Goal: Task Accomplishment & Management: Manage account settings

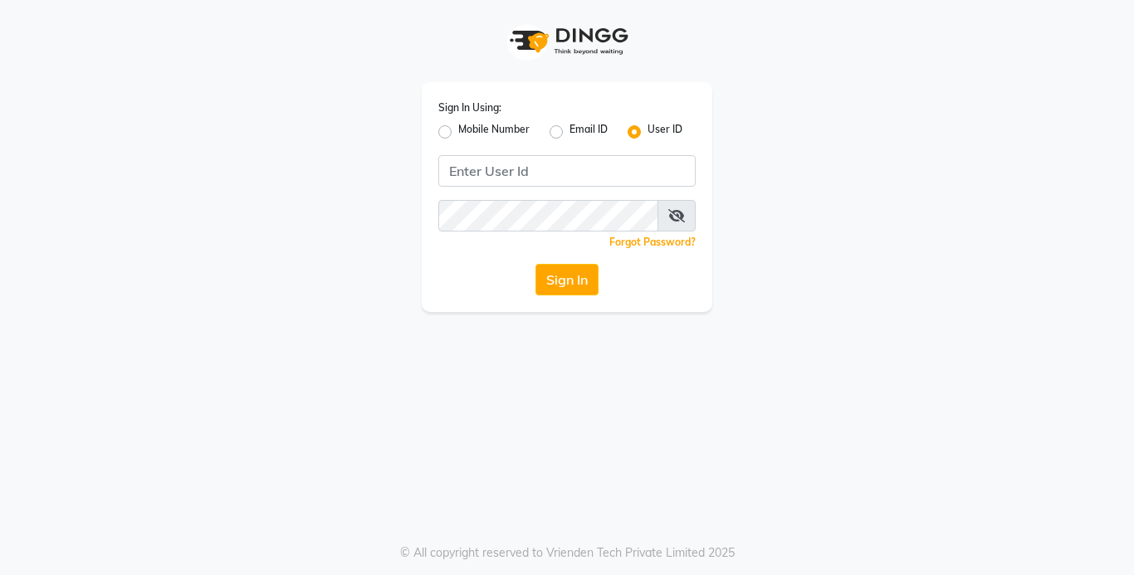
drag, startPoint x: 447, startPoint y: 128, endPoint x: 451, endPoint y: 149, distance: 21.2
click at [458, 128] on label "Mobile Number" at bounding box center [493, 132] width 71 height 20
click at [458, 128] on input "Mobile Number" at bounding box center [463, 127] width 11 height 11
radio input "true"
radio input "false"
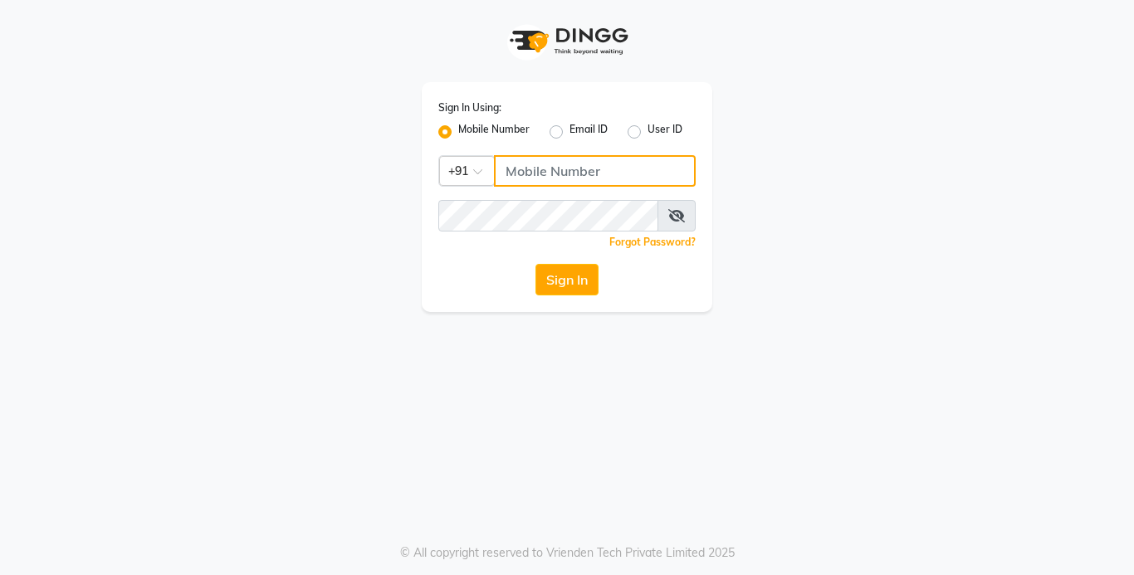
click at [558, 182] on input "Username" at bounding box center [595, 171] width 202 height 32
type input "8105279555"
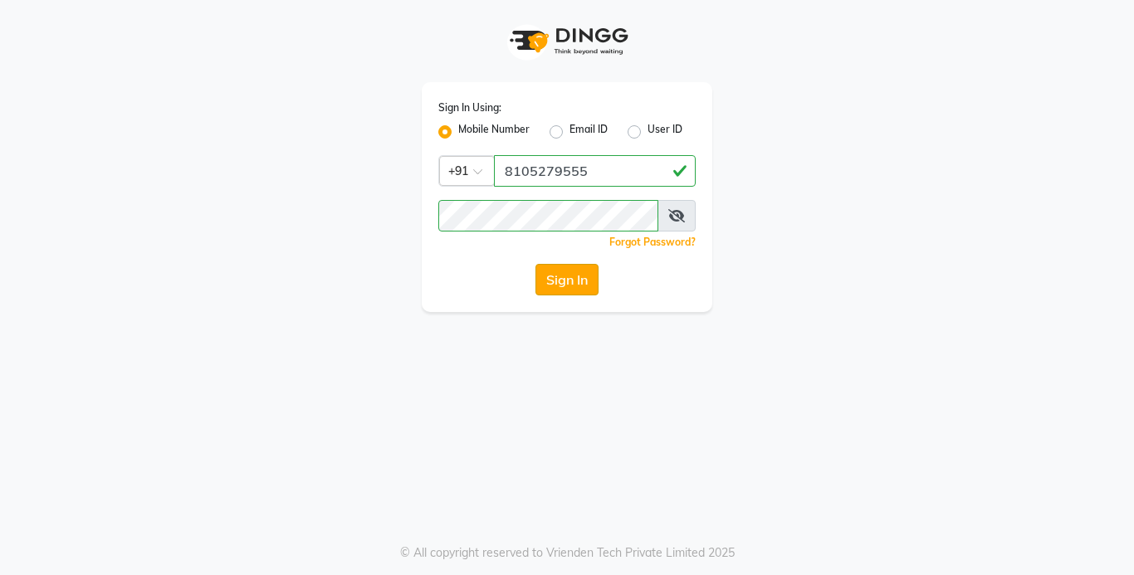
click at [572, 275] on button "Sign In" at bounding box center [567, 280] width 63 height 32
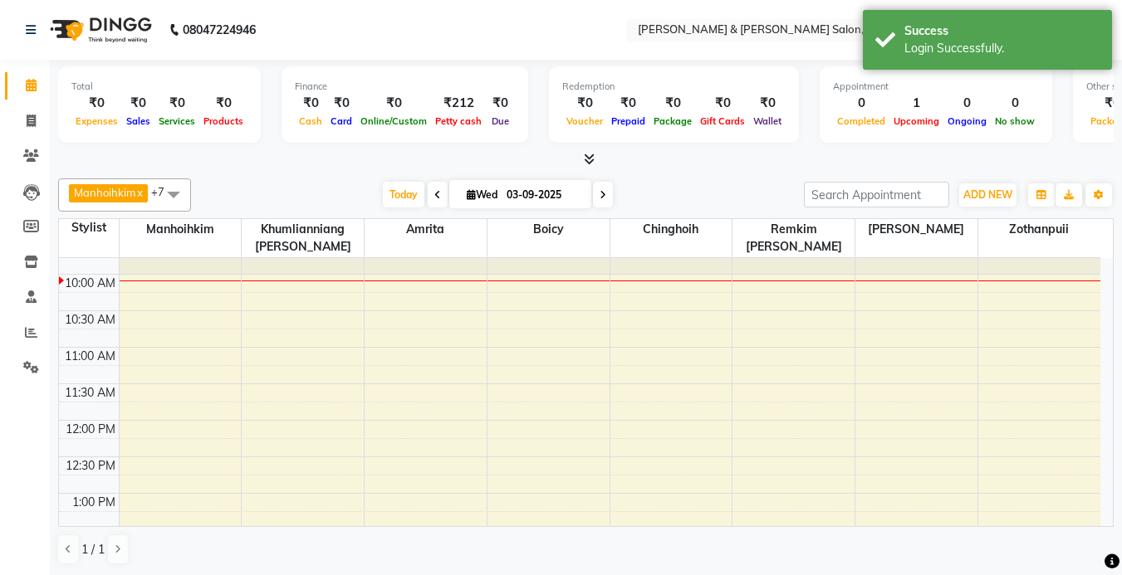
scroll to position [83, 0]
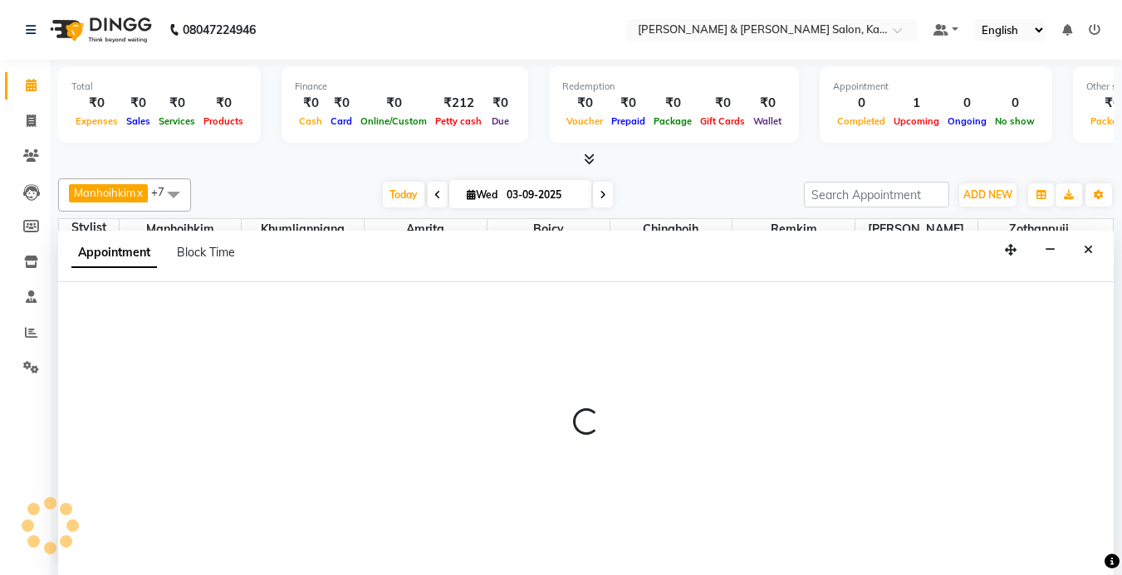
select select "70736"
select select "tentative"
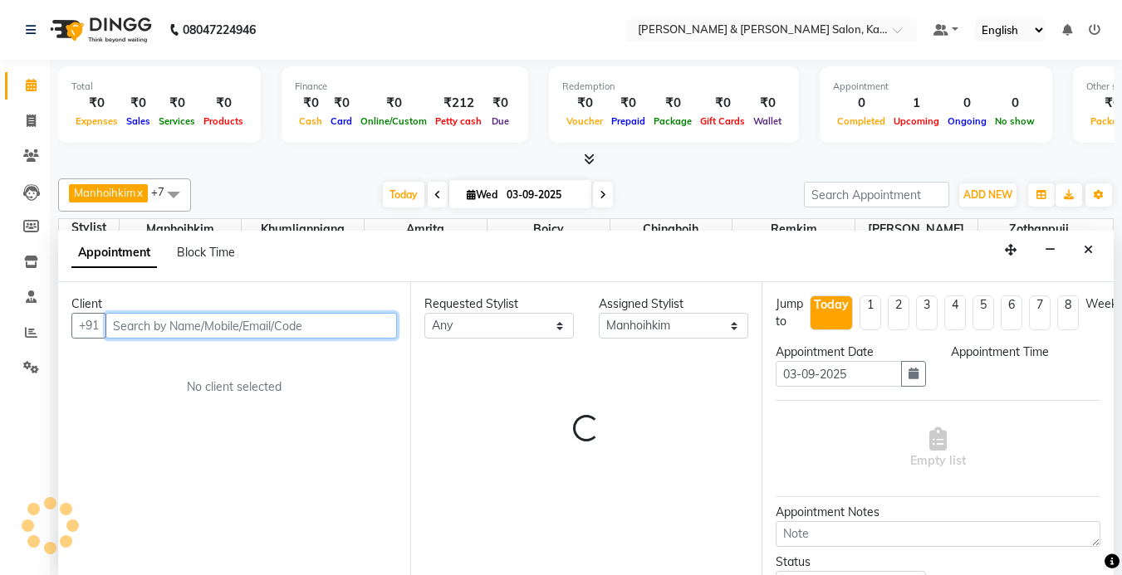
select select "630"
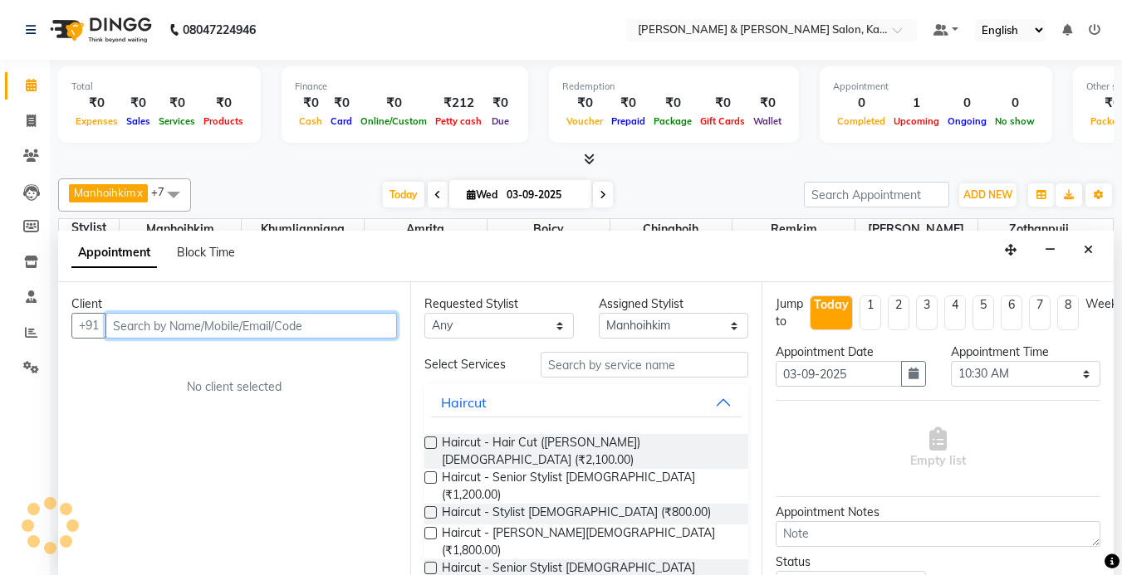
scroll to position [1, 0]
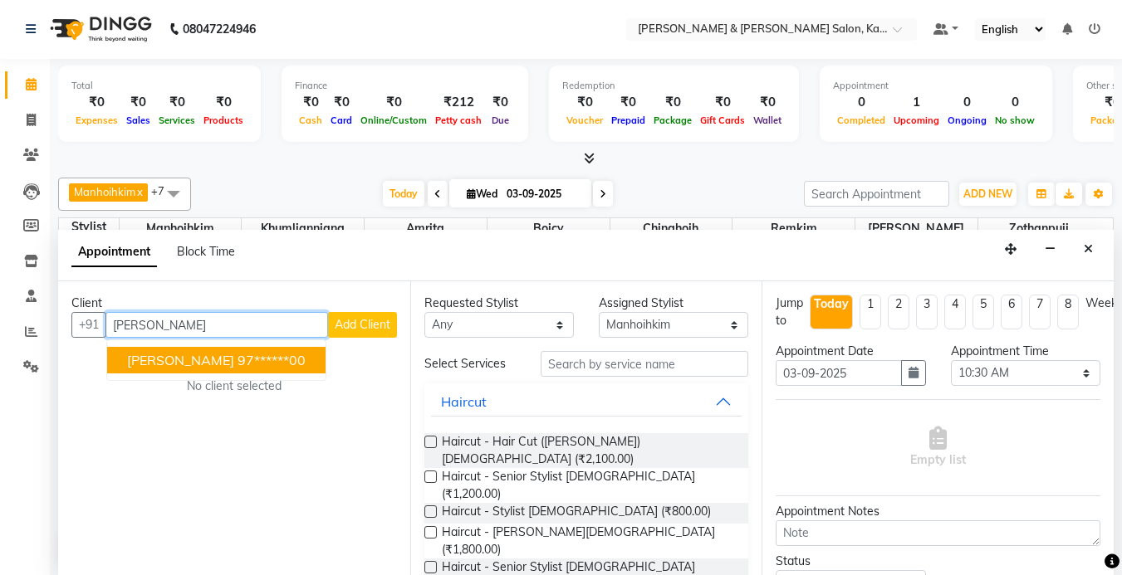
click at [204, 348] on button "[PERSON_NAME] 97******00" at bounding box center [216, 360] width 218 height 27
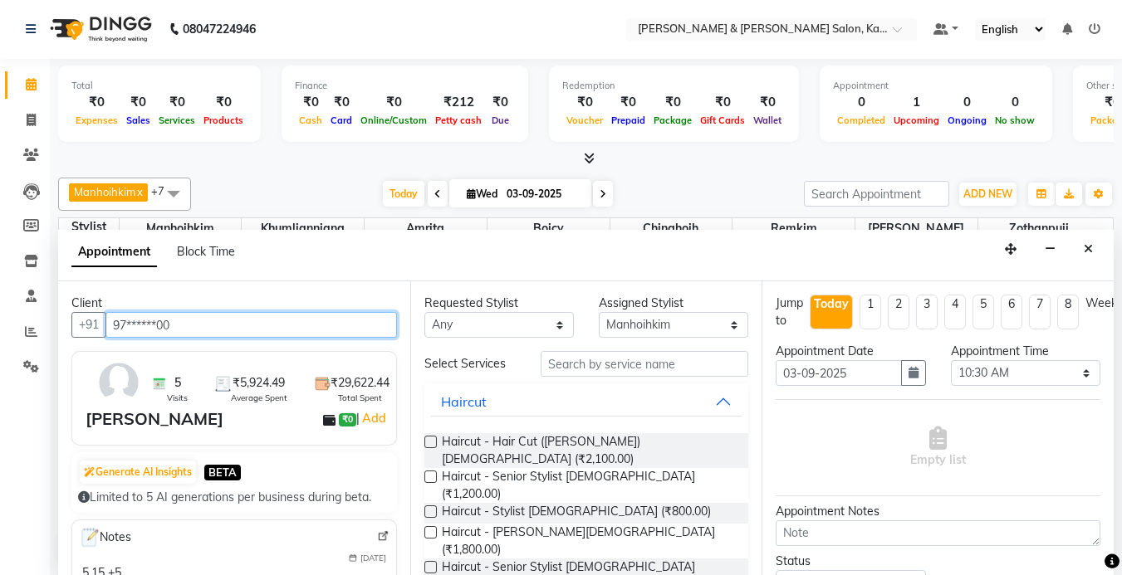
type input "97******00"
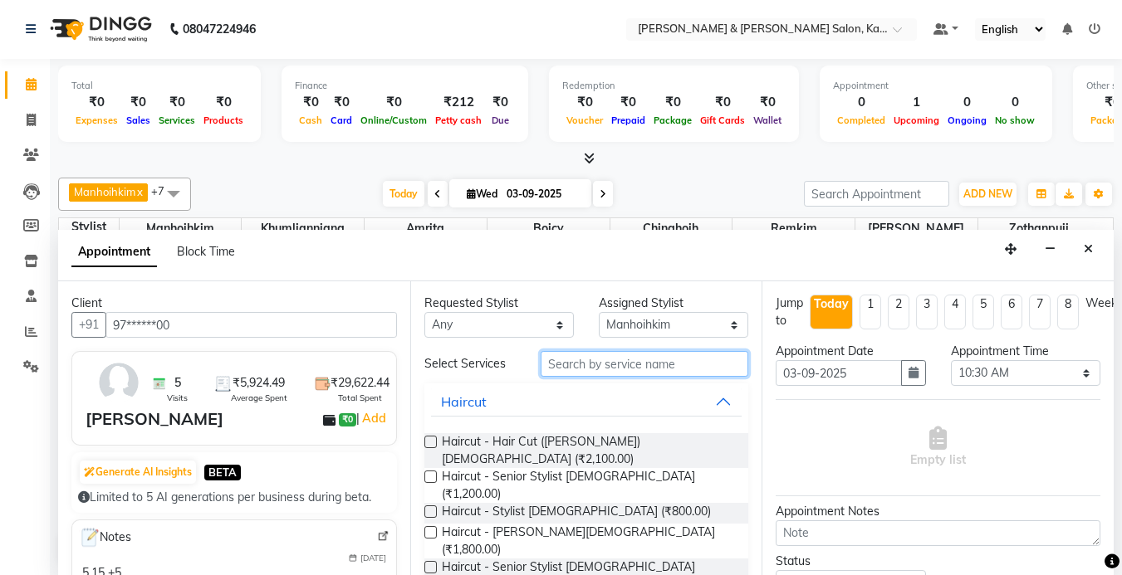
click at [631, 359] on input "text" at bounding box center [645, 364] width 208 height 26
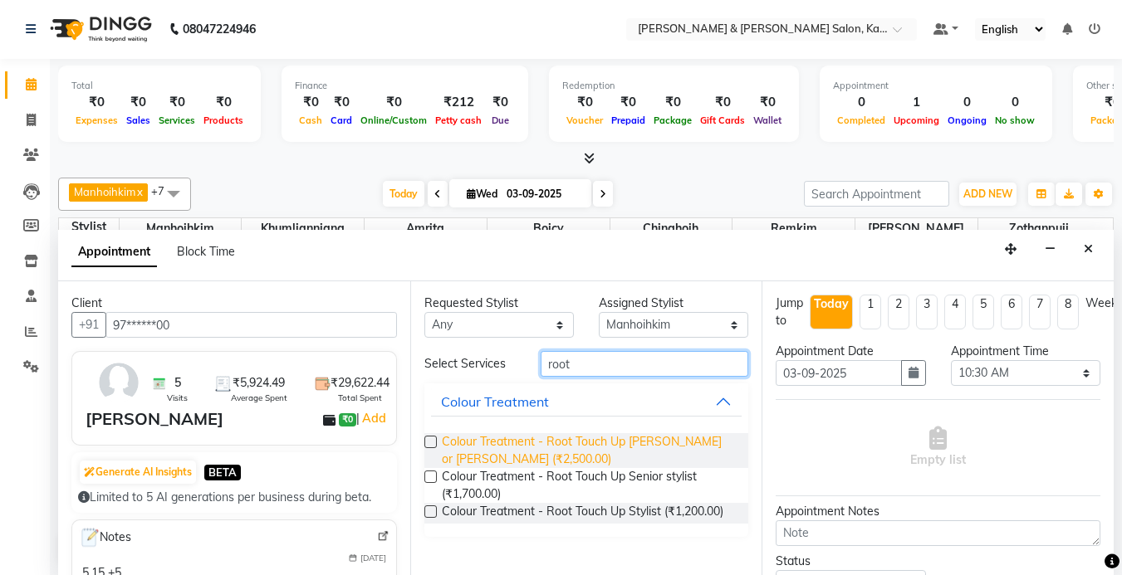
type input "root"
click at [532, 455] on span "Colour Treatment - Root Touch Up [PERSON_NAME] or [PERSON_NAME] (₹2,500.00)" at bounding box center [589, 450] width 294 height 35
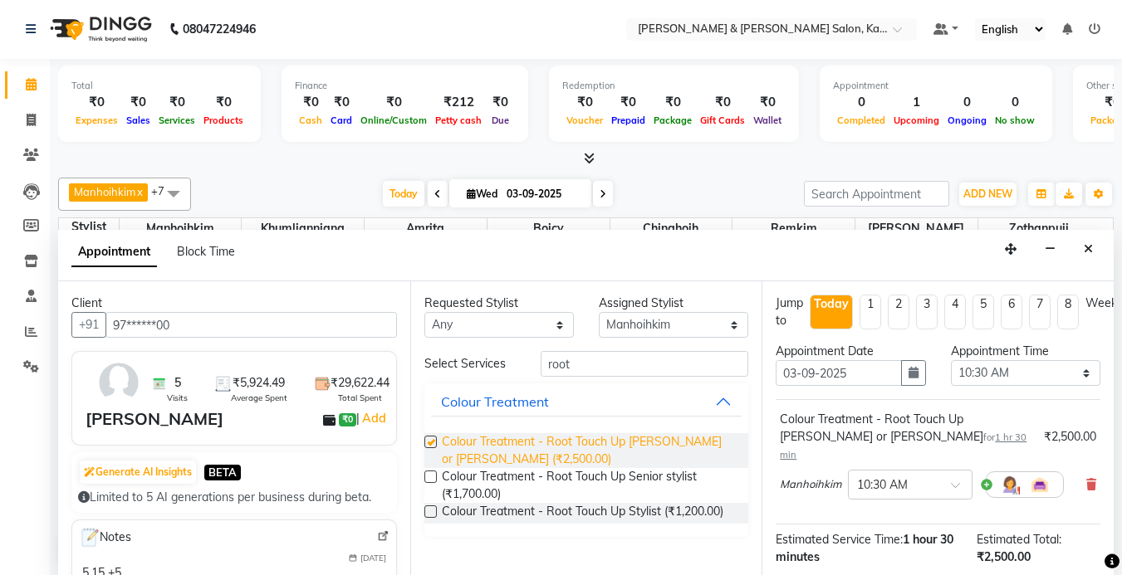
checkbox input "false"
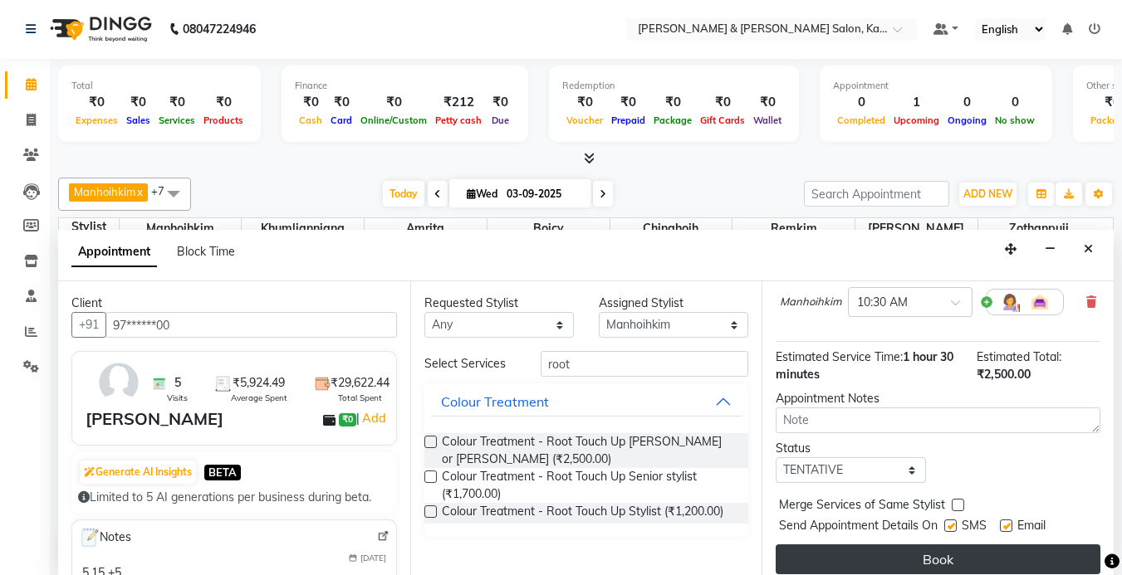
scroll to position [190, 0]
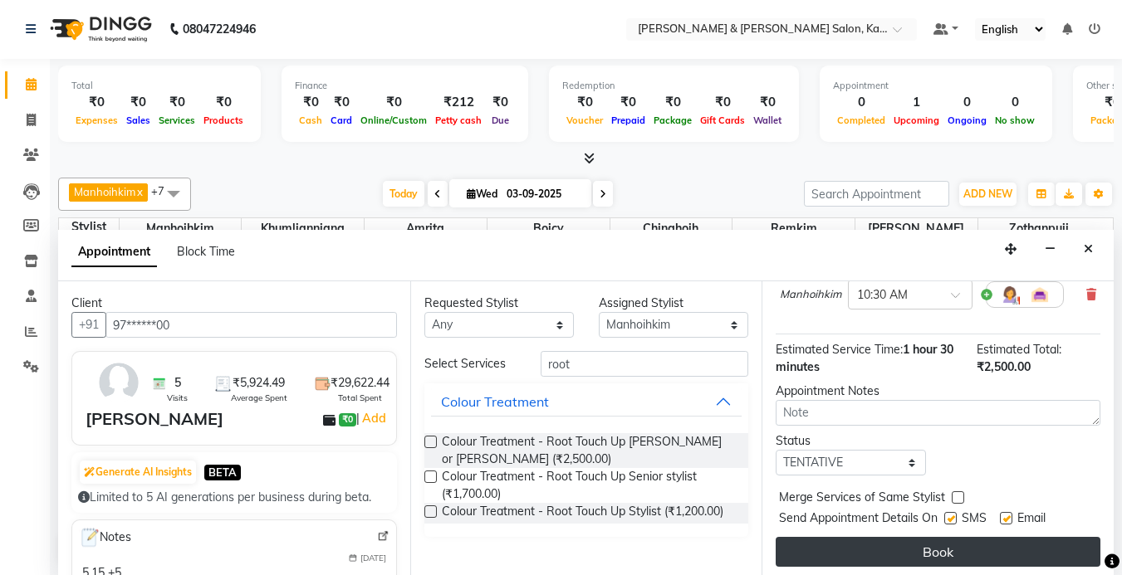
click at [915, 537] on button "Book" at bounding box center [938, 552] width 325 height 30
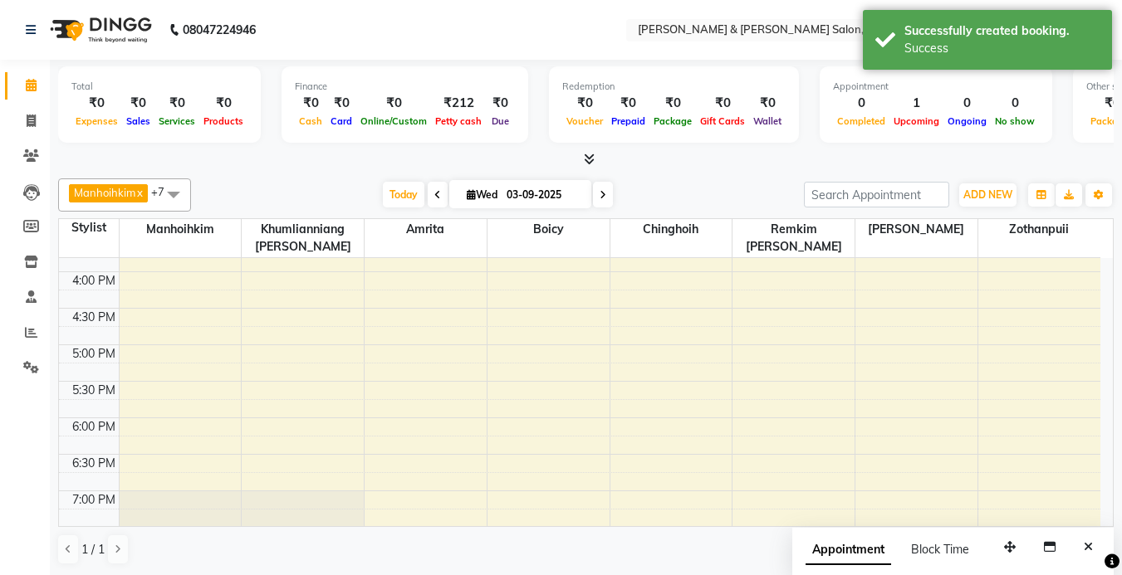
scroll to position [498, 0]
click at [135, 353] on div "9:00 AM 9:30 AM 10:00 AM 10:30 AM 11:00 AM 11:30 AM 12:00 PM 12:30 PM 1:00 PM 1…" at bounding box center [579, 234] width 1041 height 949
select select "70736"
select select "tentative"
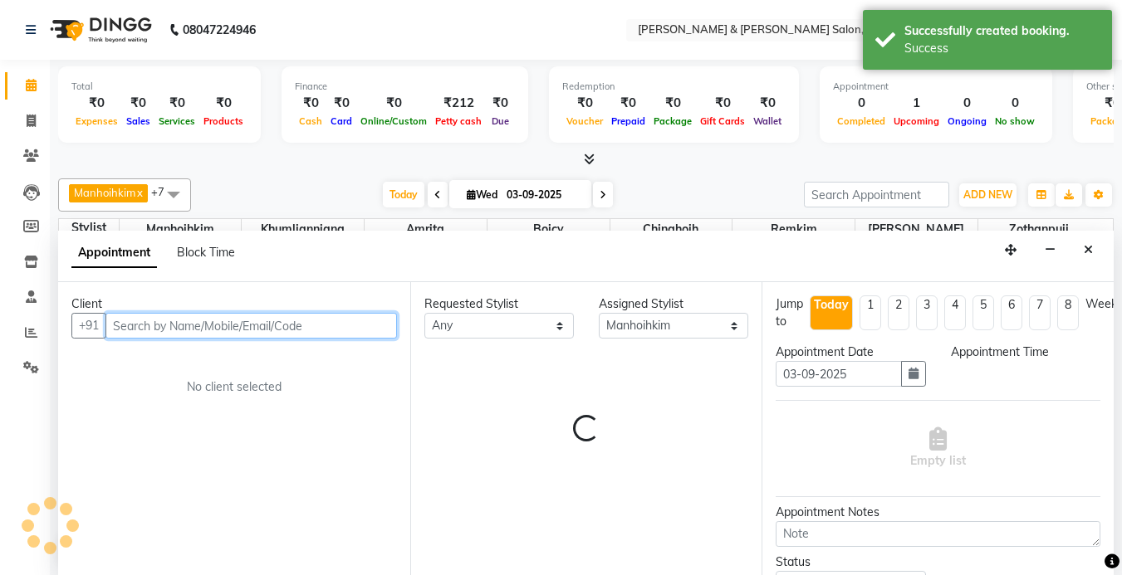
select select "1020"
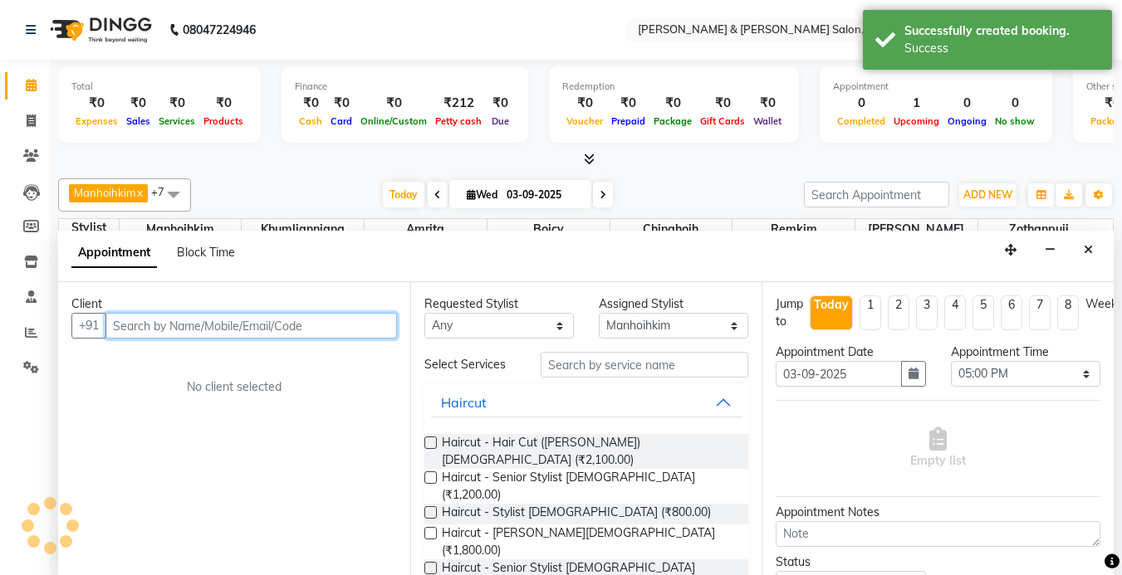
scroll to position [1, 0]
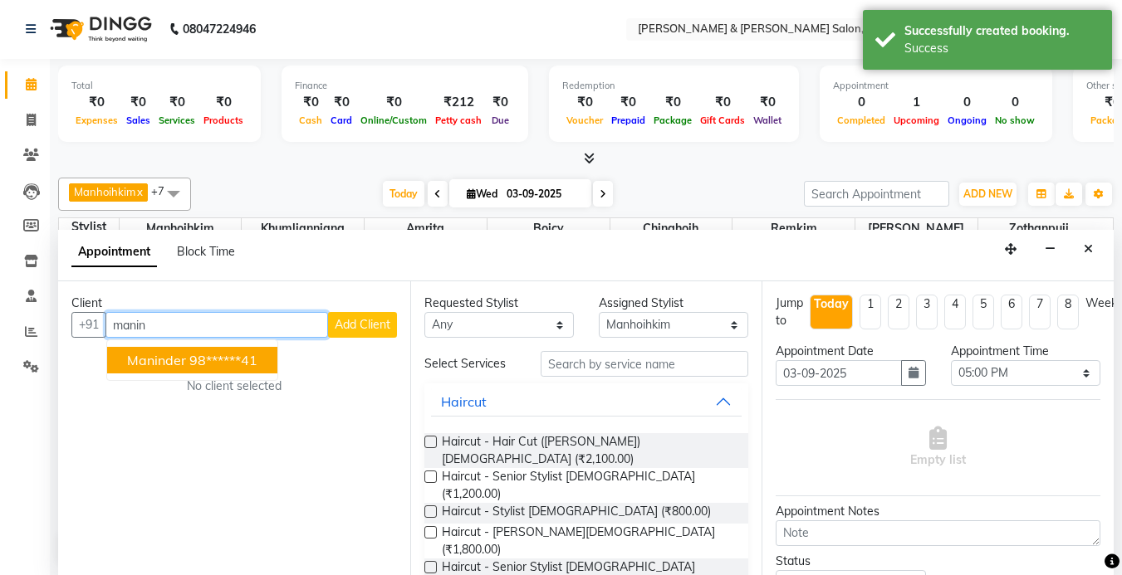
click at [241, 371] on button "[PERSON_NAME] 98******41" at bounding box center [192, 360] width 170 height 27
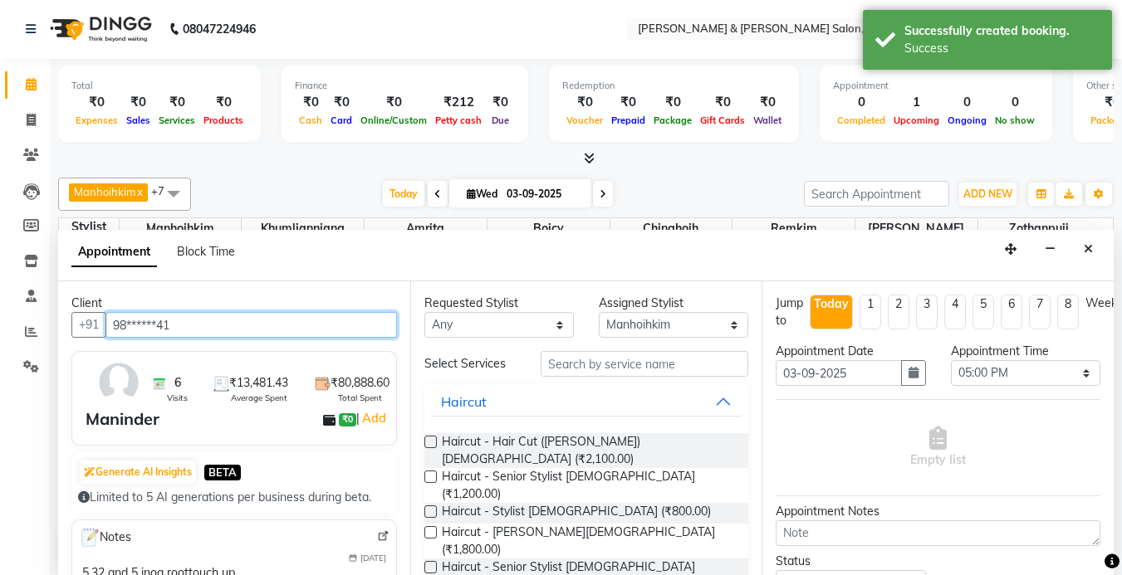
type input "98******41"
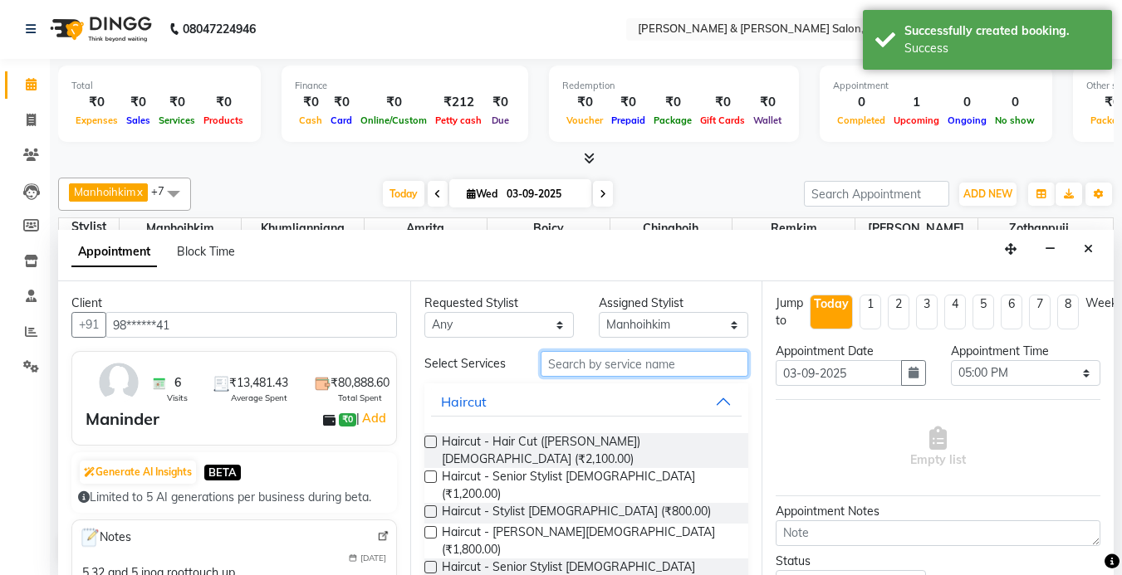
click at [600, 365] on input "text" at bounding box center [645, 364] width 208 height 26
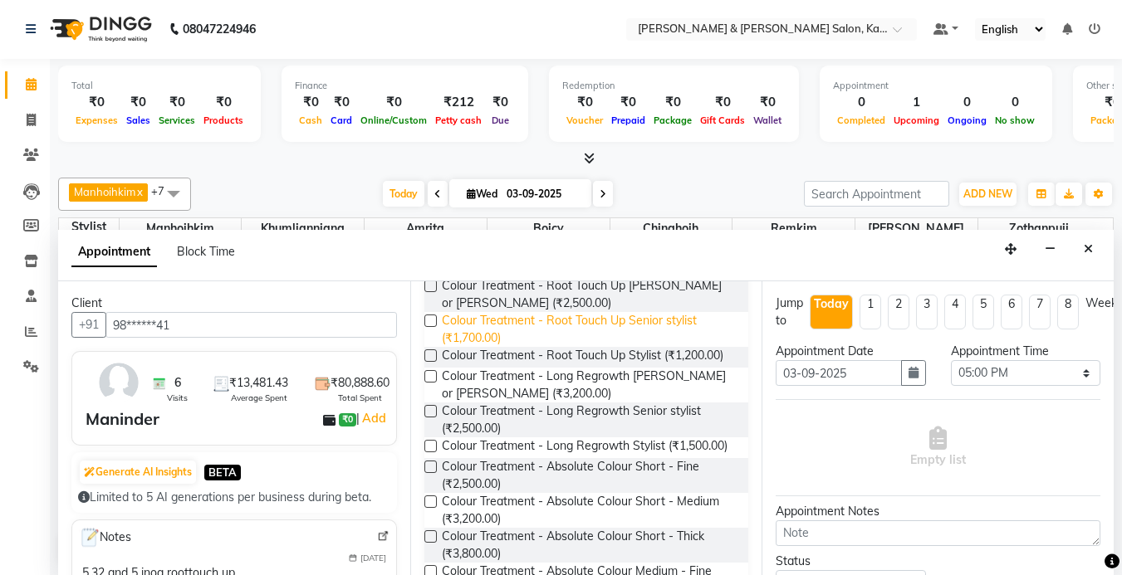
scroll to position [166, 0]
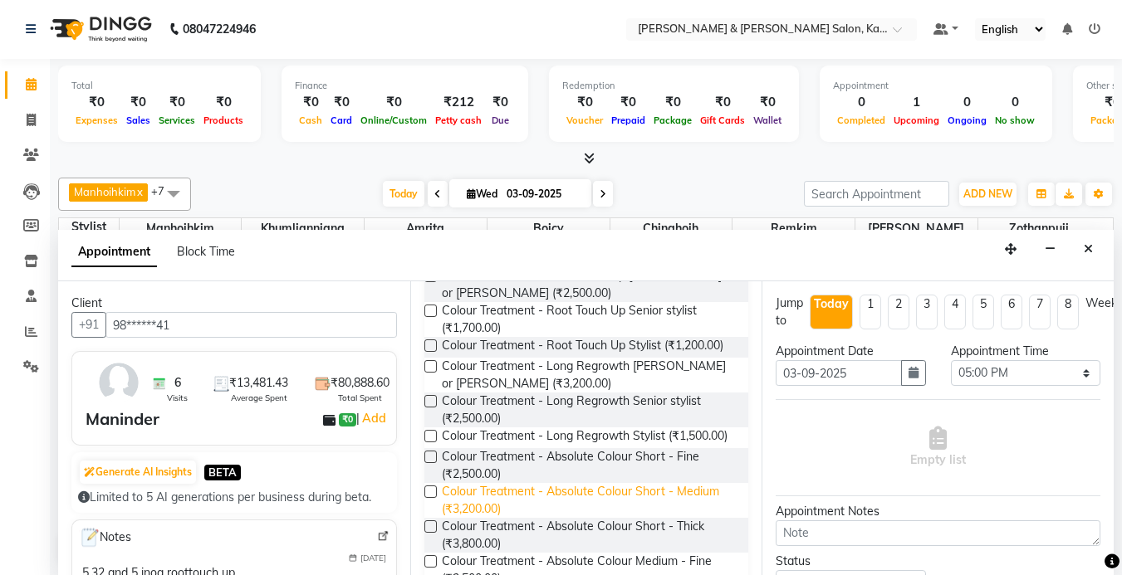
type input "colo"
click at [583, 518] on span "Colour Treatment - Absolute Colour Short - Medium (₹3,200.00)" at bounding box center [589, 500] width 294 height 35
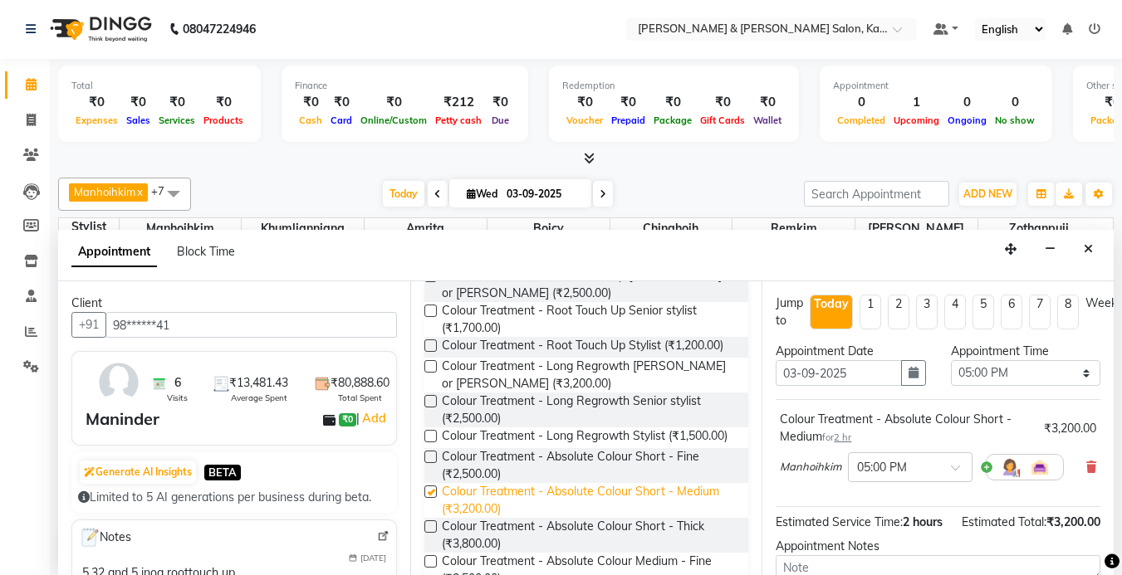
checkbox input "false"
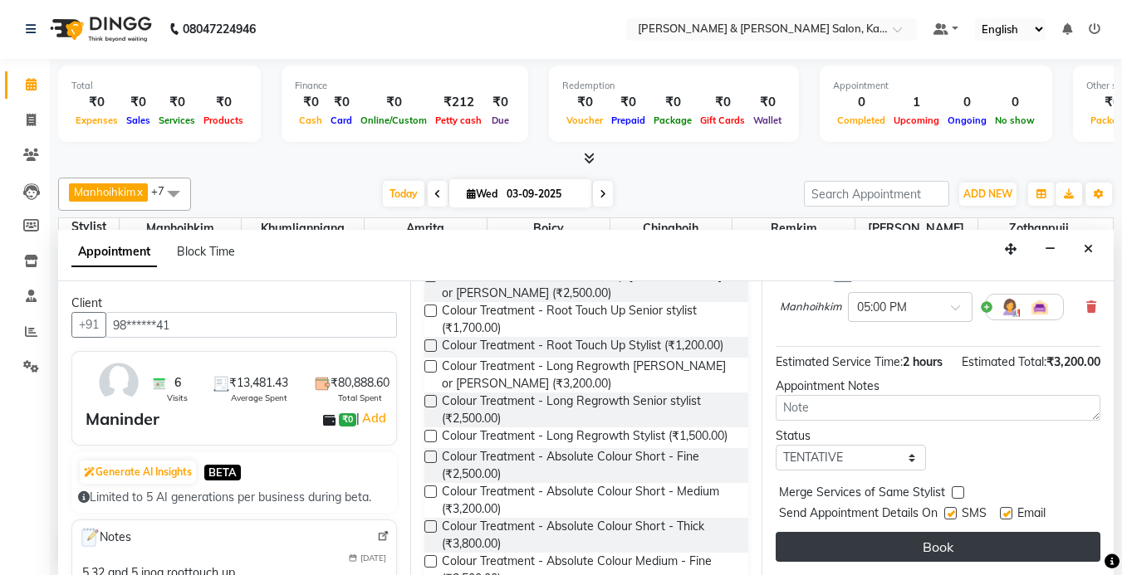
click at [918, 557] on button "Book" at bounding box center [938, 547] width 325 height 30
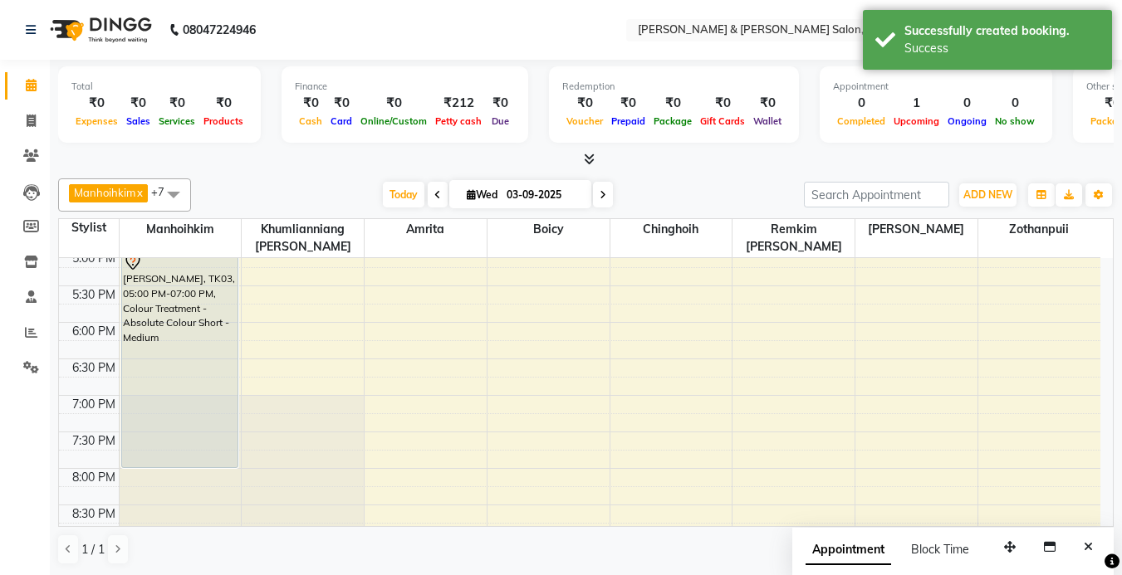
scroll to position [593, 0]
drag, startPoint x: 194, startPoint y: 407, endPoint x: 201, endPoint y: 482, distance: 75.0
click at [201, 482] on div "[PERSON_NAME], TK02, 10:30 AM-12:00 PM, Colour Treatment - Root Touch Up [PERSO…" at bounding box center [181, 139] width 122 height 949
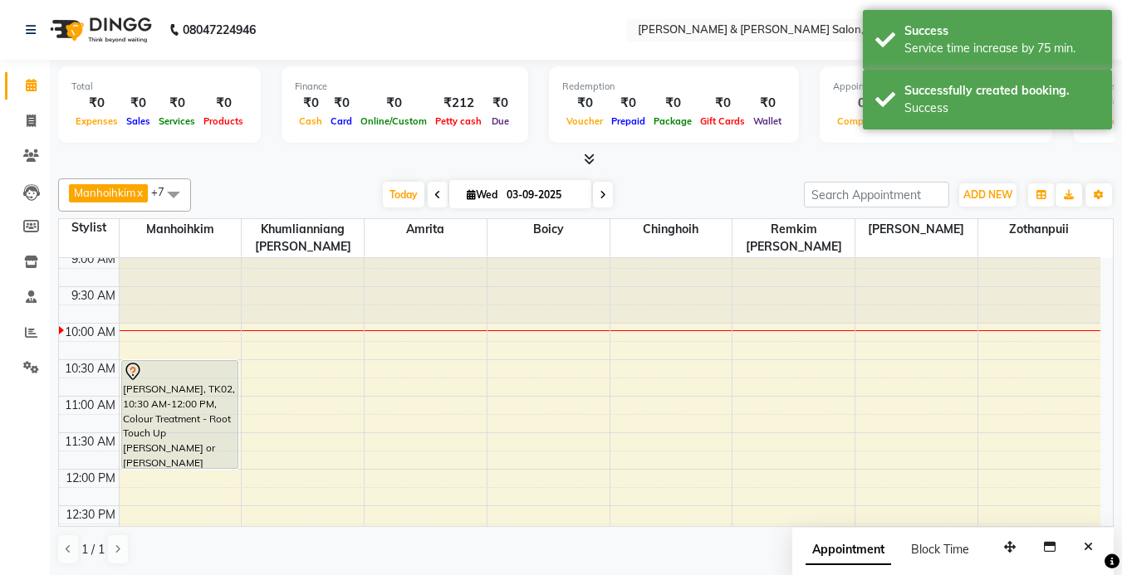
scroll to position [0, 0]
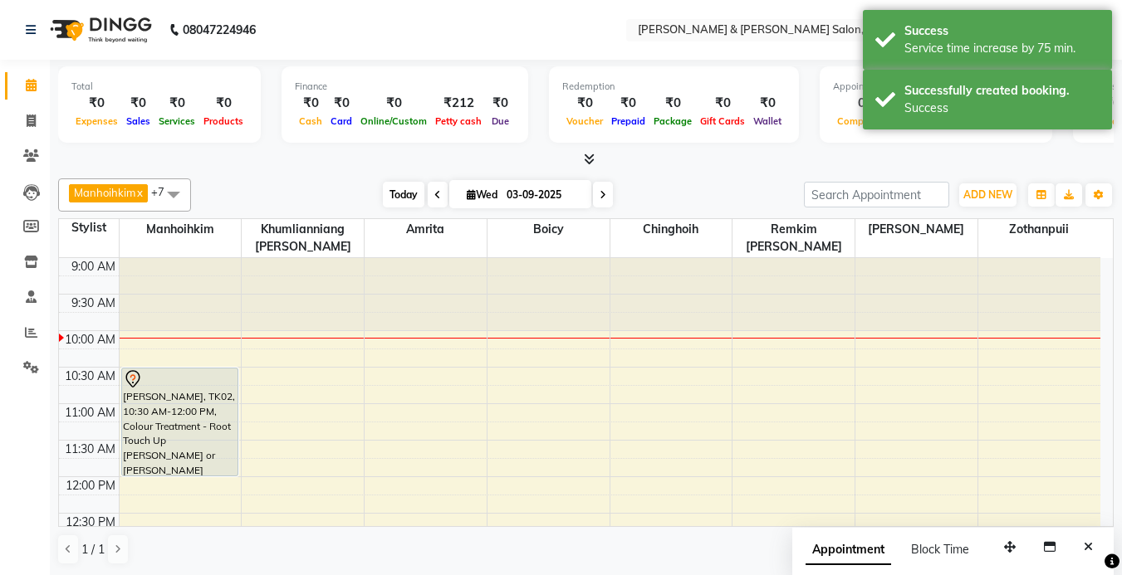
click at [399, 193] on span "Today" at bounding box center [404, 195] width 42 height 26
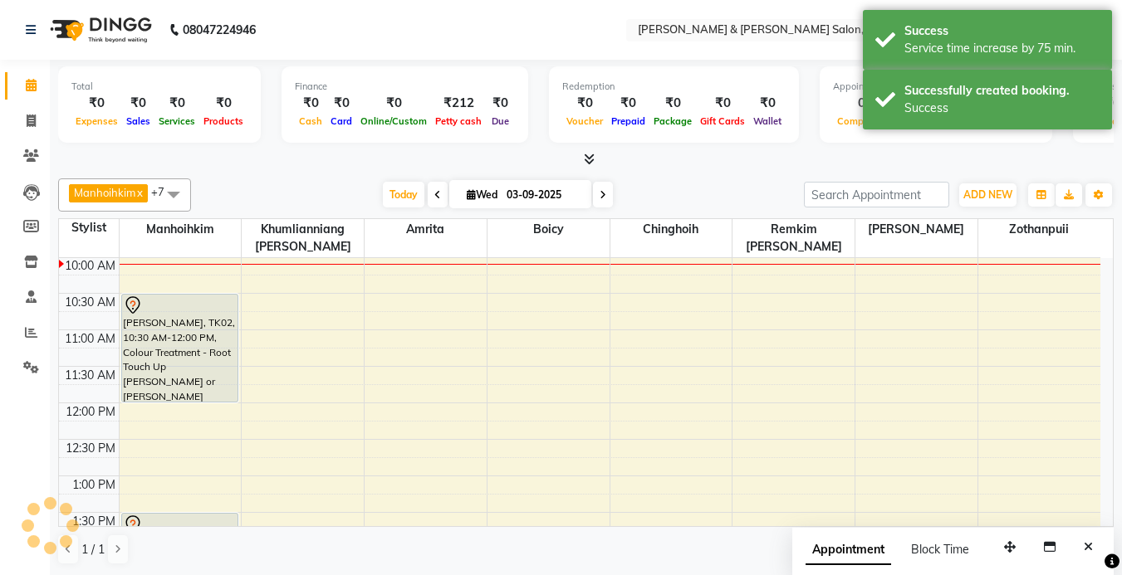
click at [483, 194] on span "Wed" at bounding box center [482, 195] width 39 height 12
select select "9"
select select "2025"
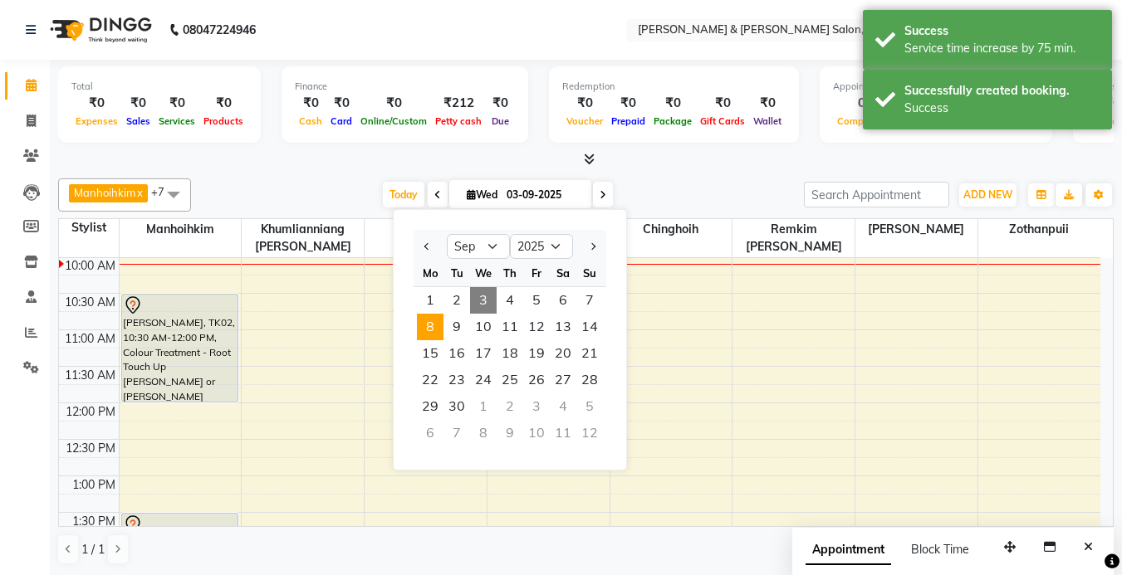
click at [433, 329] on span "8" at bounding box center [430, 327] width 27 height 27
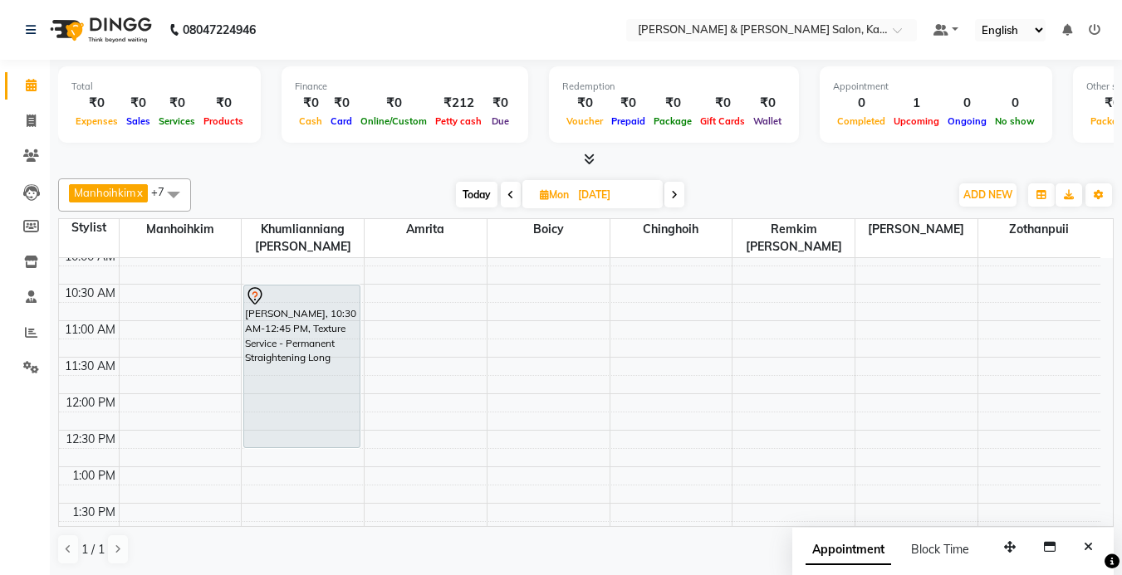
scroll to position [0, 0]
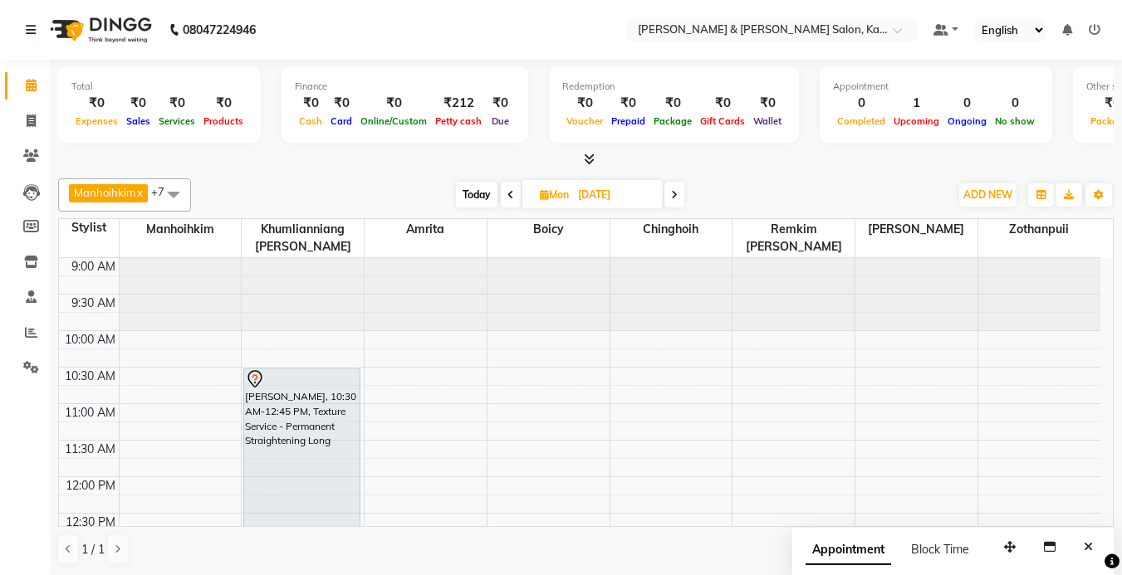
click at [470, 190] on span "Today" at bounding box center [477, 195] width 42 height 26
type input "03-09-2025"
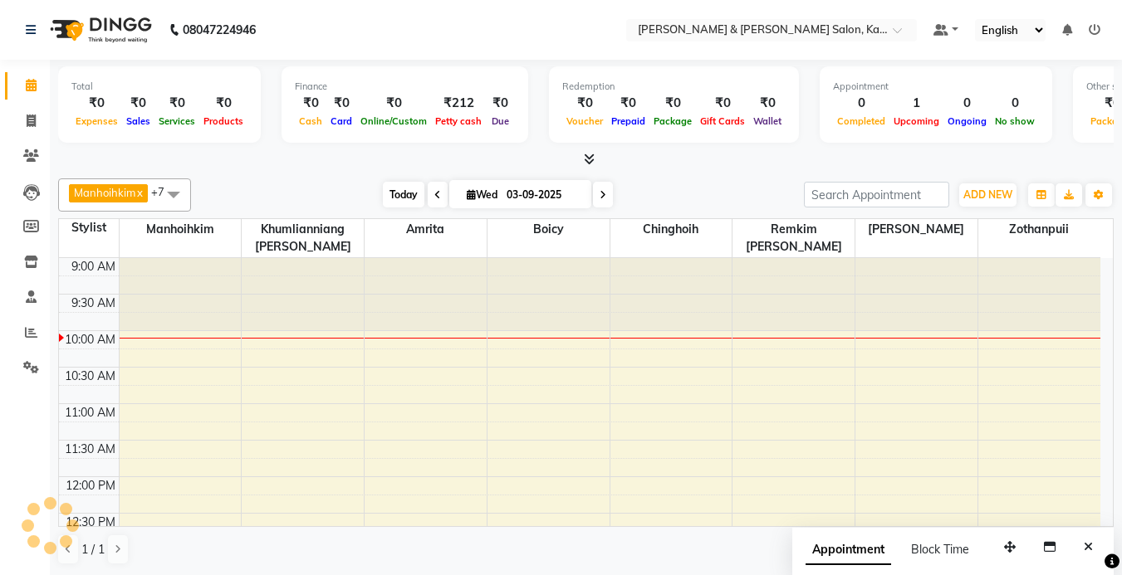
scroll to position [74, 0]
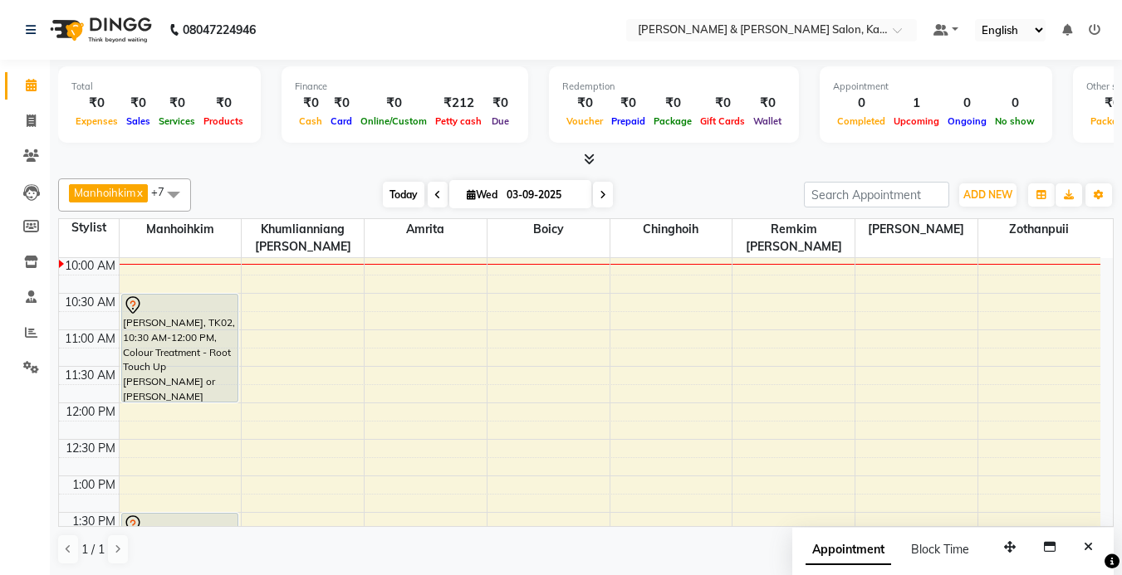
click at [399, 190] on span "Today" at bounding box center [404, 195] width 42 height 26
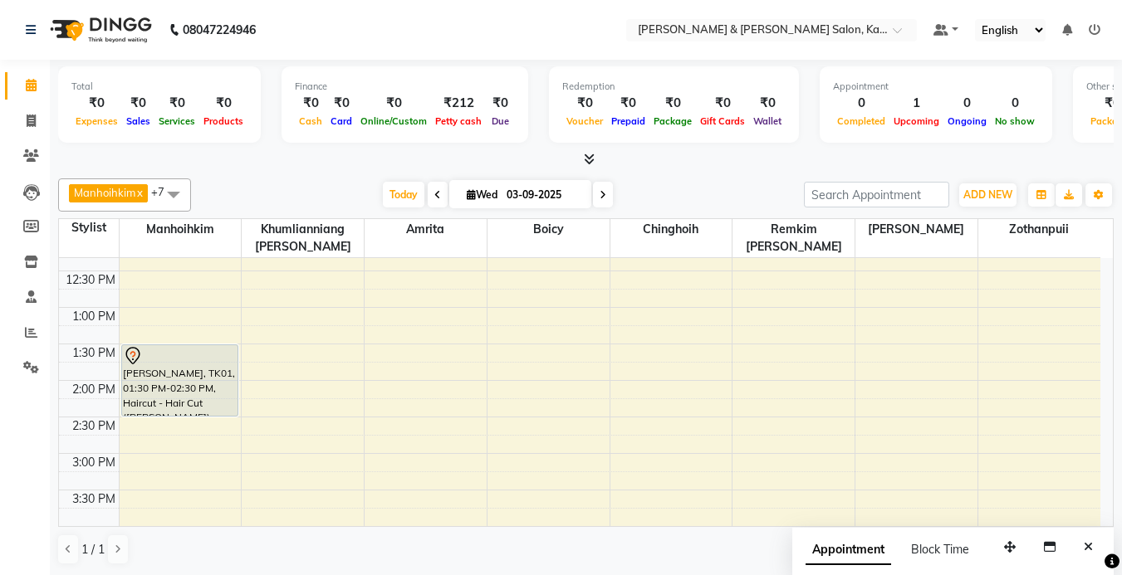
scroll to position [249, 0]
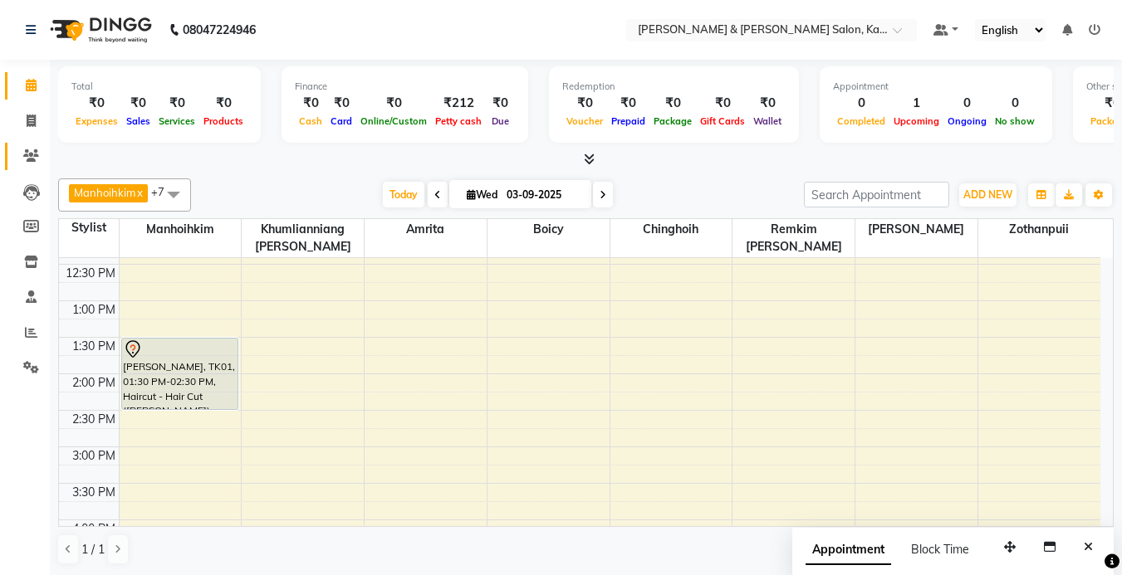
click at [27, 143] on link "Clients" at bounding box center [25, 156] width 40 height 27
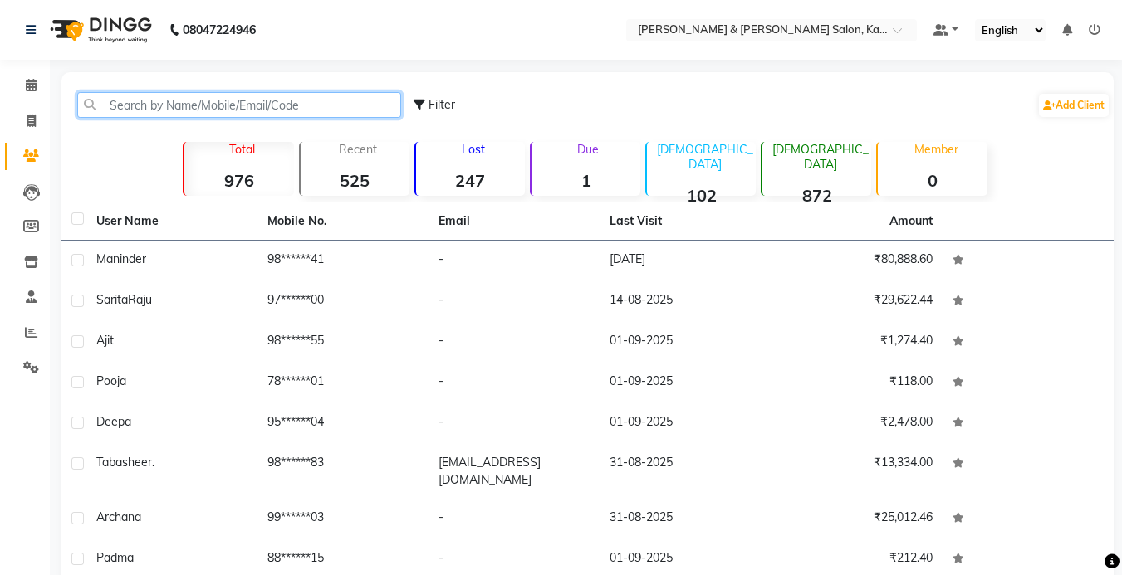
click at [128, 99] on input "text" at bounding box center [239, 105] width 324 height 26
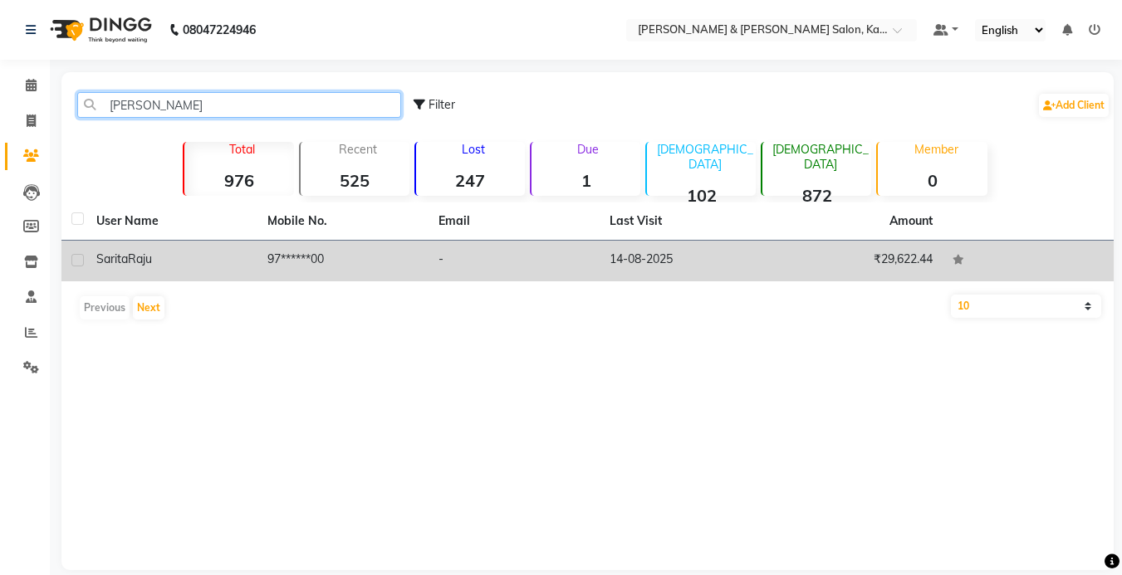
type input "[PERSON_NAME]"
click at [294, 264] on td "97******00" at bounding box center [342, 261] width 171 height 41
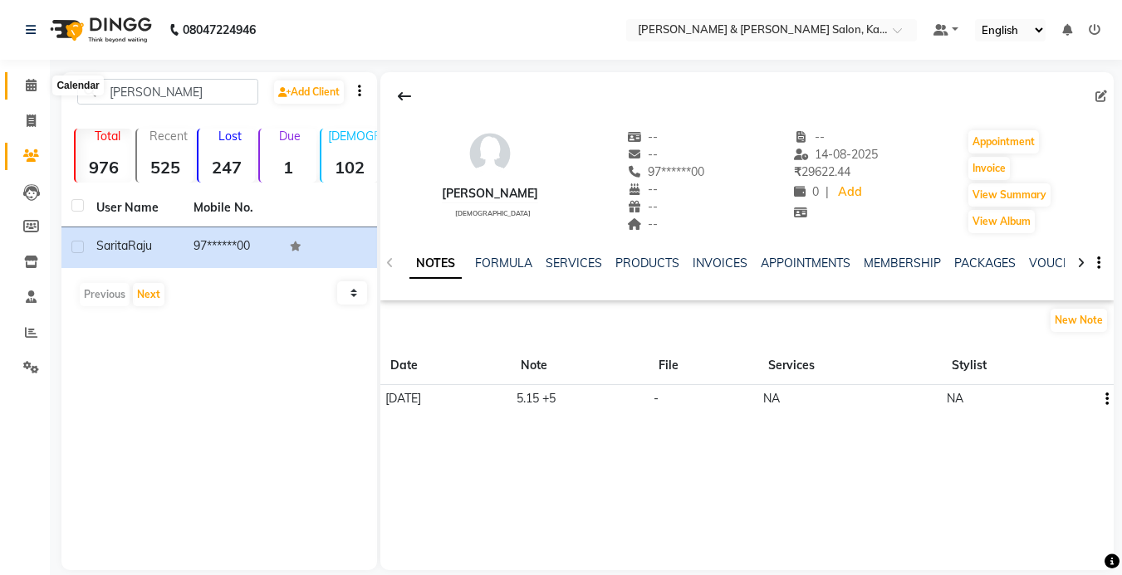
click at [34, 87] on icon at bounding box center [31, 85] width 11 height 12
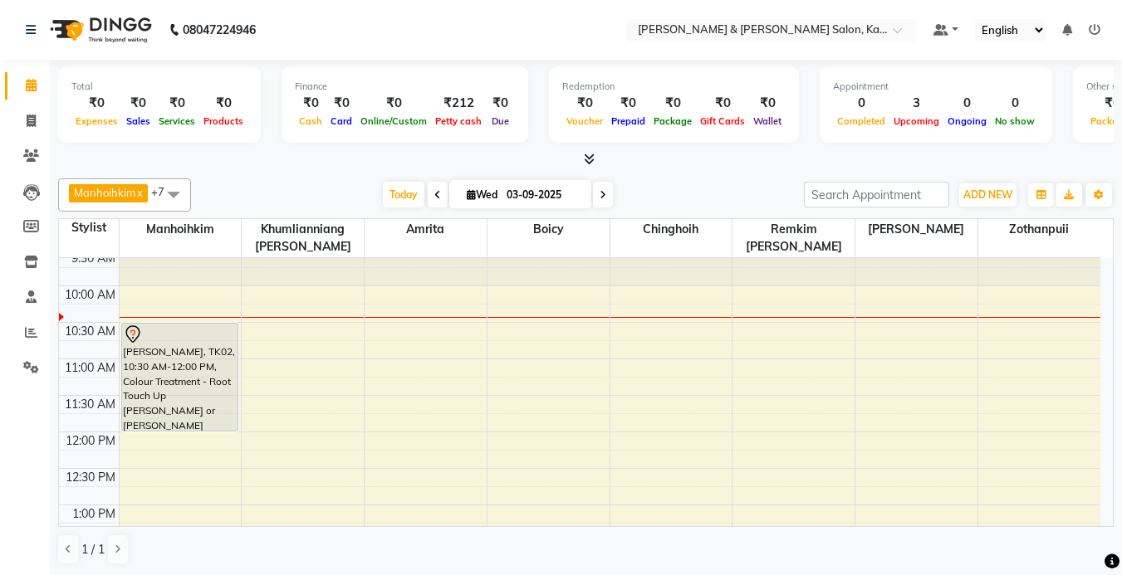
scroll to position [83, 0]
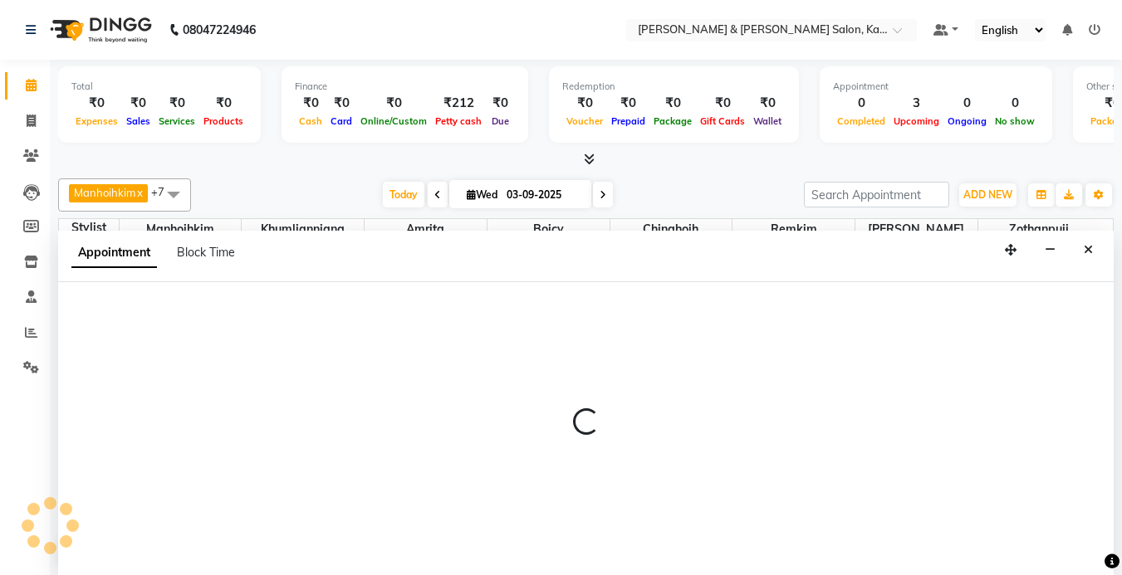
scroll to position [1, 0]
select select "72579"
select select "tentative"
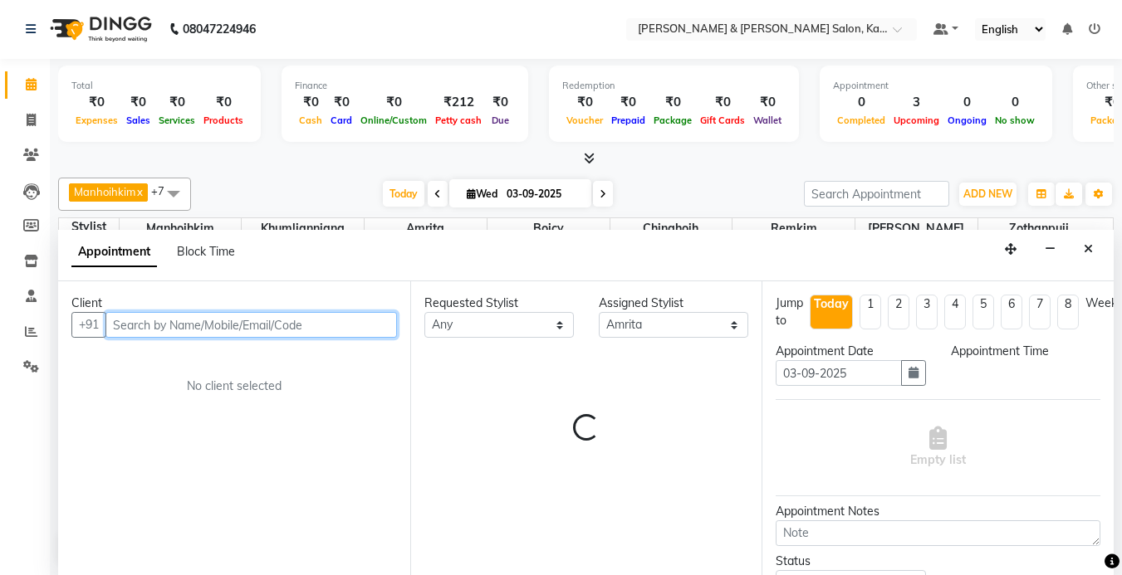
select select "690"
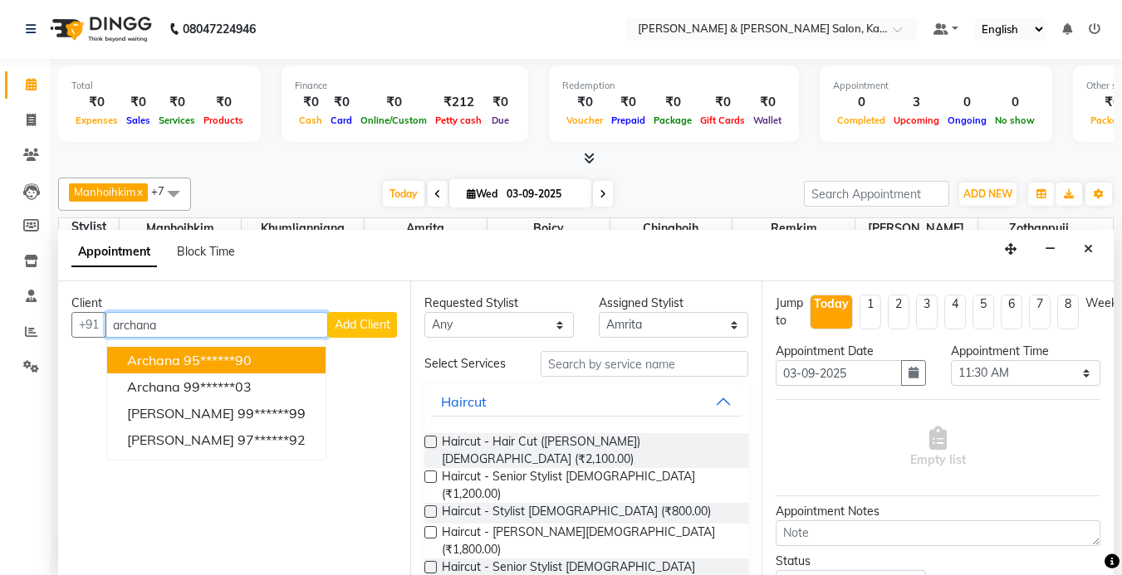
click at [245, 360] on ngb-highlight "95******90" at bounding box center [218, 360] width 68 height 17
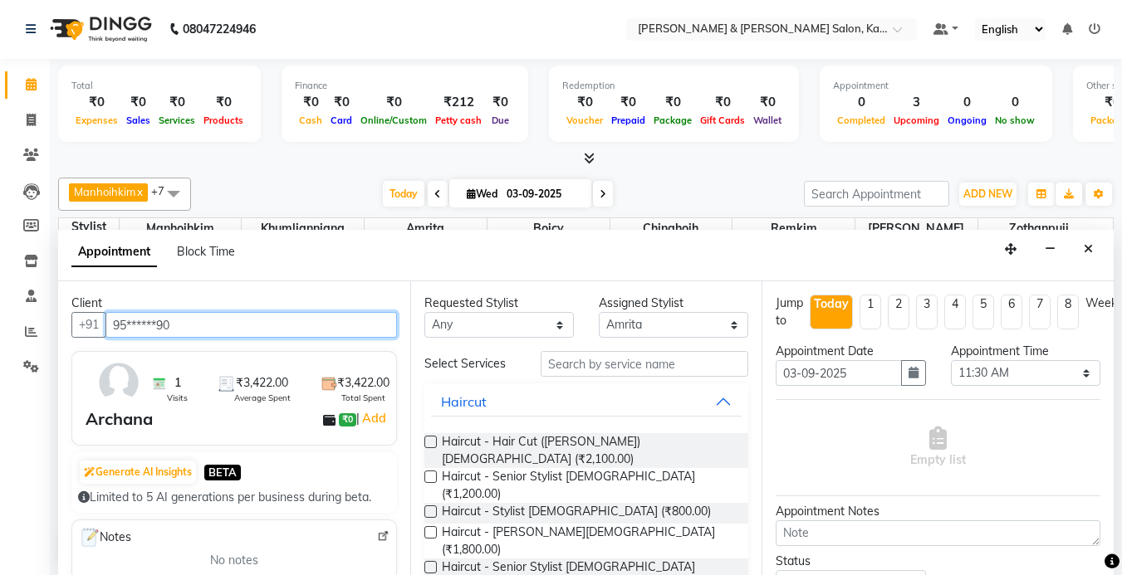
type input "95******90"
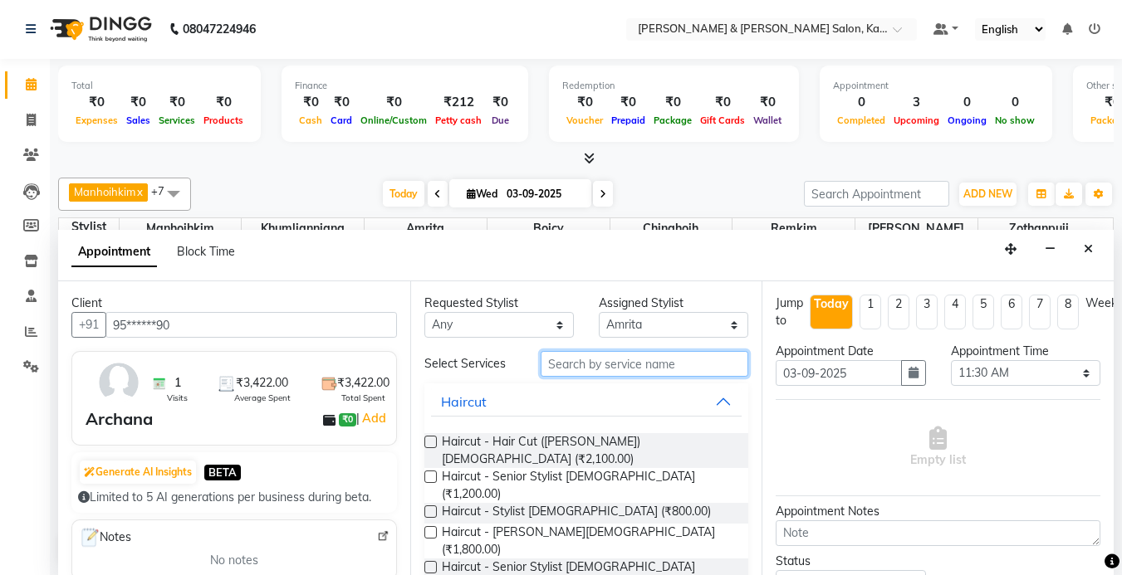
click at [595, 360] on input "text" at bounding box center [645, 364] width 208 height 26
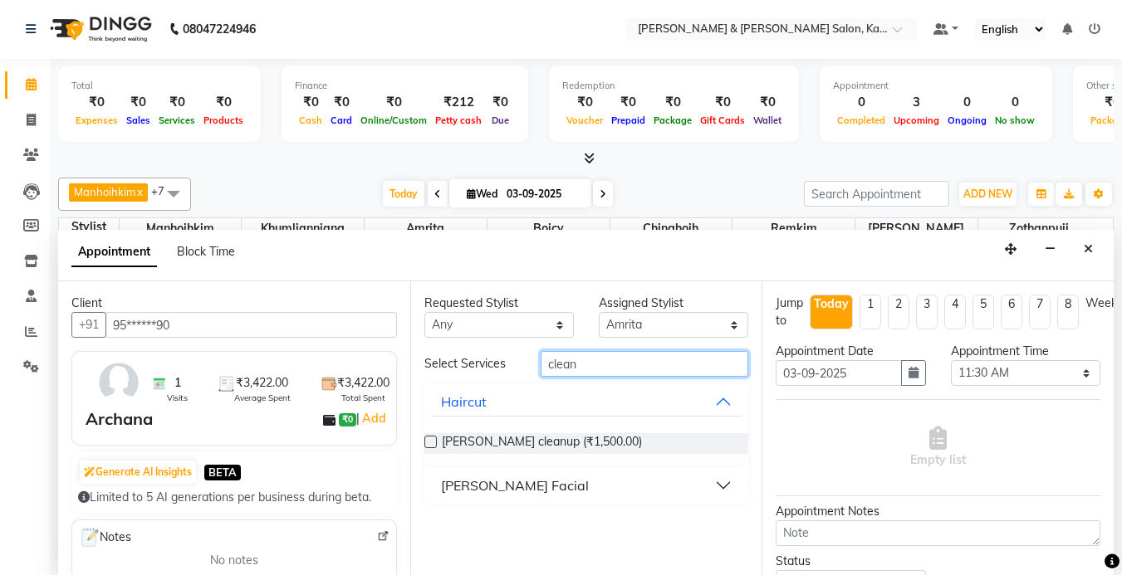
type input "clean"
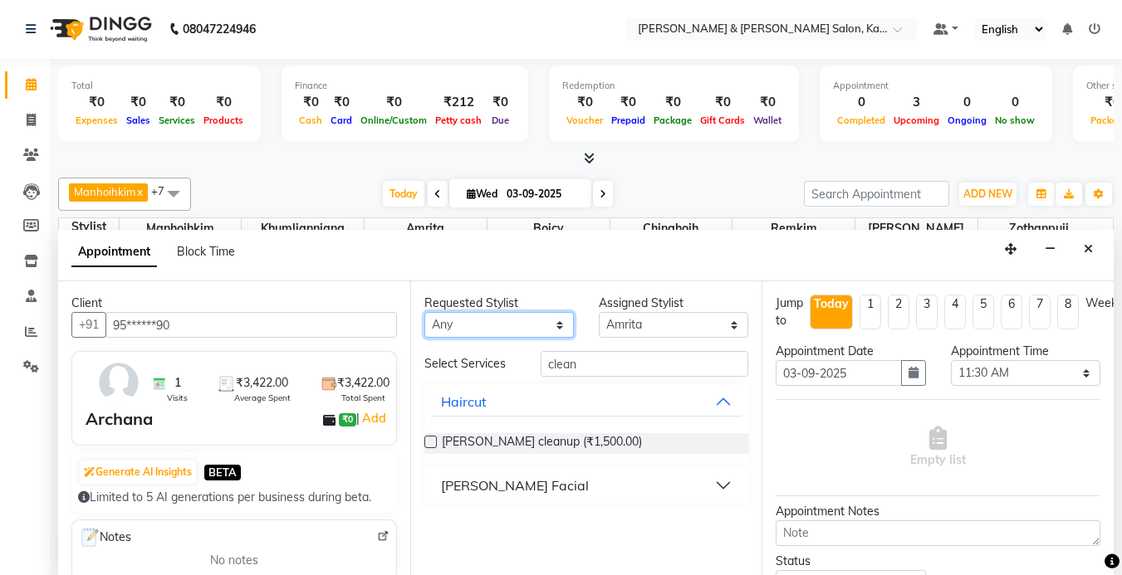
click at [497, 325] on select "Any Amrita [PERSON_NAME] [PERSON_NAME] [PERSON_NAME] Manhoihkim Remkim [PERSON_…" at bounding box center [498, 325] width 149 height 26
select select "72579"
click at [424, 312] on select "Any Amrita [PERSON_NAME] [PERSON_NAME] [PERSON_NAME] Manhoihkim Remkim [PERSON_…" at bounding box center [498, 325] width 149 height 26
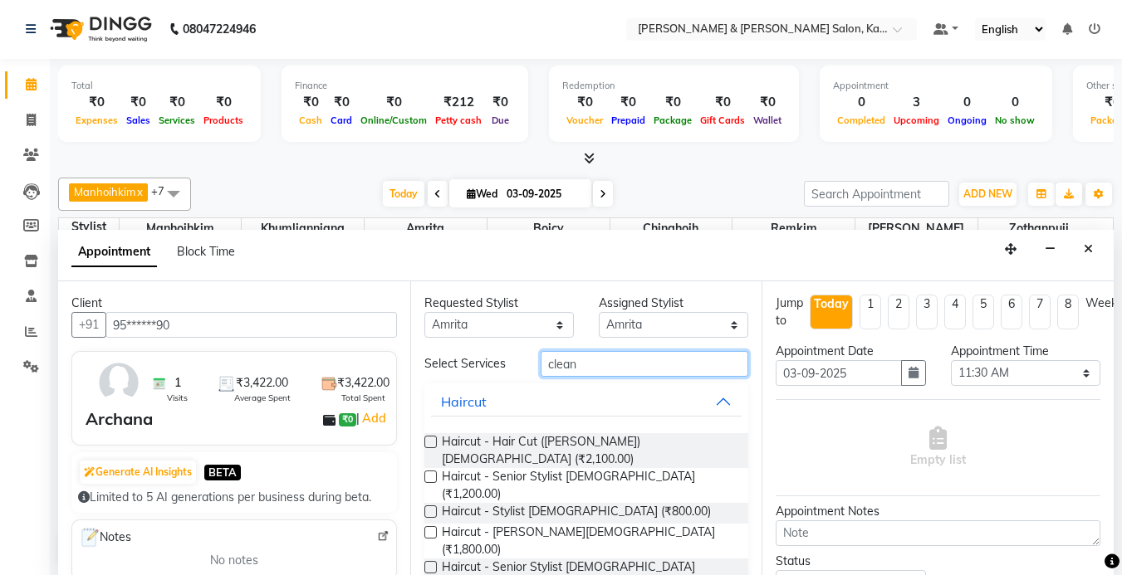
click at [621, 370] on input "clean" at bounding box center [645, 364] width 208 height 26
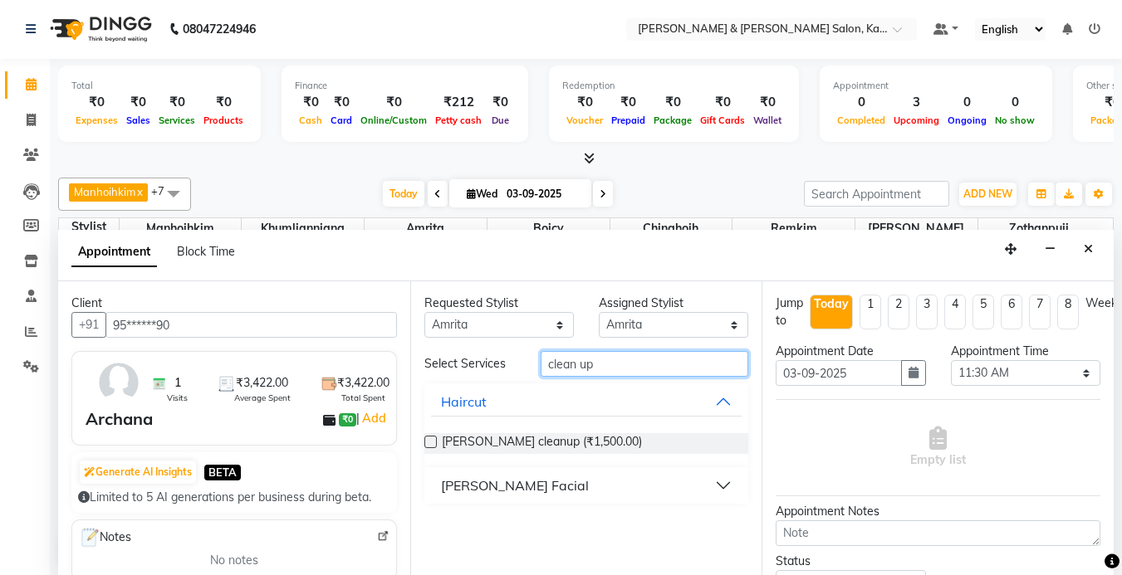
type input "clean up"
click at [426, 443] on label at bounding box center [430, 442] width 12 height 12
click at [426, 443] on input "checkbox" at bounding box center [429, 443] width 11 height 11
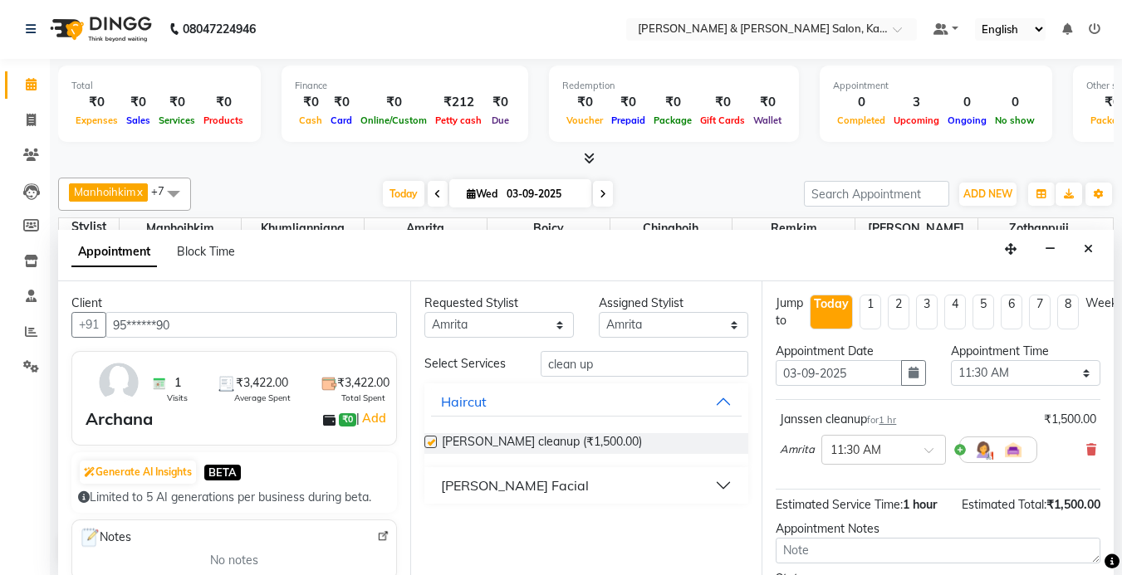
checkbox input "false"
click at [649, 366] on input "clean up" at bounding box center [645, 364] width 208 height 26
type input "c"
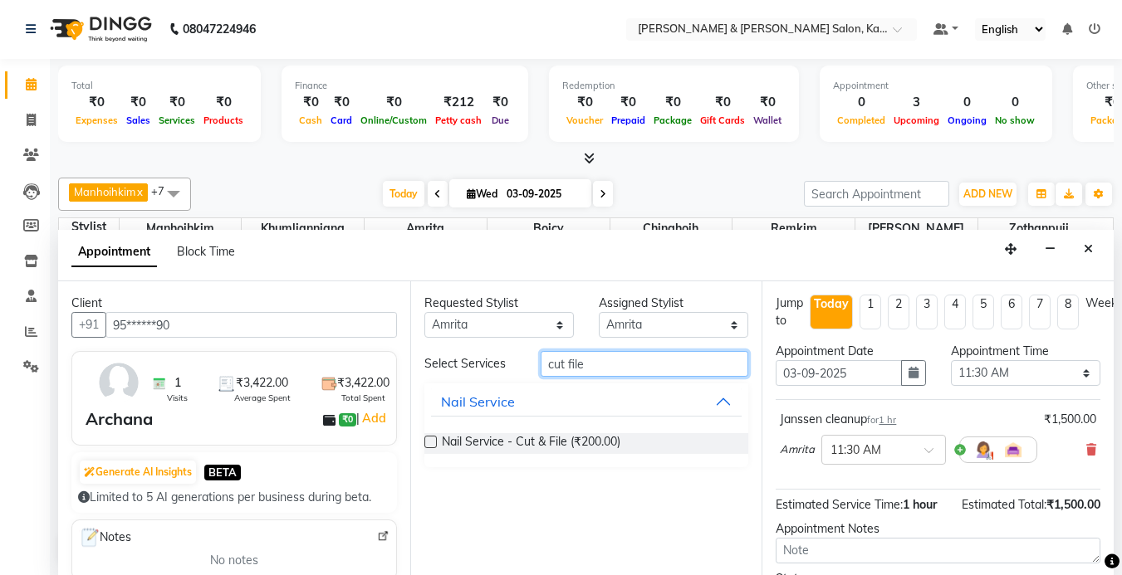
type input "cut file"
click at [428, 443] on label at bounding box center [430, 442] width 12 height 12
click at [428, 443] on input "checkbox" at bounding box center [429, 443] width 11 height 11
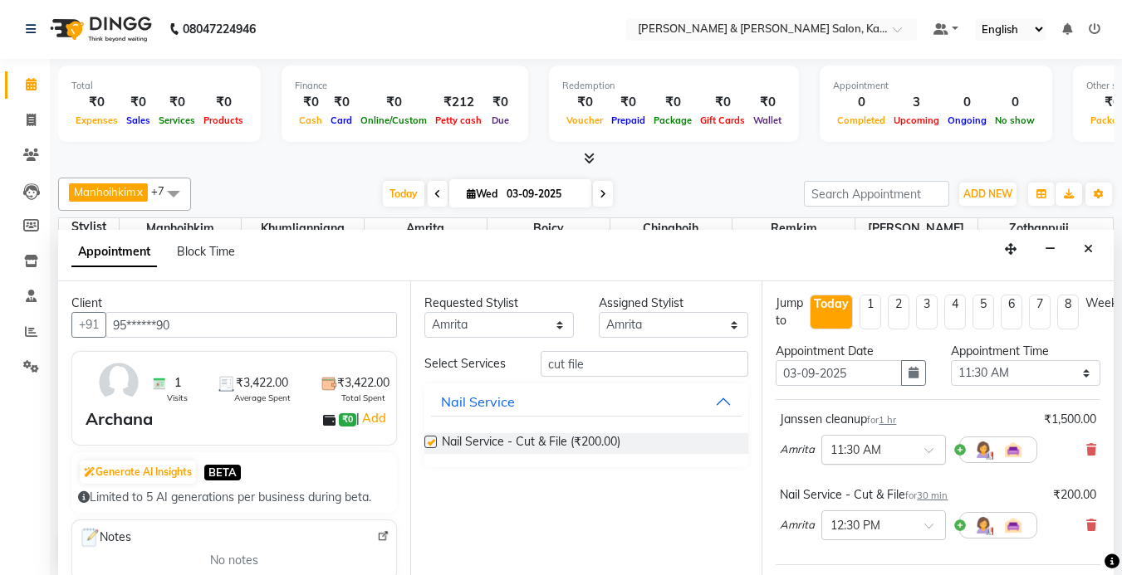
checkbox input "false"
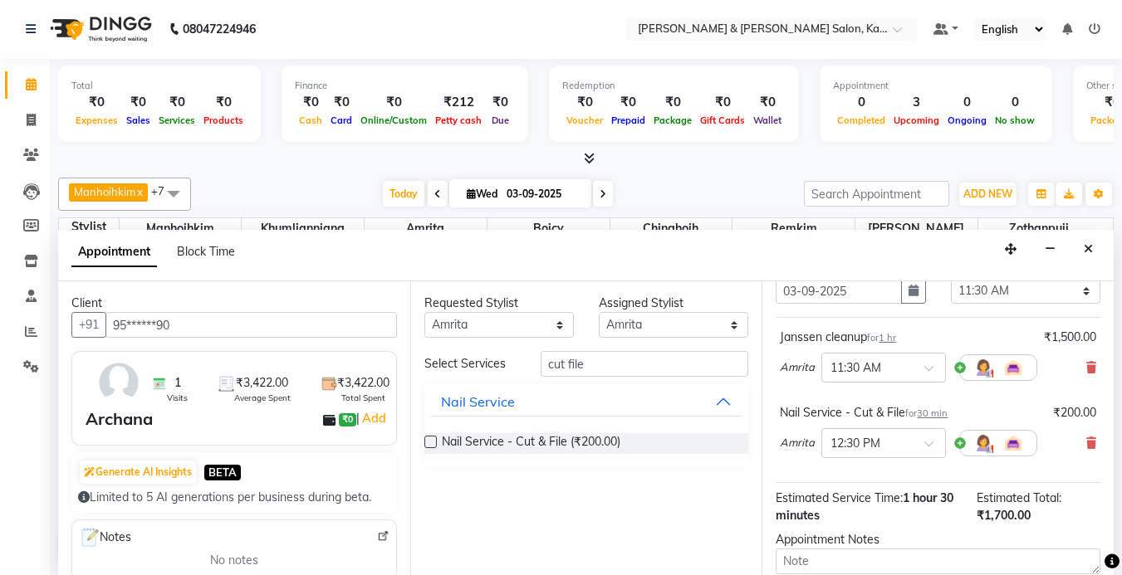
scroll to position [248, 0]
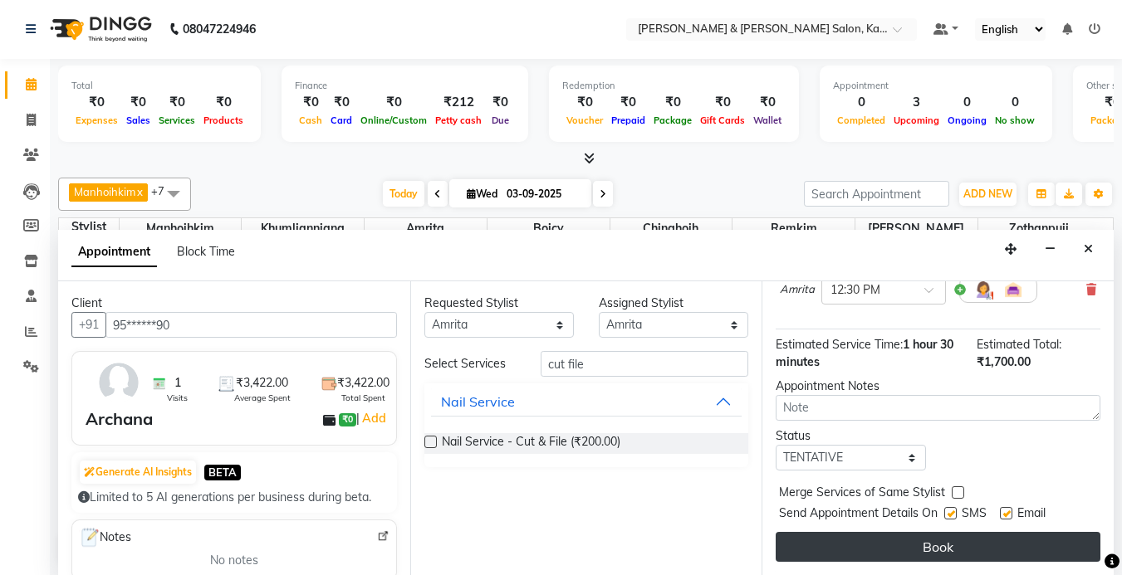
click at [951, 534] on button "Book" at bounding box center [938, 547] width 325 height 30
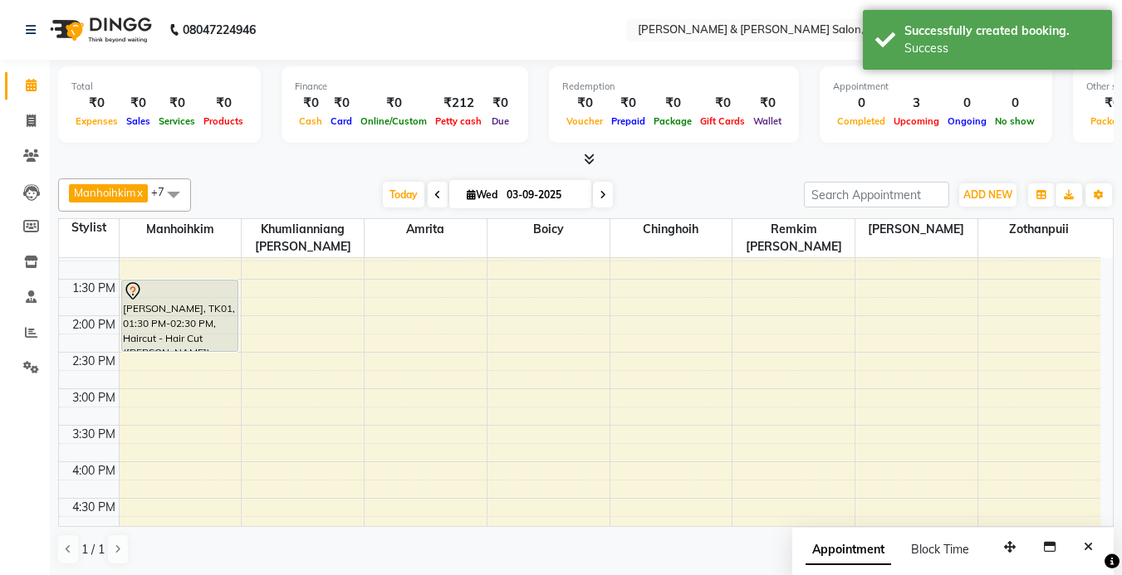
scroll to position [0, 0]
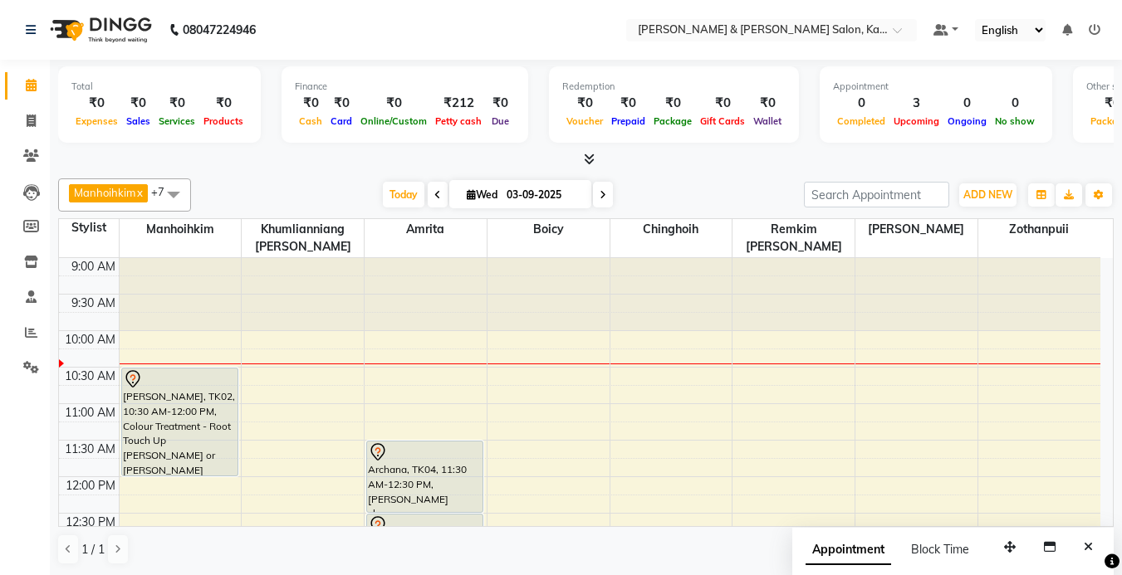
click at [470, 189] on icon at bounding box center [471, 194] width 9 height 11
select select "9"
select select "2025"
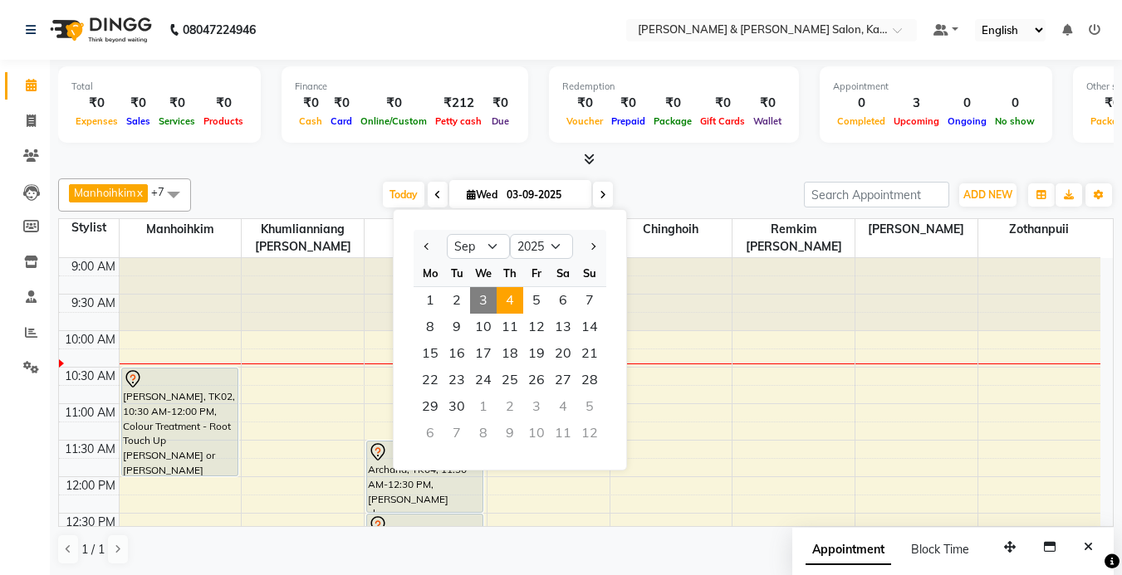
click at [513, 301] on span "4" at bounding box center [510, 300] width 27 height 27
type input "[DATE]"
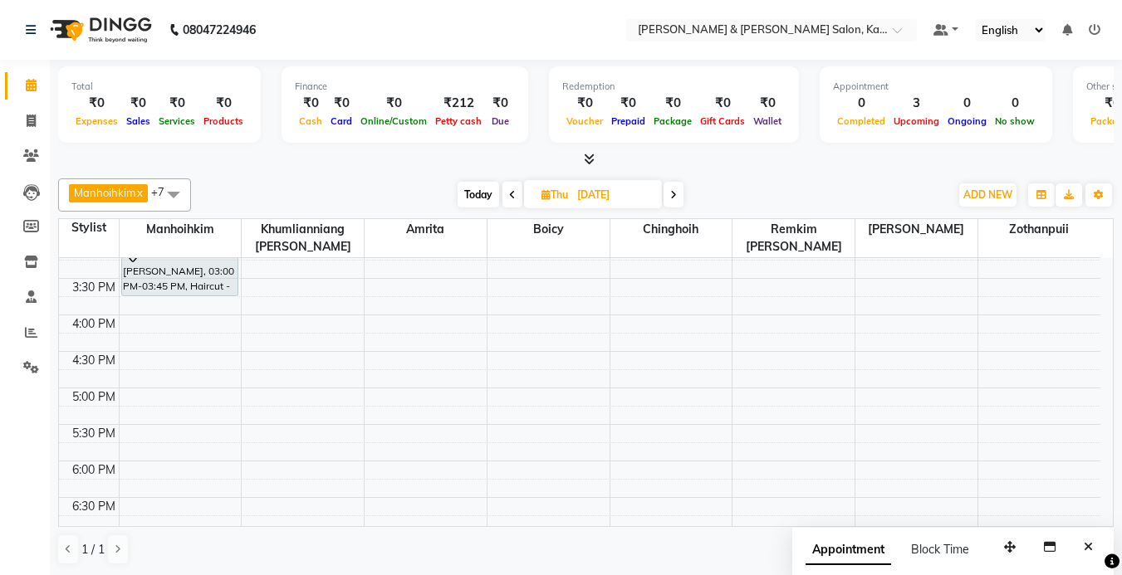
scroll to position [415, 0]
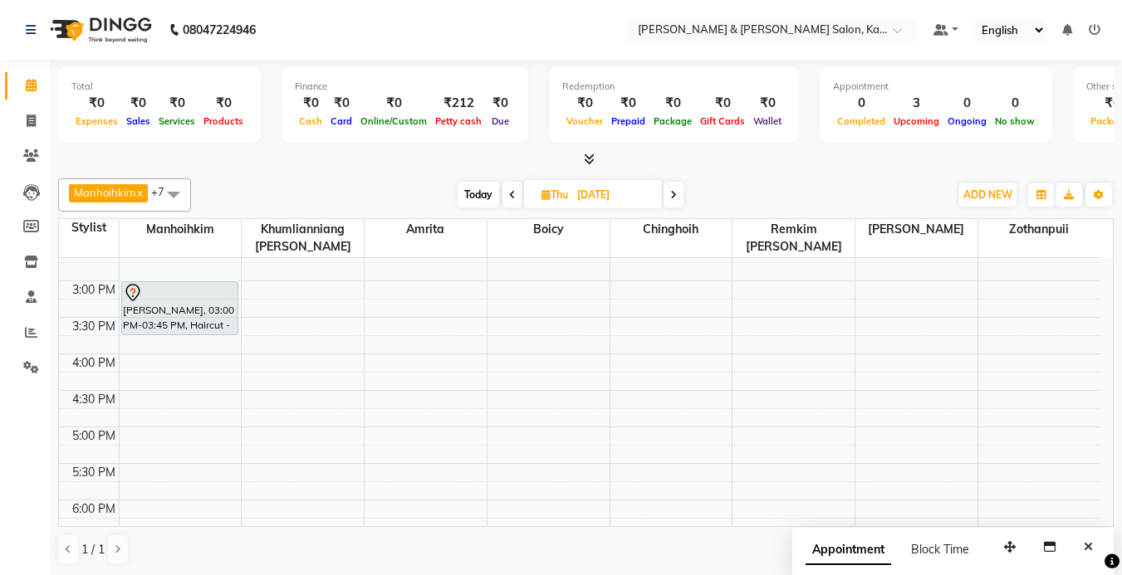
click at [266, 365] on div "9:00 AM 9:30 AM 10:00 AM 10:30 AM 11:00 AM 11:30 AM 12:00 PM 12:30 PM 1:00 PM 1…" at bounding box center [579, 317] width 1041 height 949
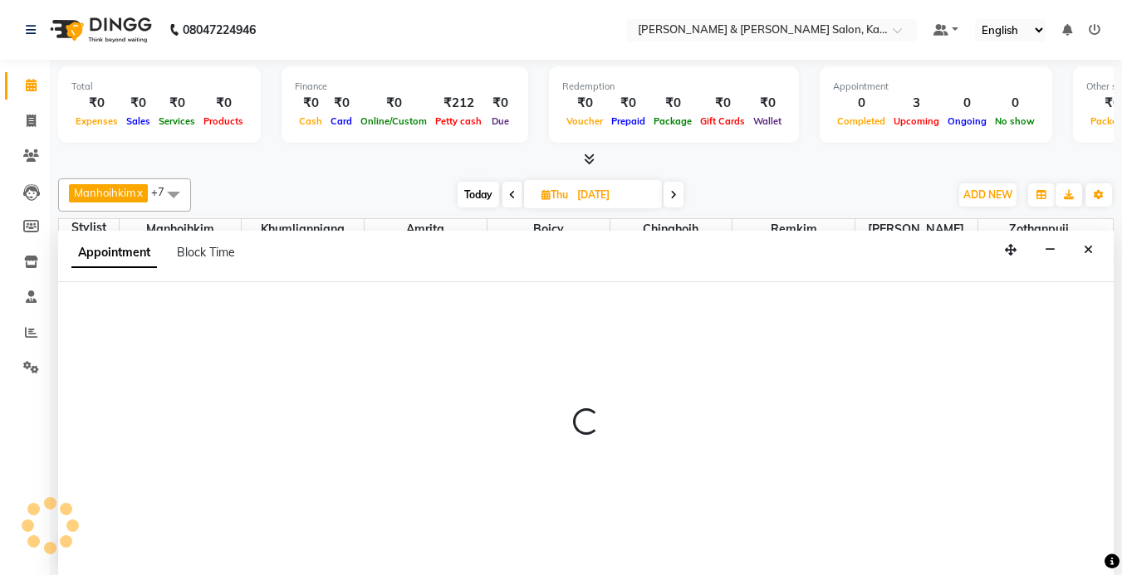
scroll to position [1, 0]
select select "70737"
select select "960"
select select "tentative"
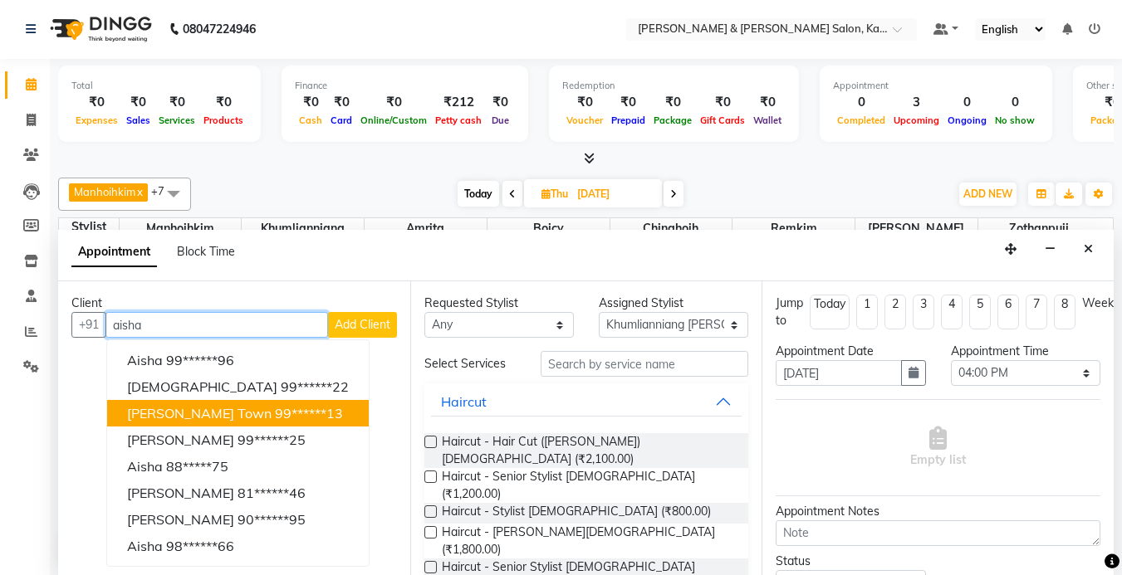
click at [232, 412] on span "[PERSON_NAME] town" at bounding box center [199, 413] width 144 height 17
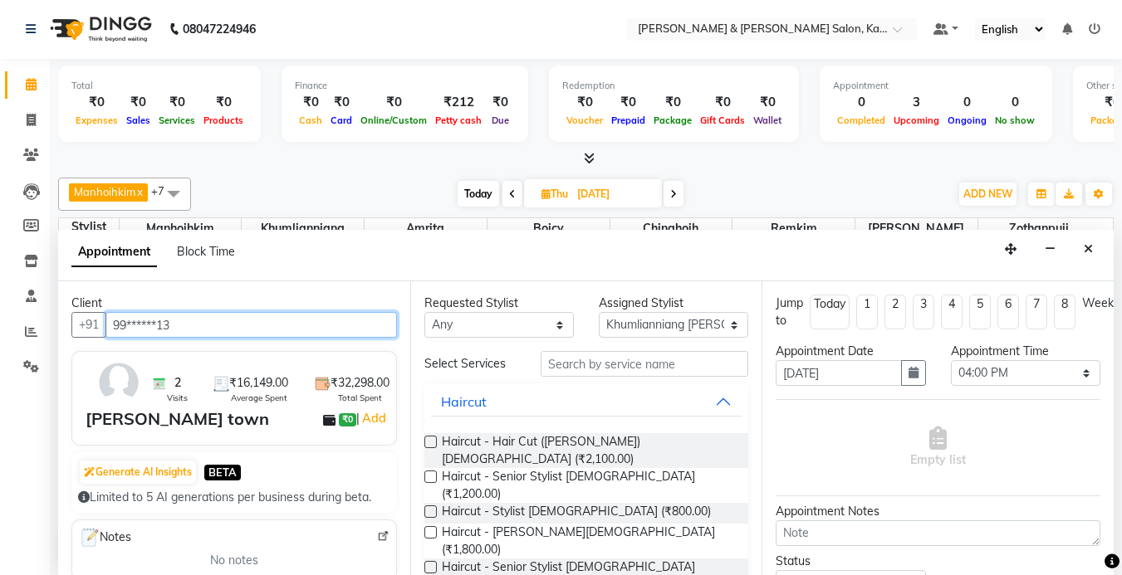
type input "99******13"
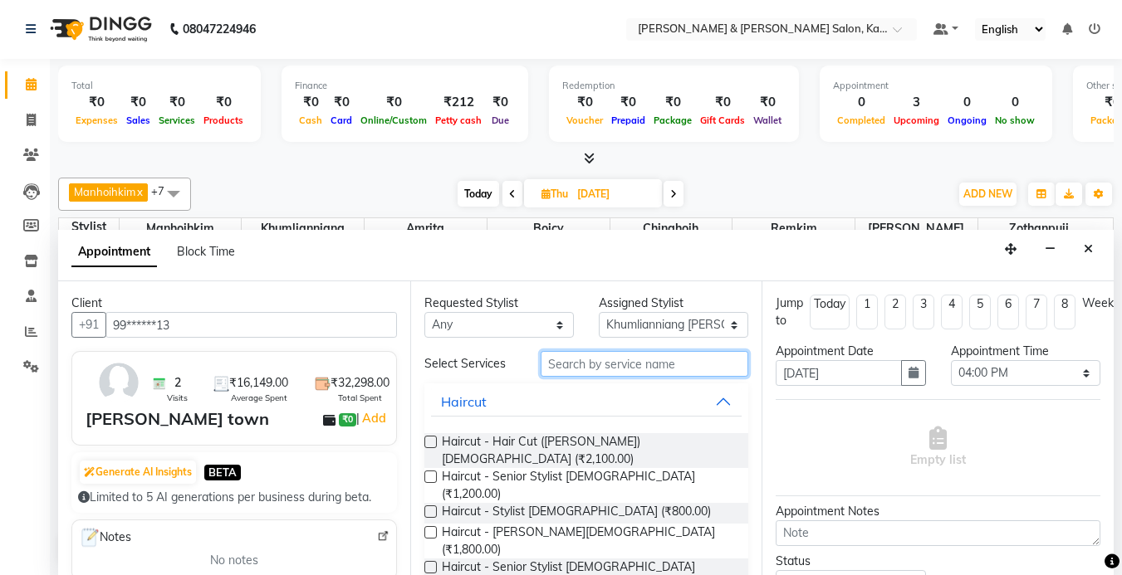
click at [606, 367] on input "text" at bounding box center [645, 364] width 208 height 26
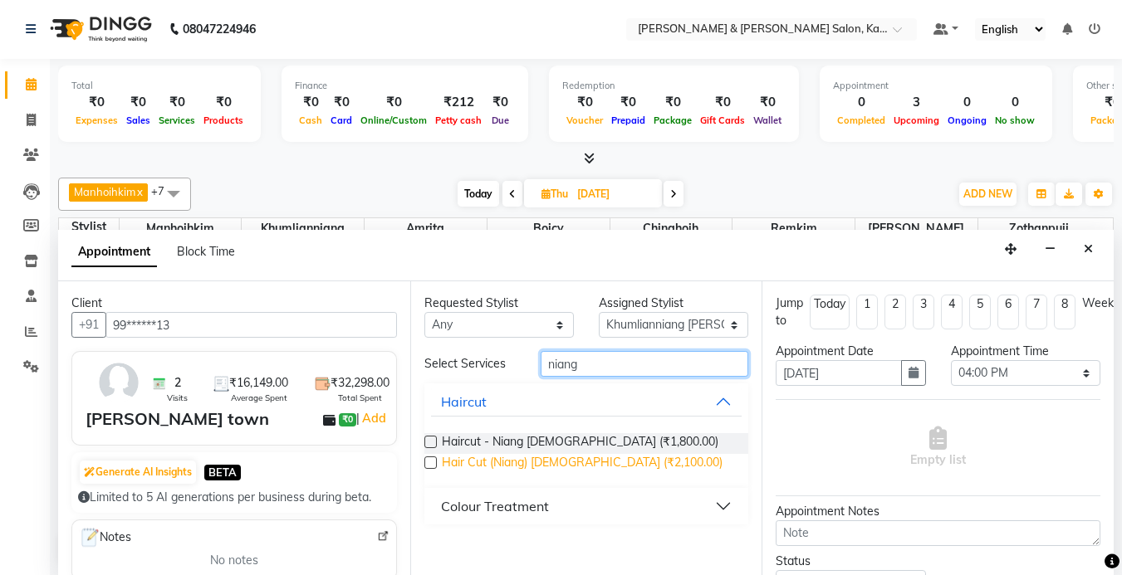
type input "niang"
click at [560, 463] on span "Hair Cut (Niang) [DEMOGRAPHIC_DATA] (₹2,100.00)" at bounding box center [582, 464] width 281 height 21
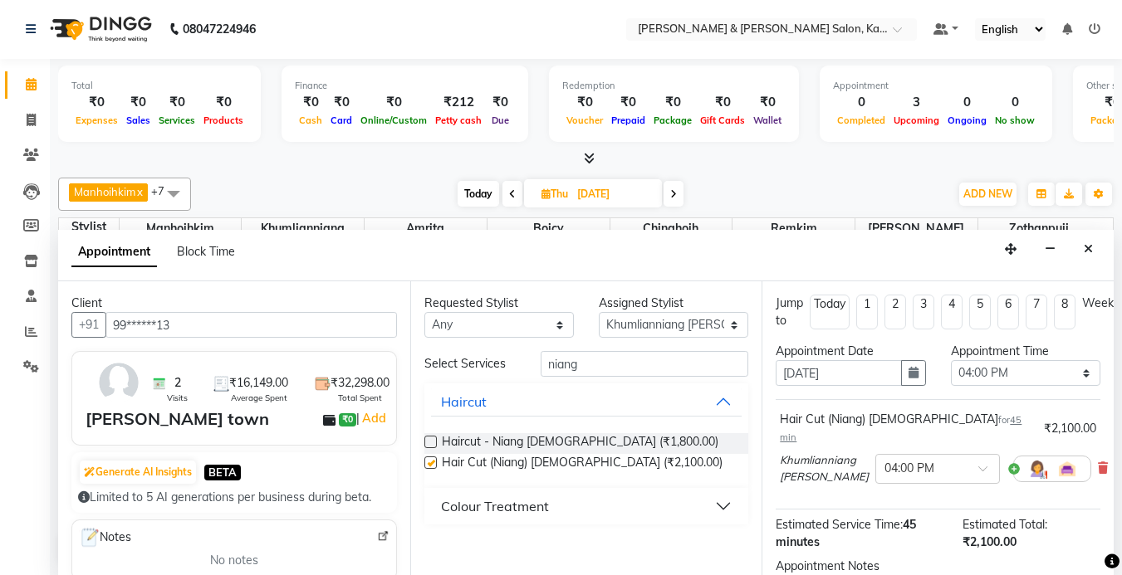
checkbox input "false"
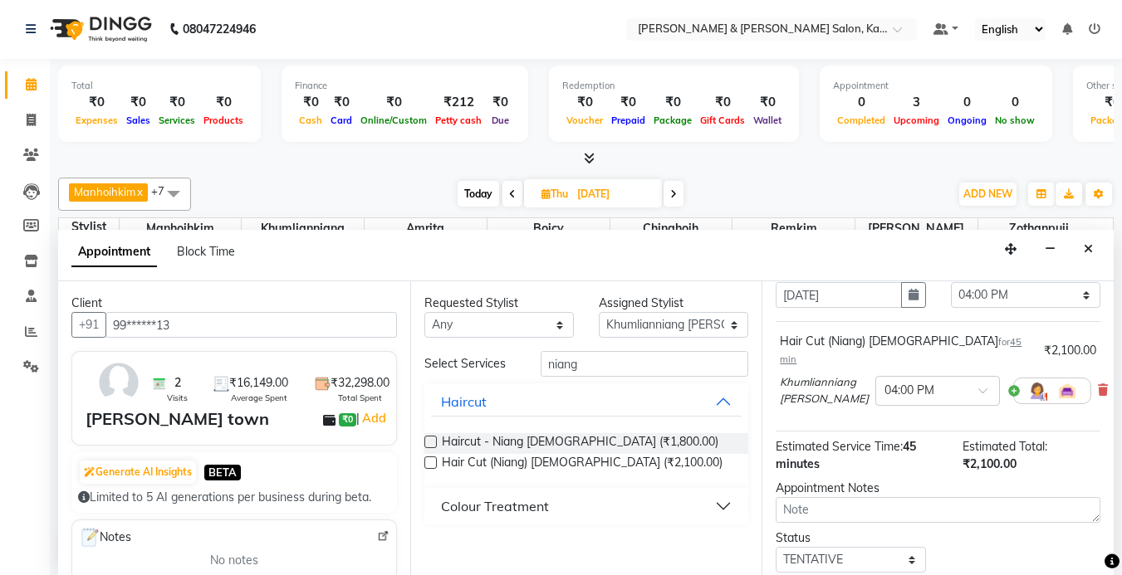
scroll to position [166, 0]
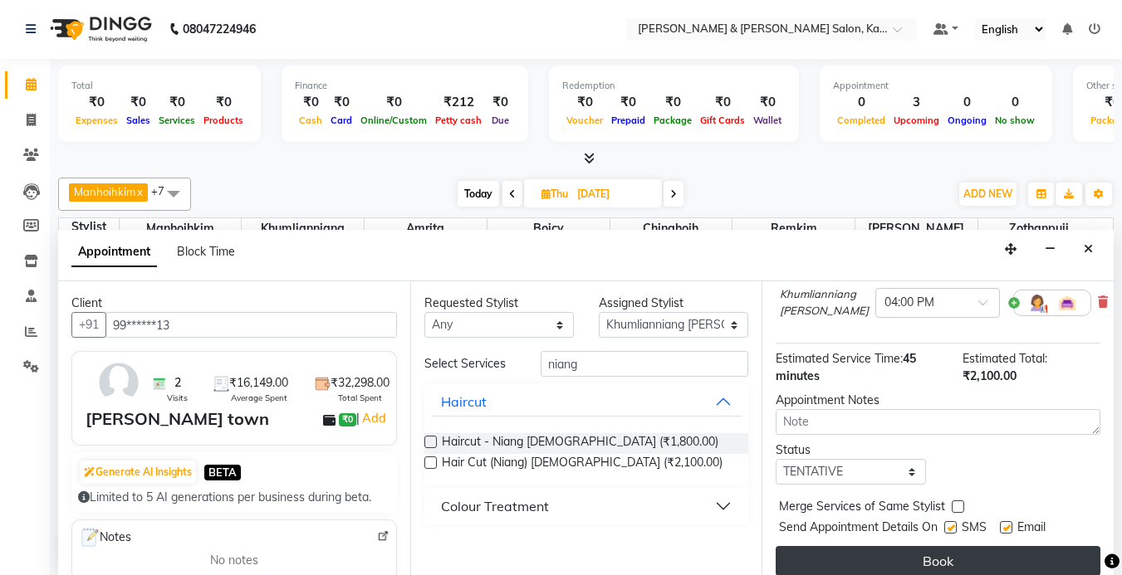
click at [912, 546] on button "Book" at bounding box center [938, 561] width 325 height 30
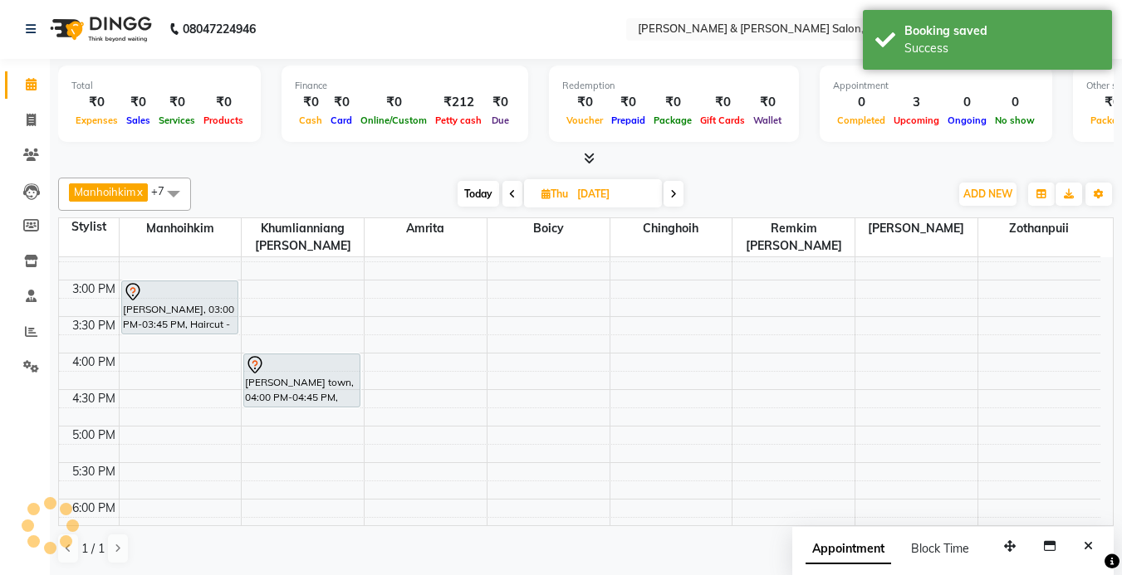
scroll to position [0, 0]
click at [472, 198] on span "Today" at bounding box center [479, 195] width 42 height 26
type input "03-09-2025"
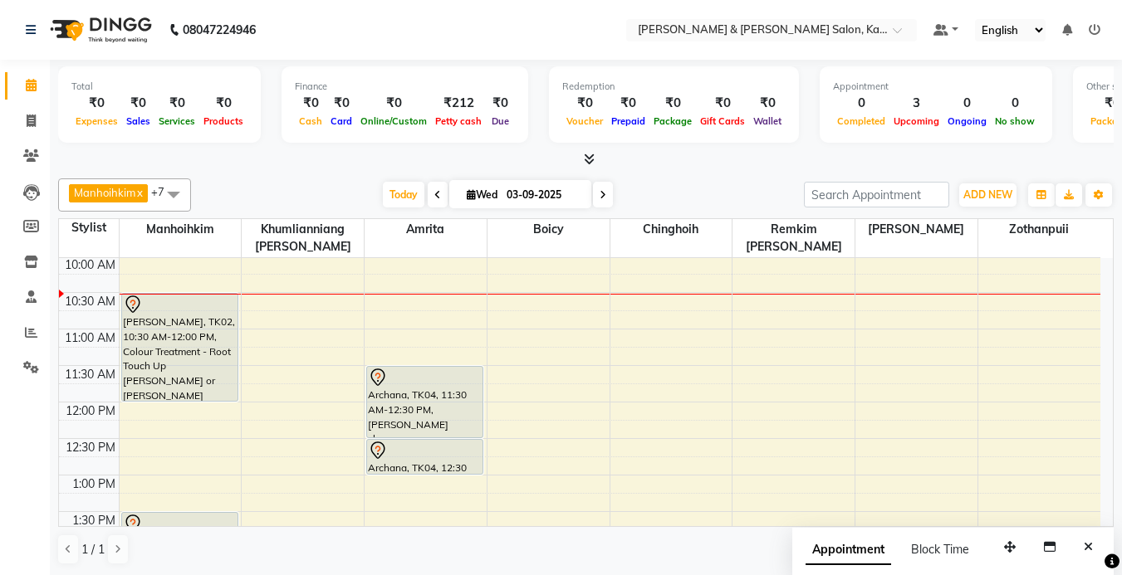
scroll to position [74, 0]
click at [673, 166] on div at bounding box center [585, 159] width 1055 height 17
click at [487, 193] on span "Wed" at bounding box center [482, 195] width 39 height 12
select select "9"
select select "2025"
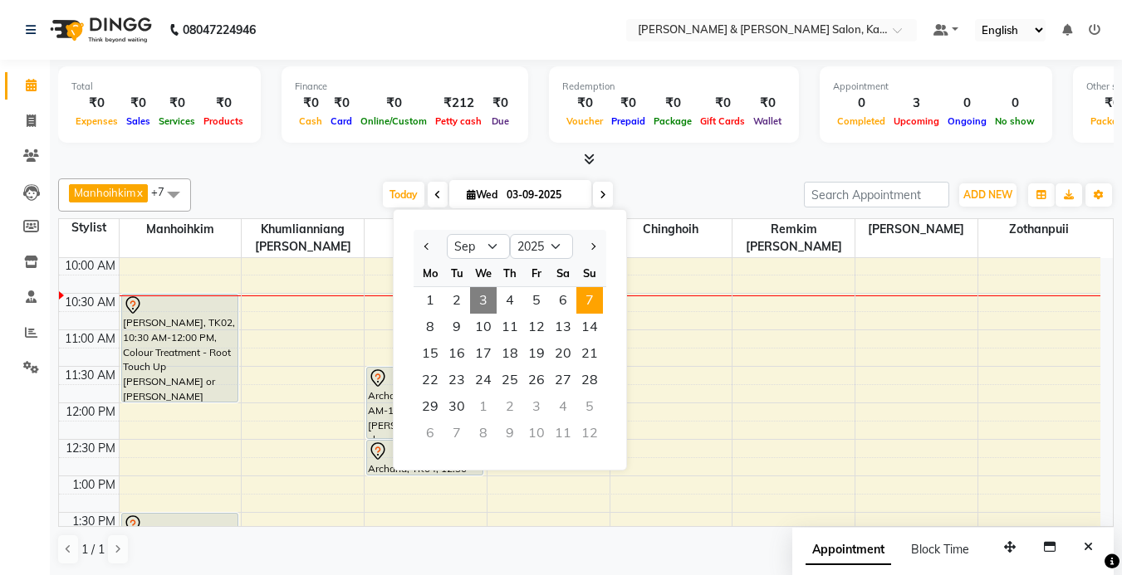
click at [597, 310] on span "7" at bounding box center [589, 300] width 27 height 27
type input "[DATE]"
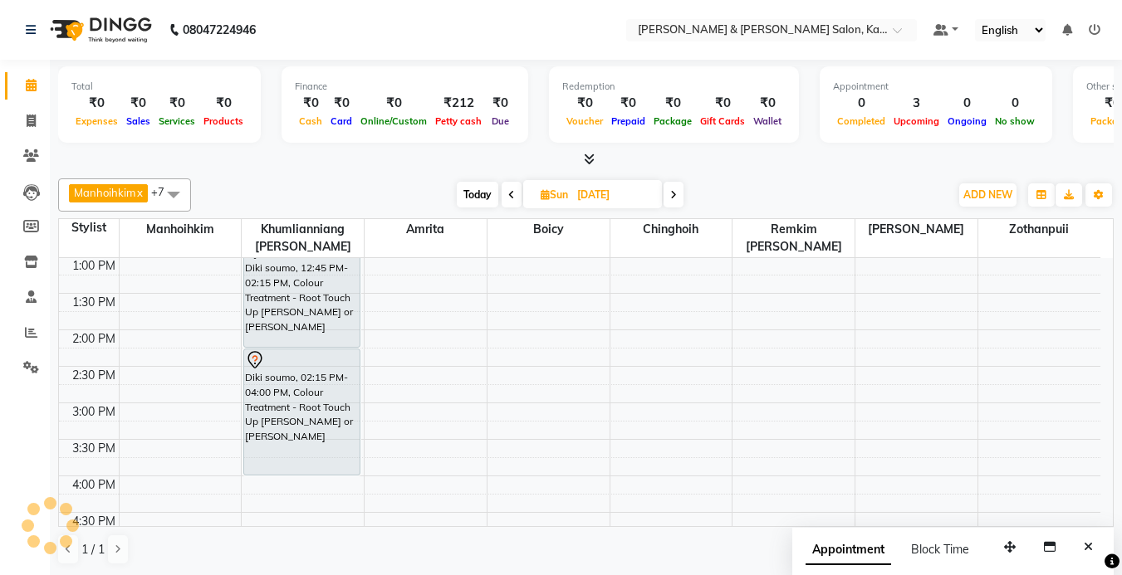
scroll to position [332, 0]
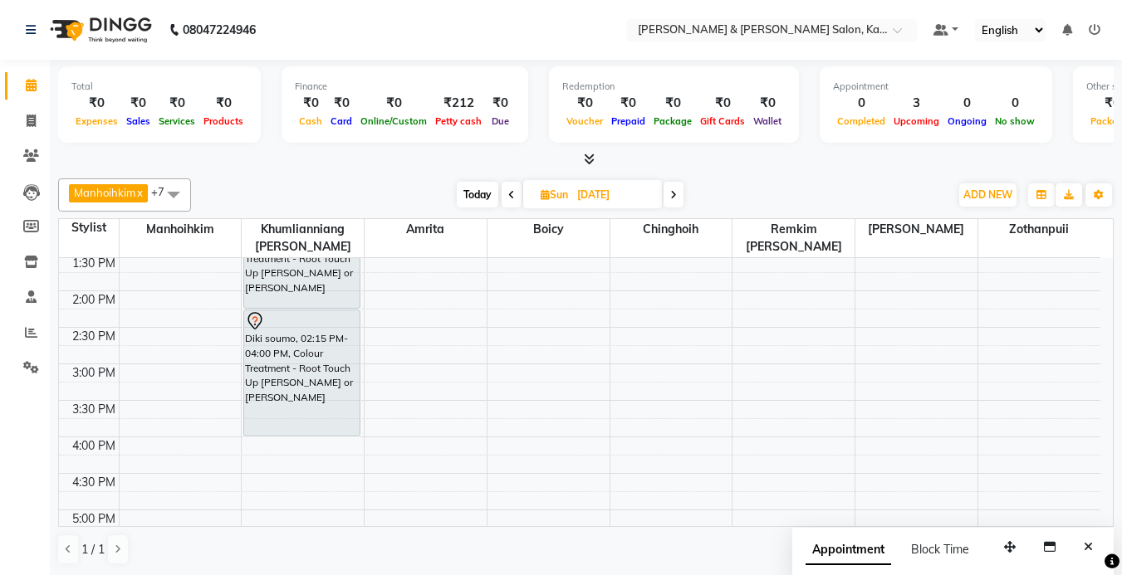
click at [135, 370] on div "9:00 AM 9:30 AM 10:00 AM 10:30 AM 11:00 AM 11:30 AM 12:00 PM 12:30 PM 1:00 PM 1…" at bounding box center [579, 400] width 1041 height 949
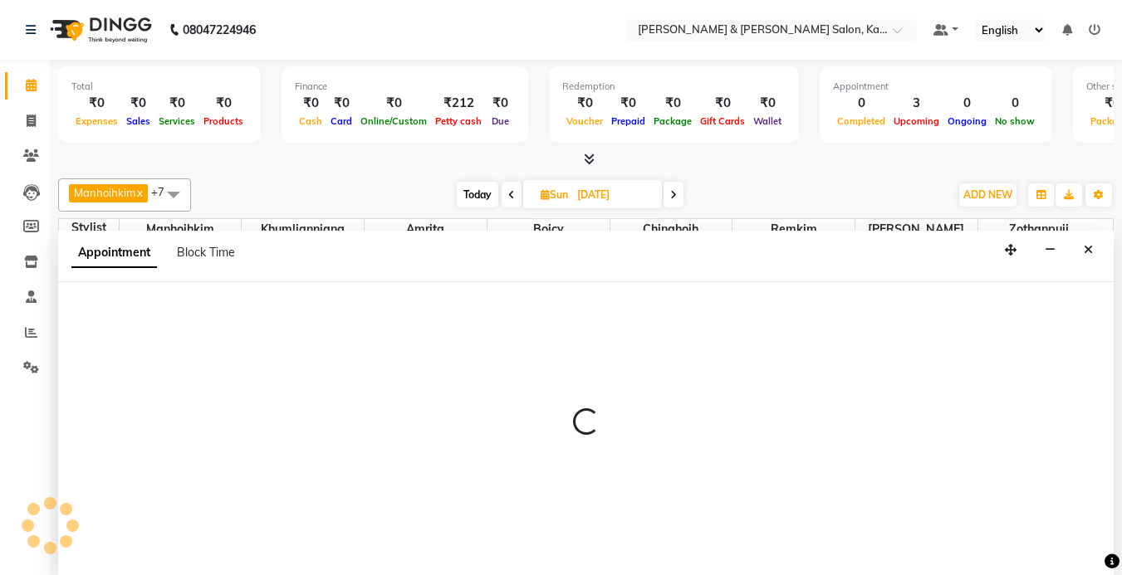
scroll to position [1, 0]
select select "70736"
select select "900"
select select "tentative"
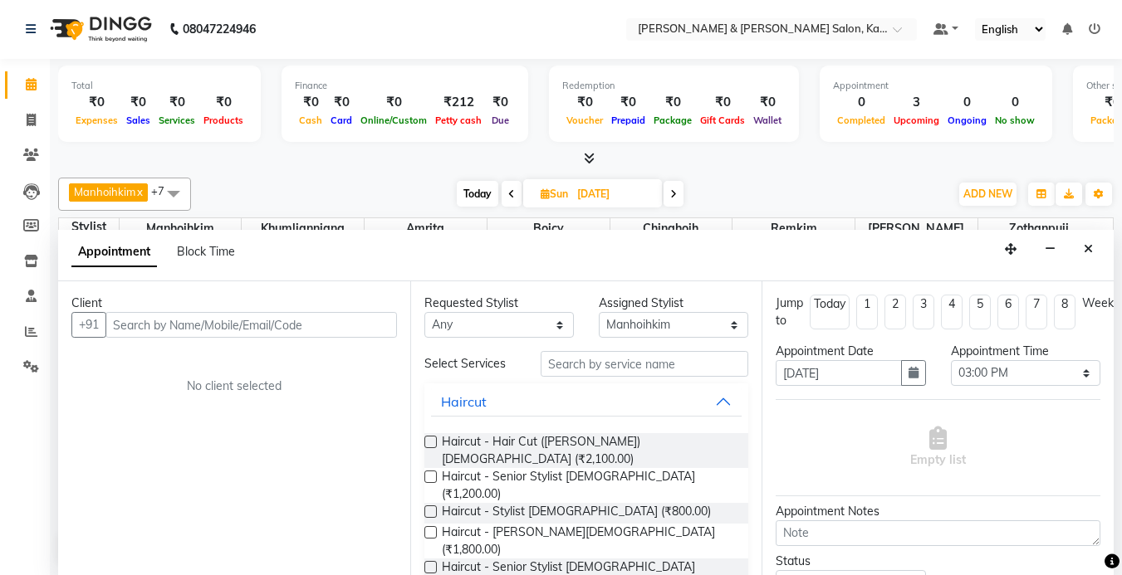
click at [1082, 250] on button "Close" at bounding box center [1088, 250] width 24 height 26
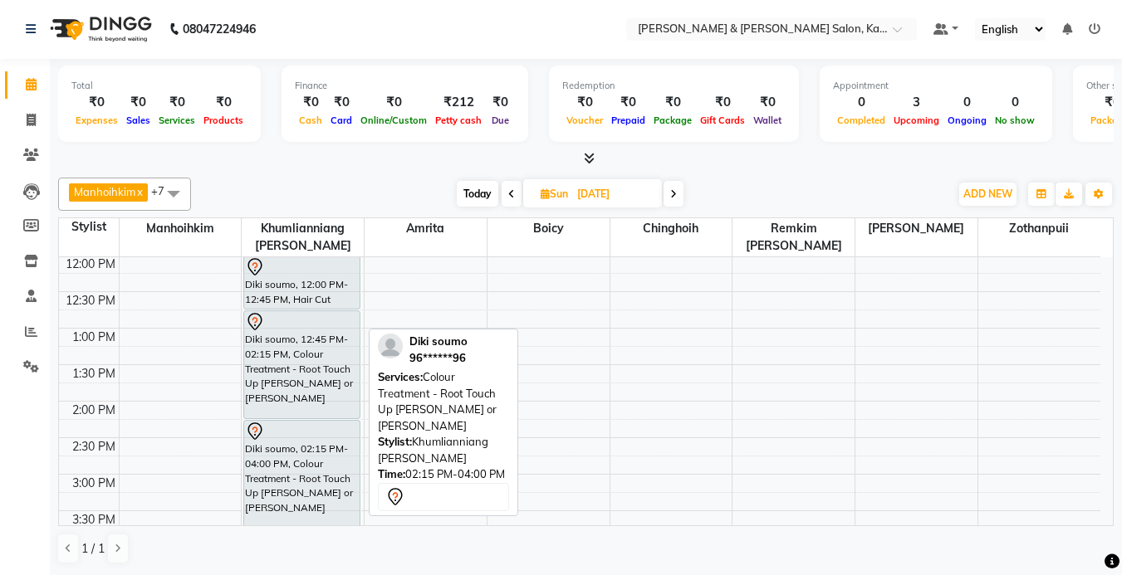
scroll to position [249, 0]
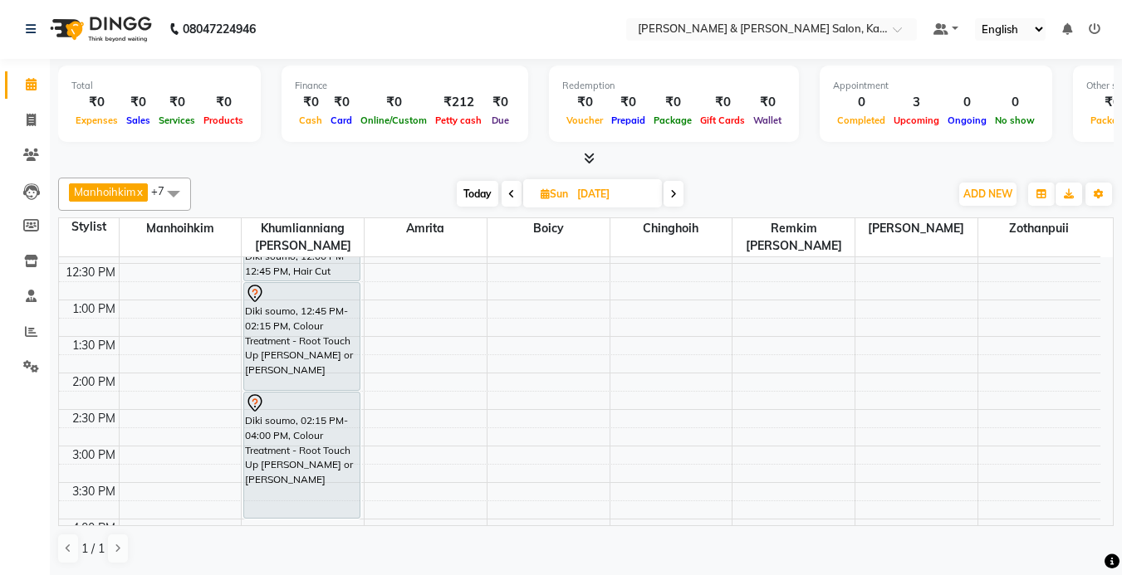
click at [140, 450] on div "9:00 AM 9:30 AM 10:00 AM 10:30 AM 11:00 AM 11:30 AM 12:00 PM 12:30 PM 1:00 PM 1…" at bounding box center [579, 482] width 1041 height 949
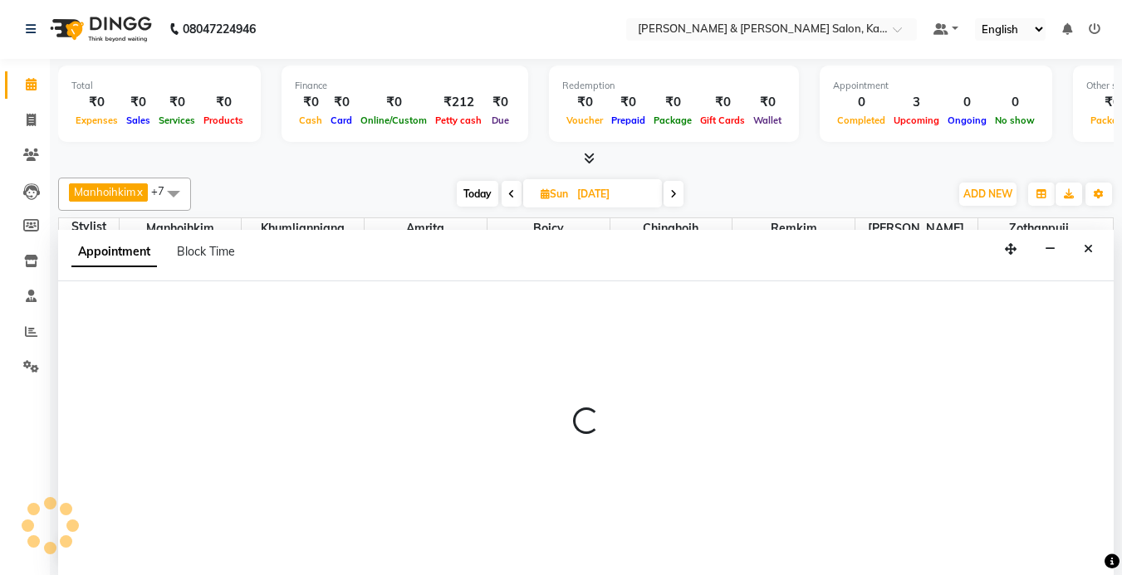
select select "70736"
select select "900"
select select "tentative"
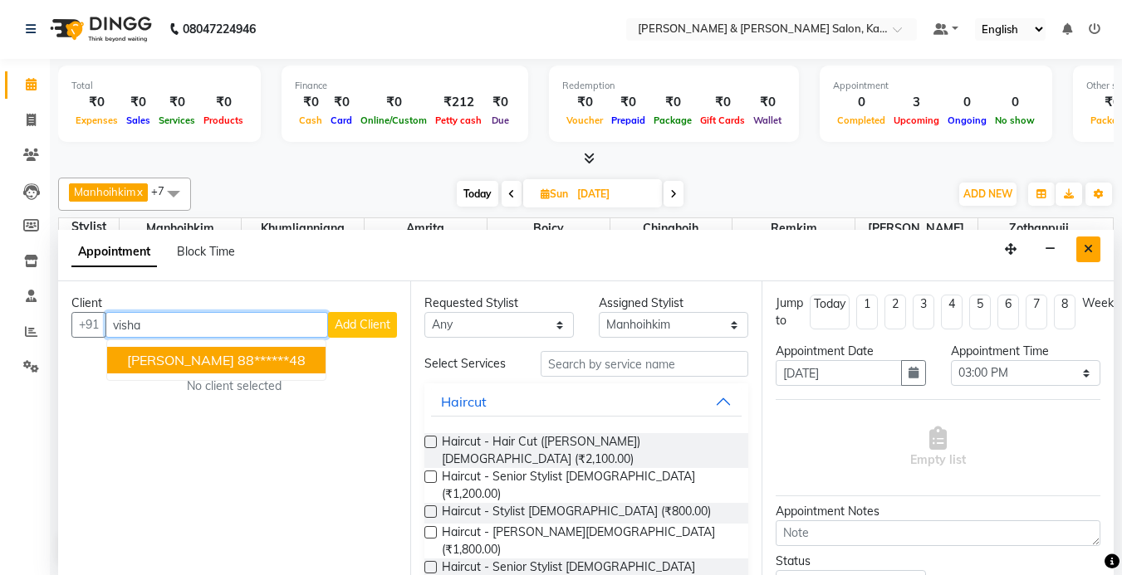
type input "visha"
click at [1095, 251] on button "Close" at bounding box center [1088, 250] width 24 height 26
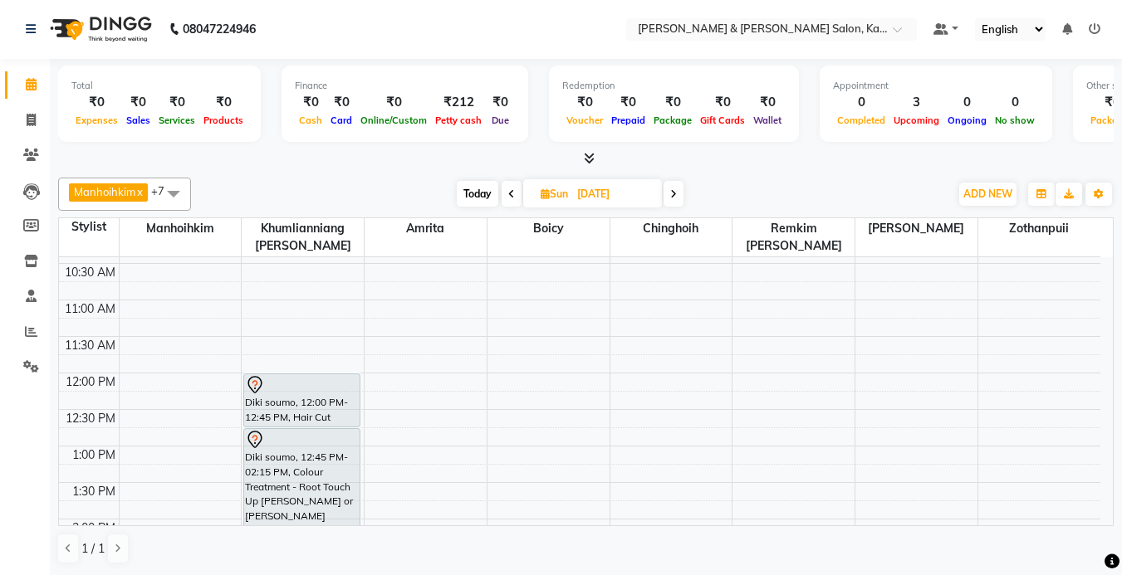
scroll to position [83, 0]
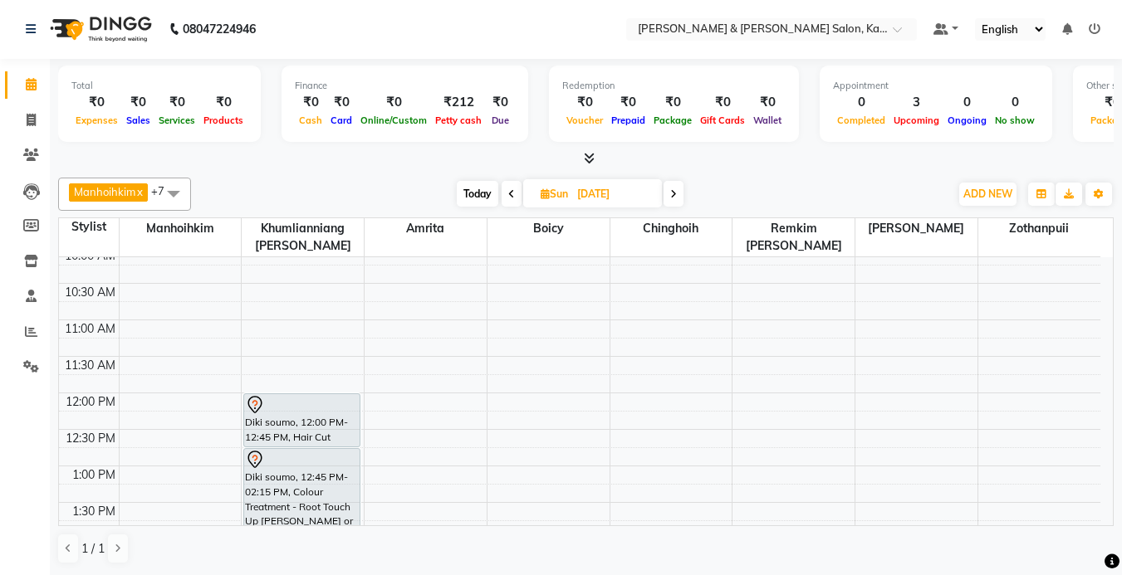
click at [470, 192] on span "Today" at bounding box center [478, 194] width 42 height 26
type input "03-09-2025"
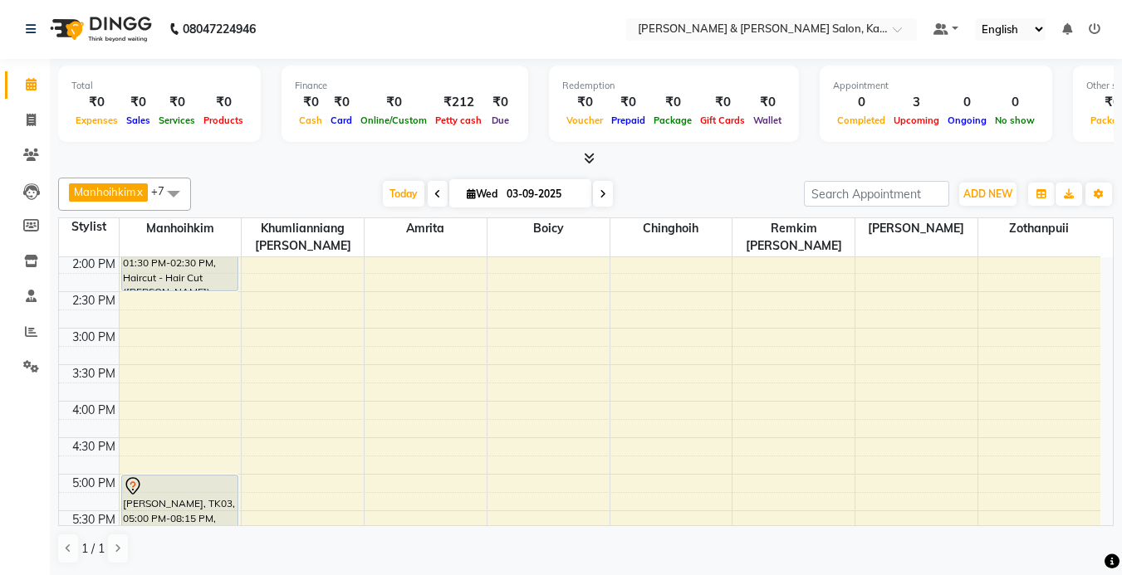
scroll to position [323, 0]
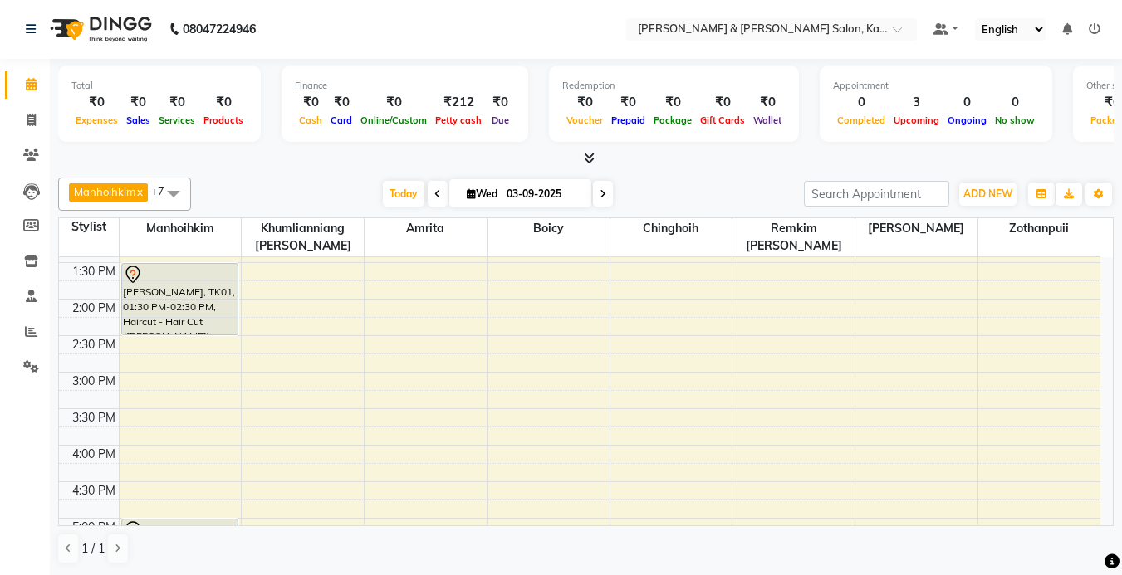
click at [484, 196] on span "Wed" at bounding box center [482, 194] width 39 height 12
select select "9"
select select "2025"
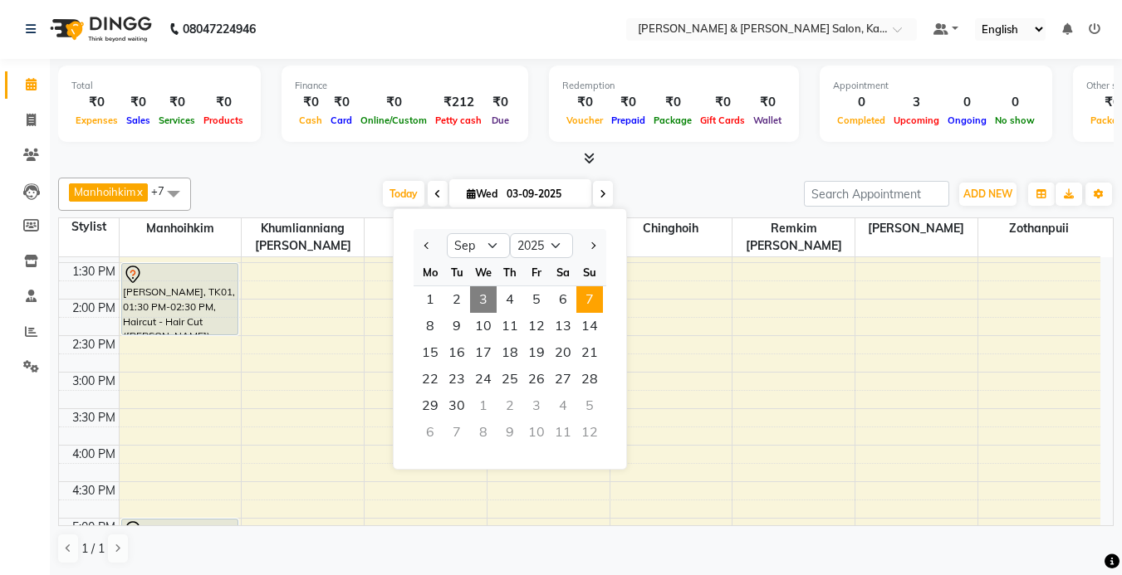
click at [589, 303] on span "7" at bounding box center [589, 299] width 27 height 27
type input "[DATE]"
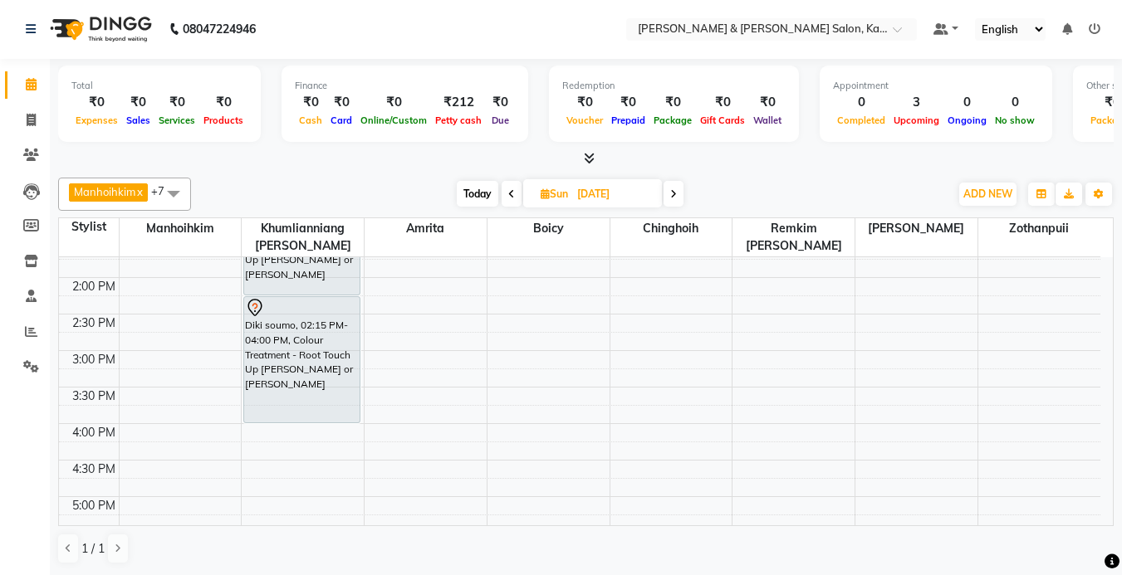
scroll to position [332, 0]
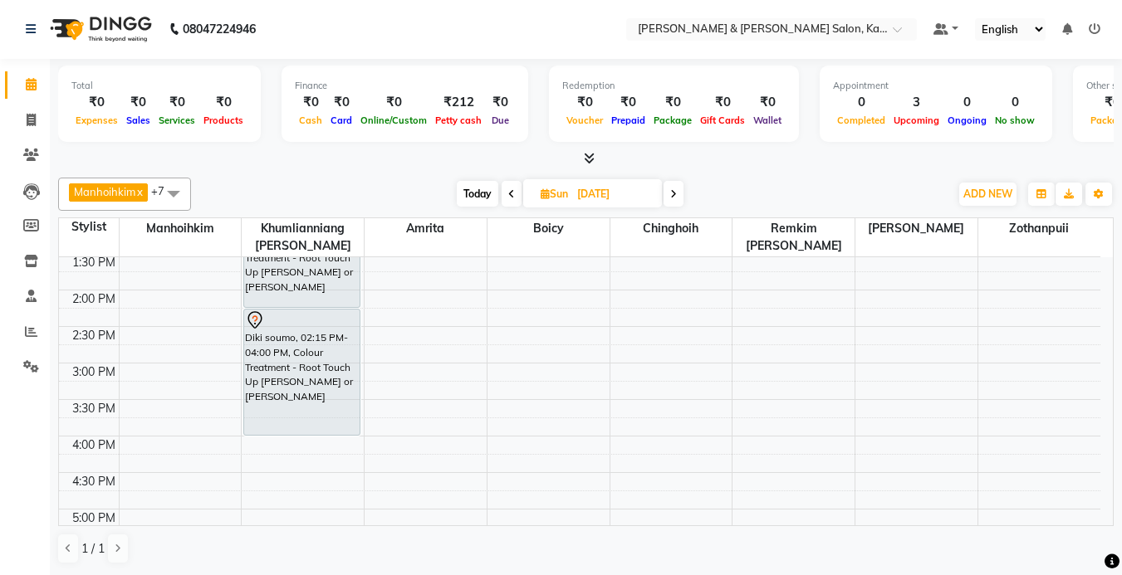
click at [142, 373] on div "9:00 AM 9:30 AM 10:00 AM 10:30 AM 11:00 AM 11:30 AM 12:00 PM 12:30 PM 1:00 PM 1…" at bounding box center [579, 399] width 1041 height 949
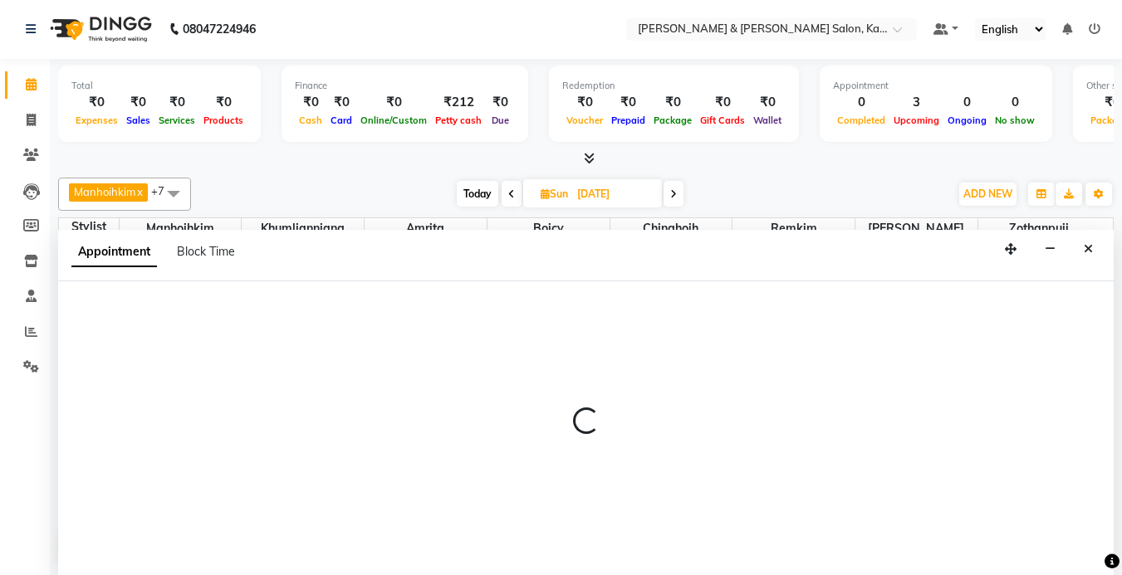
select select "70736"
select select "tentative"
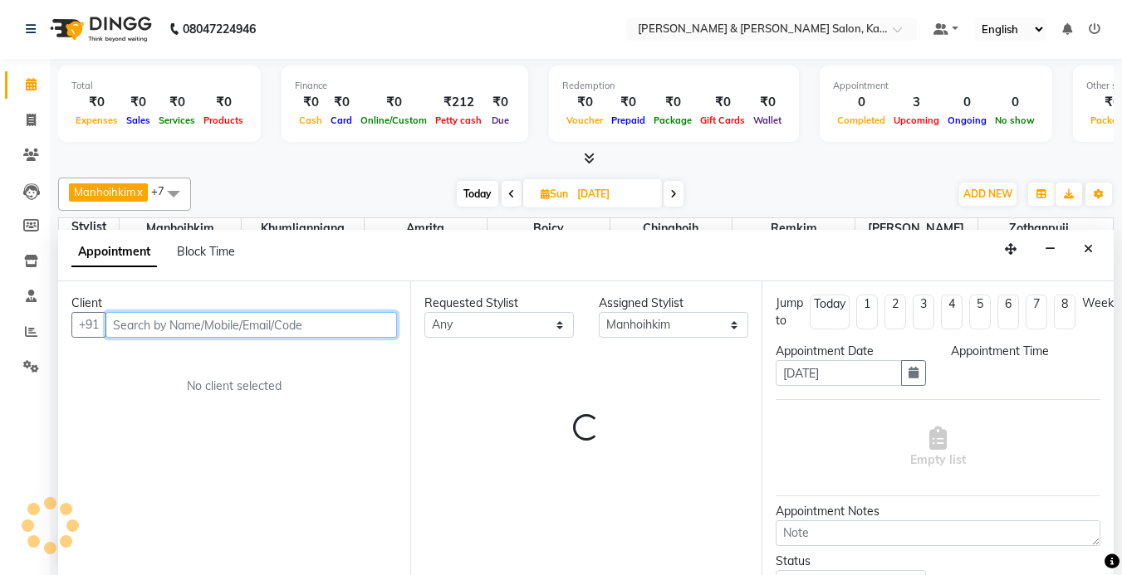
select select "900"
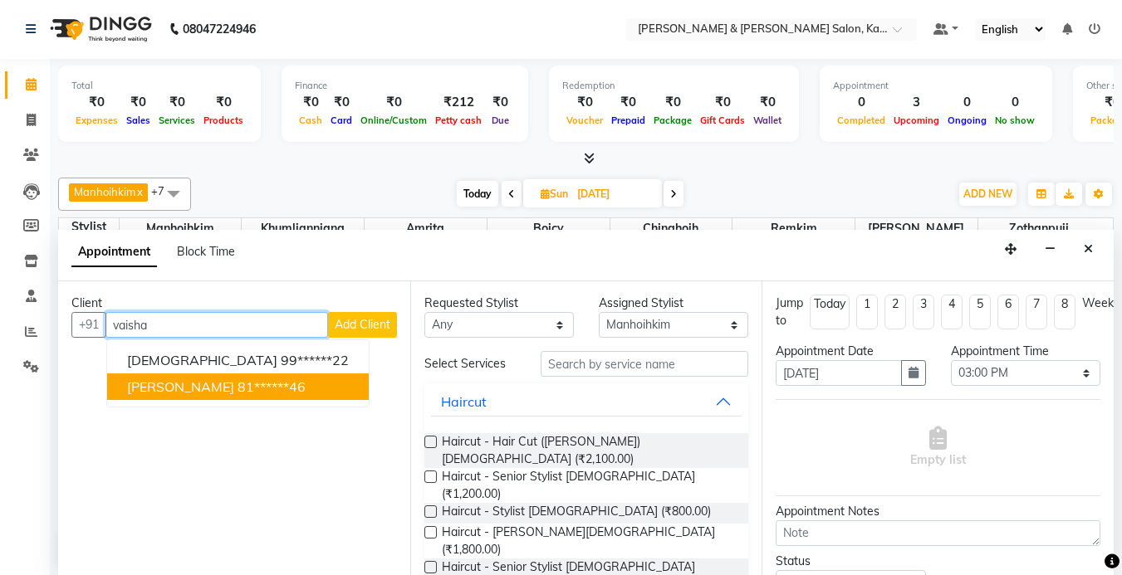
click at [168, 380] on span "[PERSON_NAME]" at bounding box center [180, 387] width 107 height 17
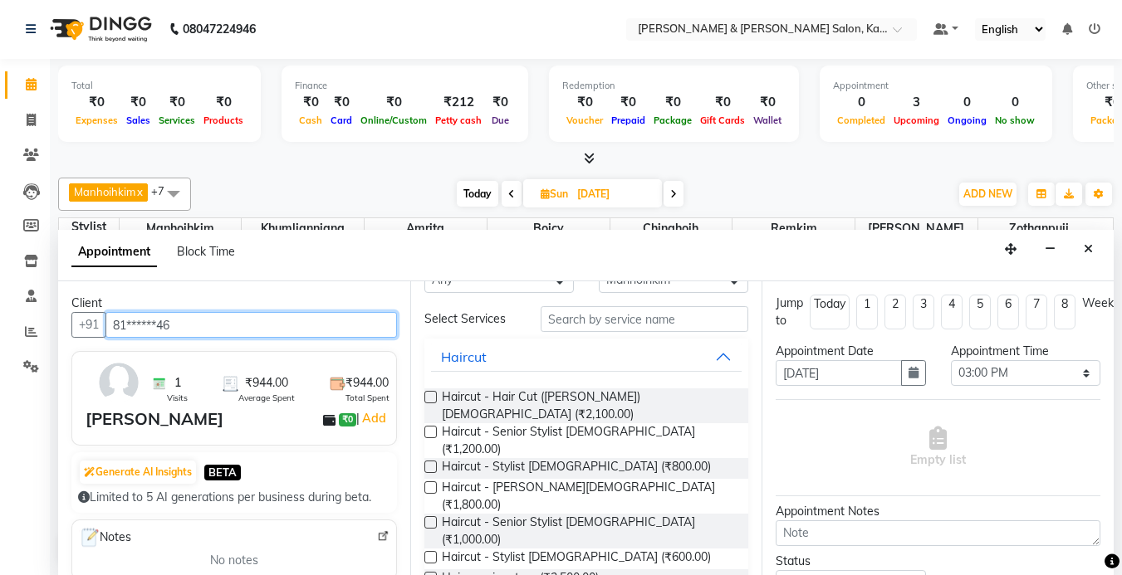
scroll to position [83, 0]
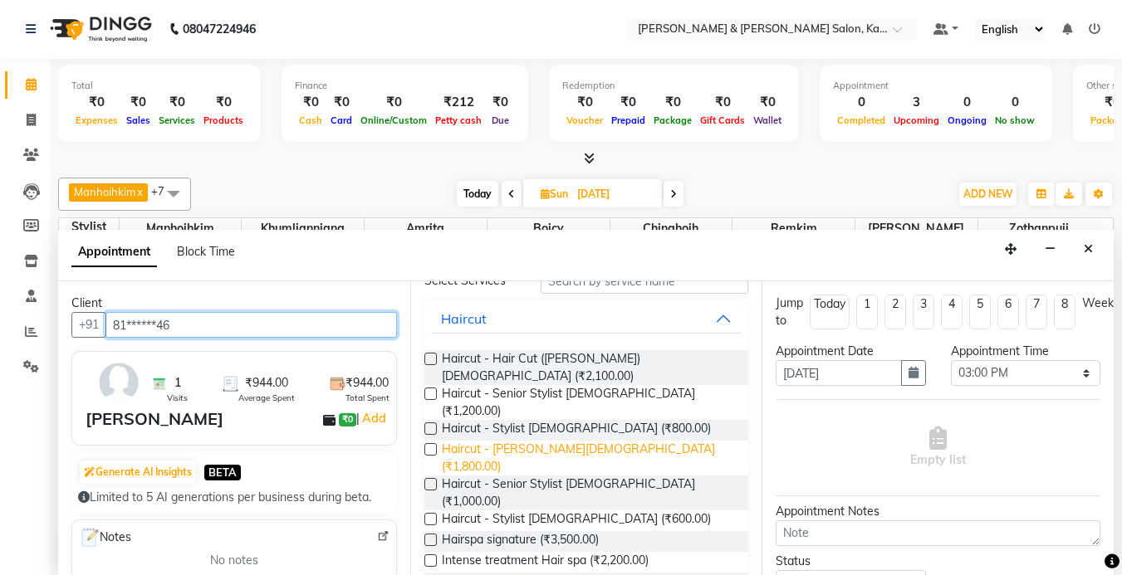
type input "81******46"
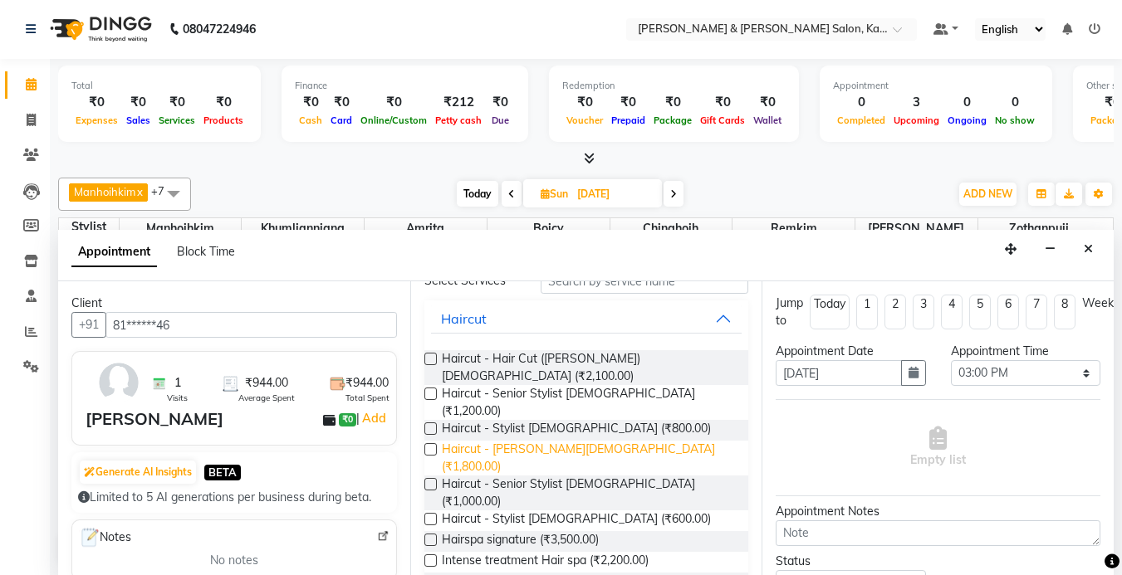
click at [541, 441] on span "Haircut - [PERSON_NAME][DEMOGRAPHIC_DATA] (₹1,800.00)" at bounding box center [589, 458] width 294 height 35
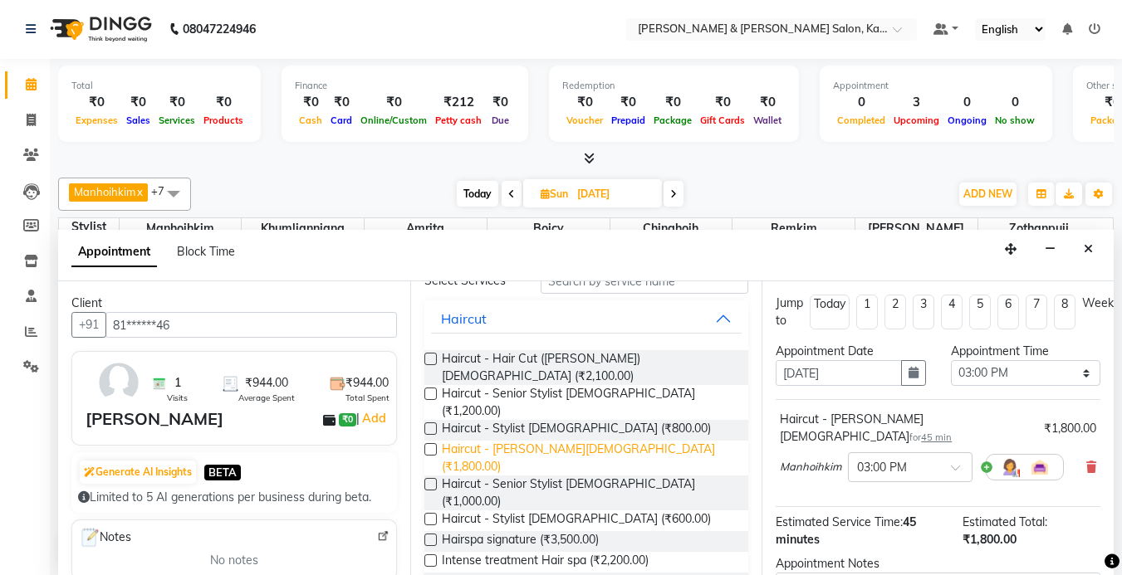
click at [541, 441] on span "Haircut - [PERSON_NAME][DEMOGRAPHIC_DATA] (₹1,800.00)" at bounding box center [589, 458] width 294 height 35
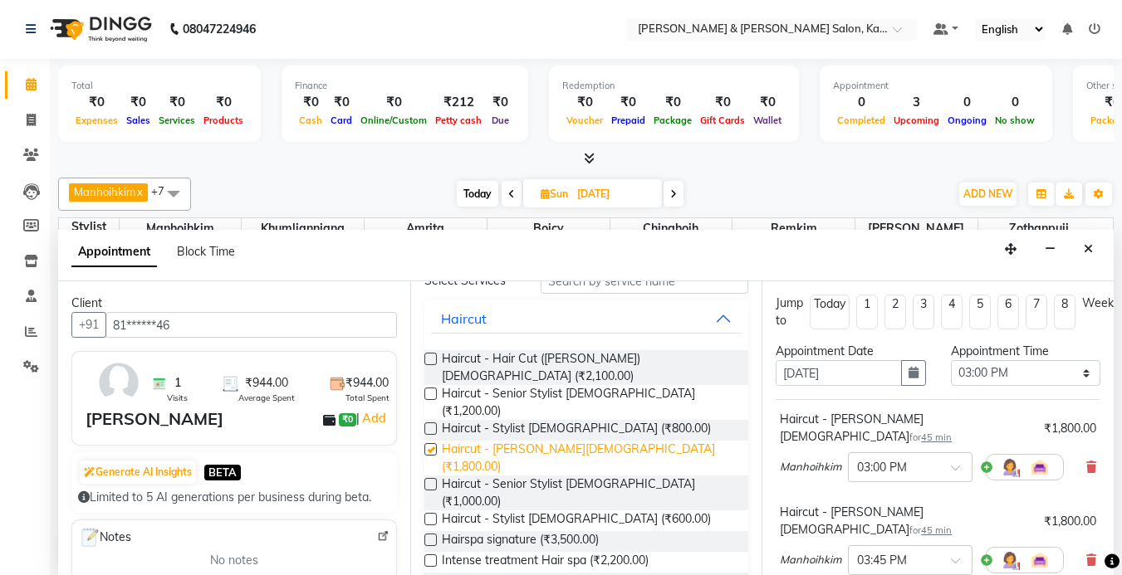
checkbox input "false"
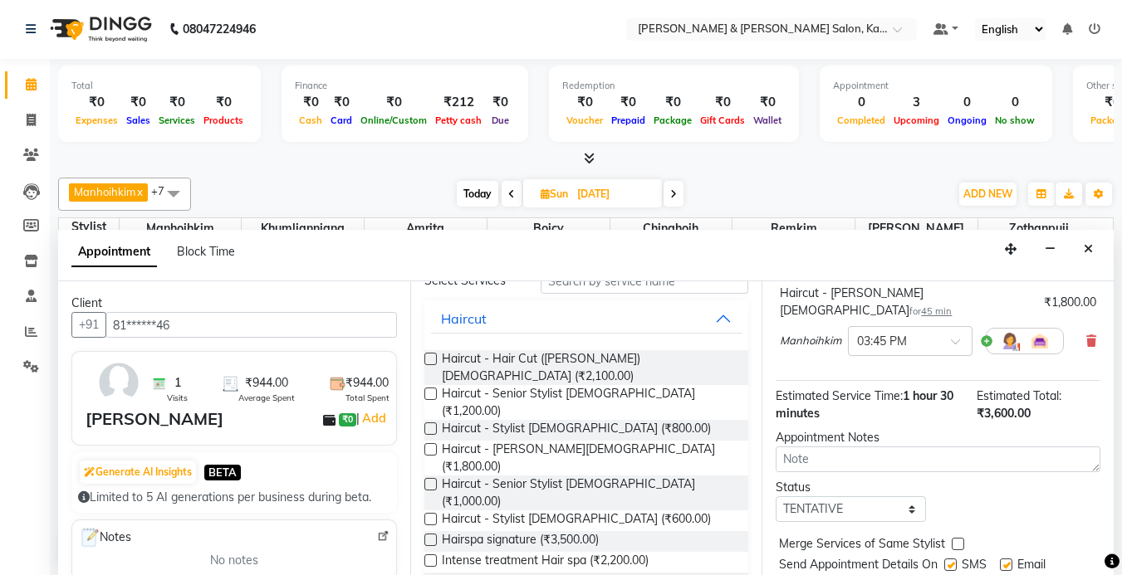
scroll to position [248, 0]
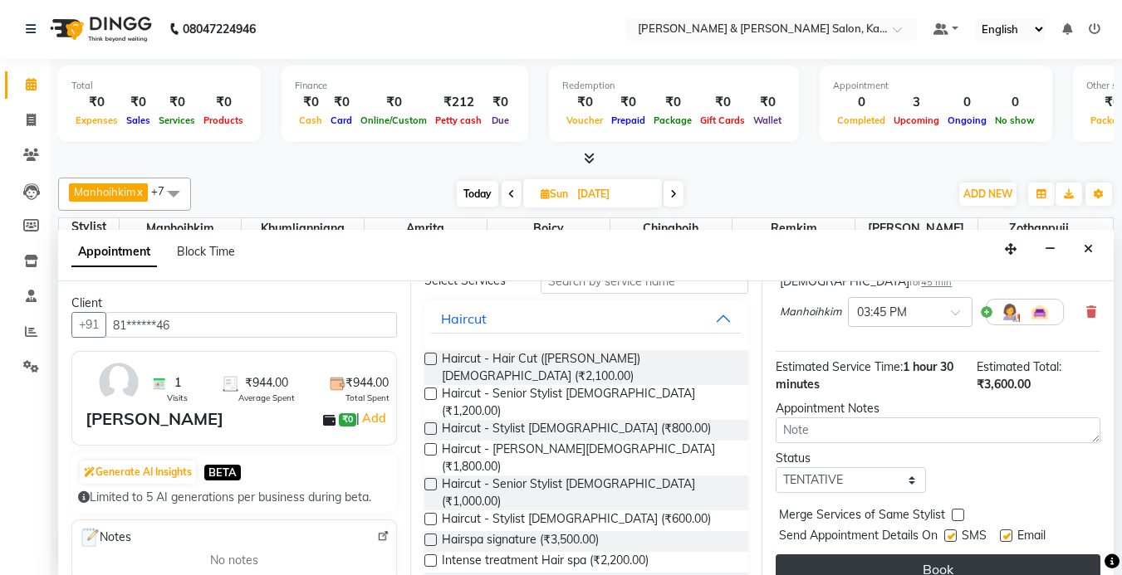
click at [903, 555] on button "Book" at bounding box center [938, 570] width 325 height 30
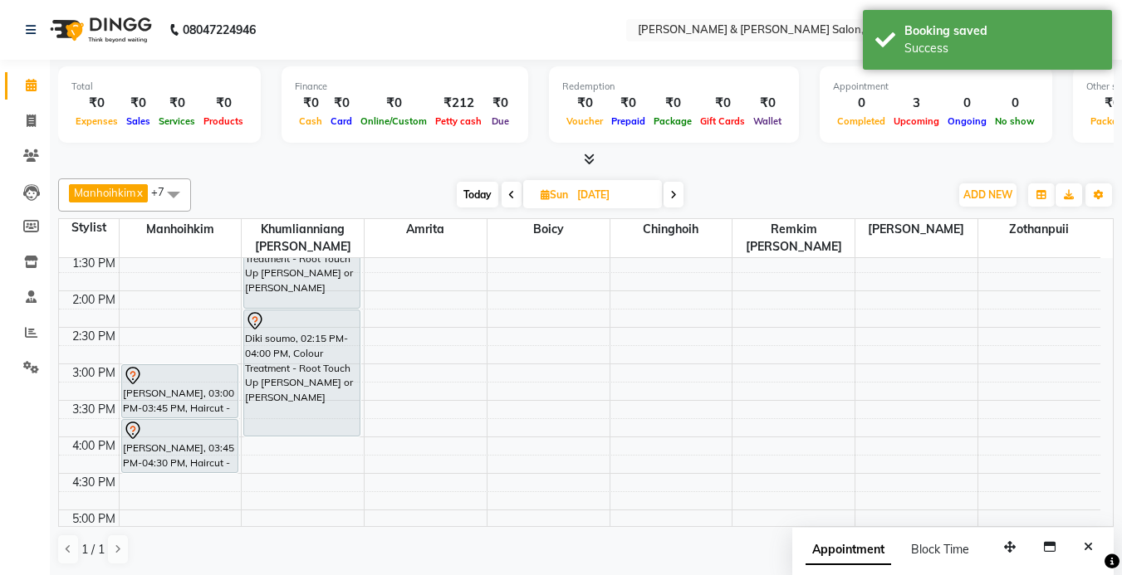
scroll to position [415, 0]
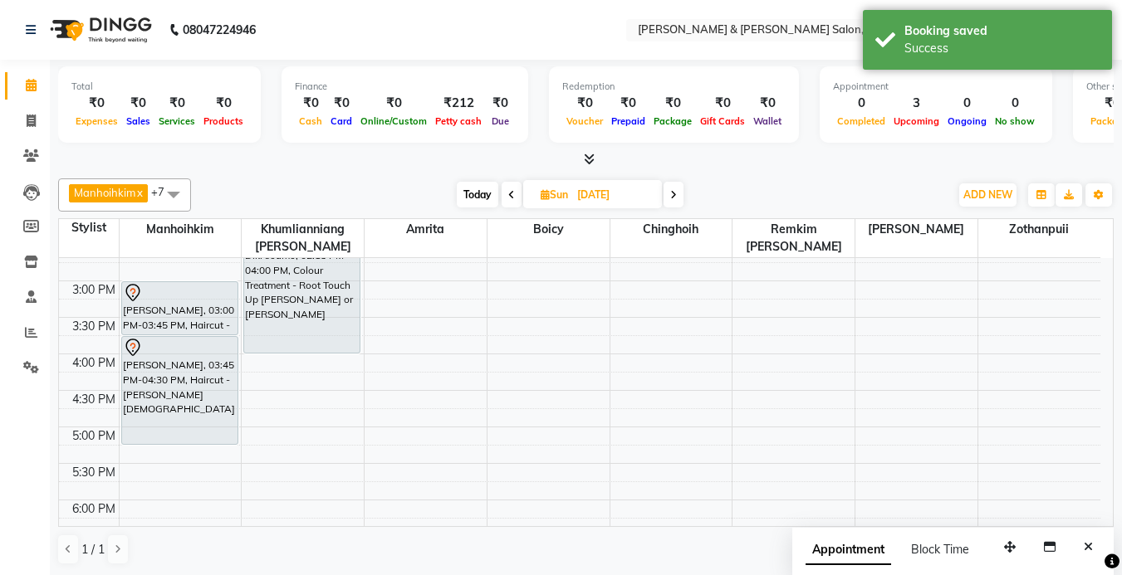
drag, startPoint x: 165, startPoint y: 388, endPoint x: 159, endPoint y: 436, distance: 48.6
click at [159, 436] on div "[PERSON_NAME], 03:00 PM-03:45 PM, Haircut - [PERSON_NAME] [DEMOGRAPHIC_DATA] [P…" at bounding box center [181, 317] width 122 height 949
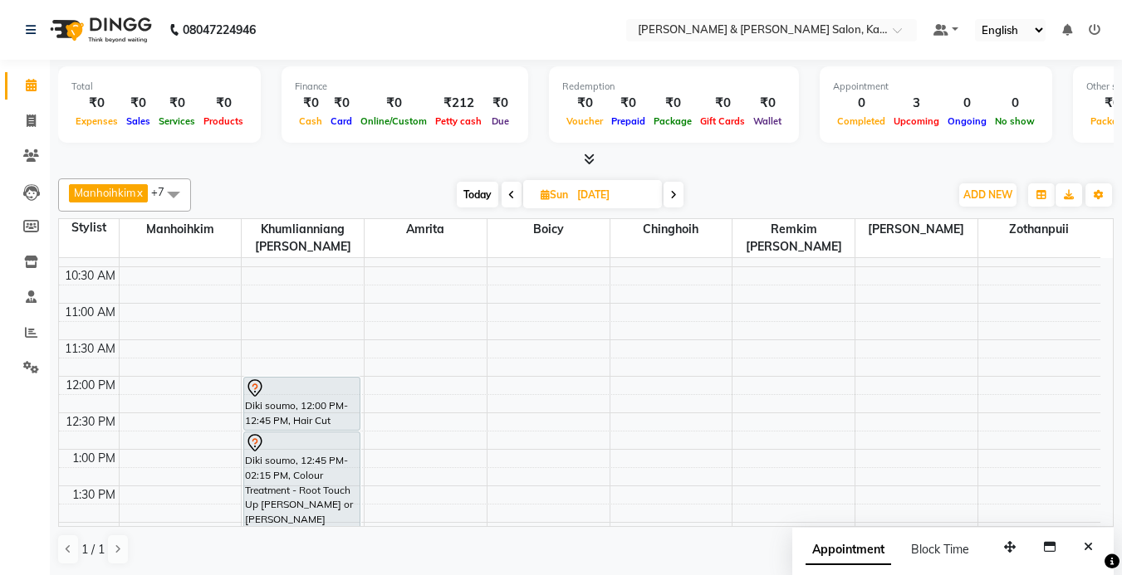
scroll to position [0, 0]
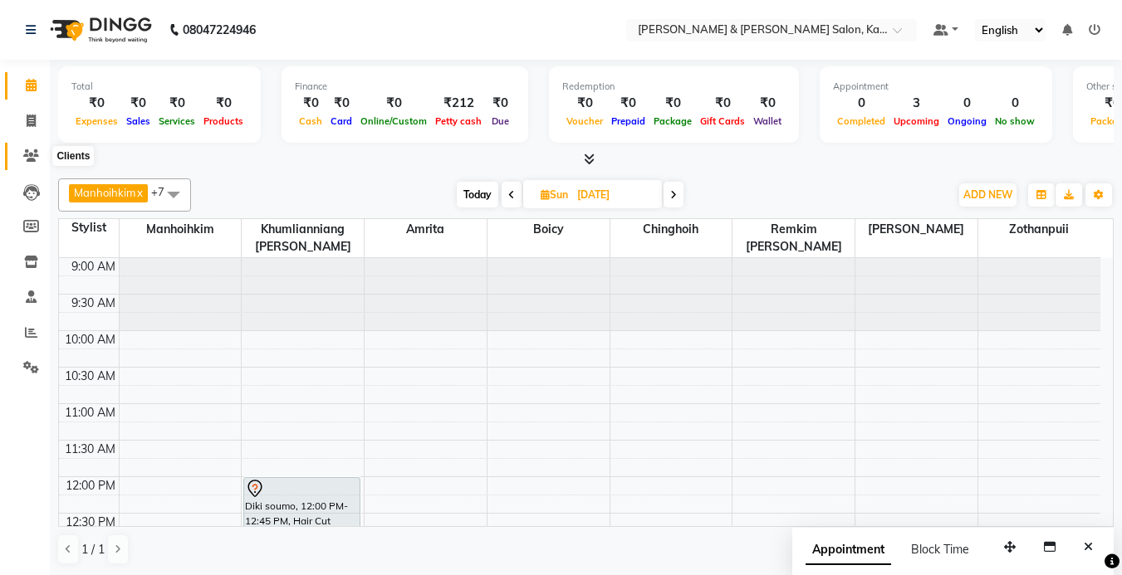
click at [22, 159] on span at bounding box center [31, 156] width 29 height 19
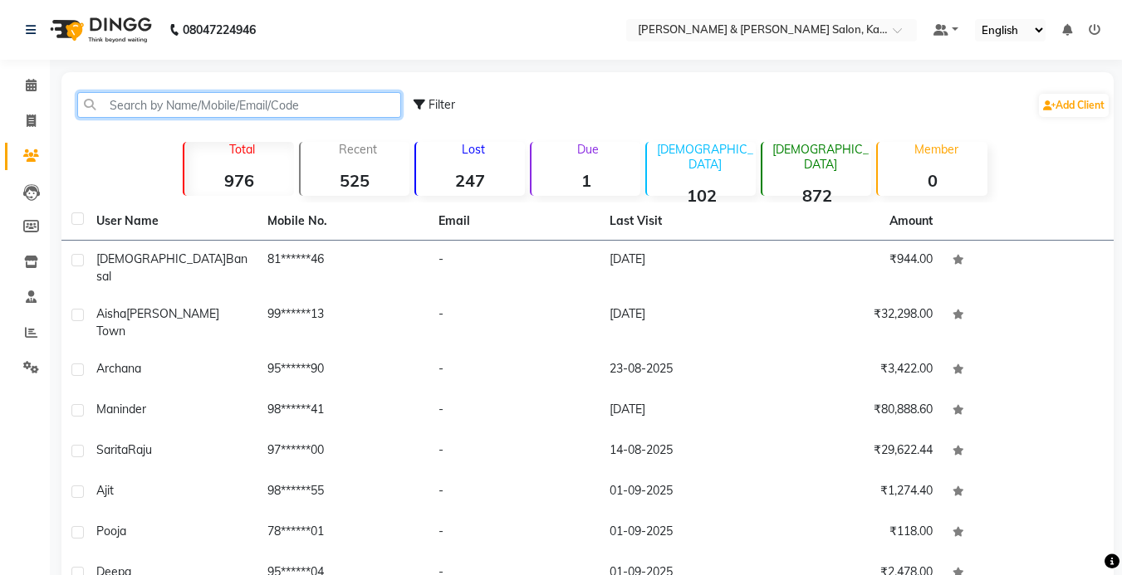
click at [155, 105] on input "text" at bounding box center [239, 105] width 324 height 26
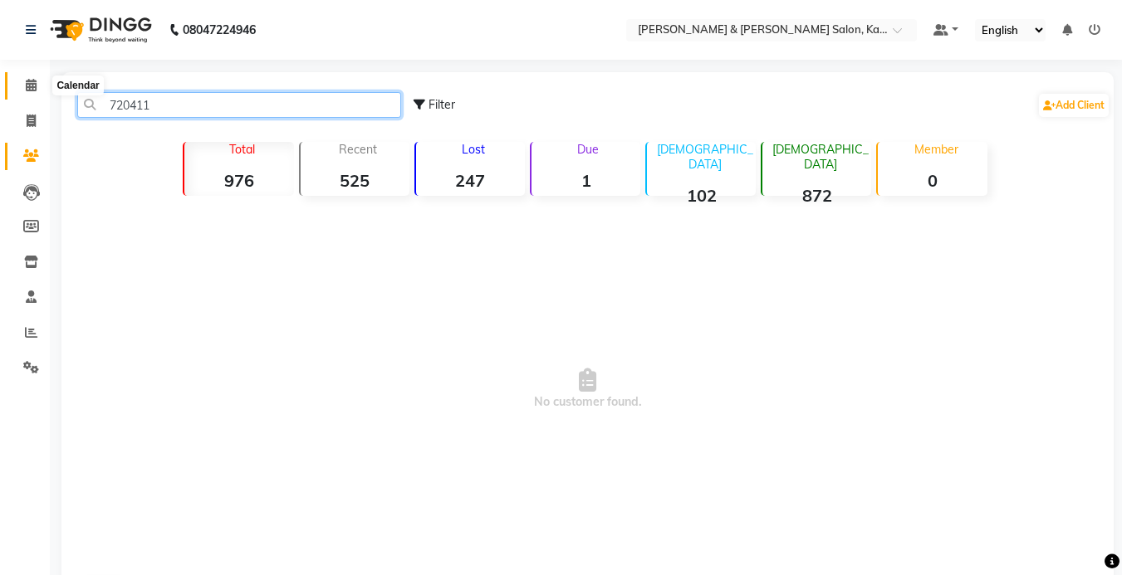
type input "720411"
click at [21, 87] on span at bounding box center [31, 85] width 29 height 19
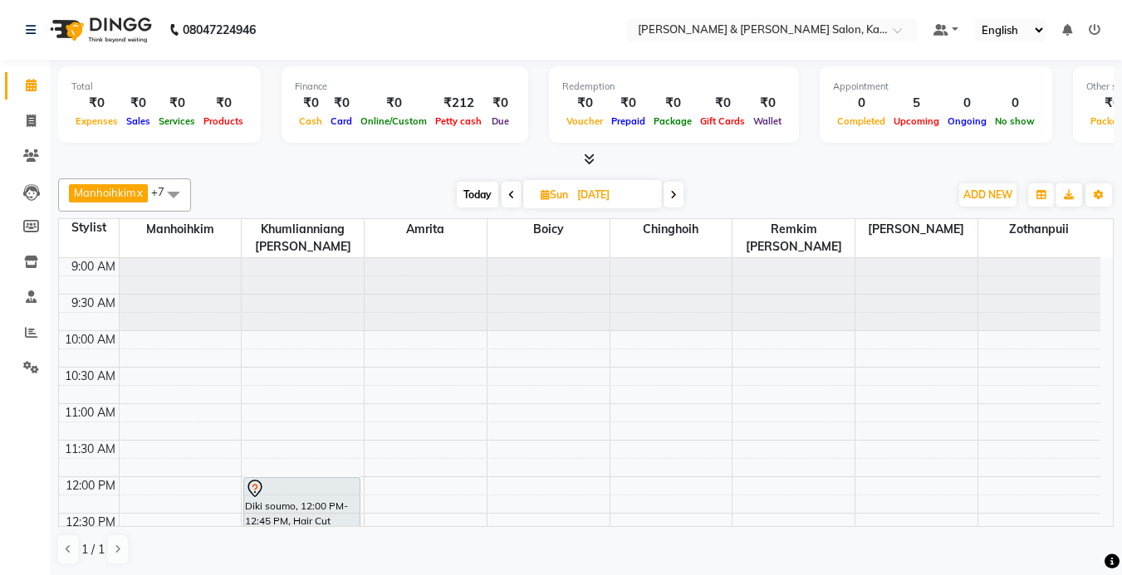
drag, startPoint x: 477, startPoint y: 194, endPoint x: 497, endPoint y: 230, distance: 40.9
click at [477, 194] on span "Today" at bounding box center [478, 195] width 42 height 26
type input "03-09-2025"
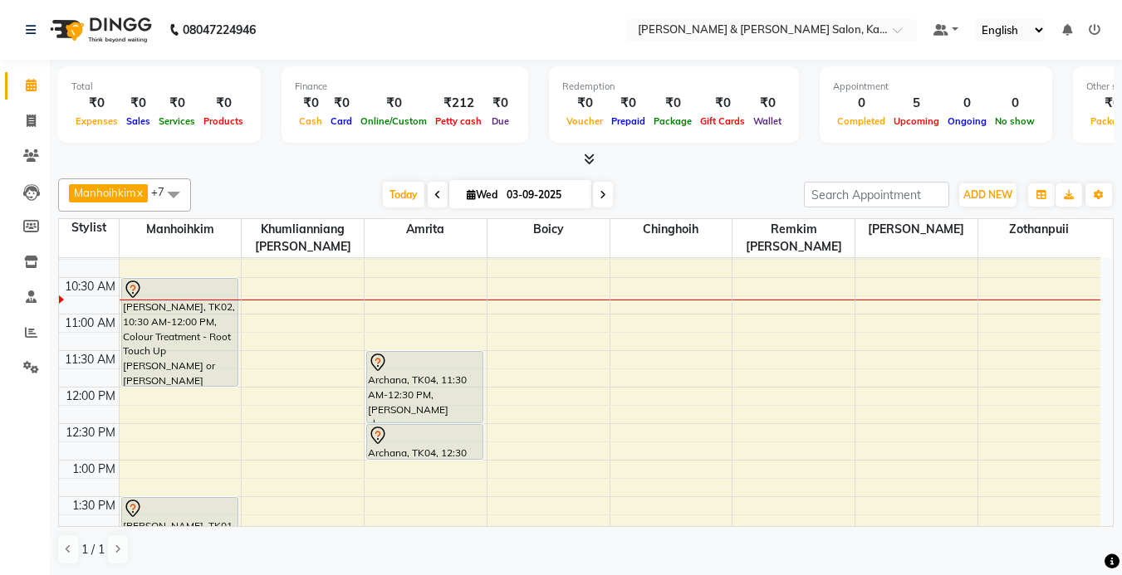
scroll to position [74, 0]
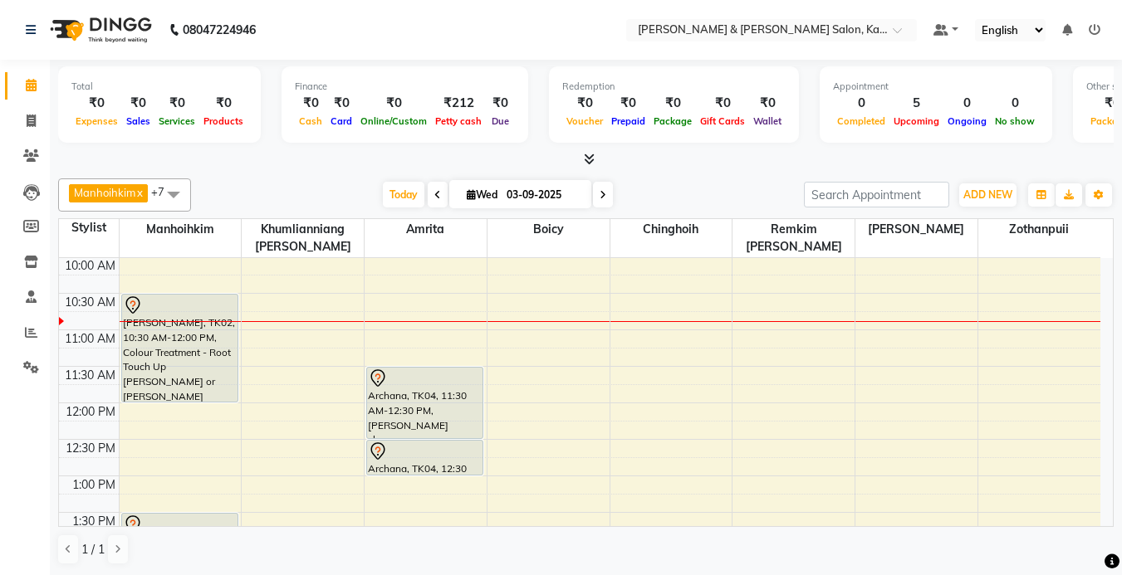
click at [475, 195] on span "Wed" at bounding box center [482, 195] width 39 height 12
select select "9"
select select "2025"
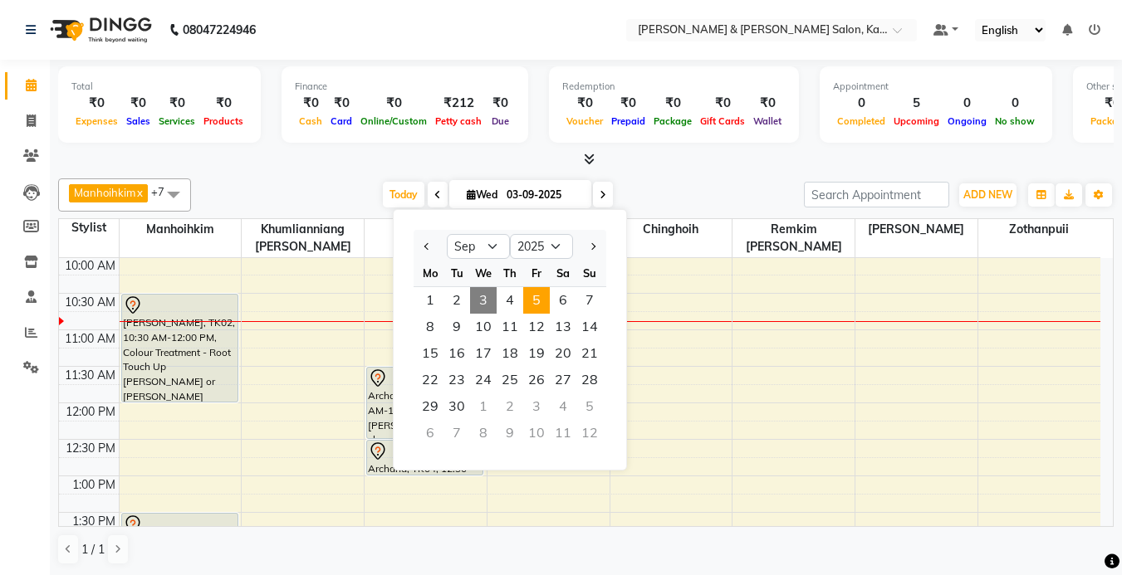
click at [531, 305] on span "5" at bounding box center [536, 300] width 27 height 27
type input "[DATE]"
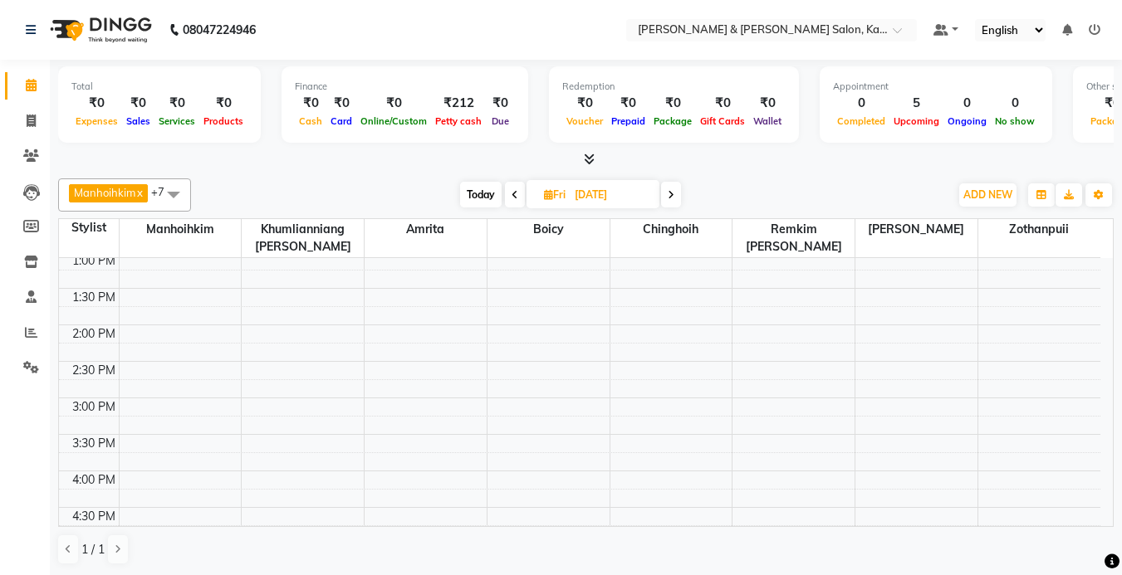
scroll to position [266, 0]
click at [546, 192] on icon at bounding box center [548, 194] width 9 height 11
select select "9"
select select "2025"
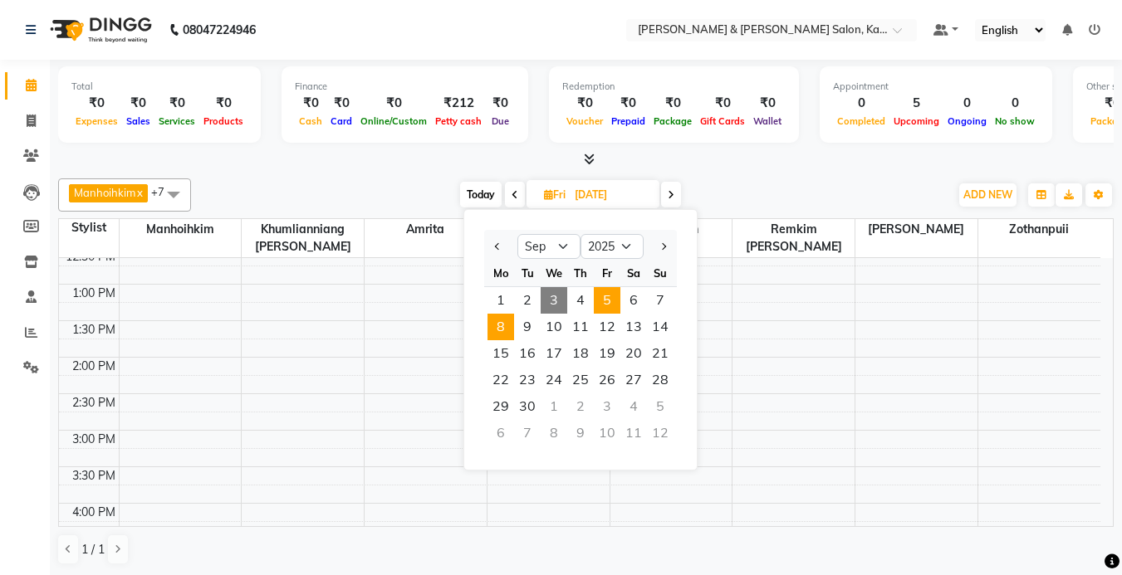
click at [504, 326] on span "8" at bounding box center [500, 327] width 27 height 27
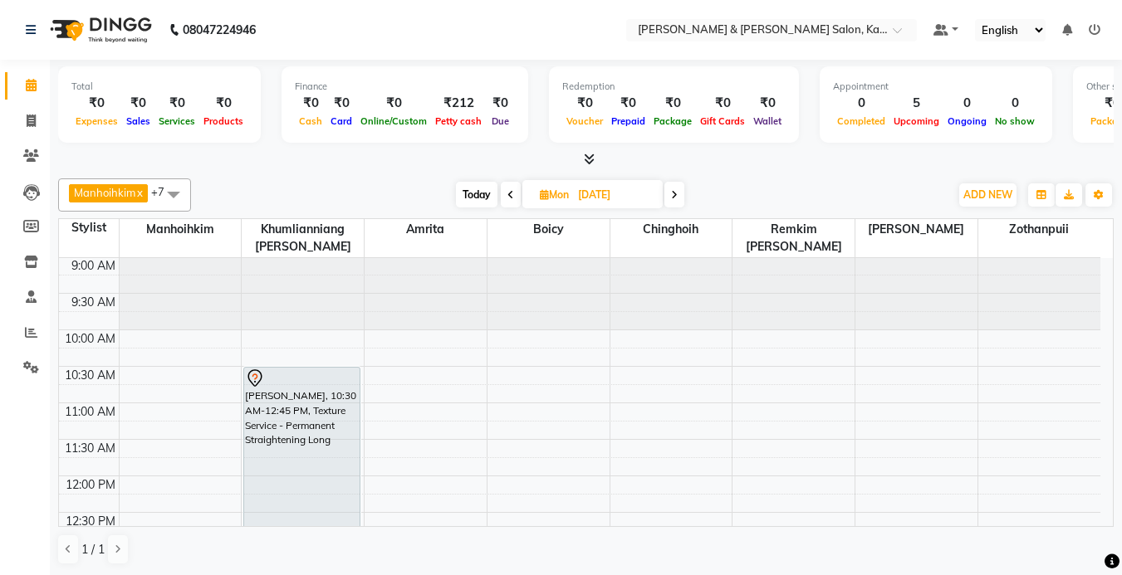
scroll to position [0, 0]
click at [473, 196] on span "Today" at bounding box center [477, 195] width 42 height 26
type input "03-09-2025"
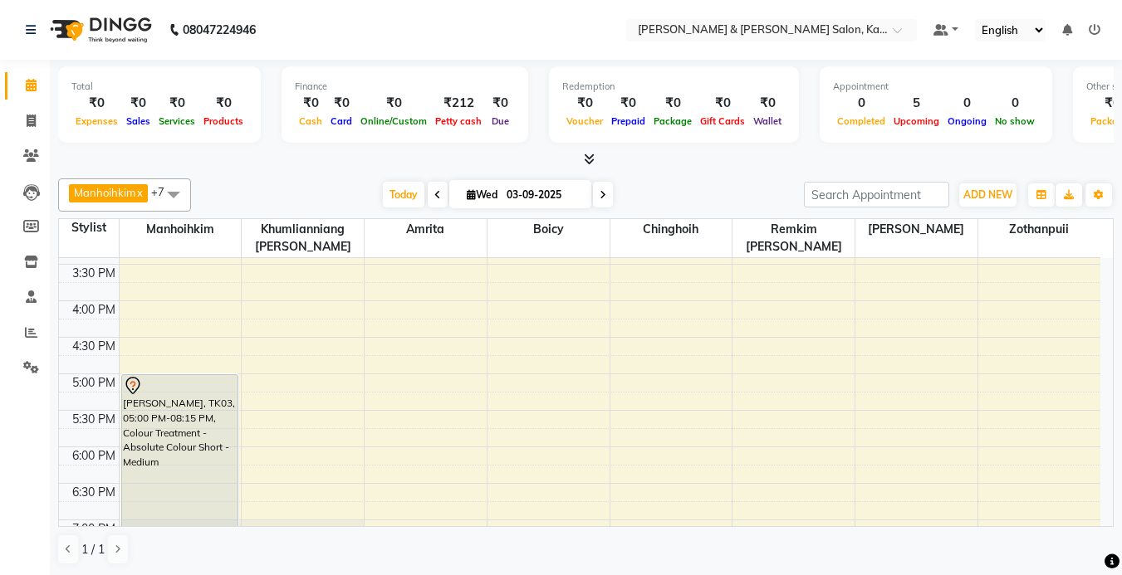
scroll to position [572, 0]
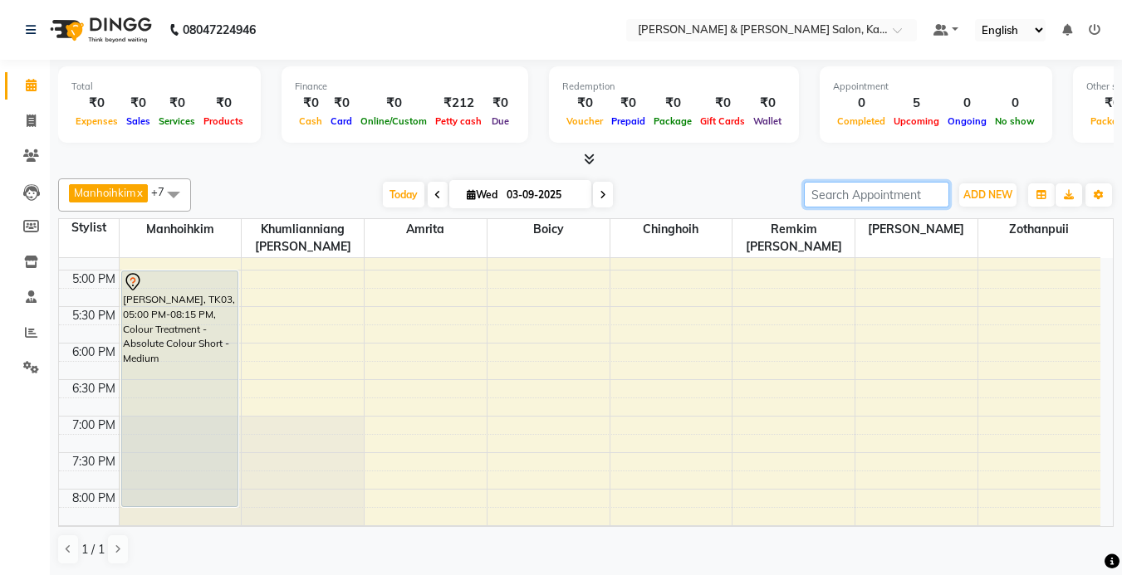
click at [841, 191] on input "search" at bounding box center [876, 195] width 145 height 26
click at [712, 179] on div "Manhoihkim x Amrita x [PERSON_NAME] x [PERSON_NAME] x Remkim [PERSON_NAME] x Bo…" at bounding box center [585, 195] width 1055 height 33
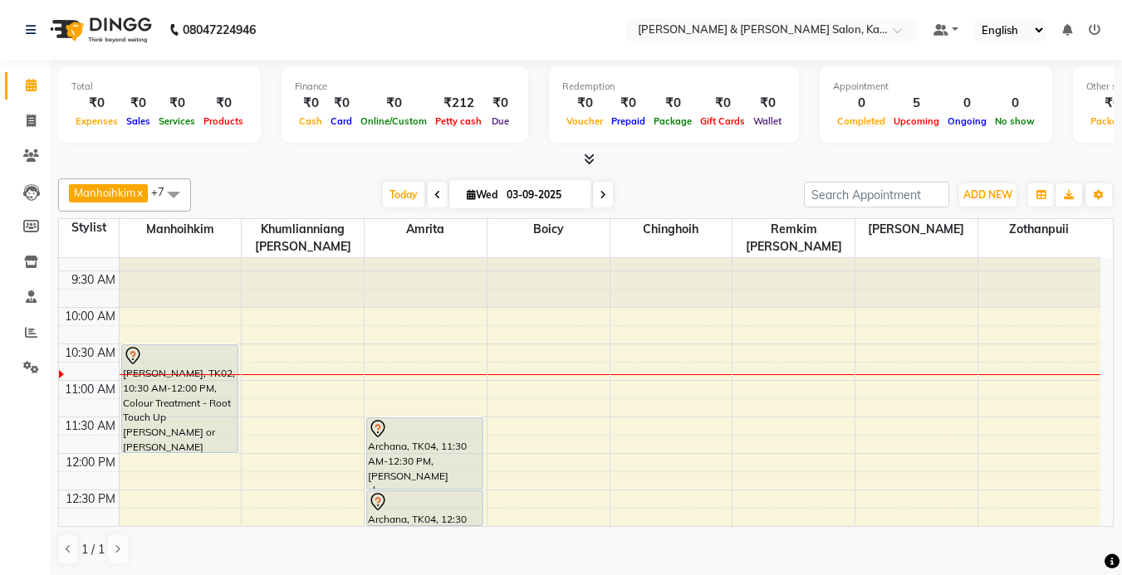
scroll to position [0, 0]
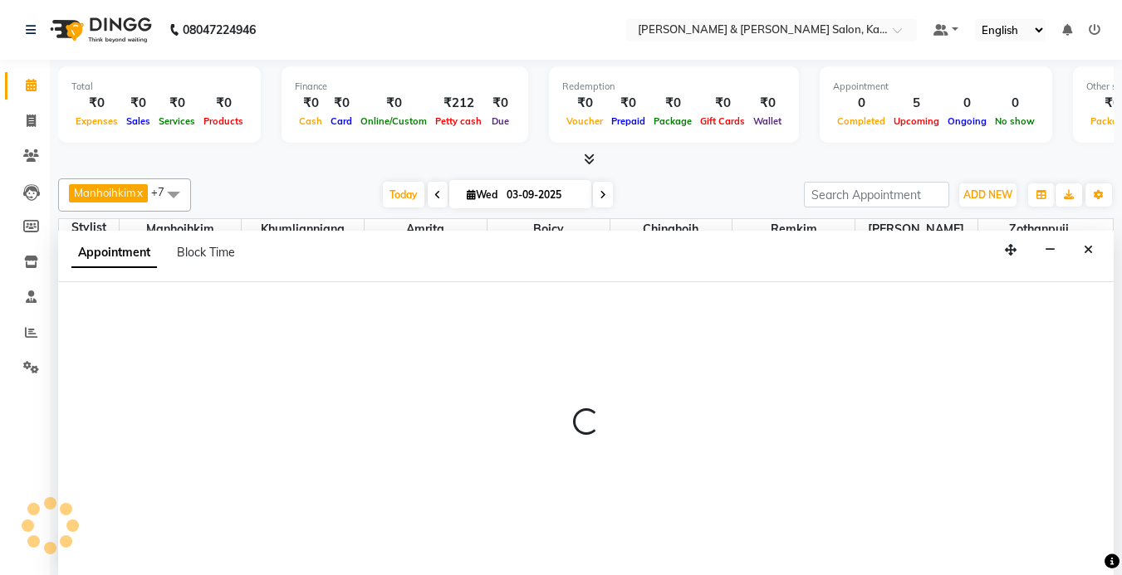
select select "79473"
select select "tentative"
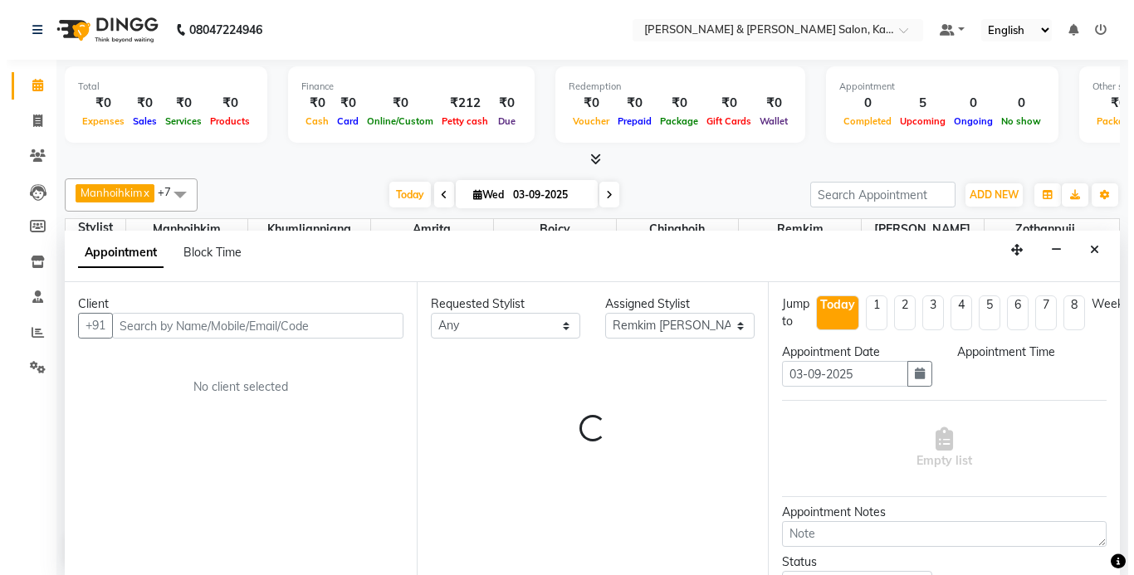
scroll to position [1, 0]
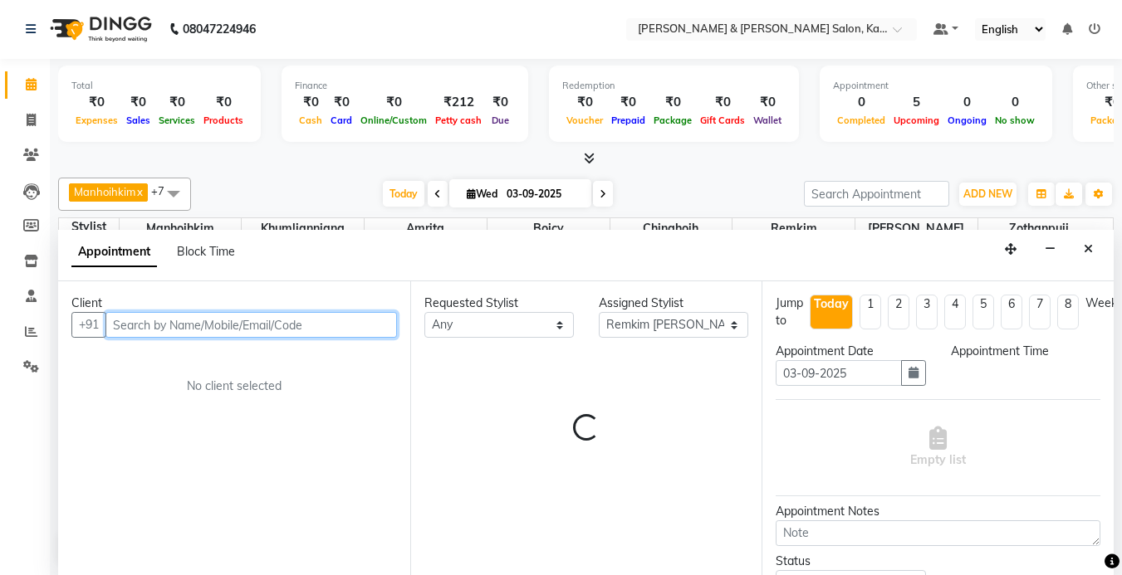
select select "645"
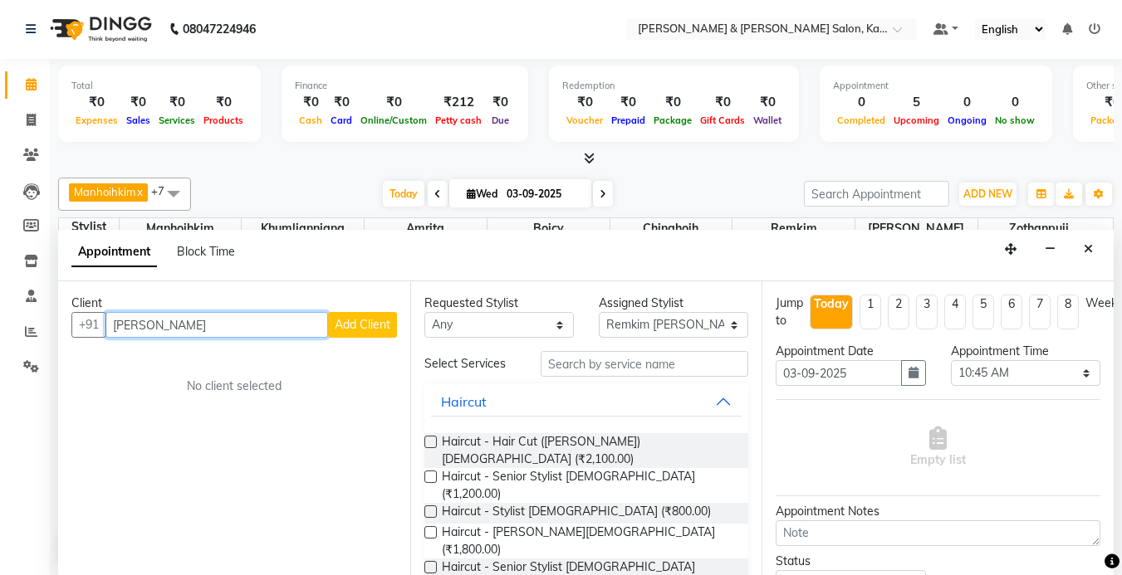
drag, startPoint x: 121, startPoint y: 326, endPoint x: 131, endPoint y: 342, distance: 19.4
click at [122, 326] on input "[PERSON_NAME]" at bounding box center [216, 325] width 223 height 26
type input "[PERSON_NAME]"
click at [370, 321] on span "Add Client" at bounding box center [363, 324] width 56 height 15
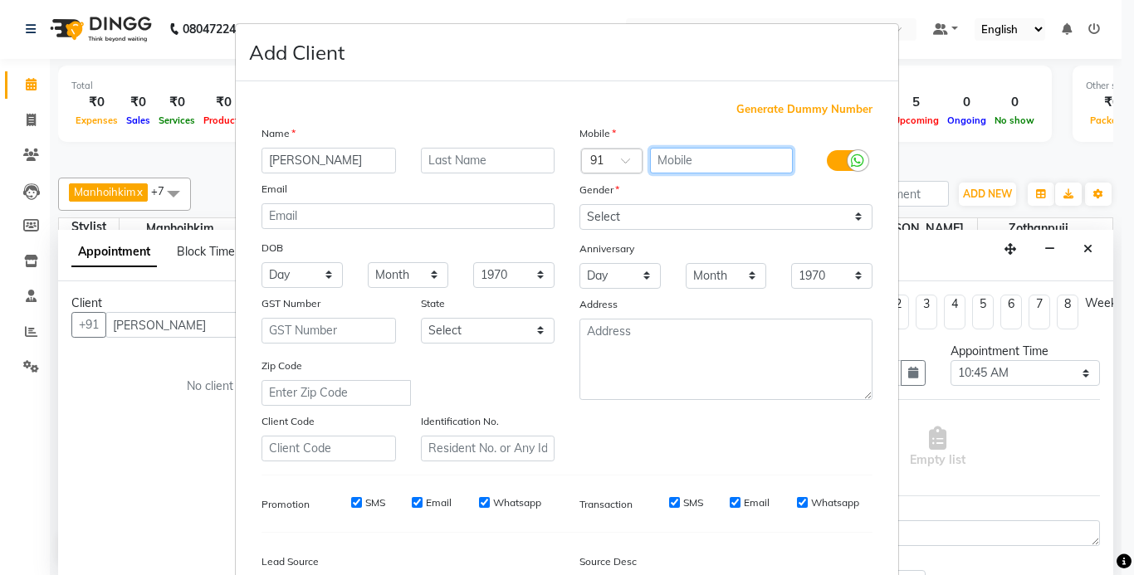
click at [688, 164] on input "text" at bounding box center [722, 161] width 144 height 26
type input "9482712530"
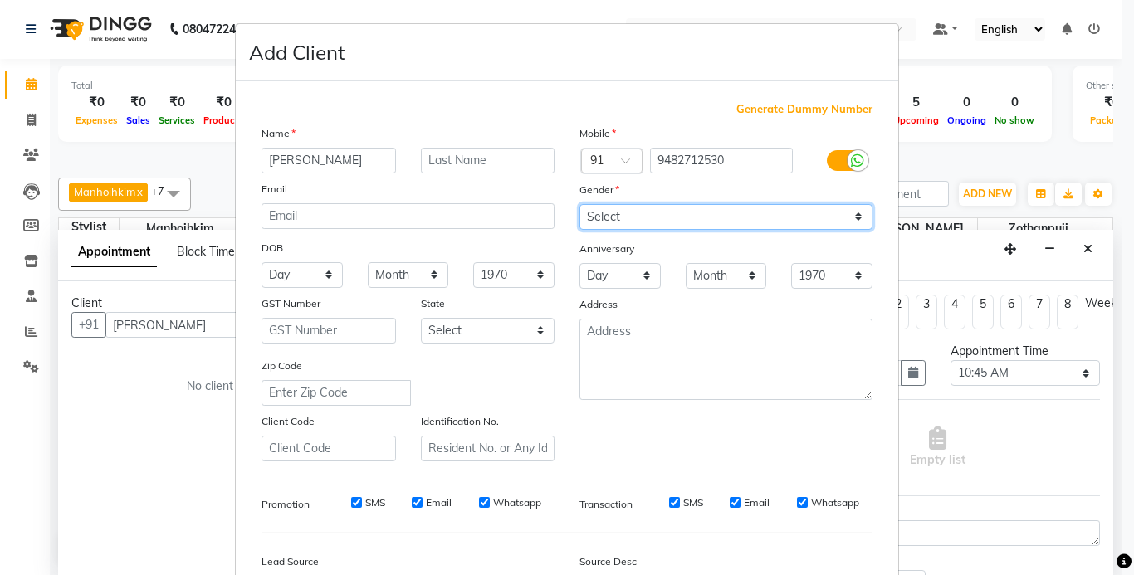
click at [682, 229] on select "Select [DEMOGRAPHIC_DATA] [DEMOGRAPHIC_DATA] Other Prefer Not To Say" at bounding box center [726, 217] width 293 height 26
select select "[DEMOGRAPHIC_DATA]"
click at [580, 204] on select "Select [DEMOGRAPHIC_DATA] [DEMOGRAPHIC_DATA] Other Prefer Not To Say" at bounding box center [726, 217] width 293 height 26
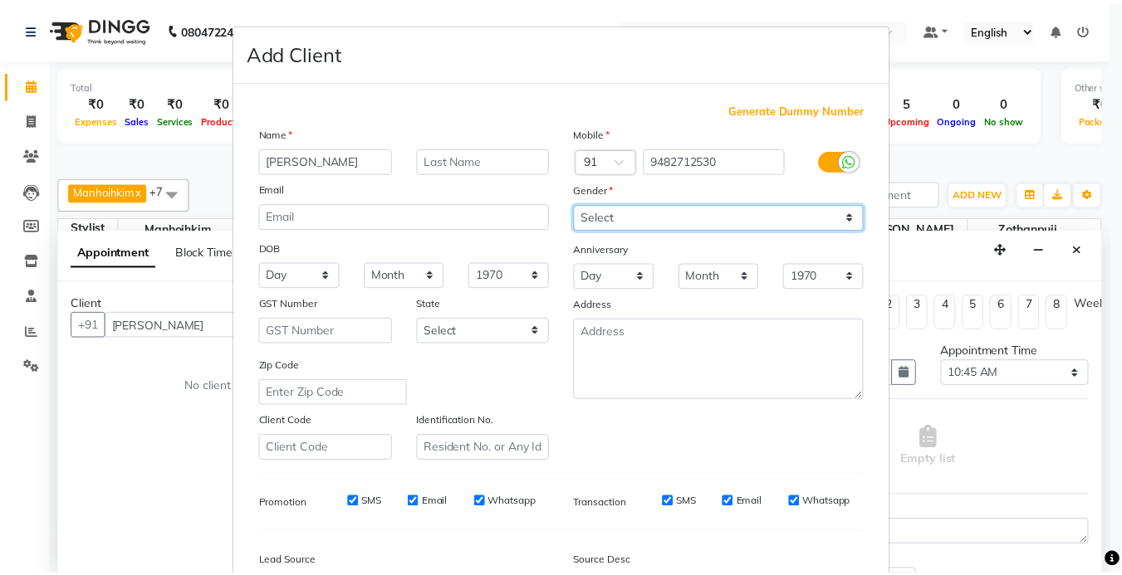
scroll to position [191, 0]
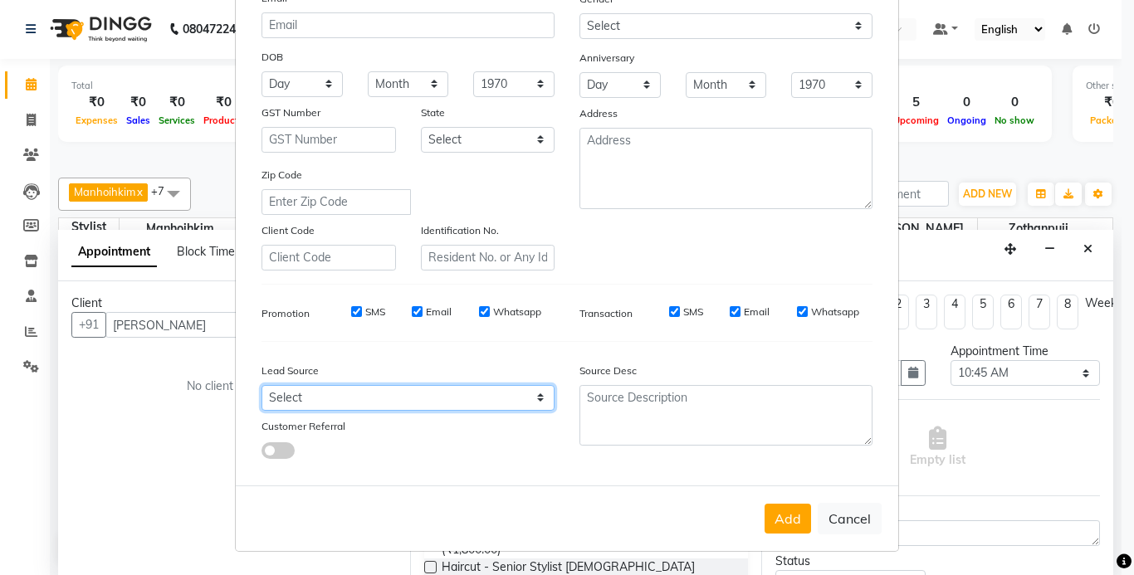
click at [305, 400] on select "Select Walk-in Referral Internet Friend Word of Mouth Advertisement Facebook Ju…" at bounding box center [408, 398] width 293 height 26
select select "52188"
click at [262, 385] on select "Select Walk-in Referral Internet Friend Word of Mouth Advertisement Facebook Ju…" at bounding box center [408, 398] width 293 height 26
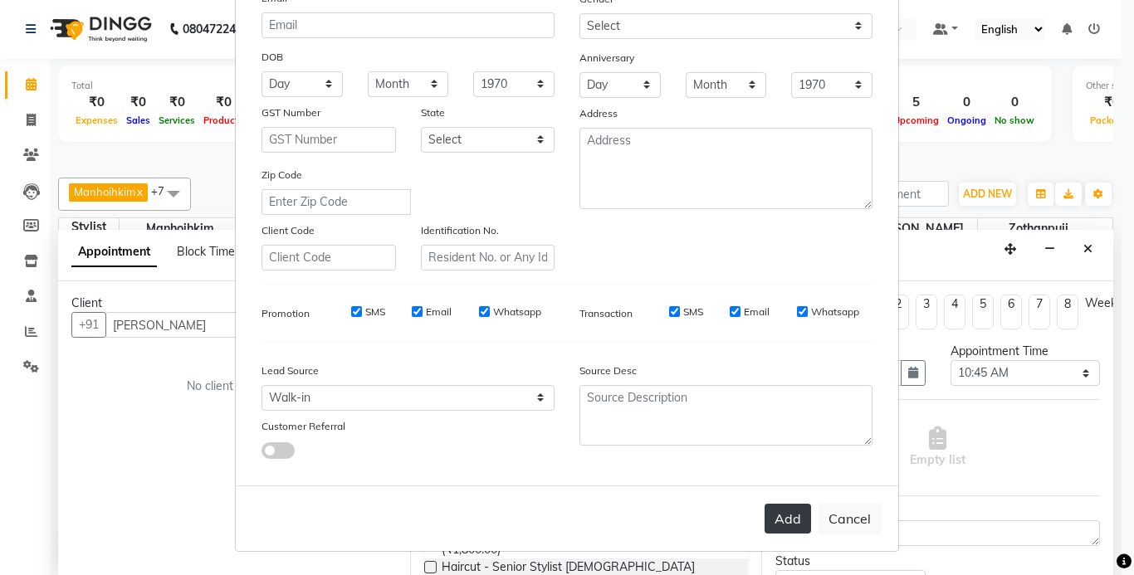
click at [785, 509] on button "Add" at bounding box center [788, 519] width 47 height 30
type input "94******30"
select select
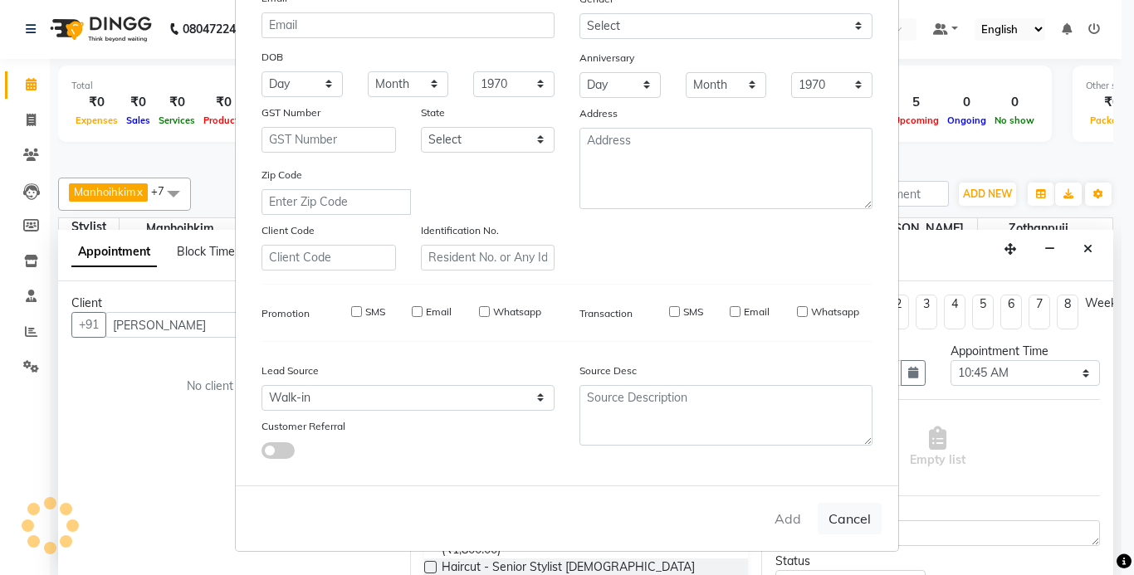
select select
checkbox input "false"
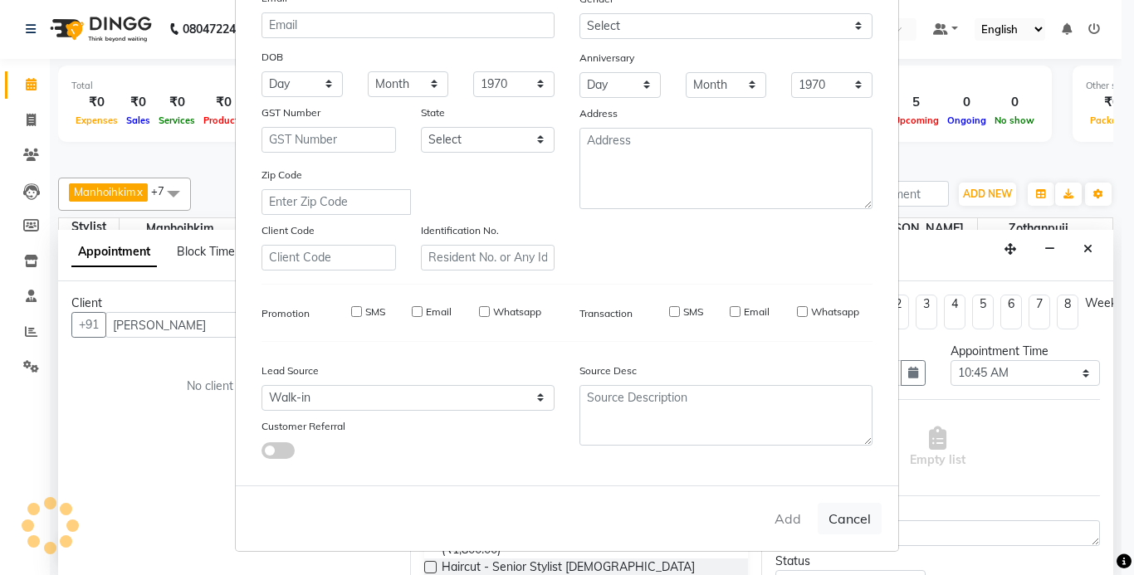
checkbox input "false"
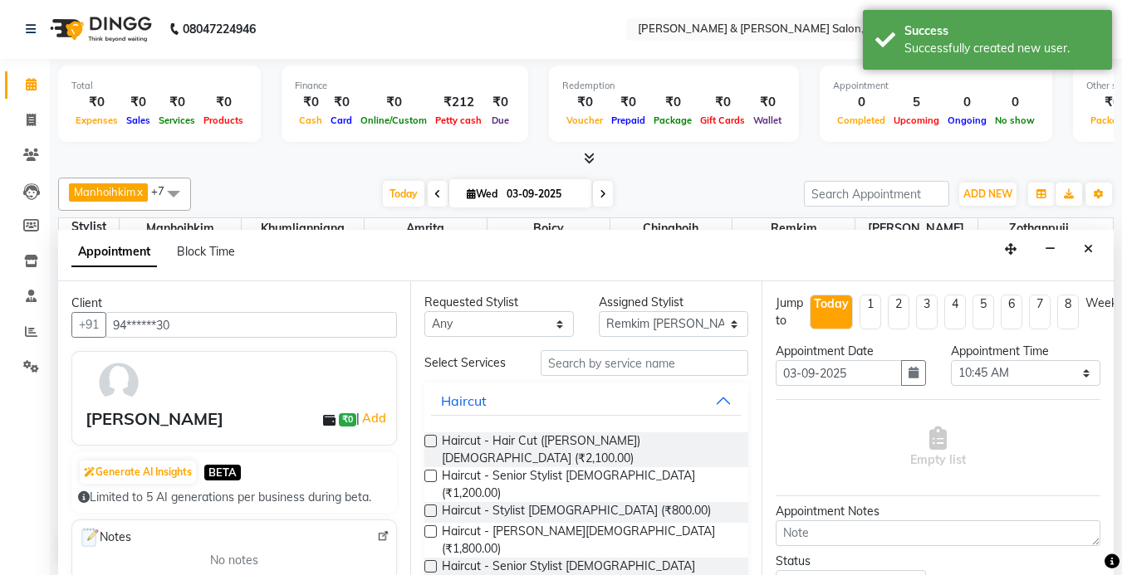
scroll to position [0, 0]
click at [605, 362] on input "text" at bounding box center [645, 364] width 208 height 26
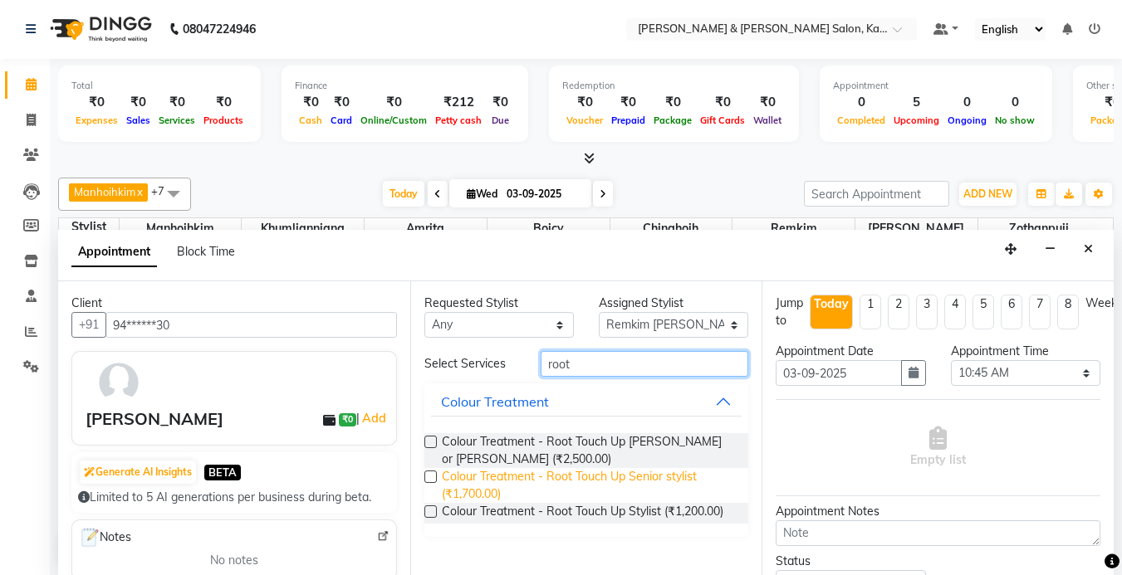
type input "root"
click at [560, 484] on span "Colour Treatment - Root Touch Up Senior stylist (₹1,700.00)" at bounding box center [589, 485] width 294 height 35
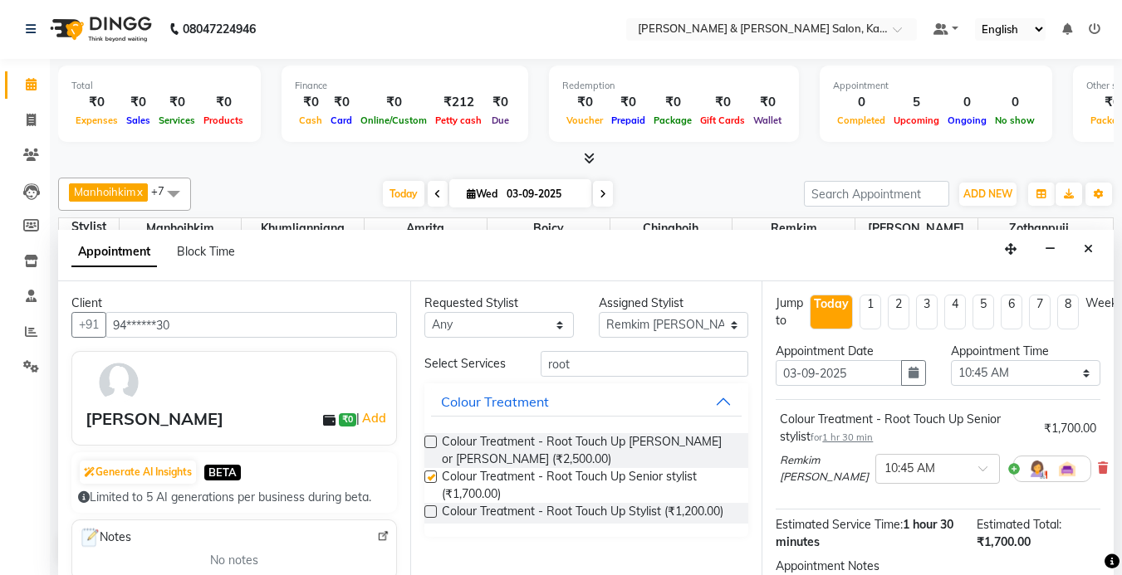
checkbox input "false"
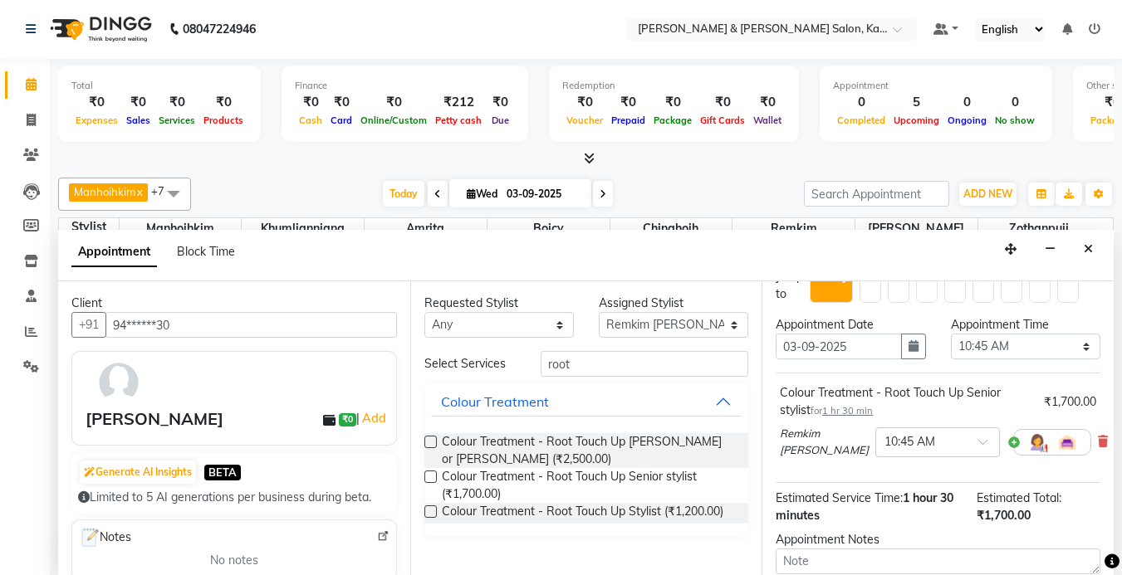
scroll to position [193, 0]
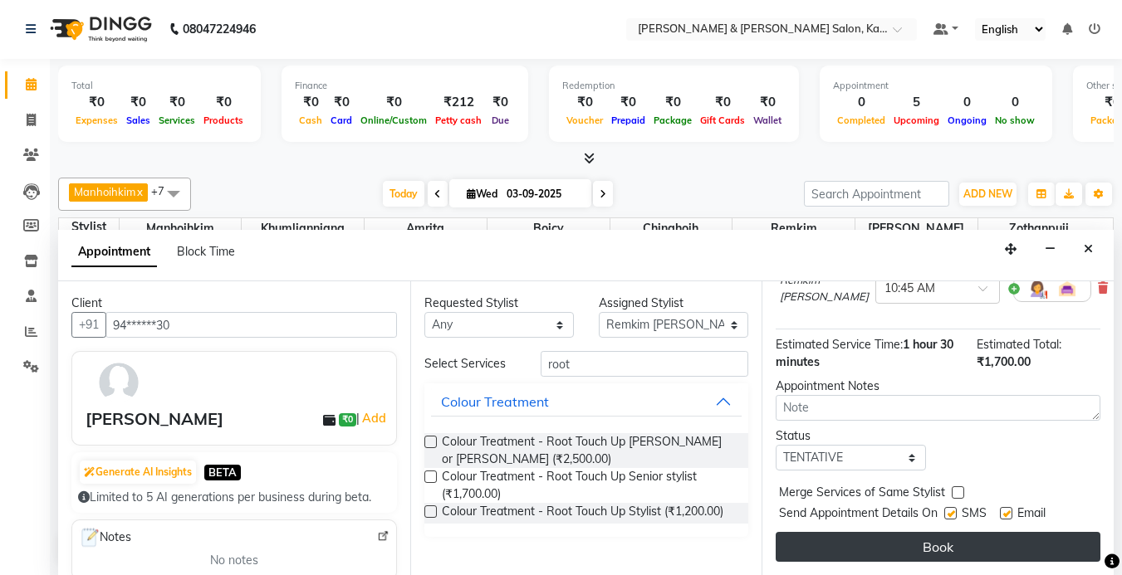
click at [925, 533] on button "Book" at bounding box center [938, 547] width 325 height 30
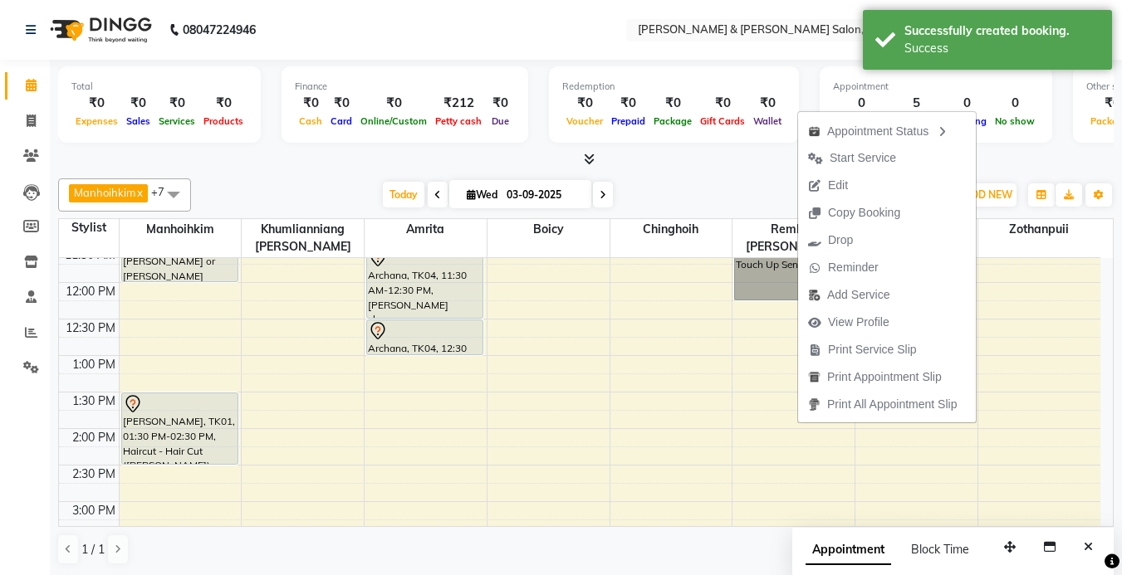
scroll to position [0, 0]
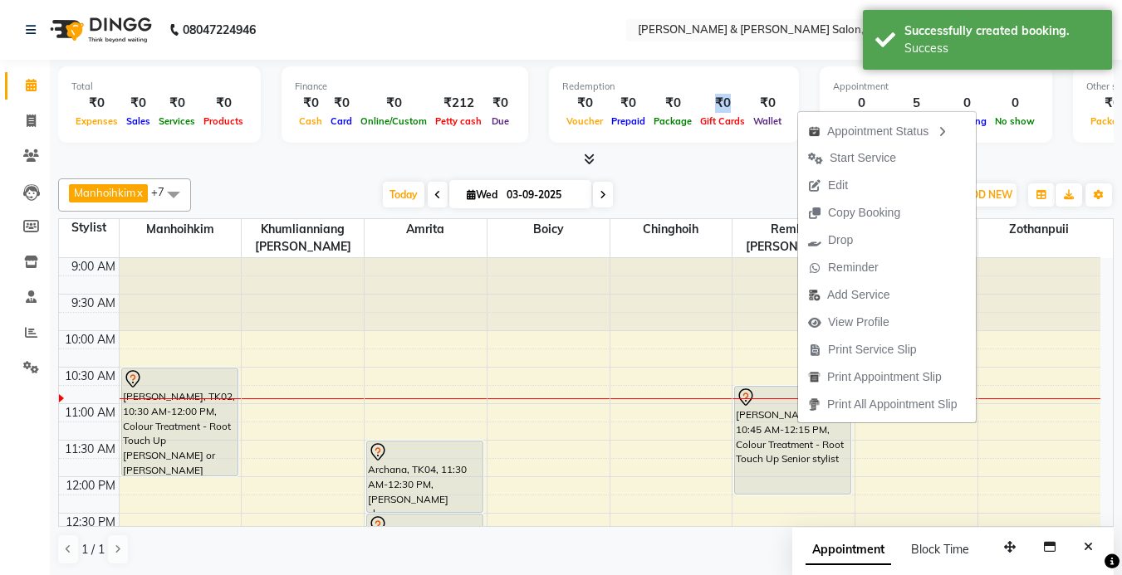
drag, startPoint x: 711, startPoint y: 105, endPoint x: 673, endPoint y: 106, distance: 37.4
click at [683, 105] on div "₹0 Voucher ₹0 Prepaid ₹0 Package ₹0 Gift Cards ₹0 Wallet" at bounding box center [673, 112] width 223 height 37
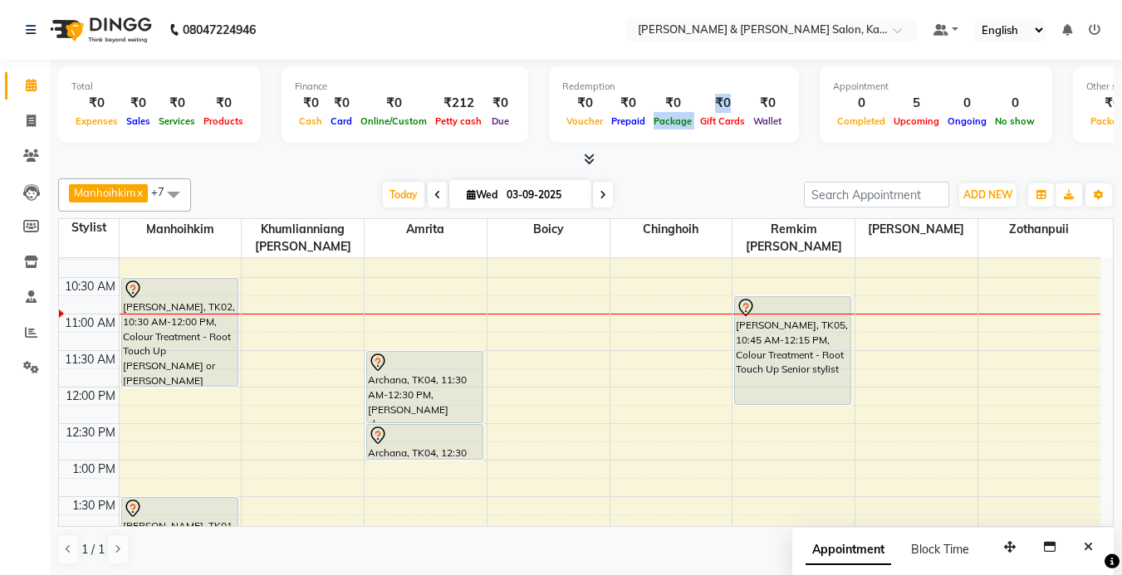
scroll to position [83, 0]
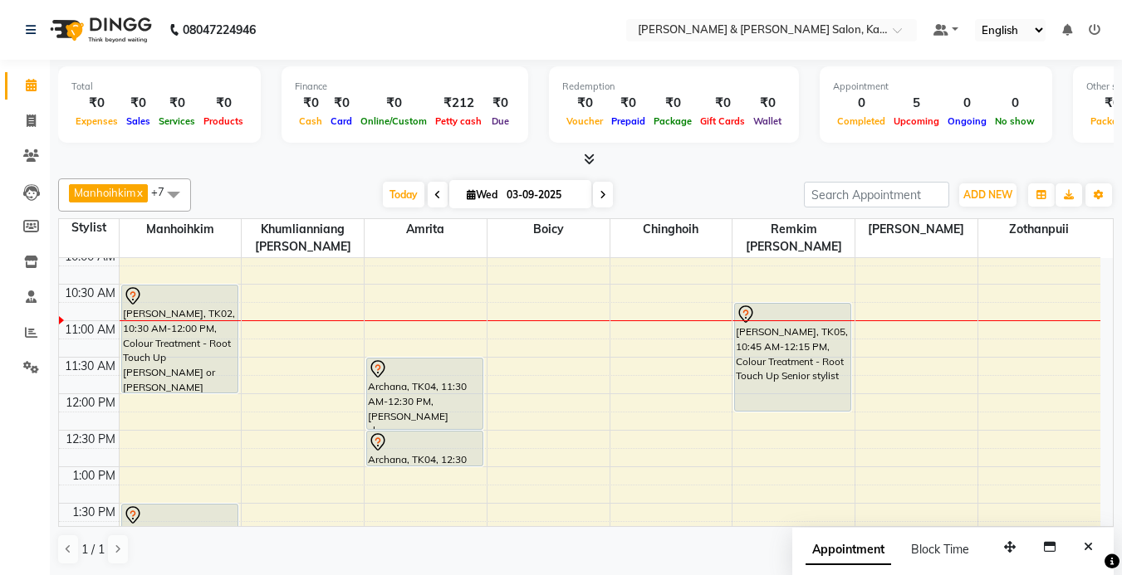
click at [635, 181] on div "Manhoihkim x Amrita x [PERSON_NAME] x [PERSON_NAME] x Remkim [PERSON_NAME] x Bo…" at bounding box center [585, 195] width 1055 height 33
click at [404, 189] on span "Today" at bounding box center [404, 195] width 42 height 26
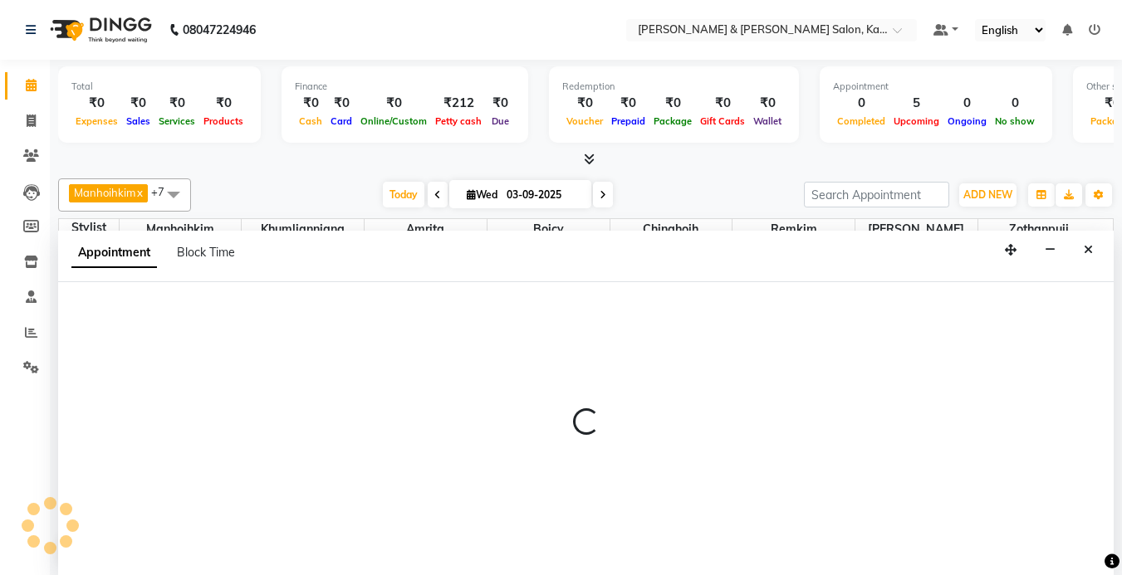
select select "83049"
select select "tentative"
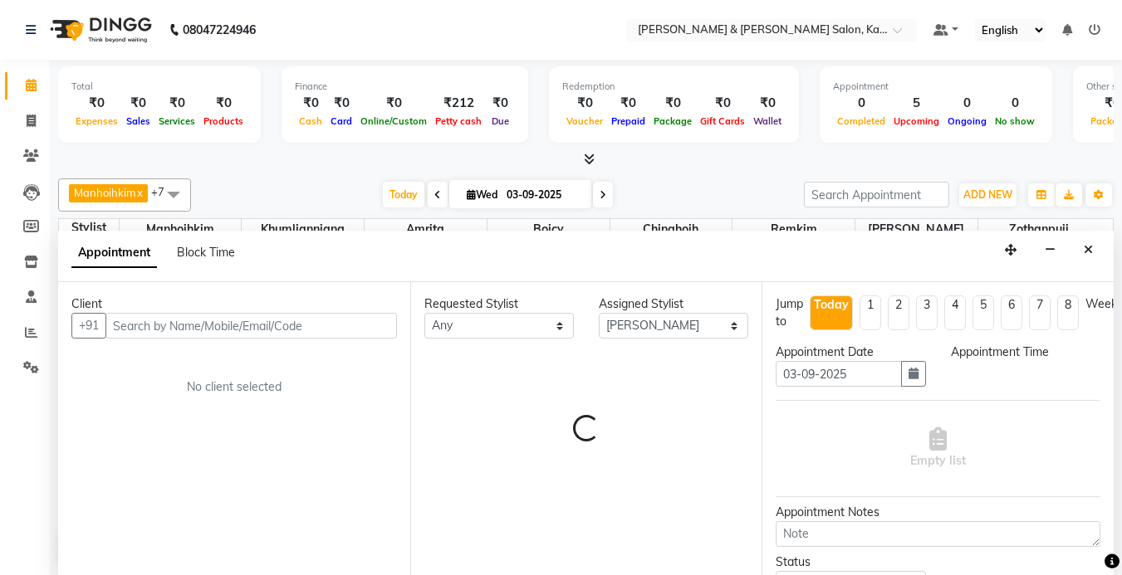
select select "690"
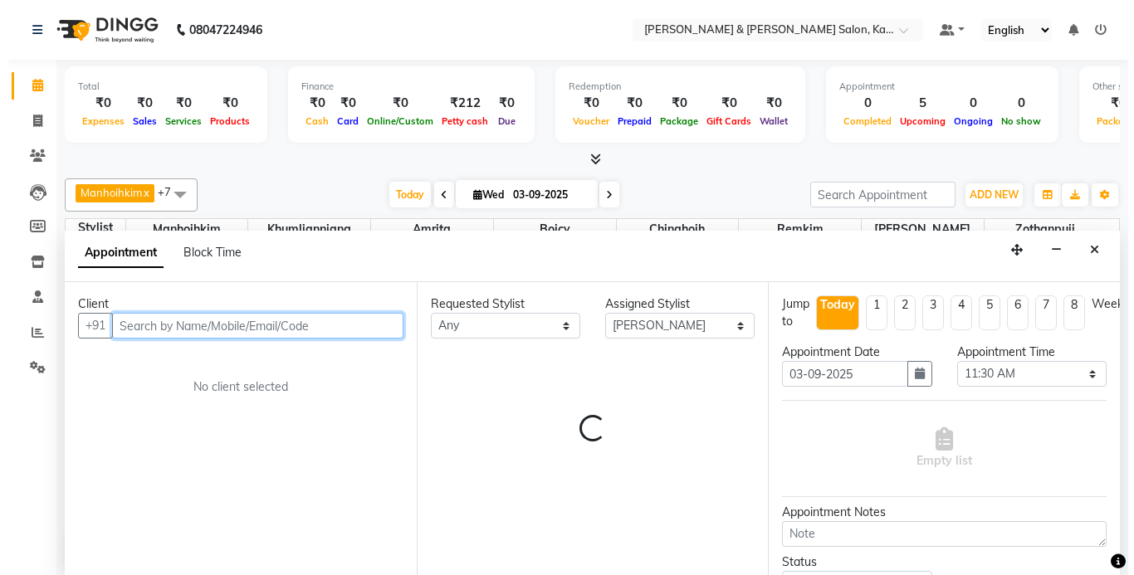
scroll to position [1, 0]
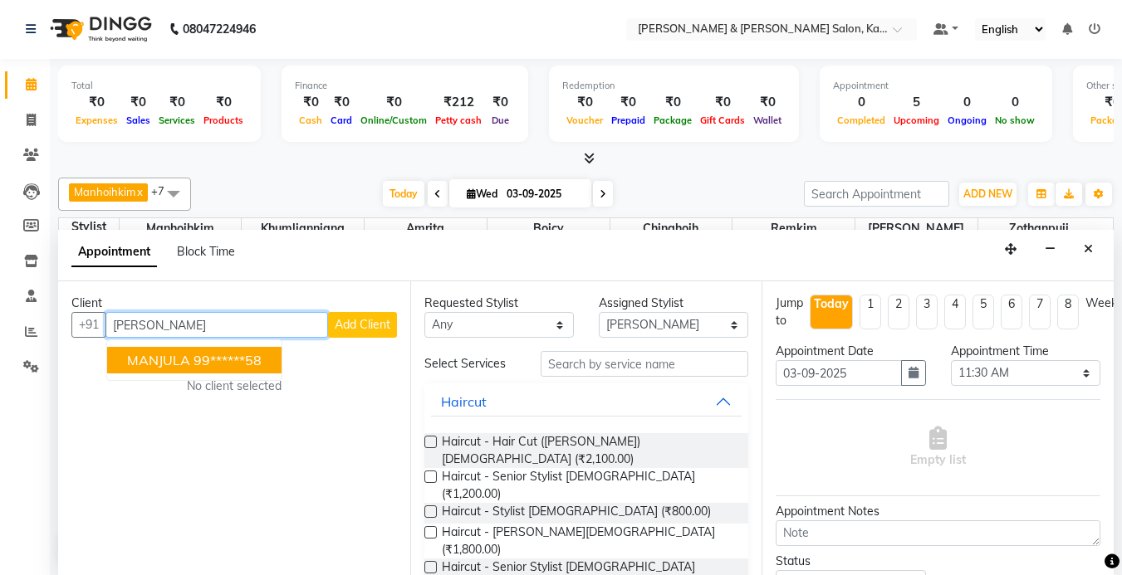
click at [232, 321] on input "[PERSON_NAME]" at bounding box center [216, 325] width 223 height 26
type input "[PERSON_NAME] k"
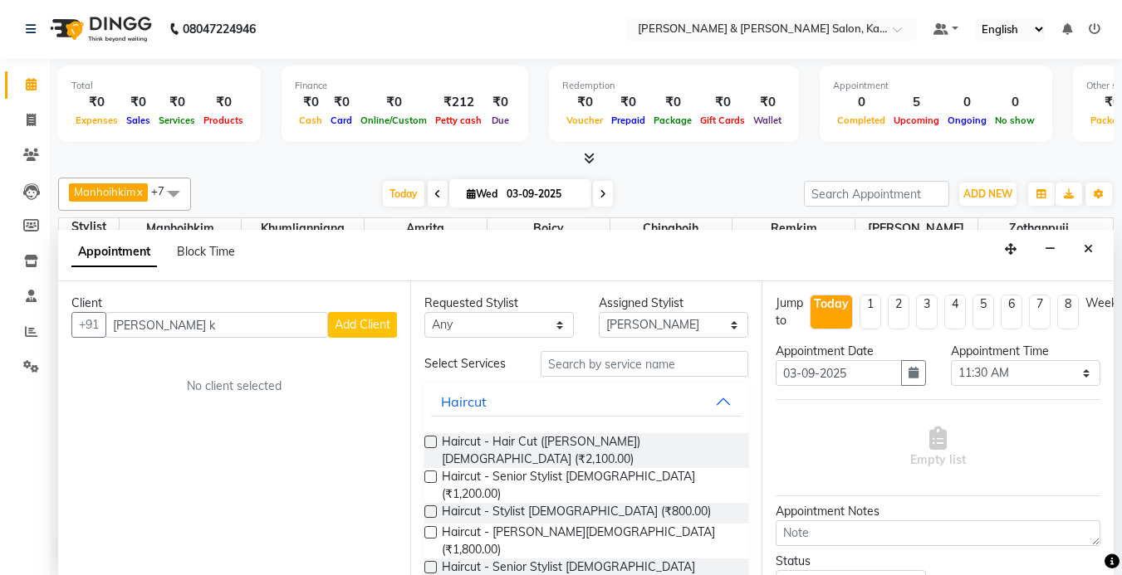
click at [360, 328] on span "Add Client" at bounding box center [363, 324] width 56 height 15
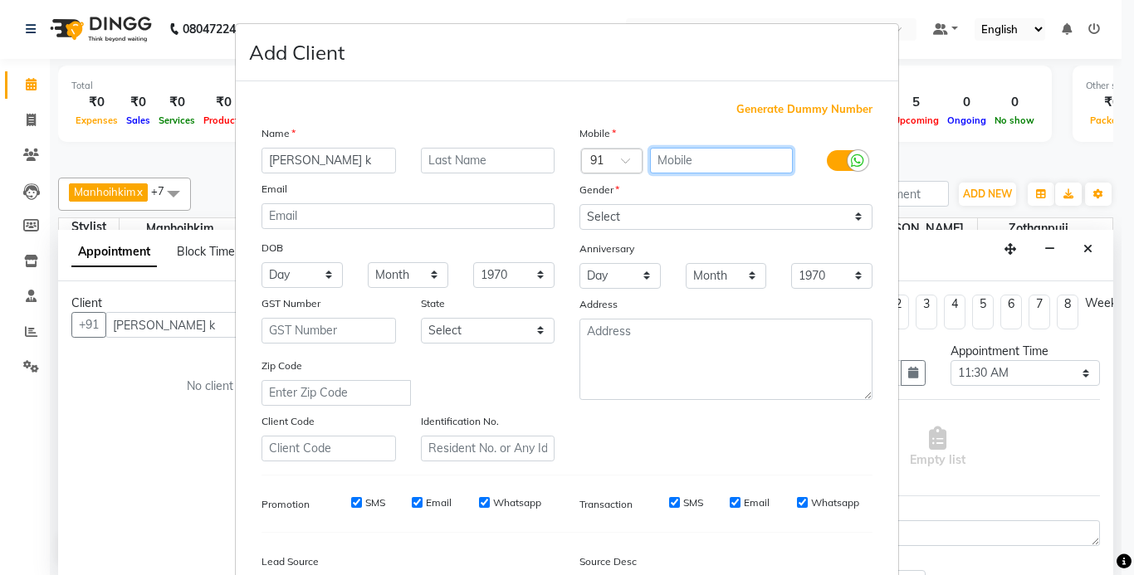
click at [688, 165] on input "text" at bounding box center [722, 161] width 144 height 26
type input "9845330307"
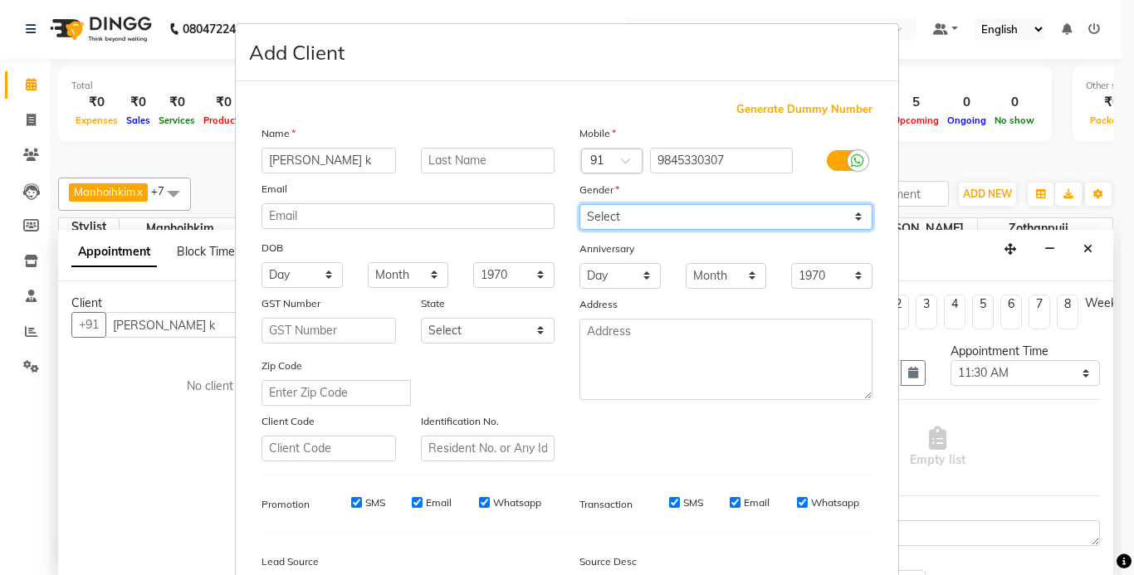
click at [628, 208] on select "Select [DEMOGRAPHIC_DATA] [DEMOGRAPHIC_DATA] Other Prefer Not To Say" at bounding box center [726, 217] width 293 height 26
select select "[DEMOGRAPHIC_DATA]"
click at [580, 204] on select "Select [DEMOGRAPHIC_DATA] [DEMOGRAPHIC_DATA] Other Prefer Not To Say" at bounding box center [726, 217] width 293 height 26
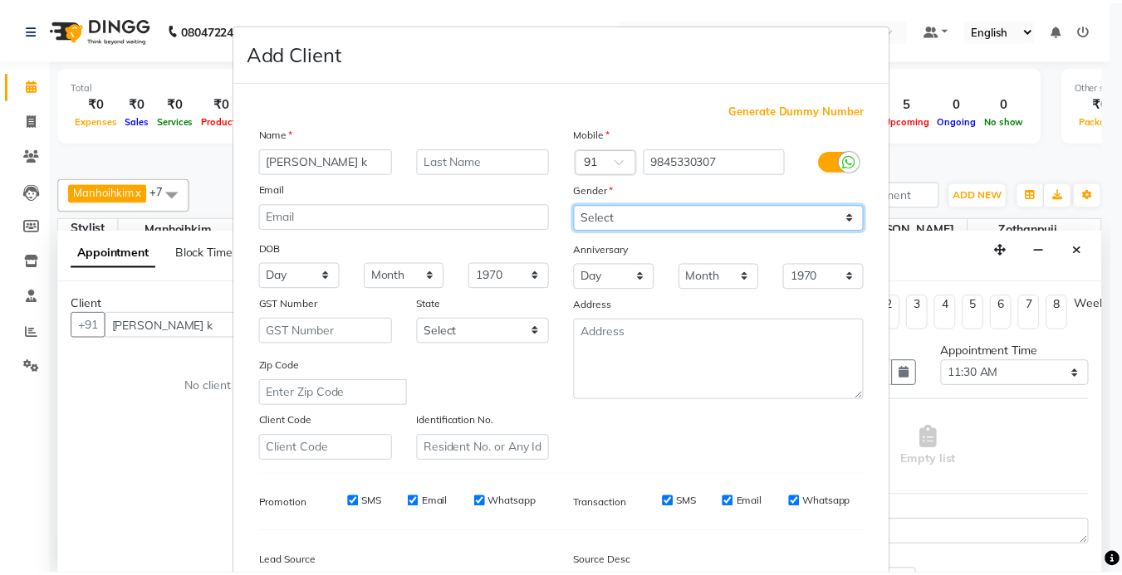
scroll to position [166, 0]
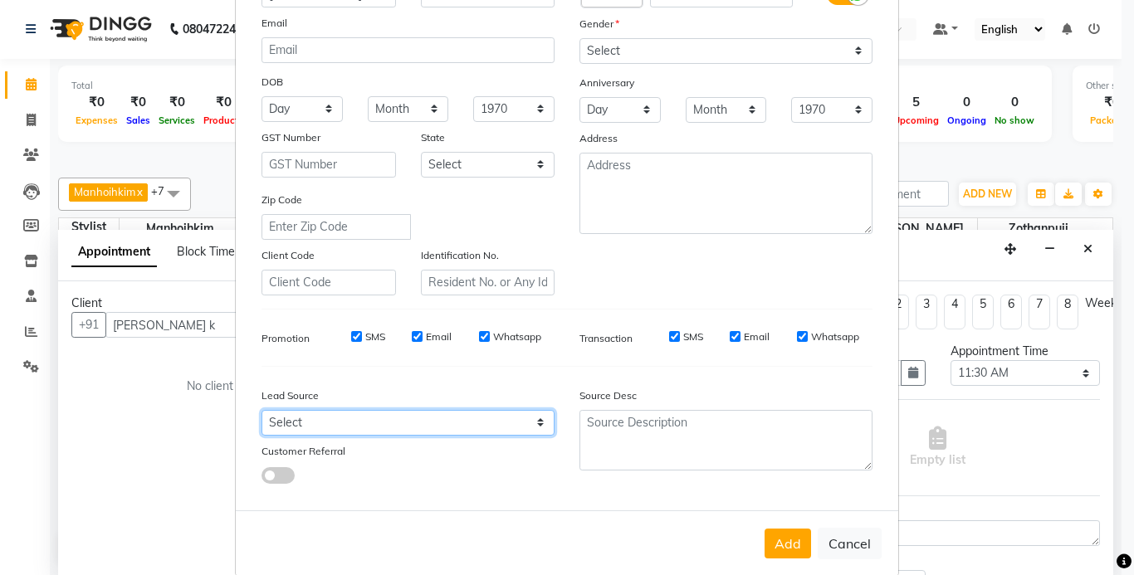
click at [320, 429] on select "Select Walk-in Referral Internet Friend Word of Mouth Advertisement Facebook Ju…" at bounding box center [408, 423] width 293 height 26
select select "52188"
click at [262, 410] on select "Select Walk-in Referral Internet Friend Word of Mouth Advertisement Facebook Ju…" at bounding box center [408, 423] width 293 height 26
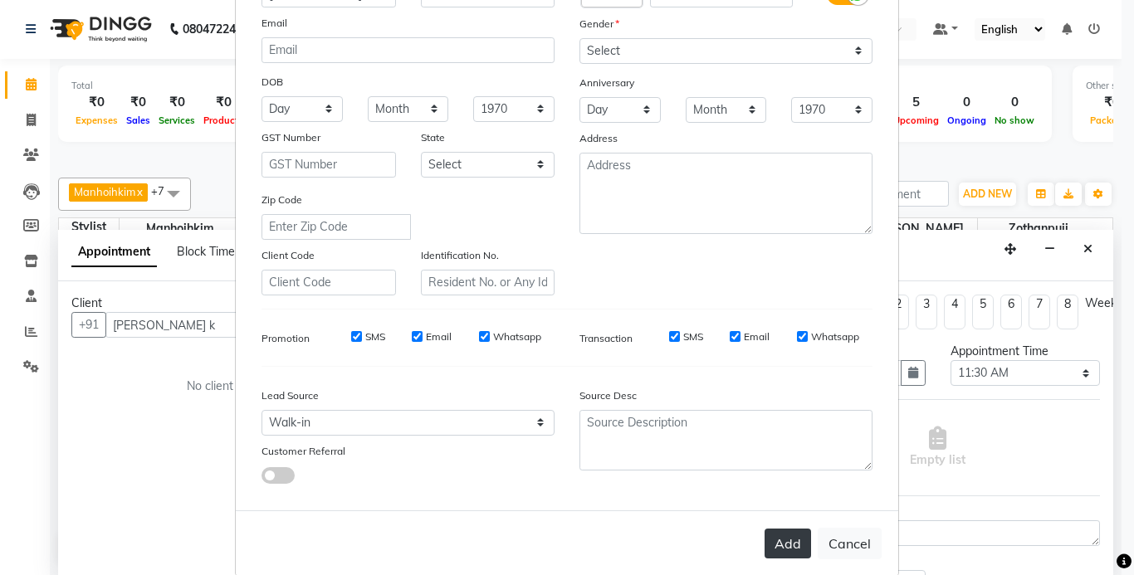
click at [771, 542] on button "Add" at bounding box center [788, 544] width 47 height 30
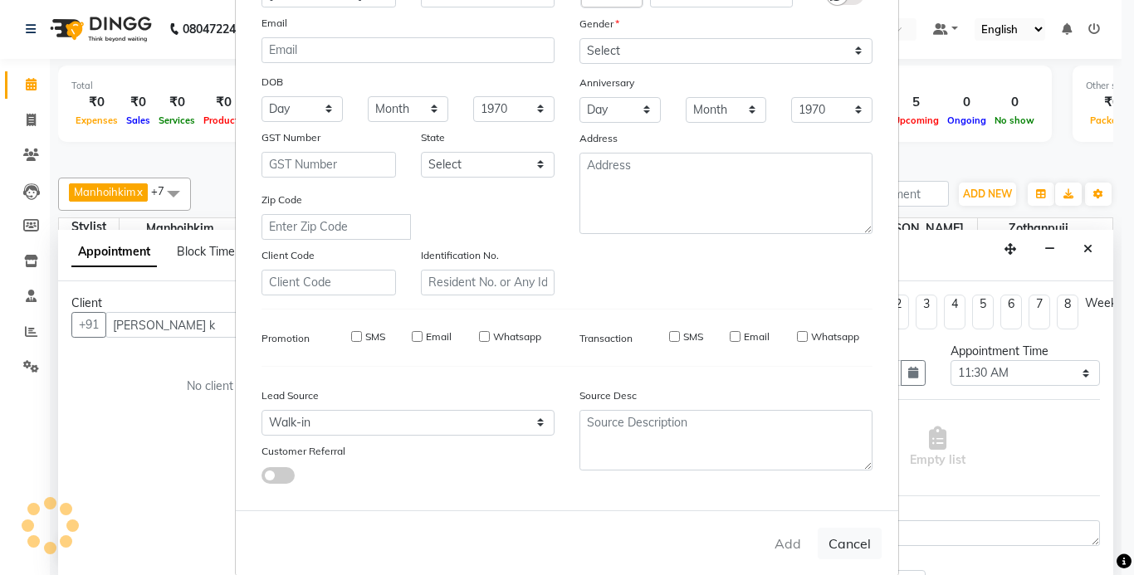
type input "98******07"
select select
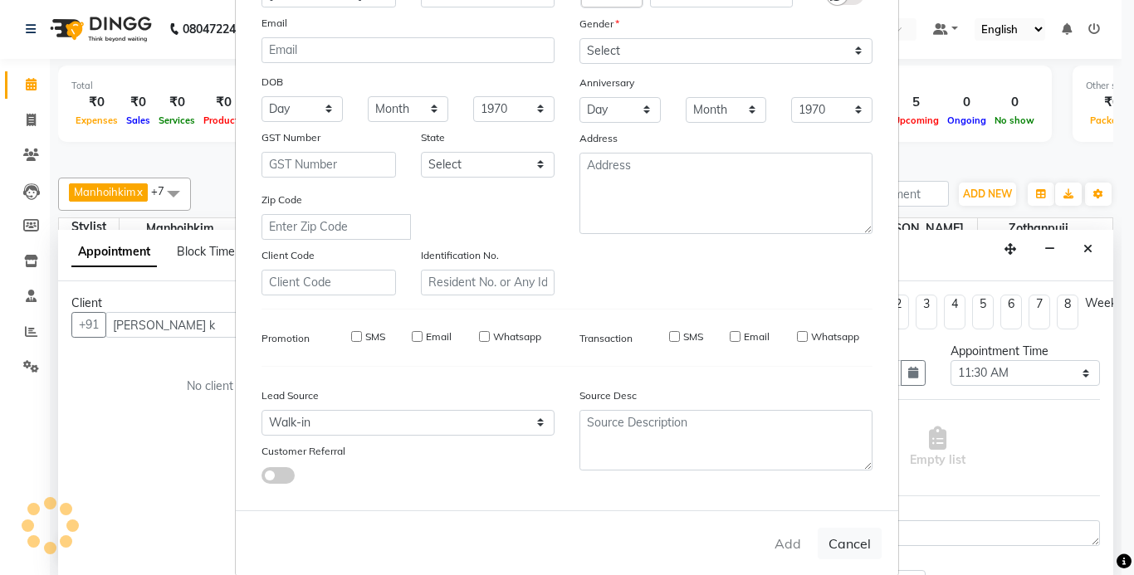
select select
checkbox input "false"
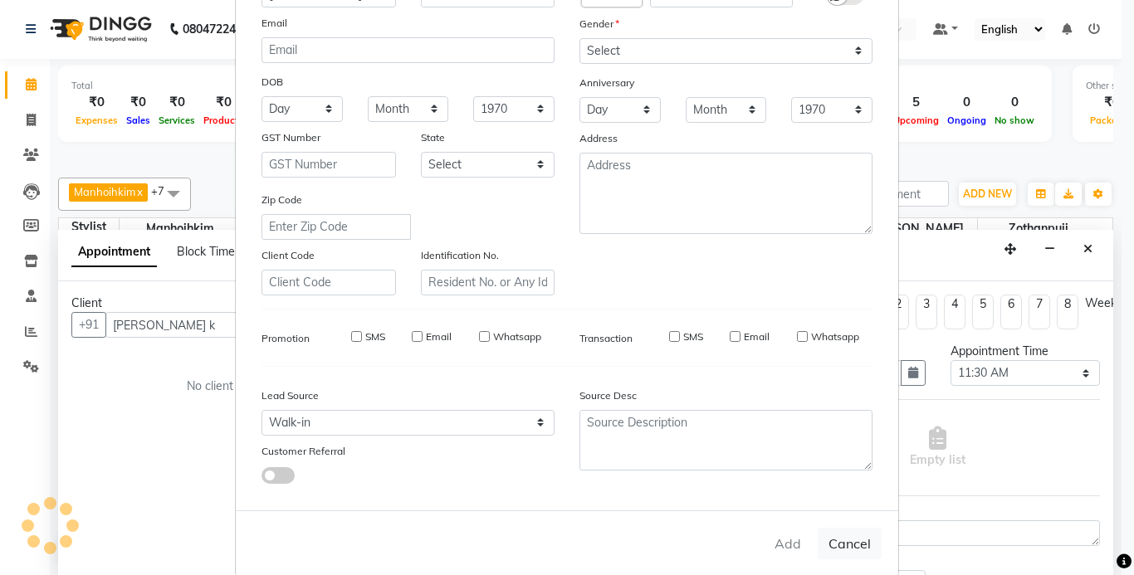
checkbox input "false"
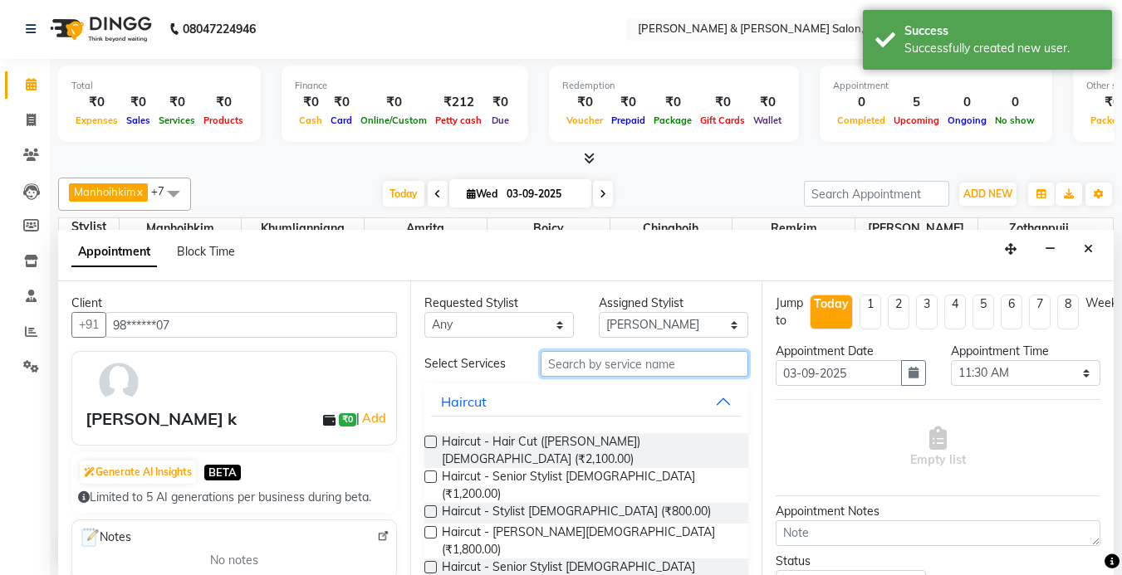
click at [581, 362] on input "text" at bounding box center [645, 364] width 208 height 26
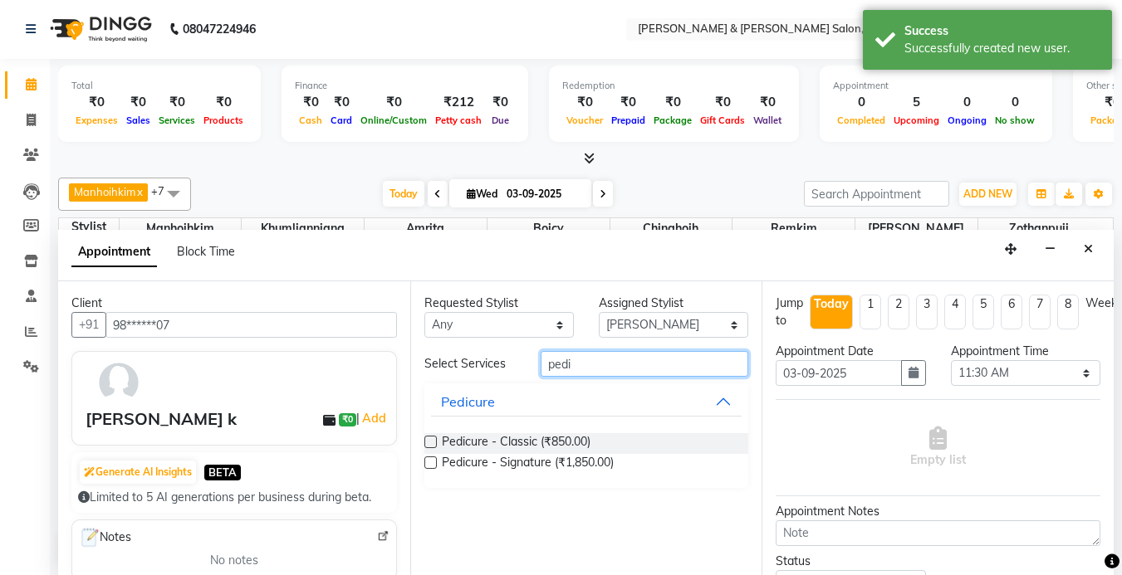
type input "pedi"
click at [556, 432] on div "Pedicure - Classic (₹850.00) Pedicure - Signature (₹1,850.00)" at bounding box center [586, 454] width 325 height 68
click at [547, 443] on span "Pedicure - Classic (₹850.00)" at bounding box center [516, 443] width 149 height 21
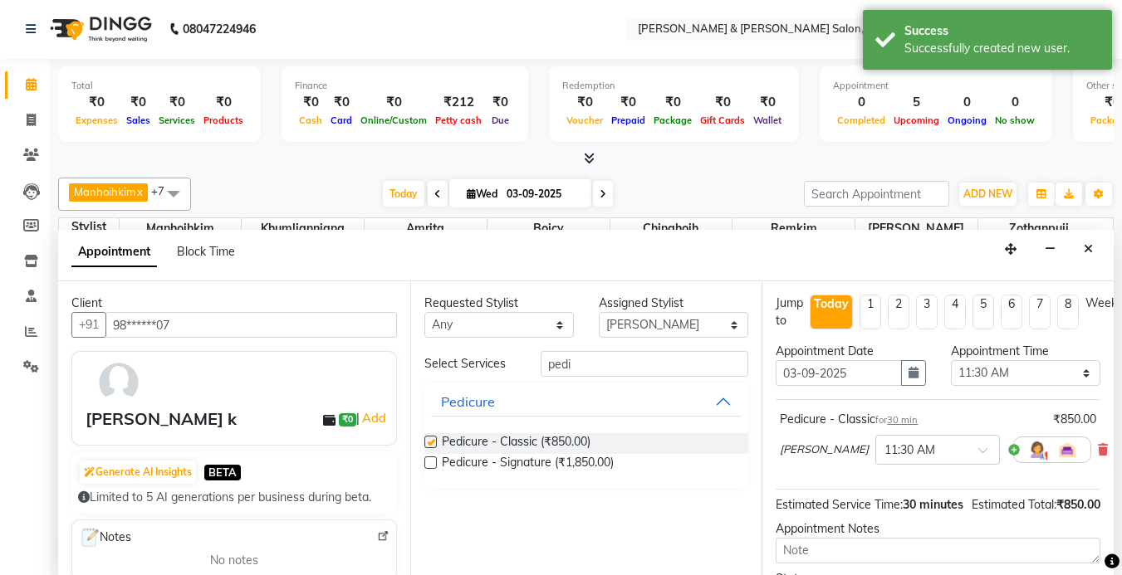
checkbox input "false"
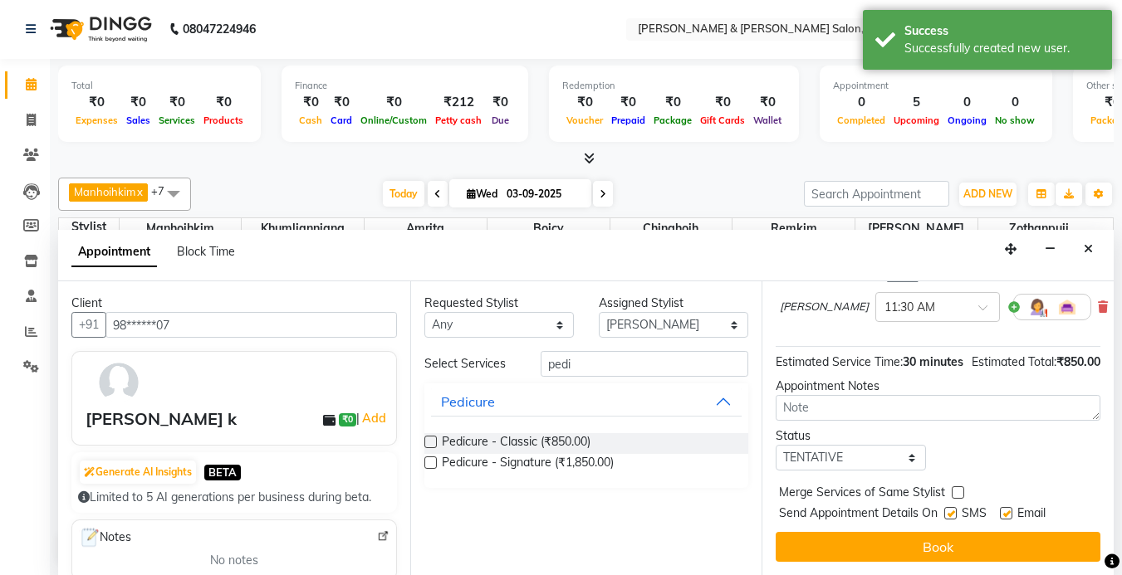
scroll to position [175, 0]
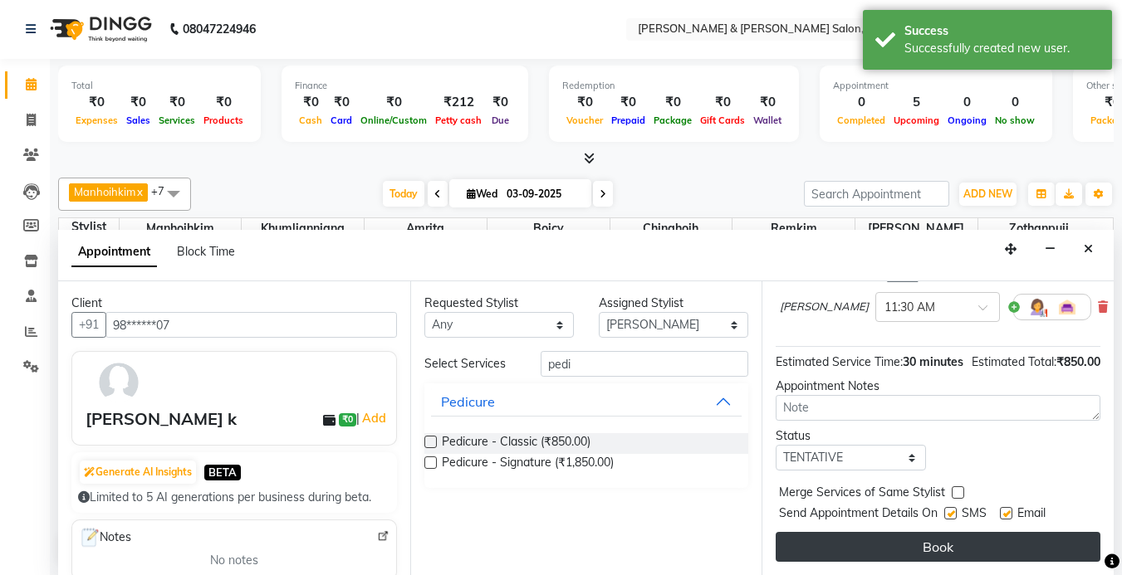
click at [907, 532] on button "Book" at bounding box center [938, 547] width 325 height 30
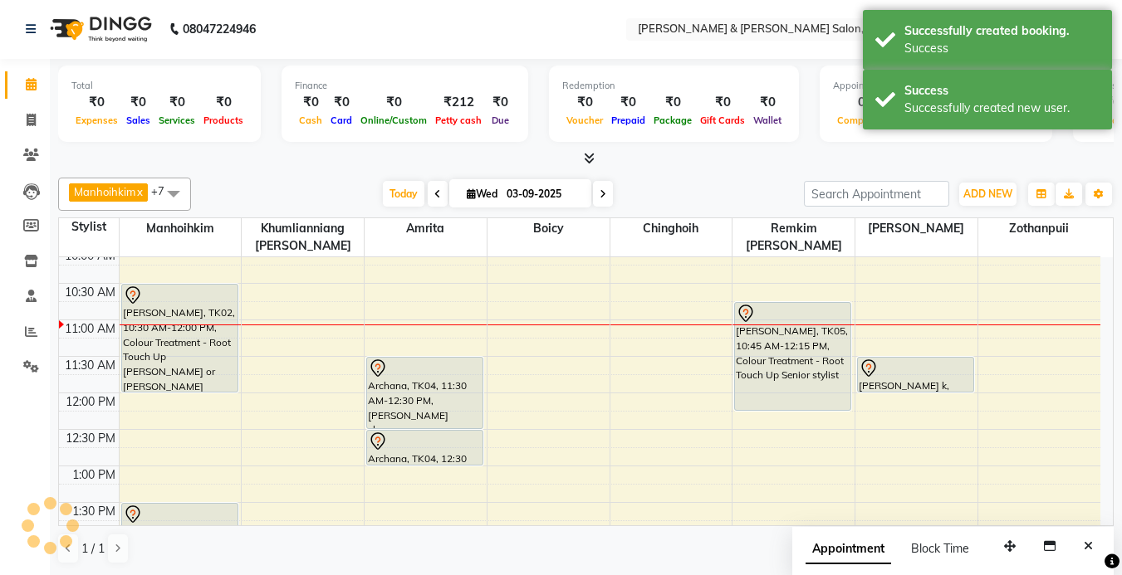
scroll to position [0, 0]
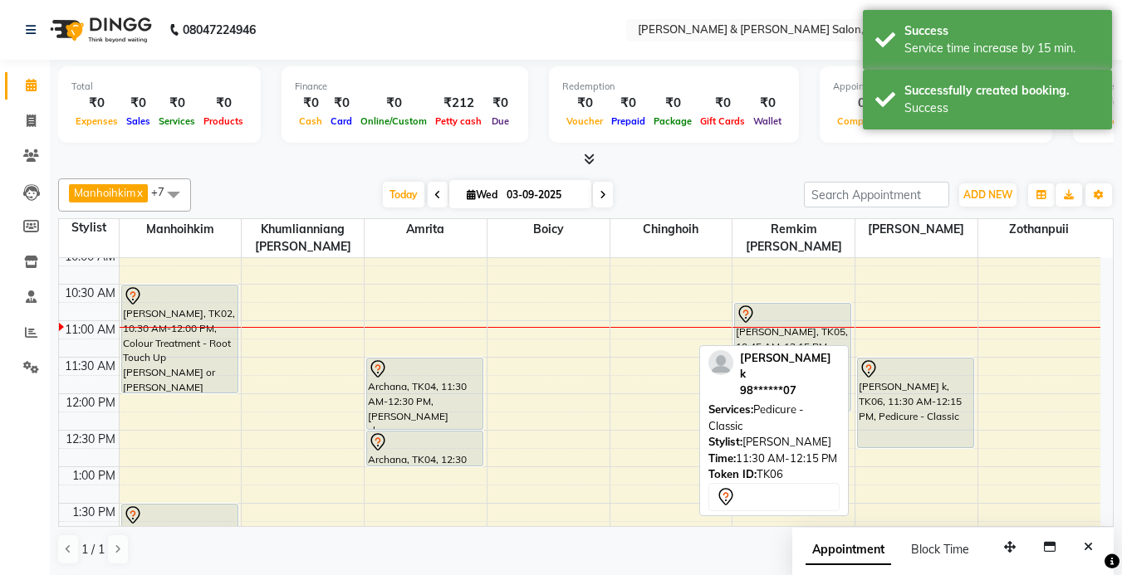
drag, startPoint x: 908, startPoint y: 407, endPoint x: 913, endPoint y: 433, distance: 26.1
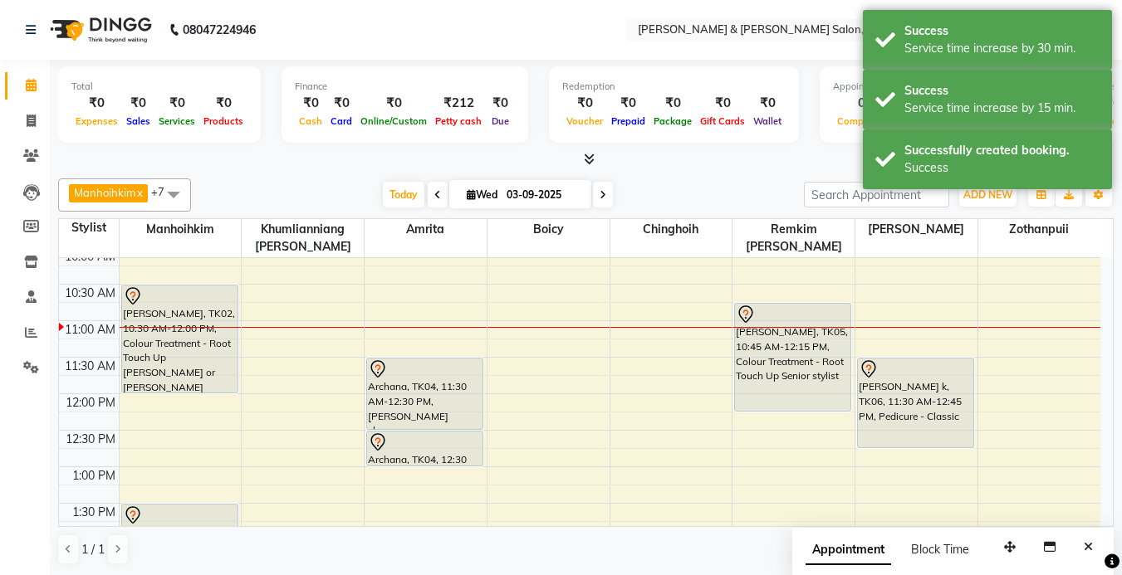
click at [600, 190] on icon at bounding box center [603, 195] width 7 height 10
type input "[DATE]"
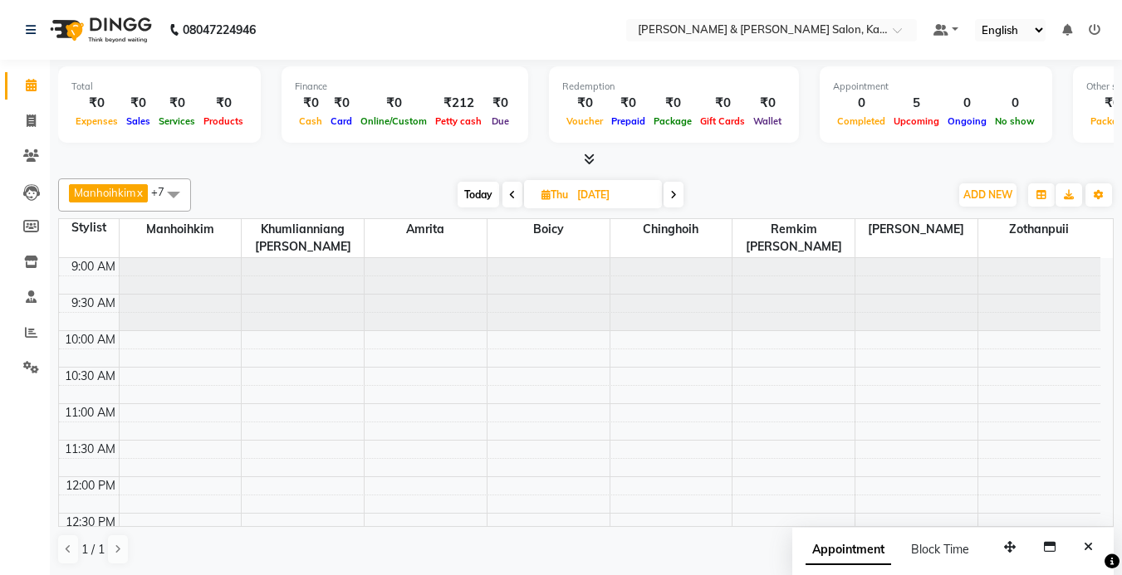
select select "77123"
select select "tentative"
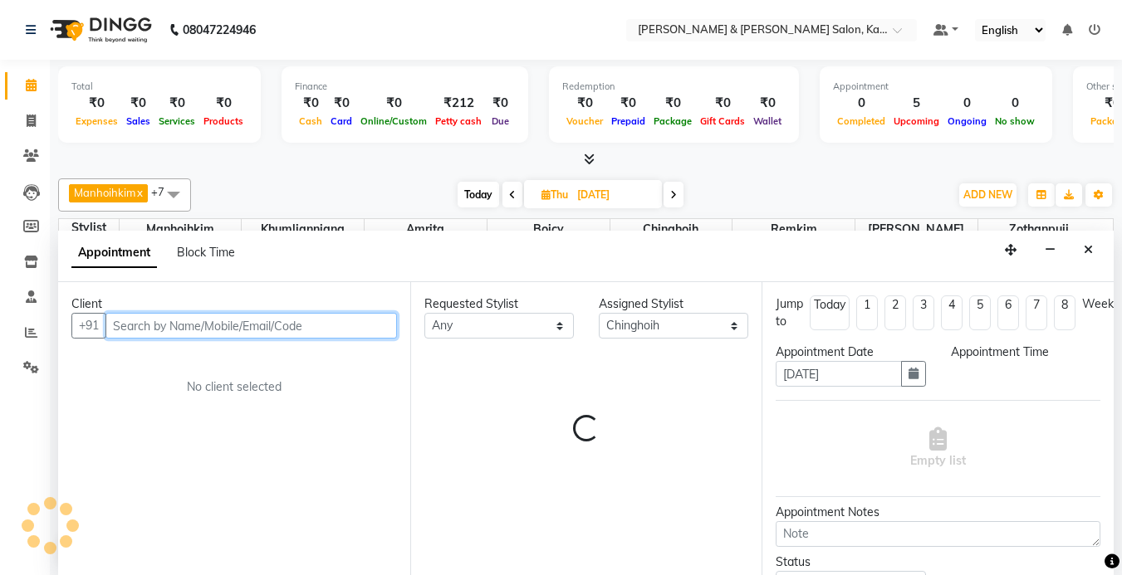
select select "630"
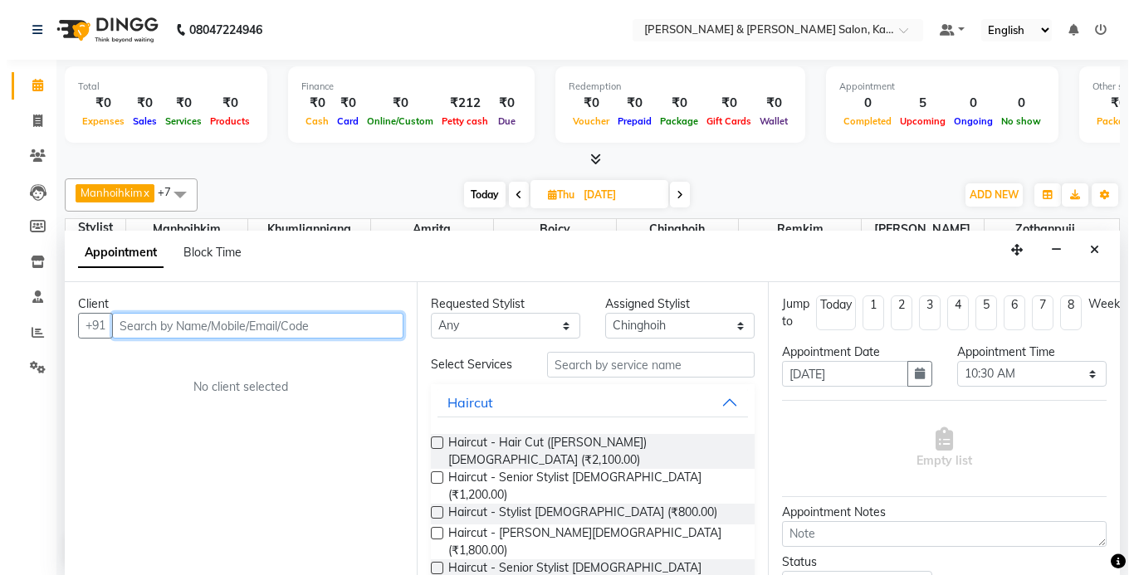
scroll to position [1, 0]
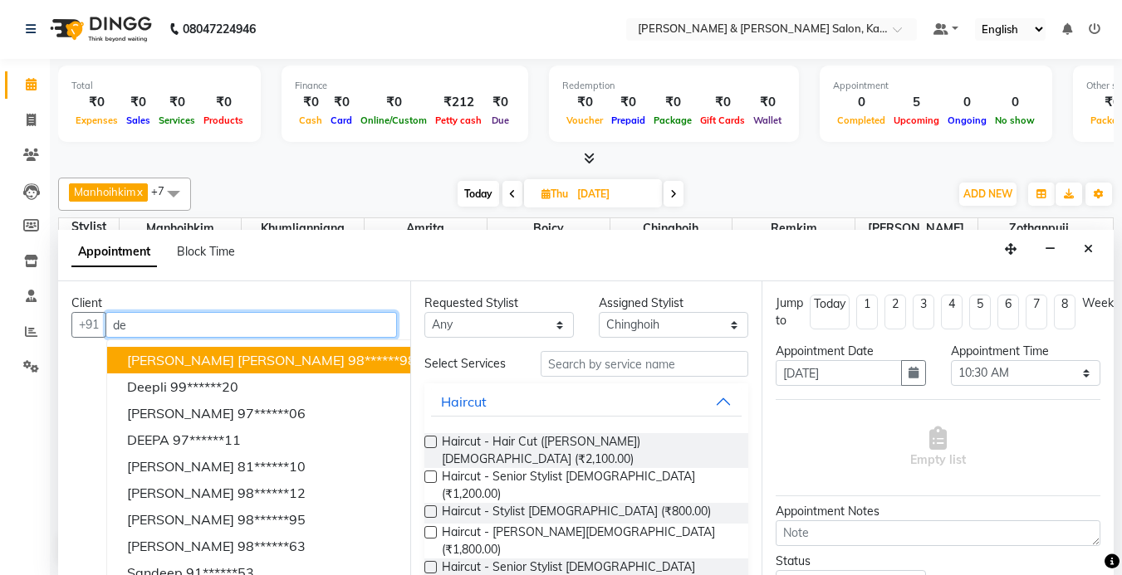
type input "d"
type input "[PERSON_NAME]"
click at [355, 326] on span "Add Client" at bounding box center [363, 324] width 56 height 15
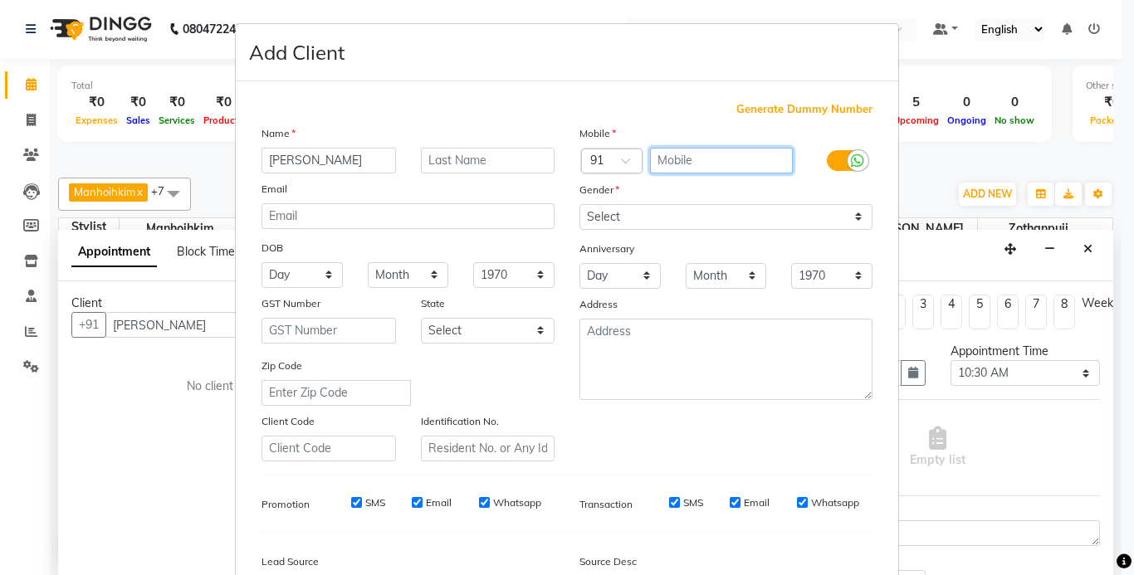
click at [697, 160] on input "text" at bounding box center [722, 161] width 144 height 26
type input "8179378897"
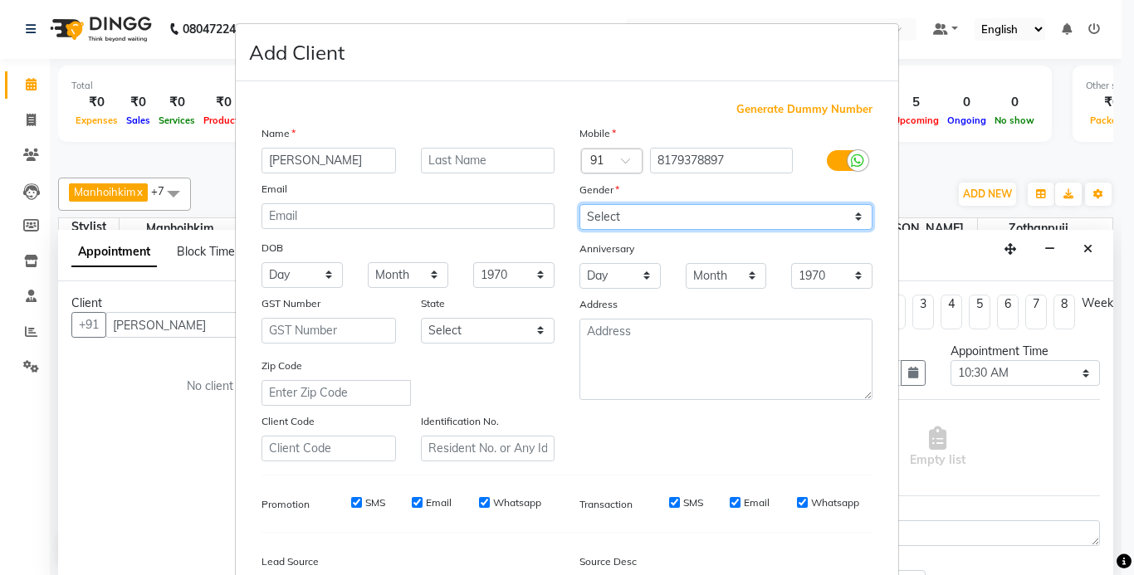
click at [660, 224] on select "Select [DEMOGRAPHIC_DATA] [DEMOGRAPHIC_DATA] Other Prefer Not To Say" at bounding box center [726, 217] width 293 height 26
select select "[DEMOGRAPHIC_DATA]"
click at [580, 204] on select "Select [DEMOGRAPHIC_DATA] [DEMOGRAPHIC_DATA] Other Prefer Not To Say" at bounding box center [726, 217] width 293 height 26
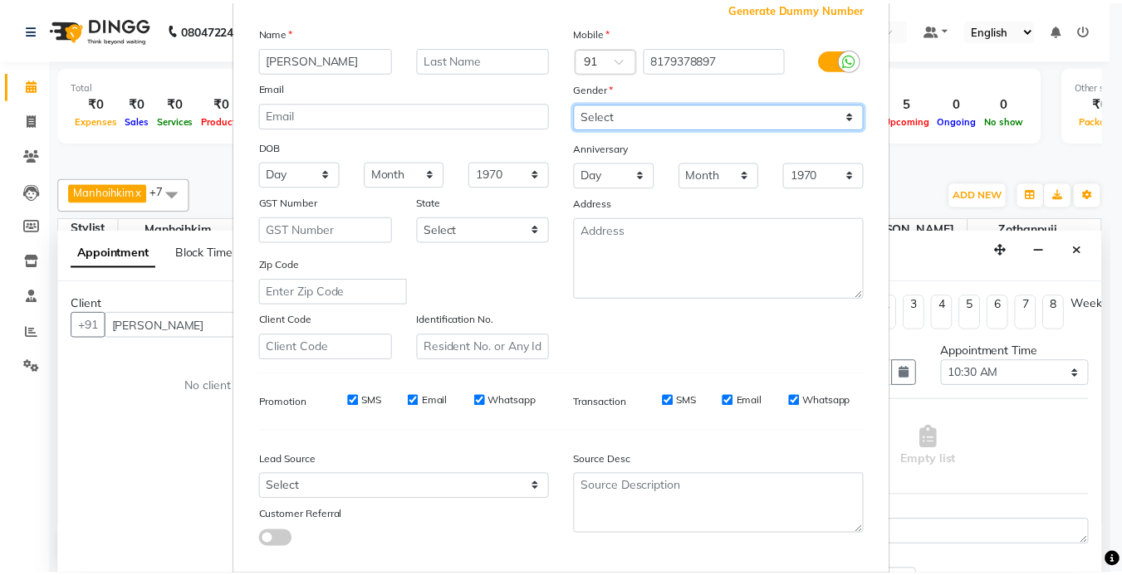
scroll to position [191, 0]
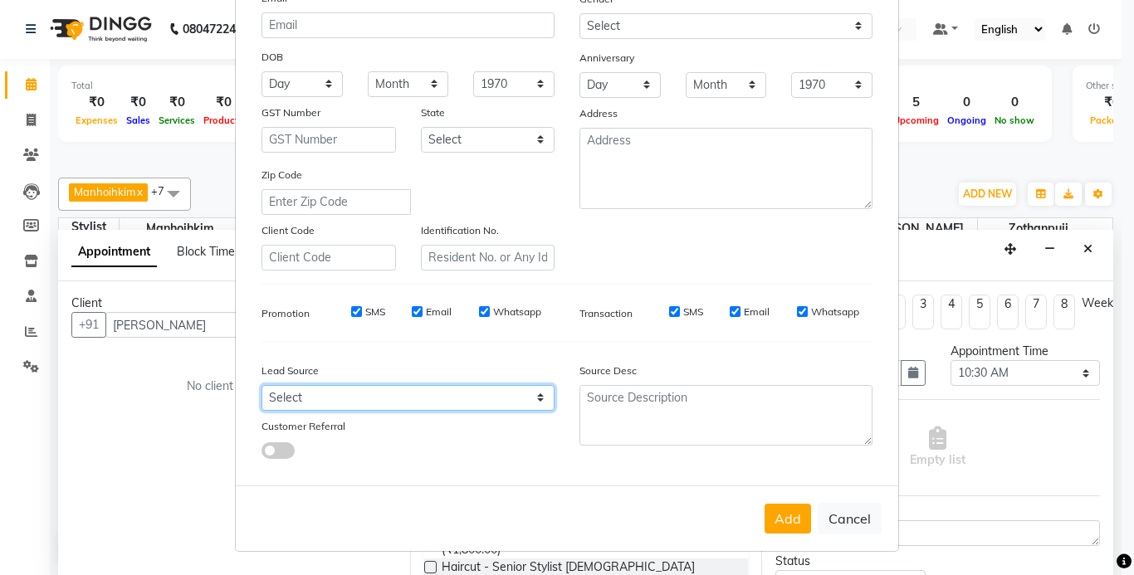
click at [296, 392] on select "Select Walk-in Referral Internet Friend Word of Mouth Advertisement Facebook Ju…" at bounding box center [408, 398] width 293 height 26
select select "52188"
click at [262, 385] on select "Select Walk-in Referral Internet Friend Word of Mouth Advertisement Facebook Ju…" at bounding box center [408, 398] width 293 height 26
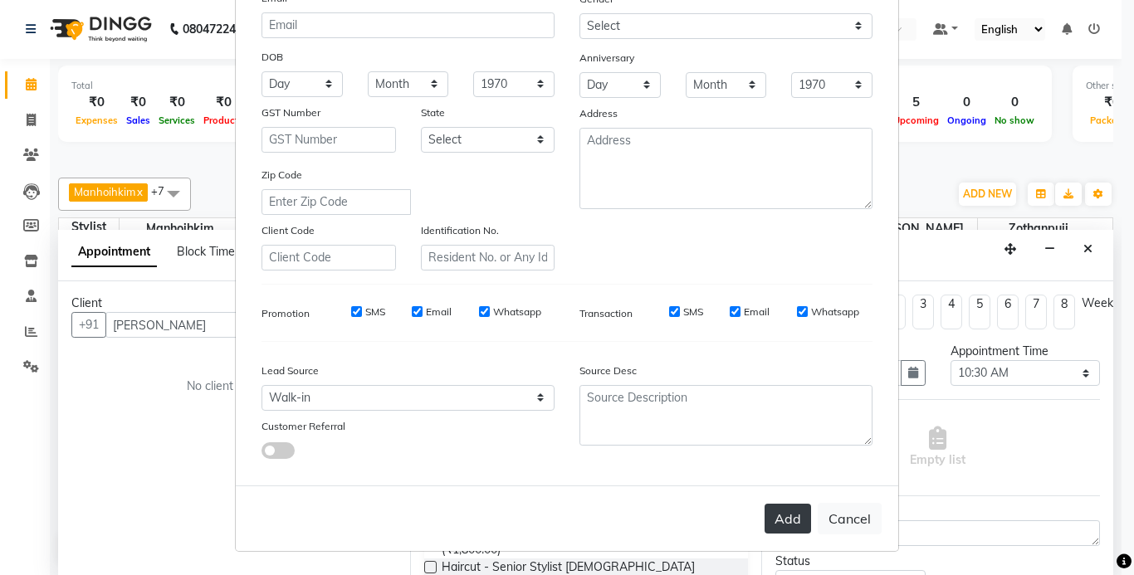
click at [802, 532] on button "Add" at bounding box center [788, 519] width 47 height 30
type input "81******97"
select select
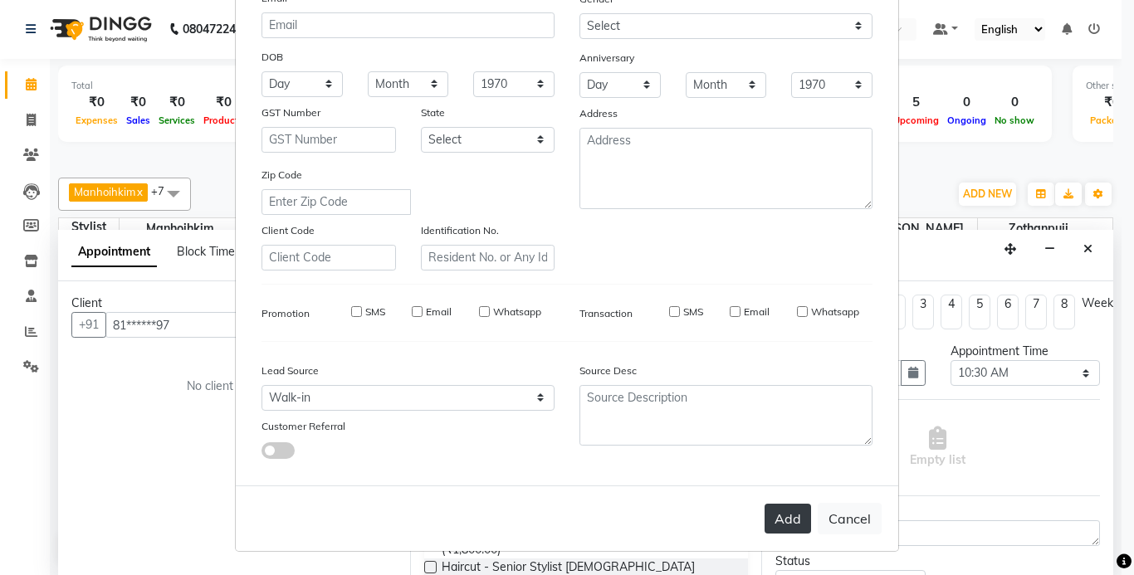
select select
checkbox input "false"
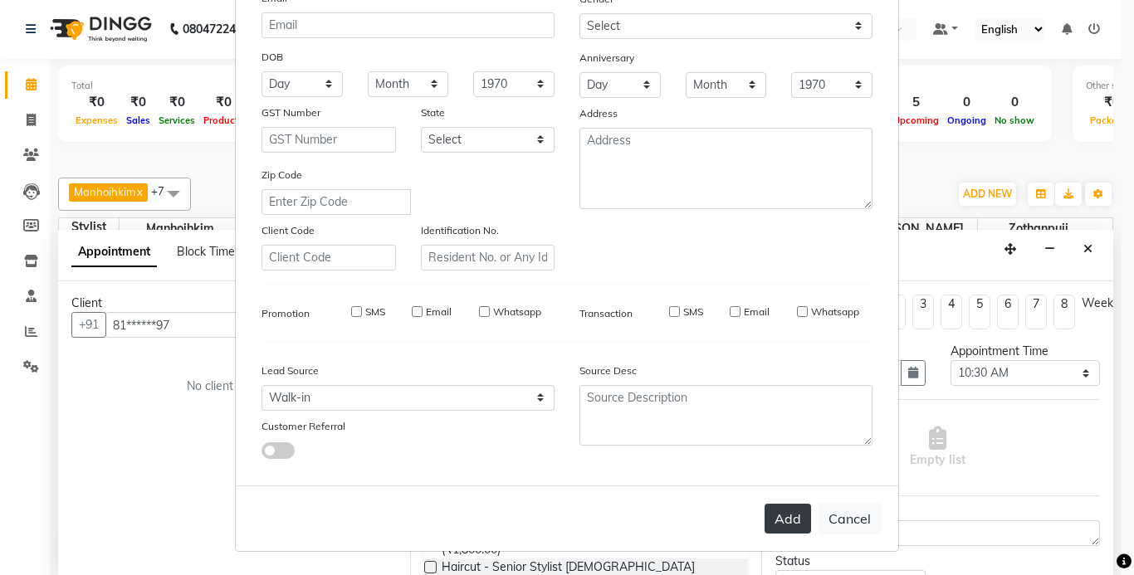
checkbox input "false"
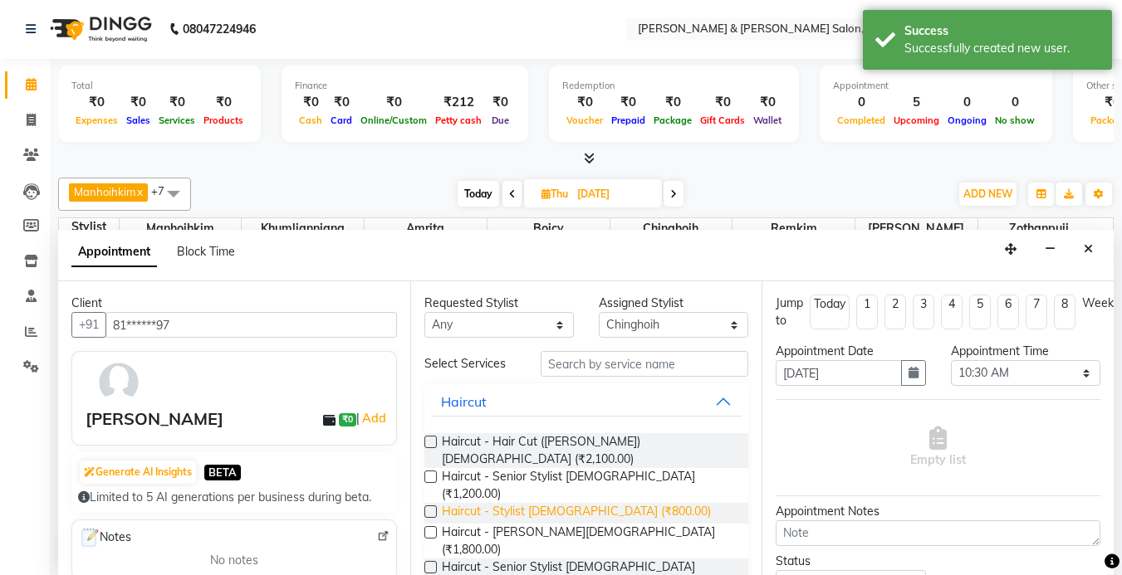
click at [568, 503] on span "Haircut - Stylist [DEMOGRAPHIC_DATA] (₹800.00)" at bounding box center [576, 513] width 269 height 21
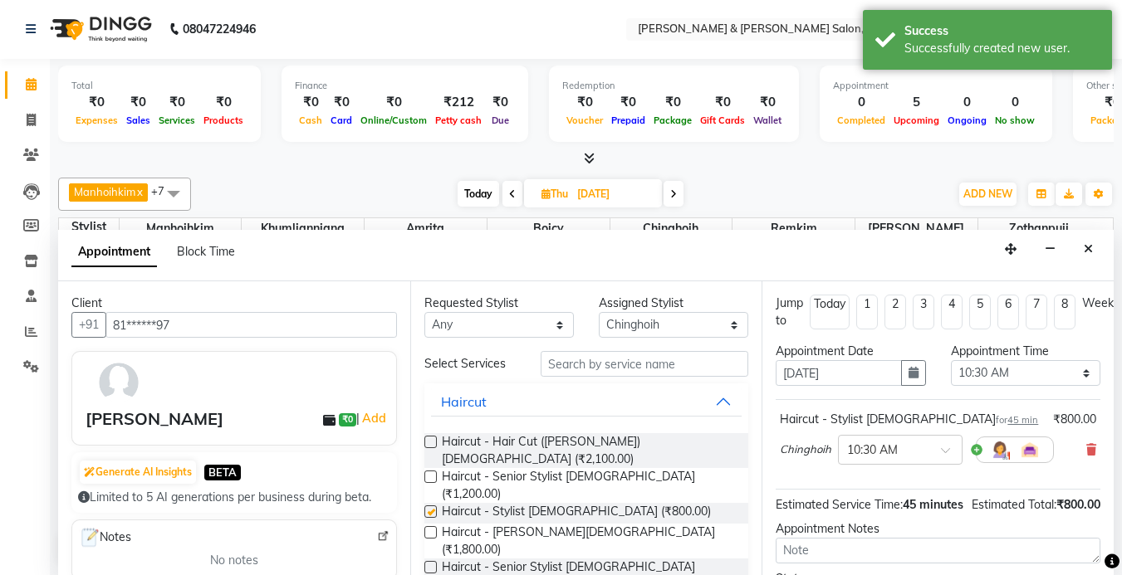
checkbox input "false"
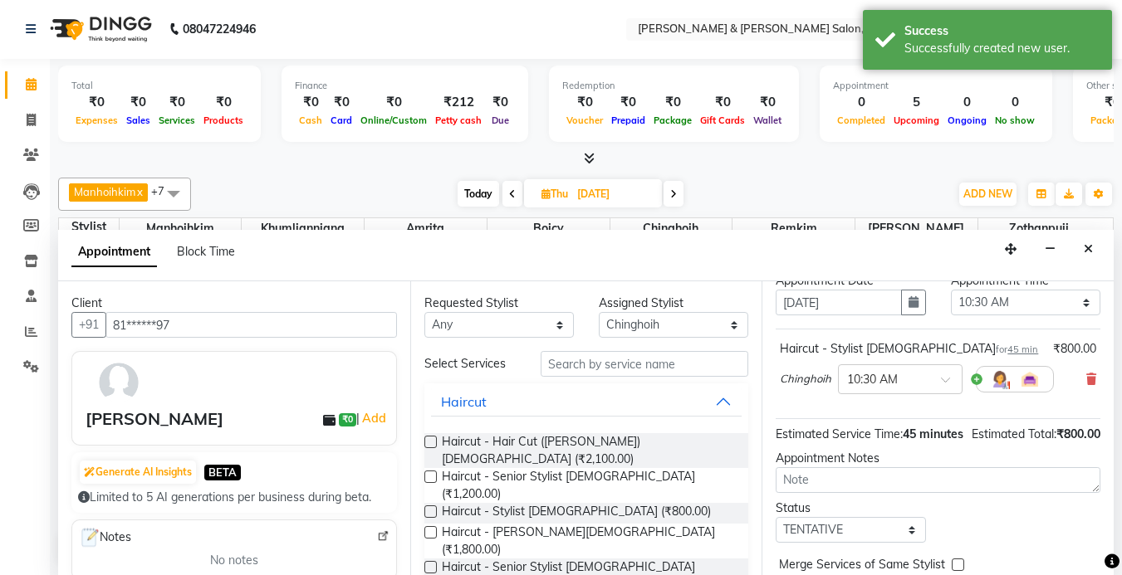
scroll to position [173, 0]
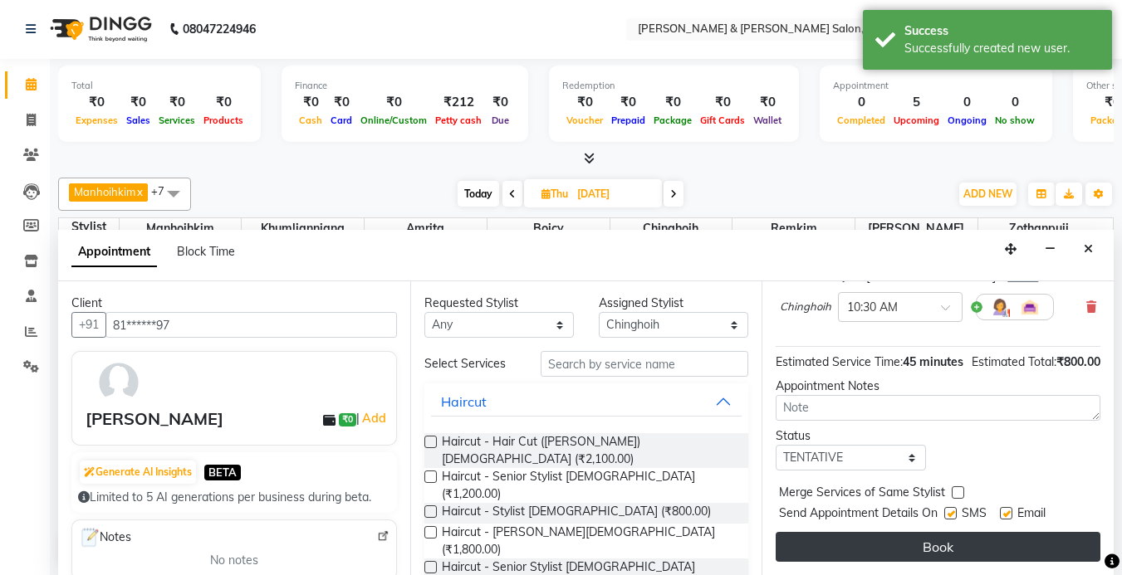
click at [905, 532] on button "Book" at bounding box center [938, 547] width 325 height 30
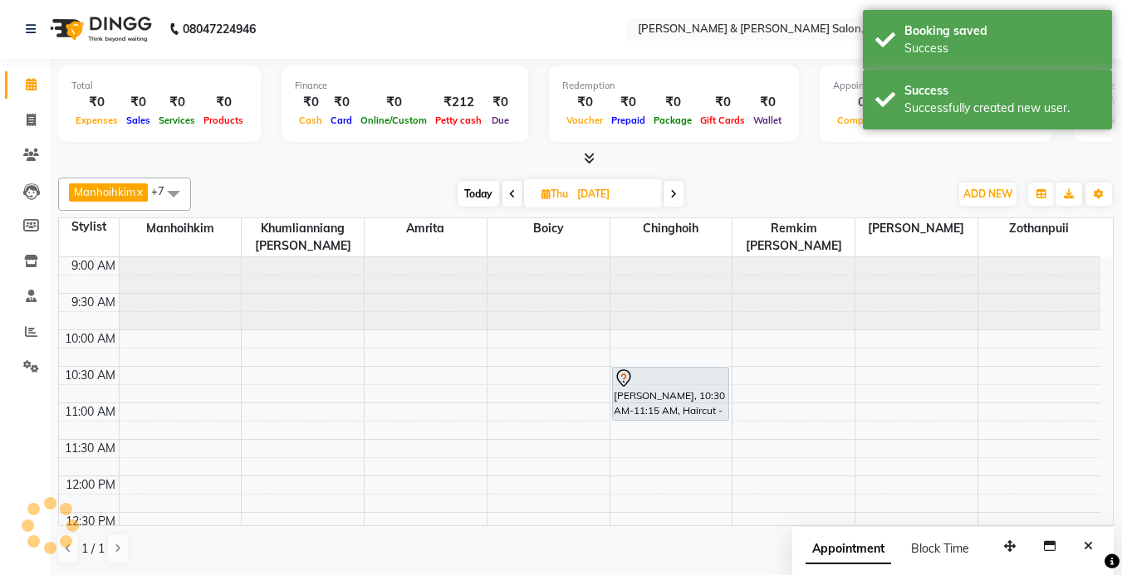
scroll to position [0, 0]
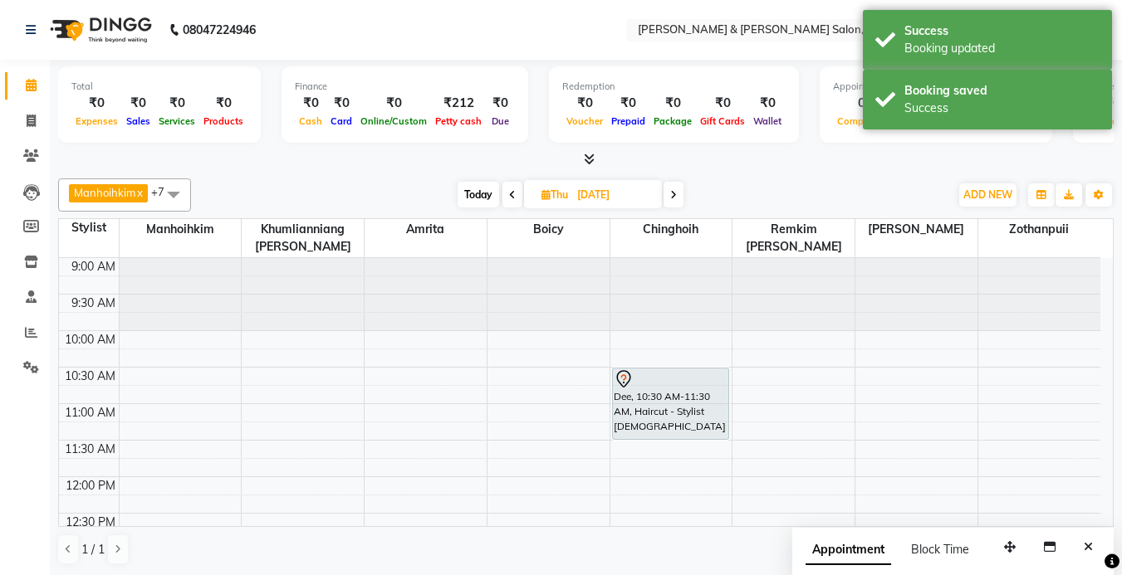
click at [475, 199] on span "Today" at bounding box center [479, 195] width 42 height 26
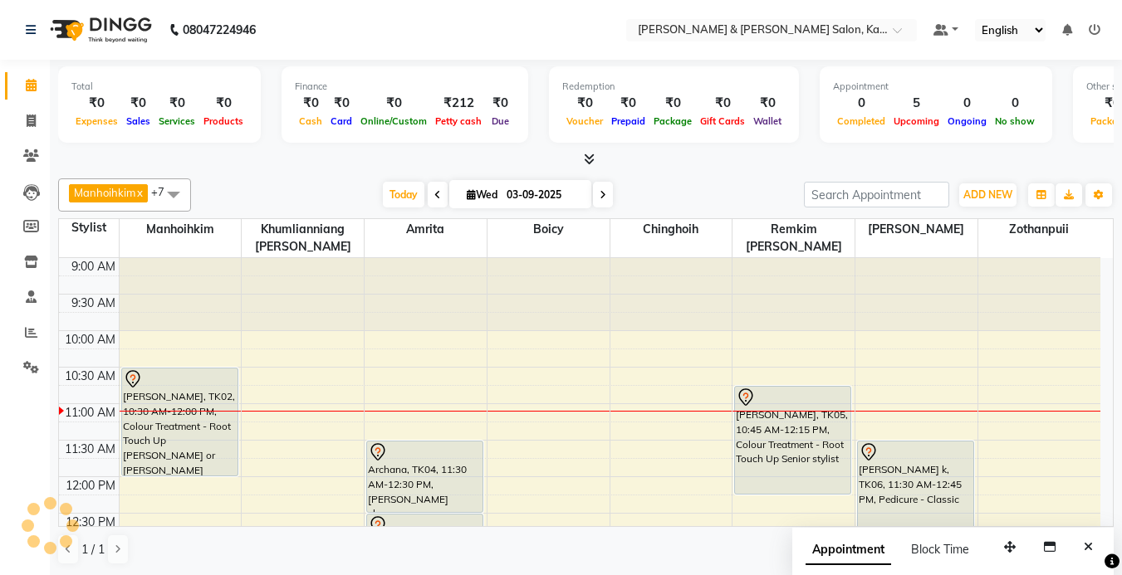
click at [600, 195] on icon at bounding box center [603, 195] width 7 height 10
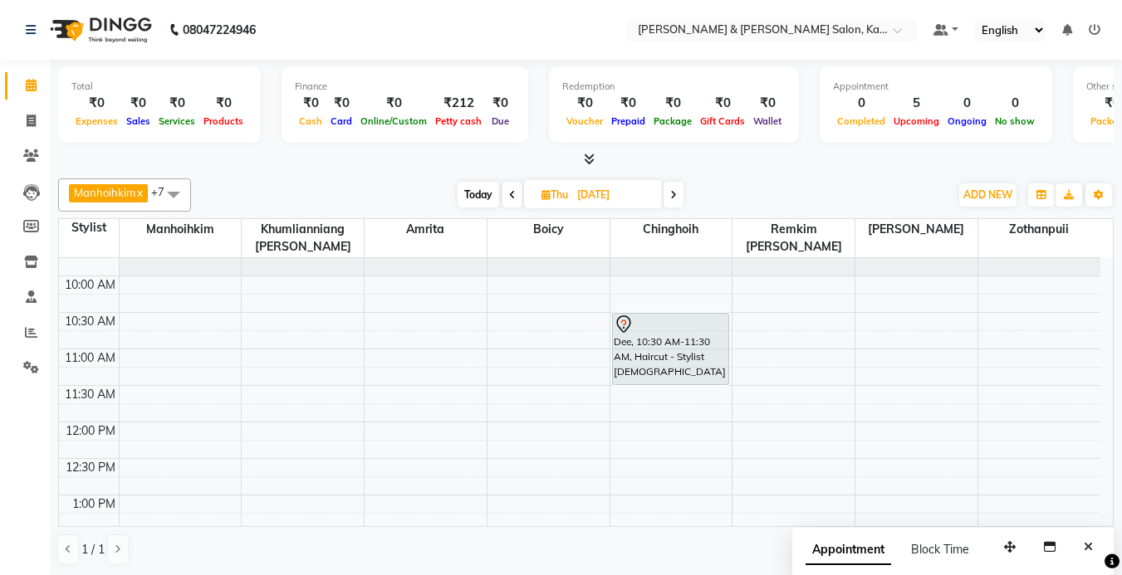
scroll to position [166, 0]
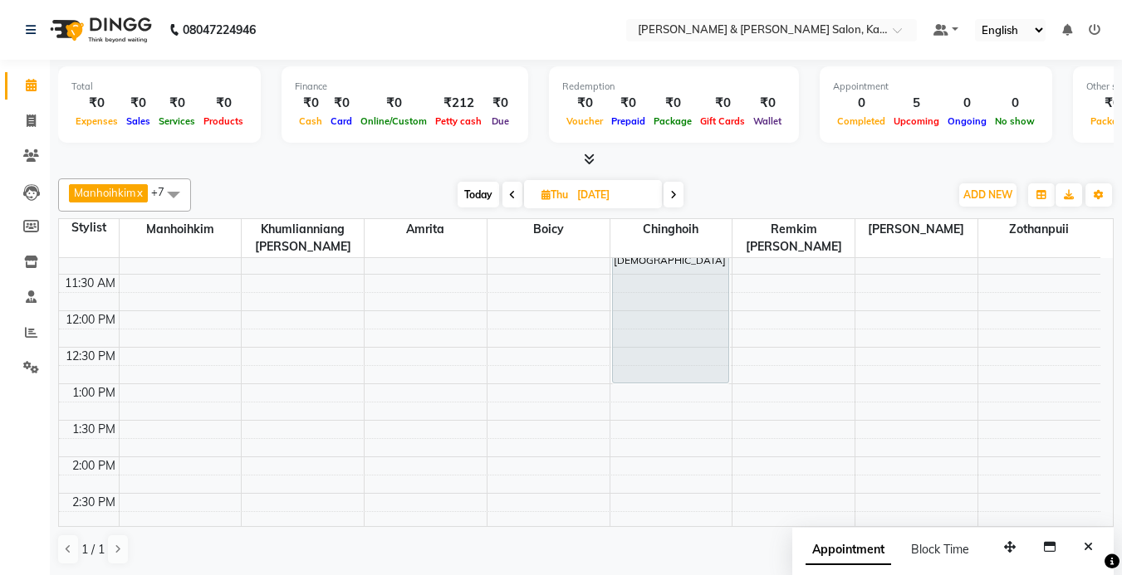
drag, startPoint x: 656, startPoint y: 272, endPoint x: 672, endPoint y: 372, distance: 100.9
click at [672, 372] on div "[PERSON_NAME], 10:30 AM-11:30 AM, Haircut - Stylist [DEMOGRAPHIC_DATA] Dee, 10:…" at bounding box center [671, 566] width 122 height 949
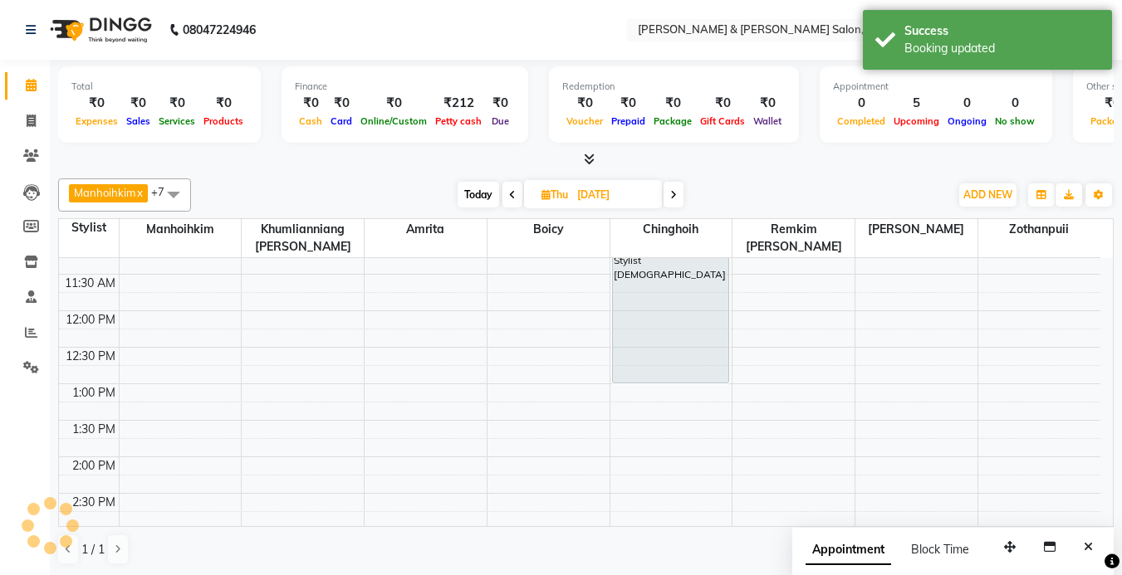
scroll to position [0, 0]
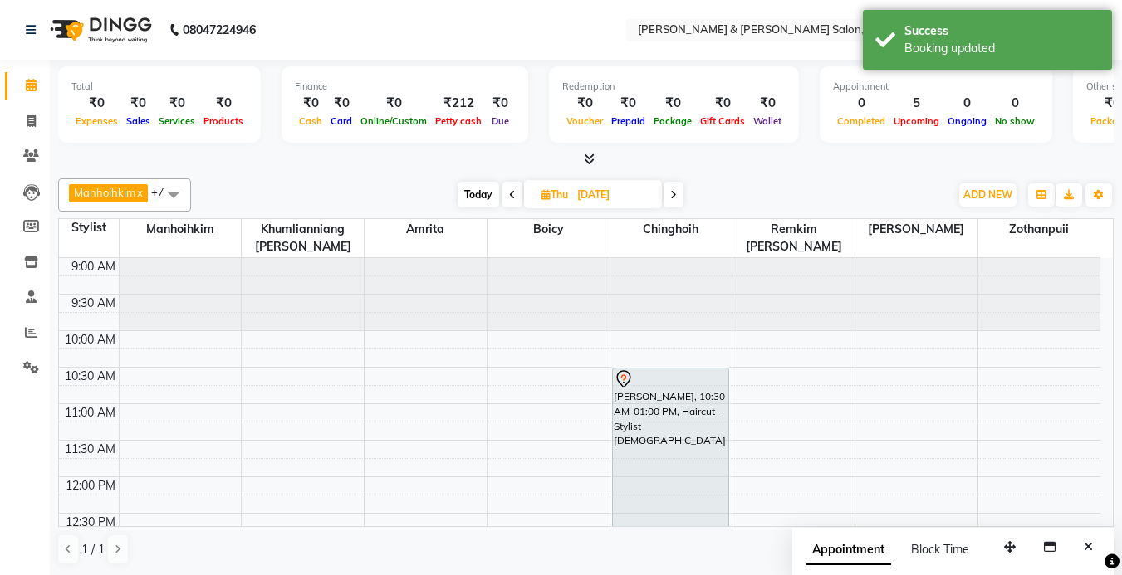
click at [468, 195] on span "Today" at bounding box center [479, 195] width 42 height 26
type input "03-09-2025"
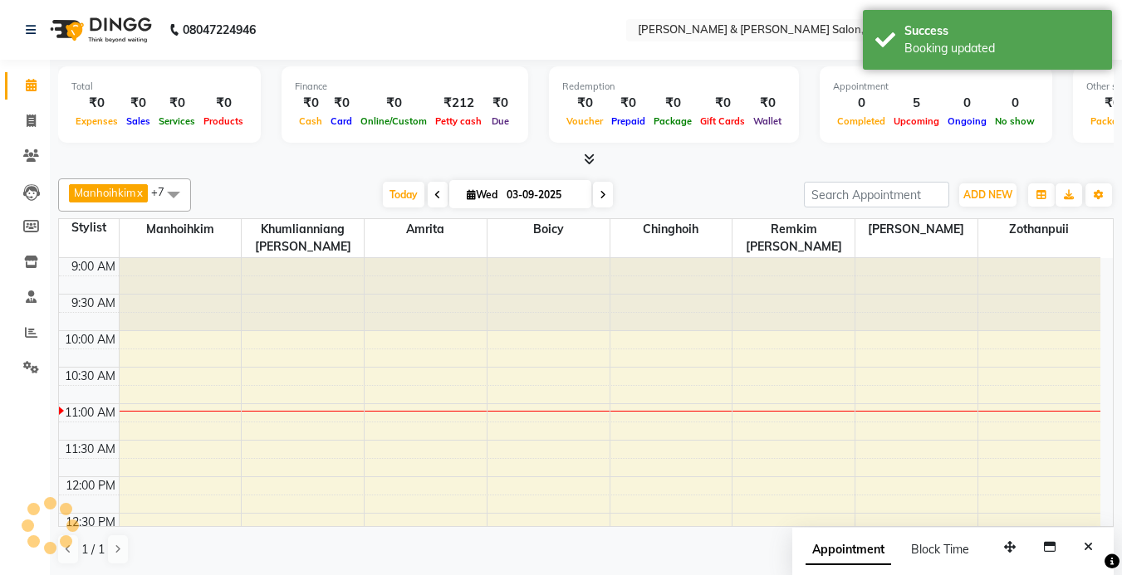
scroll to position [147, 0]
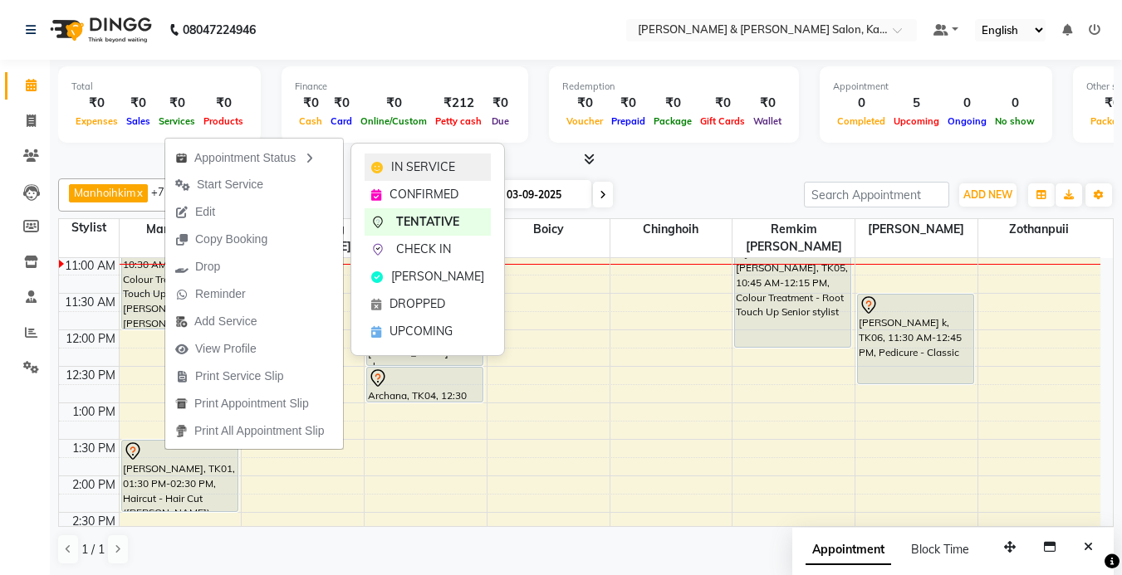
click at [409, 172] on span "IN SERVICE" at bounding box center [423, 167] width 64 height 17
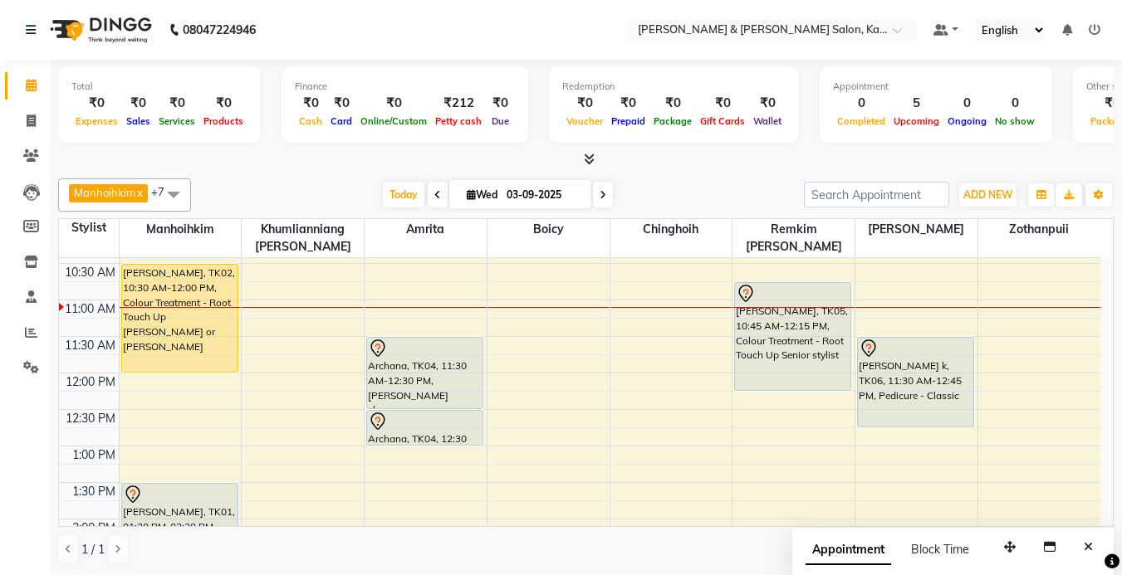
scroll to position [64, 0]
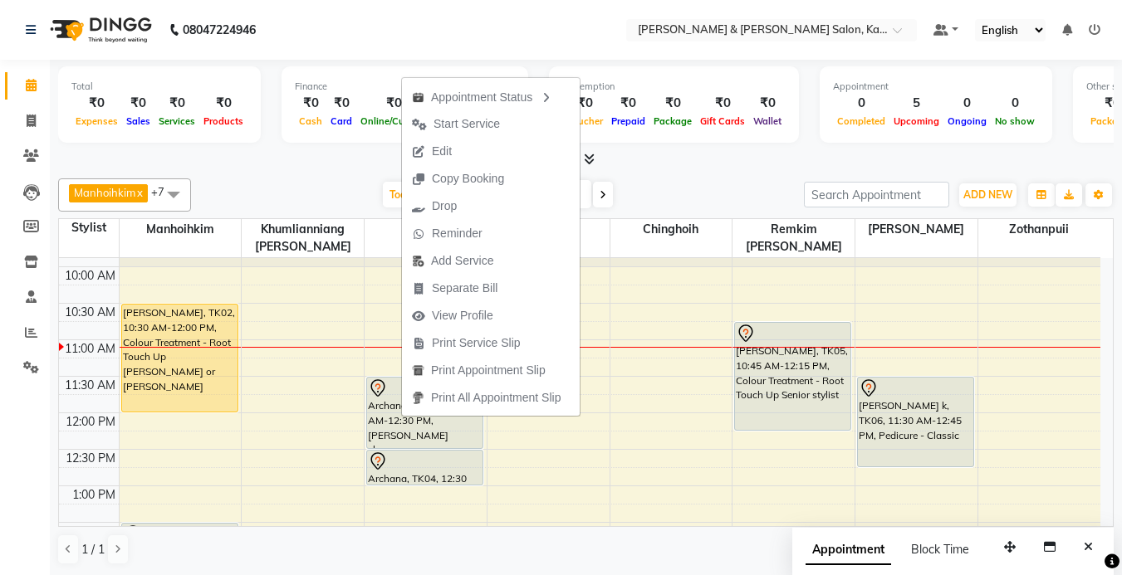
click at [706, 180] on div "Manhoihkim x Amrita x [PERSON_NAME] x [PERSON_NAME] x Remkim [PERSON_NAME] x Bo…" at bounding box center [585, 195] width 1055 height 33
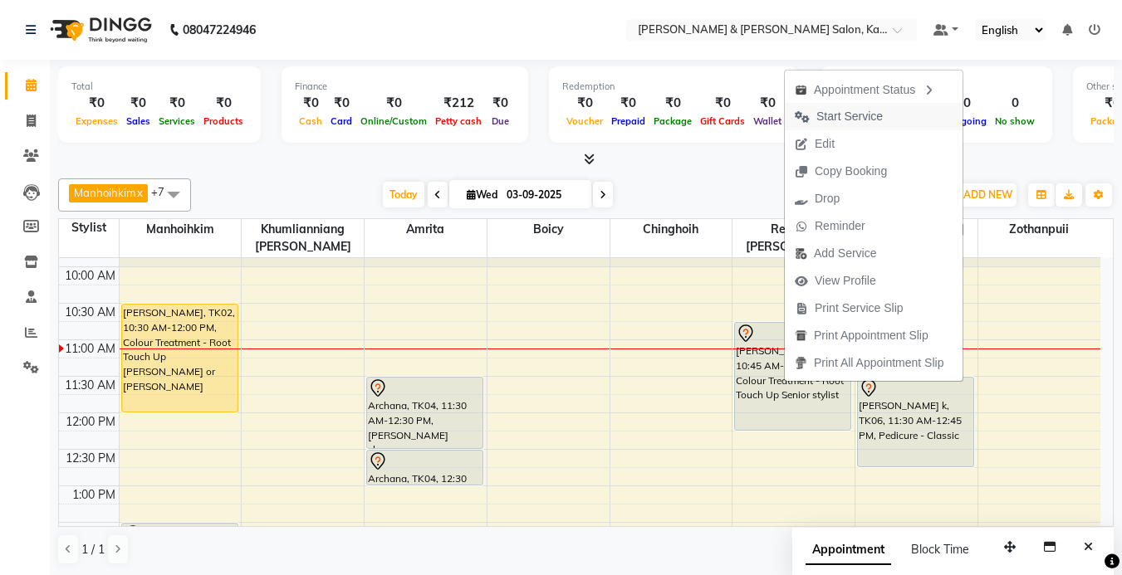
click at [849, 110] on span "Start Service" at bounding box center [849, 116] width 66 height 17
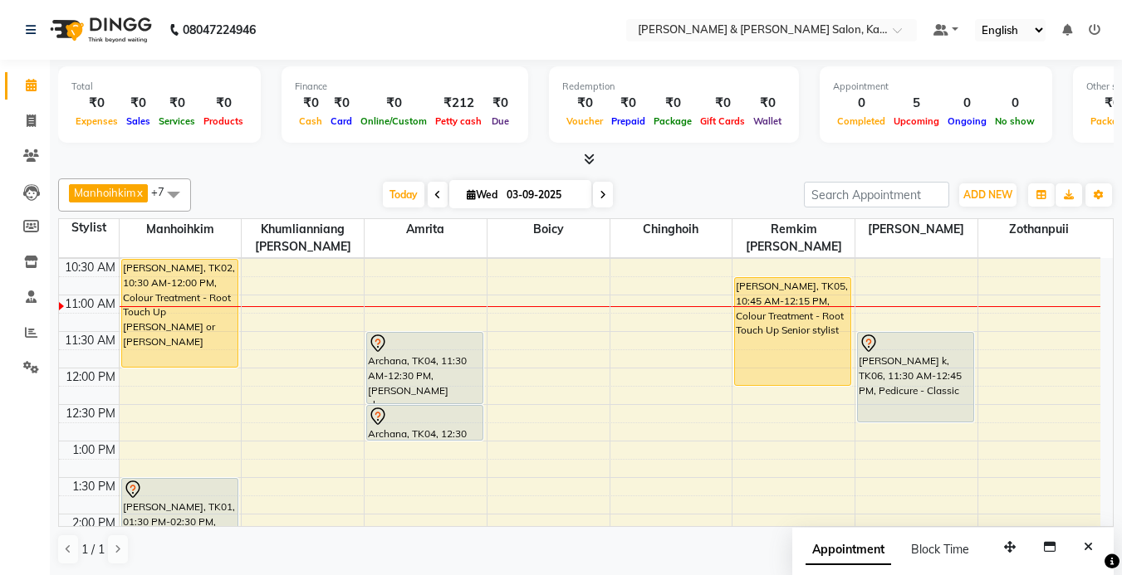
scroll to position [147, 0]
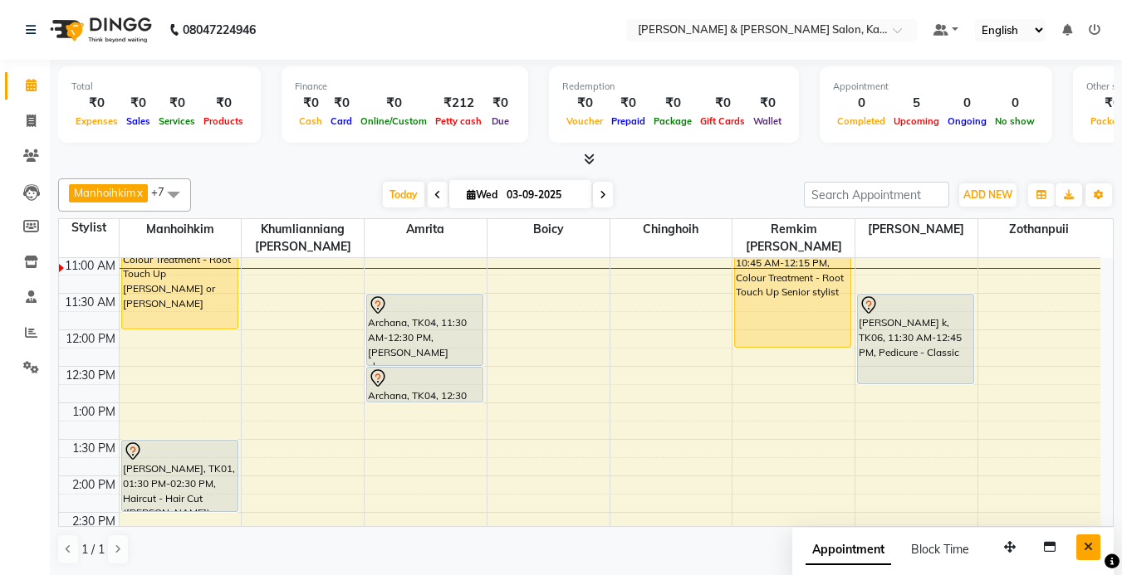
click at [1085, 546] on icon "Close" at bounding box center [1088, 547] width 9 height 12
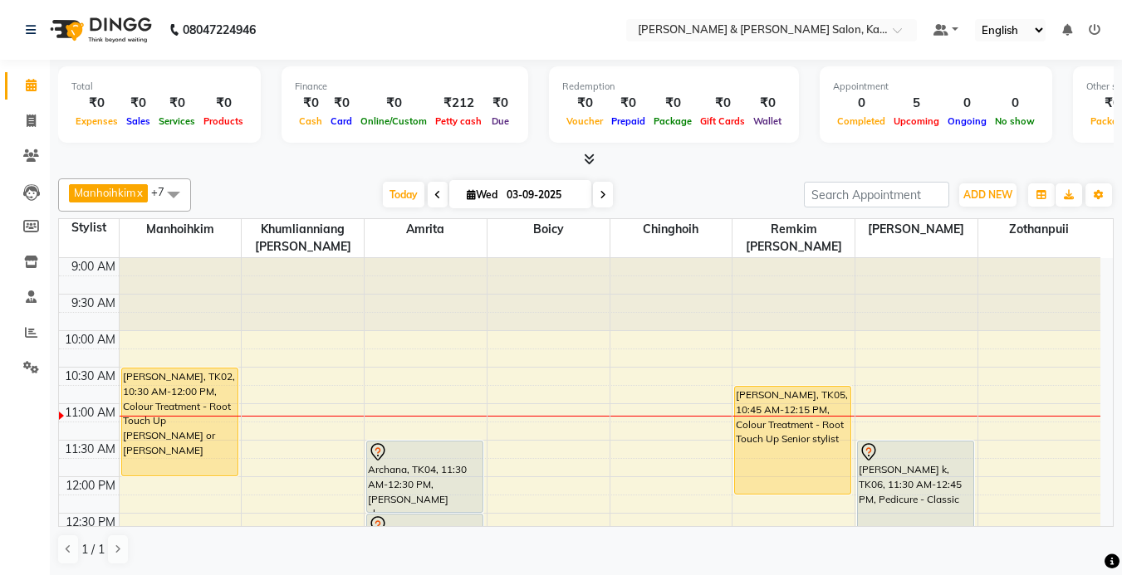
scroll to position [83, 0]
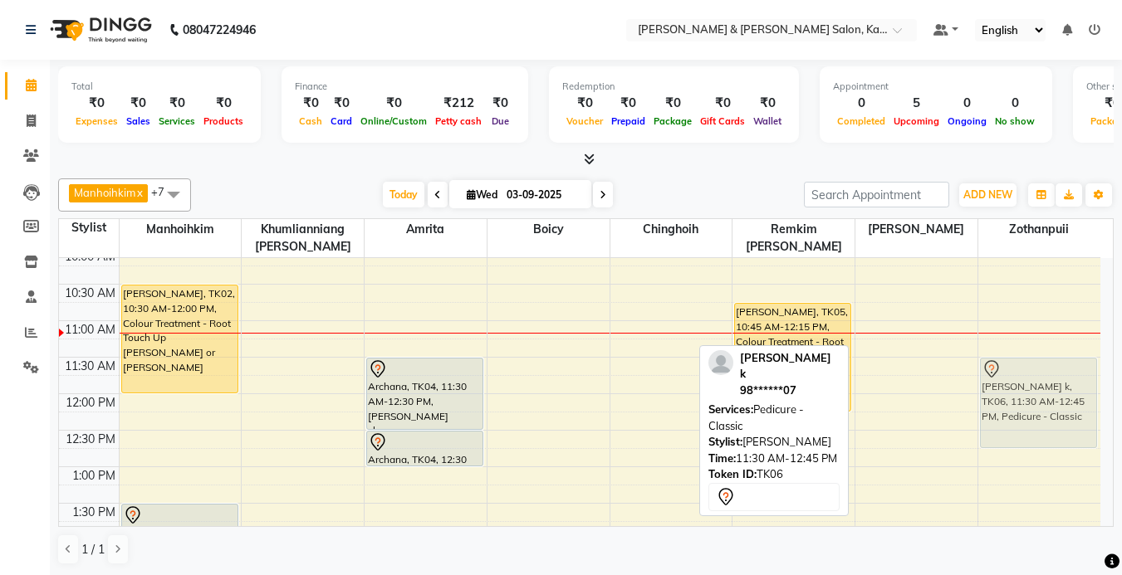
drag, startPoint x: 906, startPoint y: 403, endPoint x: 1004, endPoint y: 400, distance: 98.0
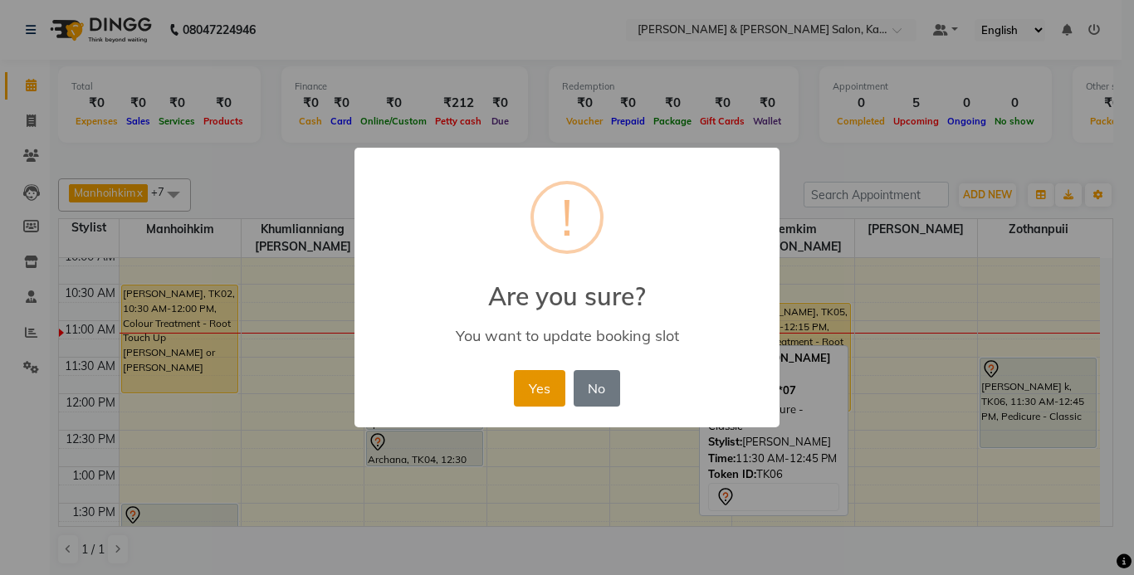
click at [551, 388] on button "Yes" at bounding box center [539, 388] width 51 height 37
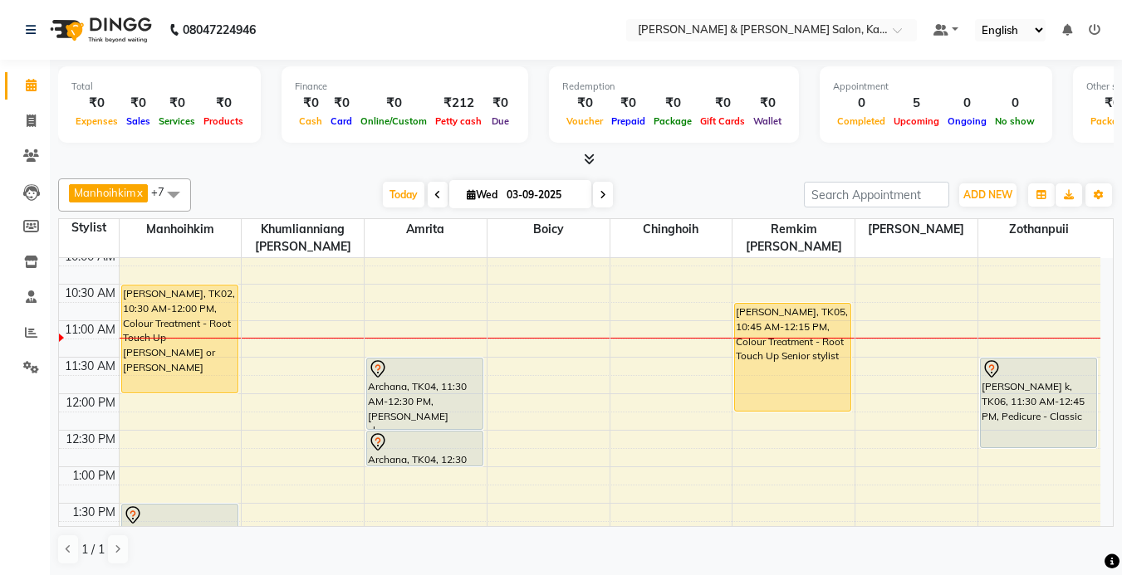
click at [477, 198] on span "Wed" at bounding box center [482, 195] width 39 height 12
select select "9"
select select "2025"
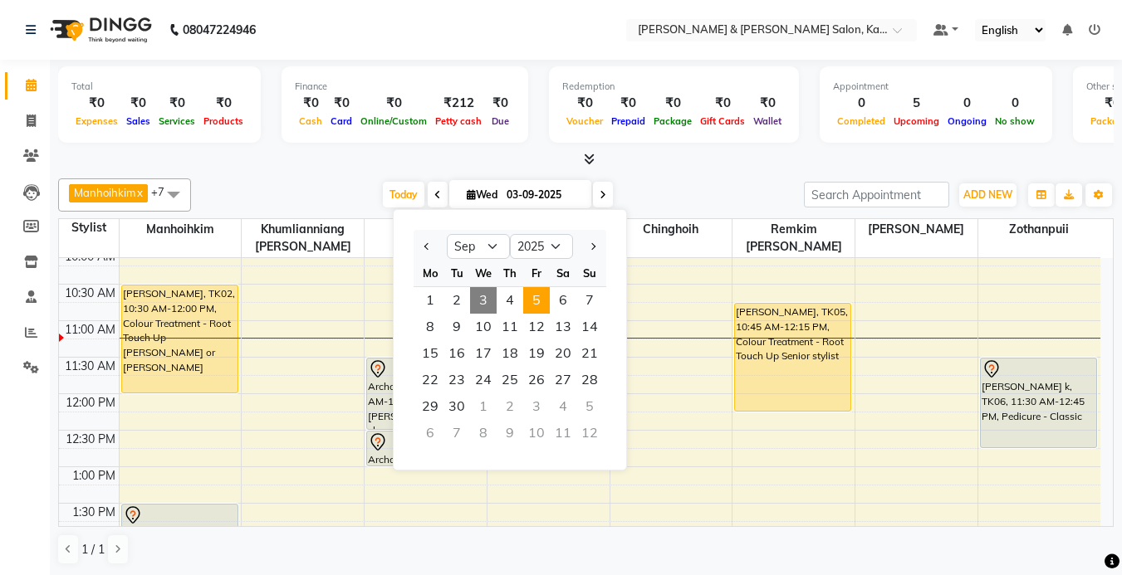
click at [535, 307] on span "5" at bounding box center [536, 300] width 27 height 27
type input "[DATE]"
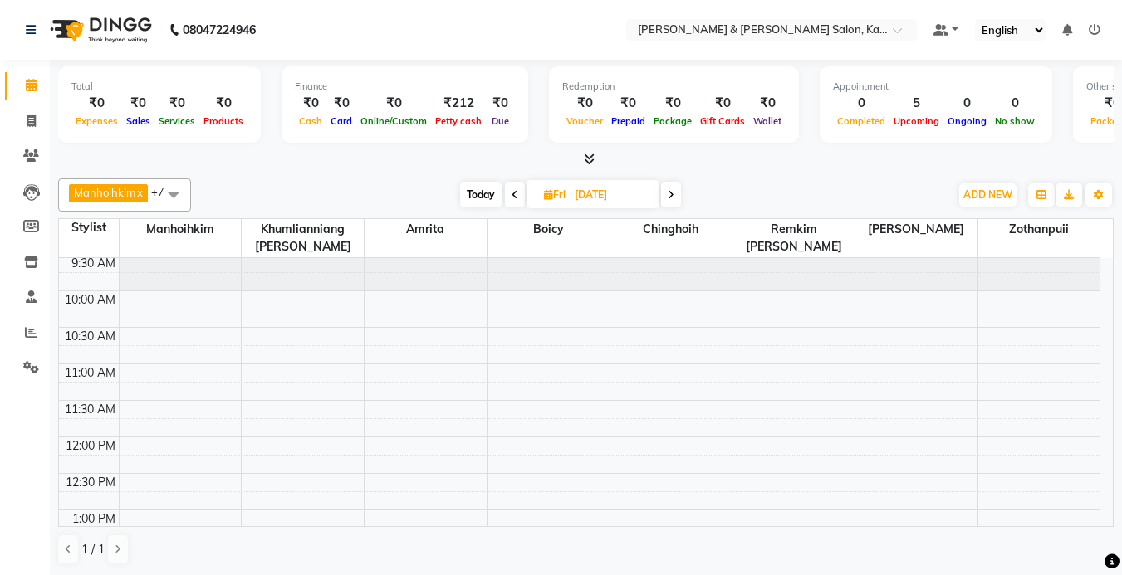
scroll to position [0, 0]
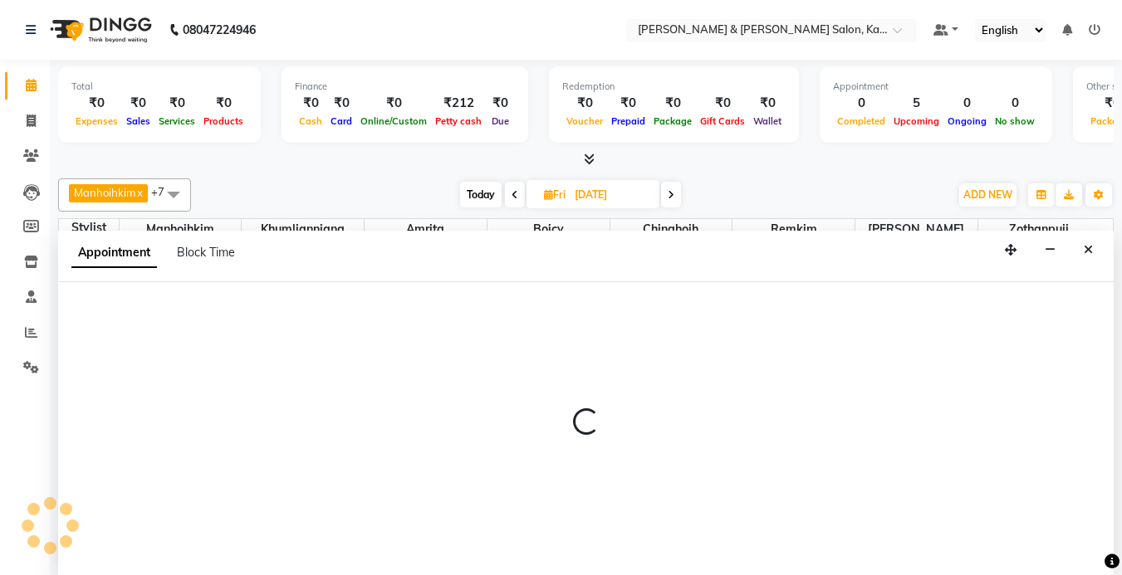
select select "77123"
select select "tentative"
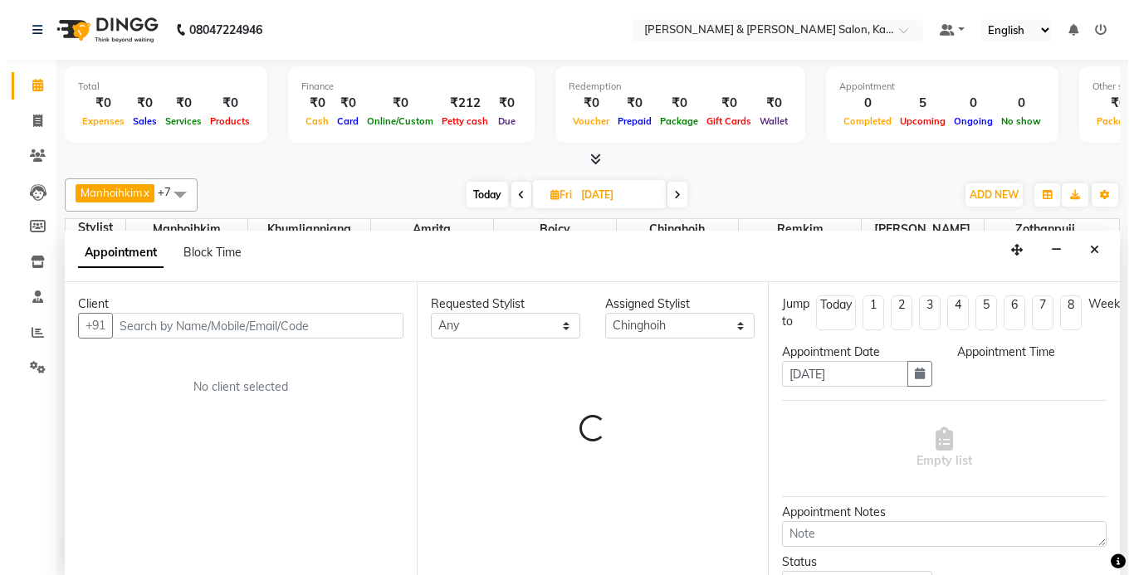
scroll to position [1, 0]
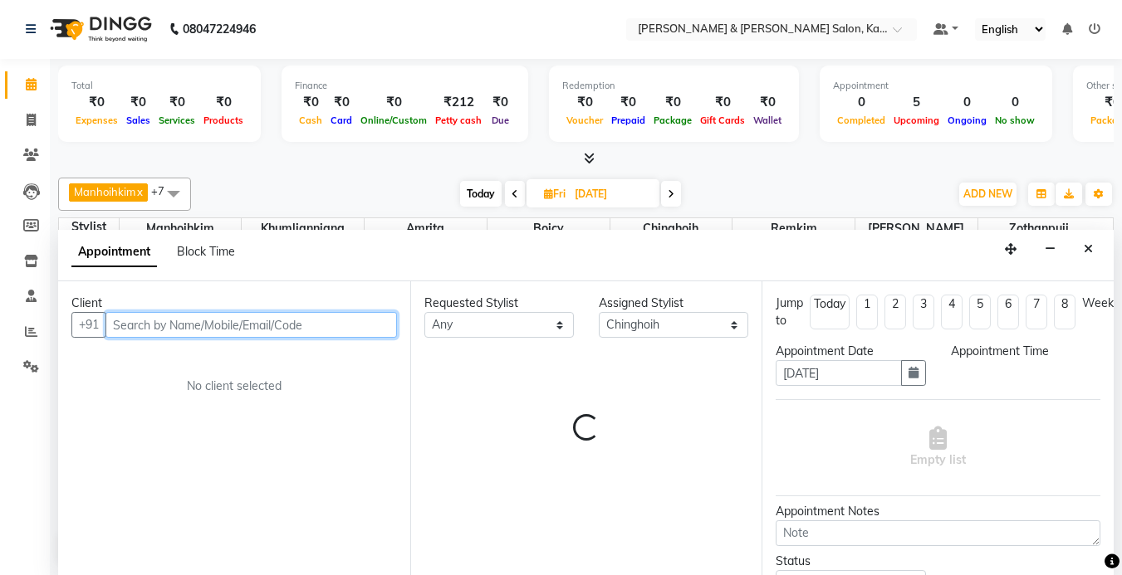
select select "660"
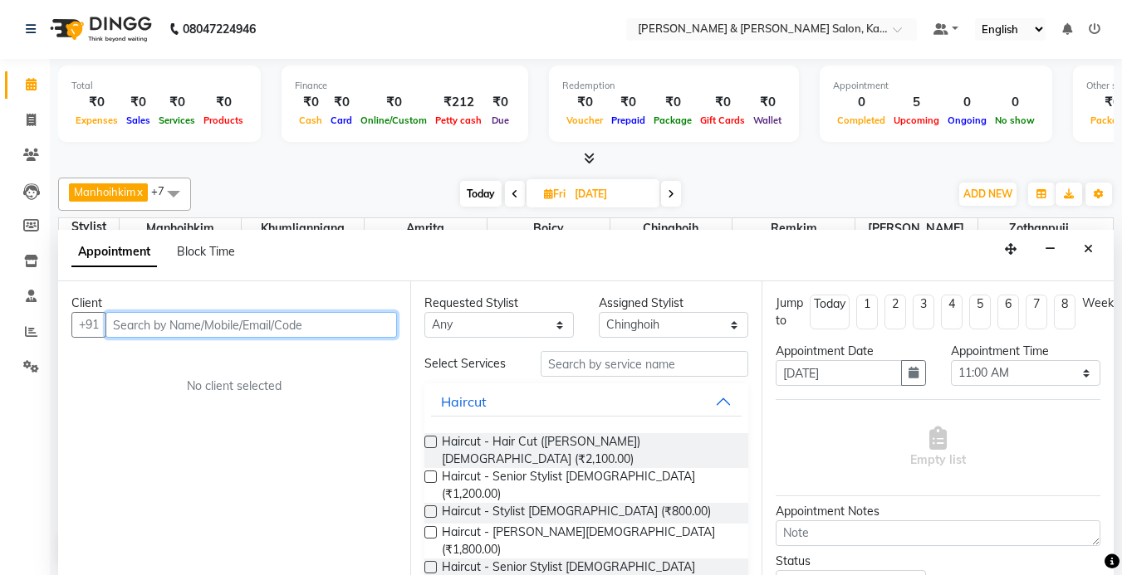
click at [195, 331] on input "text" at bounding box center [250, 325] width 291 height 26
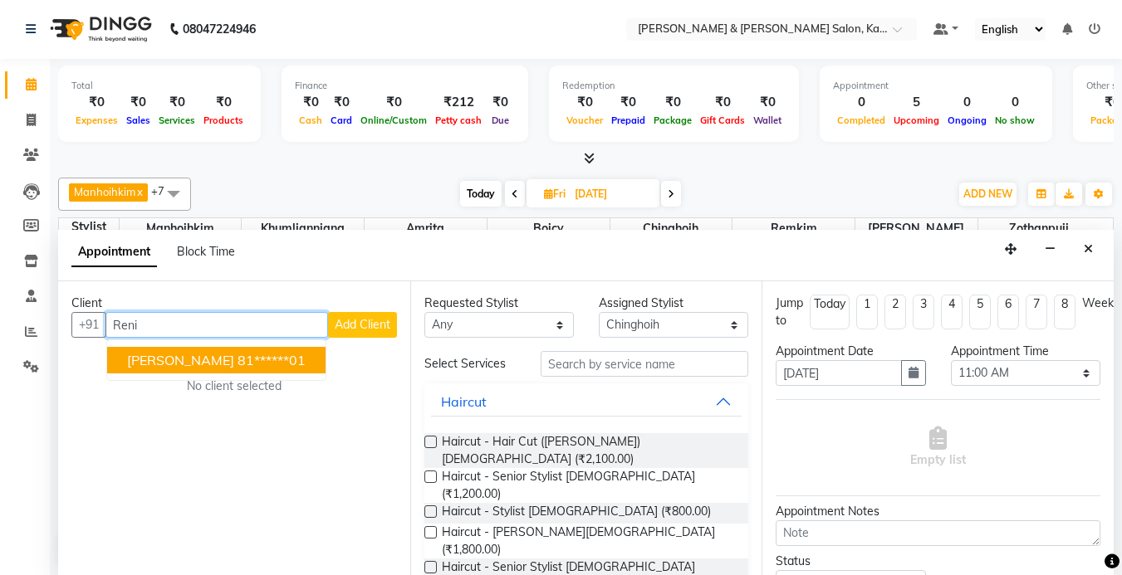
type input "Reni"
click at [353, 320] on span "Add Client" at bounding box center [363, 324] width 56 height 15
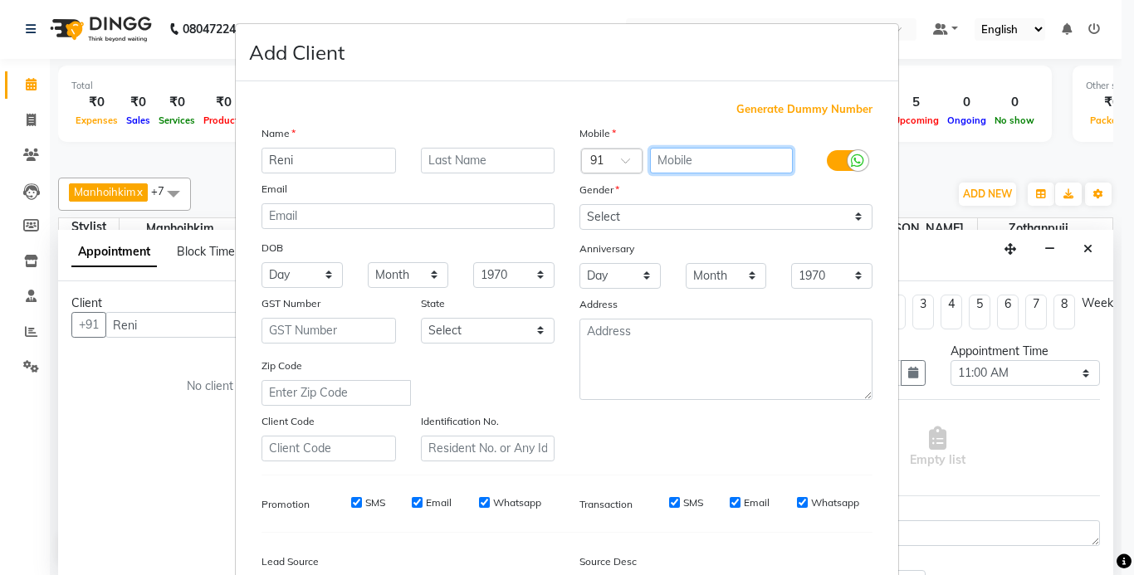
click at [674, 150] on input "text" at bounding box center [722, 161] width 144 height 26
type input "9739649892"
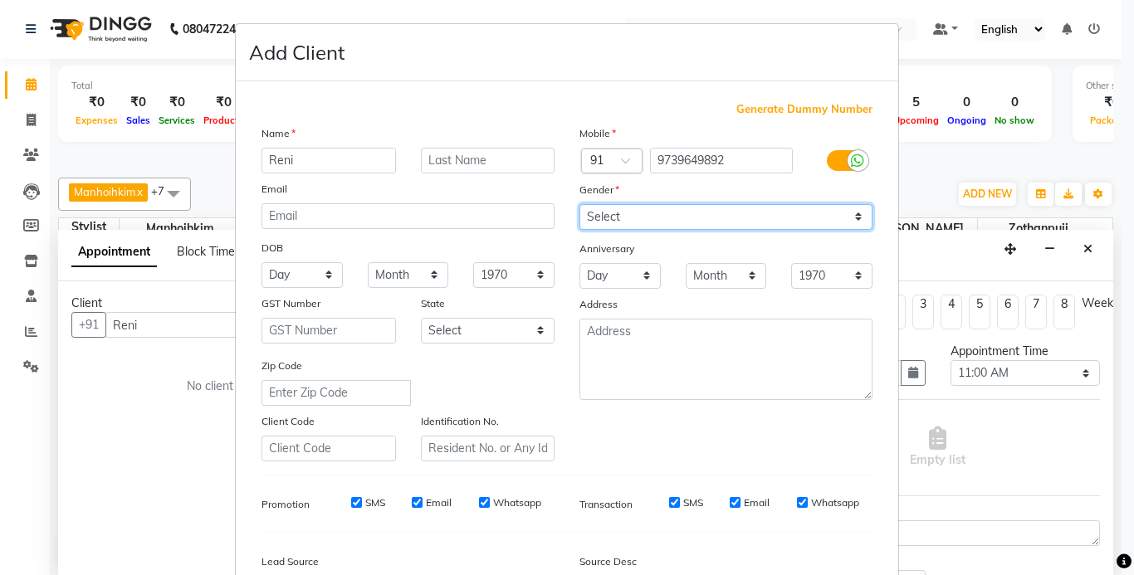
drag, startPoint x: 651, startPoint y: 218, endPoint x: 652, endPoint y: 228, distance: 9.2
click at [651, 218] on select "Select [DEMOGRAPHIC_DATA] [DEMOGRAPHIC_DATA] Other Prefer Not To Say" at bounding box center [726, 217] width 293 height 26
select select "[DEMOGRAPHIC_DATA]"
click at [580, 204] on select "Select [DEMOGRAPHIC_DATA] [DEMOGRAPHIC_DATA] Other Prefer Not To Say" at bounding box center [726, 217] width 293 height 26
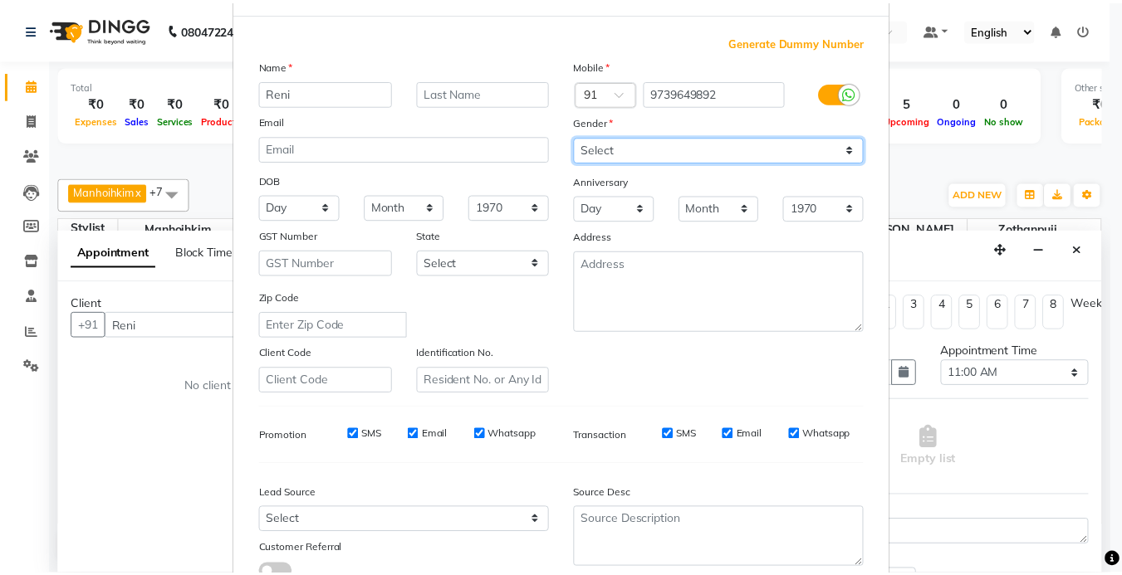
scroll to position [191, 0]
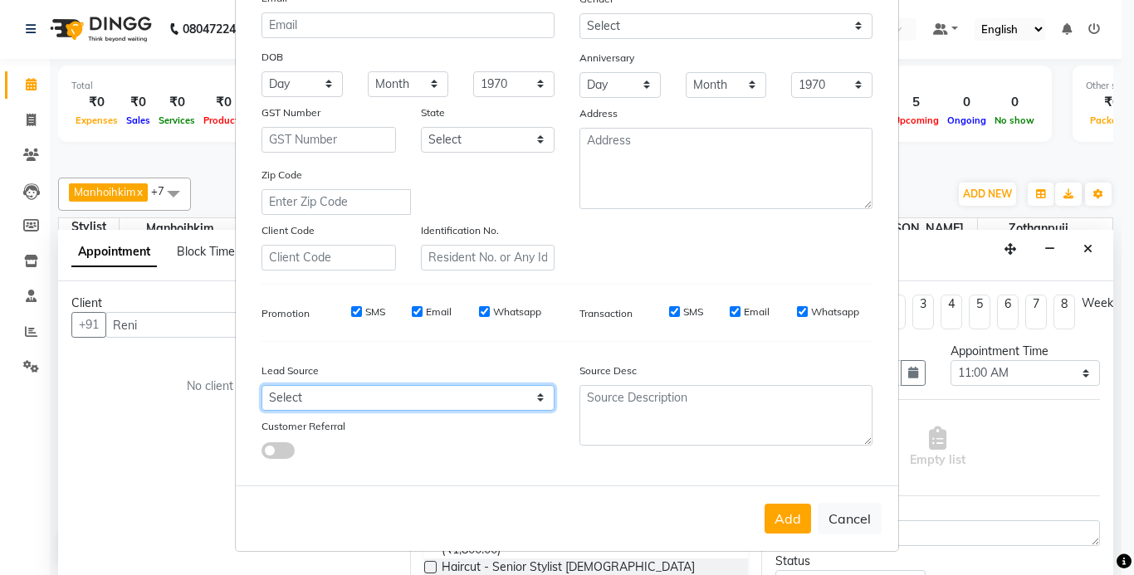
click at [373, 406] on select "Select Walk-in Referral Internet Friend Word of Mouth Advertisement Facebook Ju…" at bounding box center [408, 398] width 293 height 26
click at [262, 385] on select "Select Walk-in Referral Internet Friend Word of Mouth Advertisement Facebook Ju…" at bounding box center [408, 398] width 293 height 26
click at [422, 388] on select "Select Walk-in Referral Internet Friend Word of Mouth Advertisement Facebook Ju…" at bounding box center [408, 398] width 293 height 26
select select "52193"
click at [262, 385] on select "Select Walk-in Referral Internet Friend Word of Mouth Advertisement Facebook Ju…" at bounding box center [408, 398] width 293 height 26
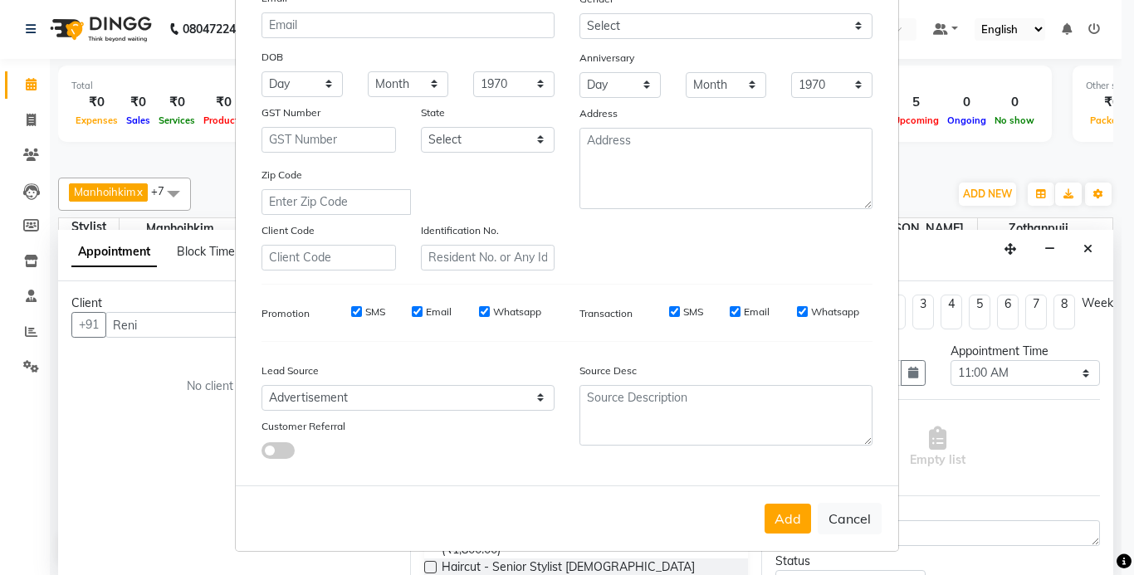
click at [772, 521] on button "Add" at bounding box center [788, 519] width 47 height 30
type input "97******92"
select select
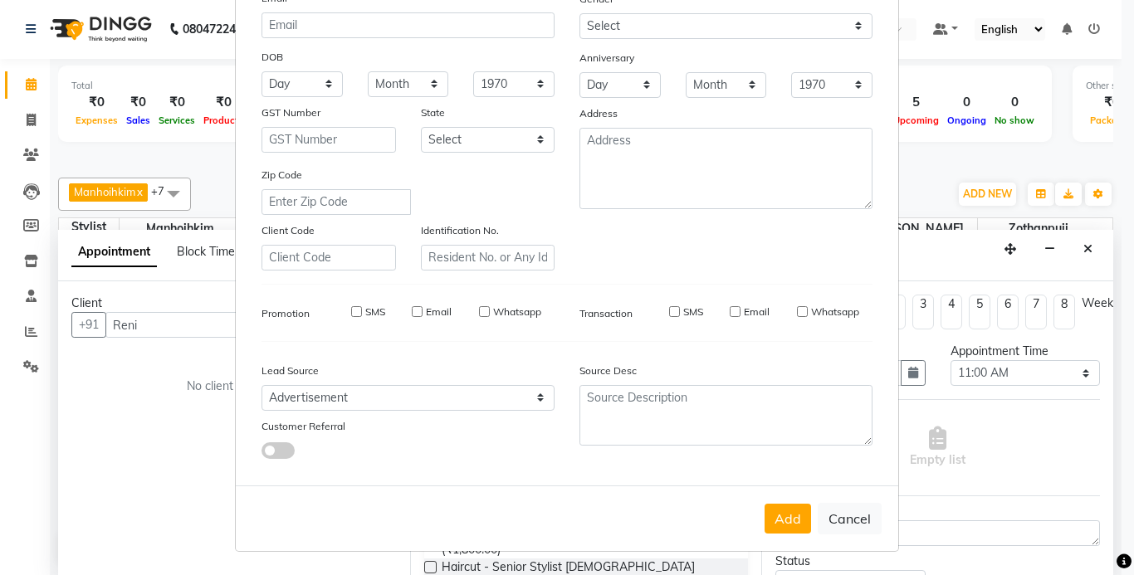
select select
checkbox input "false"
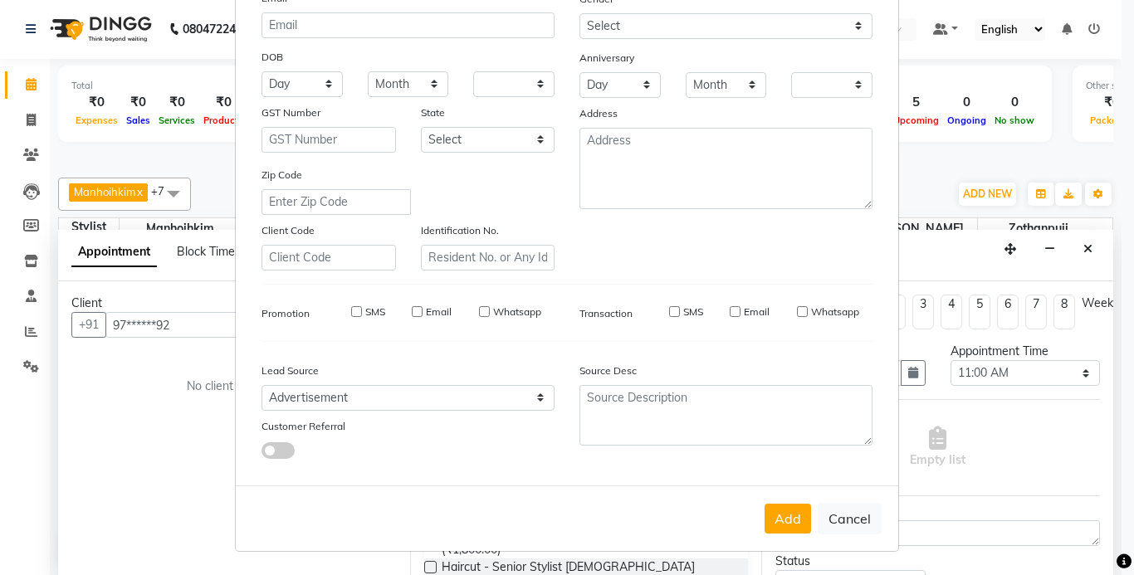
checkbox input "false"
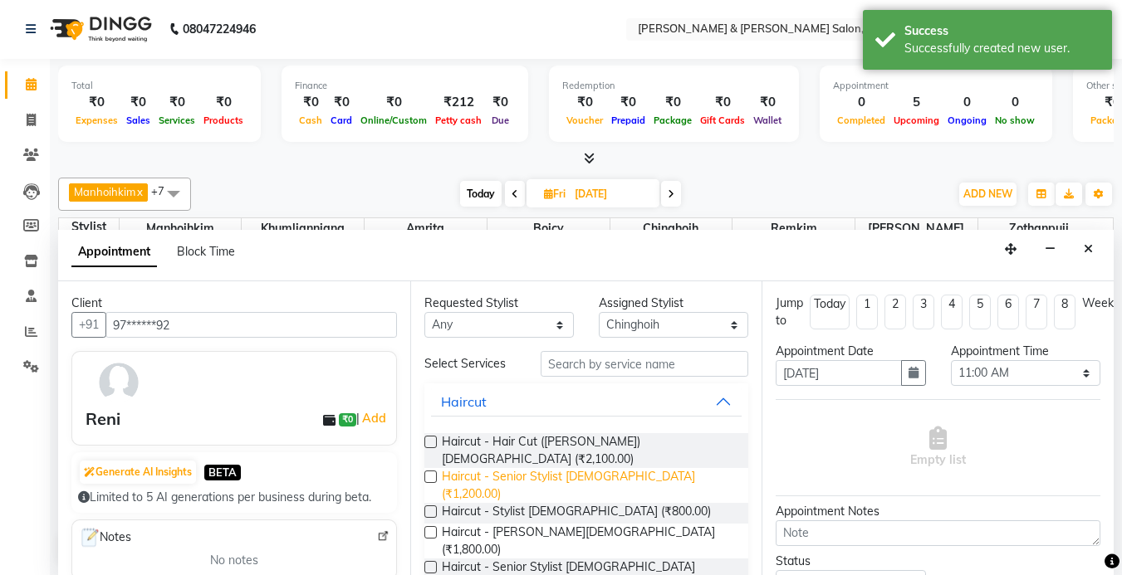
click at [569, 468] on span "Haircut - Senior Stylist [DEMOGRAPHIC_DATA] (₹1,200.00)" at bounding box center [589, 485] width 294 height 35
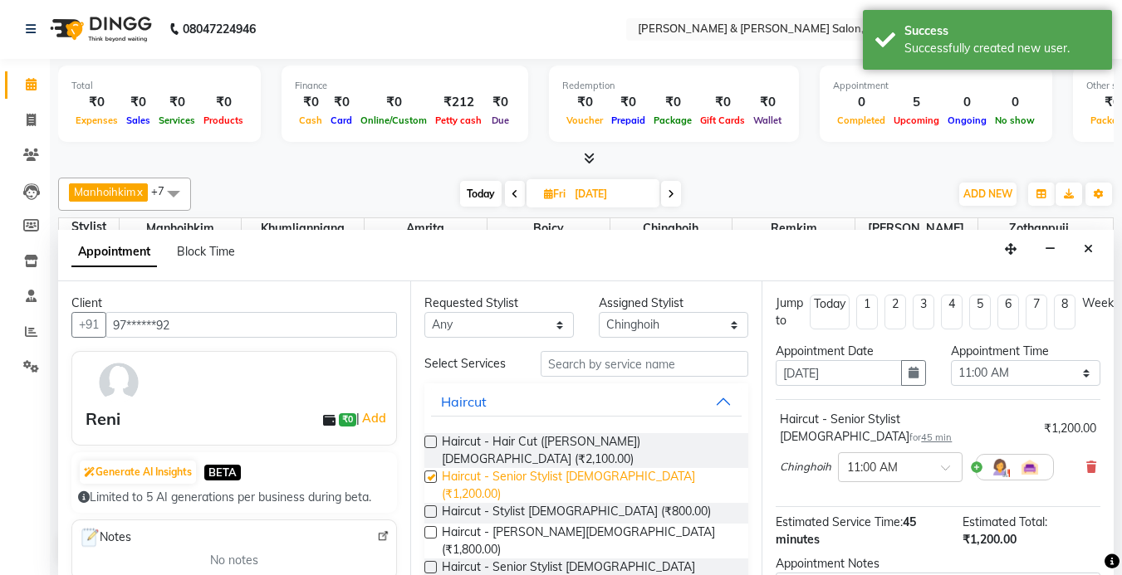
checkbox input "false"
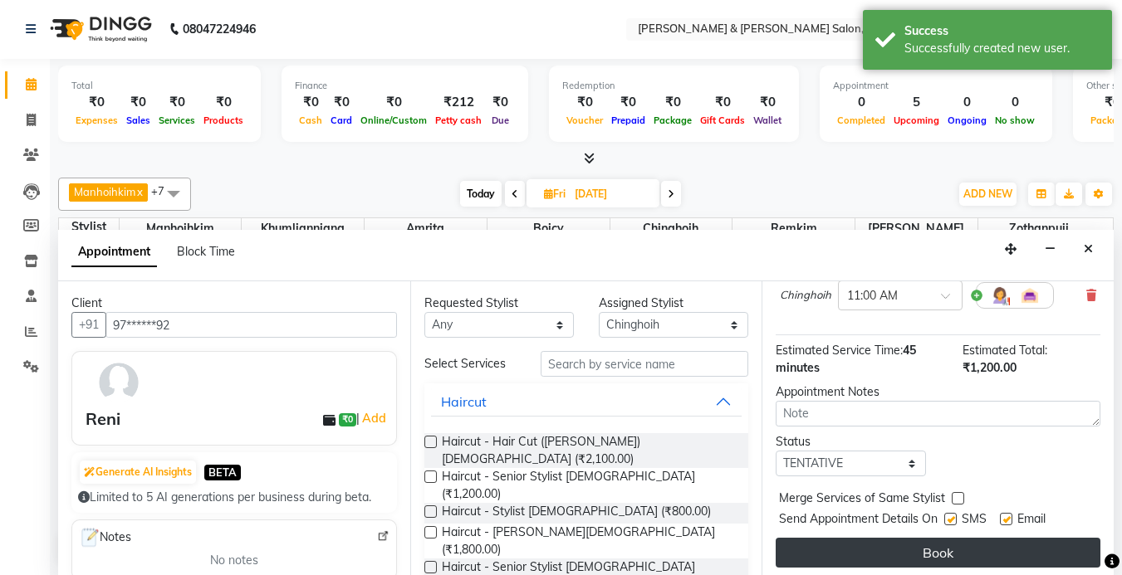
scroll to position [173, 0]
click at [913, 543] on button "Book" at bounding box center [938, 552] width 325 height 30
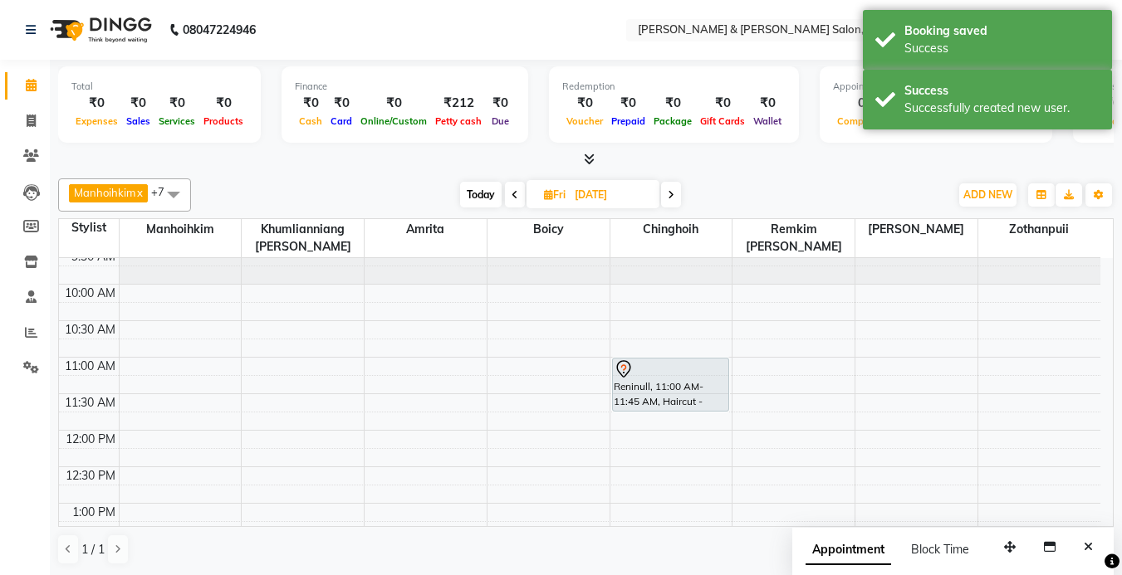
scroll to position [83, 0]
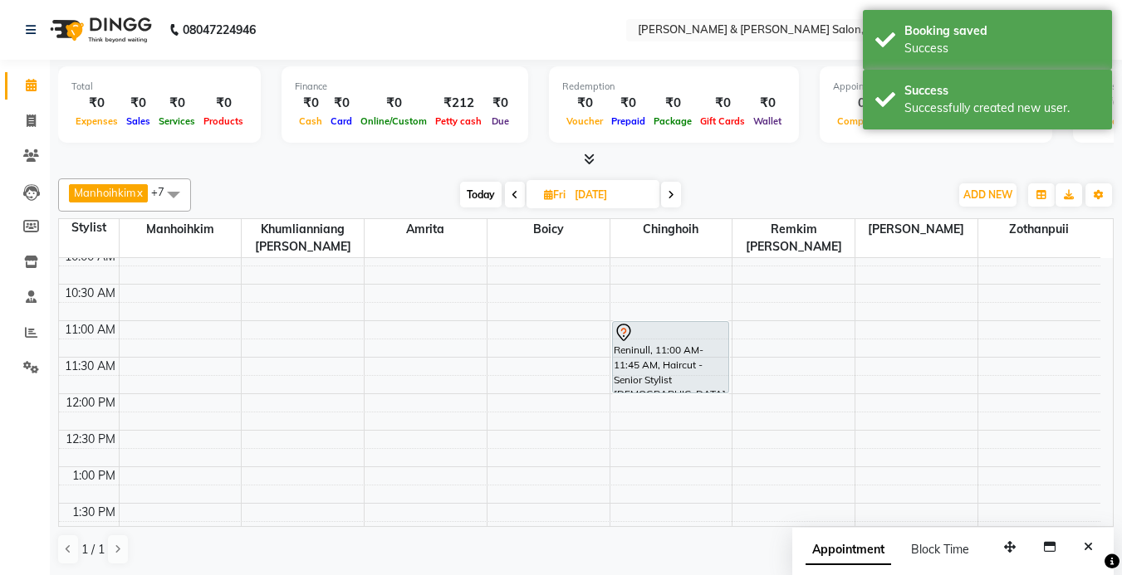
drag, startPoint x: 670, startPoint y: 372, endPoint x: 671, endPoint y: 382, distance: 10.0
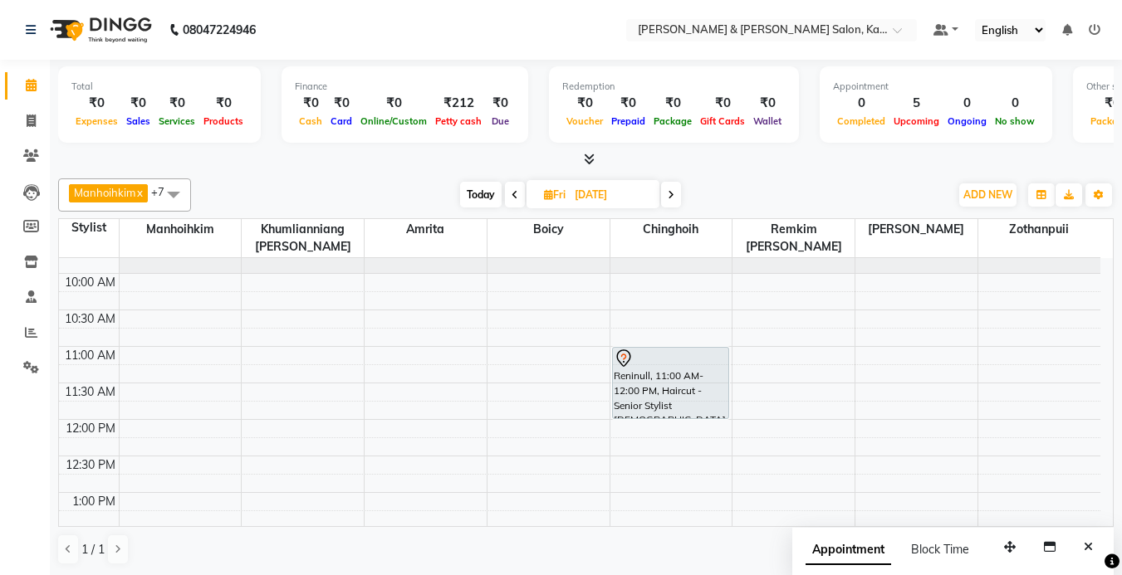
scroll to position [249, 0]
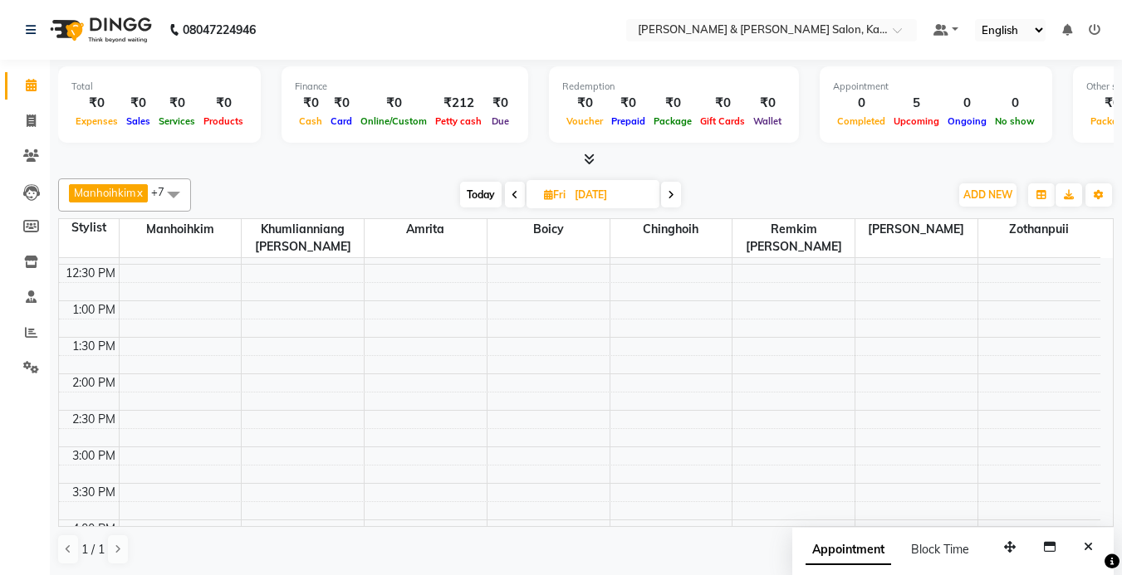
click at [477, 194] on span "Today" at bounding box center [481, 195] width 42 height 26
type input "03-09-2025"
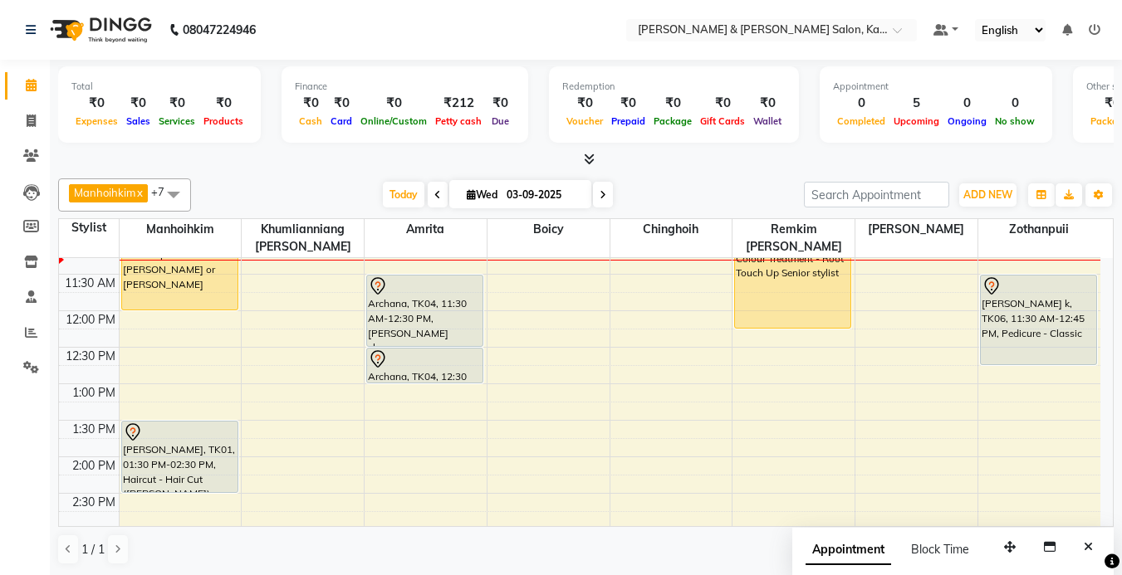
scroll to position [83, 0]
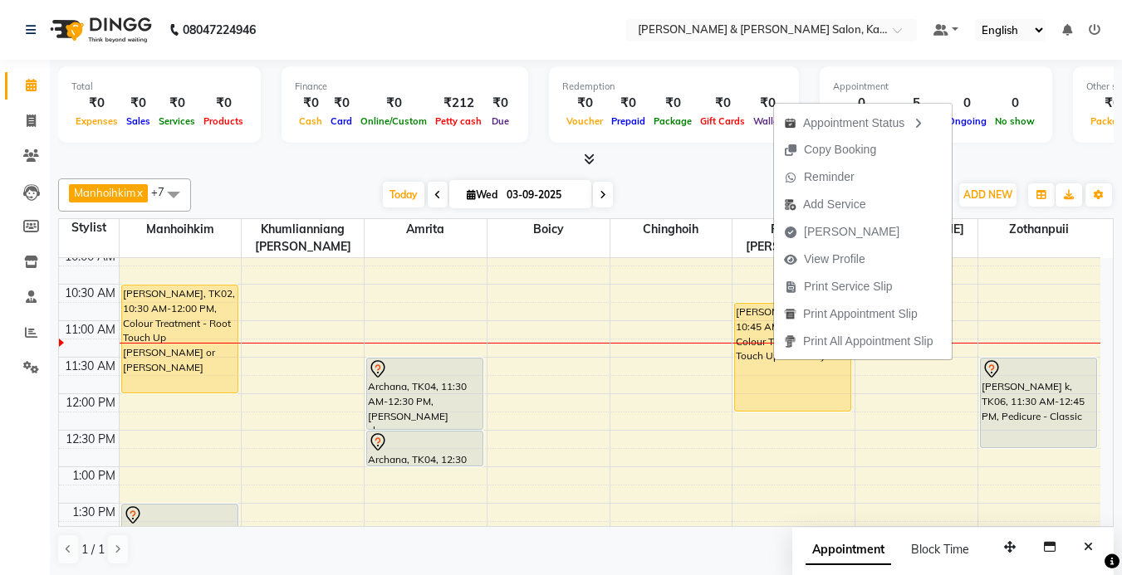
click at [713, 62] on div "Total ₹0 Expenses ₹0 Sales ₹0 Services ₹0 Products Finance ₹0 Cash ₹0 Card ₹0 O…" at bounding box center [585, 114] width 1055 height 109
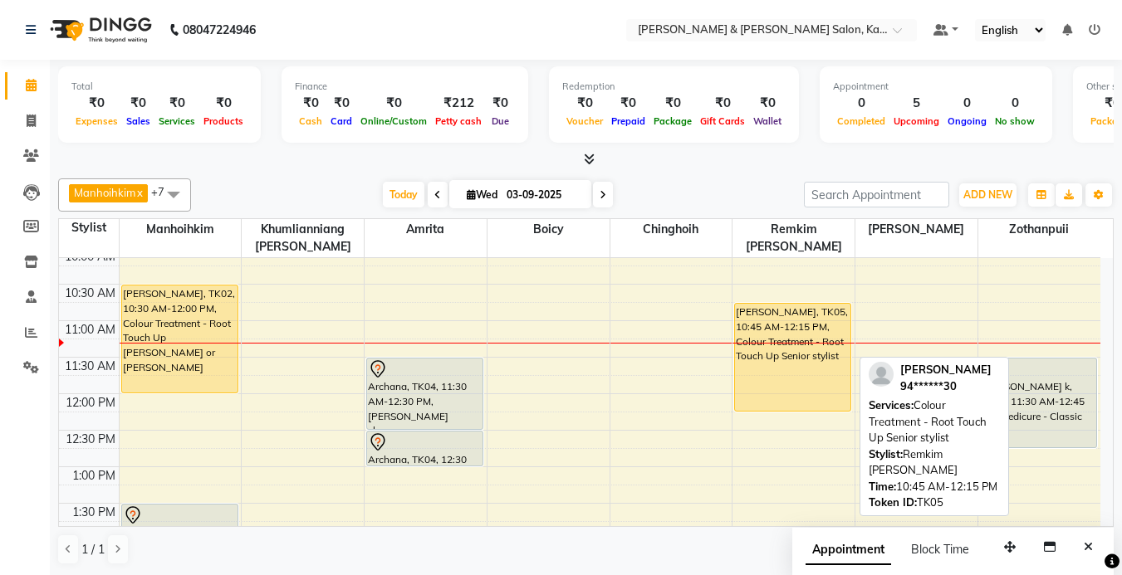
click at [767, 355] on div "[PERSON_NAME], TK05, 10:45 AM-12:15 PM, Colour Treatment - Root Touch Up Senior…" at bounding box center [792, 357] width 115 height 107
click at [758, 374] on div "[PERSON_NAME], TK05, 10:45 AM-12:15 PM, Colour Treatment - Root Touch Up Senior…" at bounding box center [792, 357] width 115 height 107
select select "1"
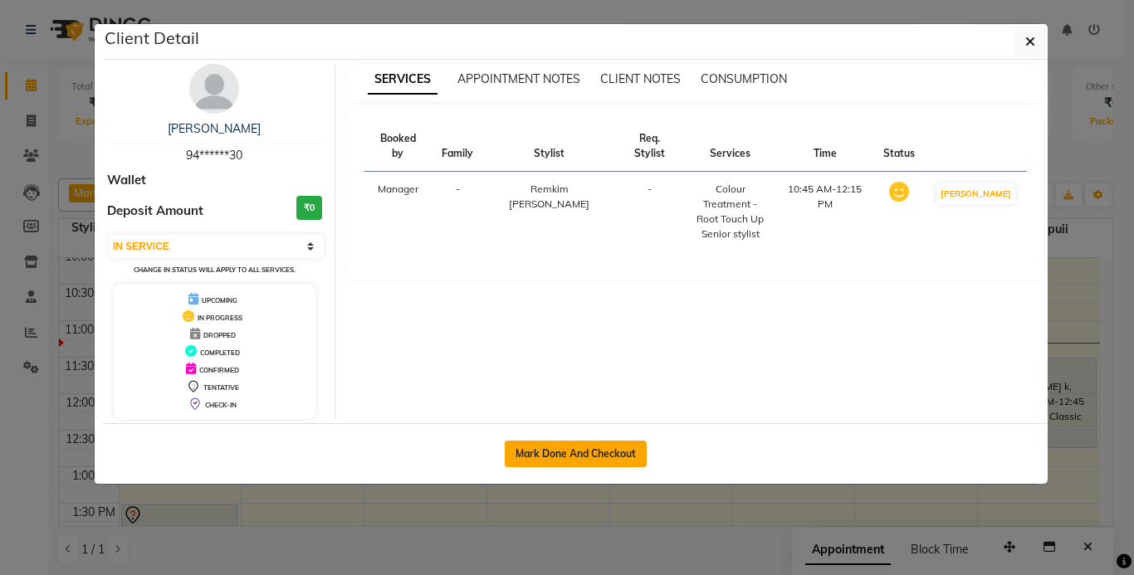
click at [580, 455] on button "Mark Done And Checkout" at bounding box center [576, 454] width 142 height 27
select select "service"
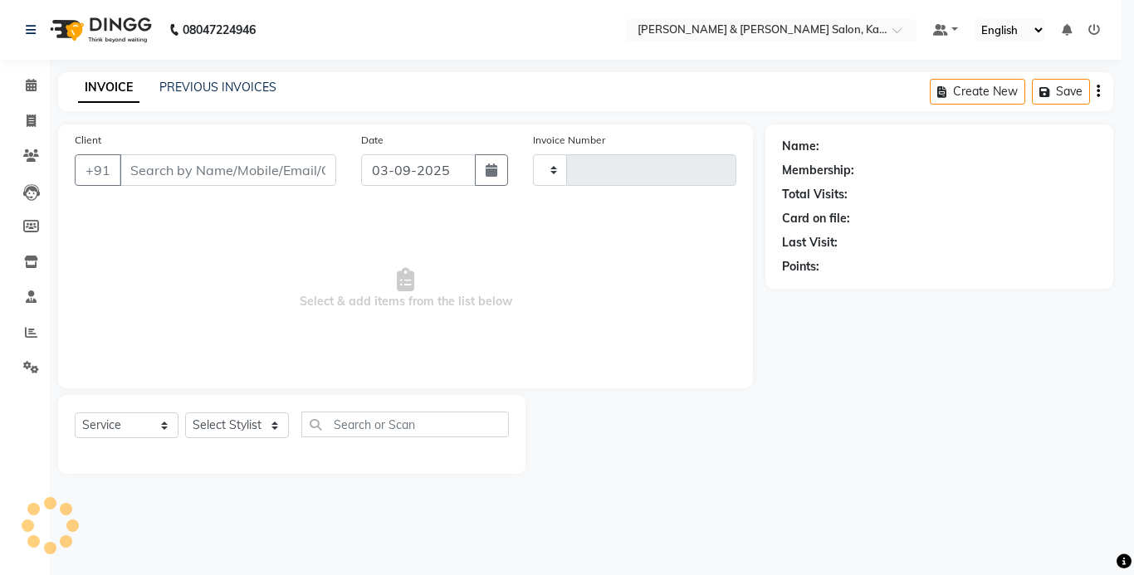
type input "1228"
select select "7750"
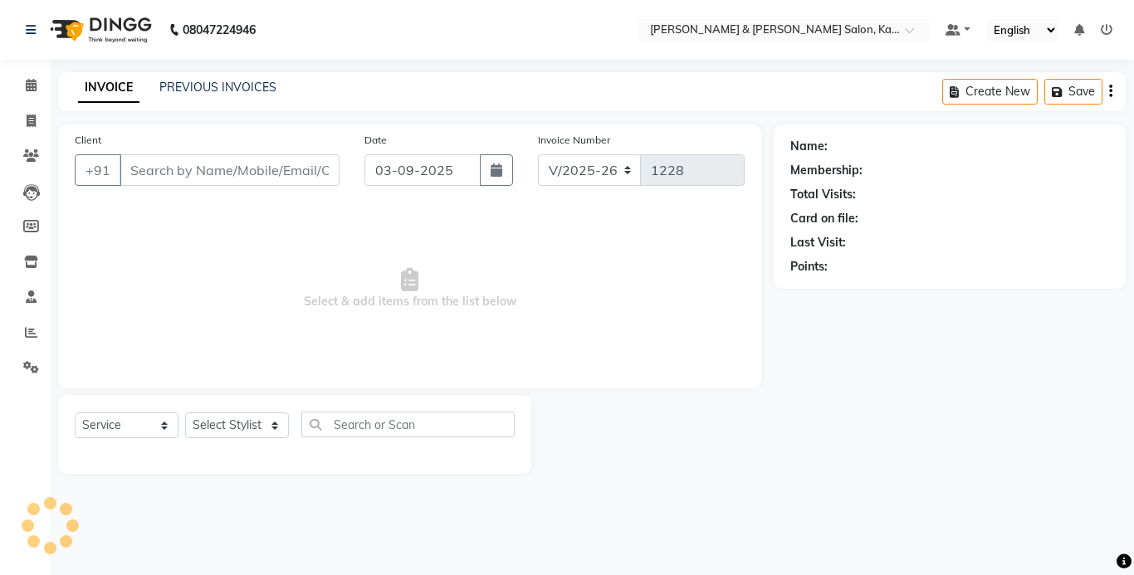
type input "94******30"
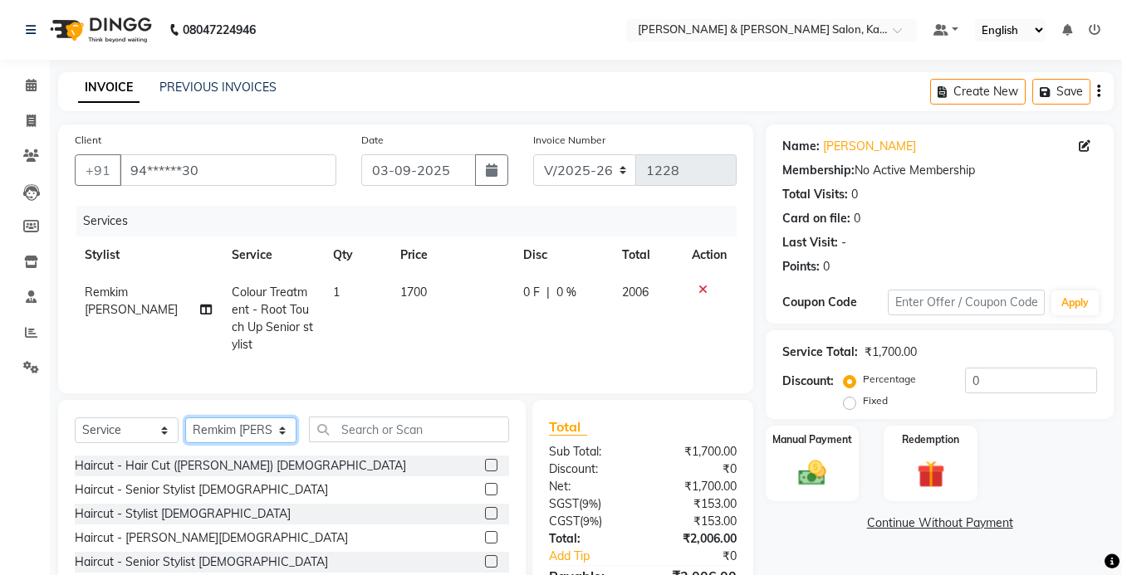
click at [251, 436] on select "Select Stylist Amrita [PERSON_NAME] Khumlianniang [PERSON_NAME] Manager Manhoih…" at bounding box center [240, 431] width 111 height 26
select select "83708"
click at [185, 430] on select "Select Stylist Amrita [PERSON_NAME] Khumlianniang [PERSON_NAME] Manager Manhoih…" at bounding box center [240, 431] width 111 height 26
click at [356, 443] on input "text" at bounding box center [409, 430] width 200 height 26
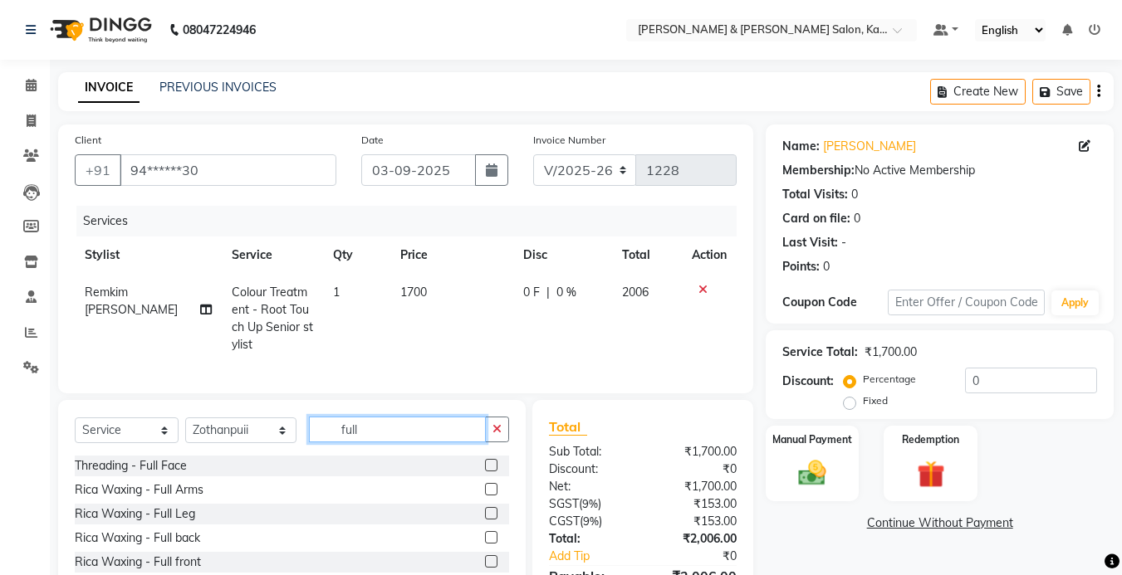
type input "full"
click at [489, 496] on label at bounding box center [491, 489] width 12 height 12
click at [489, 496] on input "checkbox" at bounding box center [490, 490] width 11 height 11
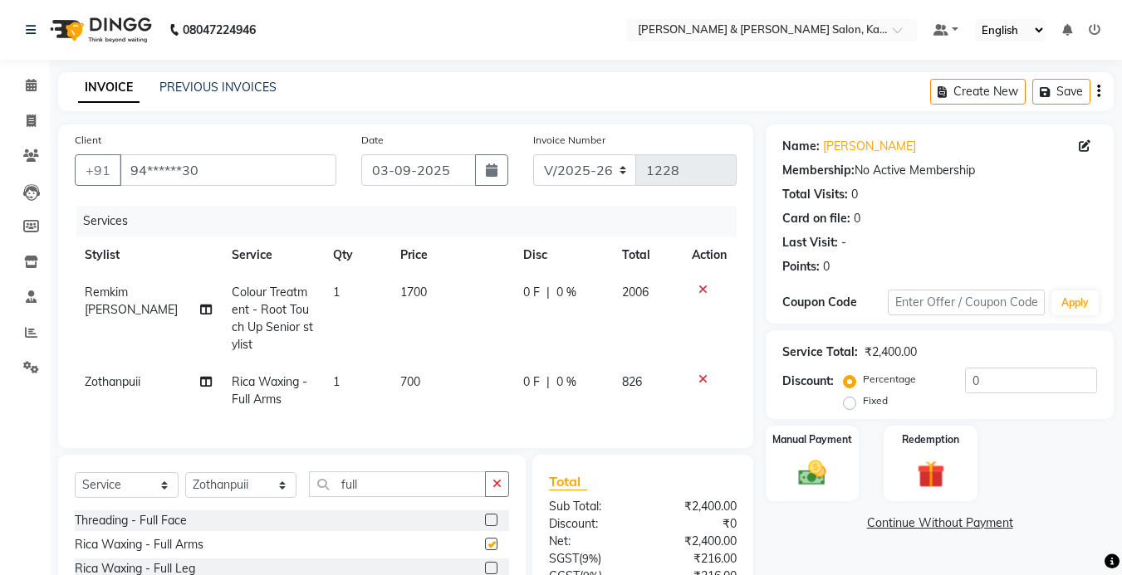
checkbox input "false"
click at [818, 481] on img at bounding box center [812, 473] width 47 height 33
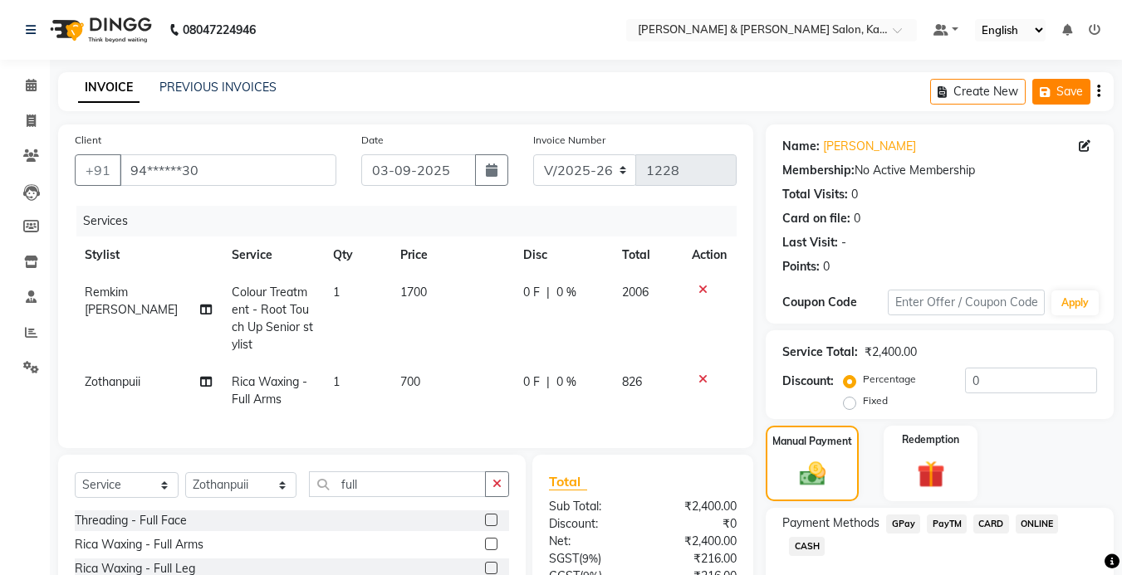
click at [1064, 86] on button "Save" at bounding box center [1061, 92] width 58 height 26
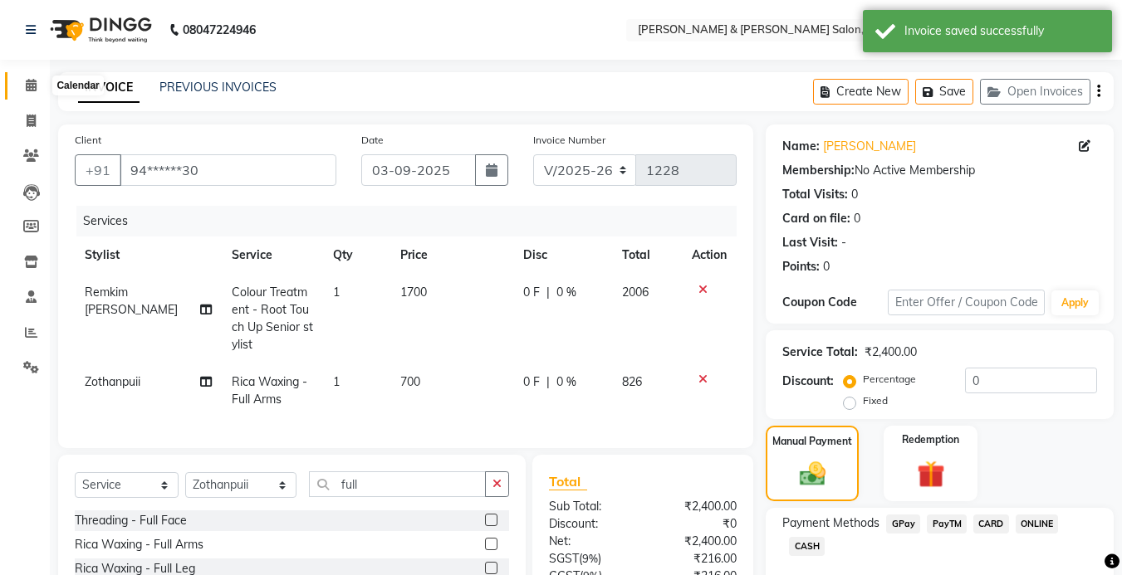
click at [24, 82] on span at bounding box center [31, 85] width 29 height 19
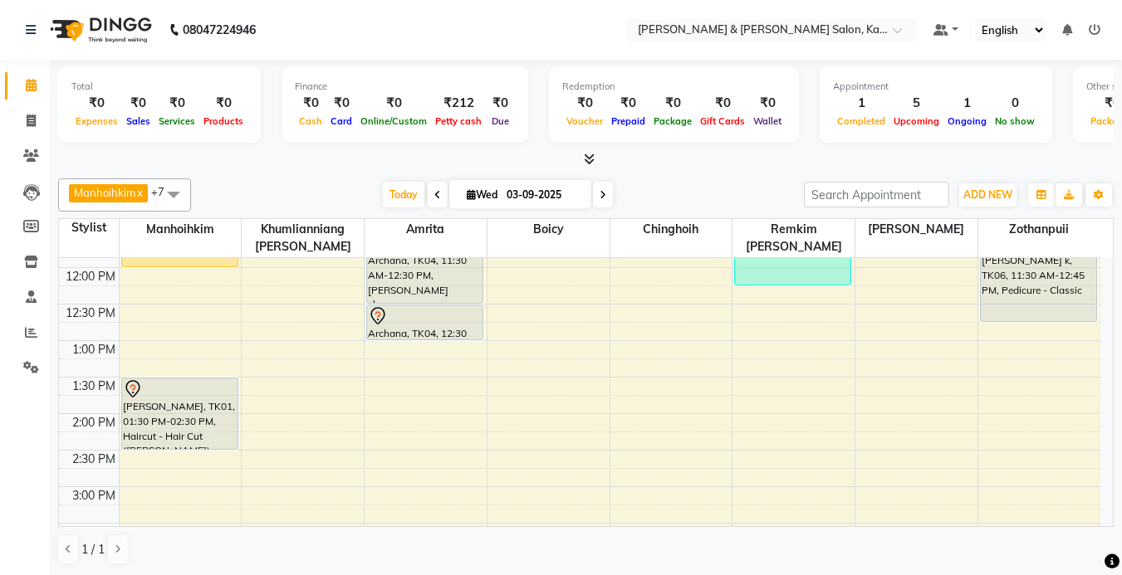
scroll to position [249, 0]
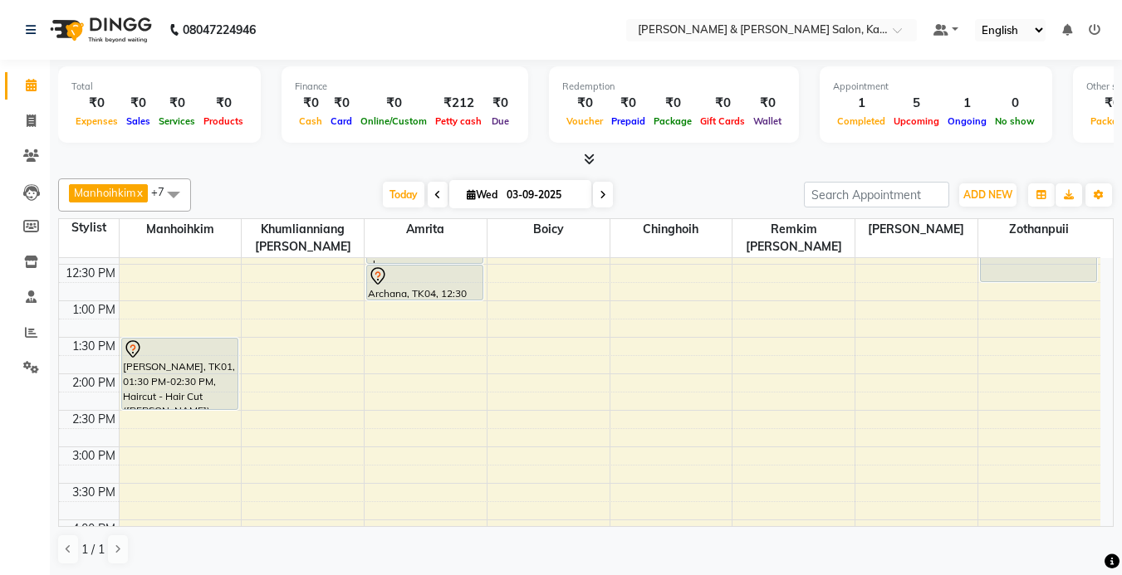
click at [472, 192] on span "Wed" at bounding box center [482, 195] width 39 height 12
select select "9"
select select "2025"
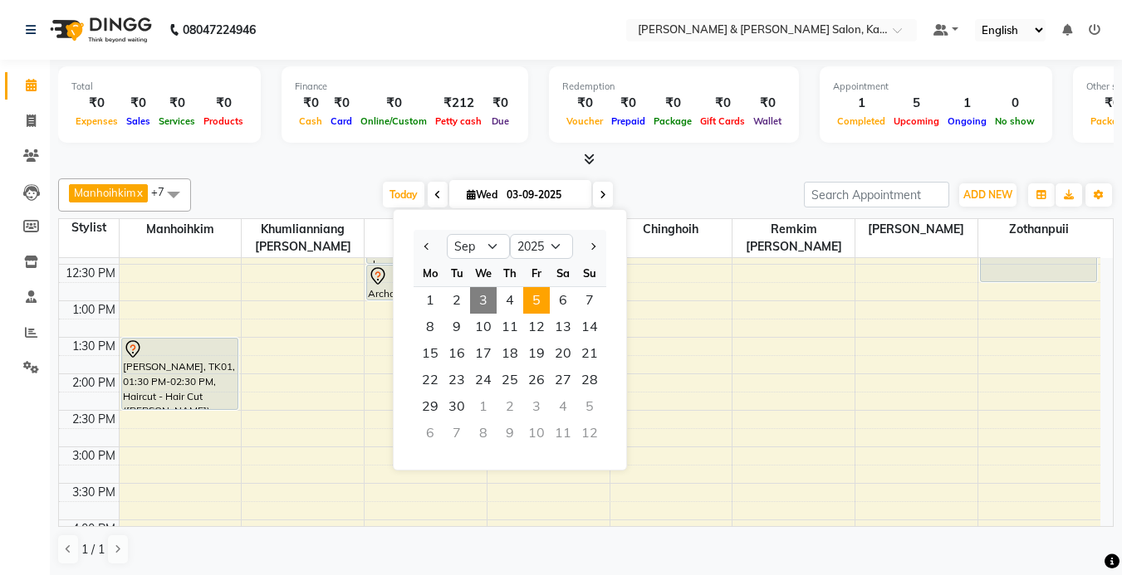
click at [533, 298] on span "5" at bounding box center [536, 300] width 27 height 27
type input "[DATE]"
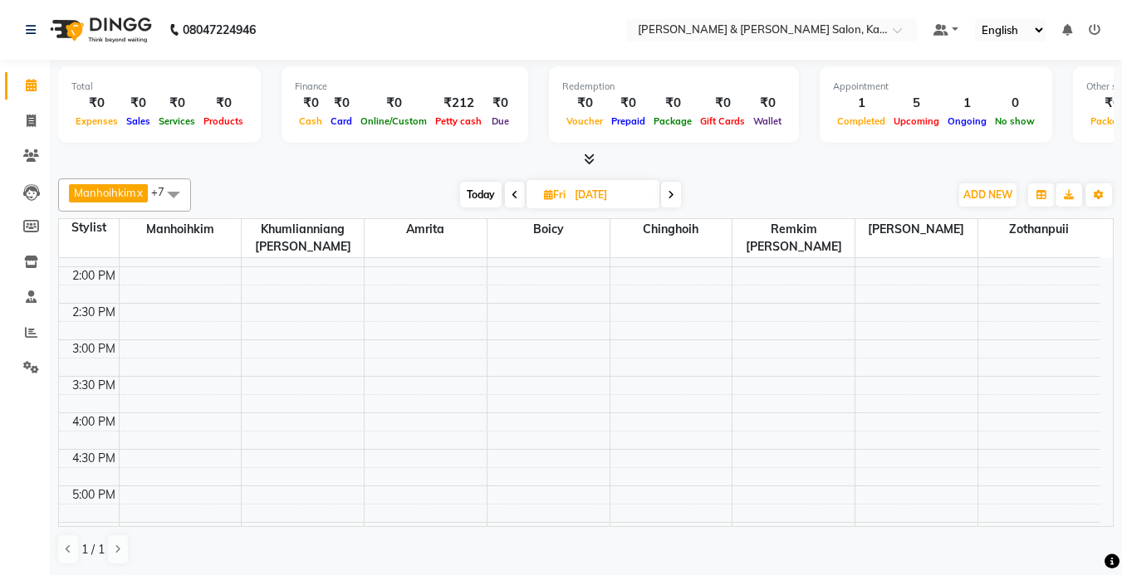
scroll to position [396, 0]
click at [125, 379] on div "9:00 AM 9:30 AM 10:00 AM 10:30 AM 11:00 AM 11:30 AM 12:00 PM 12:30 PM 1:00 PM 1…" at bounding box center [579, 336] width 1041 height 949
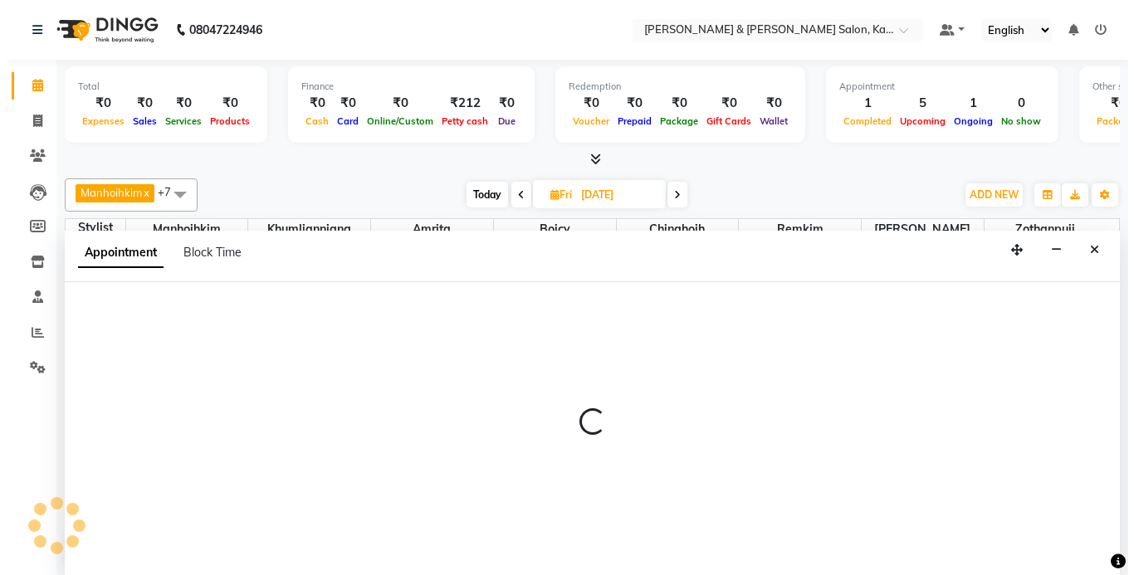
scroll to position [1, 0]
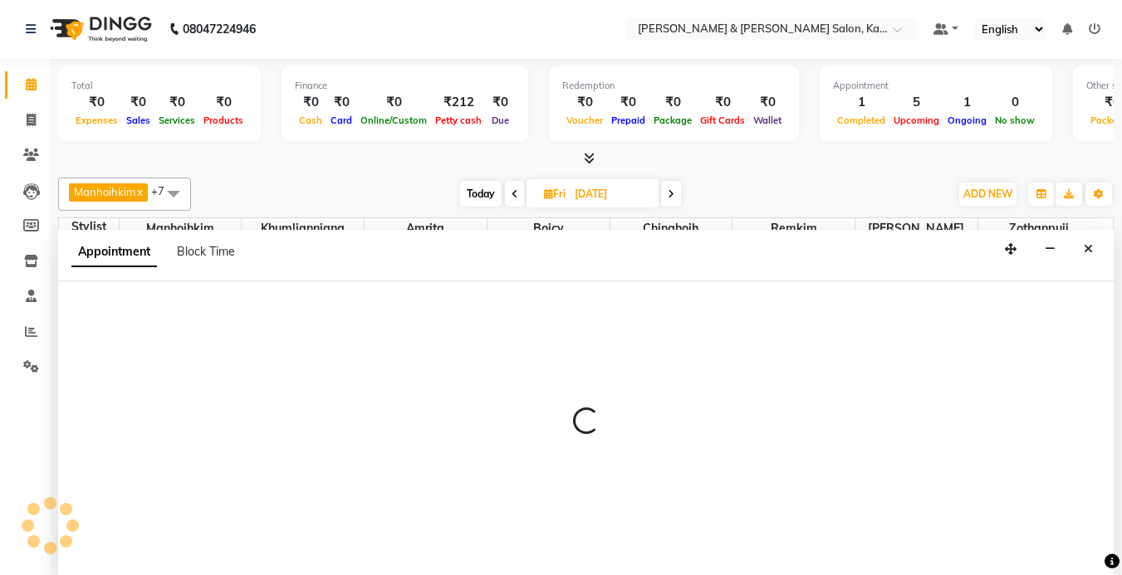
select select "70736"
select select "960"
select select "tentative"
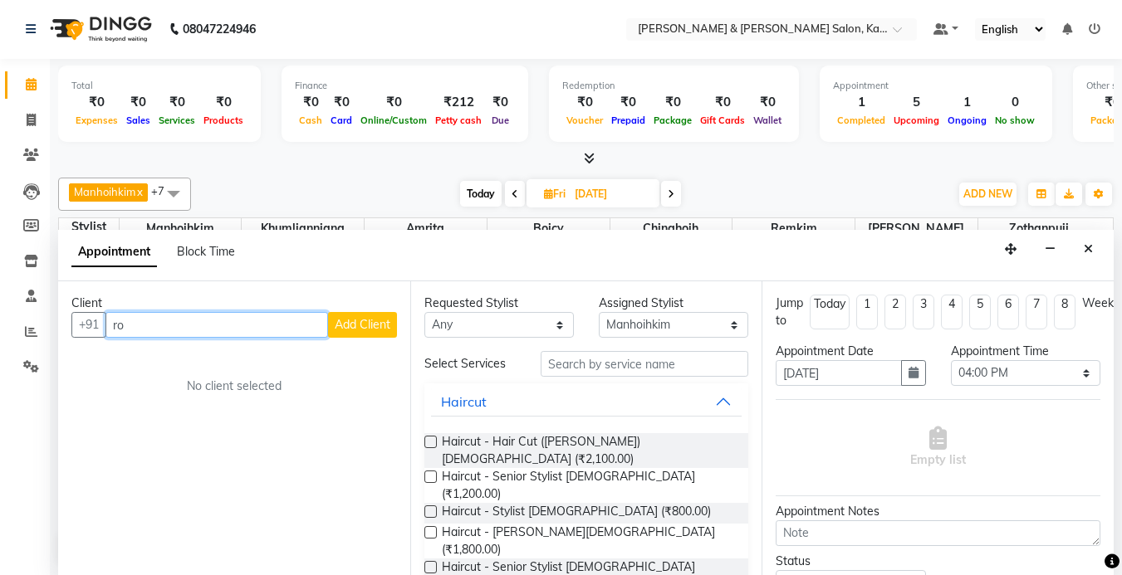
type input "r"
type input "Rohini"
click at [345, 326] on span "Add Client" at bounding box center [363, 324] width 56 height 15
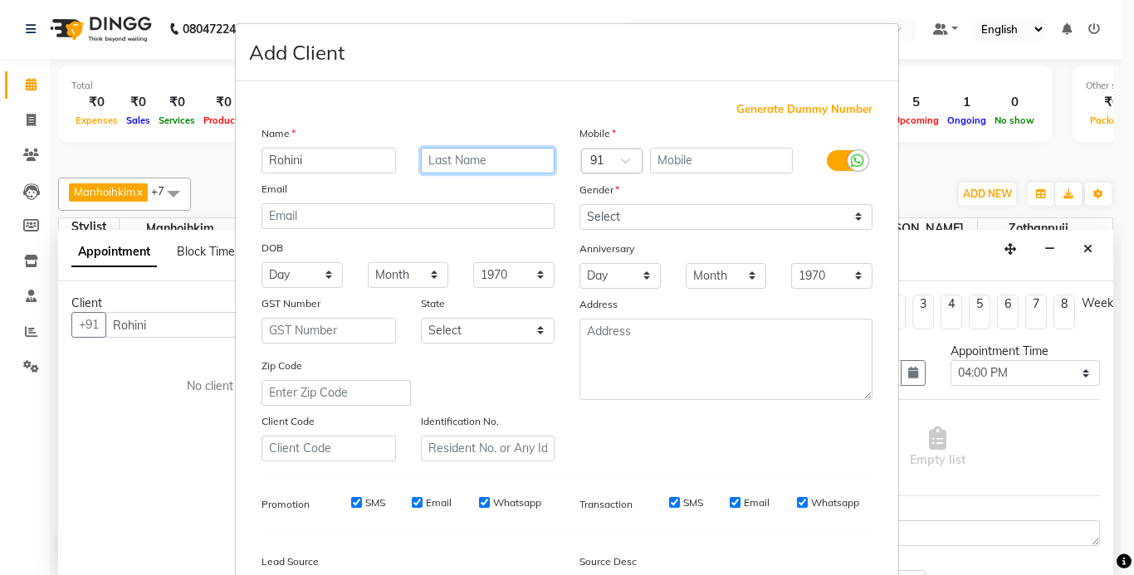
click at [450, 168] on input "text" at bounding box center [488, 161] width 135 height 26
type input "malur"
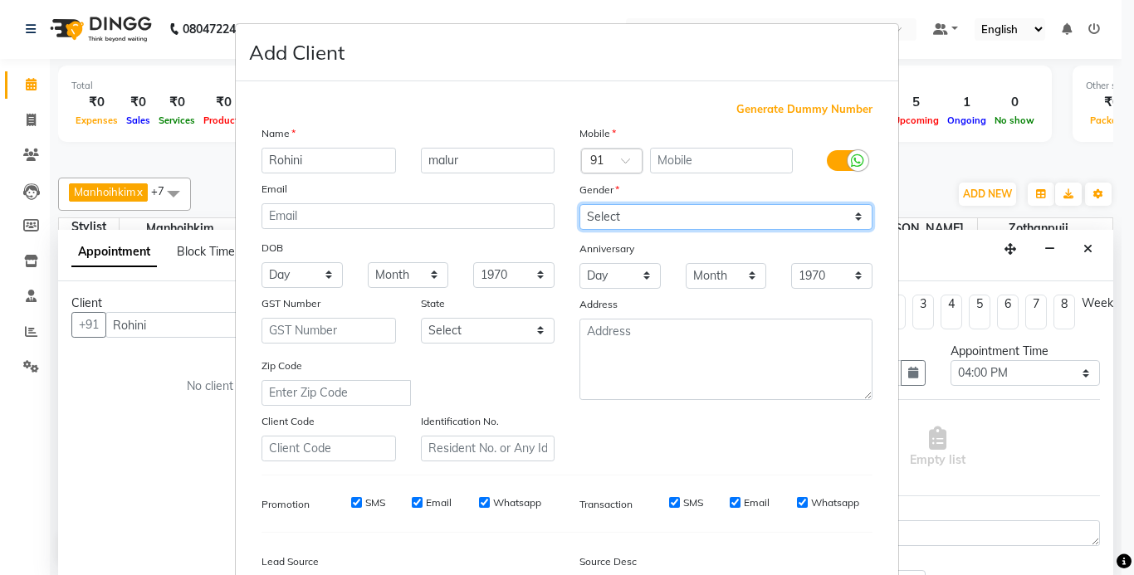
drag, startPoint x: 685, startPoint y: 210, endPoint x: 691, endPoint y: 223, distance: 13.7
click at [685, 209] on select "Select [DEMOGRAPHIC_DATA] [DEMOGRAPHIC_DATA] Other Prefer Not To Say" at bounding box center [726, 217] width 293 height 26
select select "[DEMOGRAPHIC_DATA]"
click at [580, 204] on select "Select [DEMOGRAPHIC_DATA] [DEMOGRAPHIC_DATA] Other Prefer Not To Say" at bounding box center [726, 217] width 293 height 26
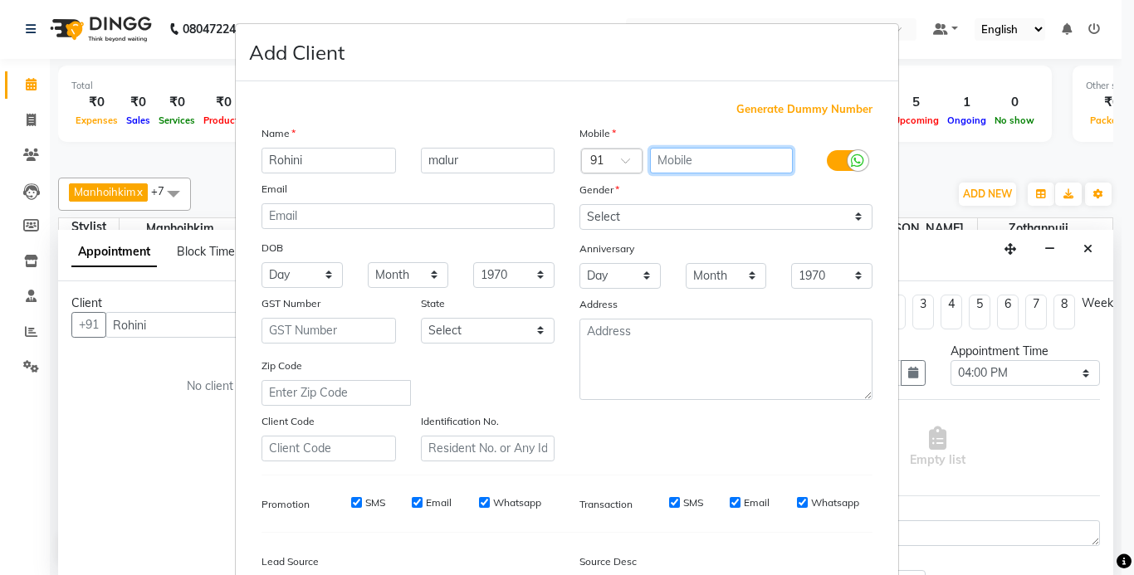
click at [677, 163] on input "text" at bounding box center [722, 161] width 144 height 26
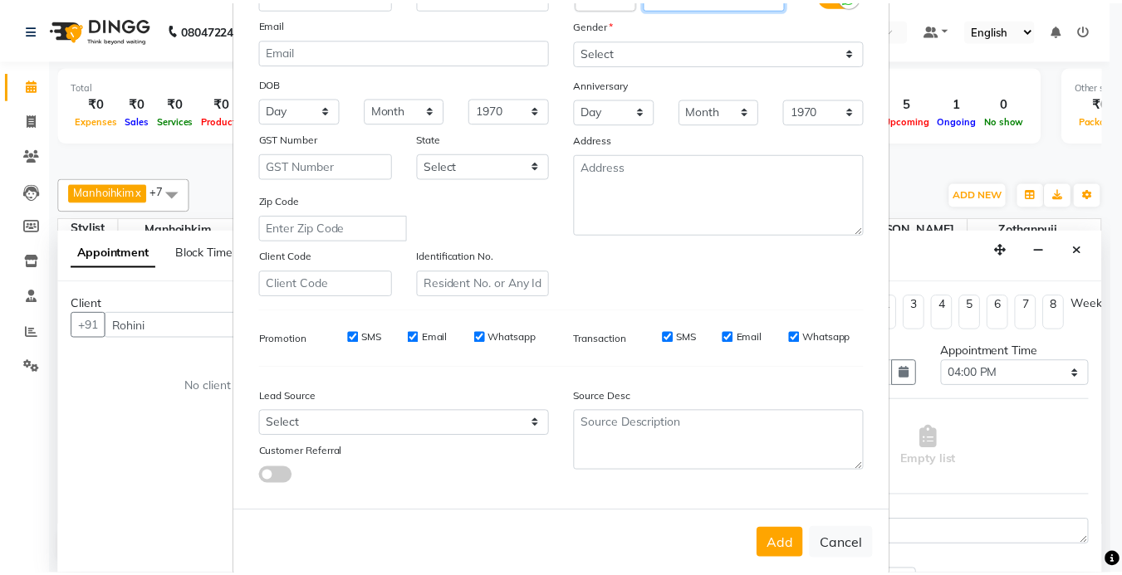
scroll to position [166, 0]
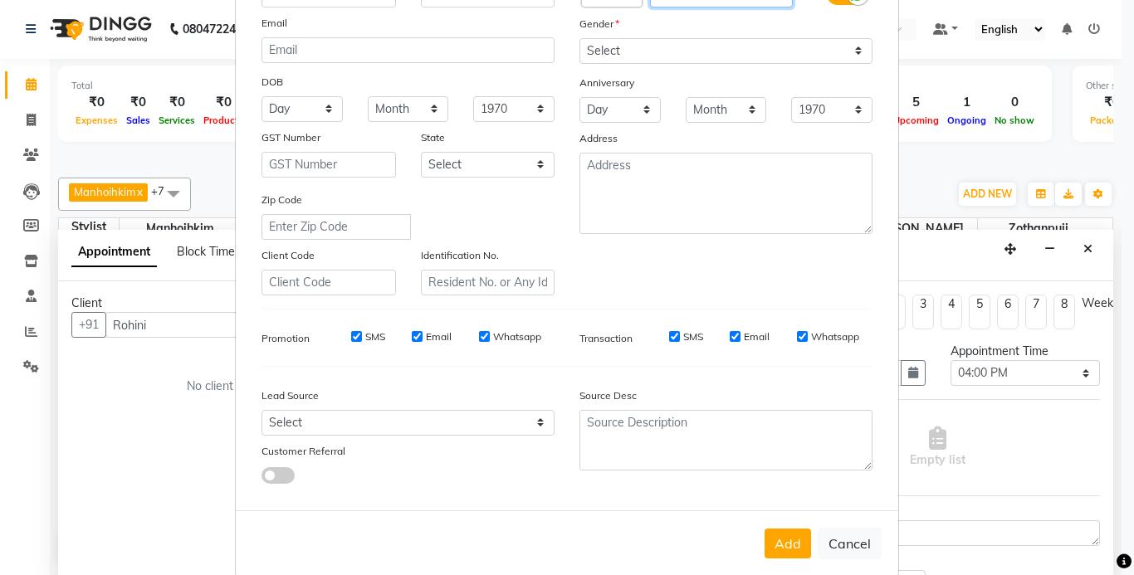
type input "9611978132"
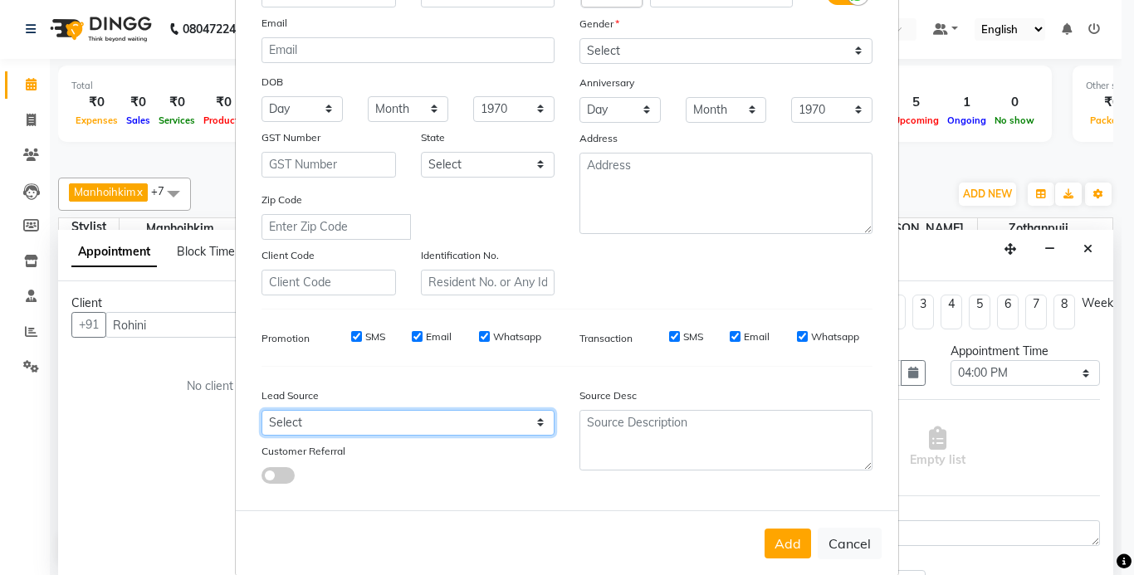
click at [316, 411] on select "Select Walk-in Referral Internet Friend Word of Mouth Advertisement Facebook Ju…" at bounding box center [408, 423] width 293 height 26
select select "52193"
click at [262, 410] on select "Select Walk-in Referral Internet Friend Word of Mouth Advertisement Facebook Ju…" at bounding box center [408, 423] width 293 height 26
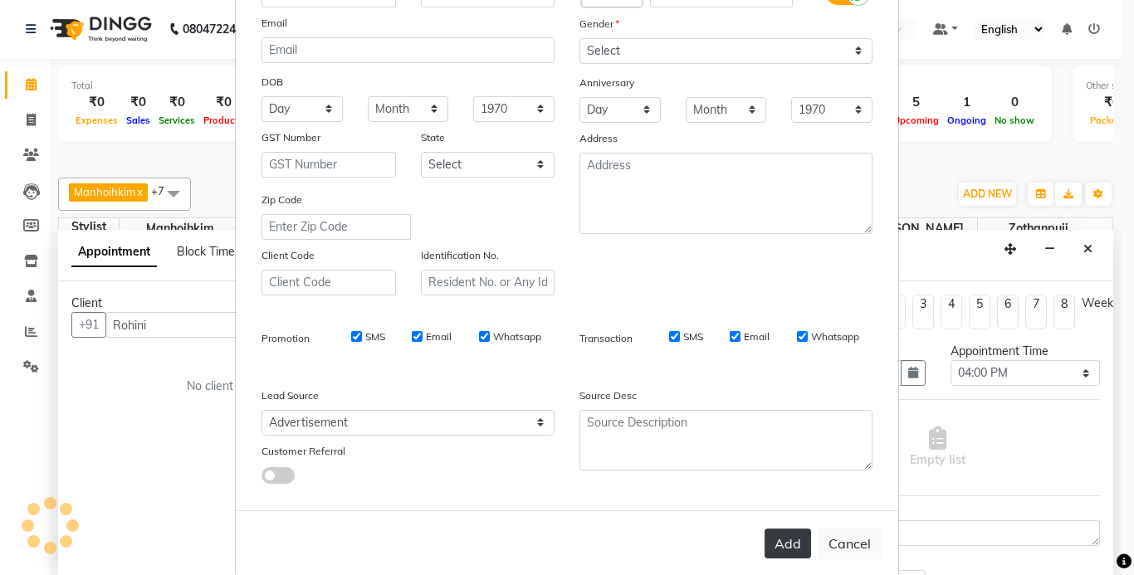
click at [776, 543] on button "Add" at bounding box center [788, 544] width 47 height 30
type input "96******32"
select select
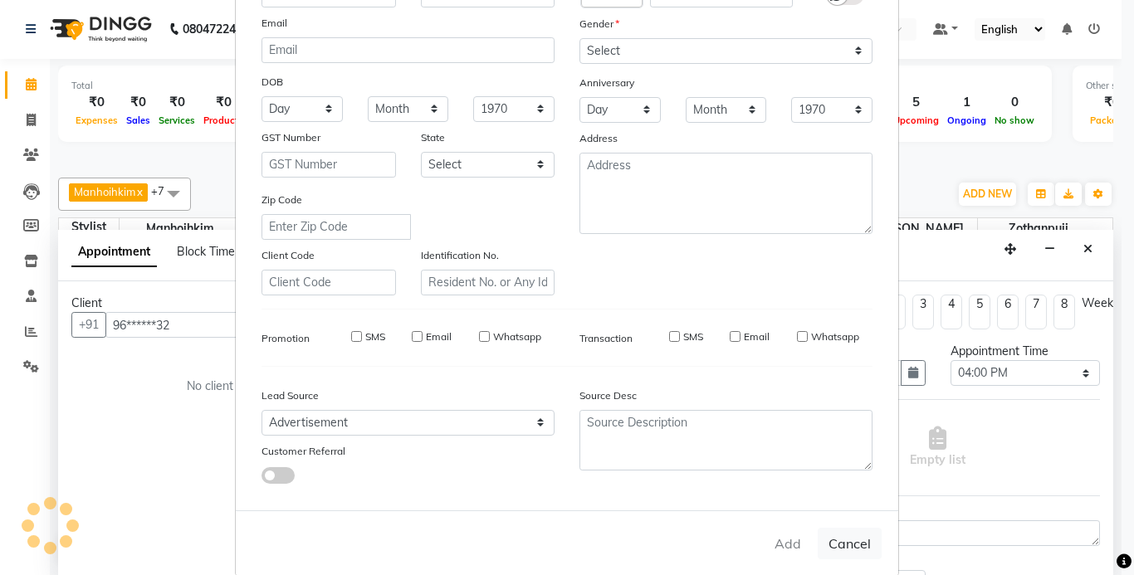
select select
checkbox input "false"
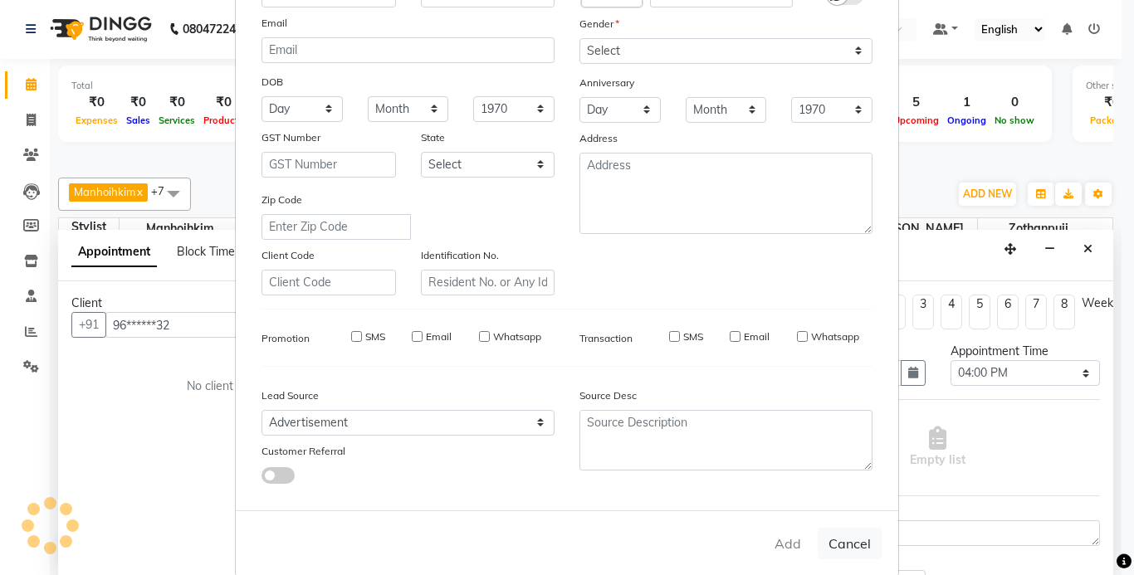
checkbox input "false"
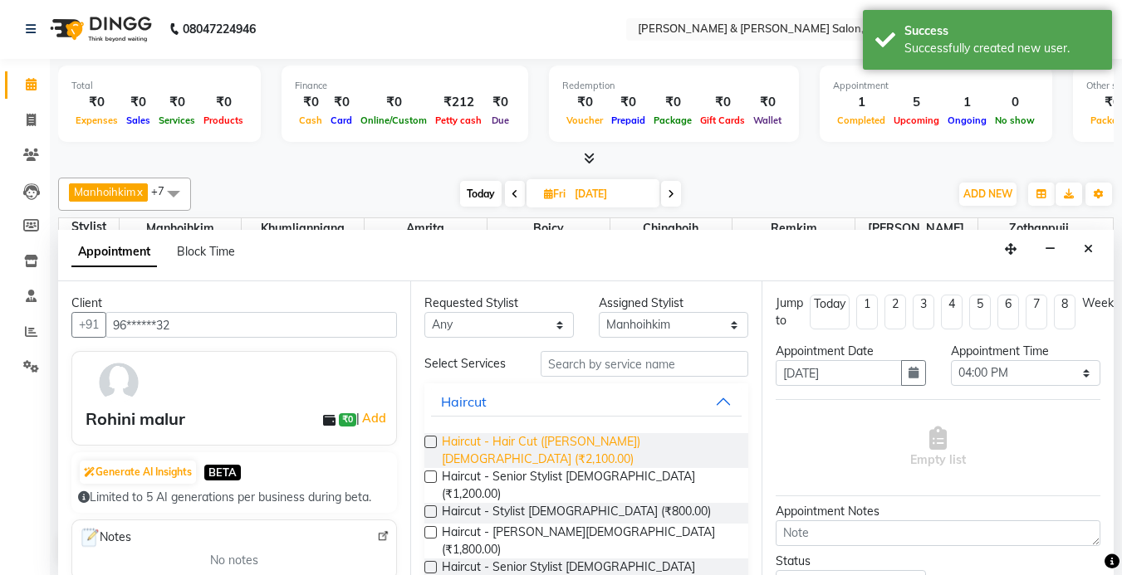
click at [624, 438] on span "Haircut - Hair Cut ([PERSON_NAME]) [DEMOGRAPHIC_DATA] (₹2,100.00)" at bounding box center [589, 450] width 294 height 35
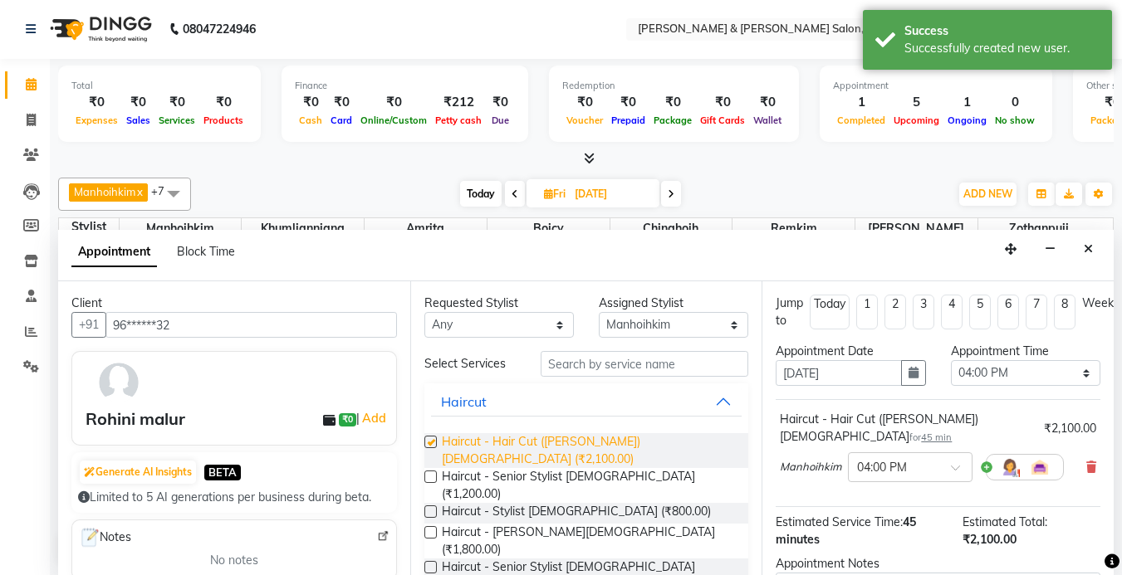
checkbox input "false"
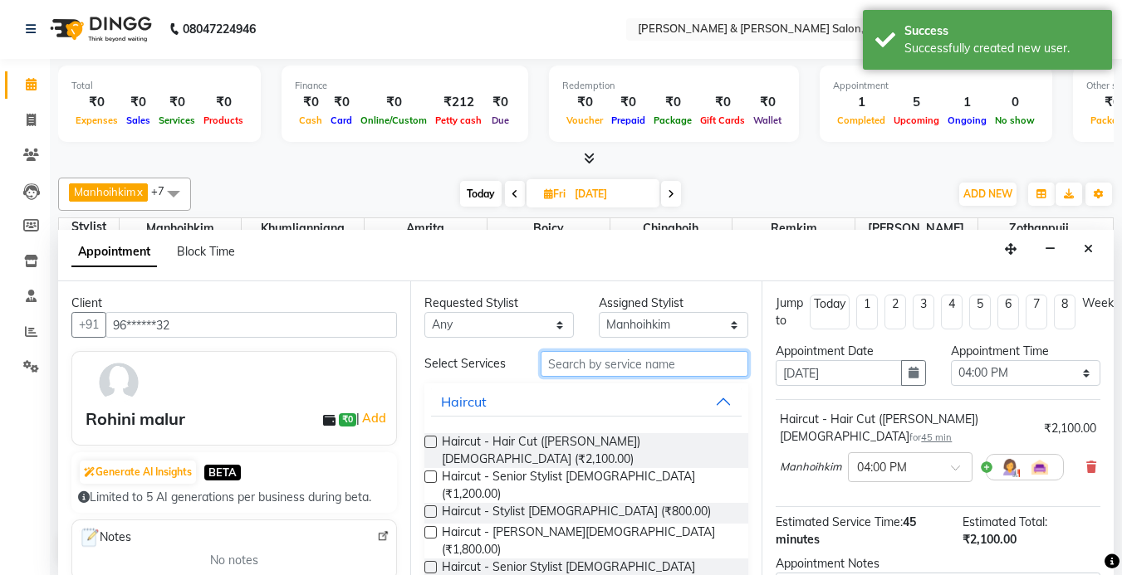
click at [619, 367] on input "text" at bounding box center [645, 364] width 208 height 26
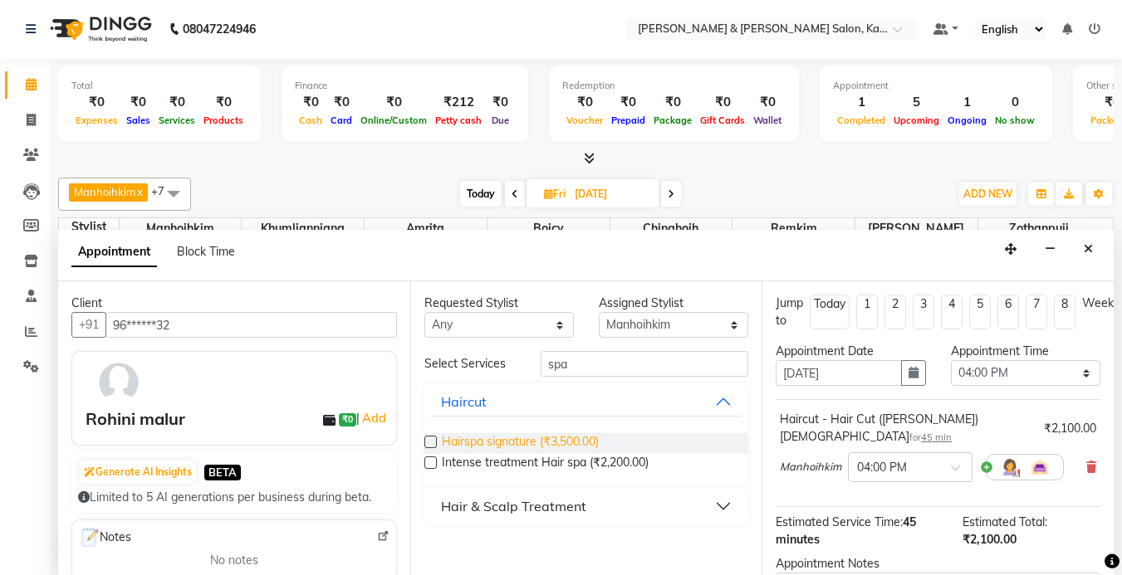
click at [536, 441] on span "Hairspa signature (₹3,500.00)" at bounding box center [520, 443] width 157 height 21
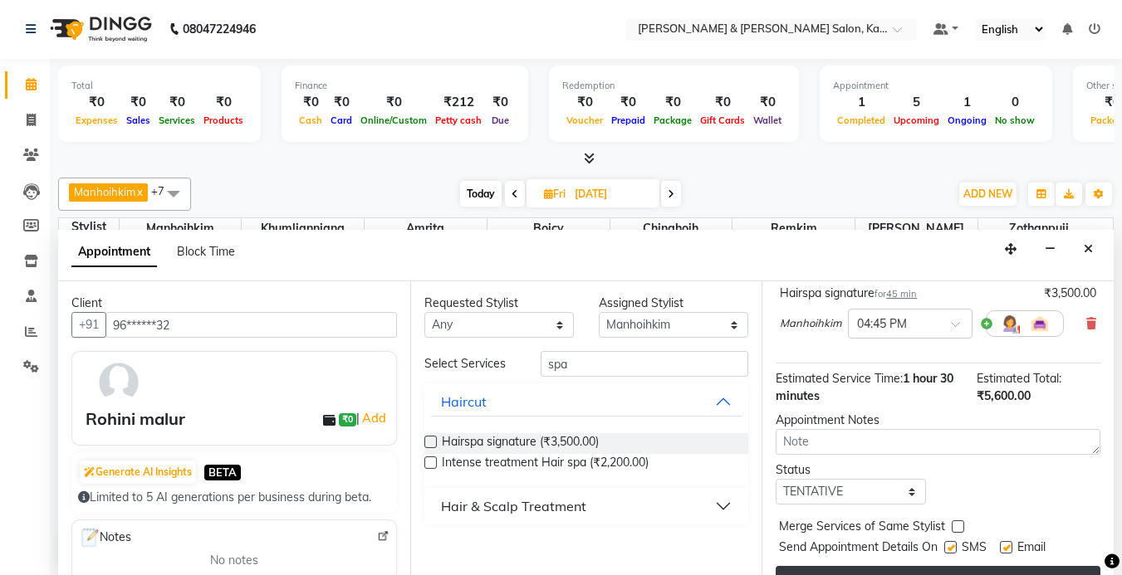
scroll to position [248, 0]
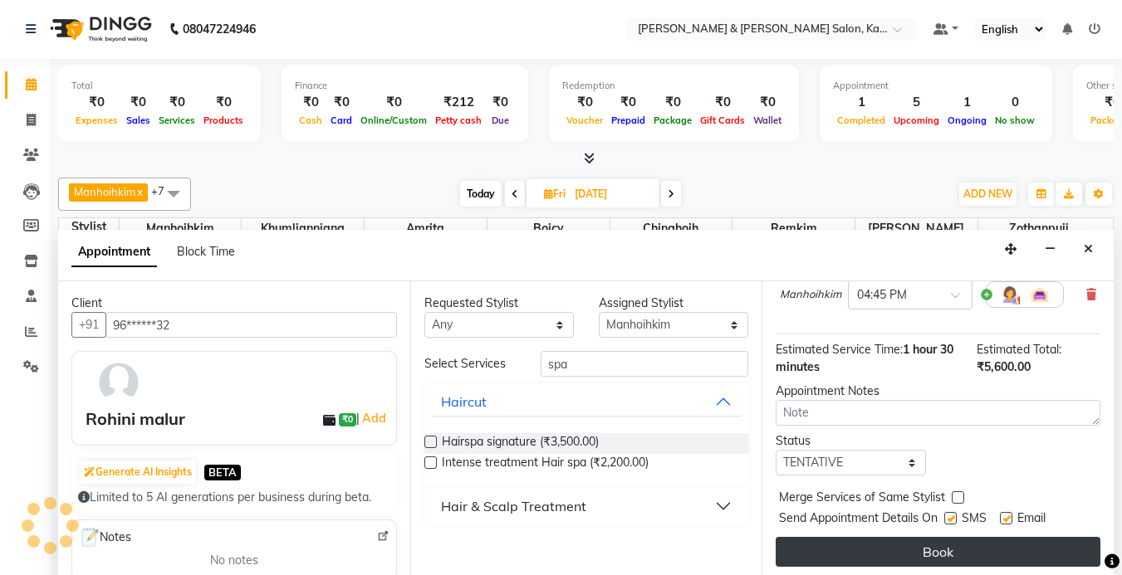
click at [920, 537] on button "Book" at bounding box center [938, 552] width 325 height 30
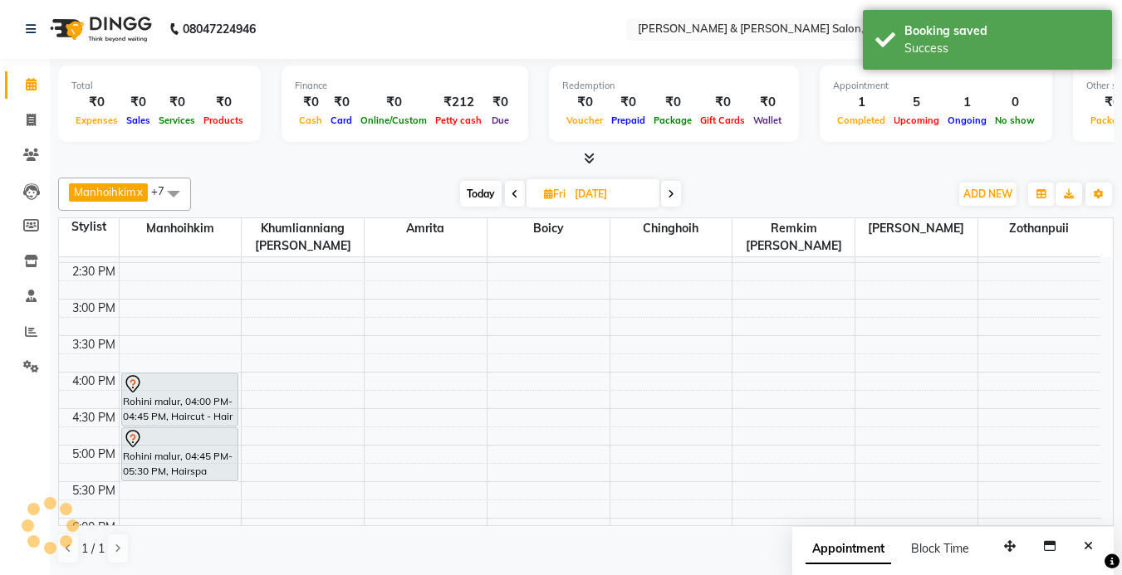
scroll to position [0, 0]
click at [477, 202] on span "Today" at bounding box center [481, 195] width 42 height 26
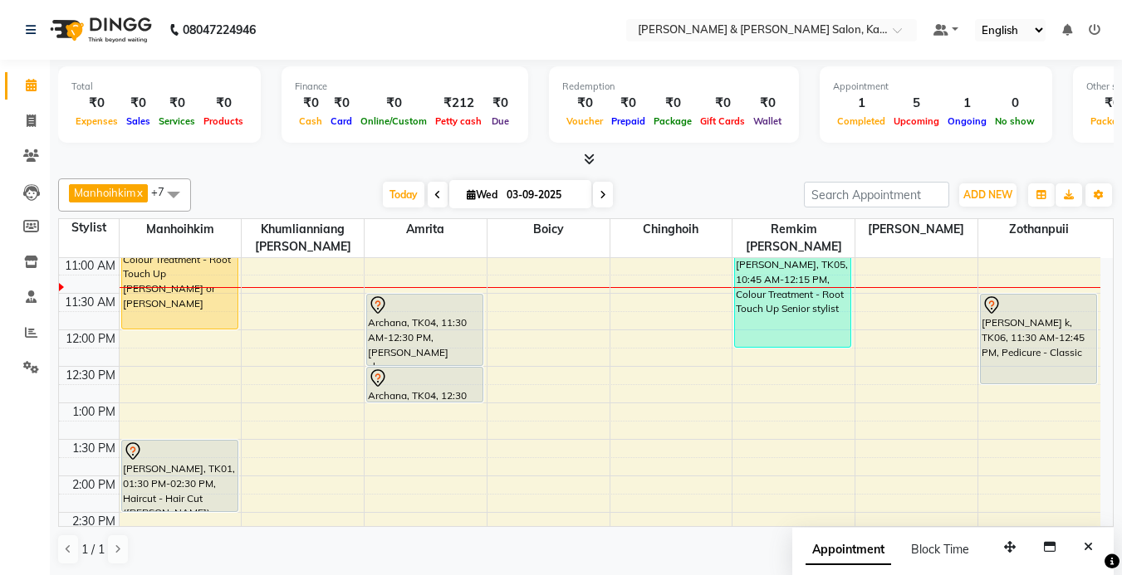
scroll to position [64, 0]
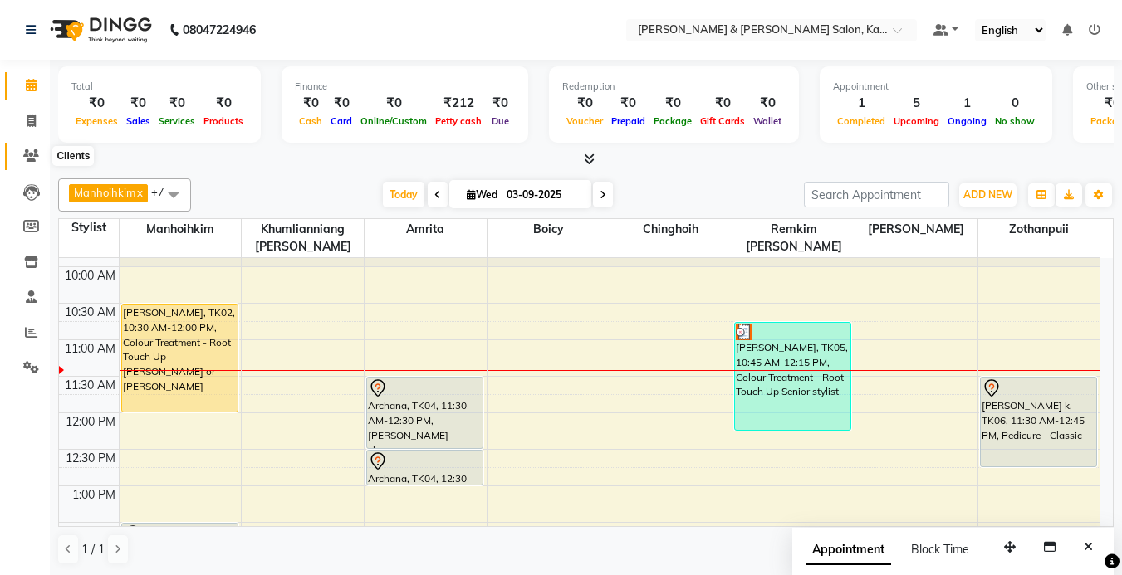
click at [26, 157] on icon at bounding box center [31, 155] width 16 height 12
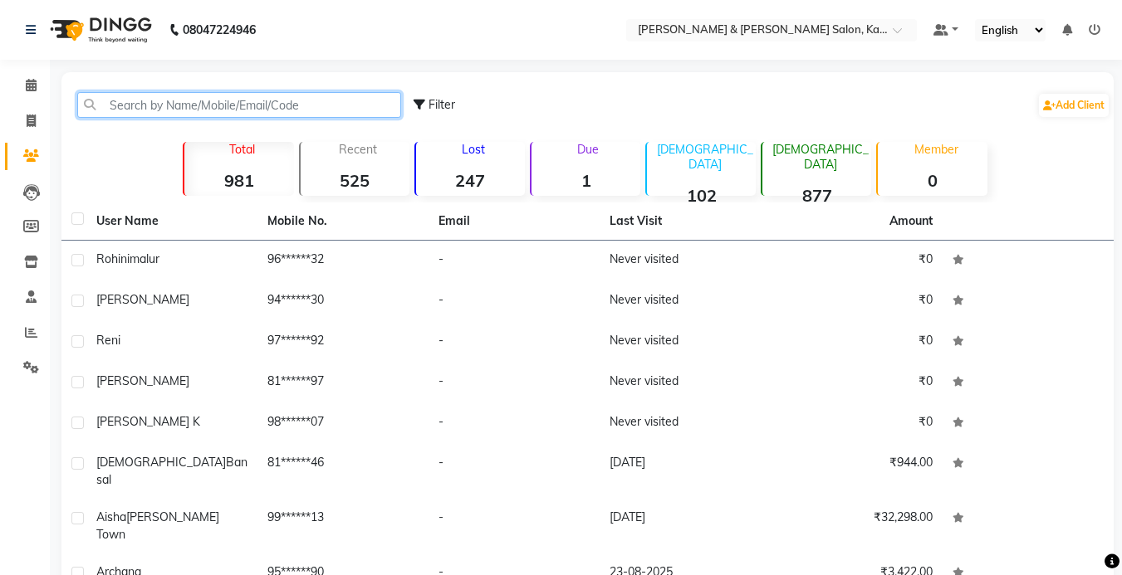
click at [198, 99] on input "text" at bounding box center [239, 105] width 324 height 26
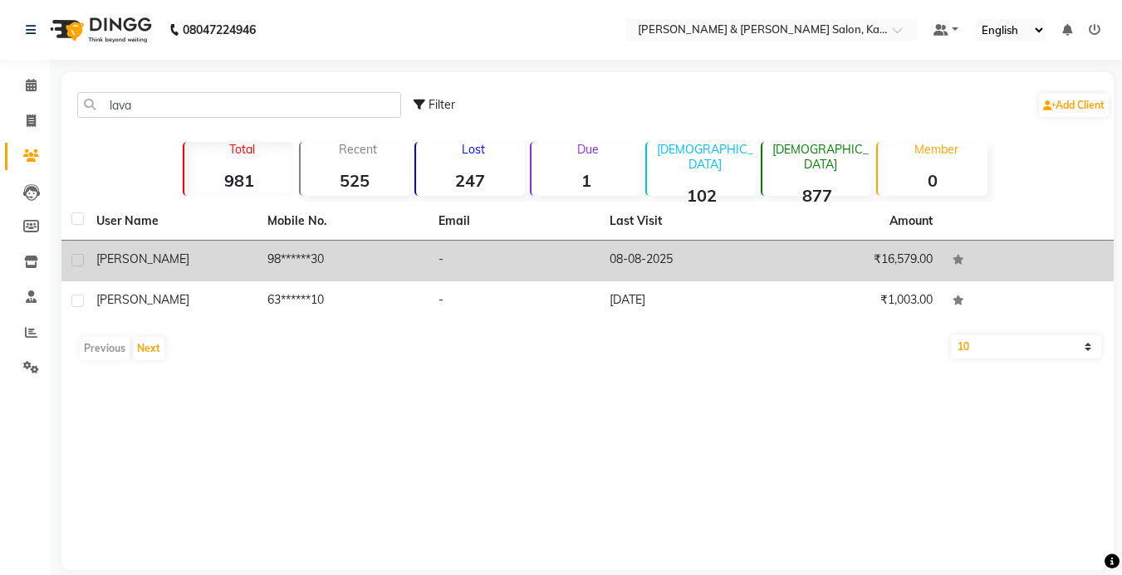
click at [394, 251] on td "98******30" at bounding box center [342, 261] width 171 height 41
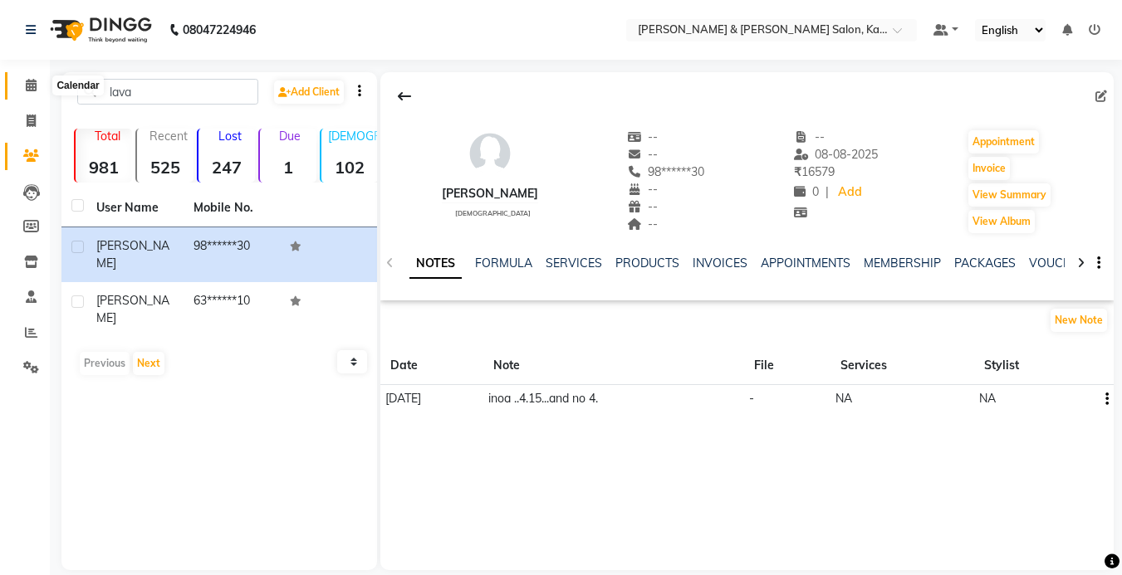
click at [42, 84] on span at bounding box center [31, 85] width 29 height 19
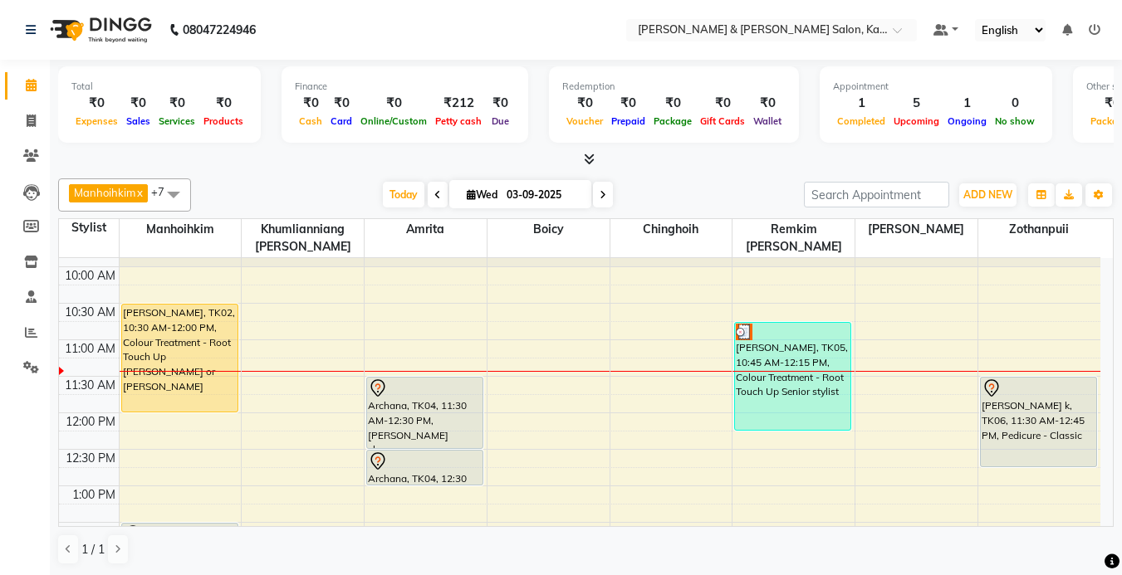
scroll to position [147, 0]
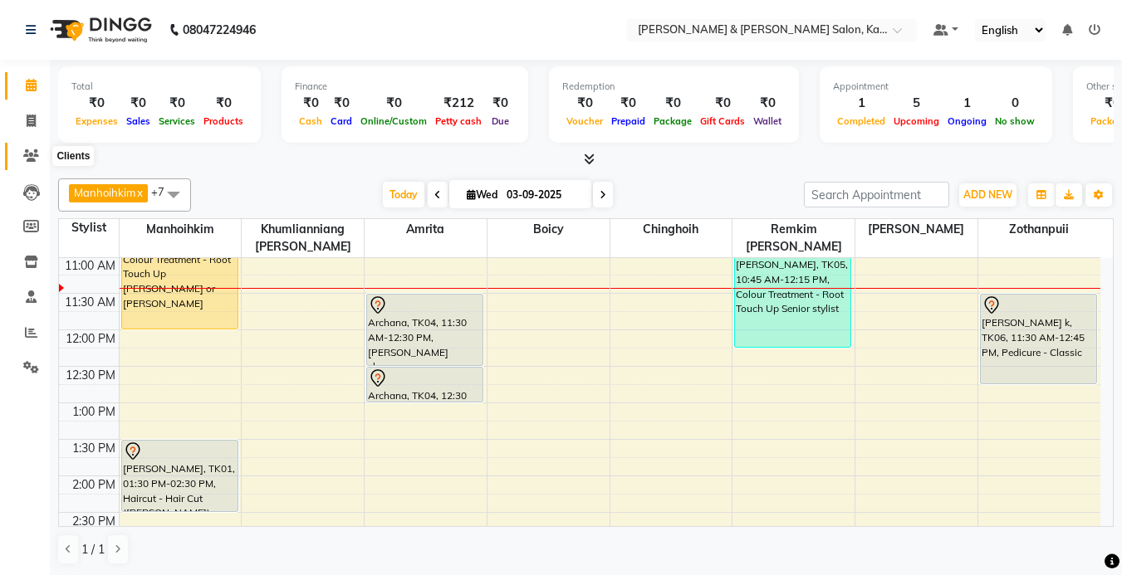
click at [26, 154] on icon at bounding box center [31, 155] width 16 height 12
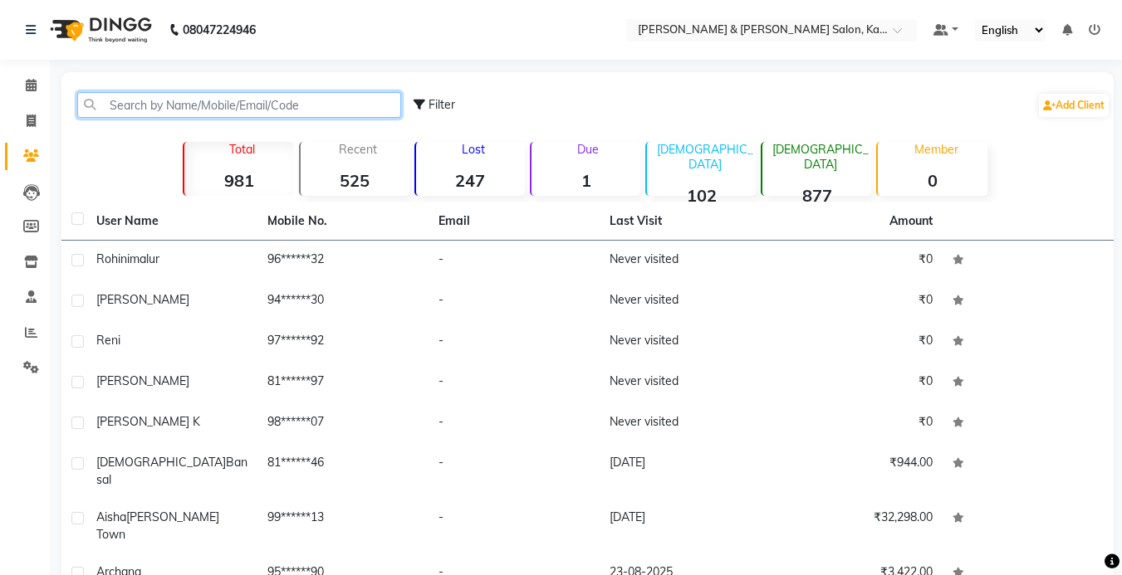
click at [176, 103] on input "text" at bounding box center [239, 105] width 324 height 26
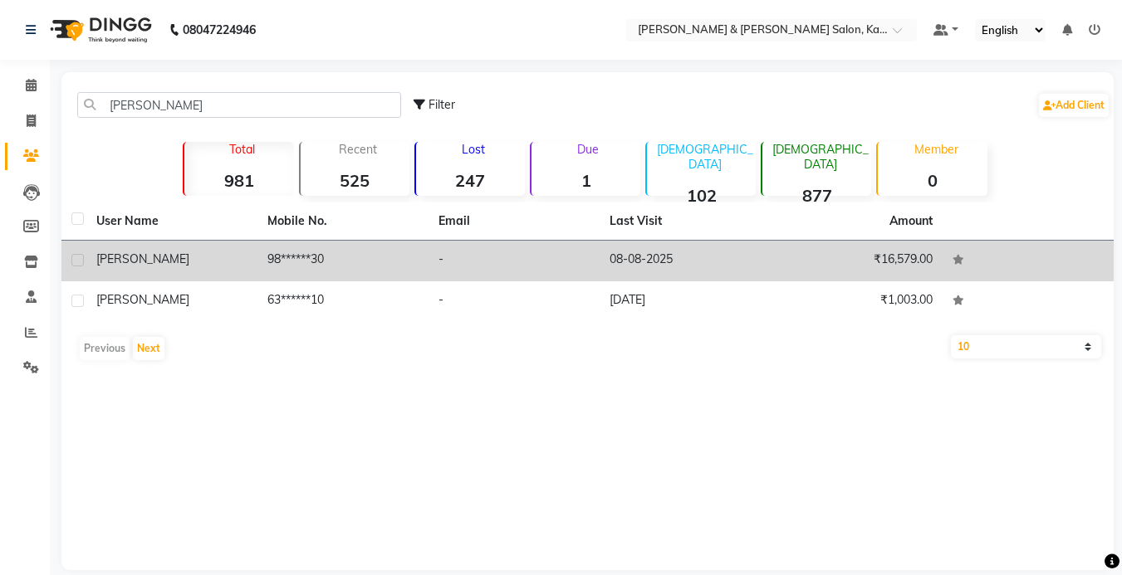
click at [263, 254] on td "98******30" at bounding box center [342, 261] width 171 height 41
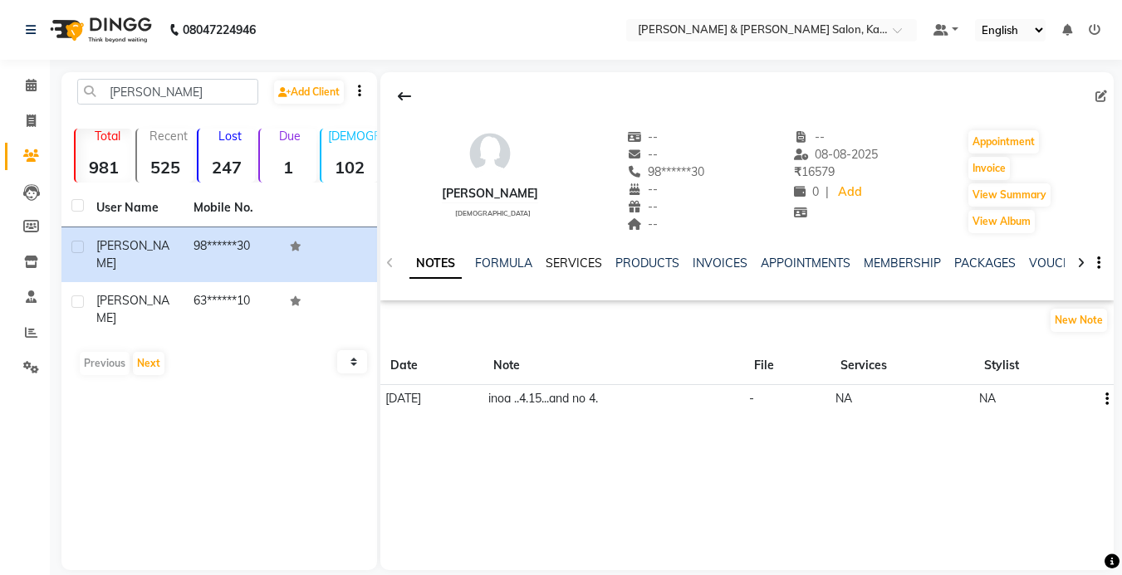
click at [561, 257] on link "SERVICES" at bounding box center [574, 263] width 56 height 15
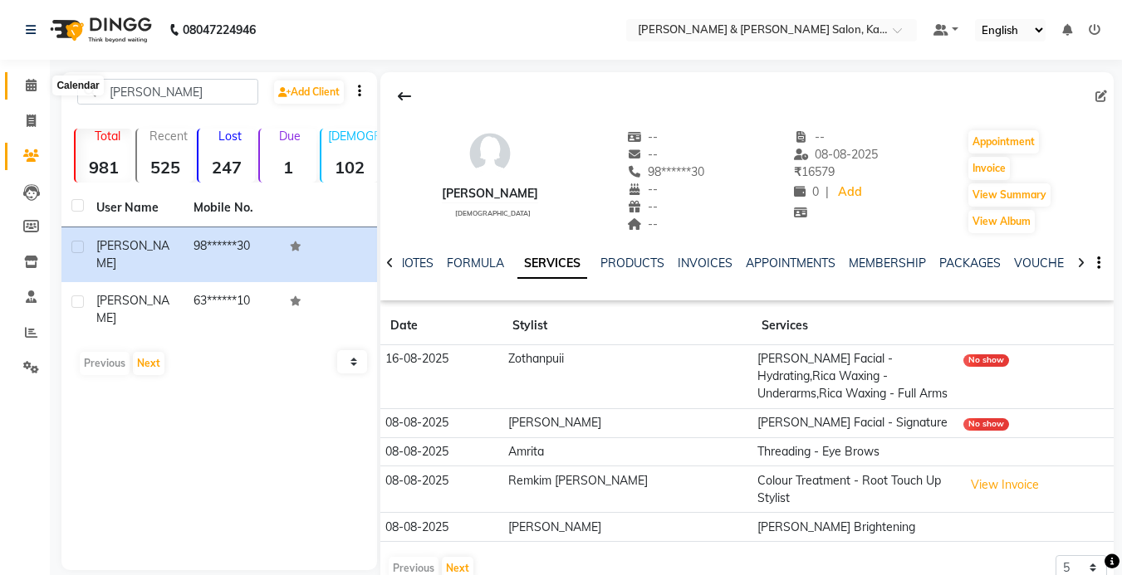
click at [32, 88] on icon at bounding box center [31, 85] width 11 height 12
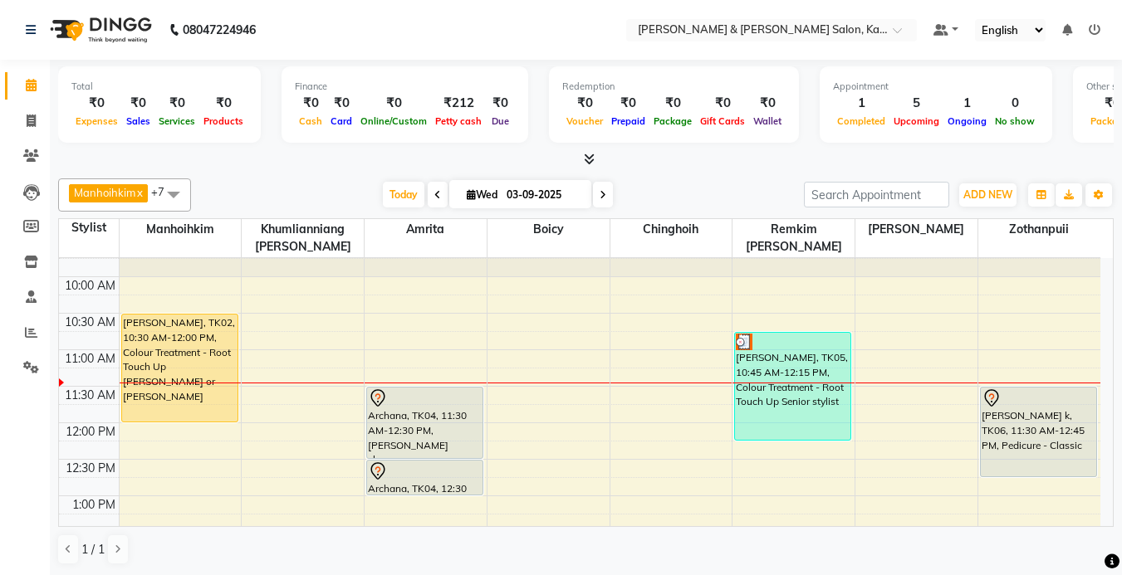
scroll to position [83, 0]
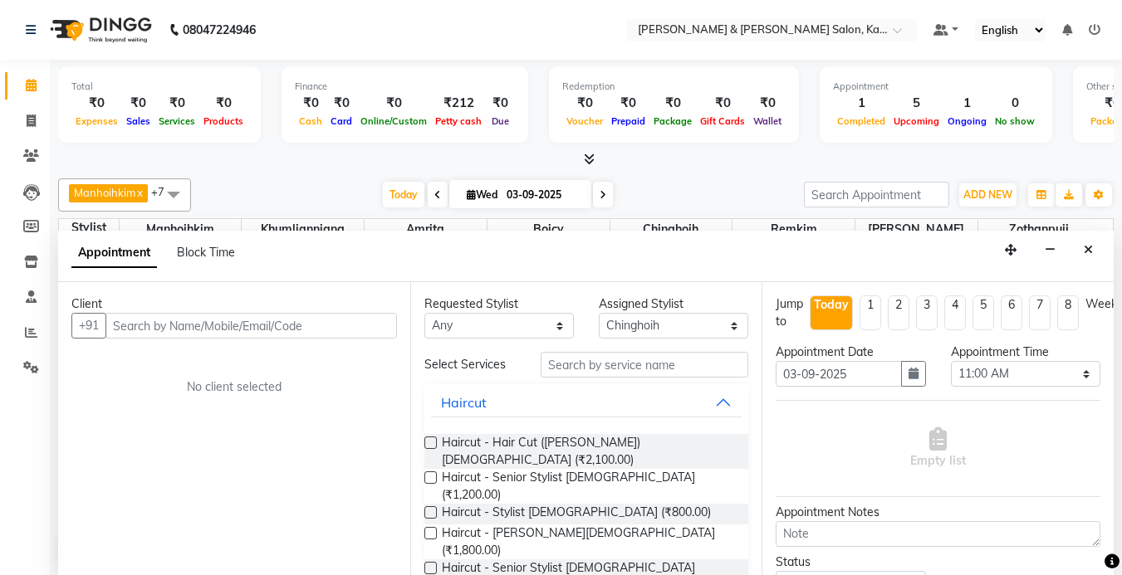
scroll to position [1, 0]
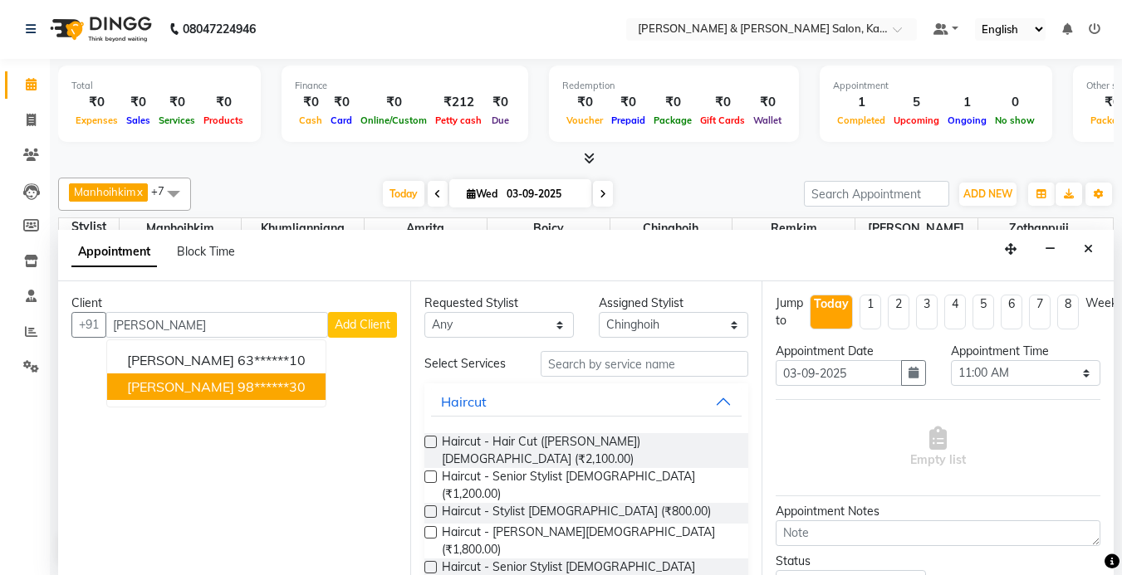
click at [237, 386] on ngb-highlight "98******30" at bounding box center [271, 387] width 68 height 17
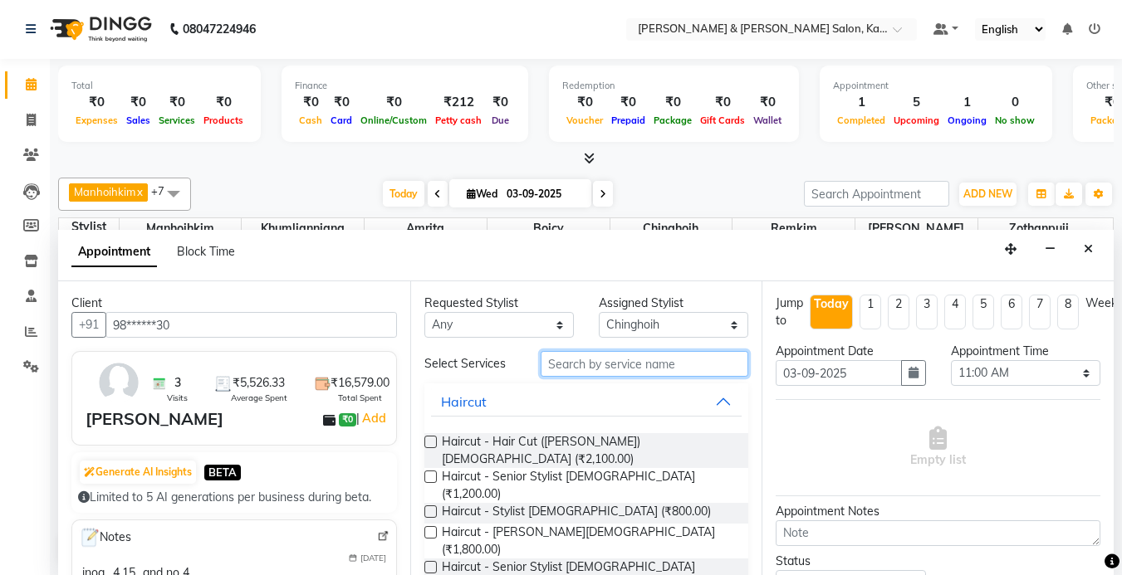
click at [612, 360] on input "text" at bounding box center [645, 364] width 208 height 26
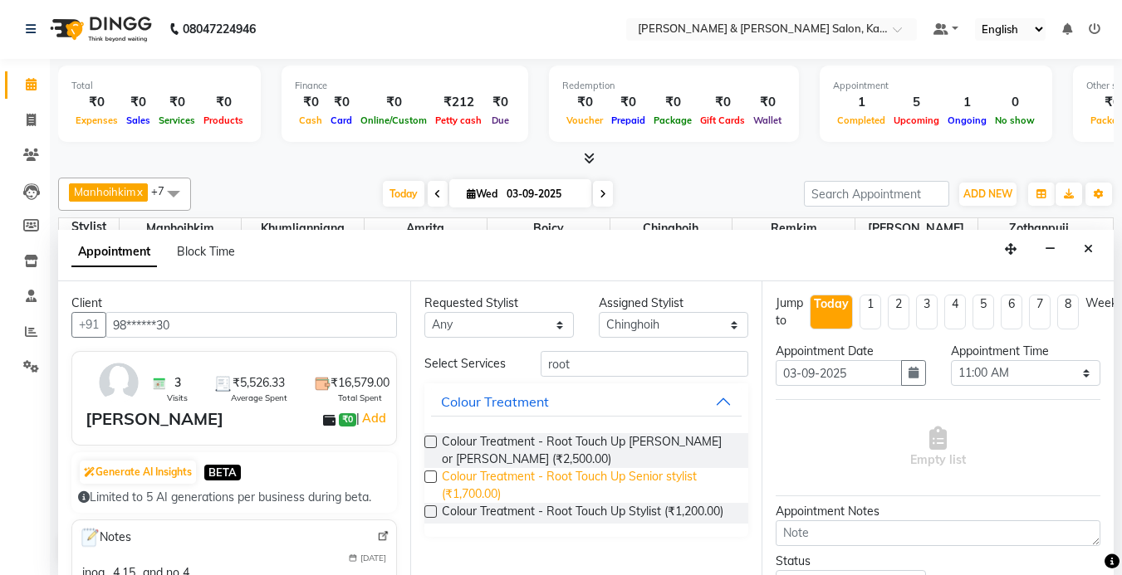
click at [540, 484] on span "Colour Treatment - Root Touch Up Senior stylist (₹1,700.00)" at bounding box center [589, 485] width 294 height 35
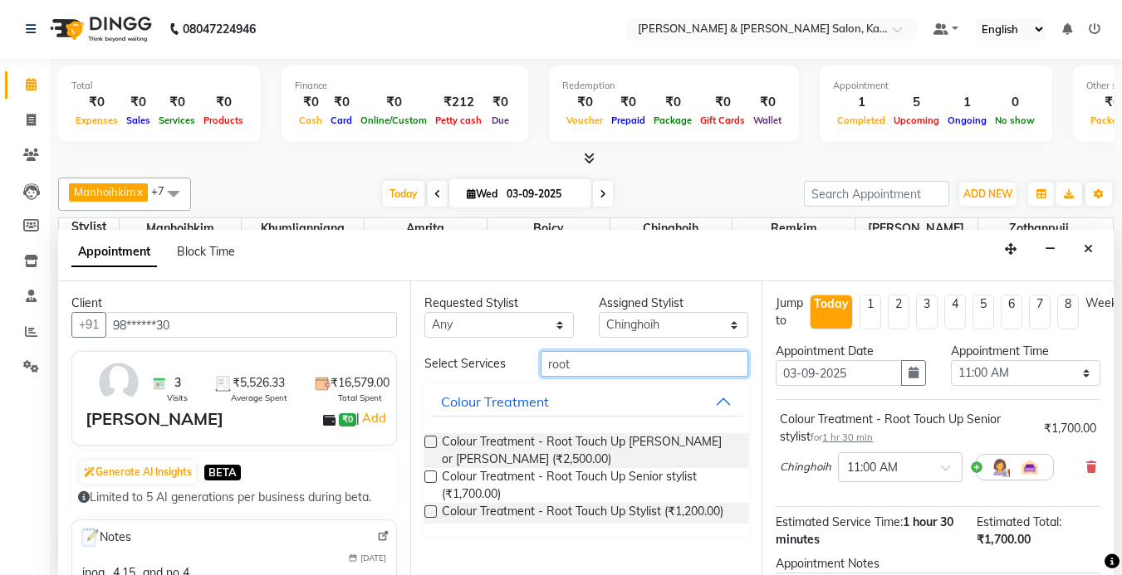
click at [596, 376] on input "root" at bounding box center [645, 364] width 208 height 26
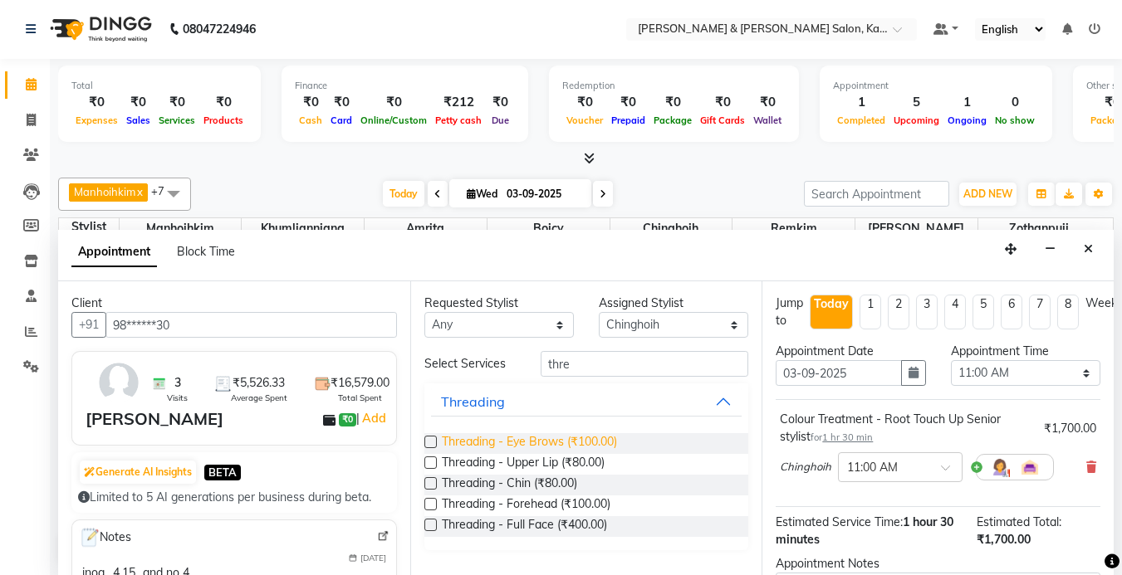
click at [555, 447] on span "Threading - Eye Brows (₹100.00)" at bounding box center [529, 443] width 175 height 21
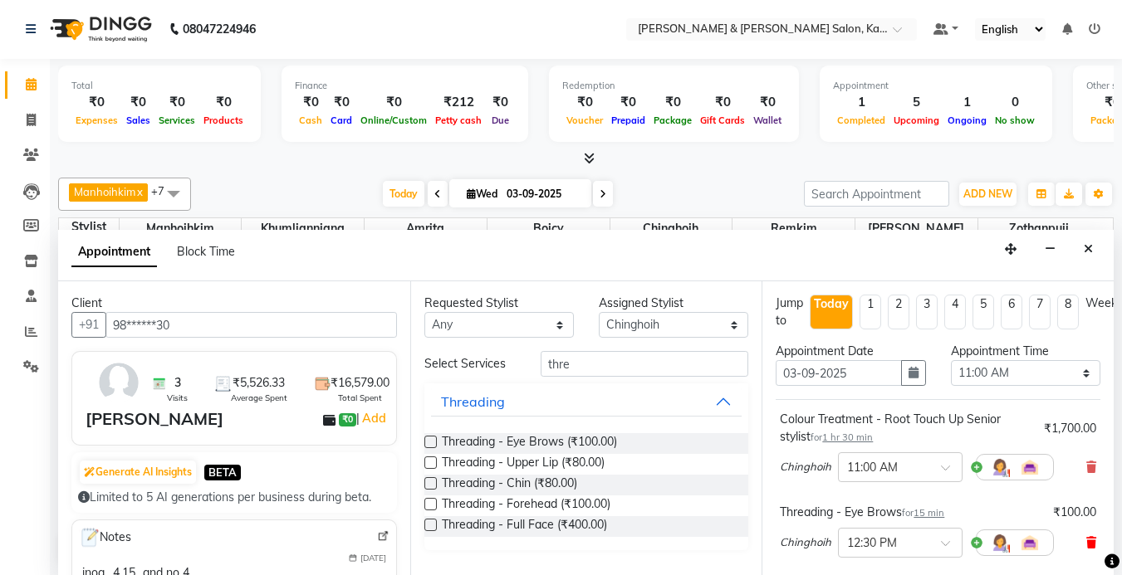
click at [1086, 550] on span at bounding box center [1091, 543] width 10 height 17
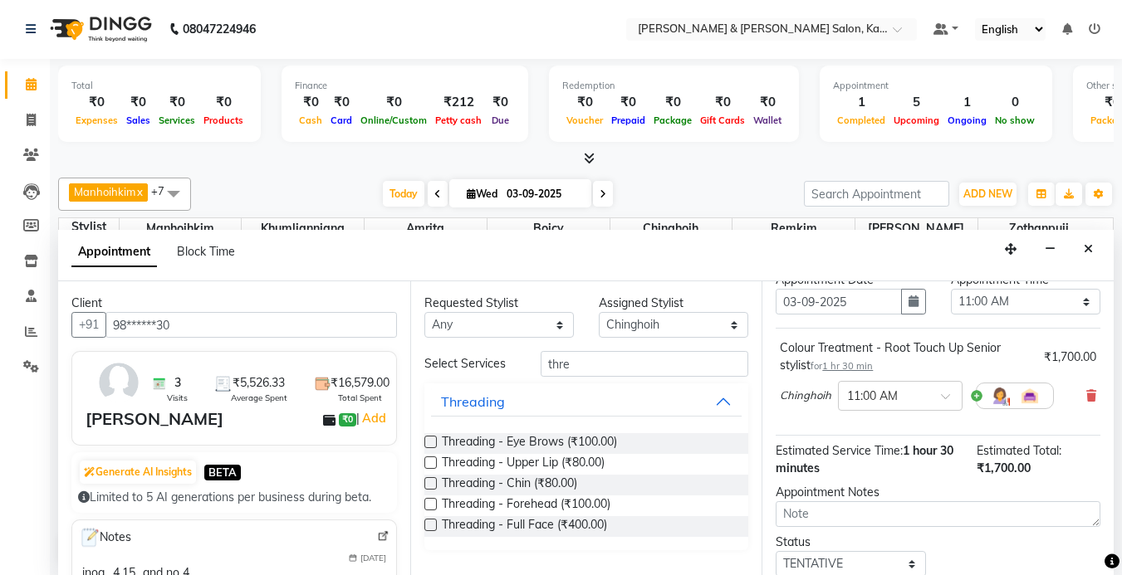
scroll to position [166, 0]
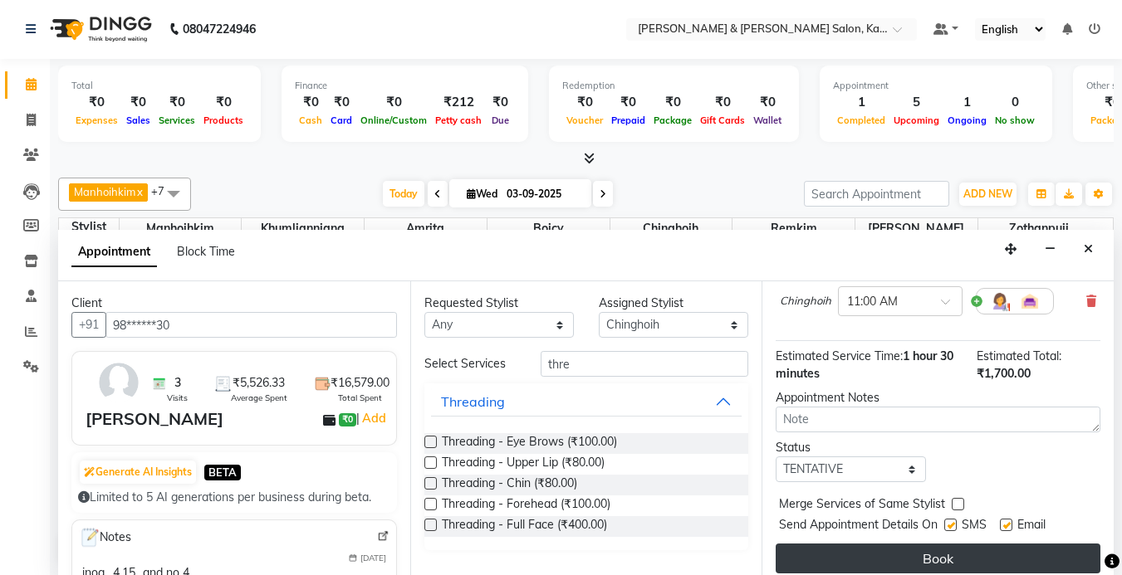
click at [914, 546] on button "Book" at bounding box center [938, 559] width 325 height 30
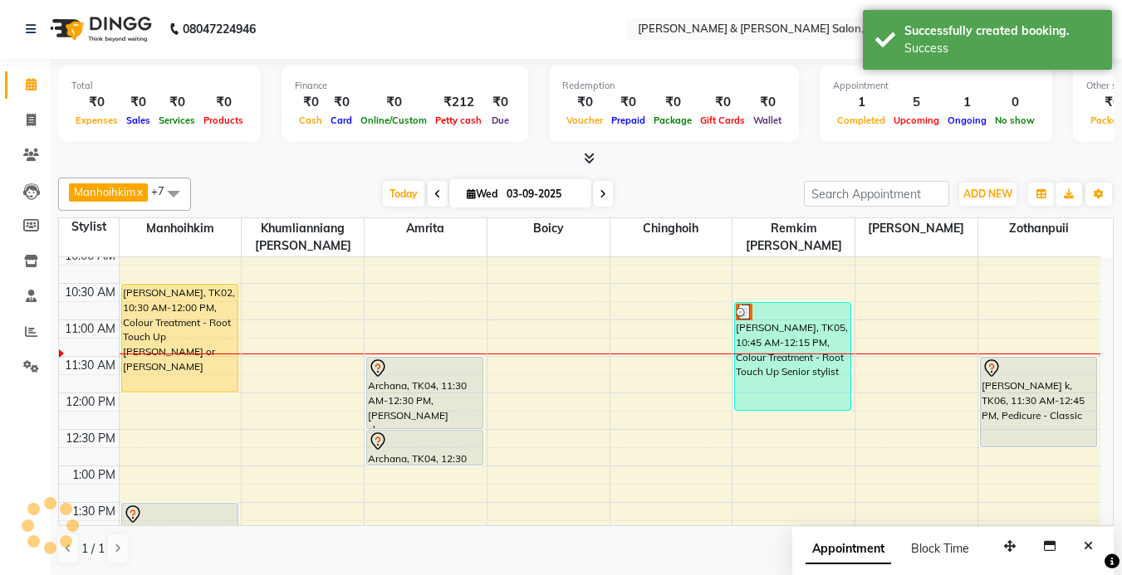
scroll to position [0, 0]
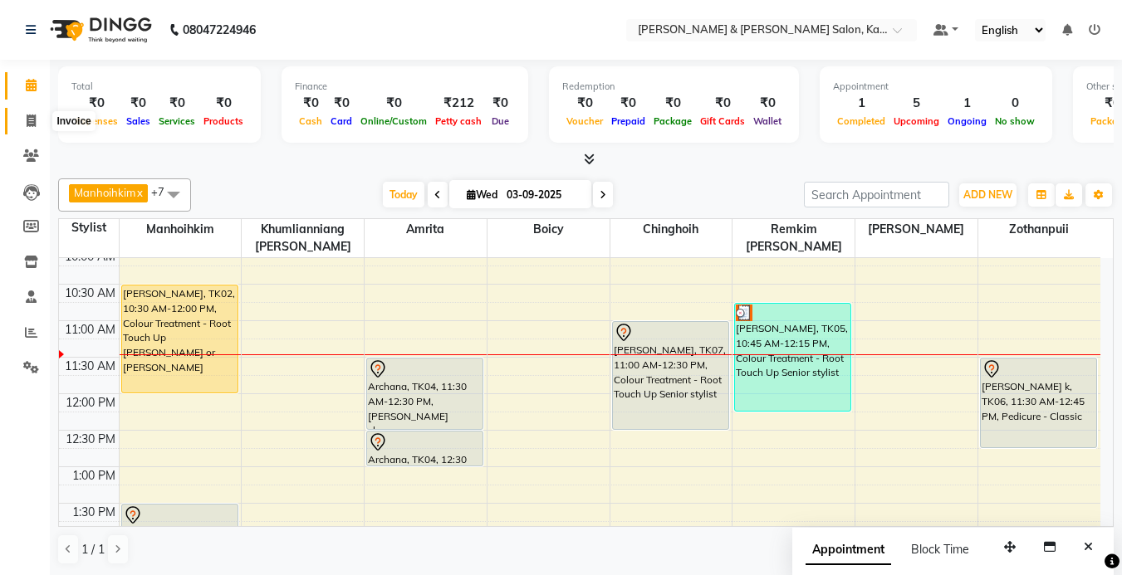
click at [22, 122] on span at bounding box center [31, 121] width 29 height 19
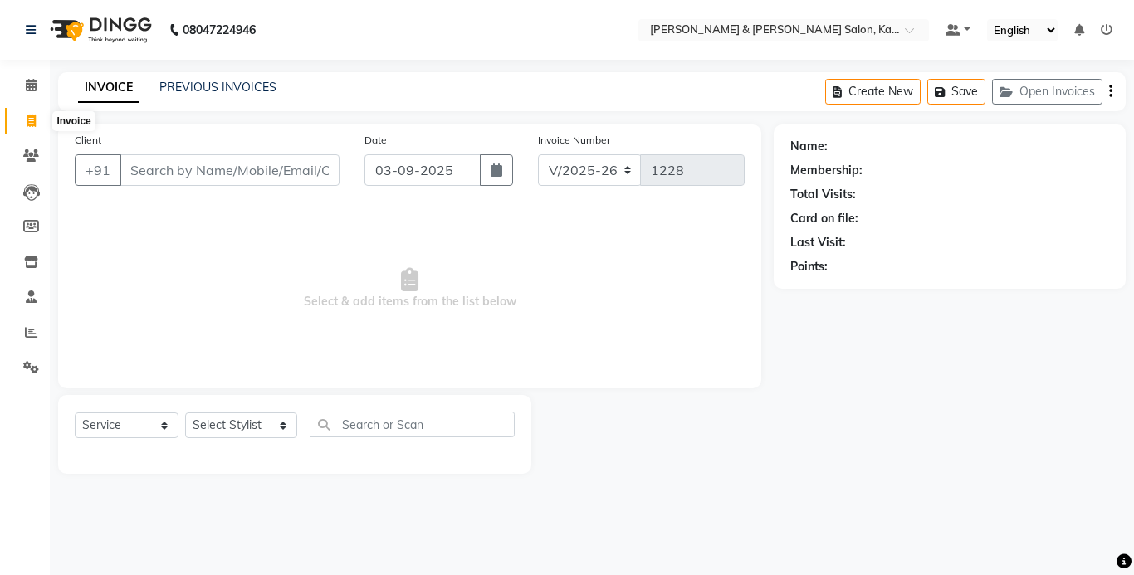
click at [31, 125] on icon at bounding box center [31, 121] width 9 height 12
click at [37, 151] on icon at bounding box center [31, 155] width 16 height 12
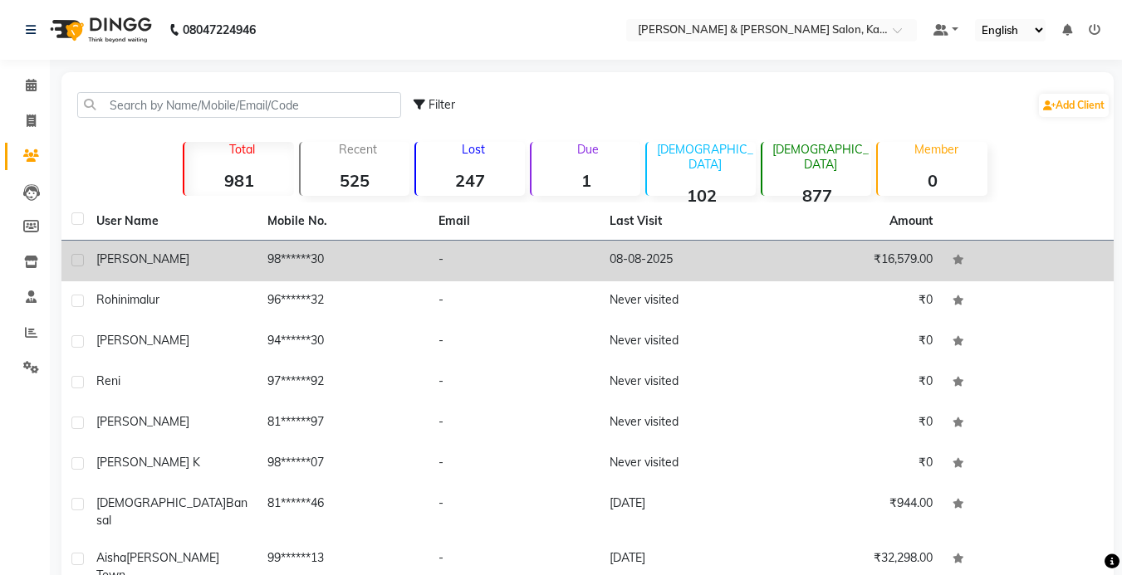
click at [289, 260] on td "98******30" at bounding box center [342, 261] width 171 height 41
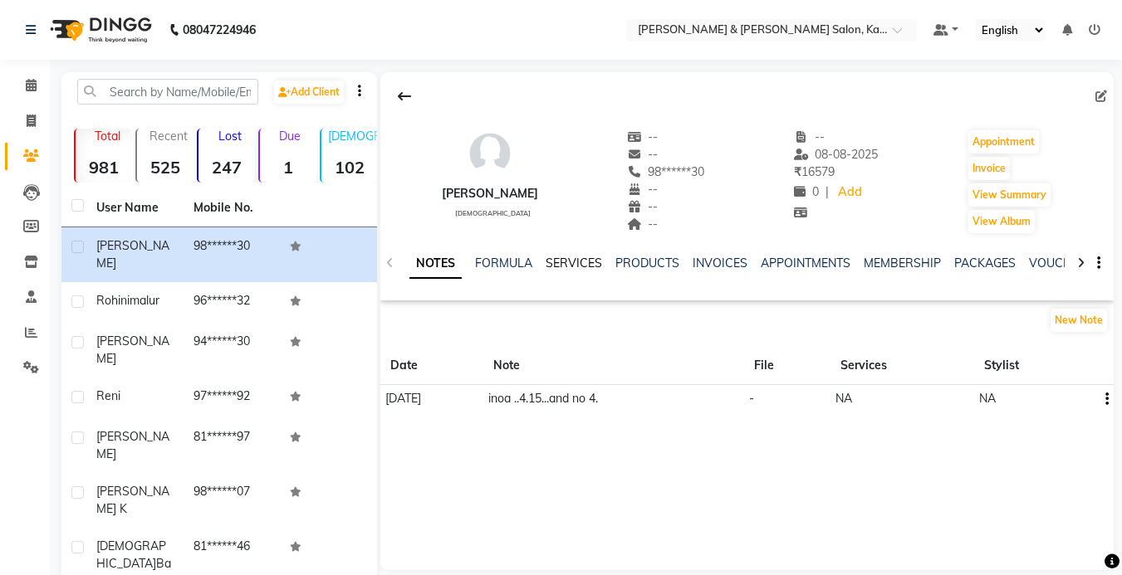
click at [562, 262] on link "SERVICES" at bounding box center [574, 263] width 56 height 15
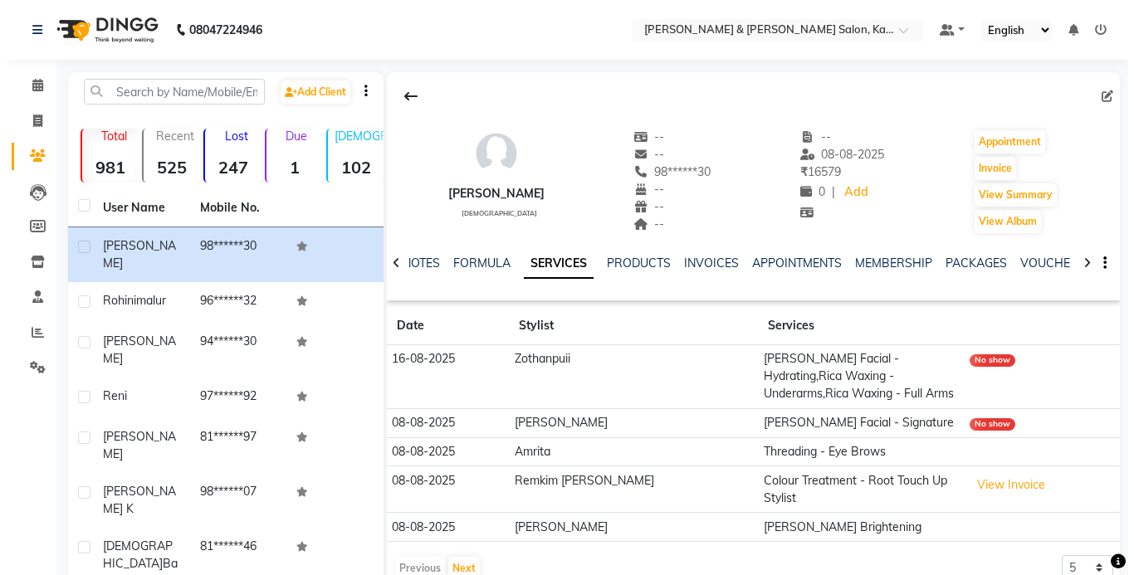
scroll to position [83, 0]
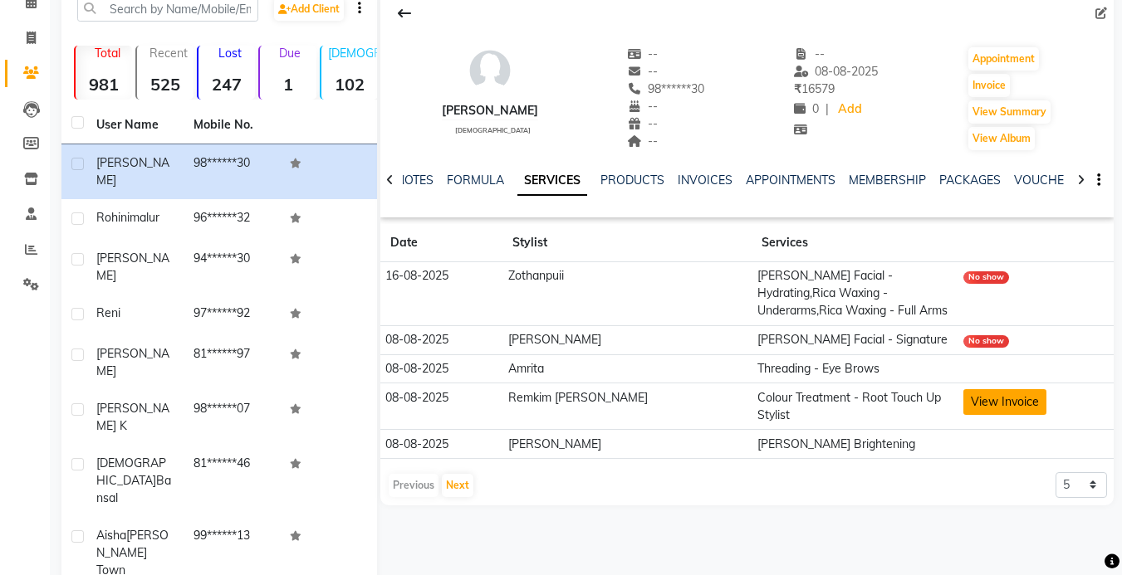
click at [989, 389] on button "View Invoice" at bounding box center [1004, 402] width 83 height 26
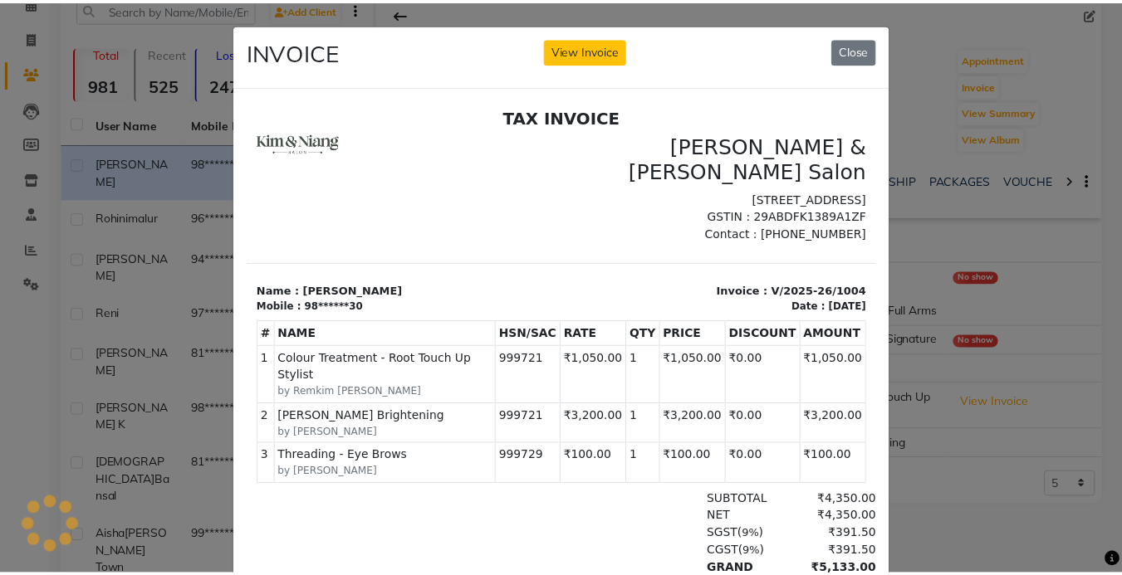
scroll to position [0, 0]
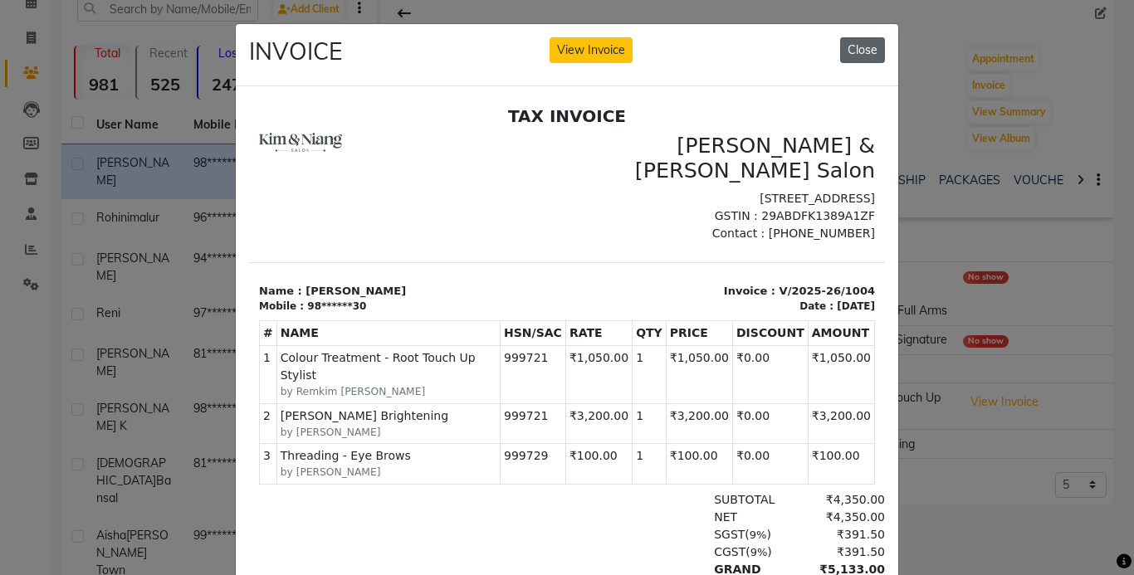
click at [863, 50] on button "Close" at bounding box center [862, 50] width 45 height 26
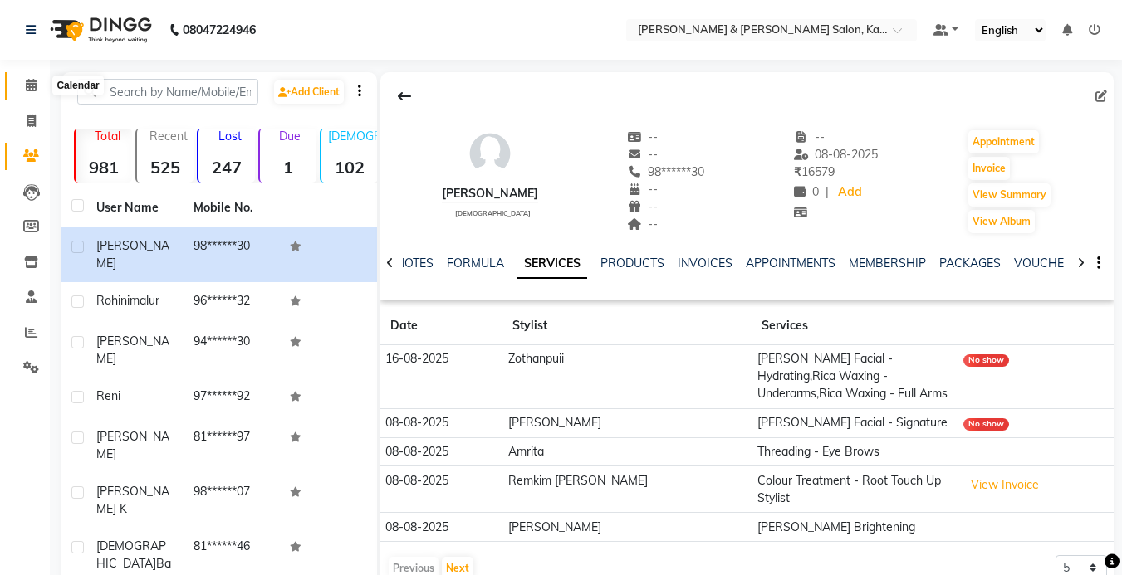
click at [32, 91] on span at bounding box center [31, 85] width 29 height 19
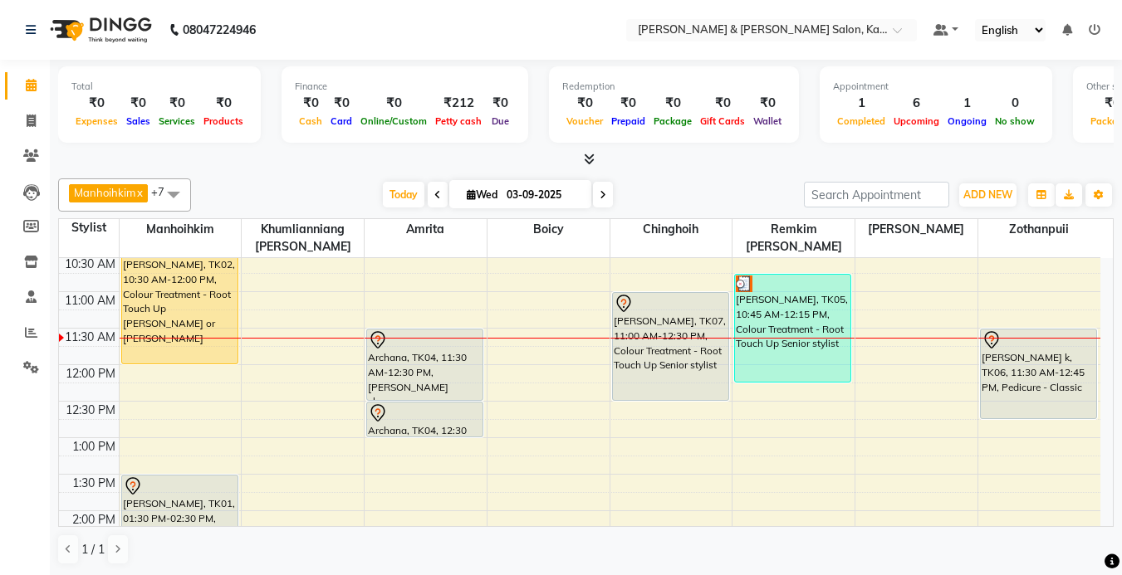
scroll to position [83, 0]
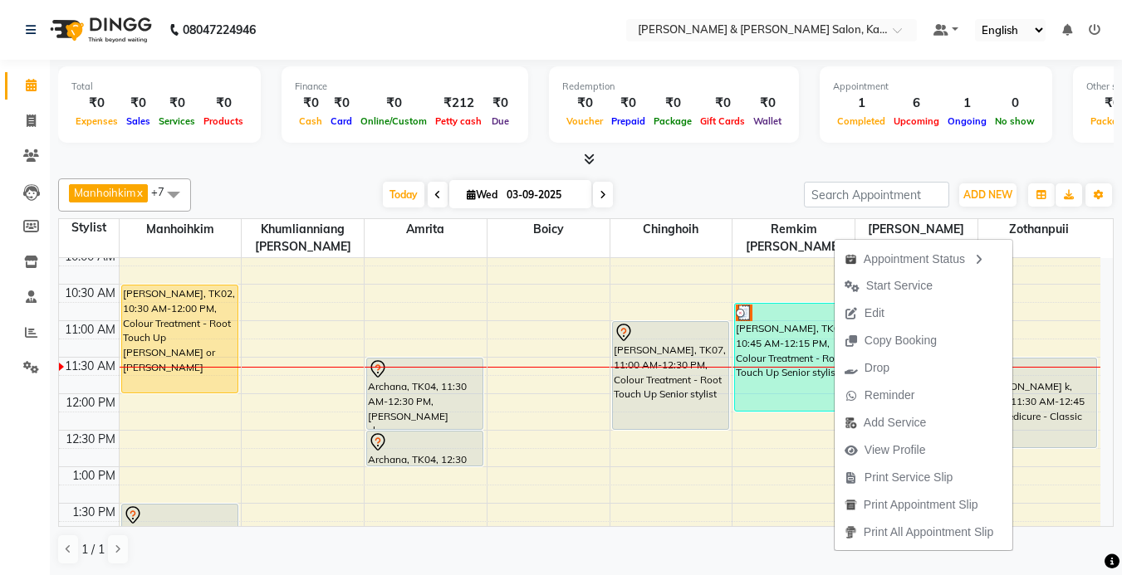
click at [808, 154] on div at bounding box center [585, 159] width 1055 height 17
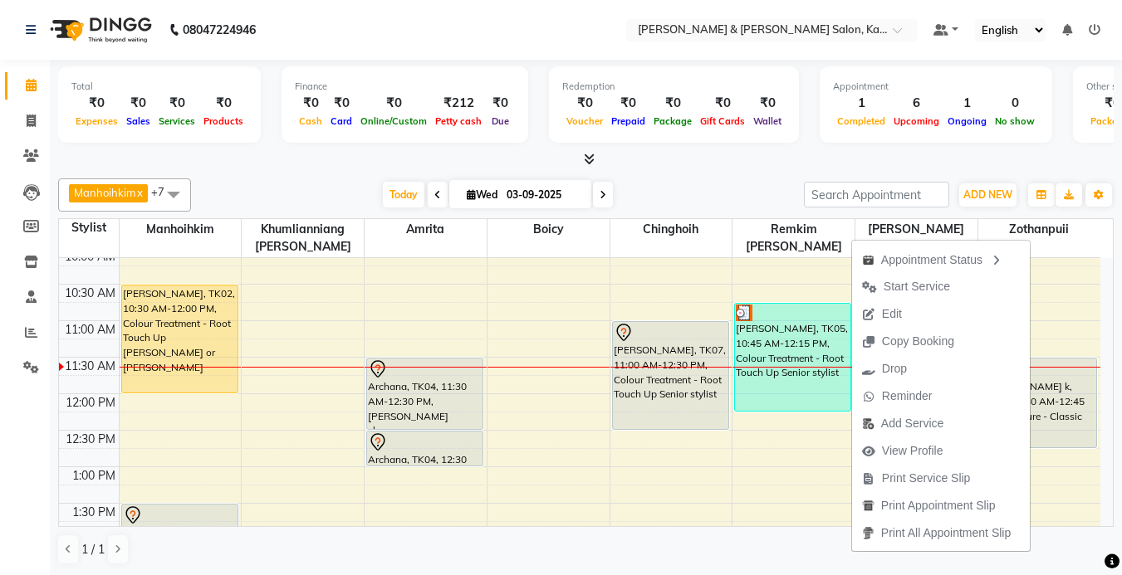
click at [635, 155] on div at bounding box center [585, 159] width 1055 height 17
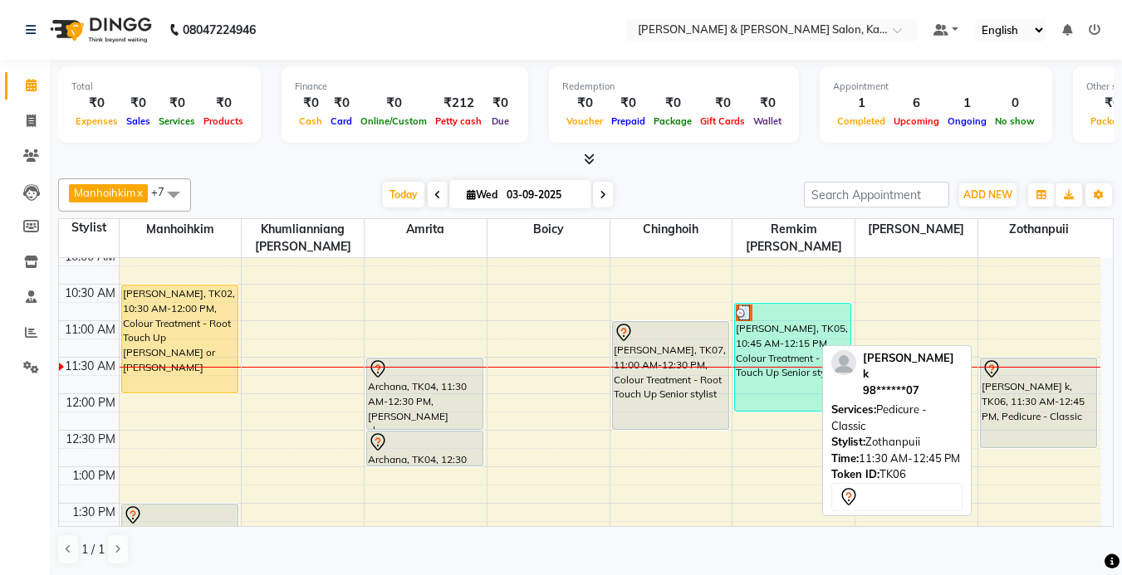
click at [1017, 387] on div "[PERSON_NAME] k, TK06, 11:30 AM-12:45 PM, Pedicure - Classic" at bounding box center [1039, 403] width 116 height 89
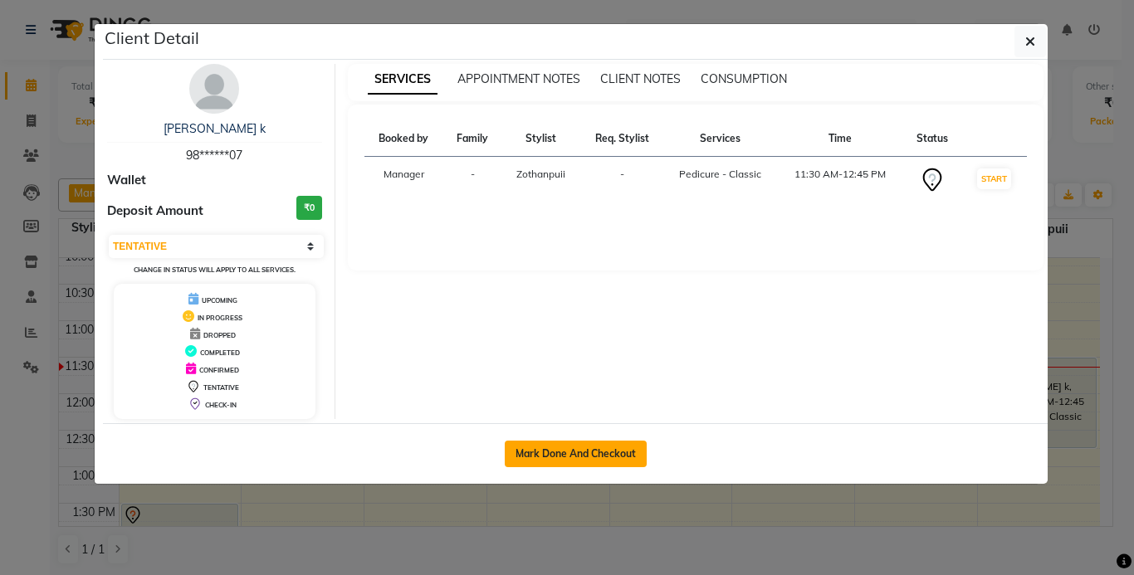
click at [570, 453] on button "Mark Done And Checkout" at bounding box center [576, 454] width 142 height 27
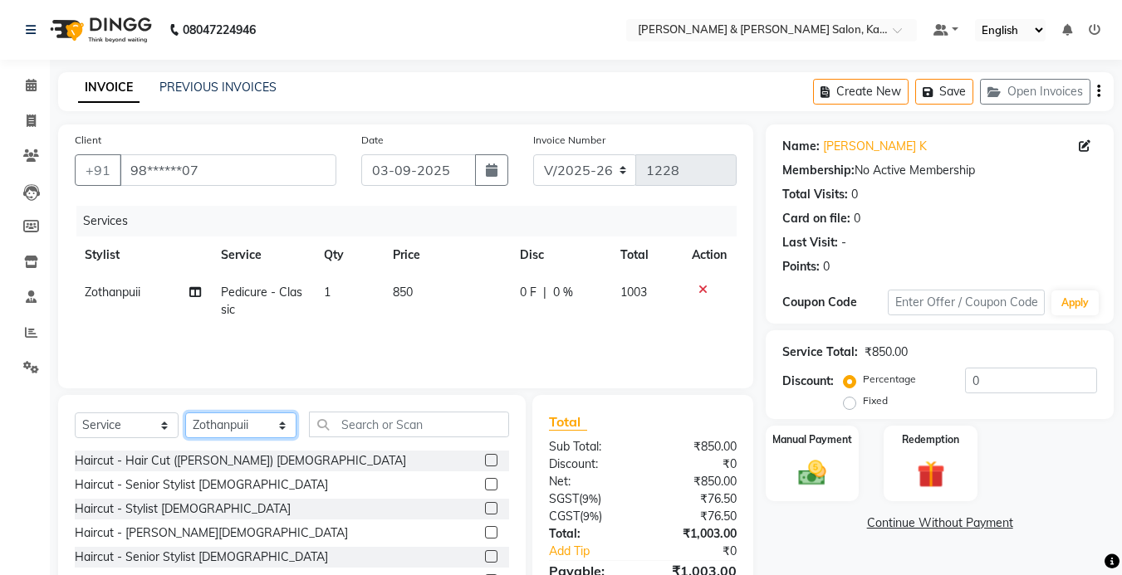
click at [232, 436] on select "Select Stylist Amrita [PERSON_NAME] Khumlianniang [PERSON_NAME] Manager Manhoih…" at bounding box center [240, 426] width 111 height 26
click at [185, 413] on select "Select Stylist Amrita [PERSON_NAME] Khumlianniang [PERSON_NAME] Manager Manhoih…" at bounding box center [240, 426] width 111 height 26
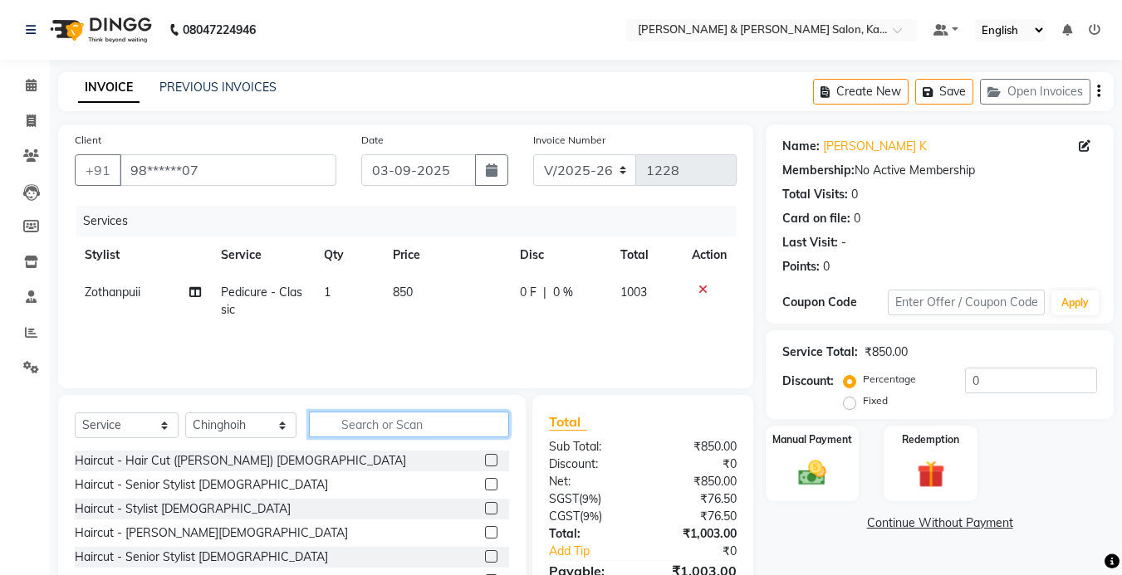
click at [378, 422] on input "text" at bounding box center [409, 425] width 200 height 26
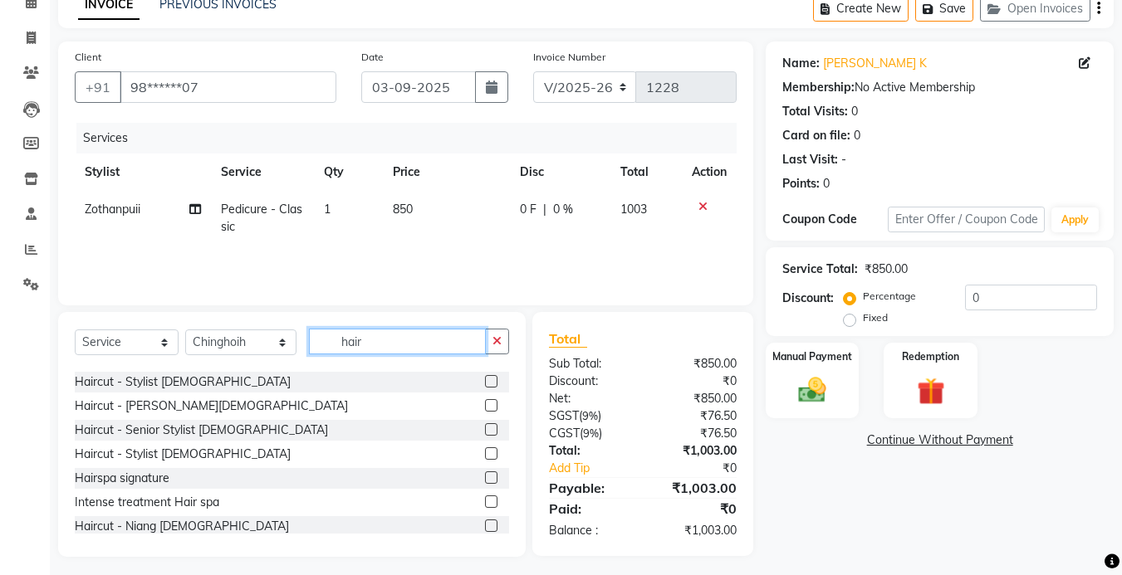
scroll to position [83, 0]
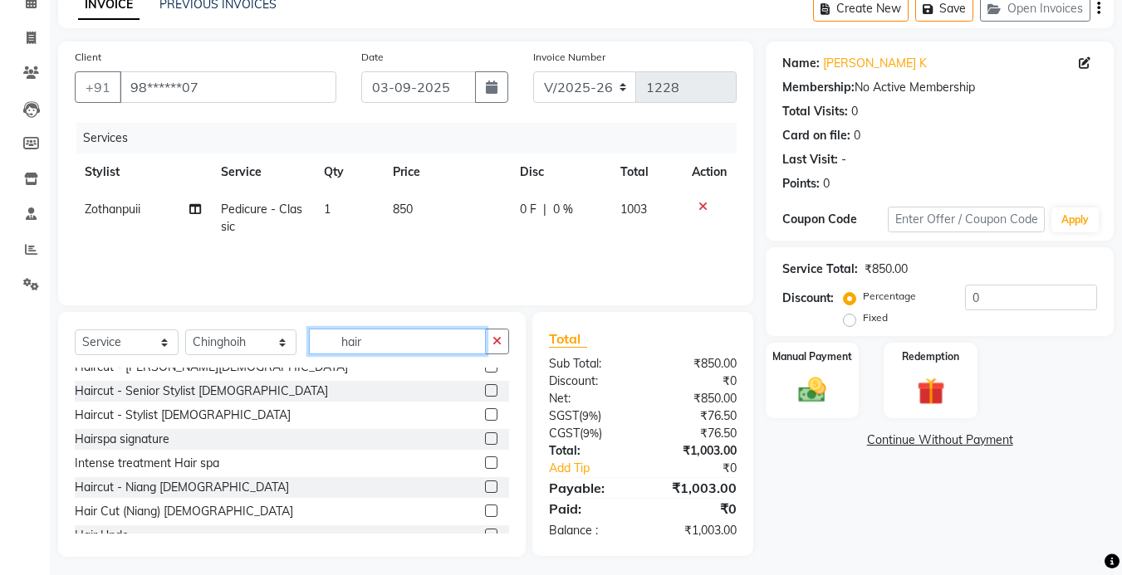
click at [384, 347] on input "hair" at bounding box center [397, 342] width 177 height 26
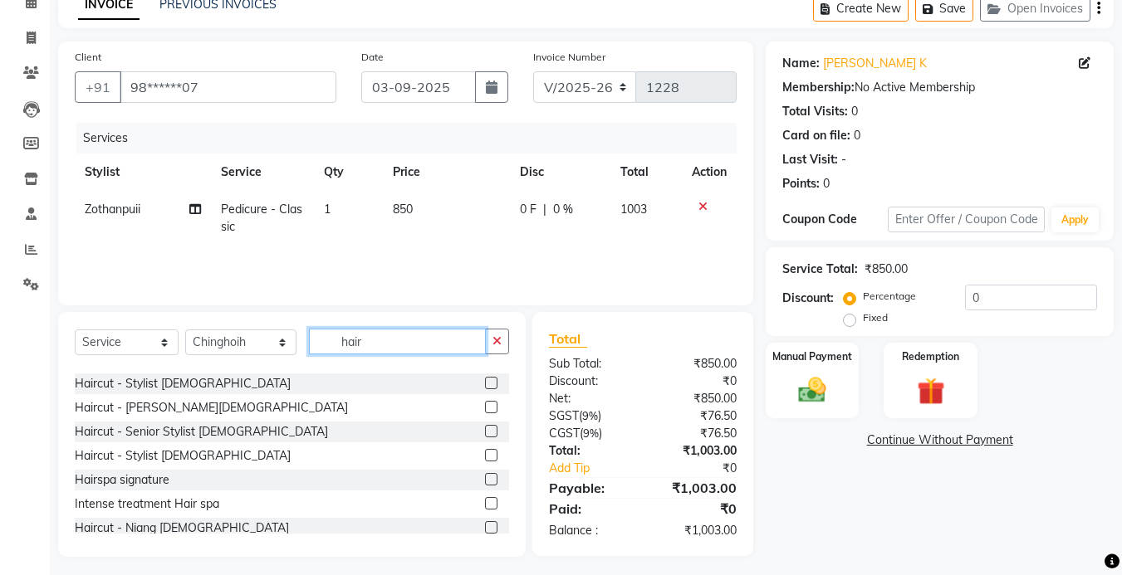
scroll to position [0, 0]
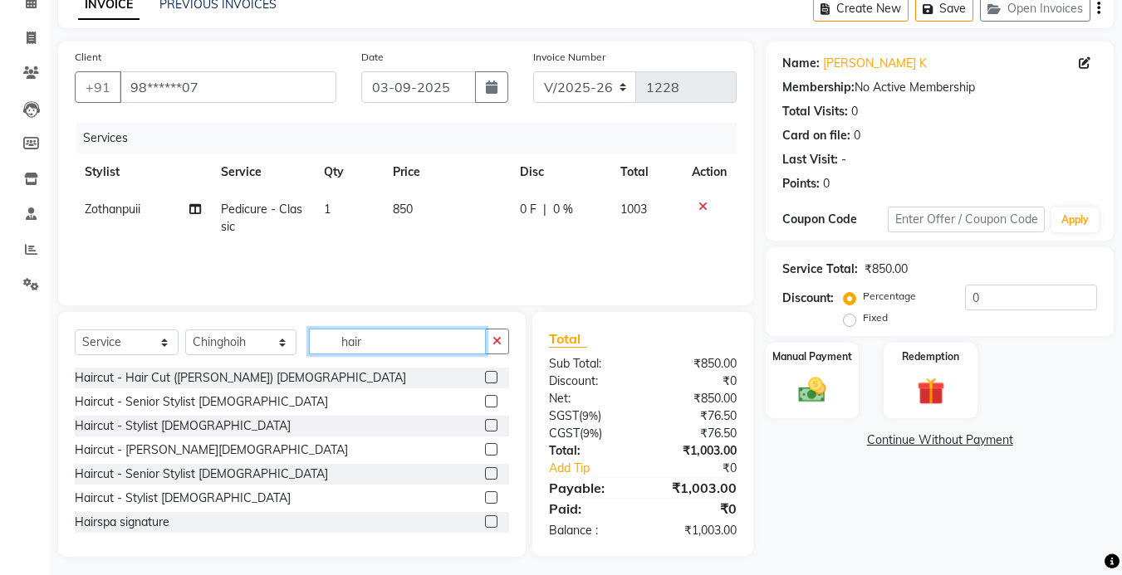
click at [397, 344] on input "hair" at bounding box center [397, 342] width 177 height 26
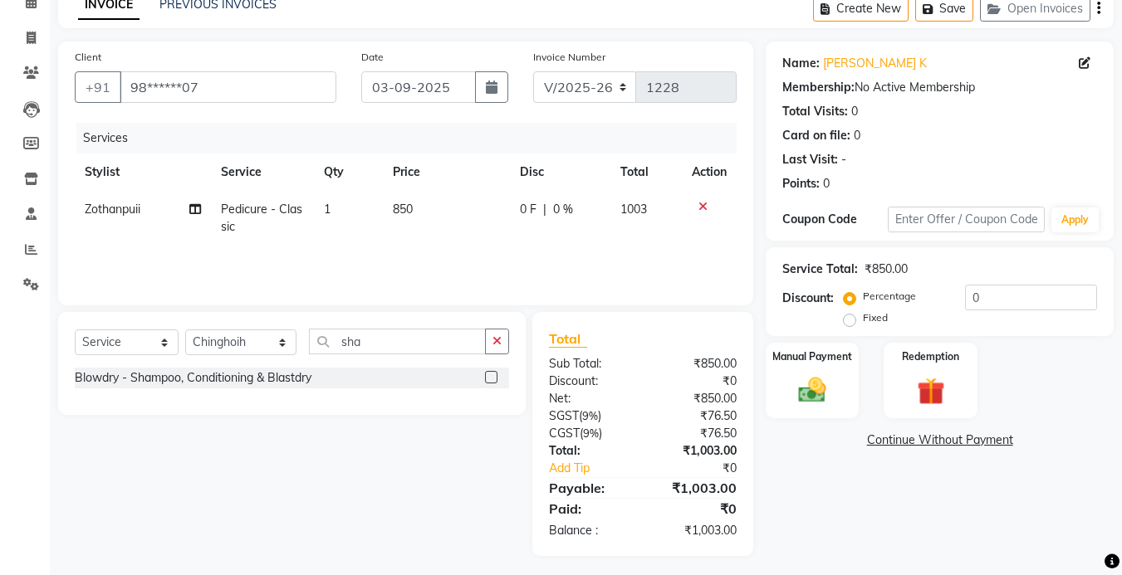
click at [495, 378] on label at bounding box center [491, 377] width 12 height 12
click at [495, 378] on input "checkbox" at bounding box center [490, 378] width 11 height 11
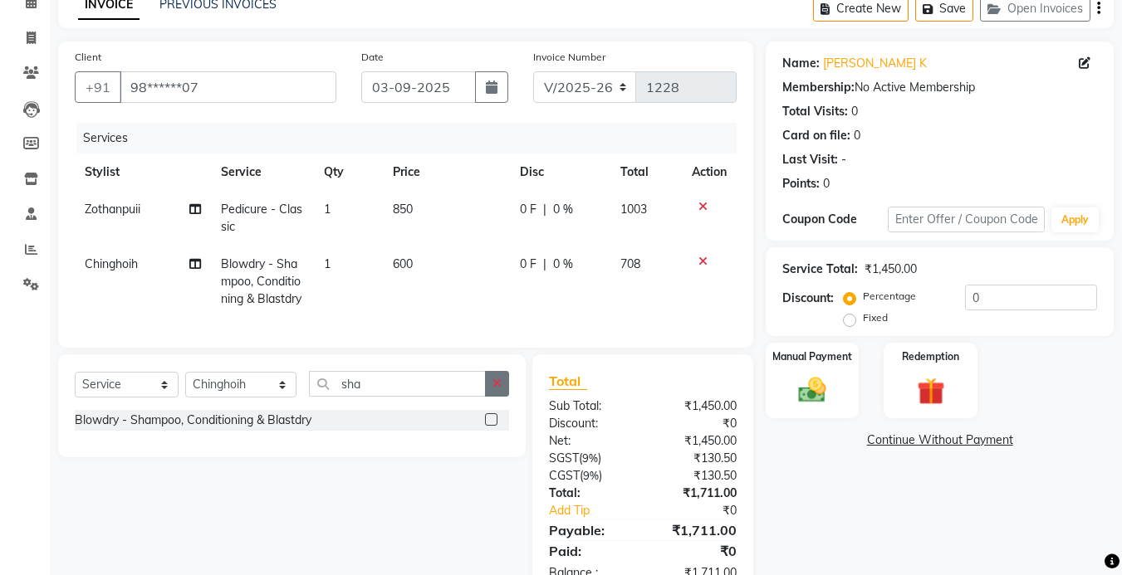
click at [495, 389] on icon "button" at bounding box center [496, 384] width 9 height 12
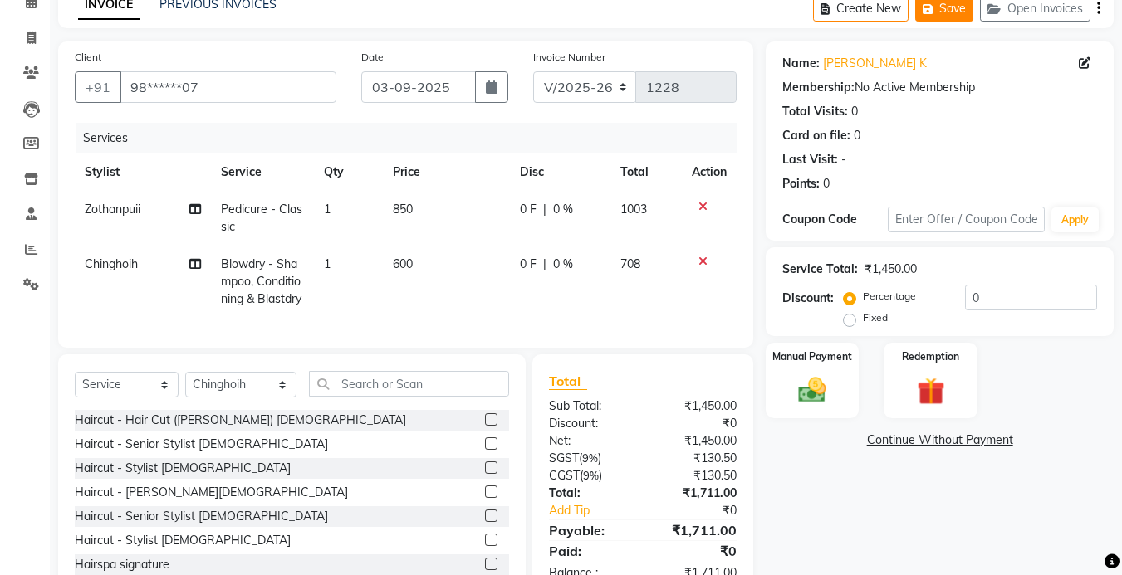
click at [944, 22] on button "Save" at bounding box center [944, 9] width 58 height 26
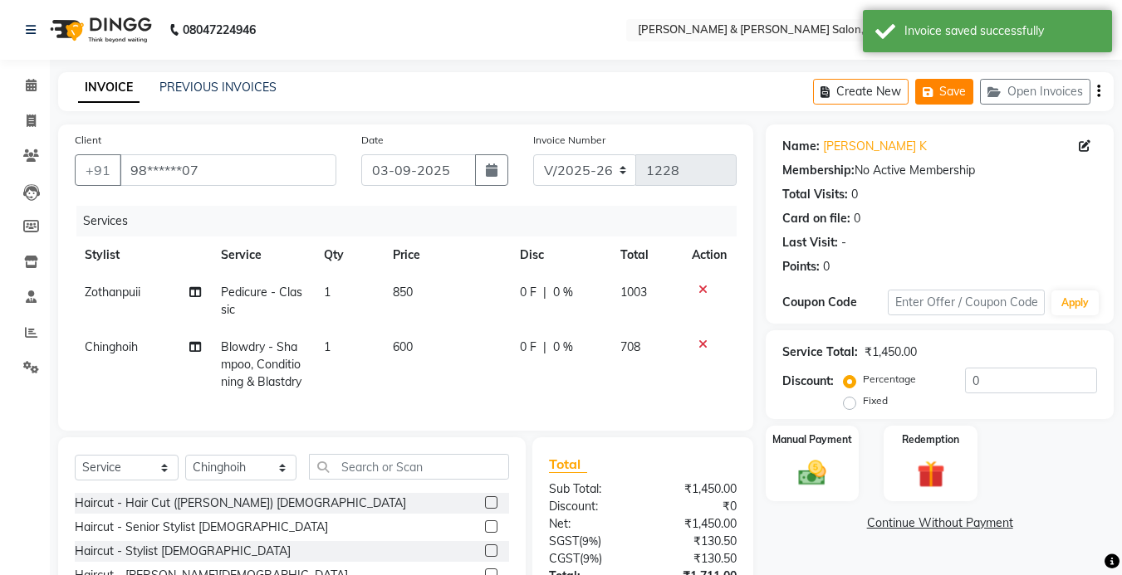
click at [948, 95] on button "Save" at bounding box center [944, 92] width 58 height 26
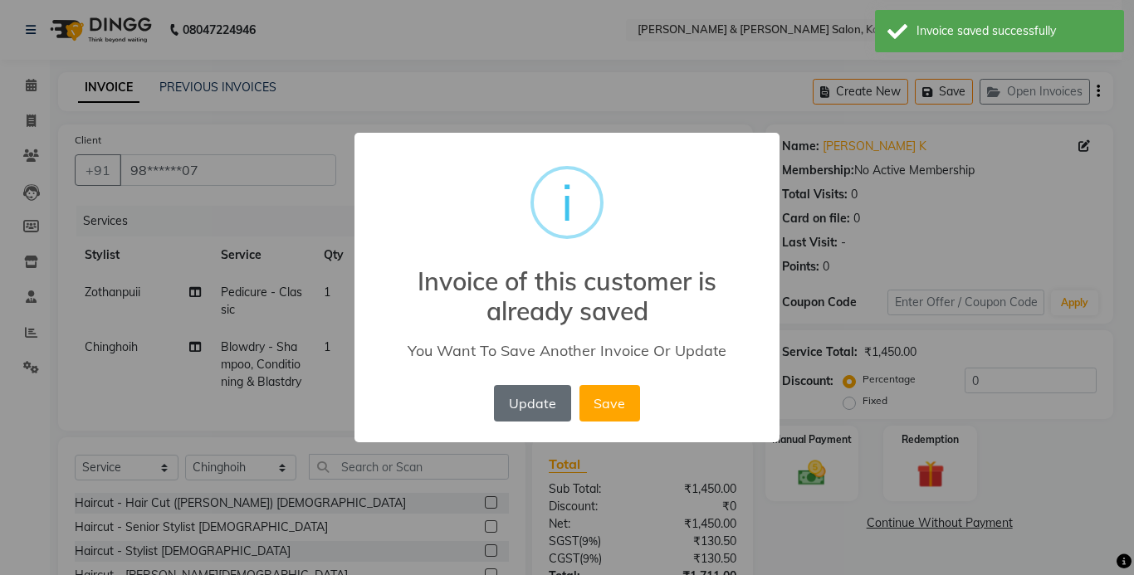
click at [551, 406] on button "Update" at bounding box center [532, 403] width 76 height 37
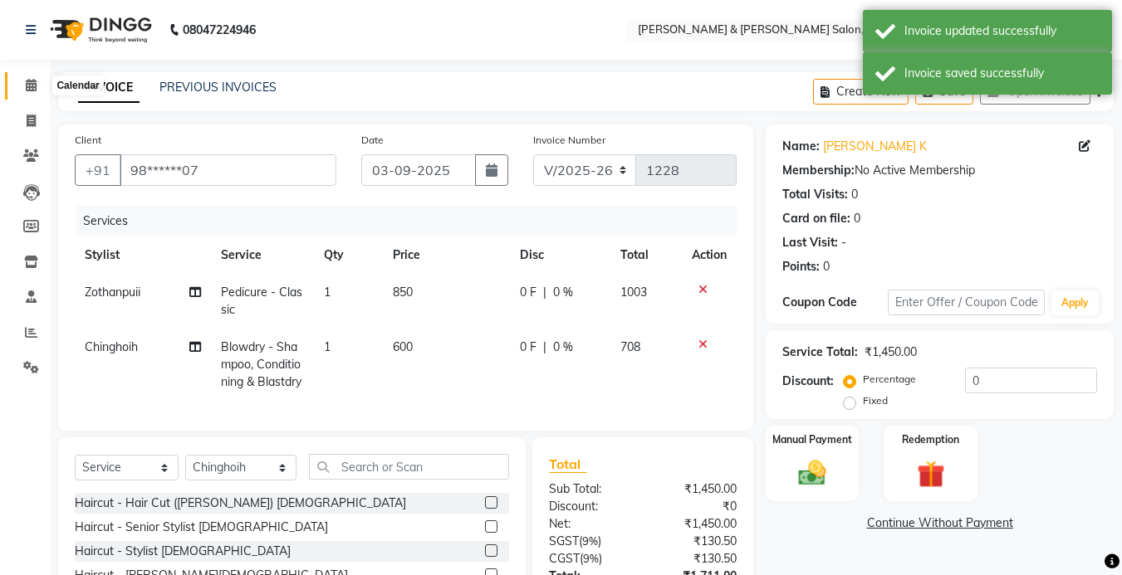
click at [27, 91] on span at bounding box center [31, 85] width 29 height 19
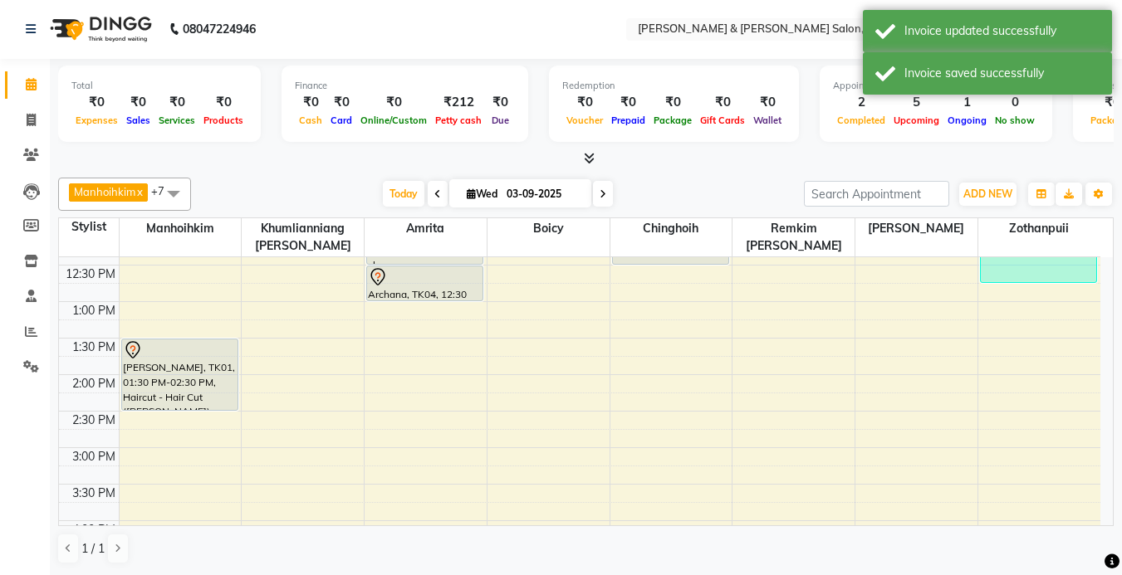
scroll to position [249, 0]
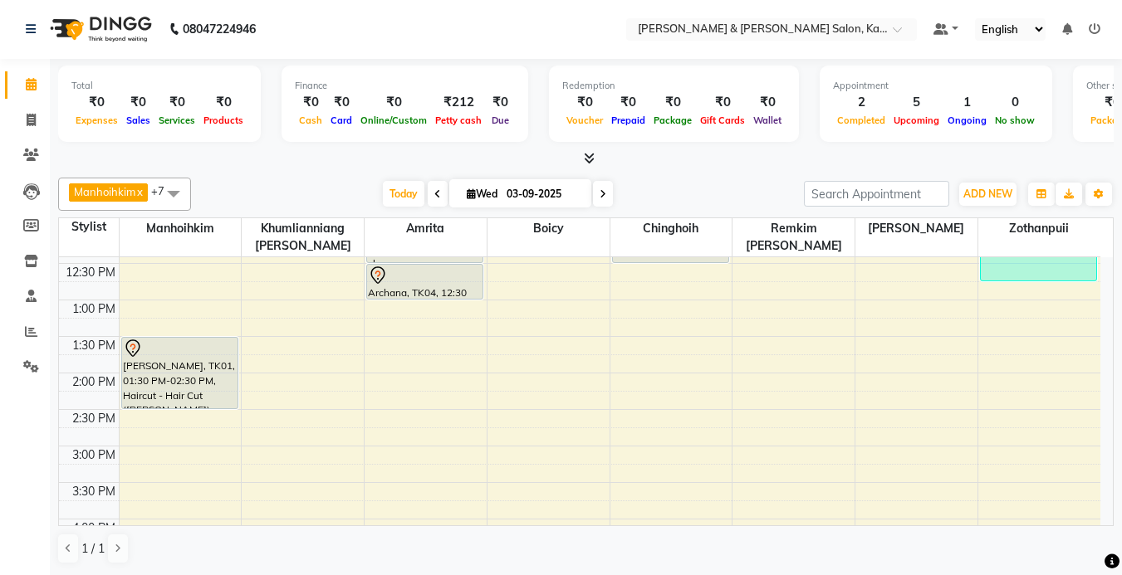
click at [602, 189] on icon at bounding box center [603, 194] width 7 height 10
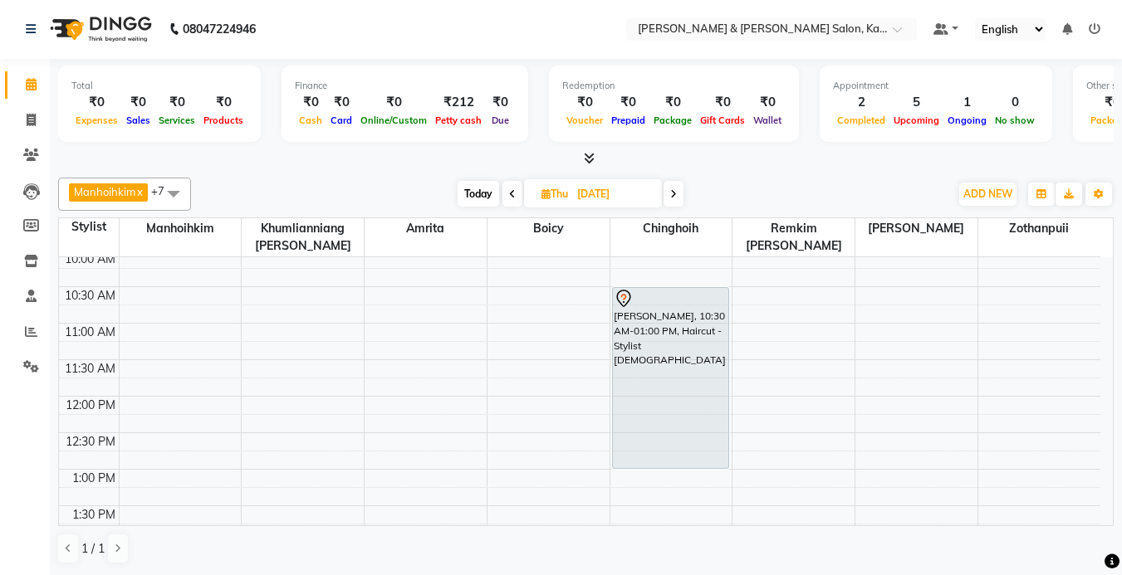
scroll to position [17, 0]
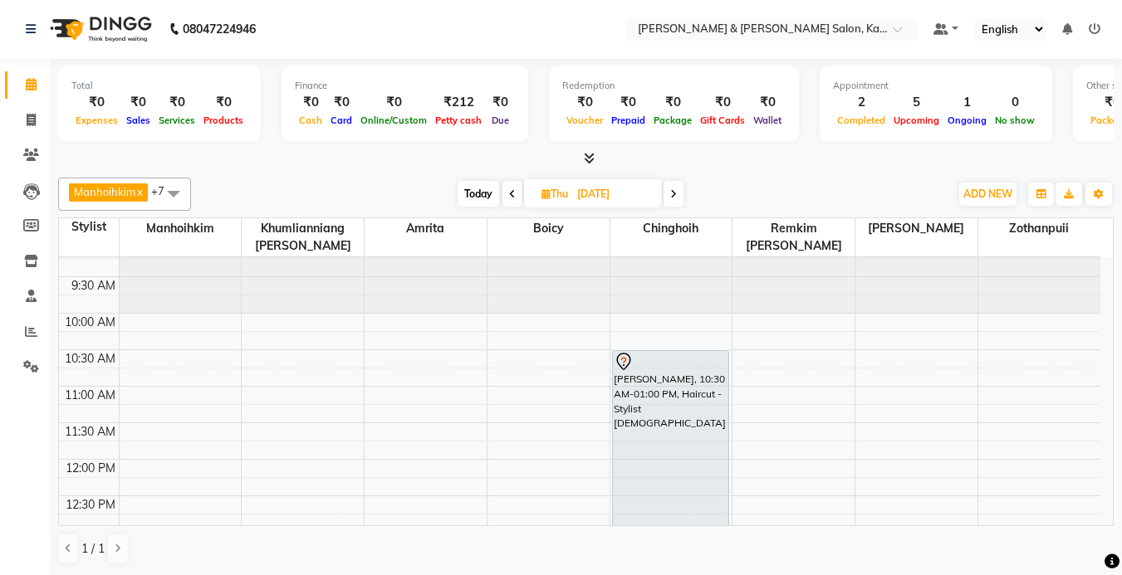
click at [677, 195] on icon at bounding box center [673, 194] width 7 height 10
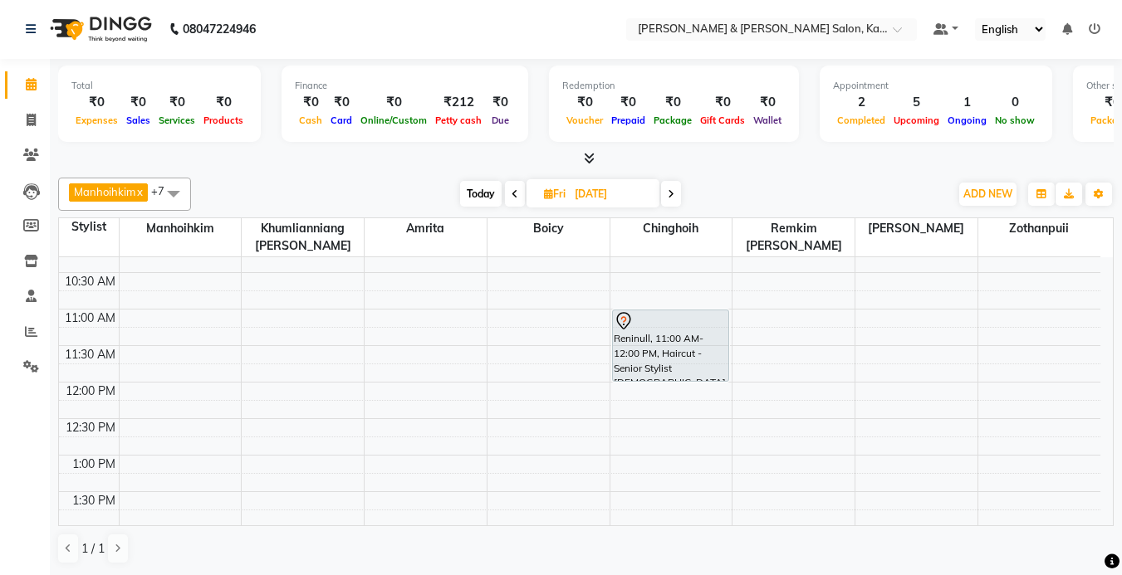
scroll to position [0, 0]
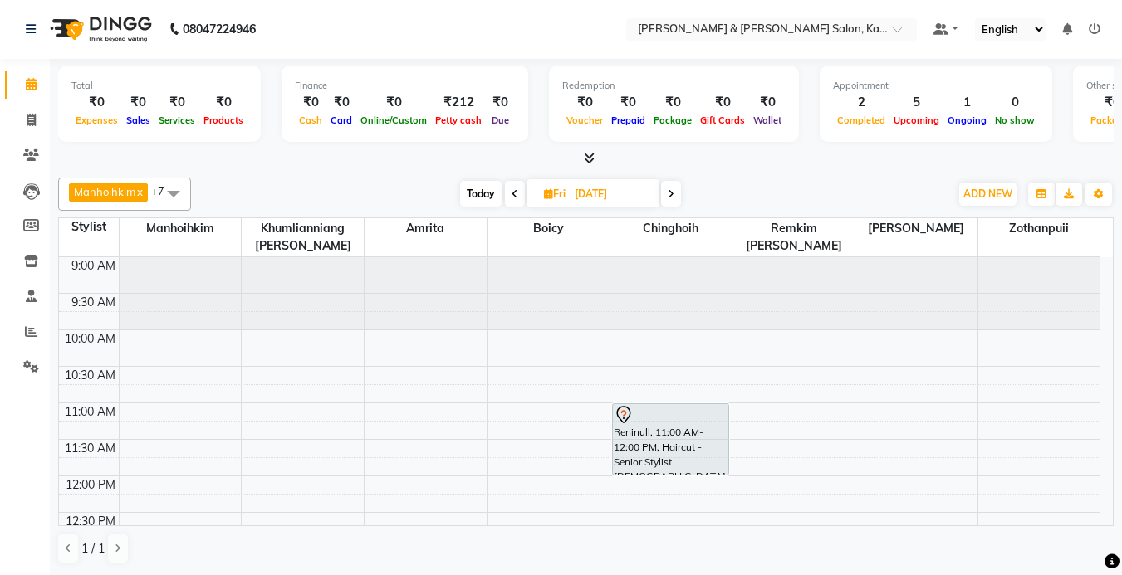
click at [478, 191] on span "Today" at bounding box center [481, 194] width 42 height 26
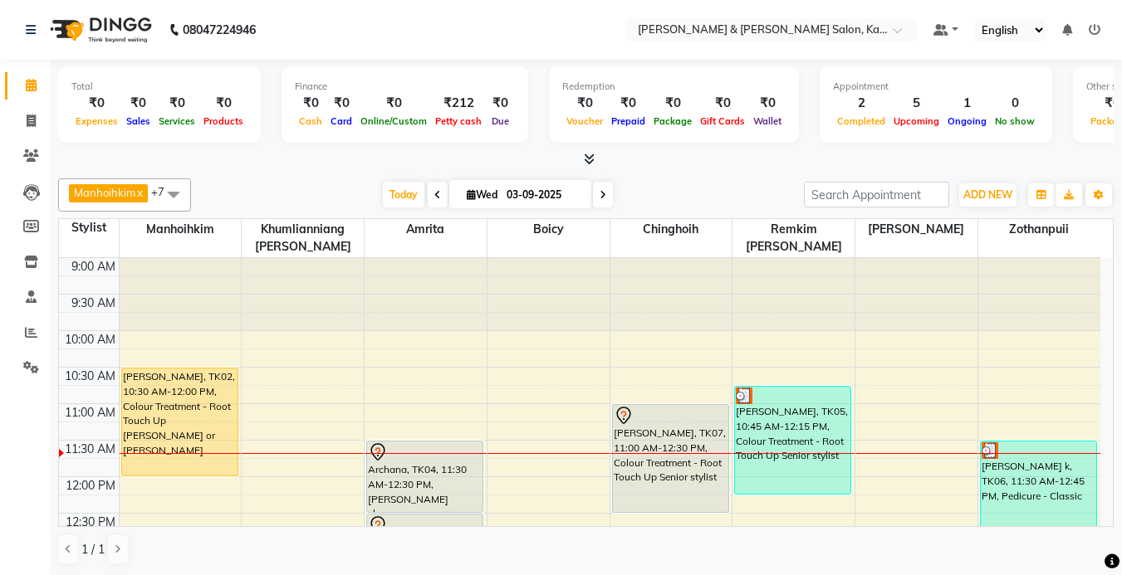
click at [600, 191] on icon at bounding box center [603, 195] width 7 height 10
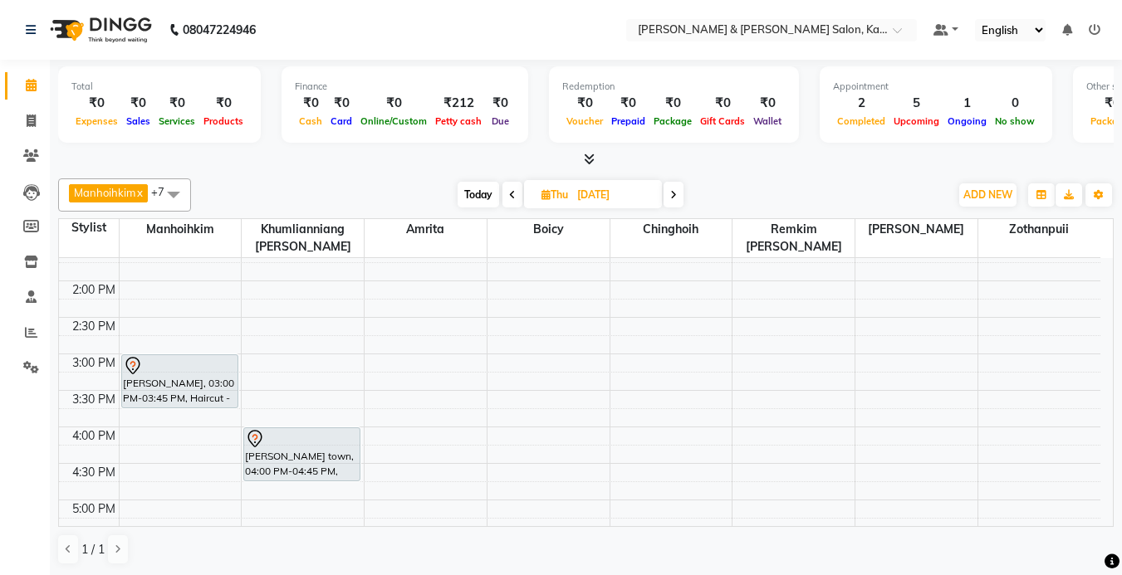
scroll to position [332, 0]
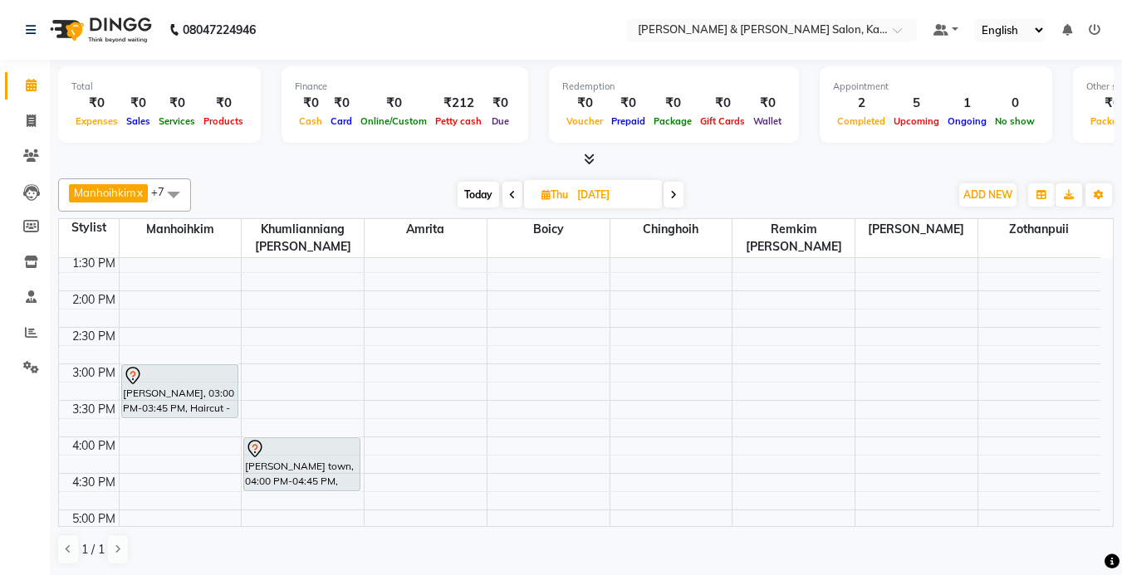
click at [669, 190] on span at bounding box center [673, 195] width 20 height 26
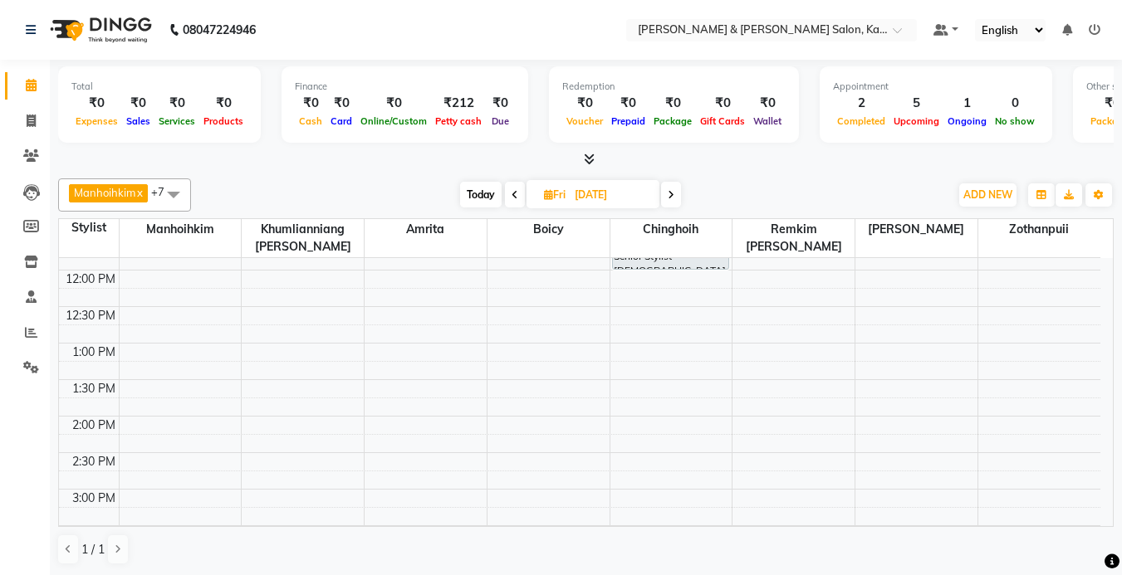
scroll to position [166, 0]
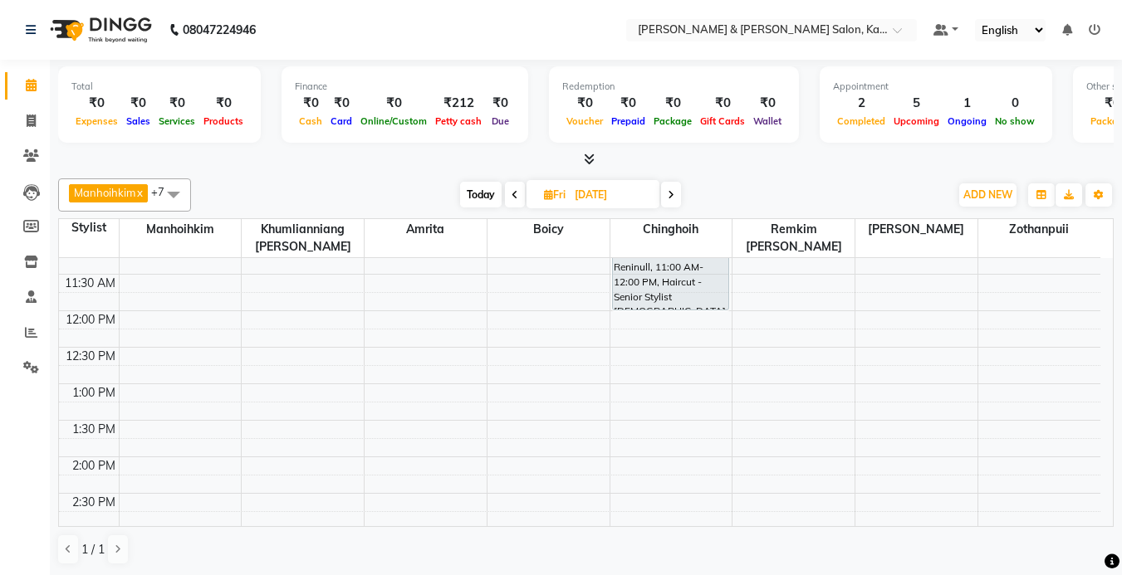
click at [585, 200] on input "[DATE]" at bounding box center [611, 195] width 83 height 25
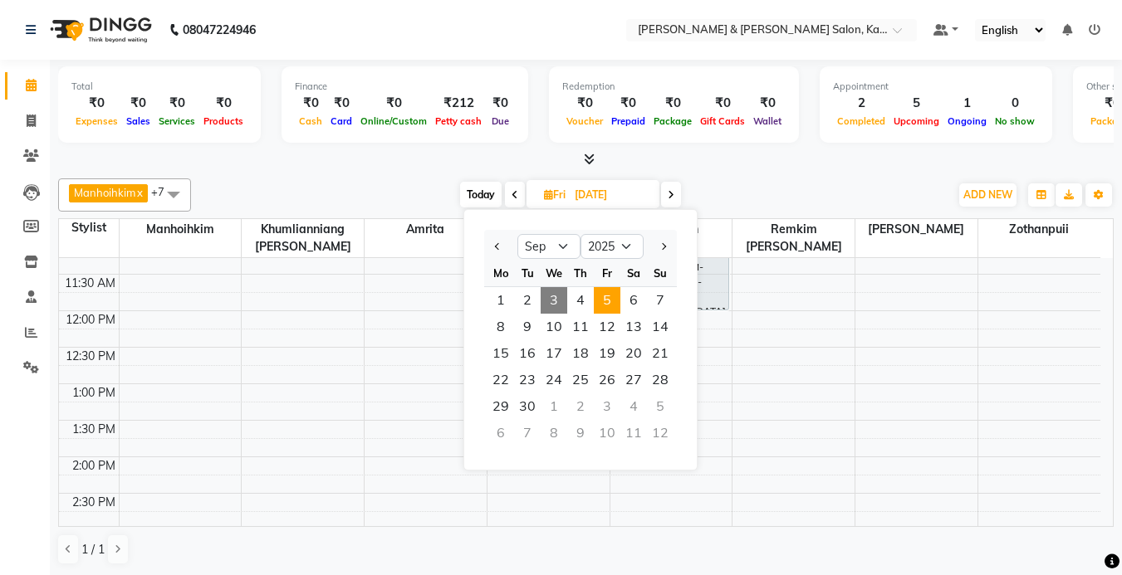
click at [543, 301] on span "3" at bounding box center [554, 300] width 27 height 27
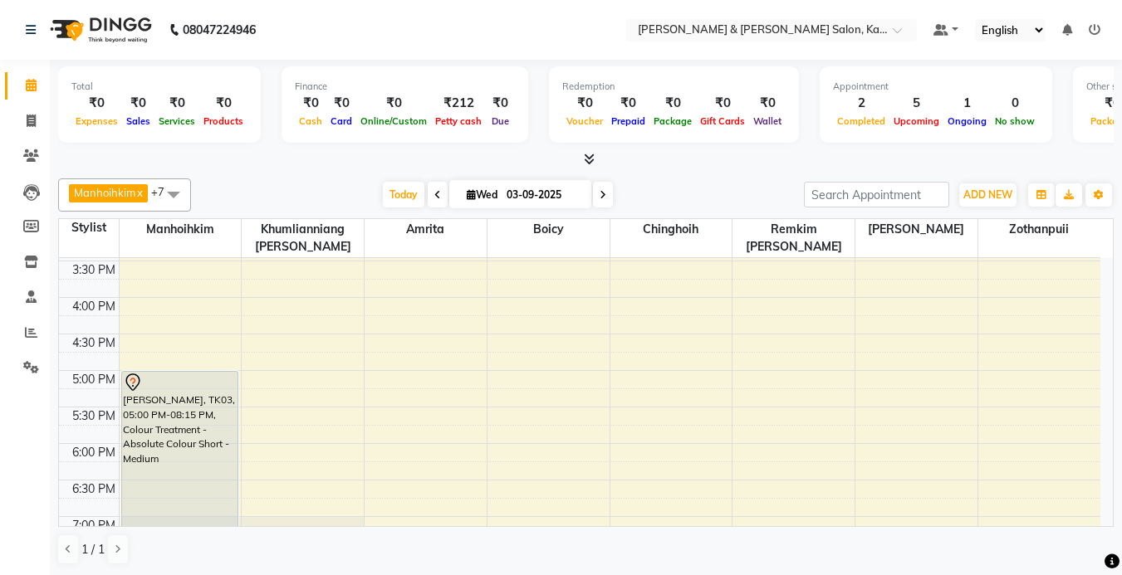
scroll to position [432, 0]
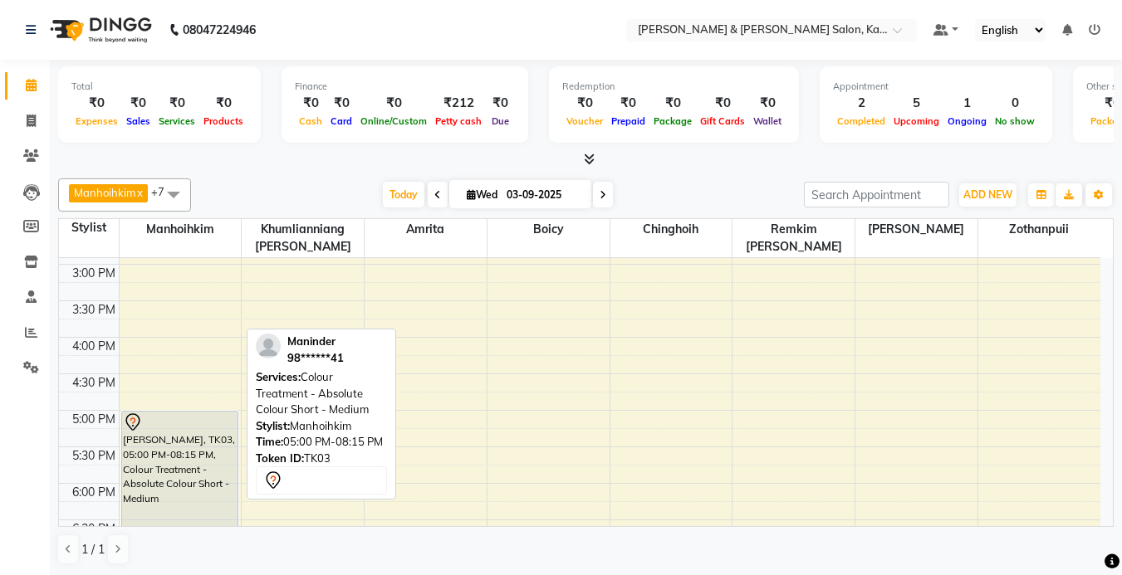
click at [200, 500] on div "[PERSON_NAME], TK03, 05:00 PM-08:15 PM, Colour Treatment - Absolute Colour Shor…" at bounding box center [179, 529] width 115 height 235
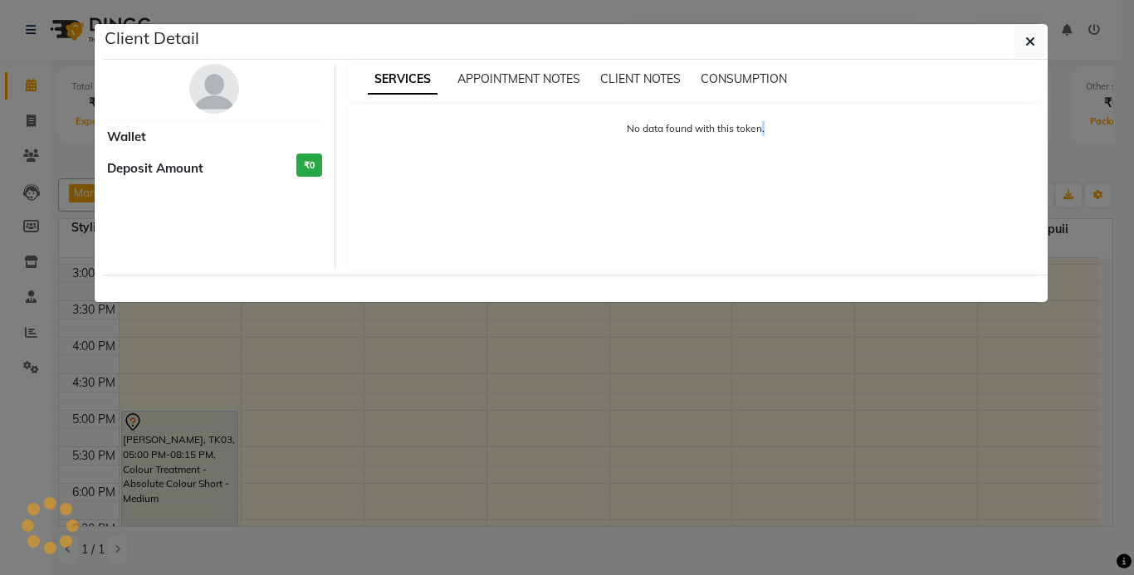
click at [200, 500] on ngb-modal-window "Client Detail Wallet Deposit Amount ₹0 SERVICES APPOINTMENT NOTES CLIENT NOTES …" at bounding box center [567, 287] width 1134 height 575
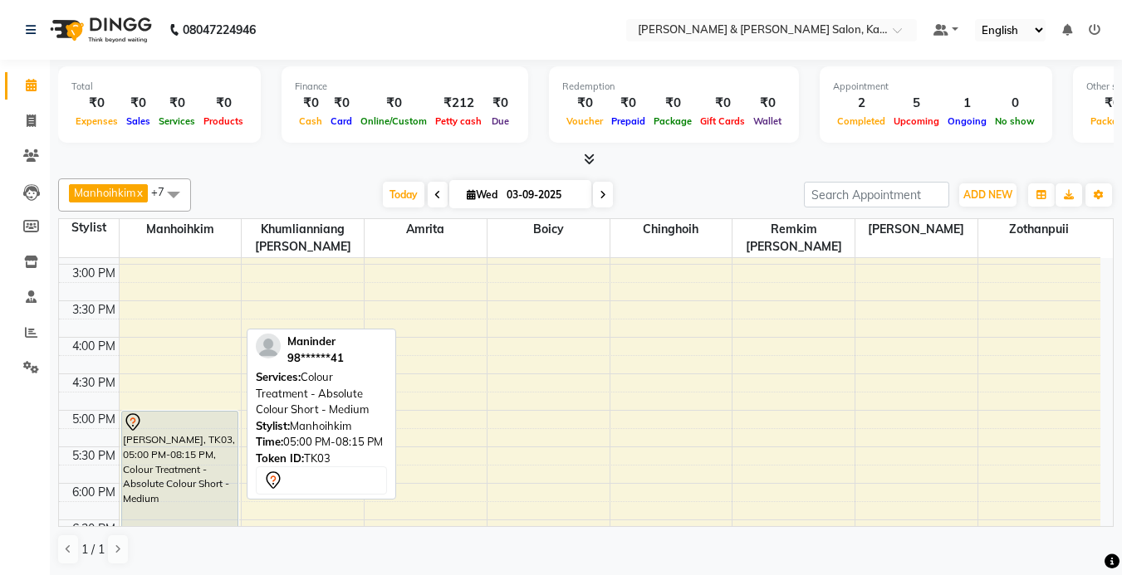
click at [200, 500] on div "[PERSON_NAME], TK03, 05:00 PM-08:15 PM, Colour Treatment - Absolute Colour Shor…" at bounding box center [179, 529] width 115 height 235
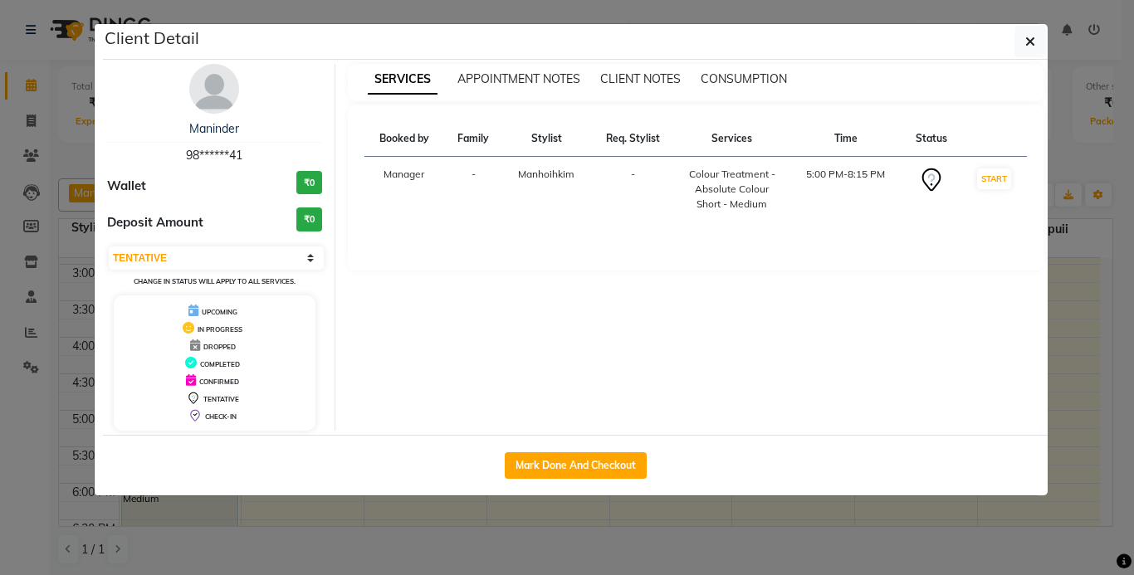
click at [200, 500] on ngb-modal-window "Client Detail [PERSON_NAME] 98******41 Wallet ₹0 Deposit Amount ₹0 Select IN SE…" at bounding box center [567, 287] width 1134 height 575
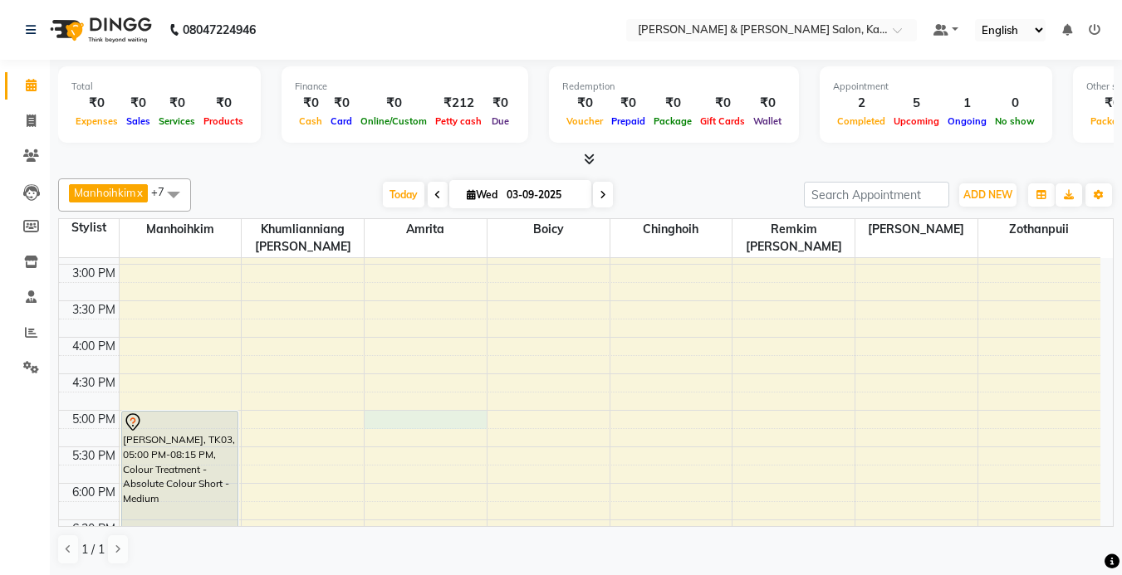
click at [396, 424] on div "9:00 AM 9:30 AM 10:00 AM 10:30 AM 11:00 AM 11:30 AM 12:00 PM 12:30 PM 1:00 PM 1…" at bounding box center [579, 300] width 1041 height 949
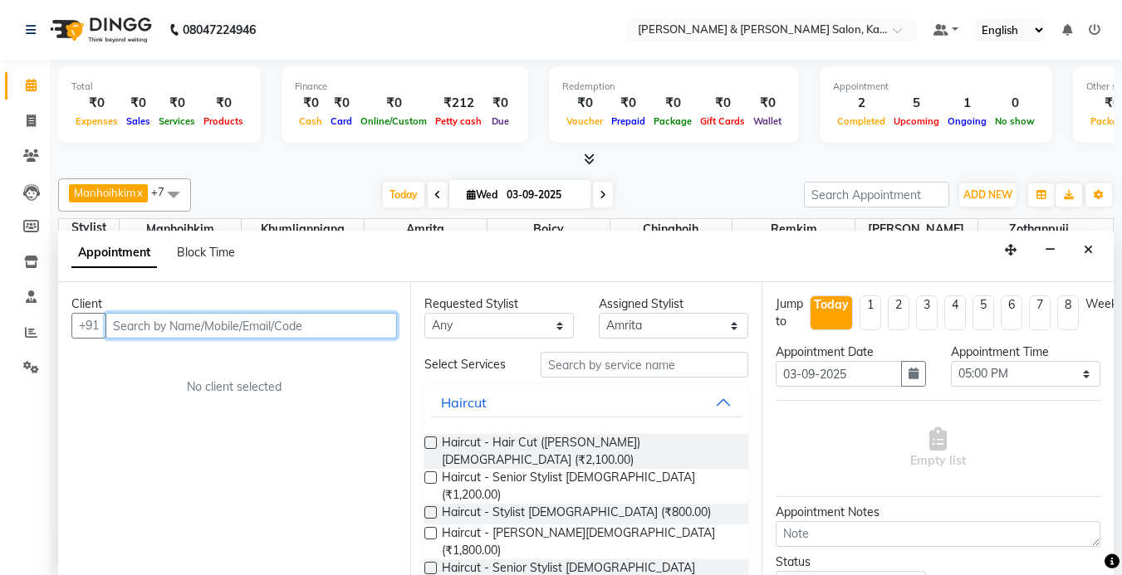
scroll to position [1, 0]
click at [308, 331] on input "text" at bounding box center [250, 325] width 291 height 26
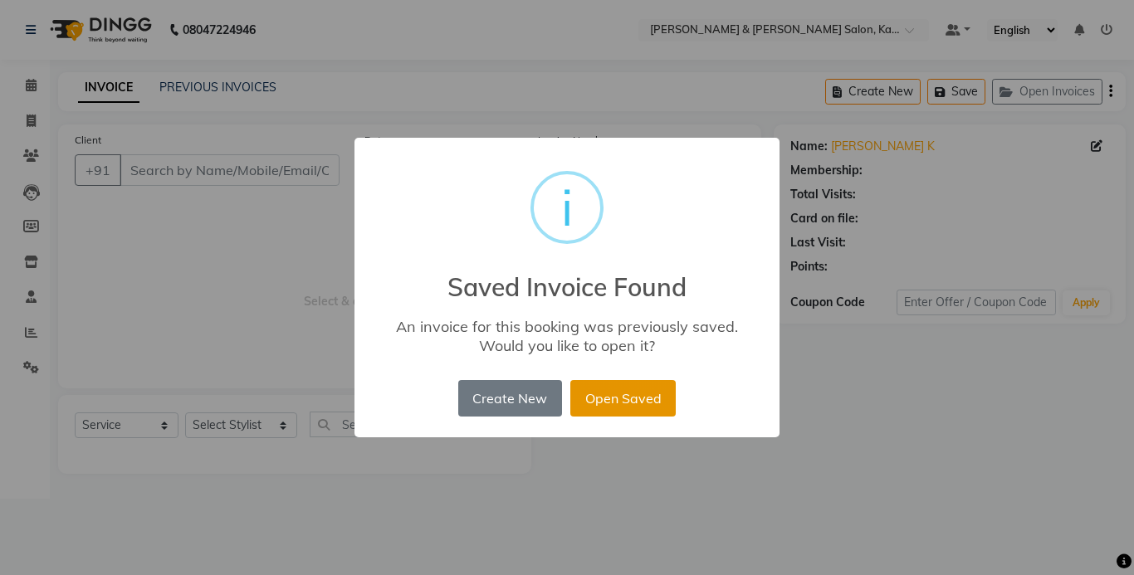
click at [634, 395] on button "Open Saved" at bounding box center [622, 398] width 105 height 37
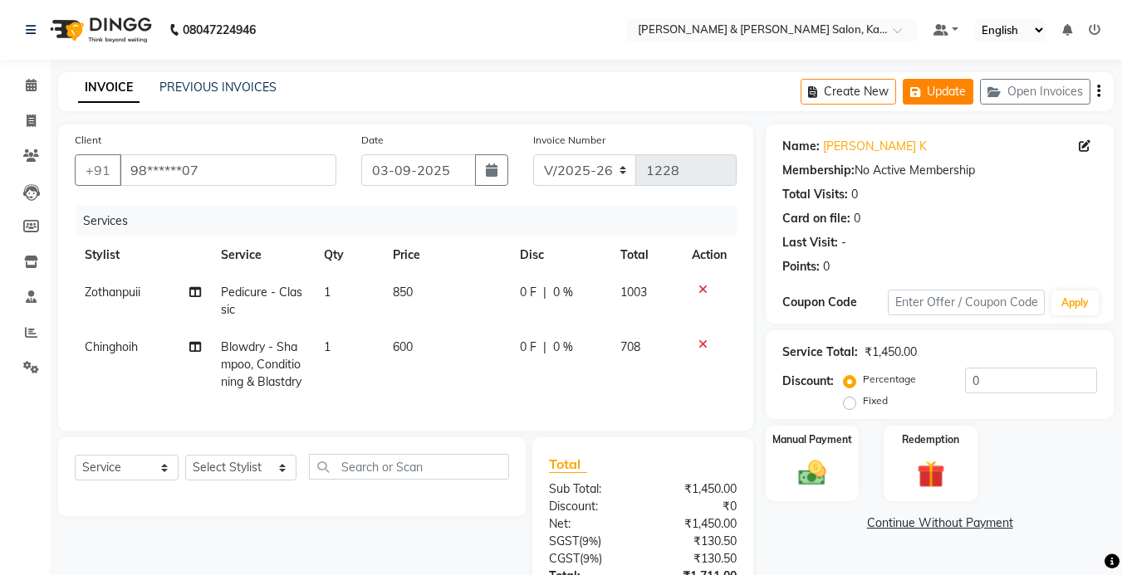
click at [959, 100] on button "Update" at bounding box center [938, 92] width 71 height 26
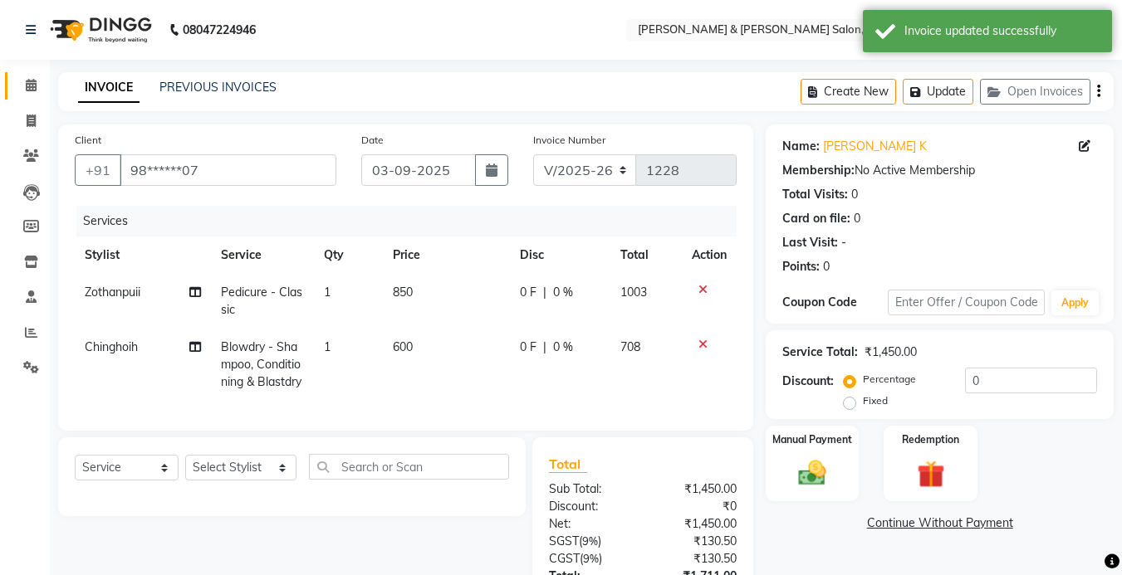
click at [27, 83] on icon at bounding box center [31, 85] width 11 height 12
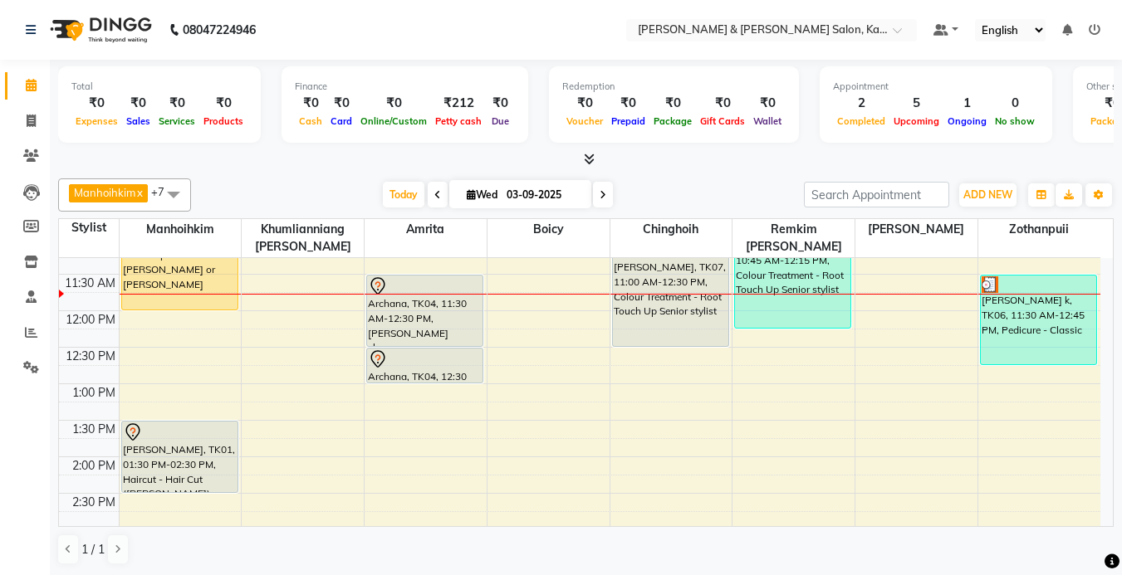
scroll to position [83, 0]
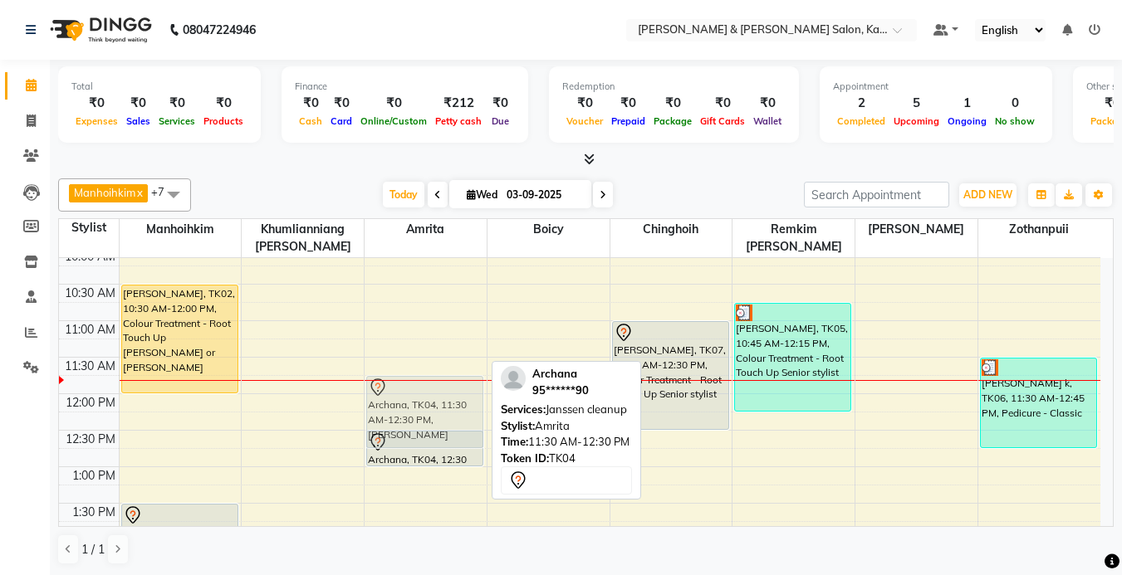
drag, startPoint x: 435, startPoint y: 399, endPoint x: 436, endPoint y: 417, distance: 17.5
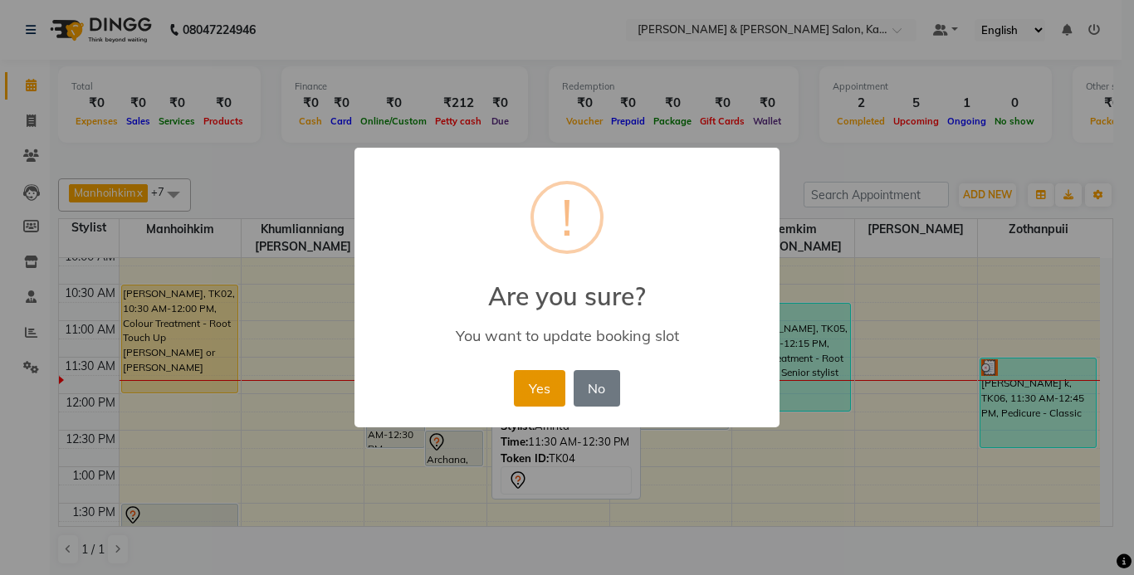
click at [530, 406] on button "Yes" at bounding box center [539, 388] width 51 height 37
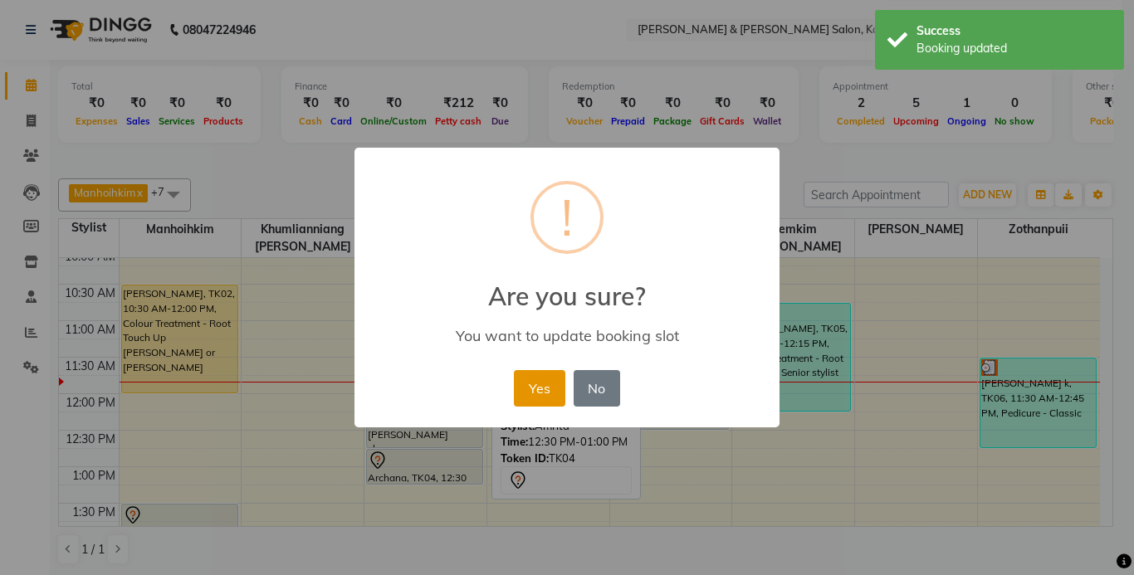
click at [541, 392] on button "Yes" at bounding box center [539, 388] width 51 height 37
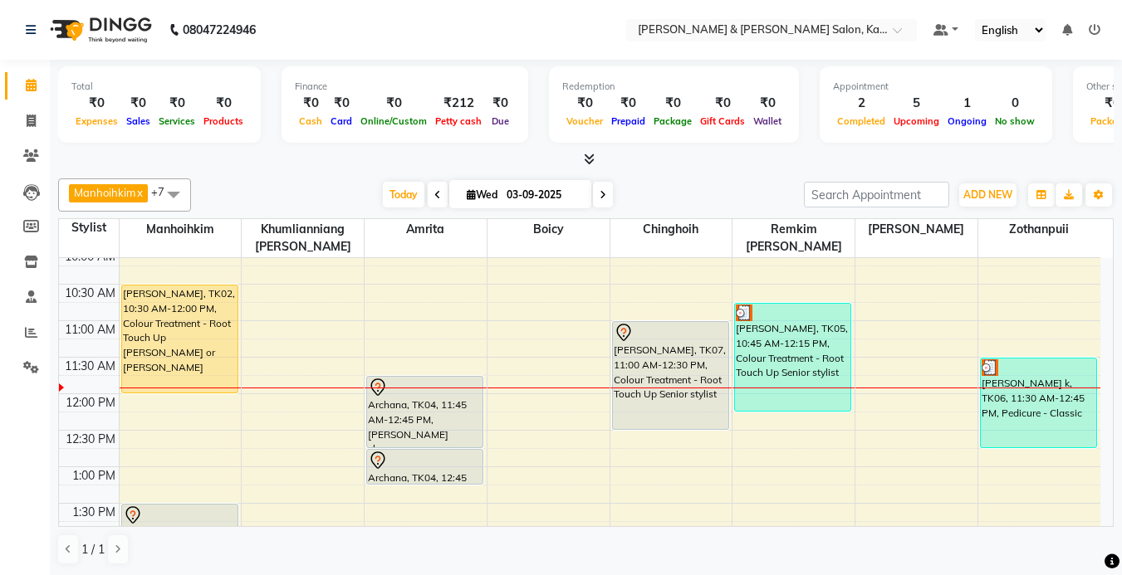
click at [600, 197] on icon at bounding box center [603, 195] width 7 height 10
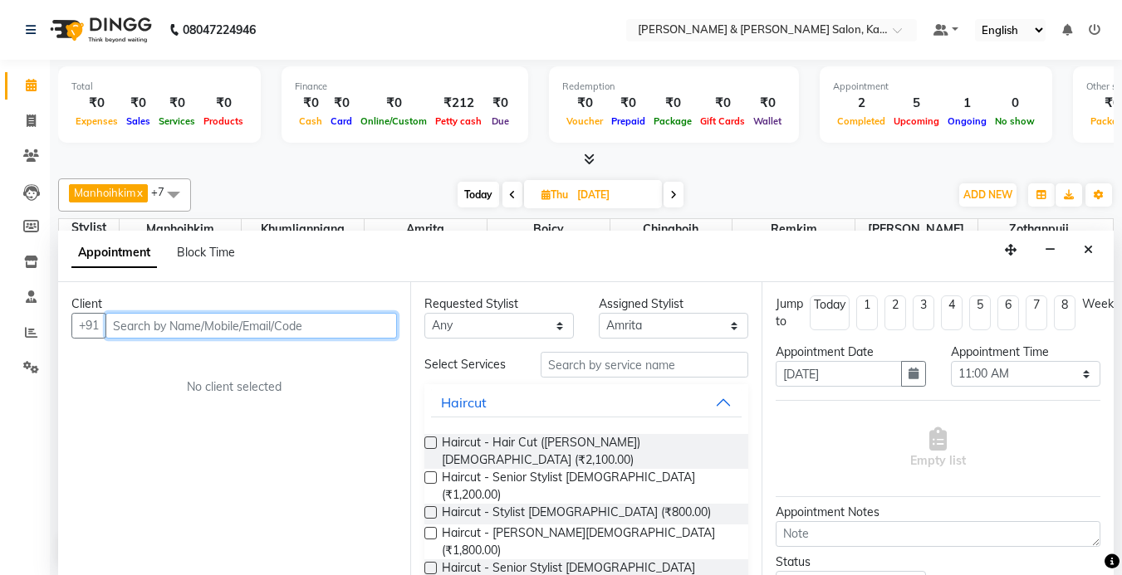
scroll to position [1, 0]
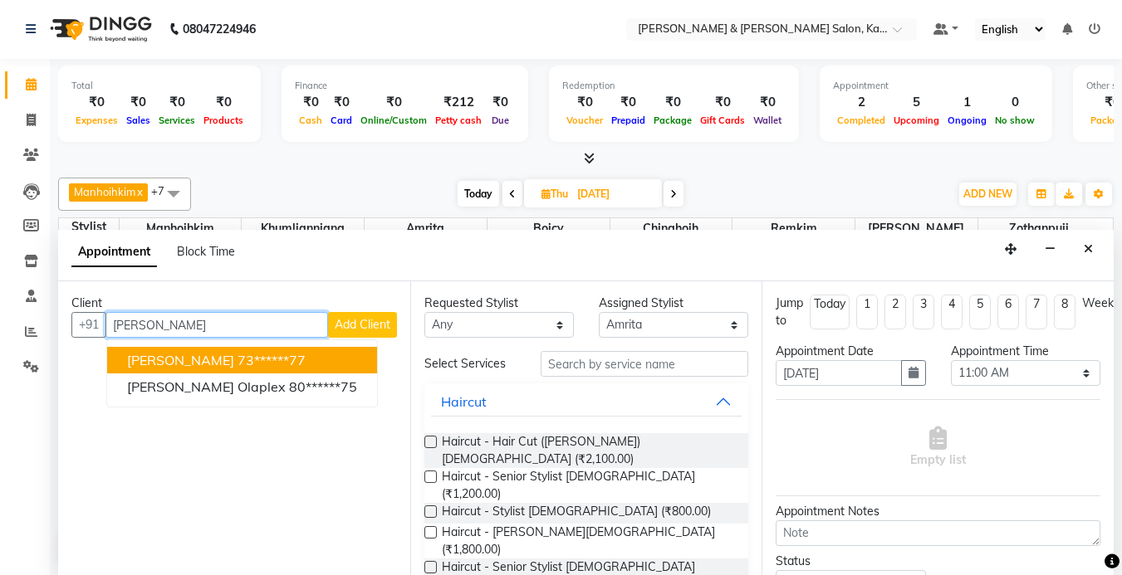
click at [237, 362] on ngb-highlight "73******77" at bounding box center [271, 360] width 68 height 17
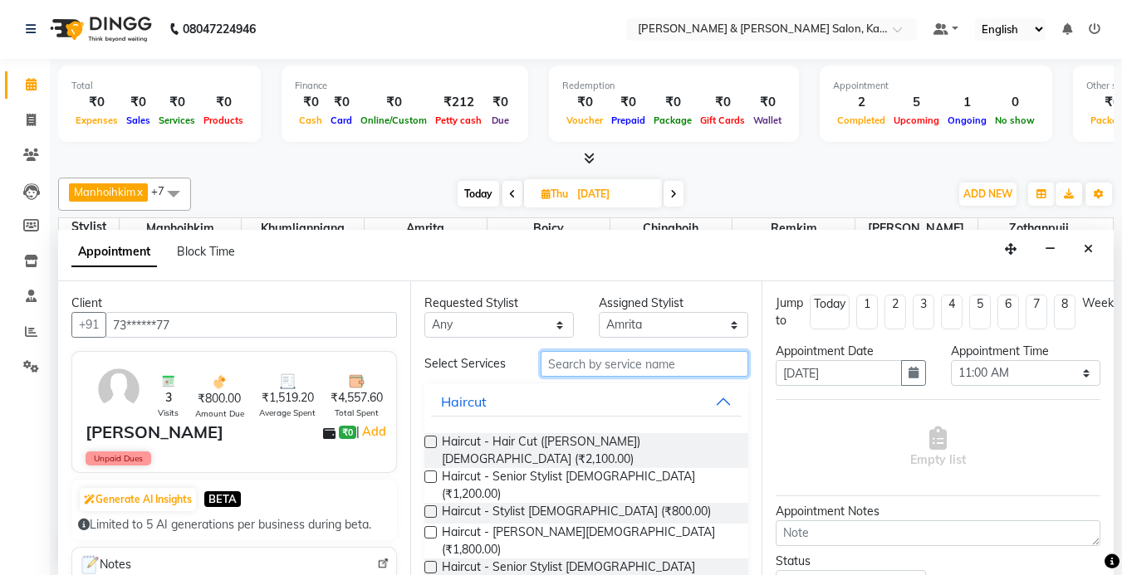
click at [590, 366] on input "text" at bounding box center [645, 364] width 208 height 26
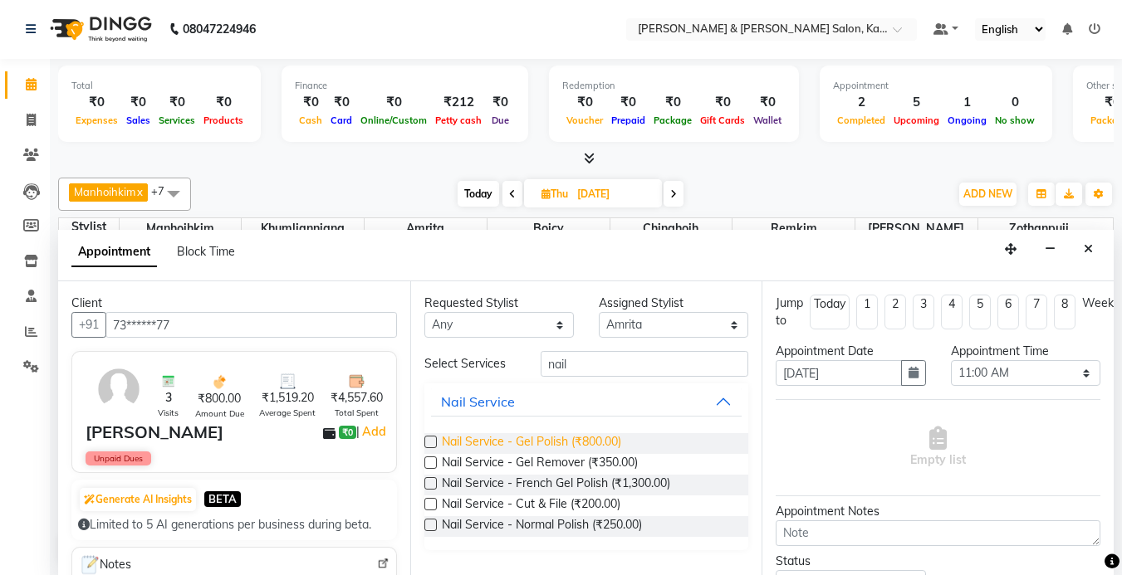
click at [579, 436] on span "Nail Service - Gel Polish (₹800.00)" at bounding box center [531, 443] width 179 height 21
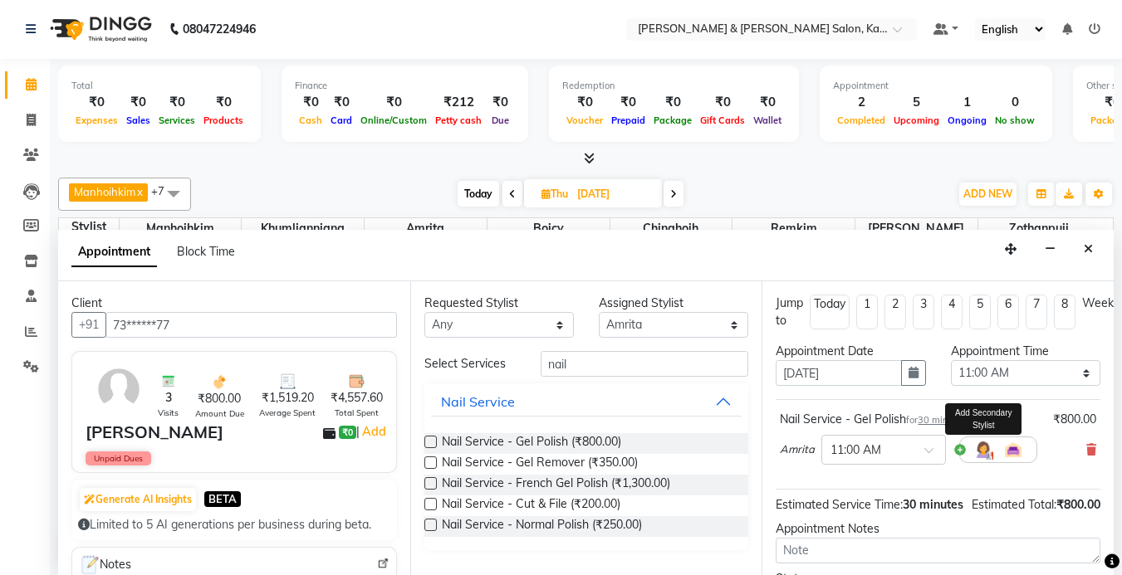
click at [982, 452] on img at bounding box center [983, 450] width 20 height 20
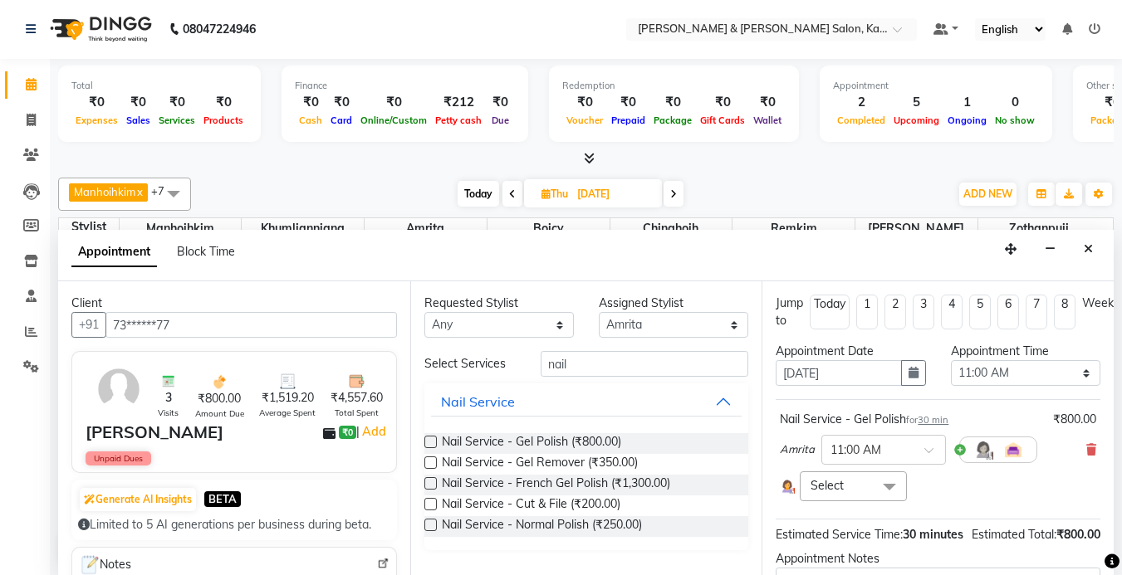
click at [849, 488] on span "Select" at bounding box center [853, 486] width 106 height 29
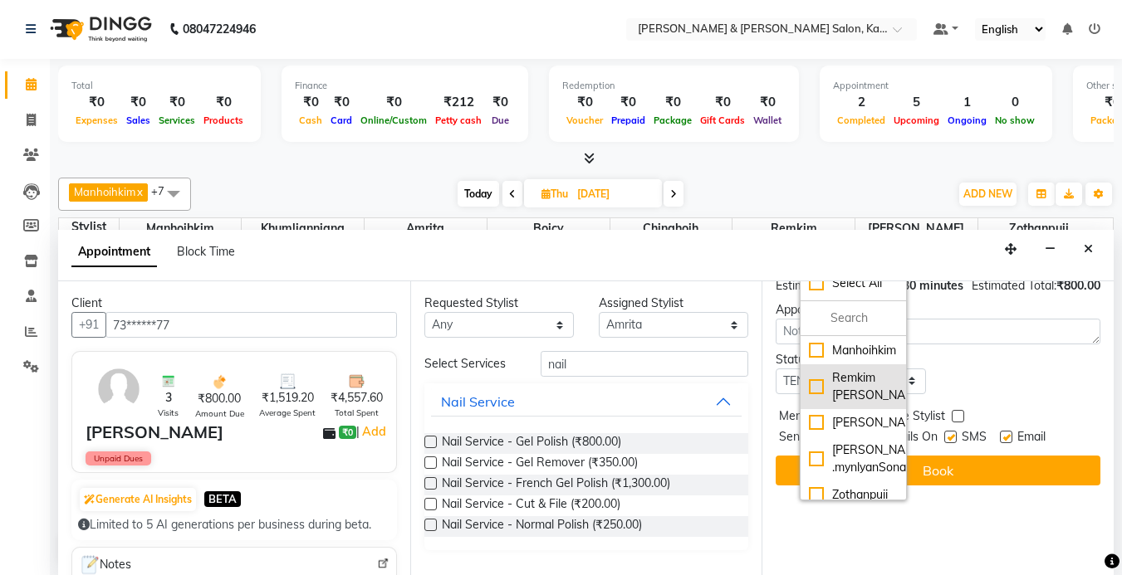
scroll to position [165, 0]
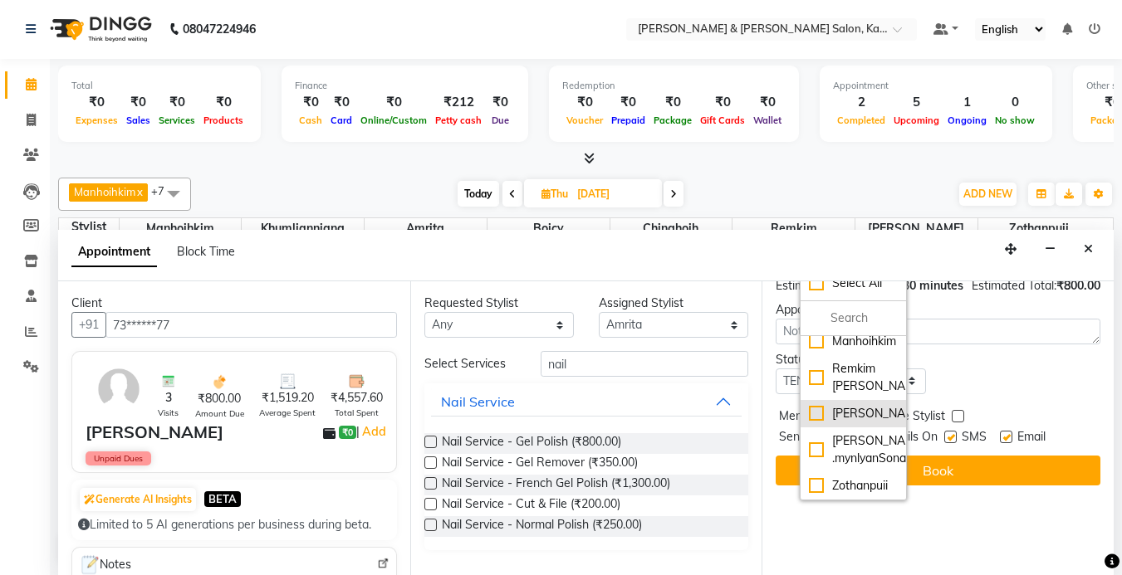
click at [817, 405] on div "[PERSON_NAME]" at bounding box center [853, 413] width 88 height 17
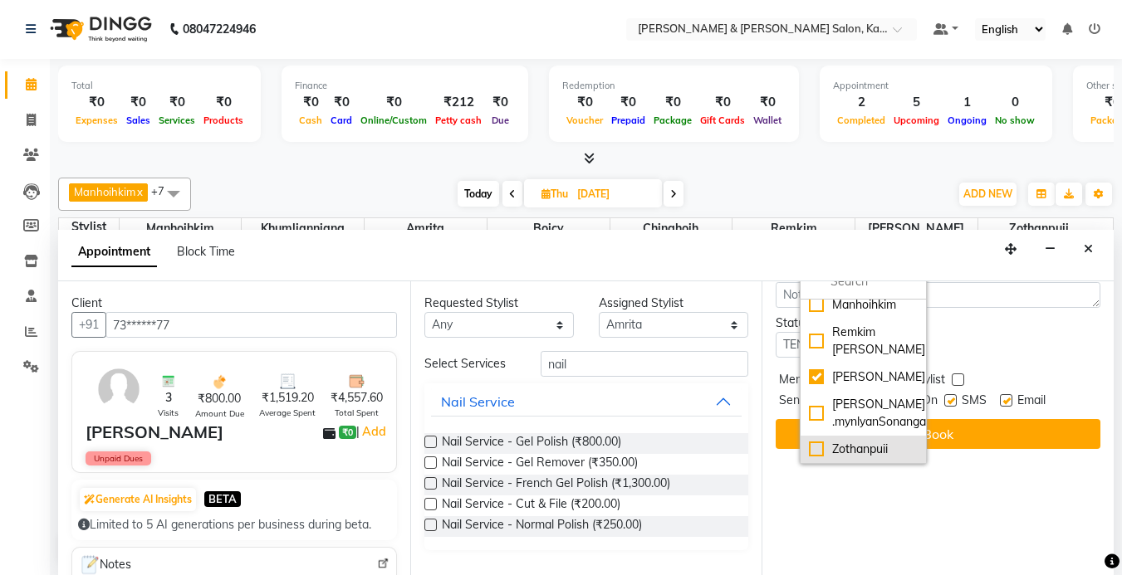
scroll to position [339, 0]
click at [818, 441] on div "Zothanpuii" at bounding box center [863, 449] width 108 height 17
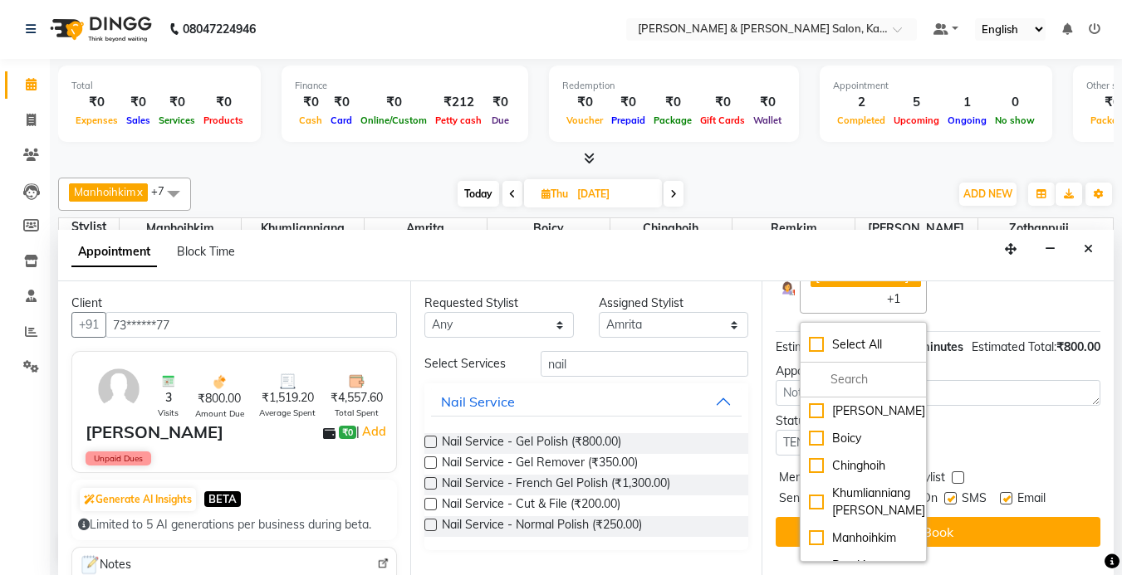
scroll to position [190, 0]
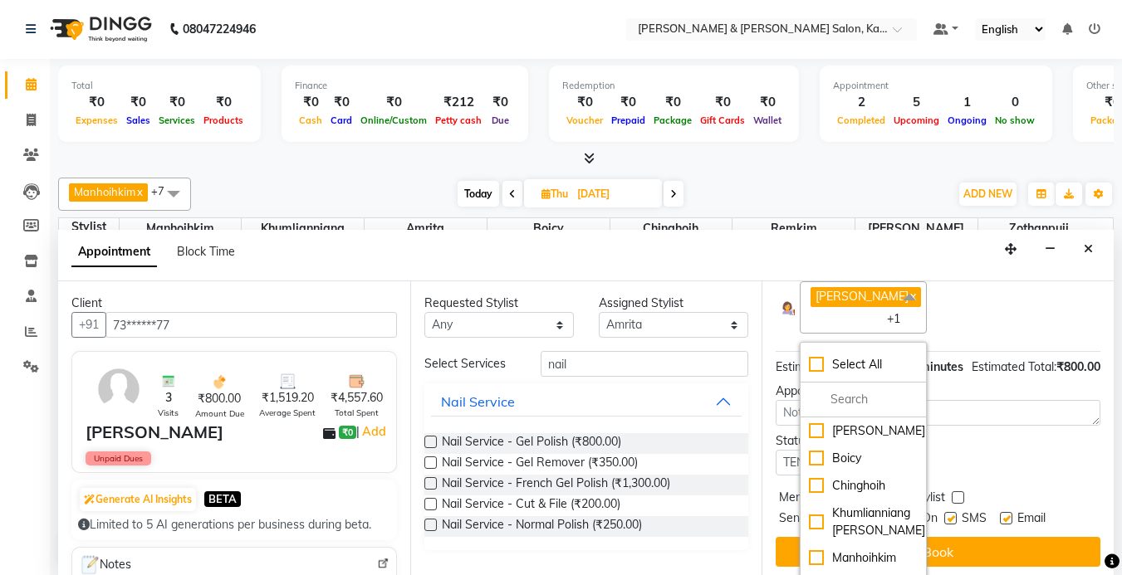
click at [982, 476] on div "Status Select TENTATIVE CONFIRM UPCOMING" at bounding box center [938, 454] width 350 height 43
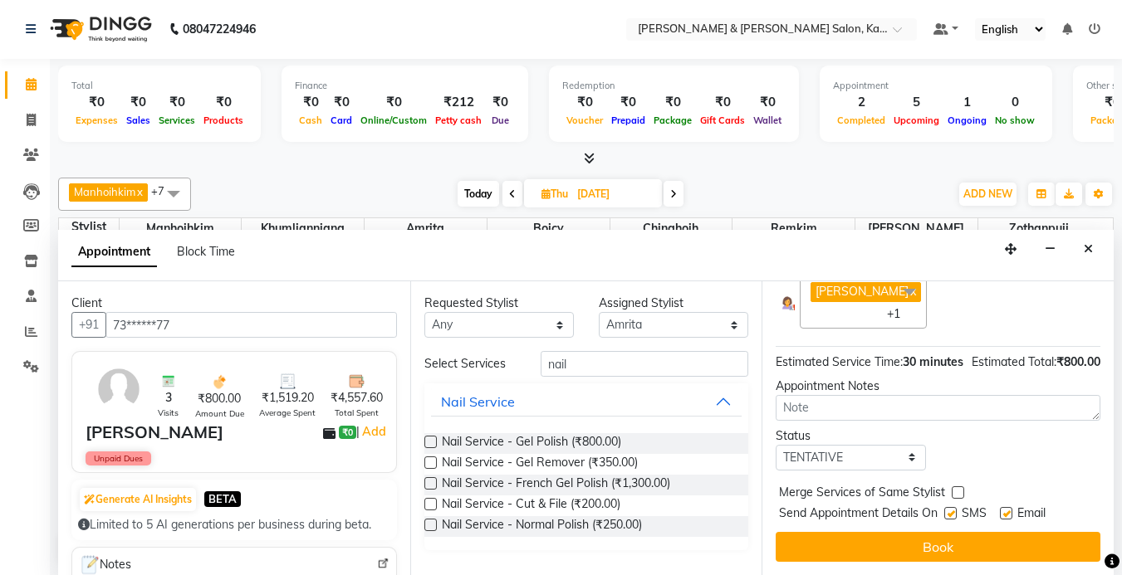
scroll to position [242, 0]
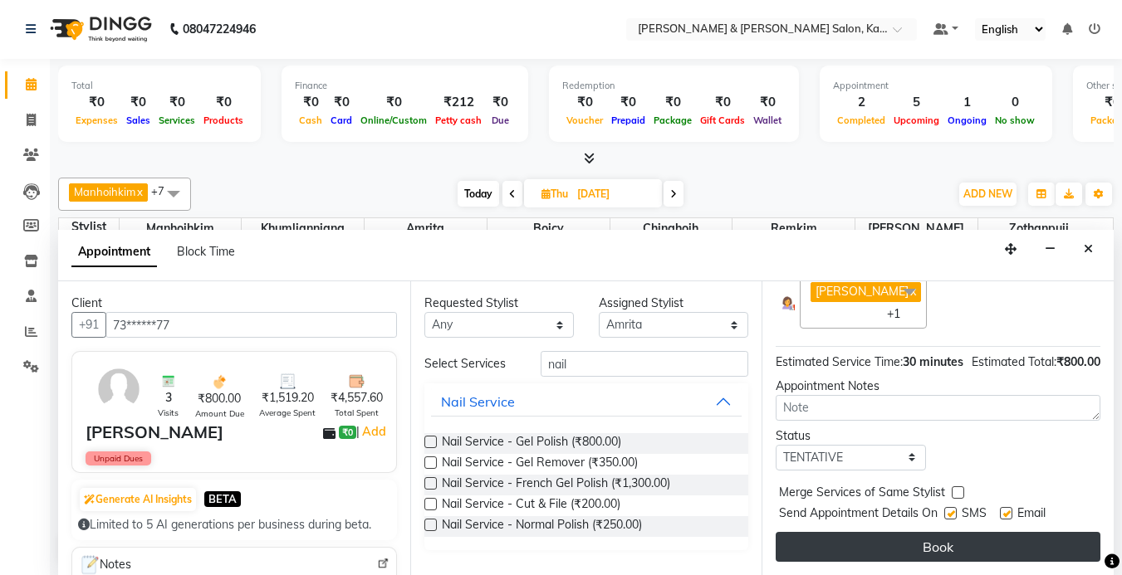
click at [923, 532] on button "Book" at bounding box center [938, 547] width 325 height 30
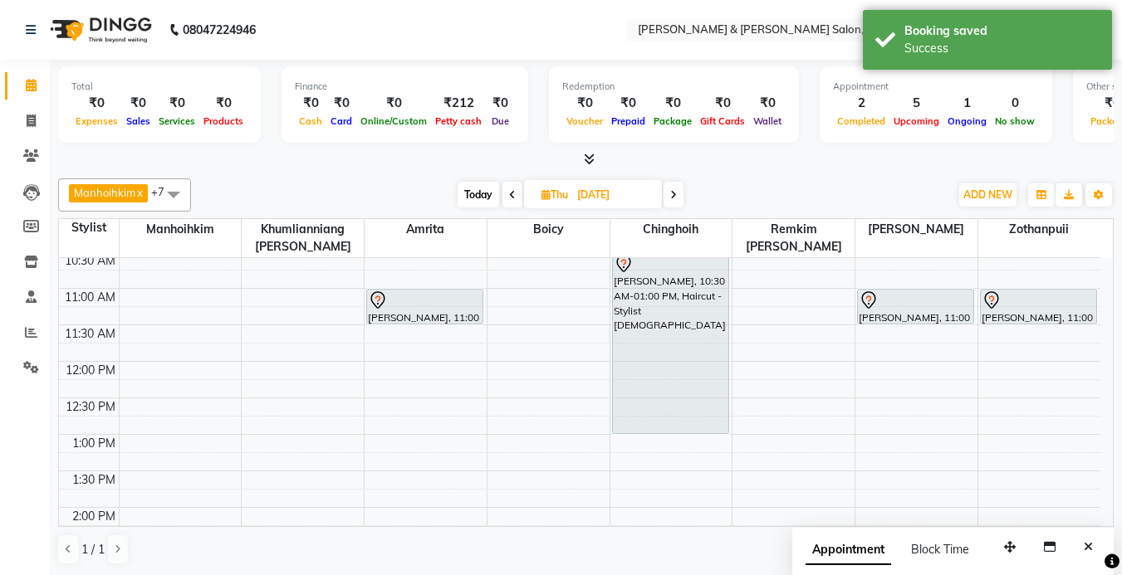
scroll to position [166, 0]
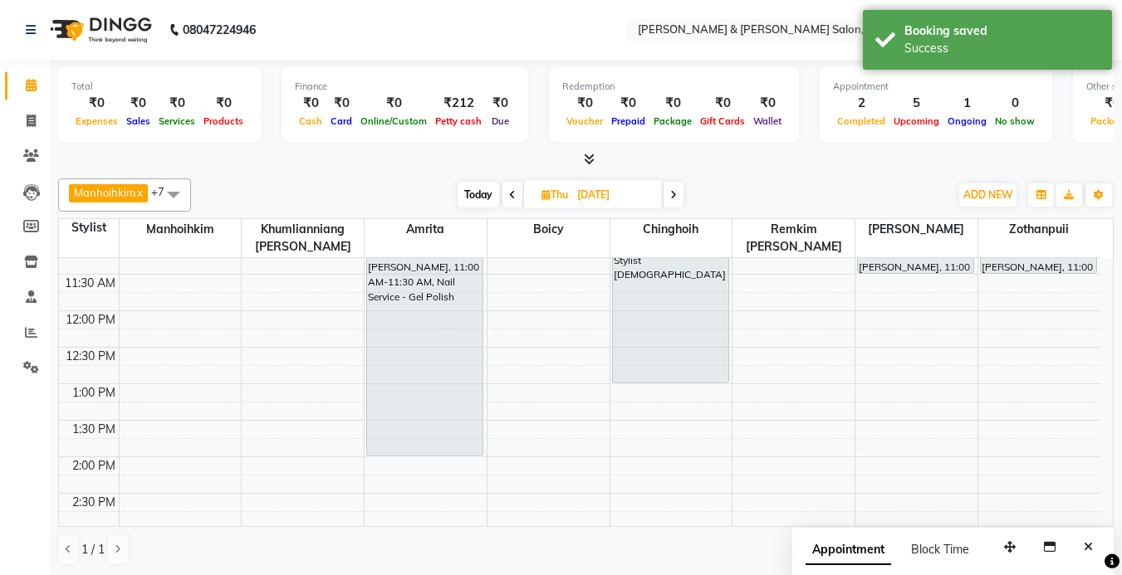
drag, startPoint x: 448, startPoint y: 273, endPoint x: 468, endPoint y: 453, distance: 181.3
click at [468, 453] on div "[PERSON_NAME], 11:00 AM-11:30 AM, Nail Service - Gel Polish [PERSON_NAME], 11:0…" at bounding box center [426, 566] width 122 height 949
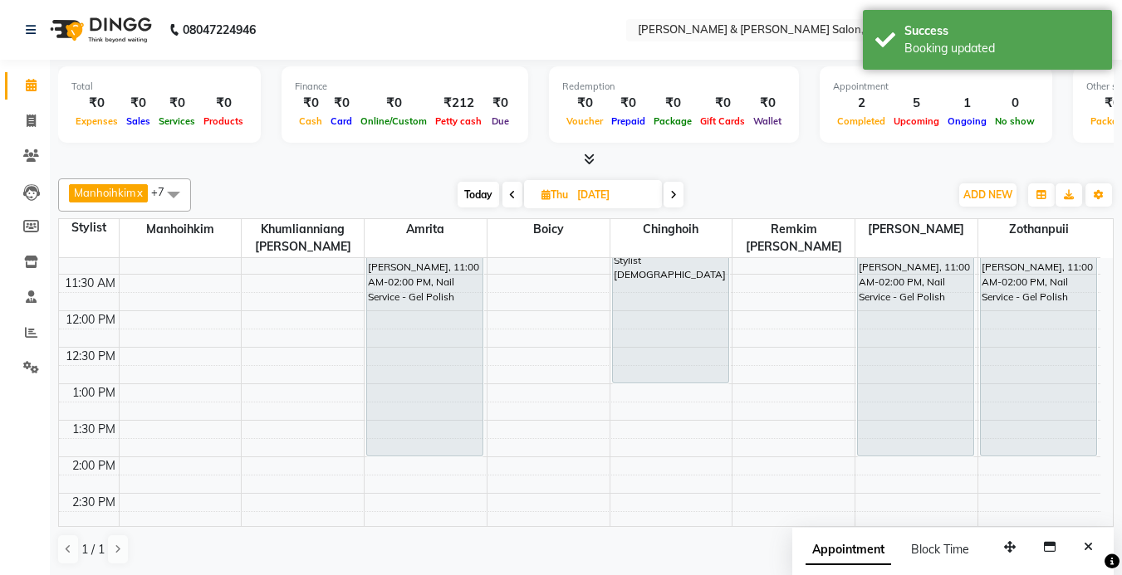
click at [674, 195] on icon at bounding box center [673, 195] width 7 height 10
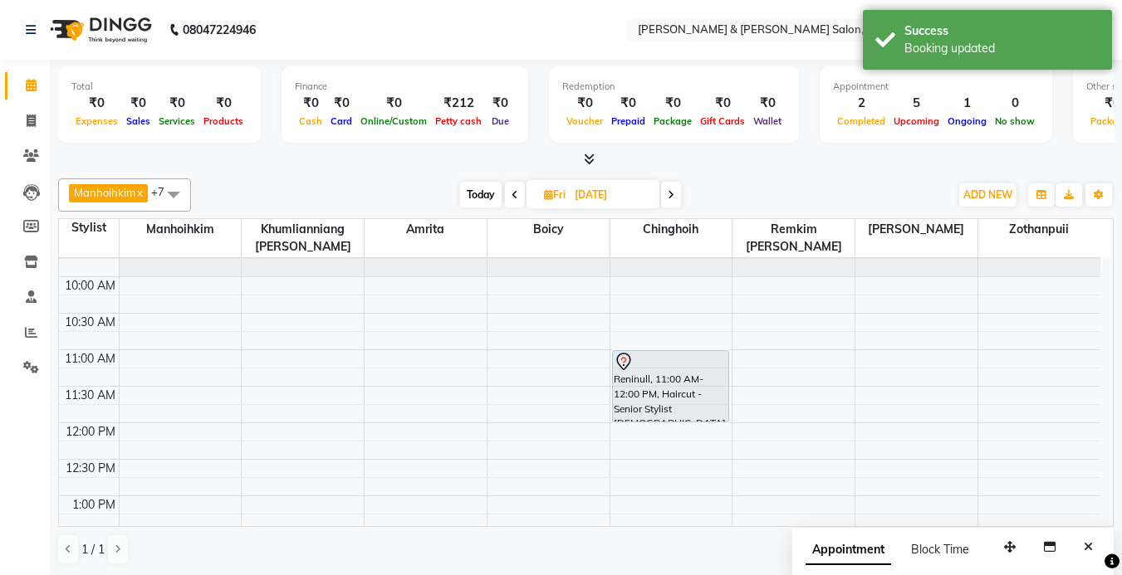
scroll to position [83, 0]
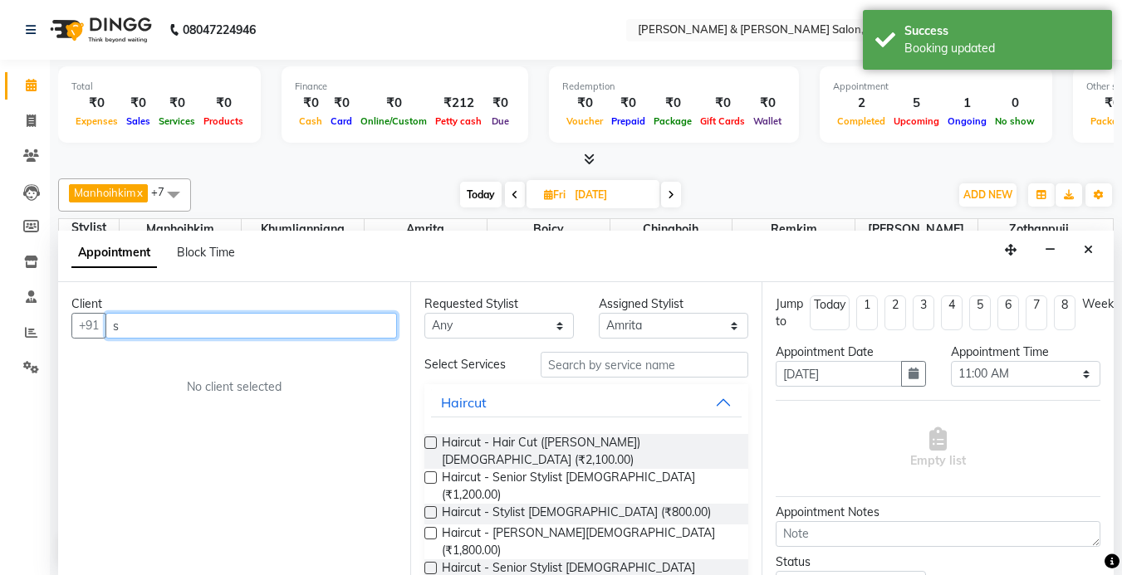
scroll to position [1, 0]
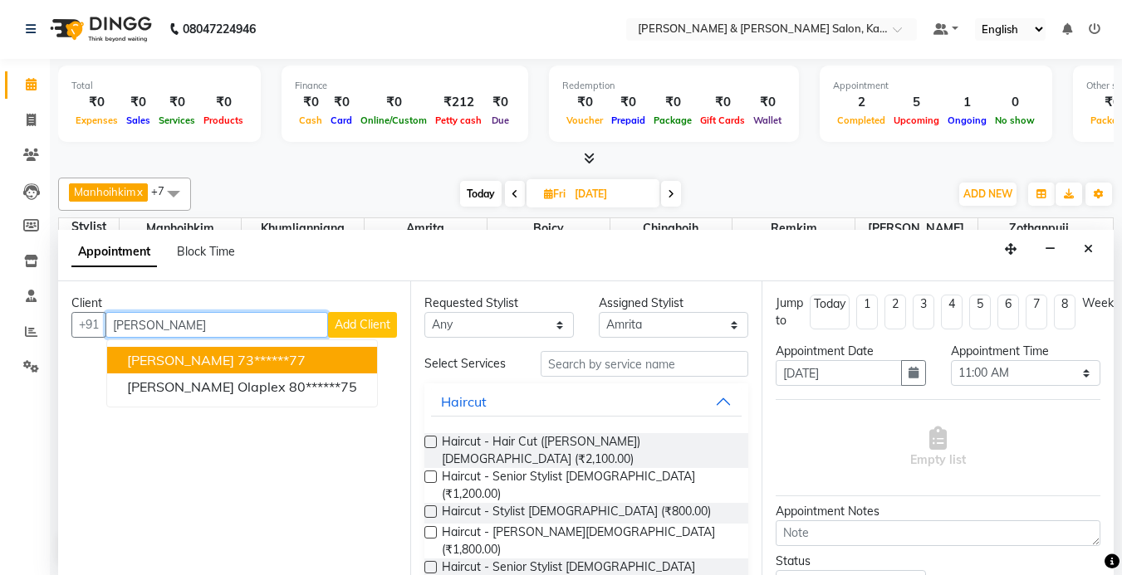
click at [277, 365] on button "[PERSON_NAME] 73******77" at bounding box center [242, 360] width 270 height 27
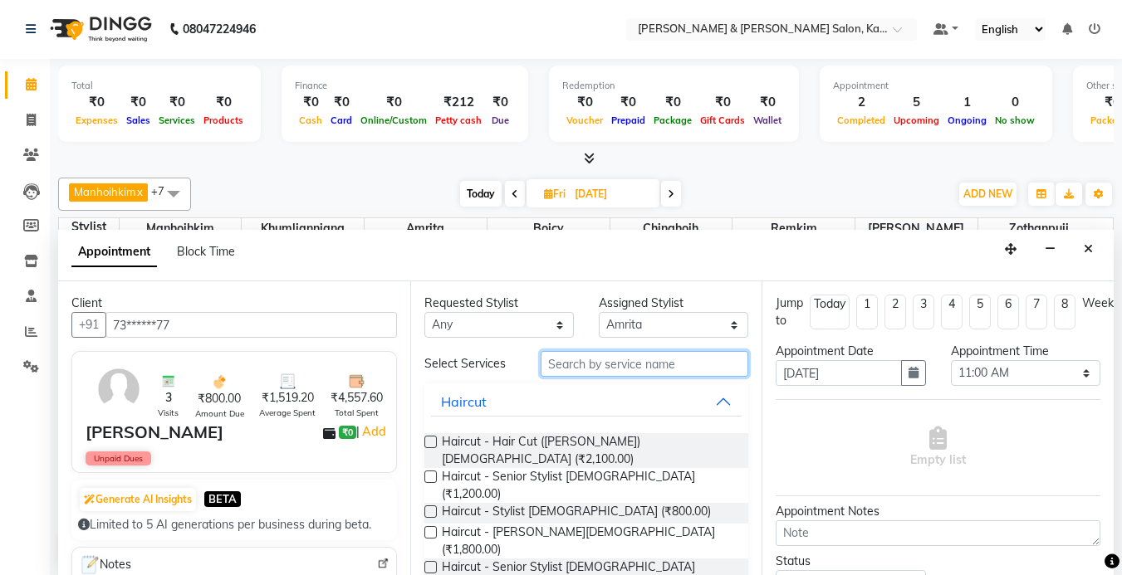
click at [644, 368] on input "text" at bounding box center [645, 364] width 208 height 26
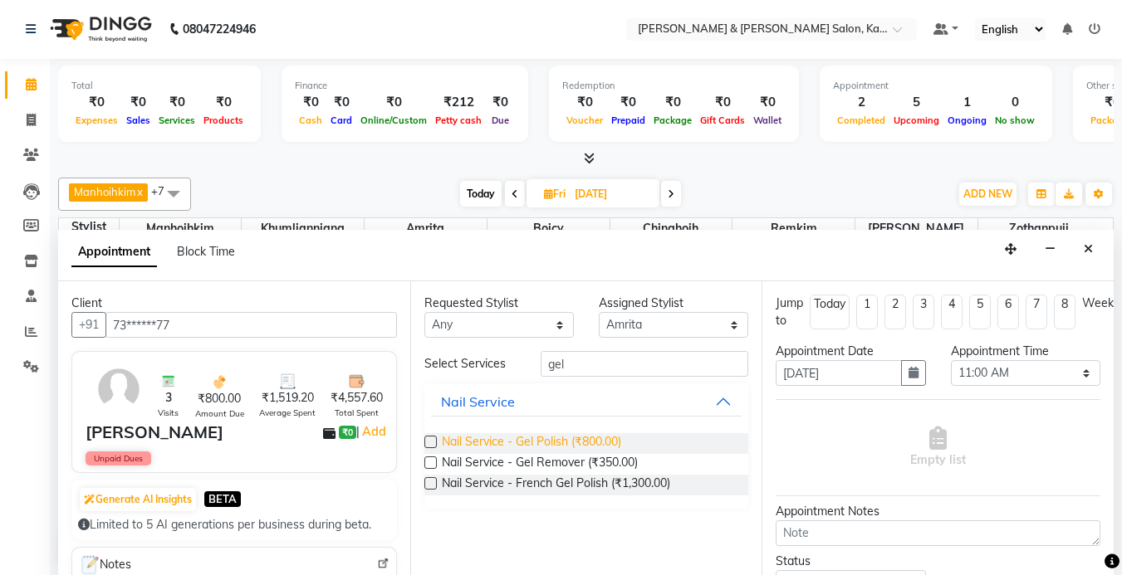
click at [581, 446] on span "Nail Service - Gel Polish (₹800.00)" at bounding box center [531, 443] width 179 height 21
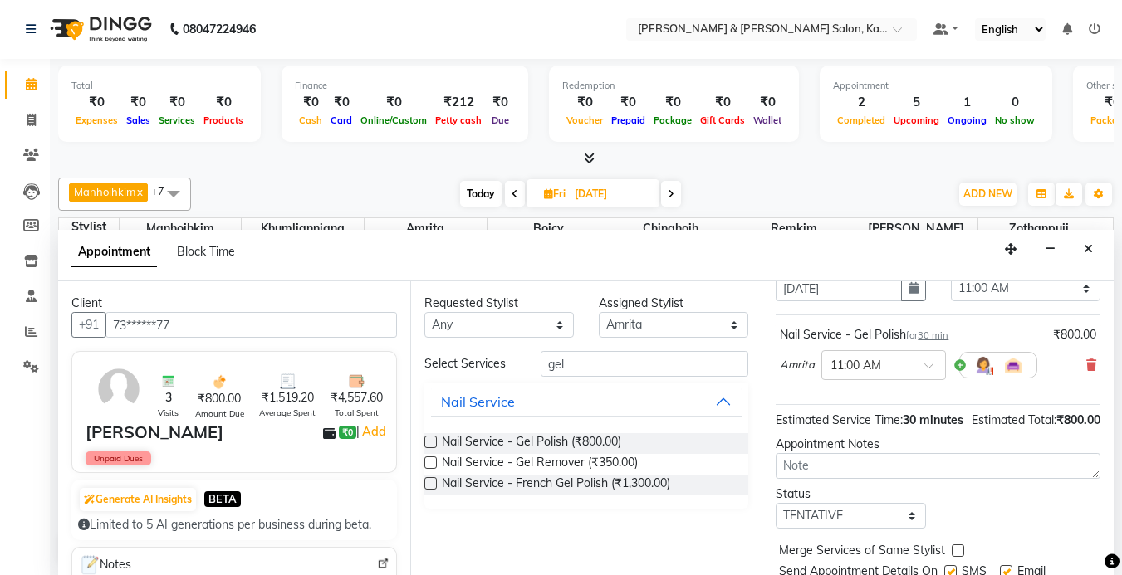
scroll to position [173, 0]
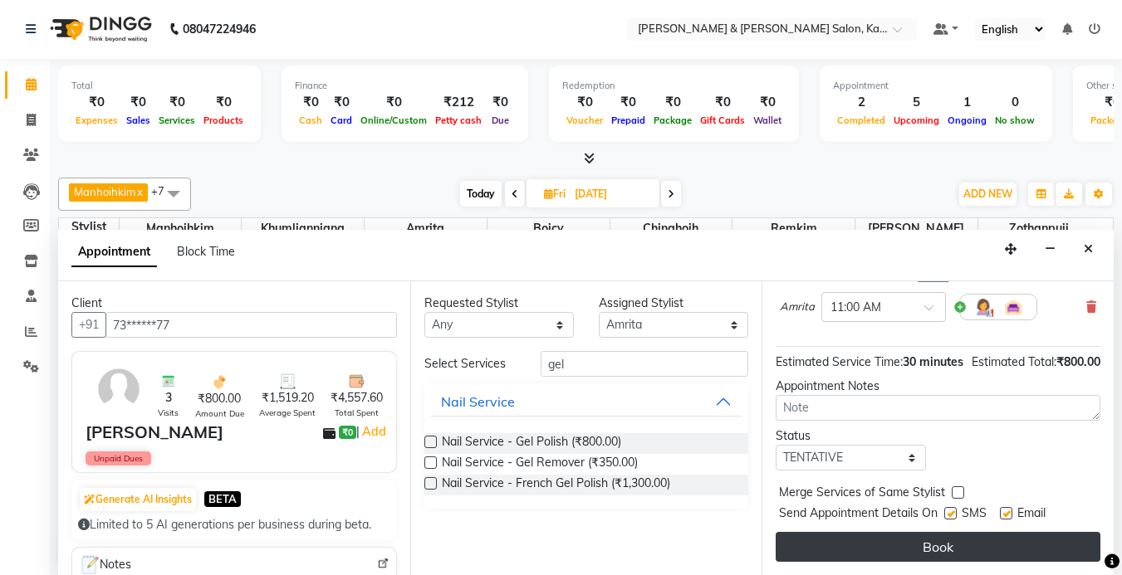
click at [938, 532] on button "Book" at bounding box center [938, 547] width 325 height 30
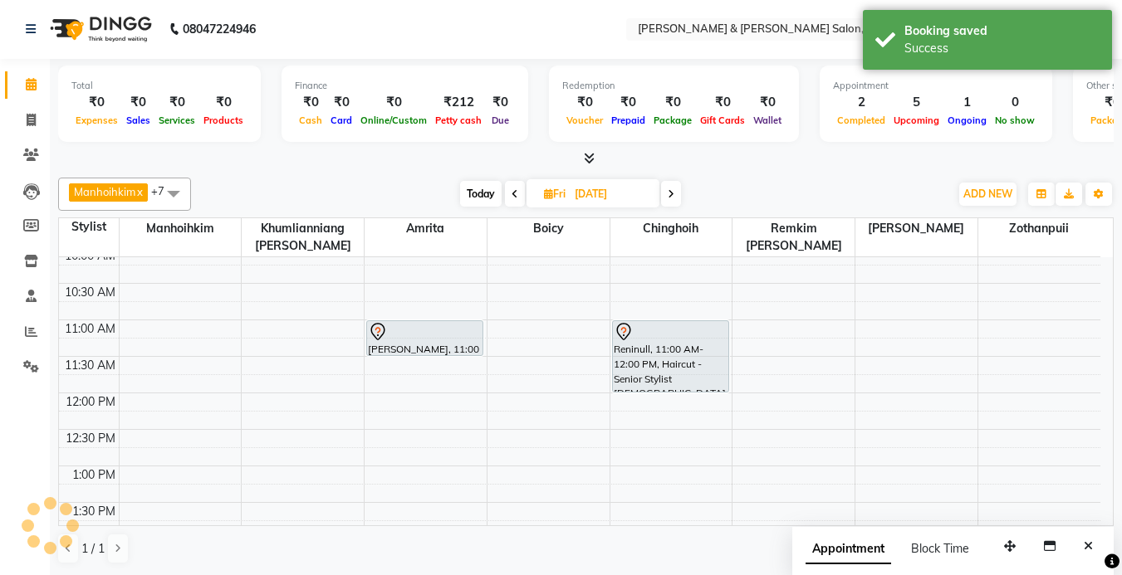
scroll to position [0, 0]
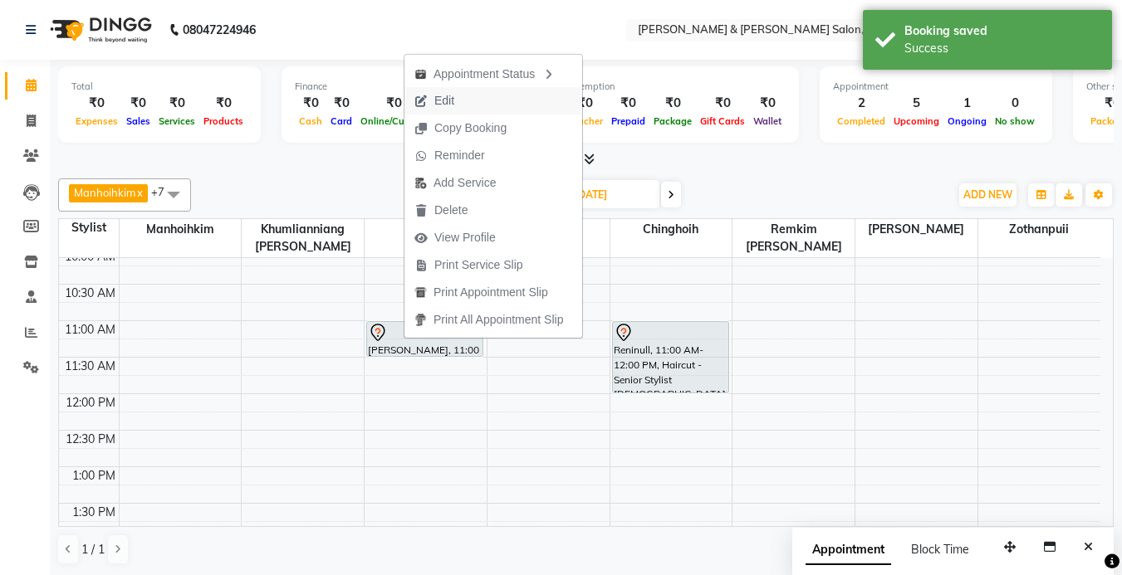
click at [470, 99] on button "Edit" at bounding box center [493, 100] width 178 height 27
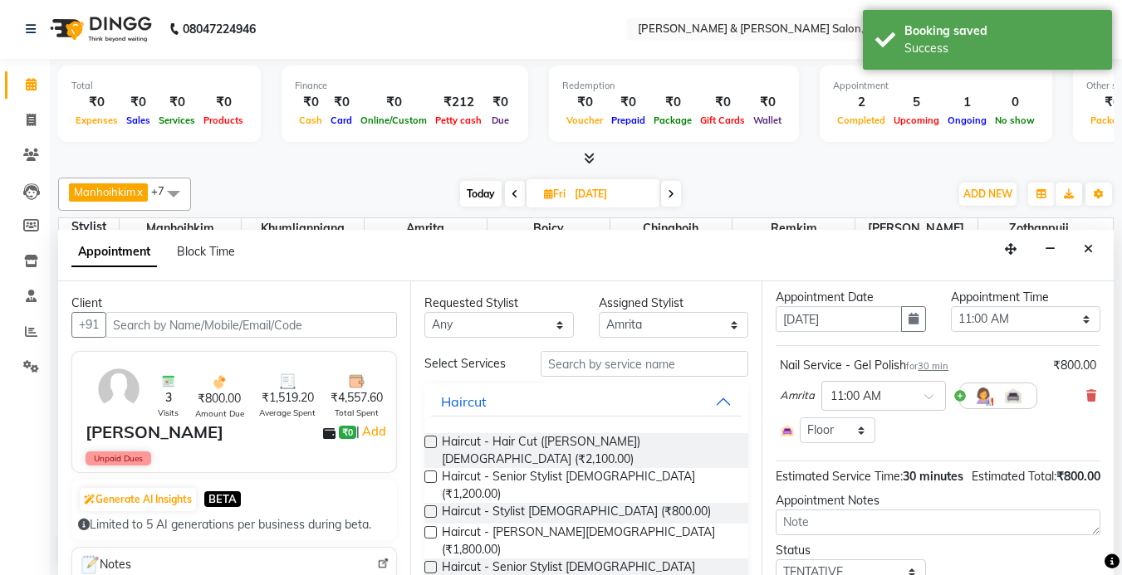
scroll to position [83, 0]
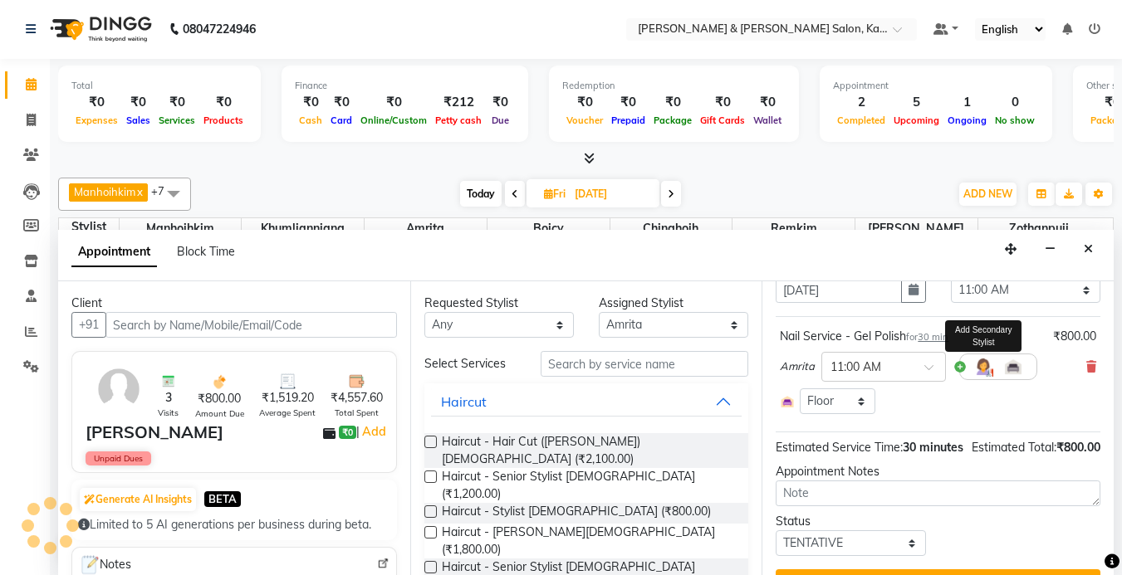
click at [979, 369] on img at bounding box center [983, 367] width 20 height 20
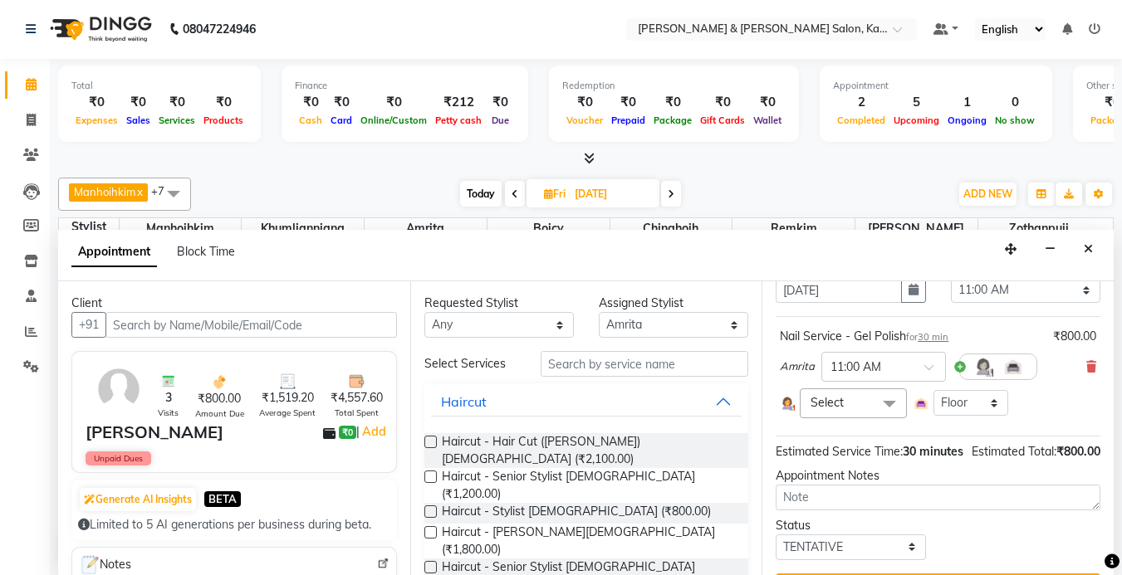
click at [864, 399] on span "Select" at bounding box center [853, 403] width 106 height 29
click at [864, 396] on span "Select" at bounding box center [853, 403] width 106 height 29
click at [1010, 365] on img at bounding box center [1013, 367] width 20 height 20
click at [1071, 421] on div "Nail Service - Gel Polish for 30 min ₹800.00 Amrita × 11:00 AM Select No data a…" at bounding box center [938, 373] width 325 height 98
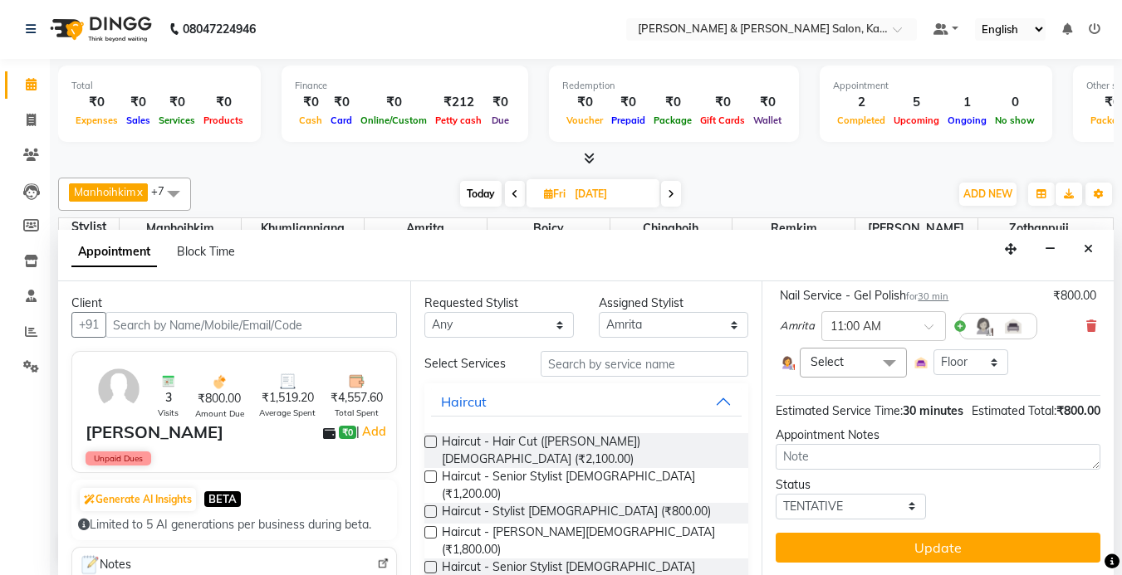
scroll to position [71, 0]
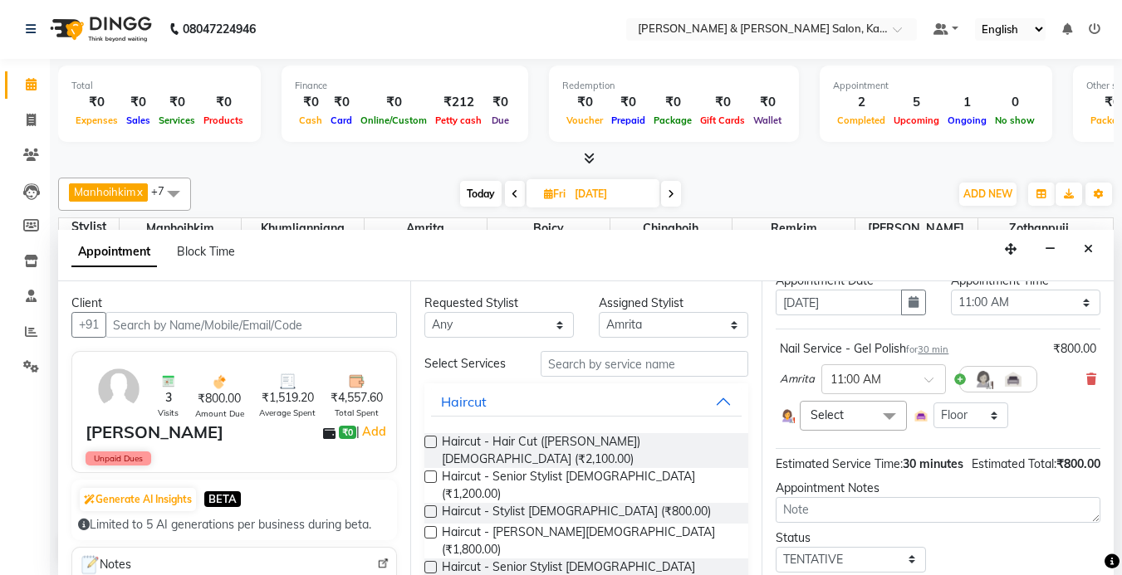
click at [873, 409] on span at bounding box center [889, 417] width 33 height 32
click at [873, 413] on span at bounding box center [889, 417] width 33 height 32
click at [837, 418] on span "Select" at bounding box center [826, 415] width 33 height 15
click at [1086, 385] on span at bounding box center [1091, 379] width 10 height 17
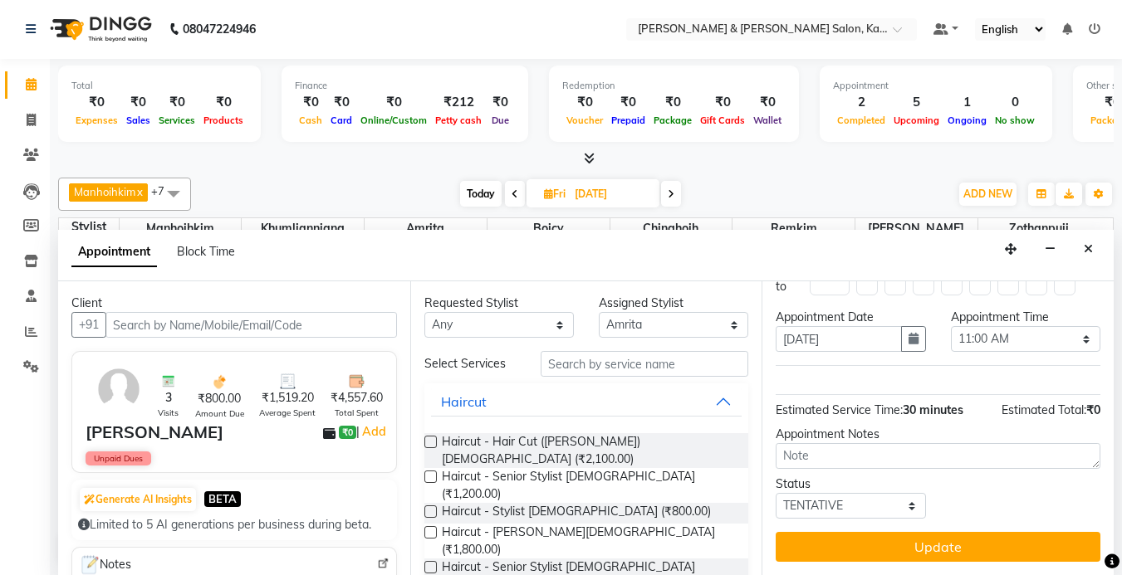
scroll to position [47, 0]
click at [633, 363] on input "text" at bounding box center [645, 364] width 208 height 26
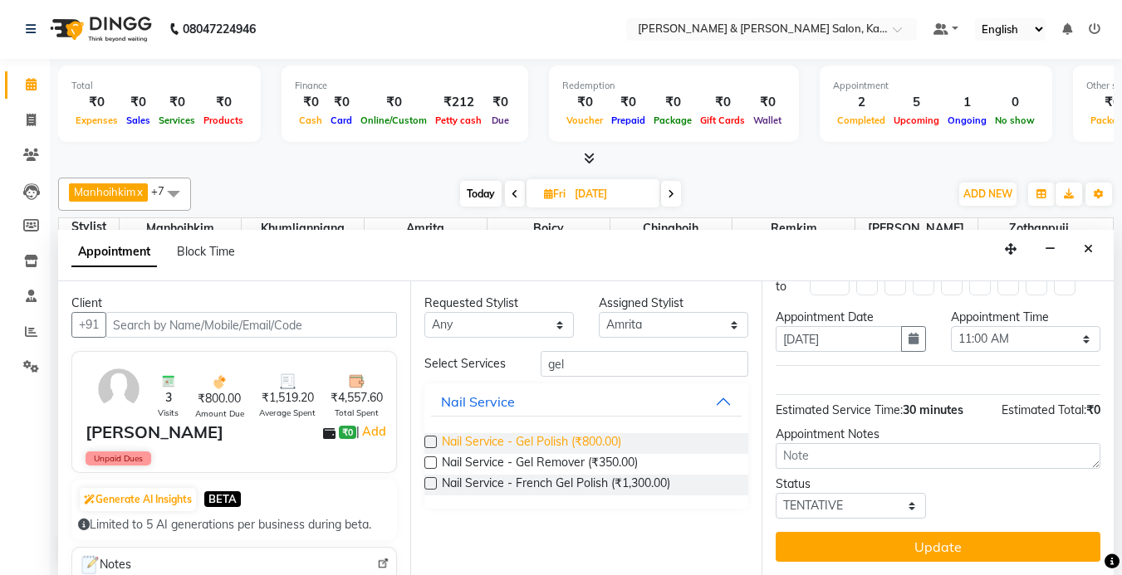
click at [534, 449] on span "Nail Service - Gel Polish (₹800.00)" at bounding box center [531, 443] width 179 height 21
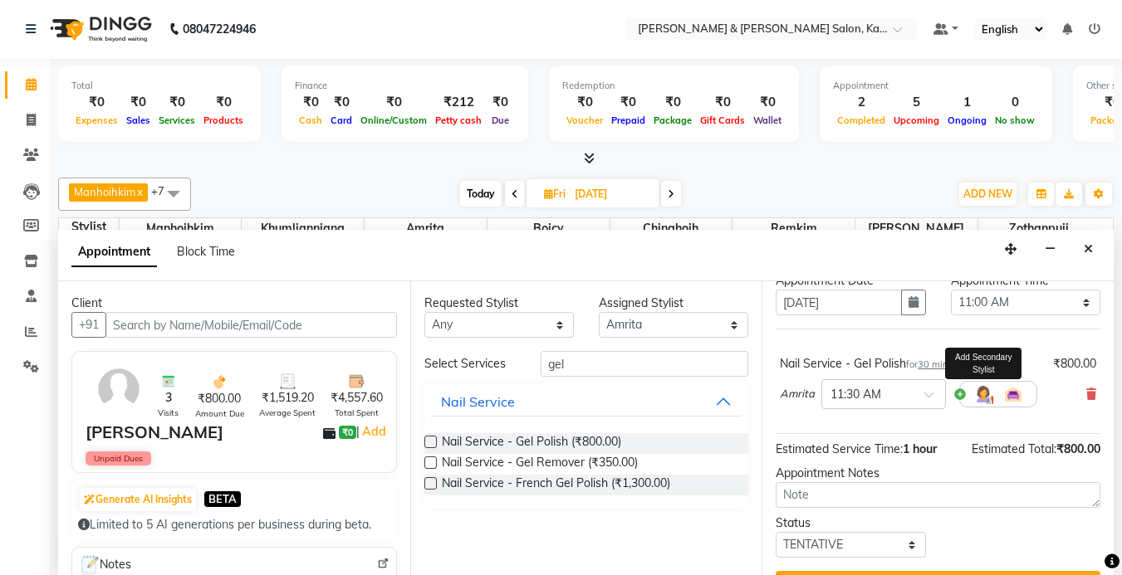
click at [977, 388] on img at bounding box center [983, 394] width 20 height 20
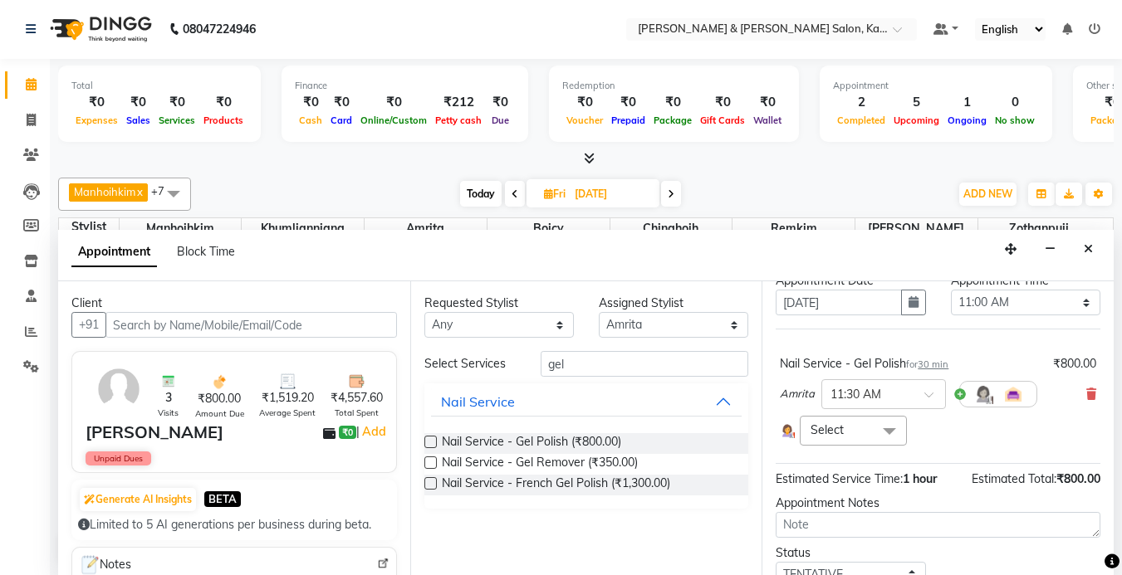
click at [820, 424] on span "Select" at bounding box center [826, 430] width 33 height 15
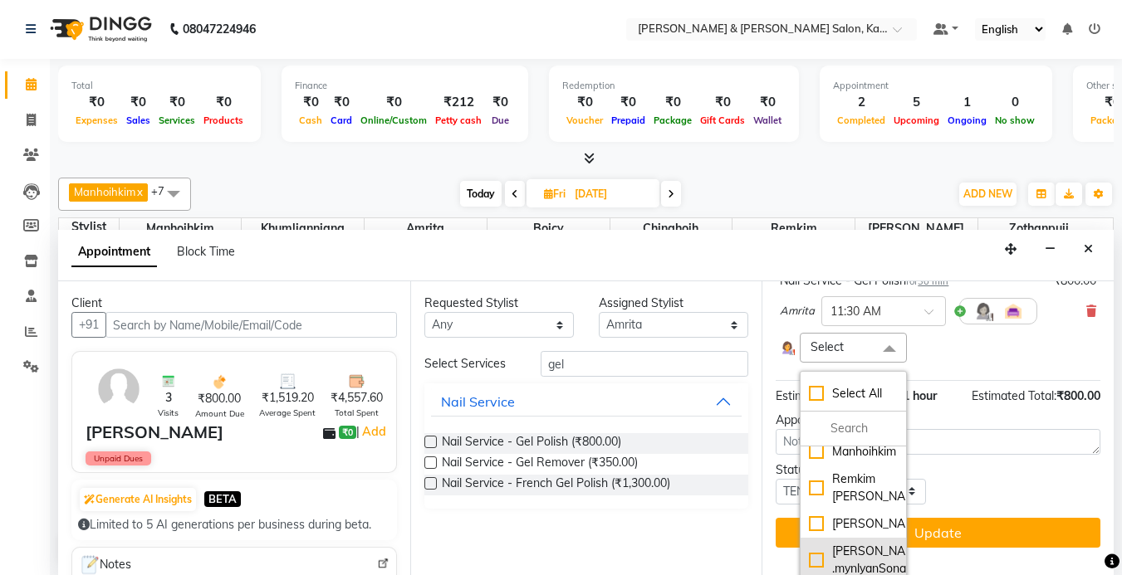
scroll to position [237, 0]
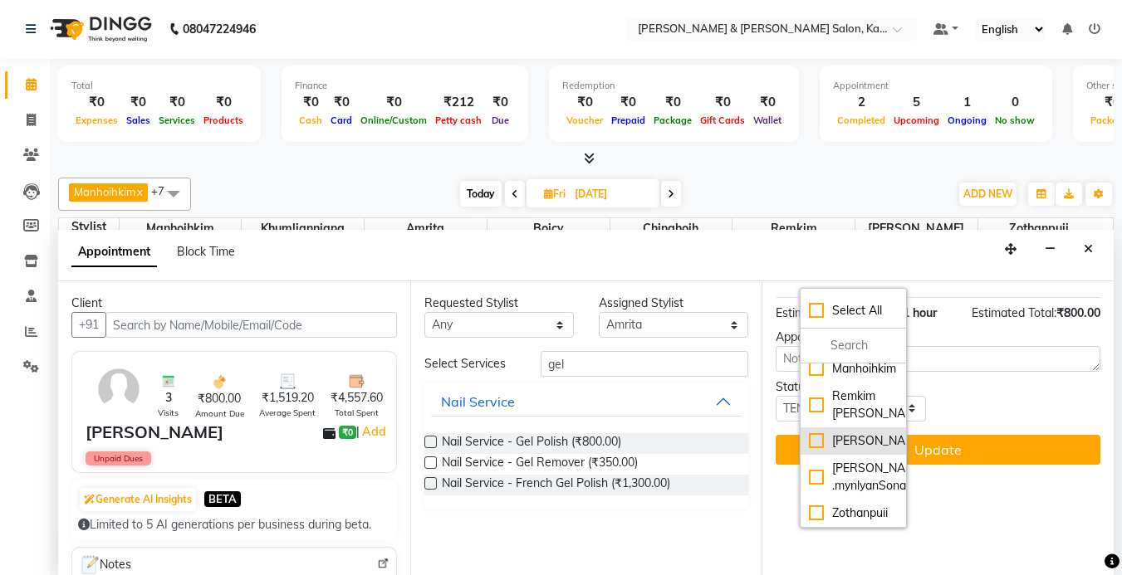
click at [815, 433] on div "[PERSON_NAME]" at bounding box center [853, 441] width 88 height 17
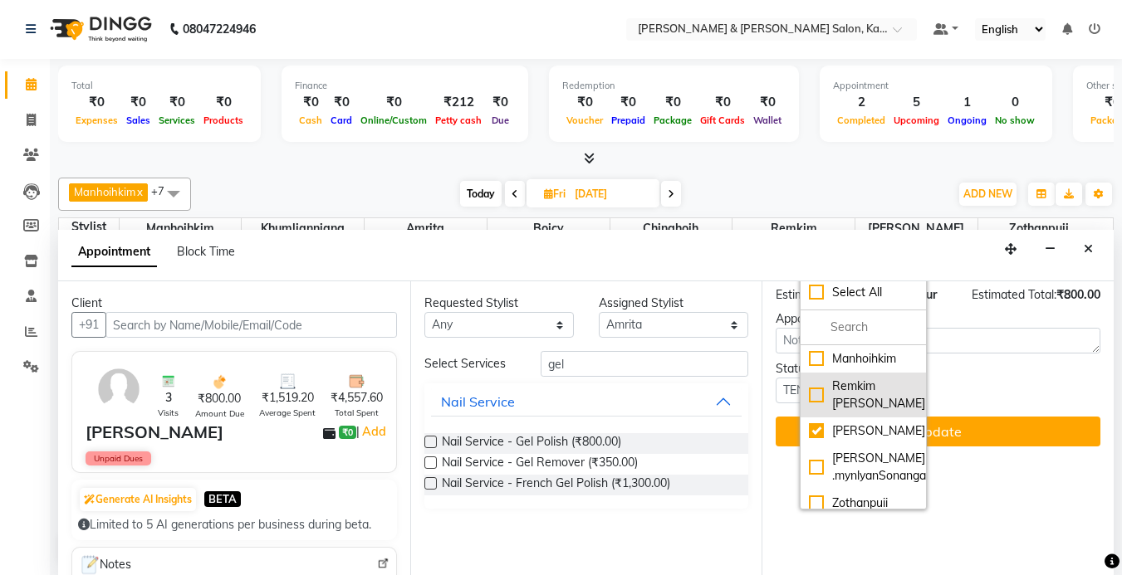
scroll to position [165, 0]
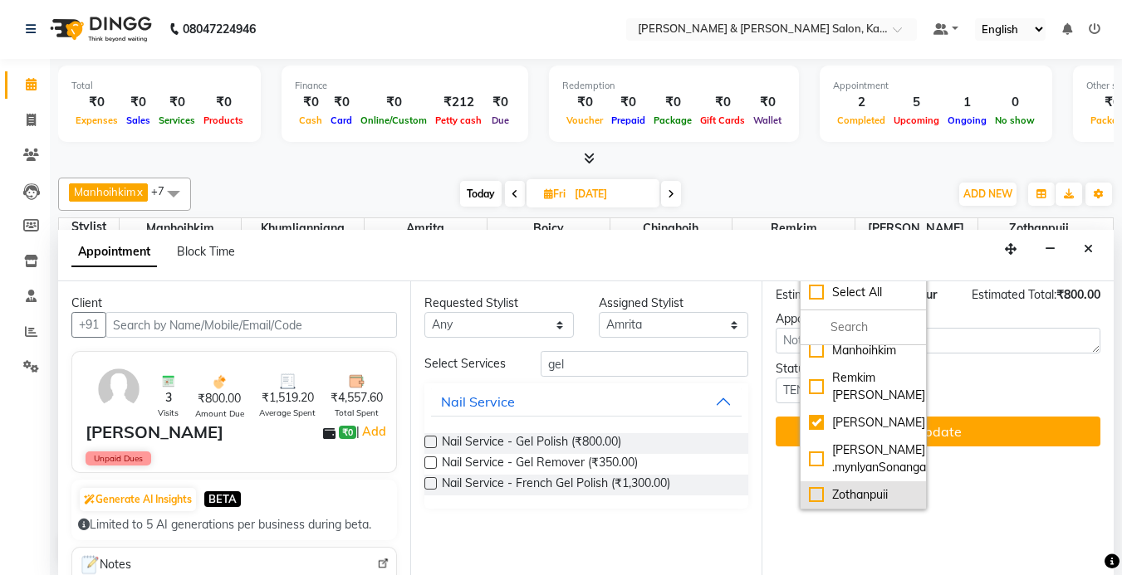
click at [816, 501] on div "Zothanpuii" at bounding box center [863, 495] width 108 height 17
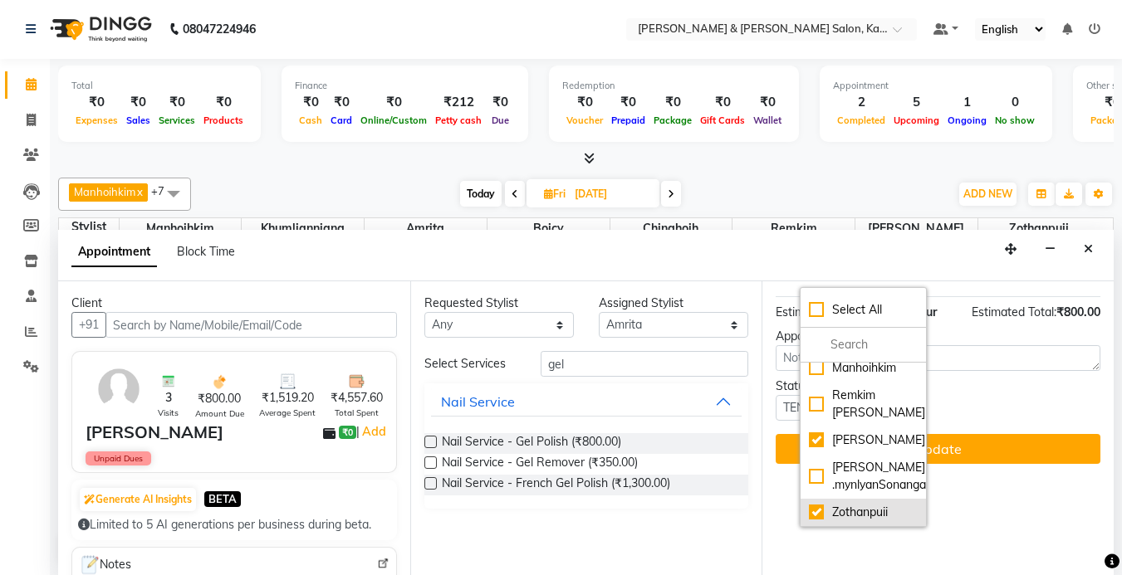
scroll to position [277, 0]
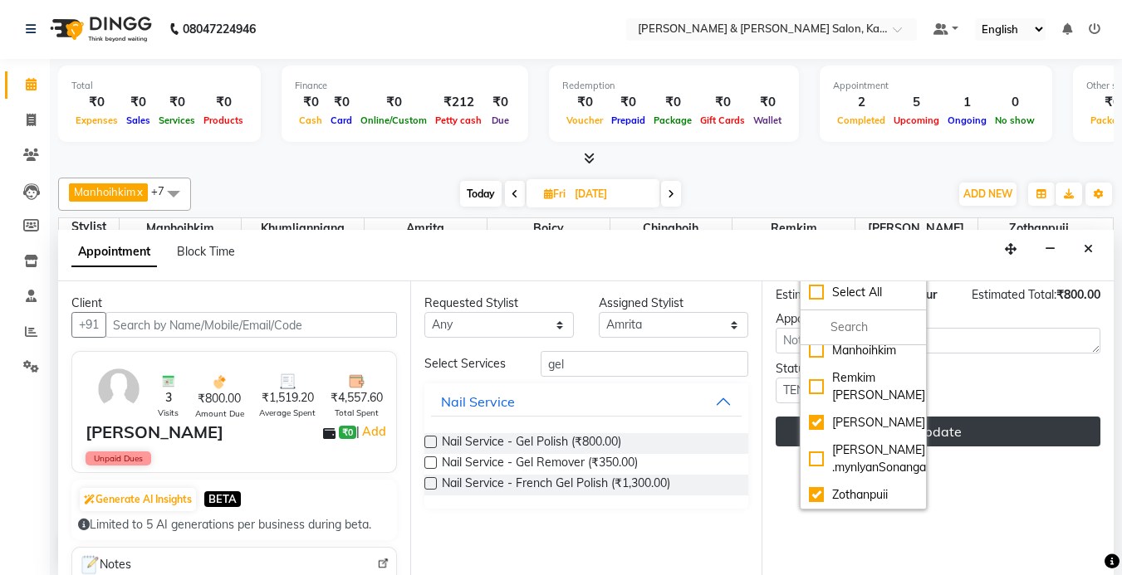
click at [1026, 447] on button "Update" at bounding box center [938, 432] width 325 height 30
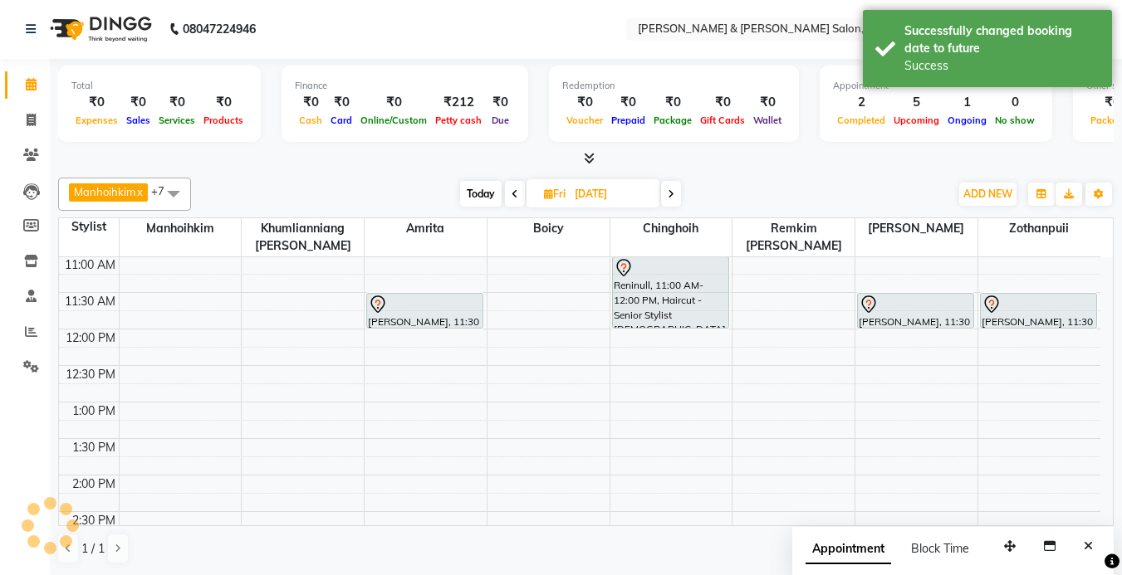
scroll to position [0, 0]
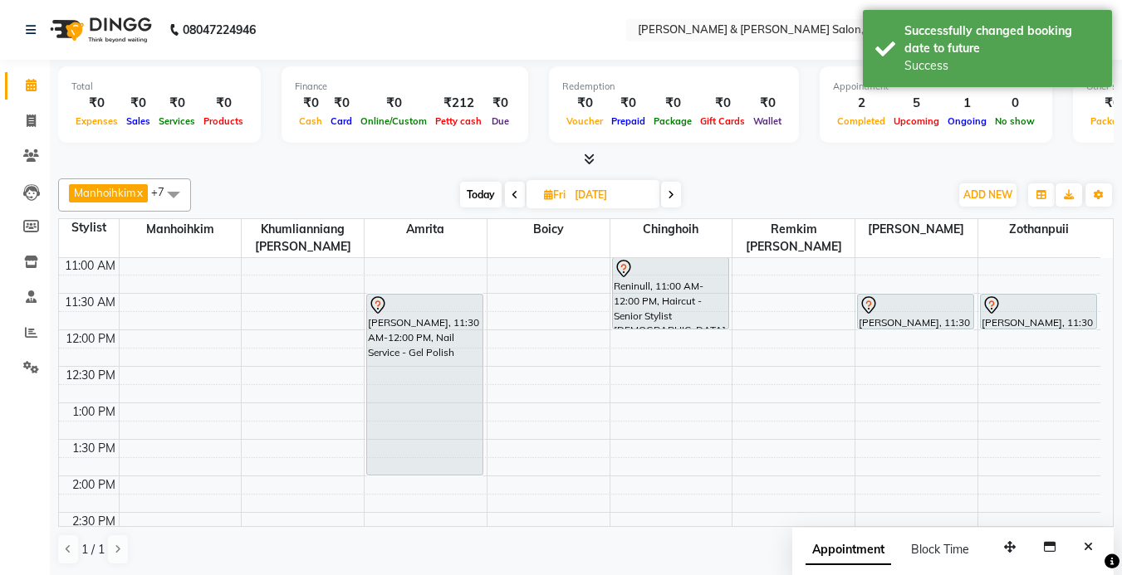
drag, startPoint x: 444, startPoint y: 328, endPoint x: 472, endPoint y: 462, distance: 136.5
click at [472, 462] on div "[PERSON_NAME], 11:30 AM-12:00 PM, Nail Service - Gel Polish [PERSON_NAME], 11:3…" at bounding box center [426, 585] width 122 height 949
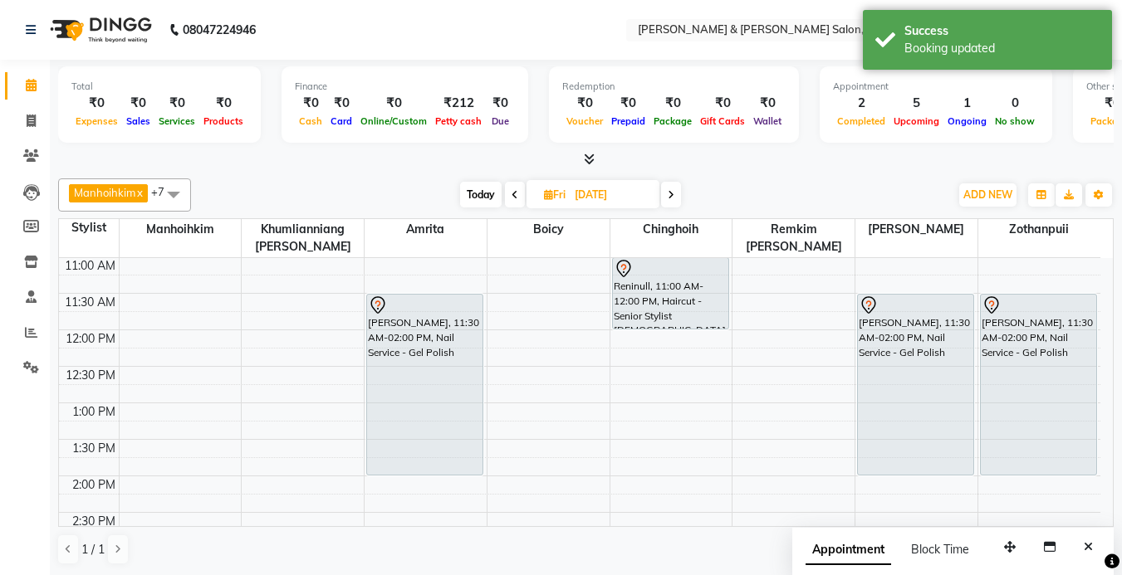
click at [489, 198] on span "Today" at bounding box center [481, 195] width 42 height 26
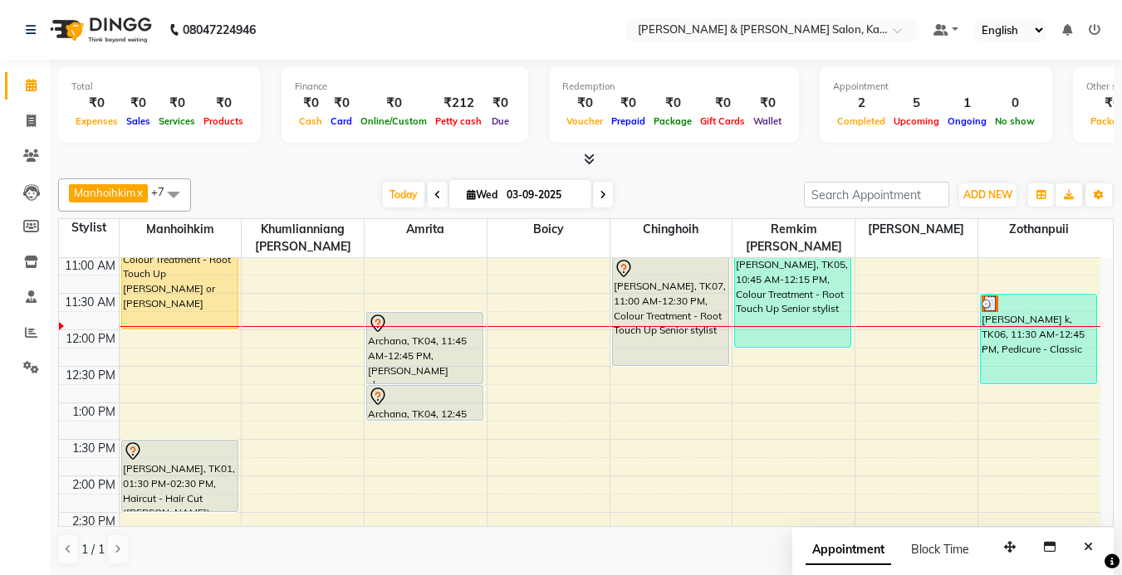
scroll to position [64, 0]
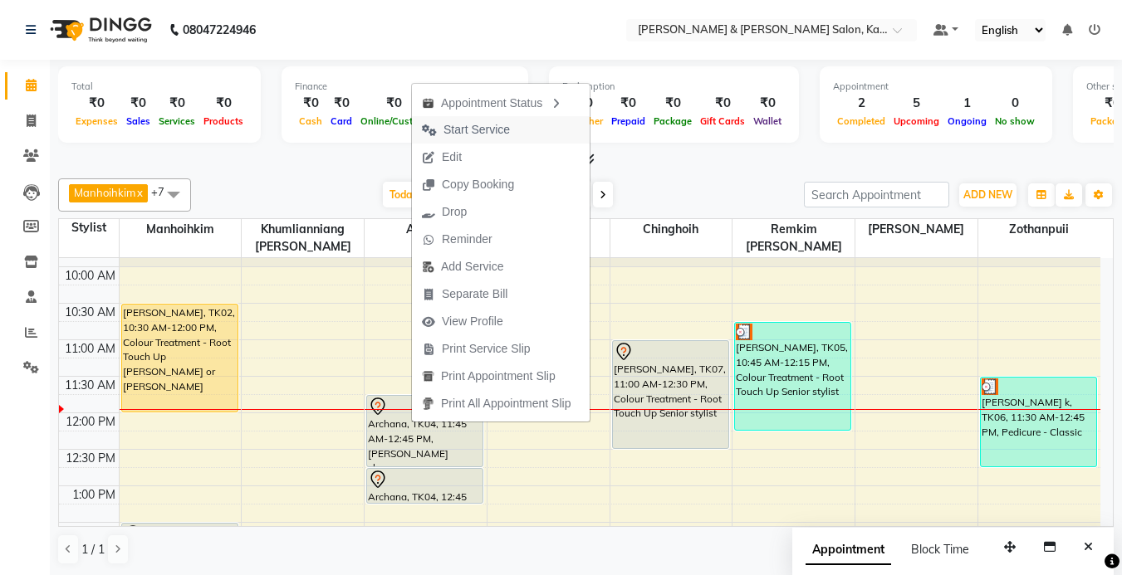
click at [491, 123] on span "Start Service" at bounding box center [476, 129] width 66 height 17
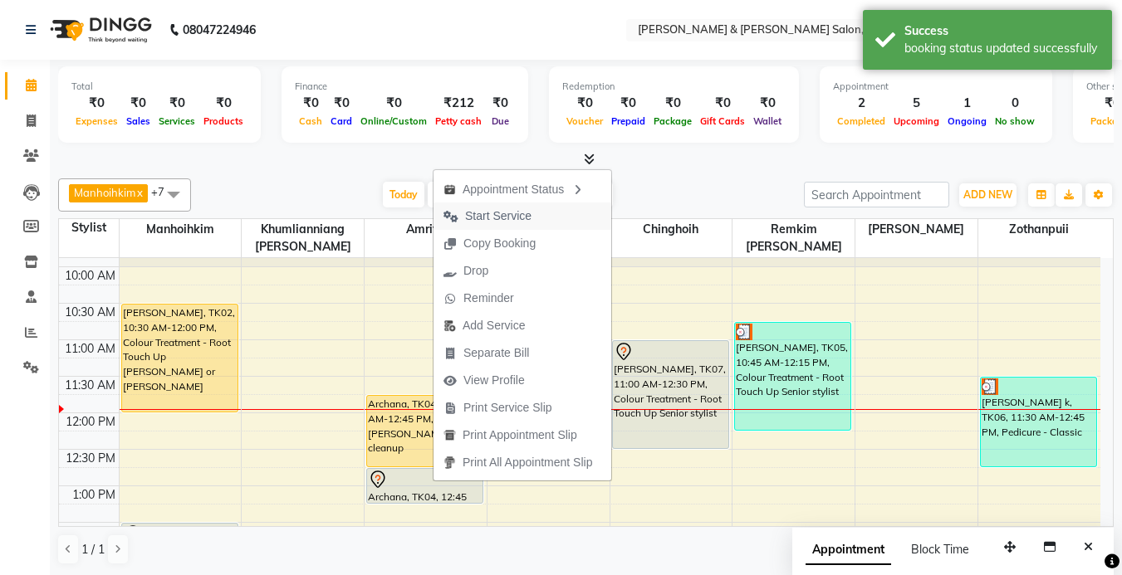
click at [517, 216] on span "Start Service" at bounding box center [498, 216] width 66 height 17
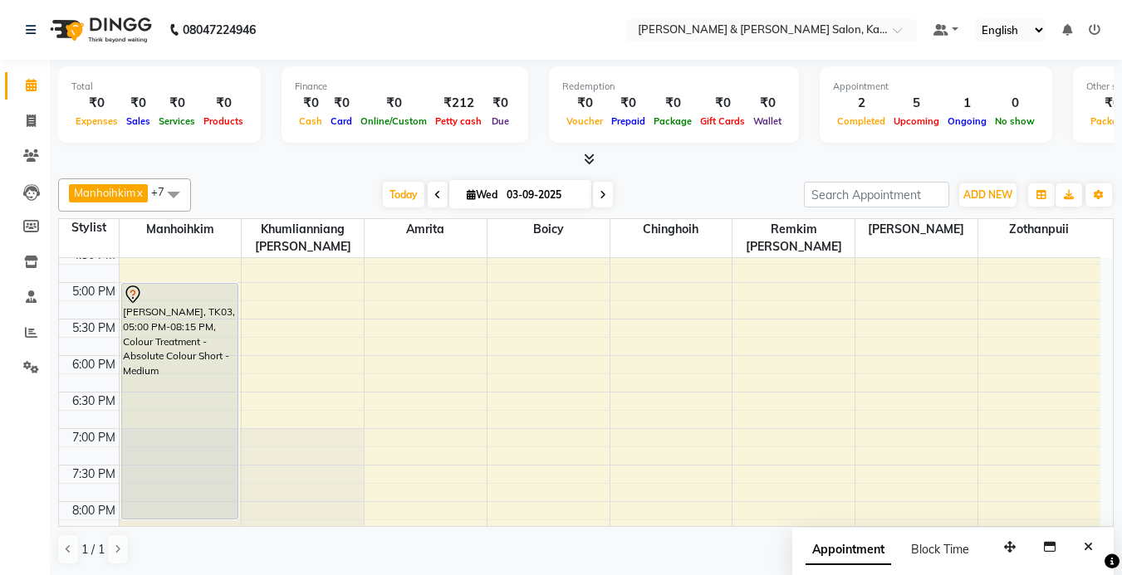
scroll to position [598, 0]
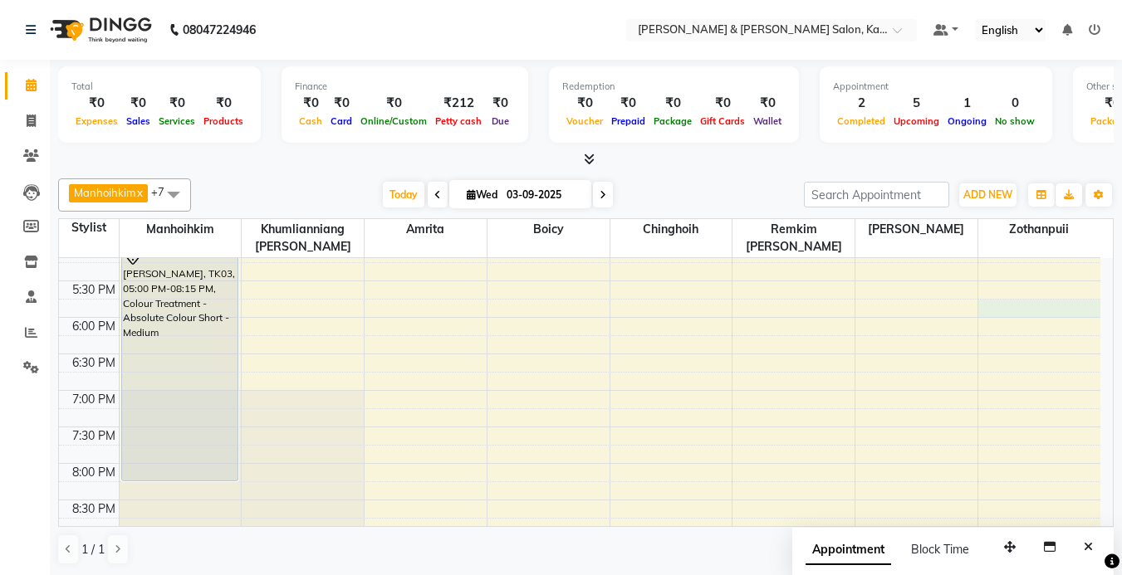
click at [993, 305] on div "9:00 AM 9:30 AM 10:00 AM 10:30 AM 11:00 AM 11:30 AM 12:00 PM 12:30 PM 1:00 PM 1…" at bounding box center [579, 134] width 1041 height 949
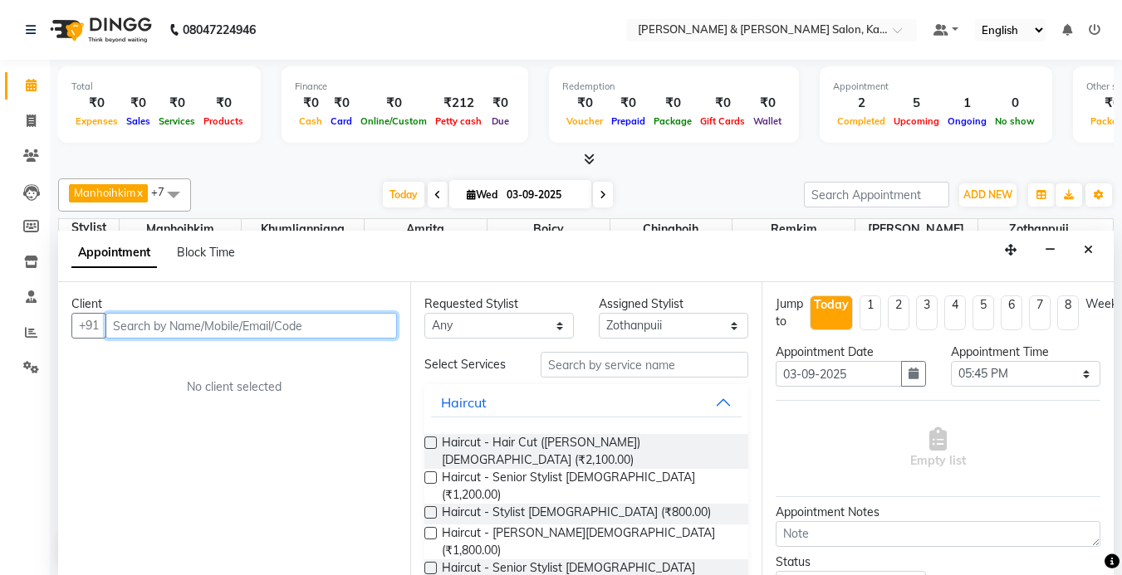
scroll to position [1, 0]
click at [218, 330] on input "text" at bounding box center [250, 325] width 291 height 26
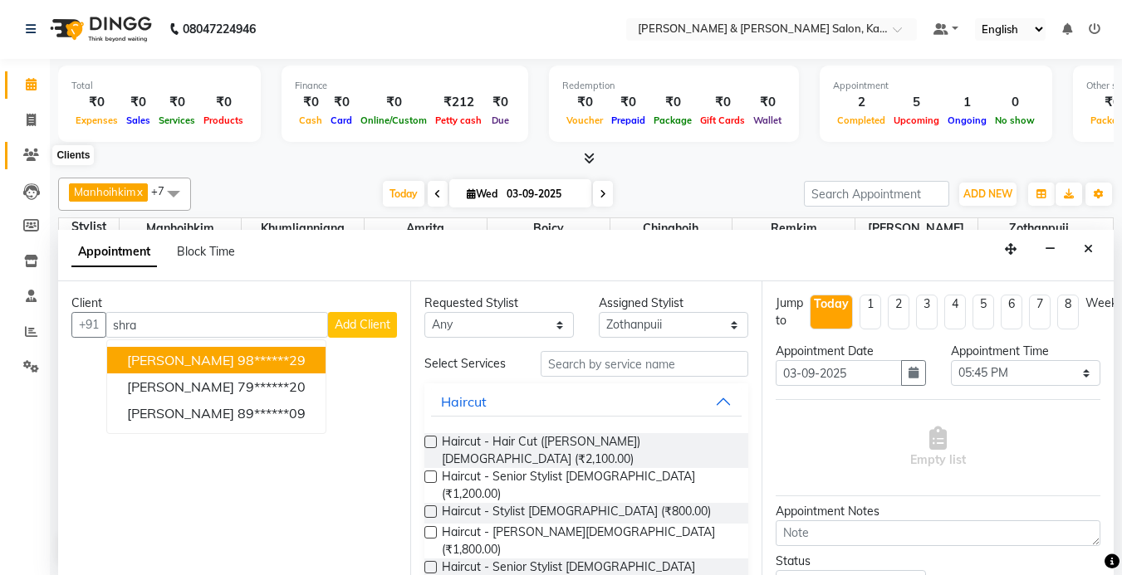
click at [27, 150] on icon at bounding box center [31, 155] width 16 height 12
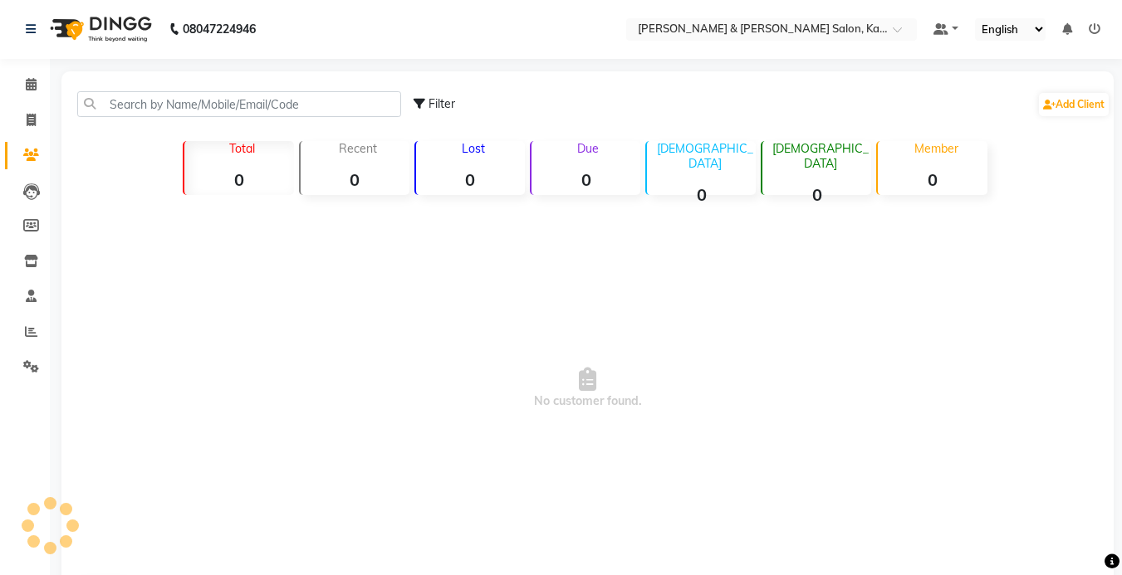
click at [22, 154] on span at bounding box center [31, 155] width 29 height 19
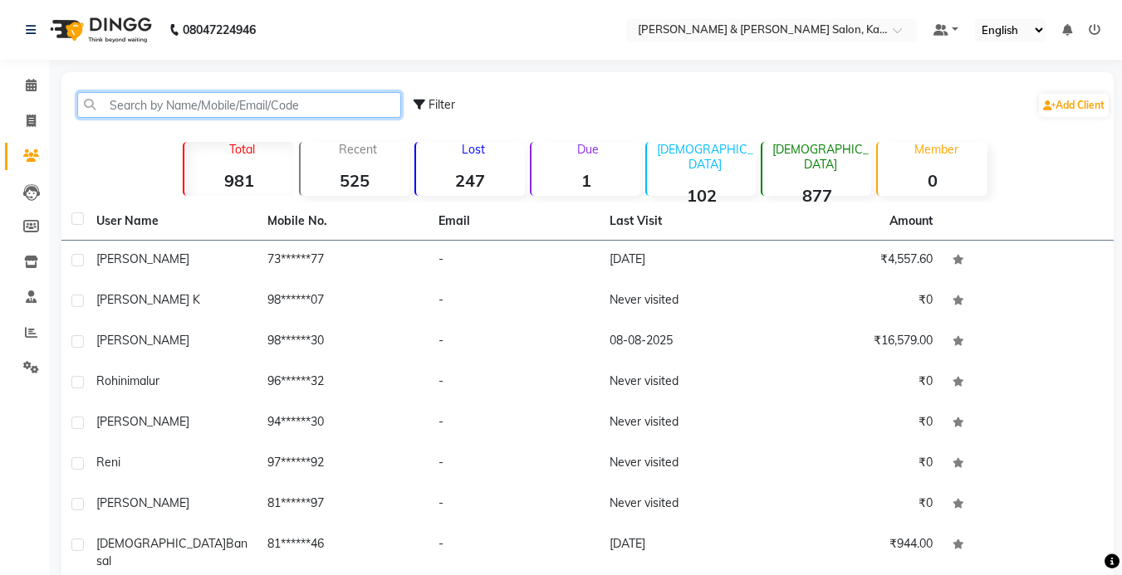
click at [135, 102] on input "text" at bounding box center [239, 105] width 324 height 26
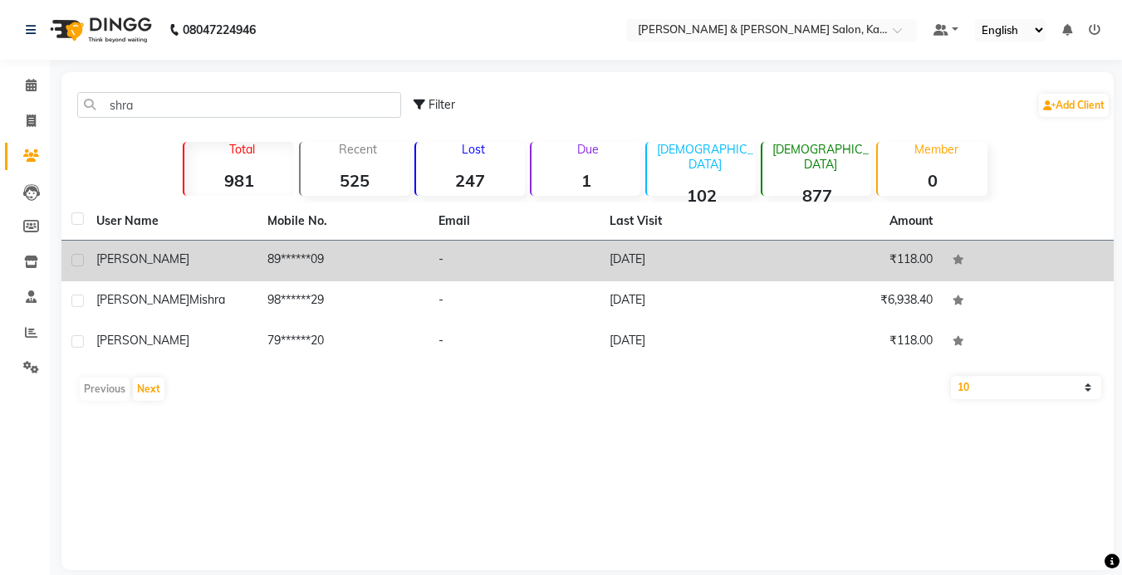
click at [326, 263] on td "89******09" at bounding box center [342, 261] width 171 height 41
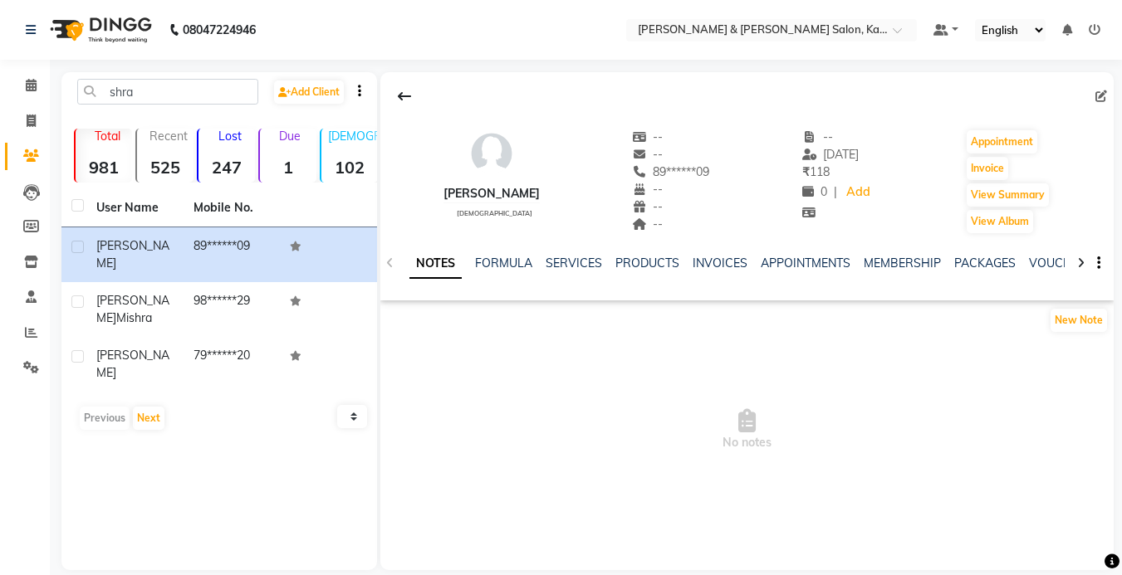
click at [566, 272] on div "SERVICES" at bounding box center [574, 263] width 56 height 17
click at [567, 268] on link "SERVICES" at bounding box center [574, 263] width 56 height 15
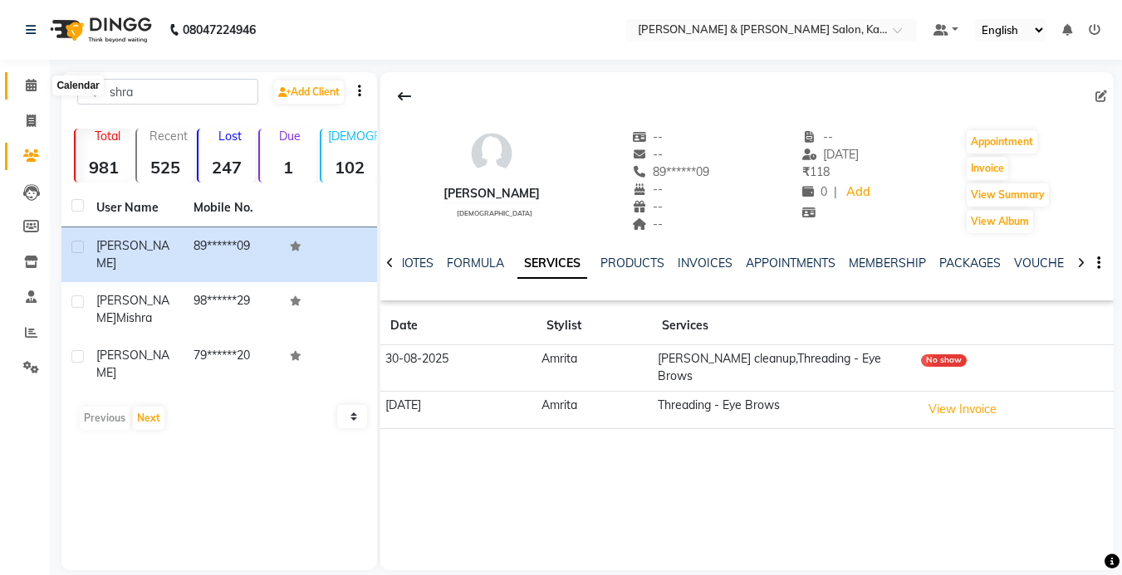
click at [22, 91] on span at bounding box center [31, 85] width 29 height 19
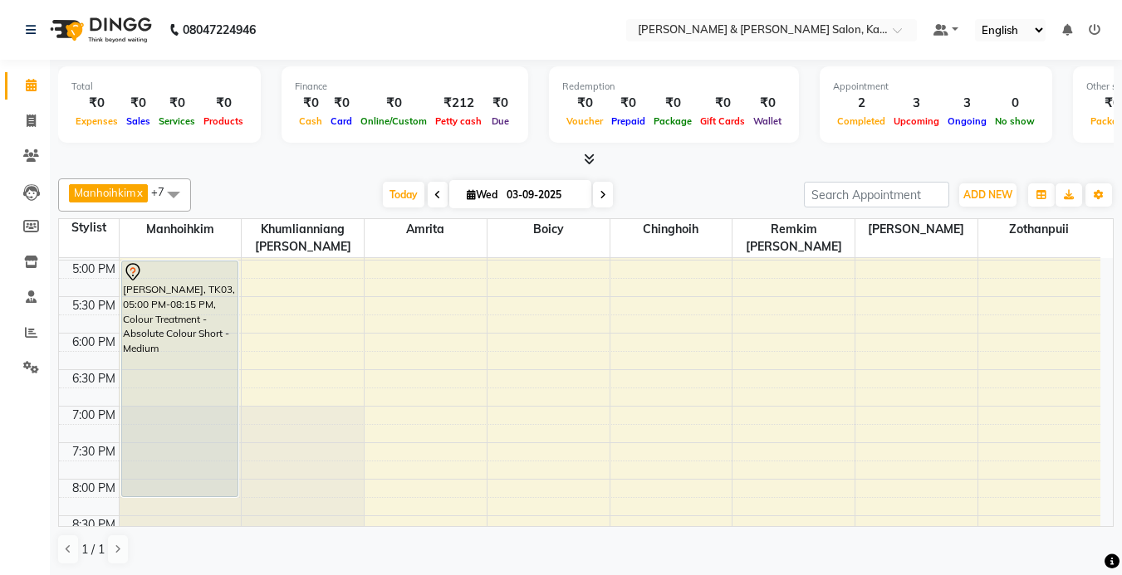
scroll to position [581, 0]
click at [387, 343] on div "9:00 AM 9:30 AM 10:00 AM 10:30 AM 11:00 AM 11:30 AM 12:00 PM 12:30 PM 1:00 PM 1…" at bounding box center [579, 151] width 1041 height 949
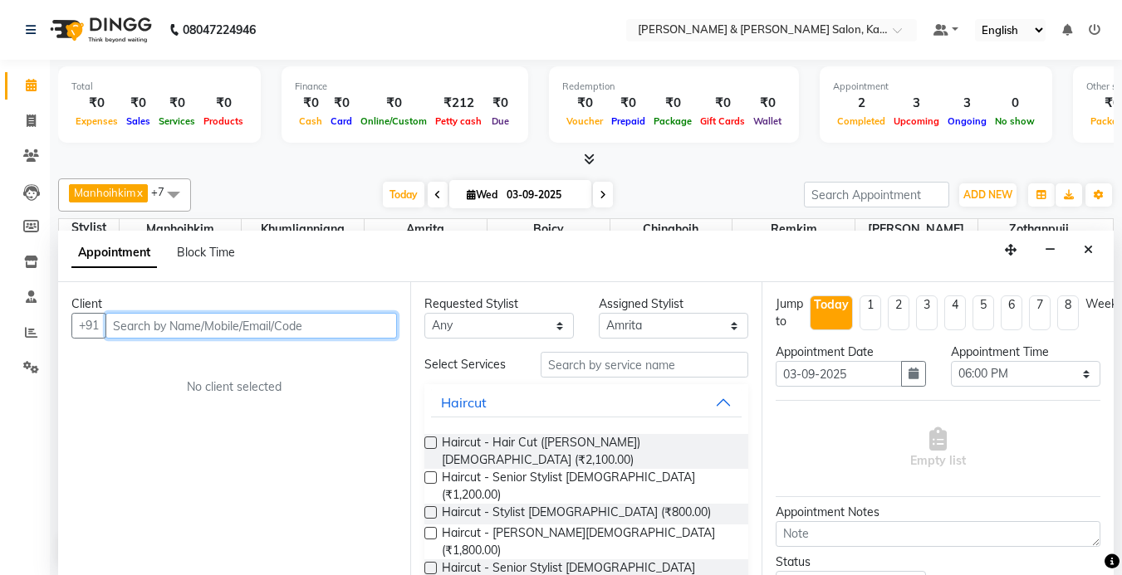
scroll to position [1, 0]
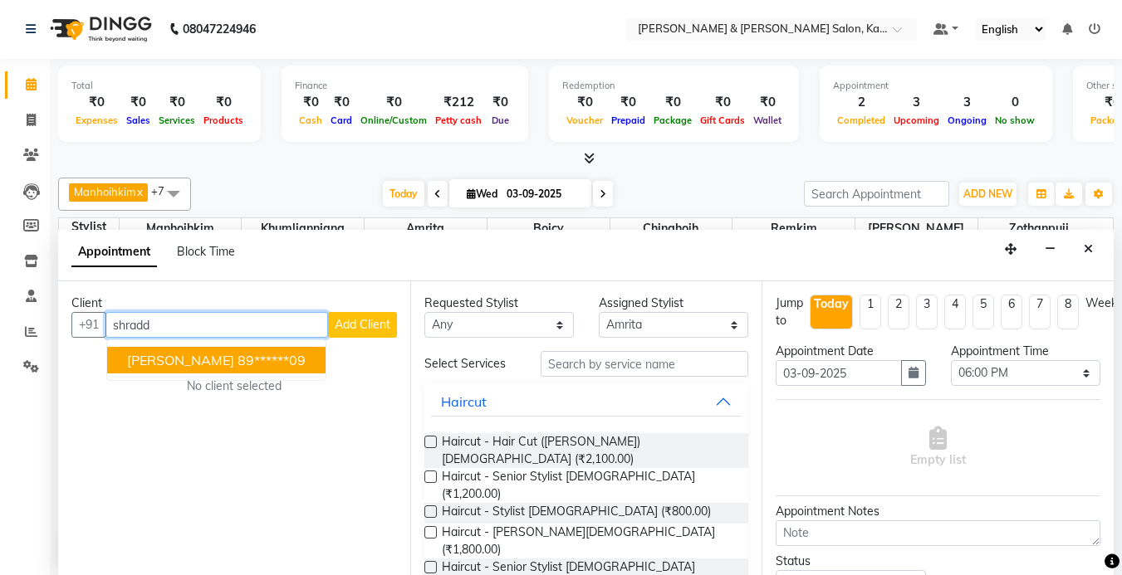
click at [169, 365] on span "[PERSON_NAME]" at bounding box center [180, 360] width 107 height 17
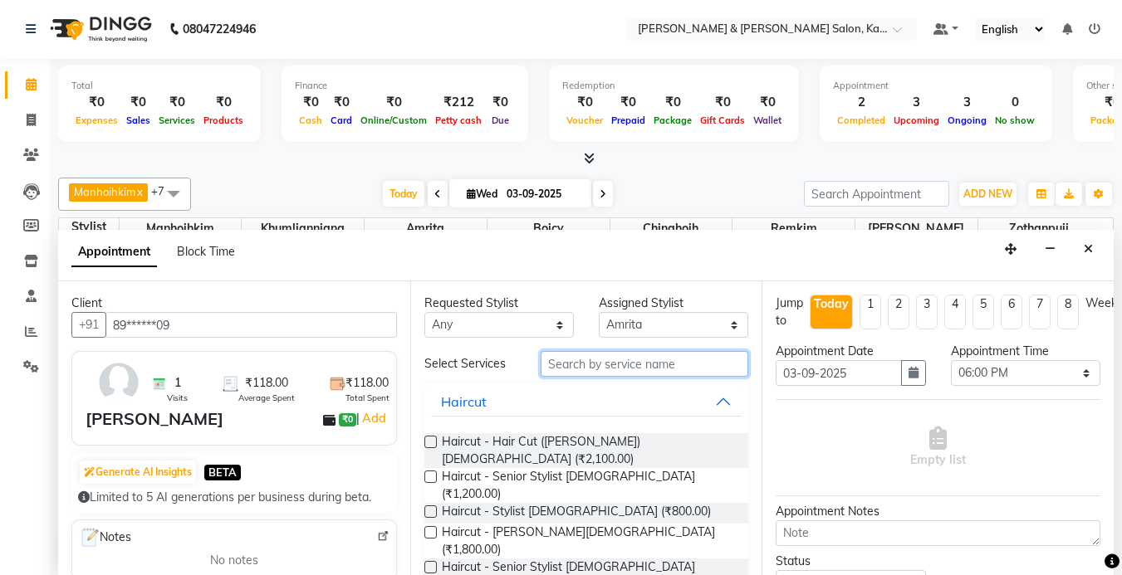
click at [625, 355] on input "text" at bounding box center [645, 364] width 208 height 26
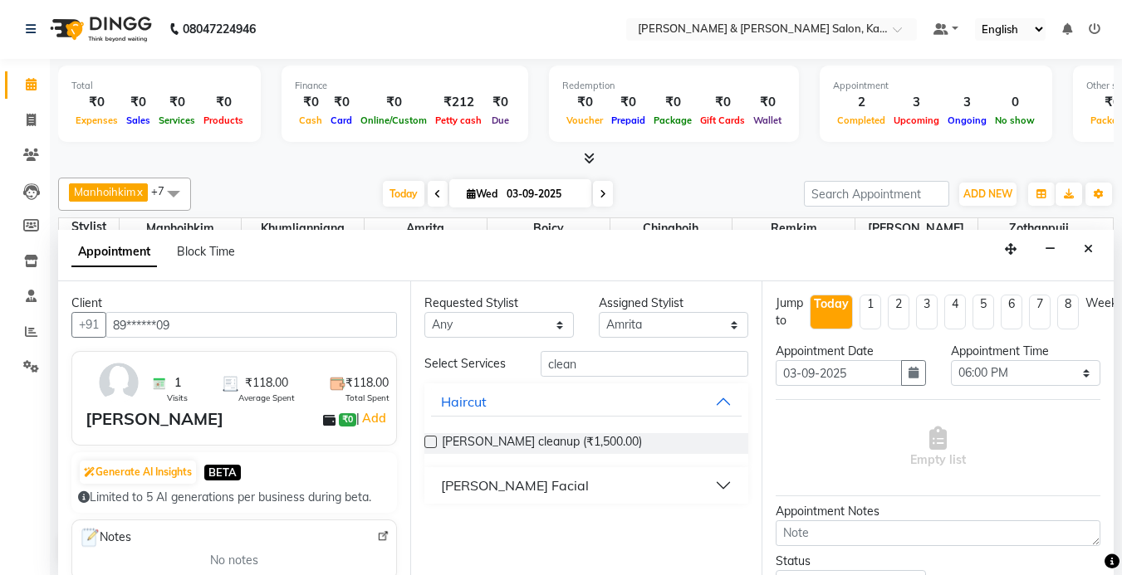
click at [537, 428] on div "[PERSON_NAME] cleanup (₹1,500.00)" at bounding box center [586, 443] width 325 height 47
click at [536, 433] on span "[PERSON_NAME] cleanup (₹1,500.00)" at bounding box center [542, 443] width 200 height 21
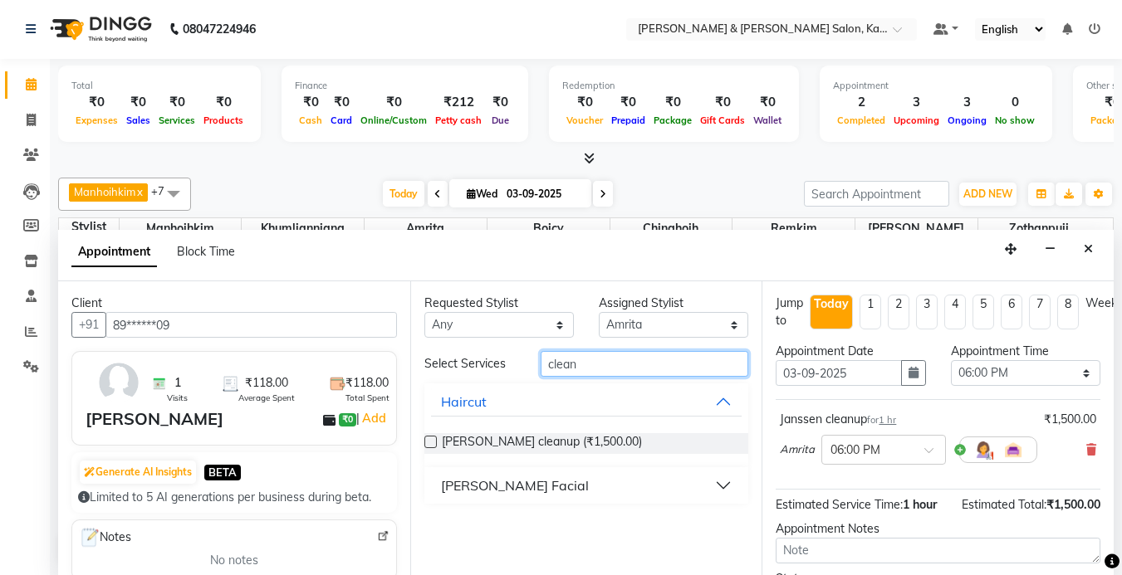
click at [629, 358] on input "clean" at bounding box center [645, 364] width 208 height 26
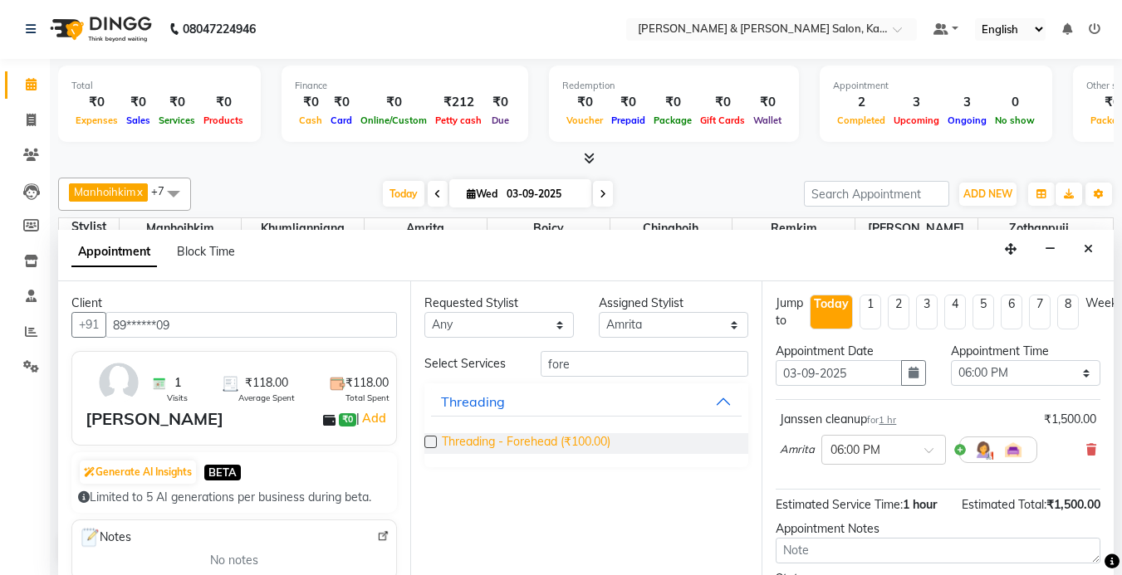
click at [567, 434] on span "Threading - Forehead (₹100.00)" at bounding box center [526, 443] width 169 height 21
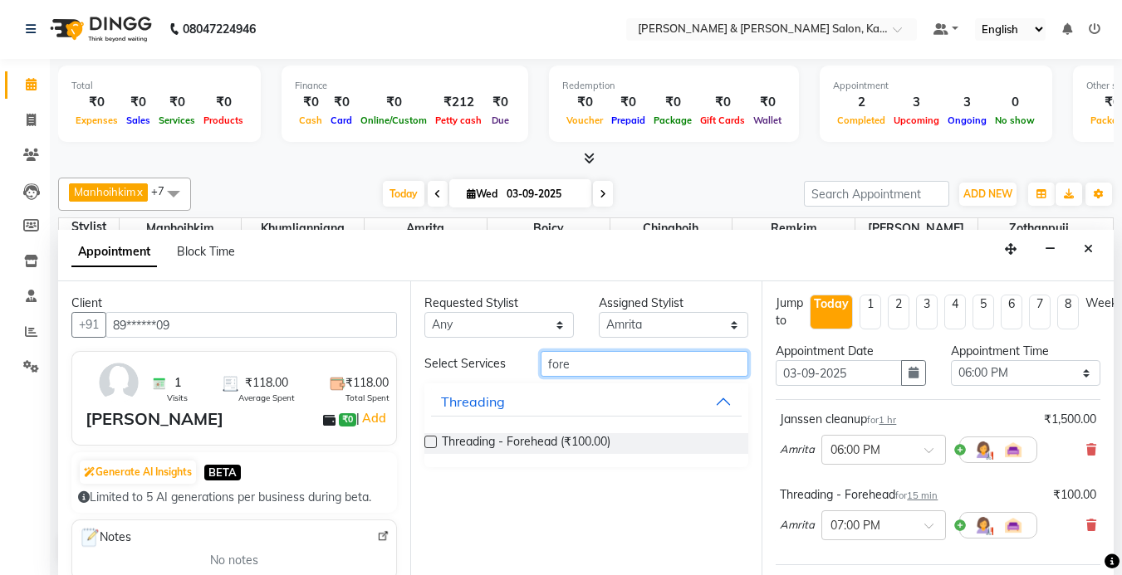
click at [614, 362] on input "fore" at bounding box center [645, 364] width 208 height 26
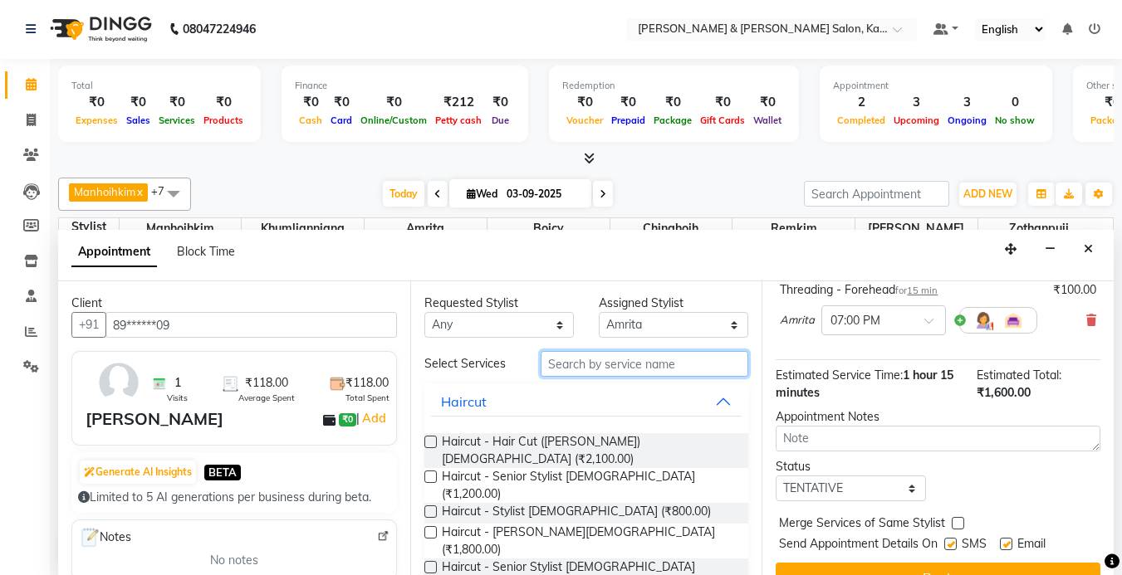
scroll to position [248, 0]
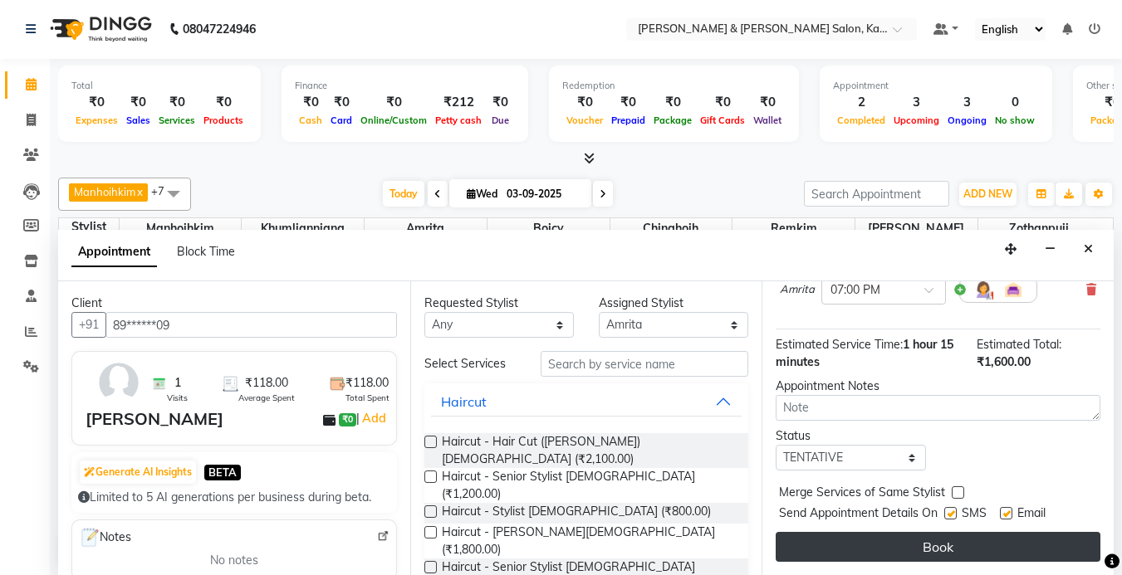
click at [905, 533] on button "Book" at bounding box center [938, 547] width 325 height 30
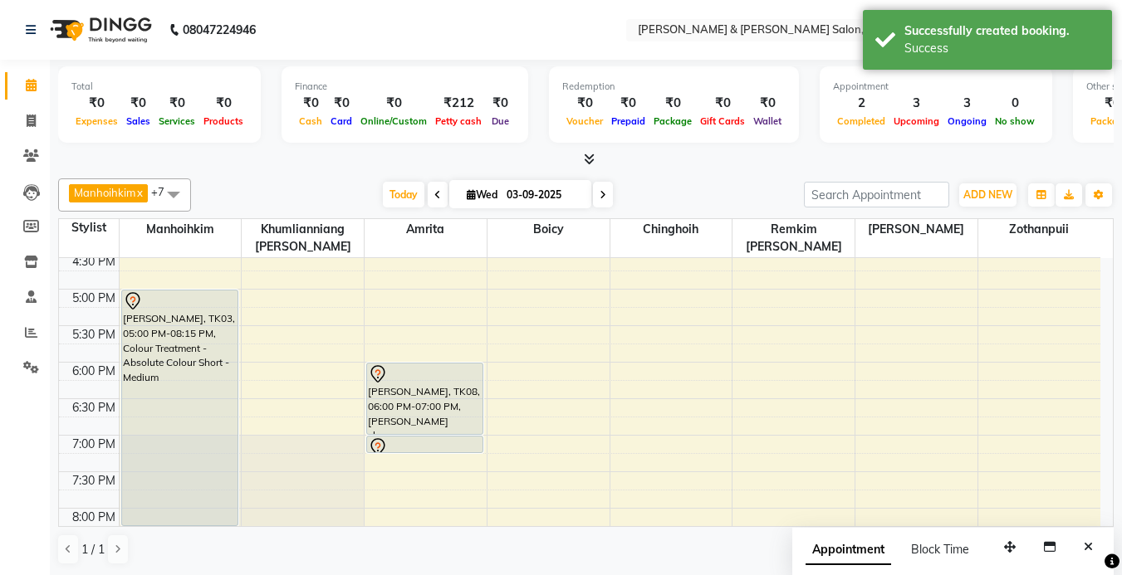
scroll to position [581, 0]
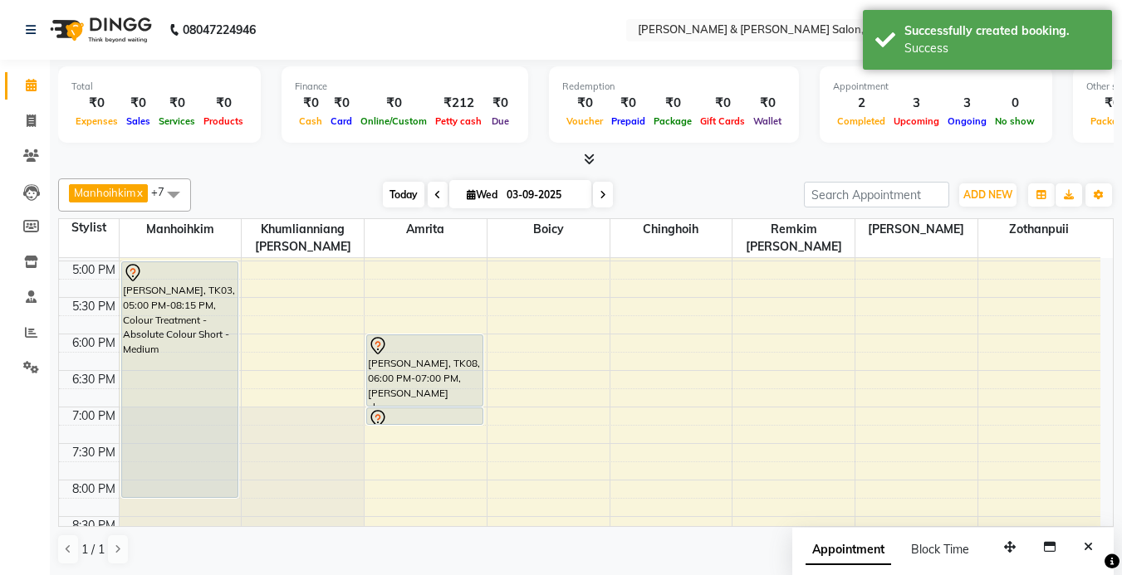
click at [389, 197] on span "Today" at bounding box center [404, 195] width 42 height 26
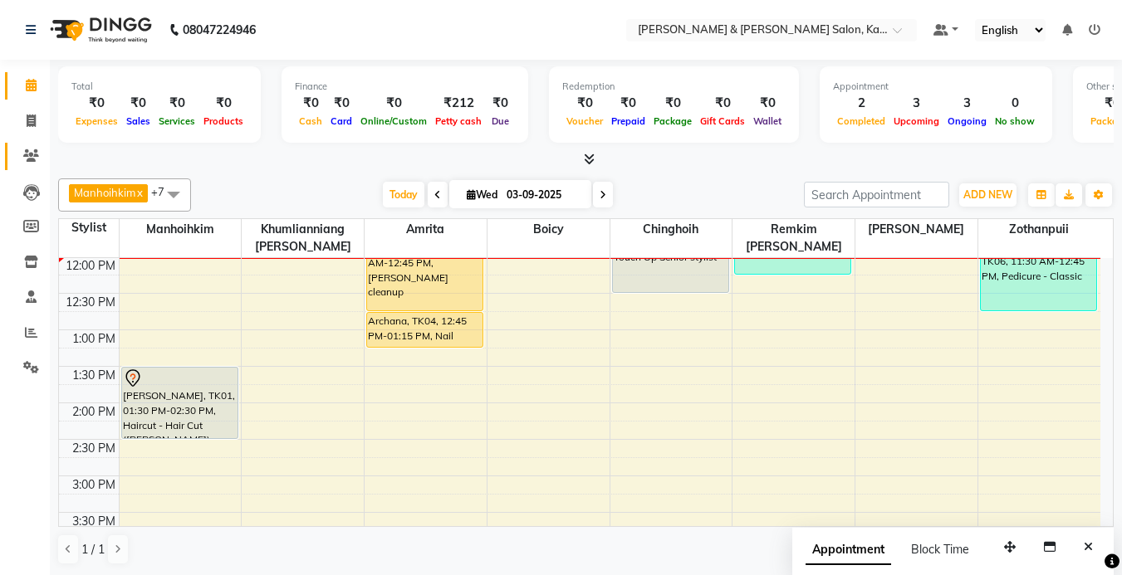
click at [27, 146] on link "Clients" at bounding box center [25, 156] width 40 height 27
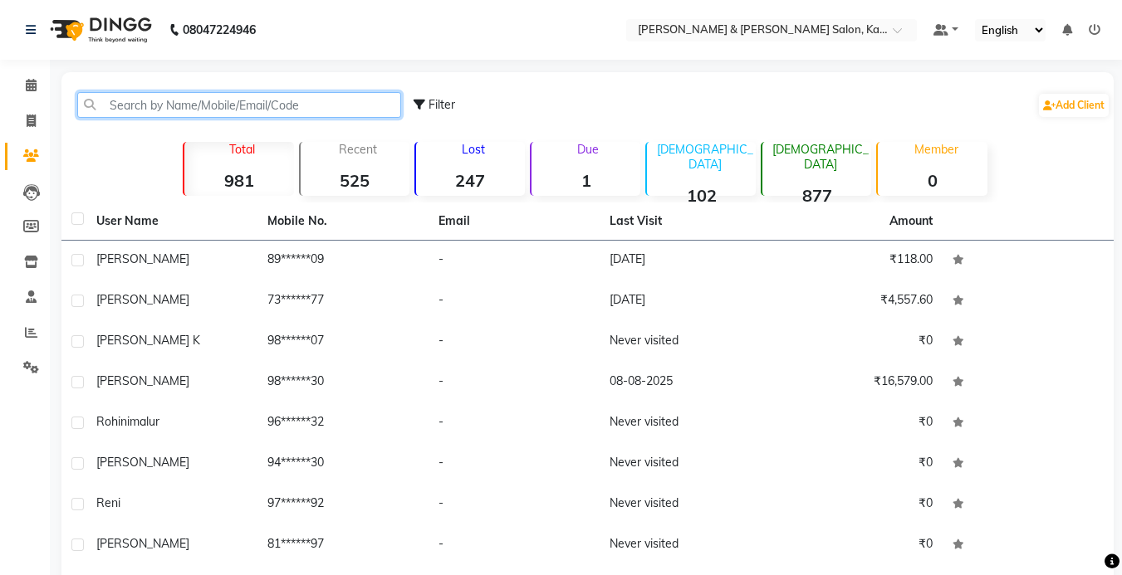
click at [155, 100] on input "text" at bounding box center [239, 105] width 324 height 26
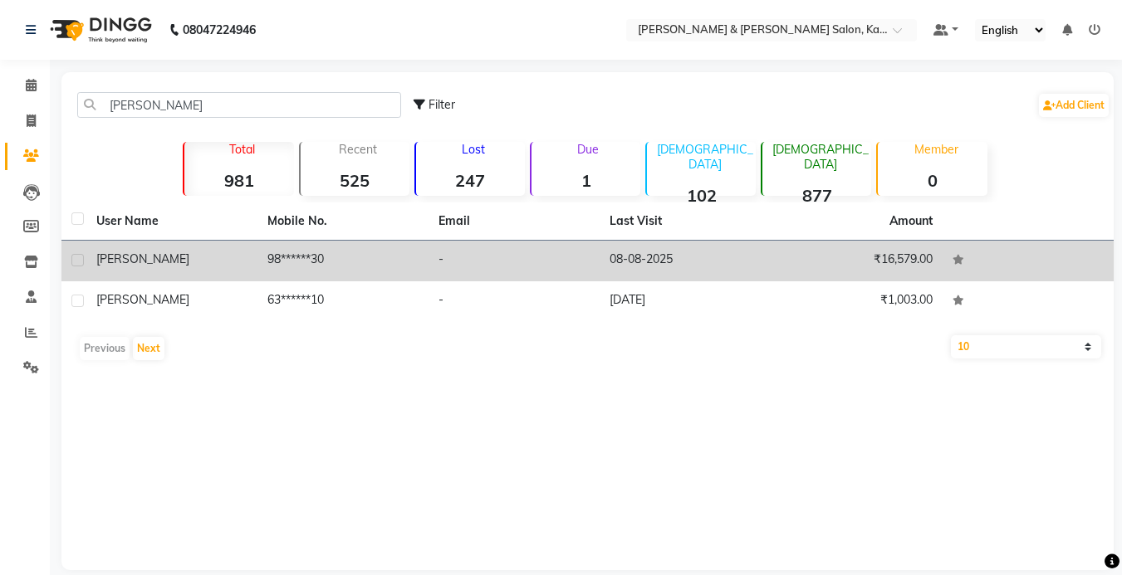
click at [255, 248] on td "[PERSON_NAME]" at bounding box center [171, 261] width 171 height 41
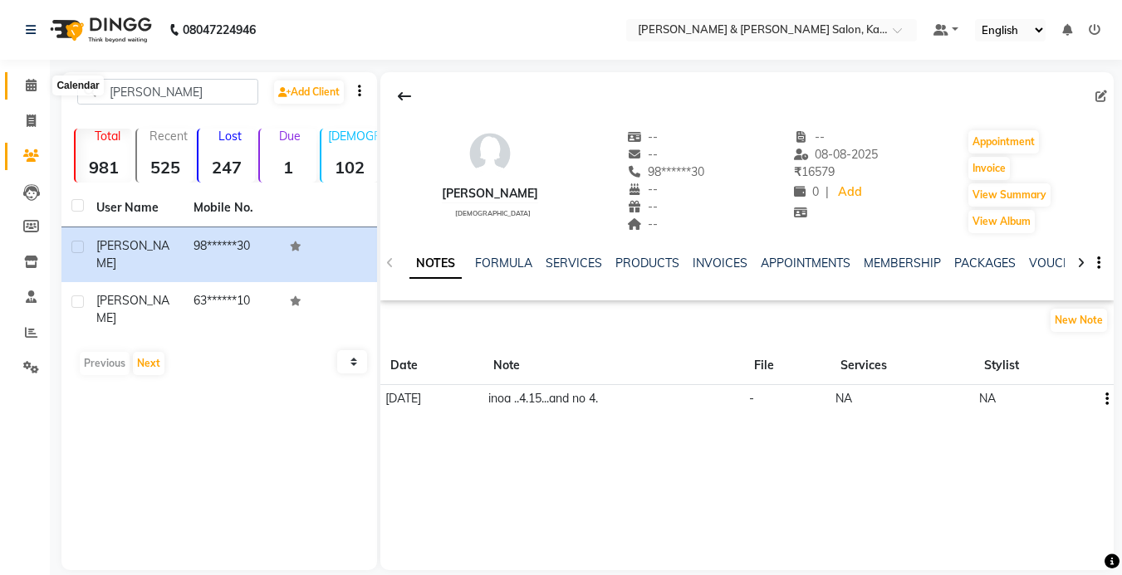
click at [33, 86] on icon at bounding box center [31, 85] width 11 height 12
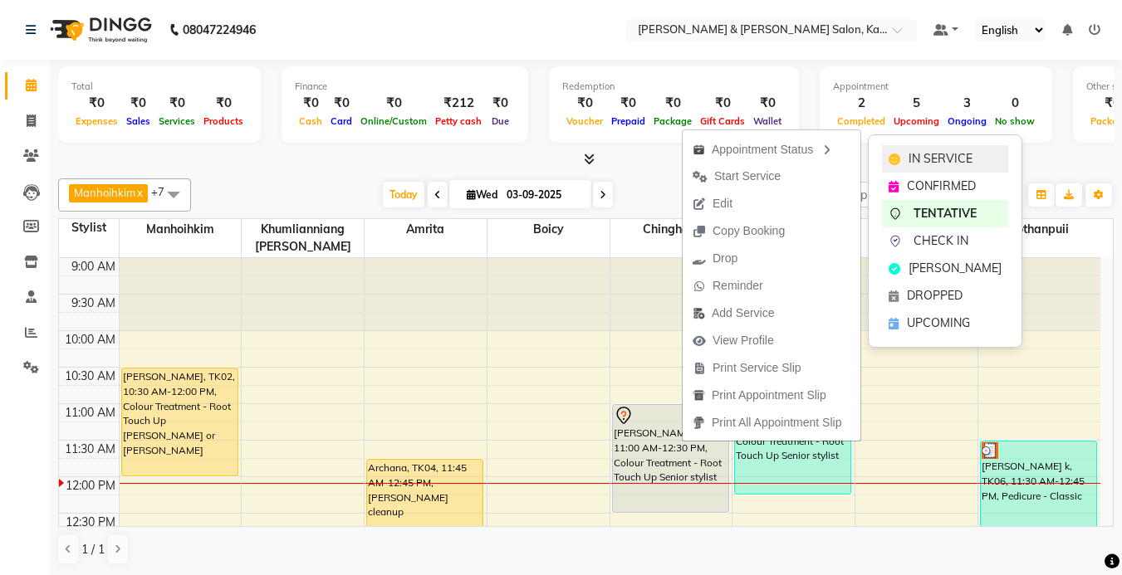
click at [926, 159] on span "IN SERVICE" at bounding box center [940, 158] width 64 height 17
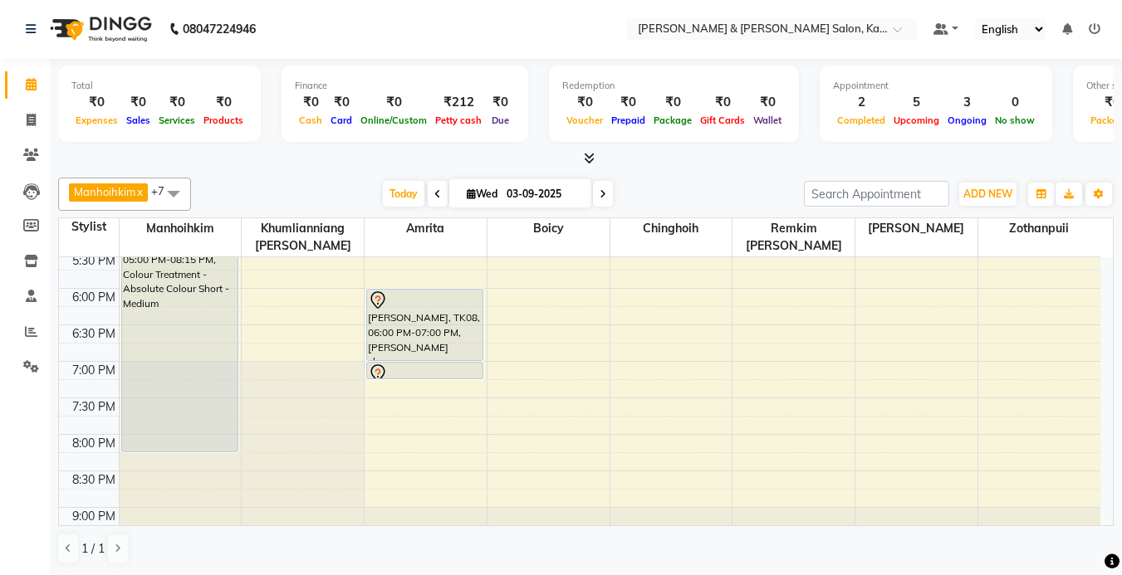
scroll to position [648, 0]
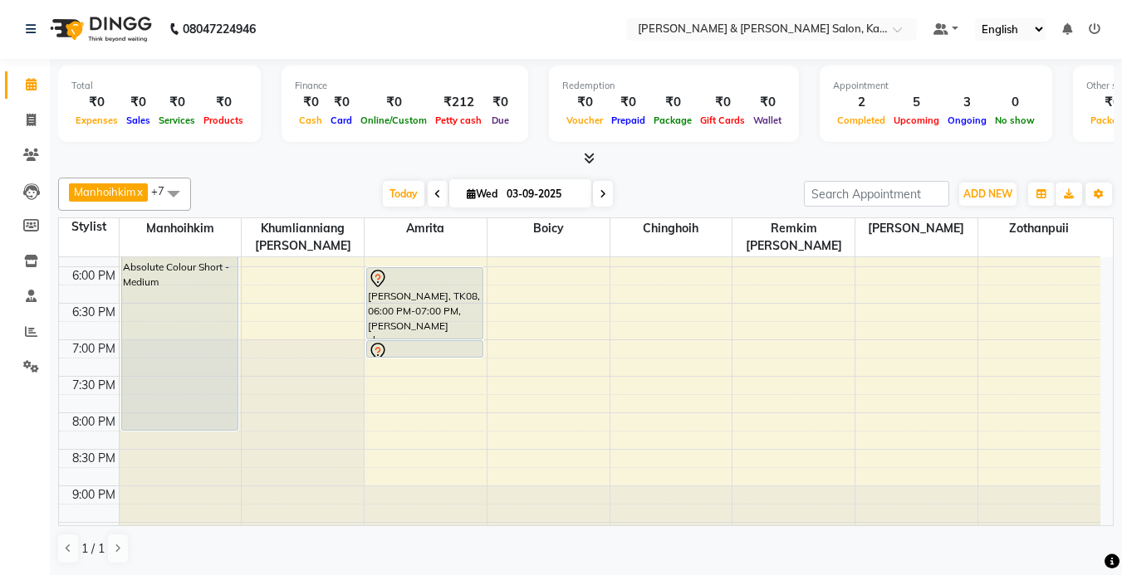
drag, startPoint x: 1104, startPoint y: 512, endPoint x: 700, endPoint y: 159, distance: 537.3
click at [700, 159] on div at bounding box center [585, 158] width 1055 height 17
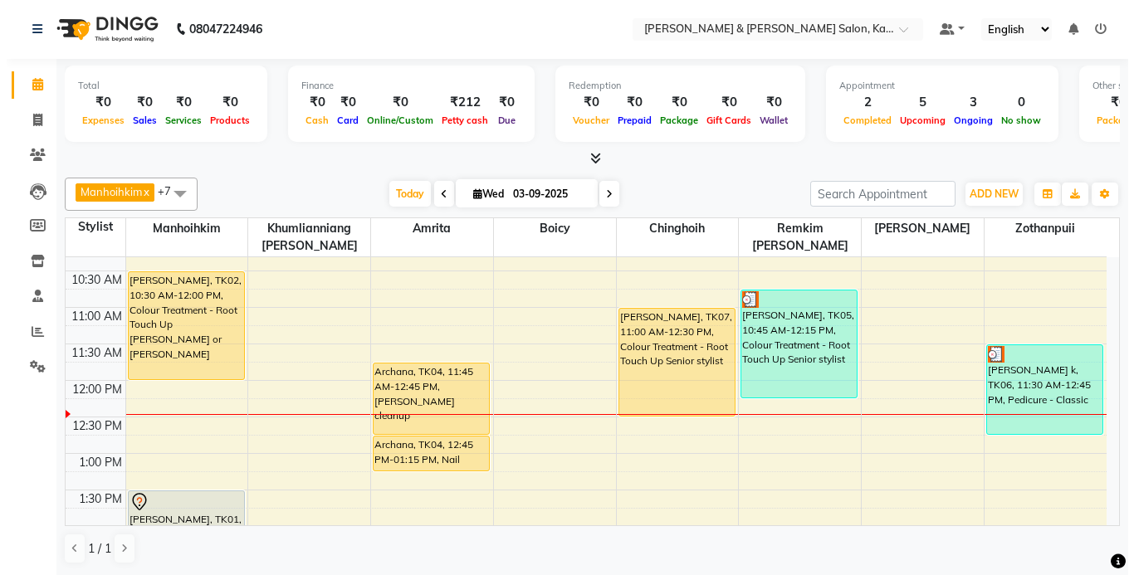
scroll to position [66, 0]
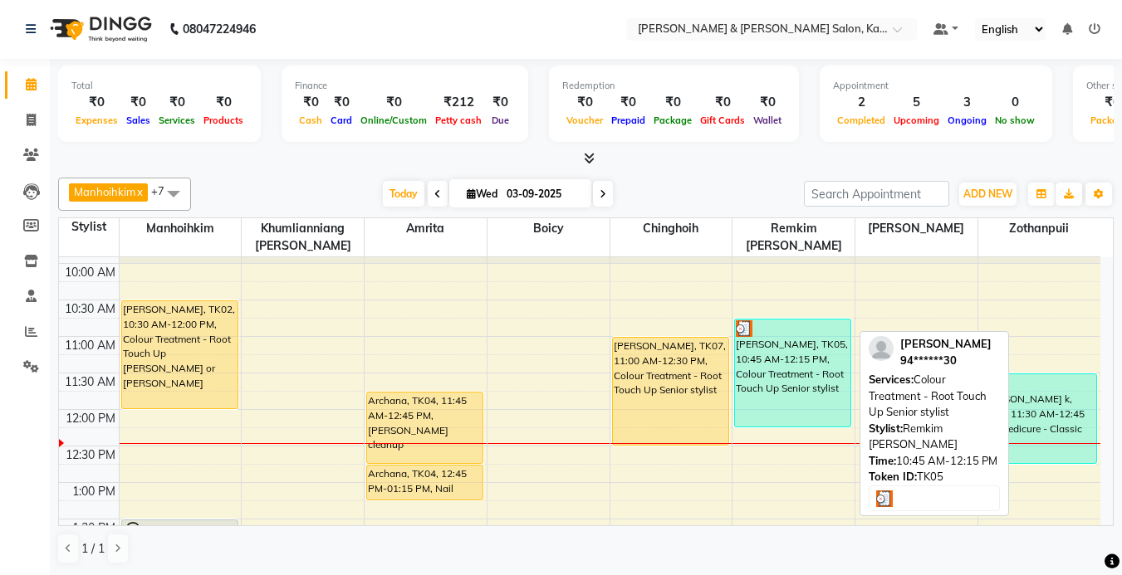
click at [792, 385] on div "[PERSON_NAME], TK05, 10:45 AM-12:15 PM, Colour Treatment - Root Touch Up Senior…" at bounding box center [792, 373] width 115 height 107
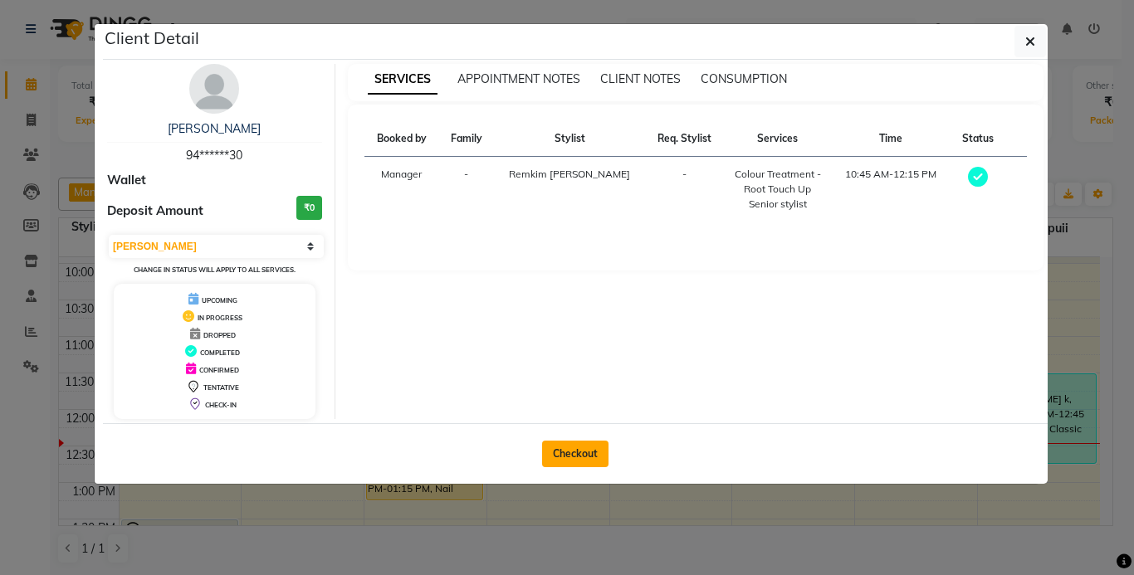
click at [568, 443] on button "Checkout" at bounding box center [575, 454] width 66 height 27
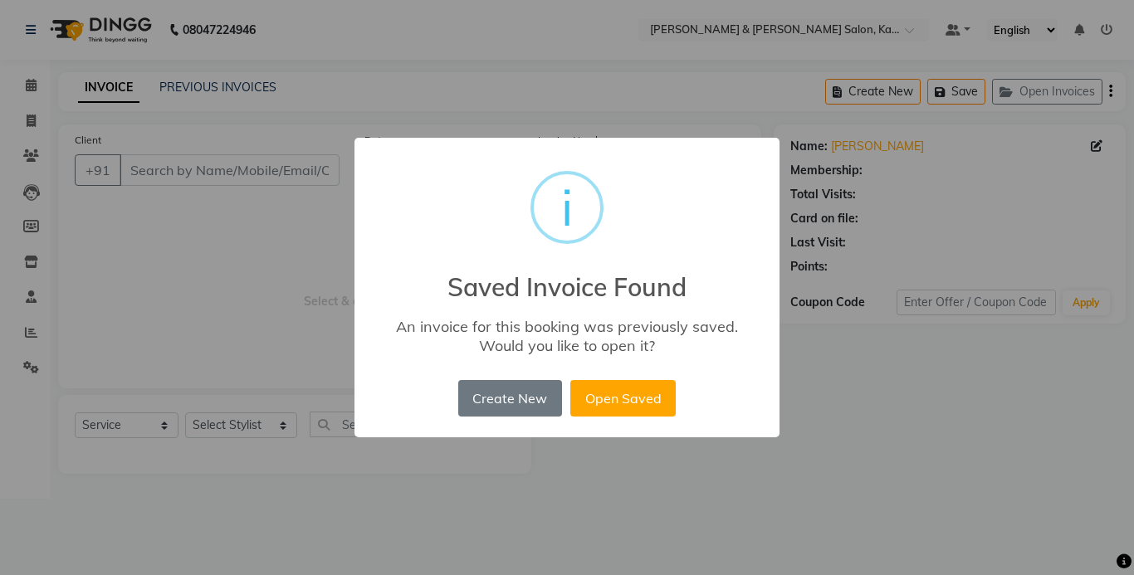
click at [596, 419] on div "Create New No Open Saved" at bounding box center [567, 398] width 226 height 45
click at [594, 405] on button "Open Saved" at bounding box center [622, 398] width 105 height 37
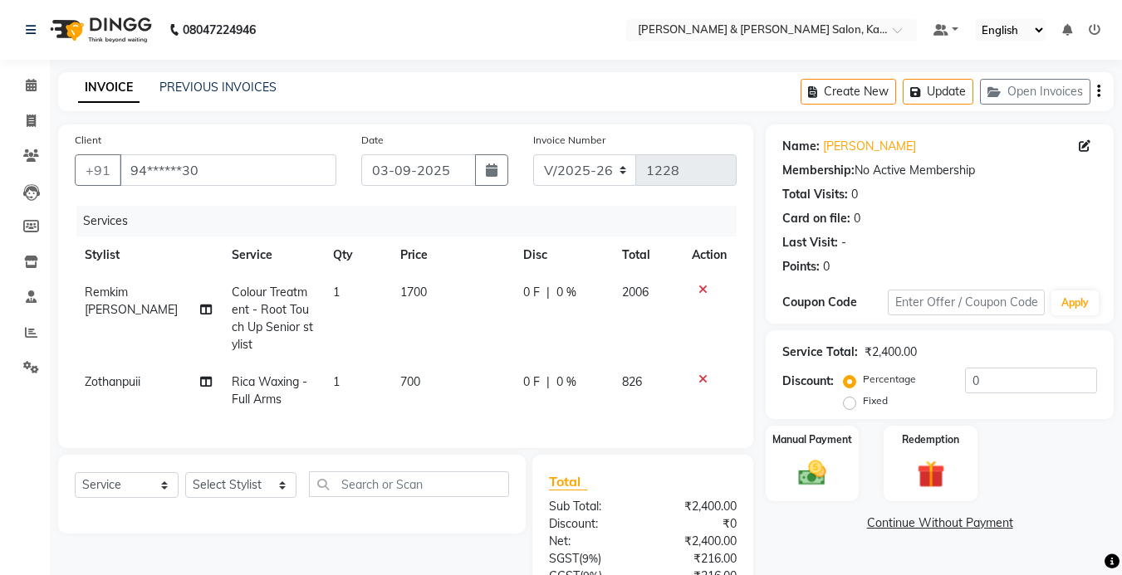
click at [812, 385] on div "Name: [PERSON_NAME] Membership: No Active Membership Total Visits: 0 Card on fi…" at bounding box center [946, 412] width 360 height 575
click at [810, 457] on img at bounding box center [812, 473] width 47 height 33
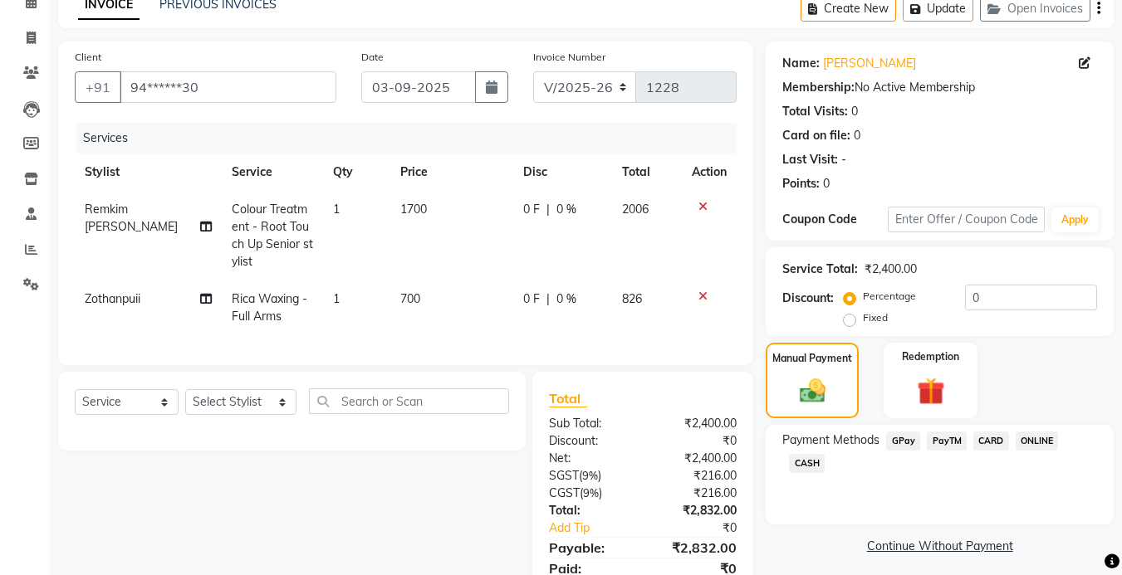
click at [909, 440] on span "GPay" at bounding box center [903, 441] width 34 height 19
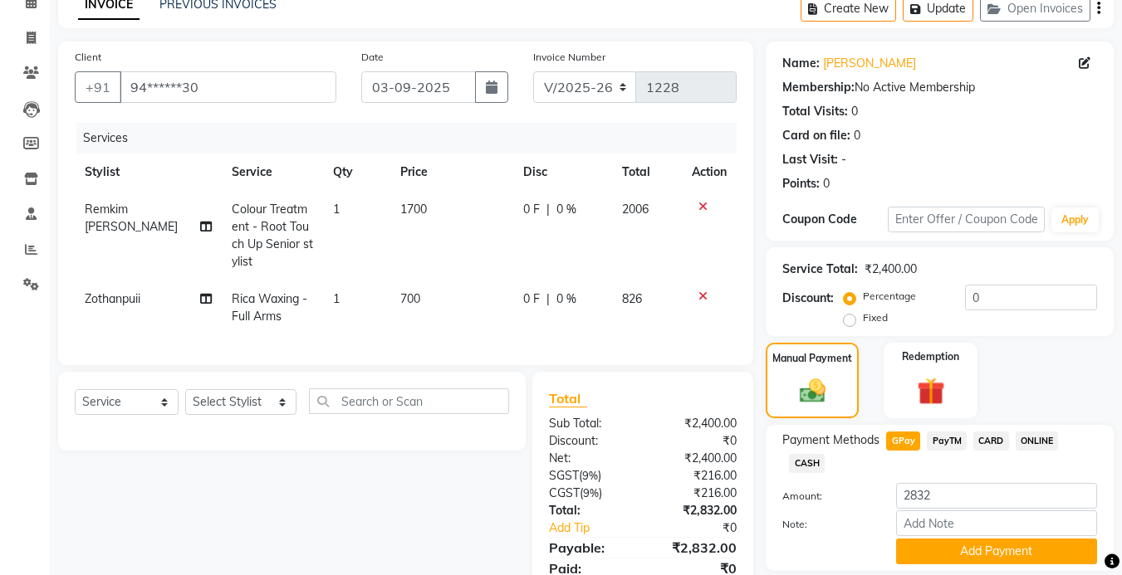
click at [991, 440] on span "CARD" at bounding box center [991, 441] width 36 height 19
drag, startPoint x: 908, startPoint y: 431, endPoint x: 906, endPoint y: 441, distance: 10.3
click at [906, 438] on span "GPay" at bounding box center [903, 441] width 34 height 19
click at [986, 552] on button "Add Payment" at bounding box center [996, 552] width 201 height 26
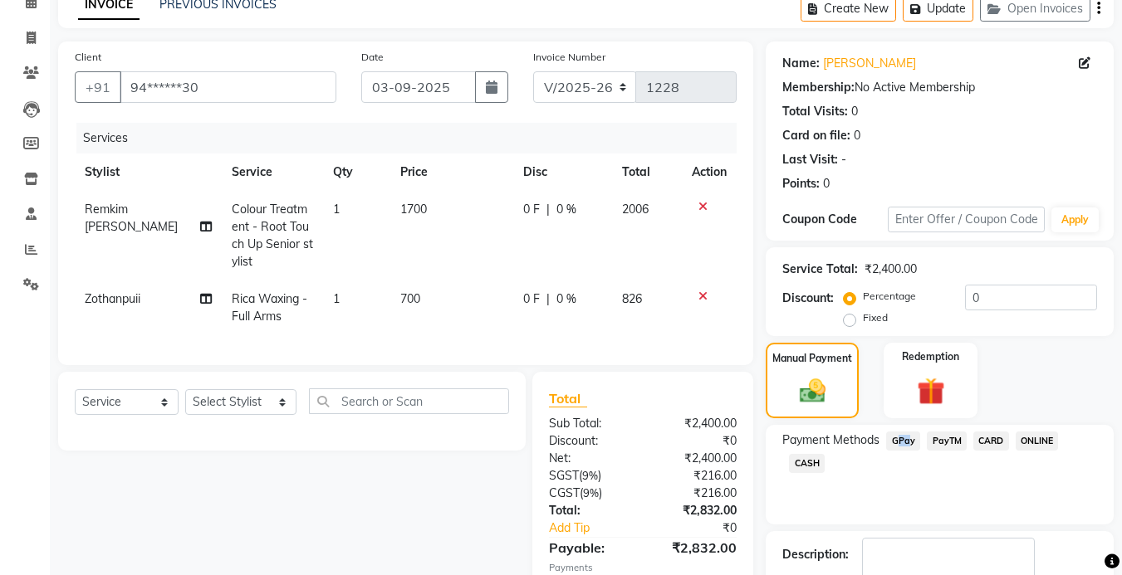
click at [969, 531] on div "Description:" at bounding box center [940, 563] width 348 height 65
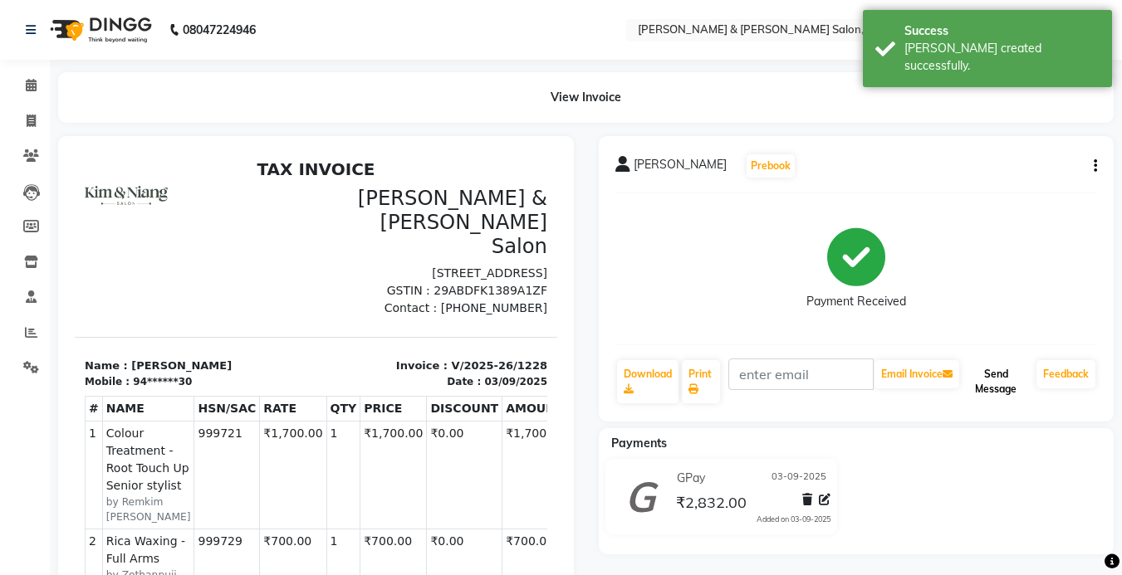
click at [1004, 383] on button "Send Message" at bounding box center [995, 381] width 67 height 43
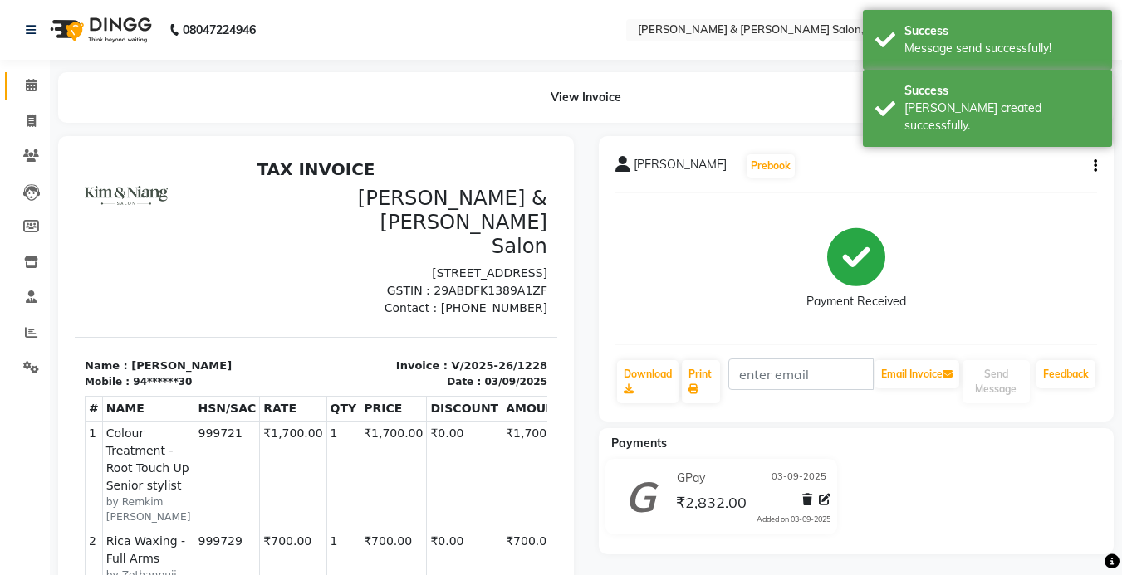
click at [30, 95] on link "Calendar" at bounding box center [25, 85] width 40 height 27
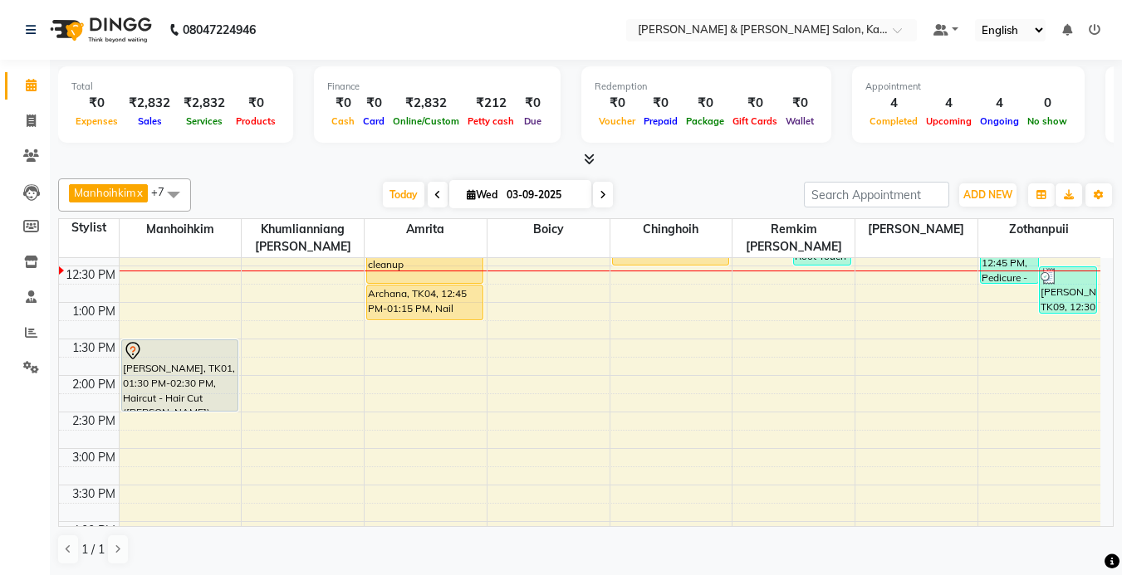
scroll to position [249, 0]
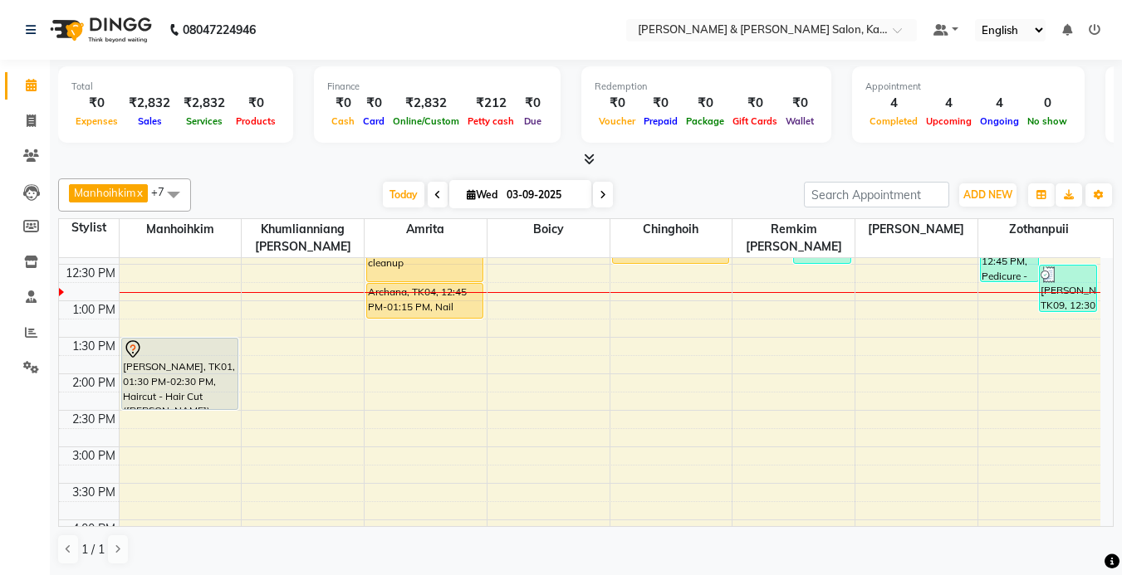
click at [600, 196] on icon at bounding box center [603, 195] width 7 height 10
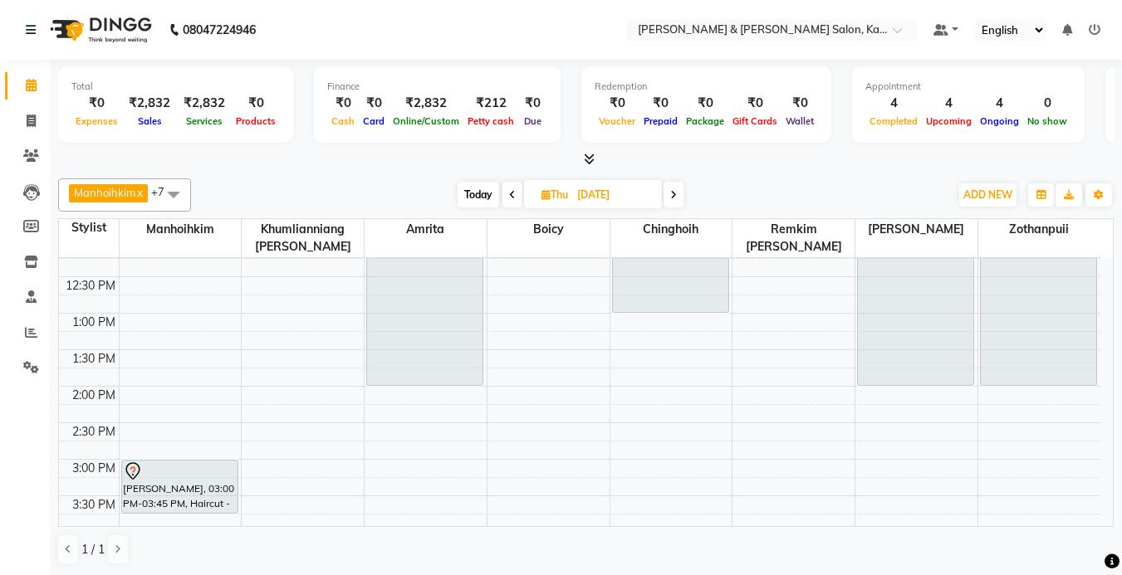
scroll to position [332, 0]
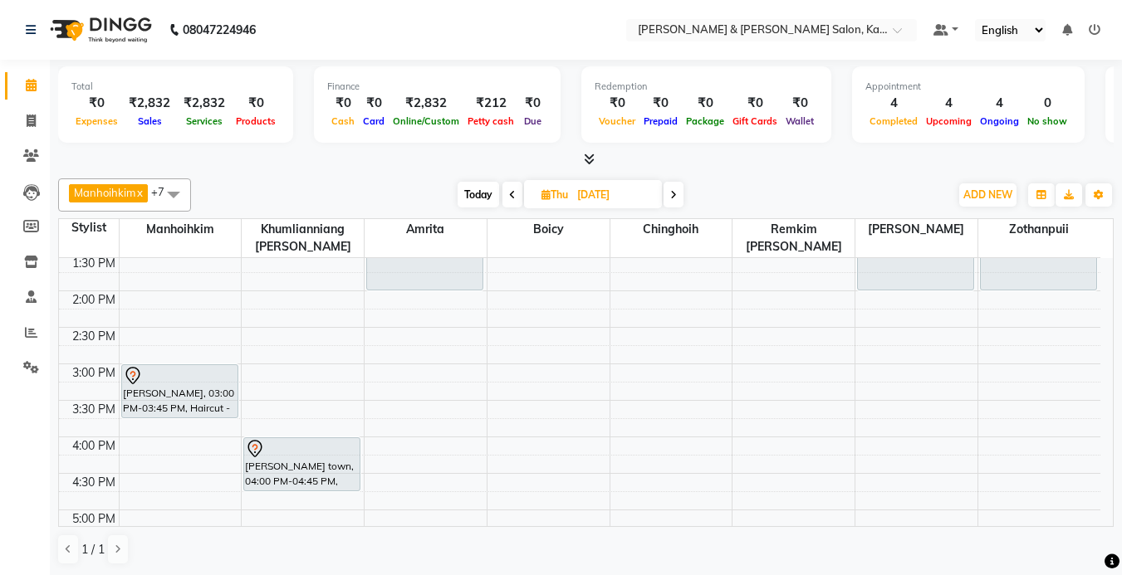
click at [677, 195] on icon at bounding box center [673, 195] width 7 height 10
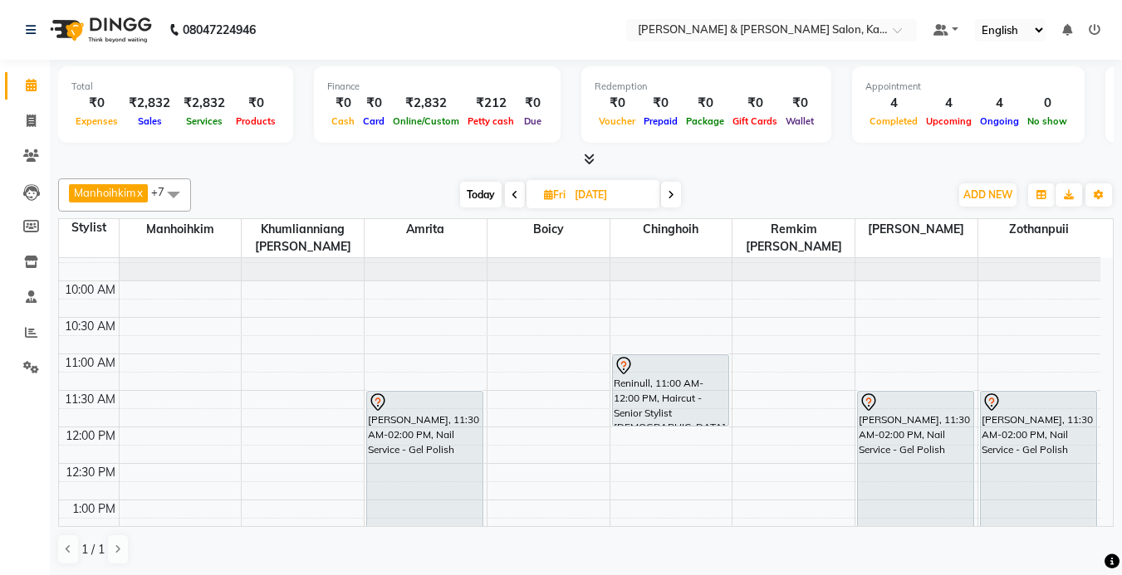
scroll to position [0, 0]
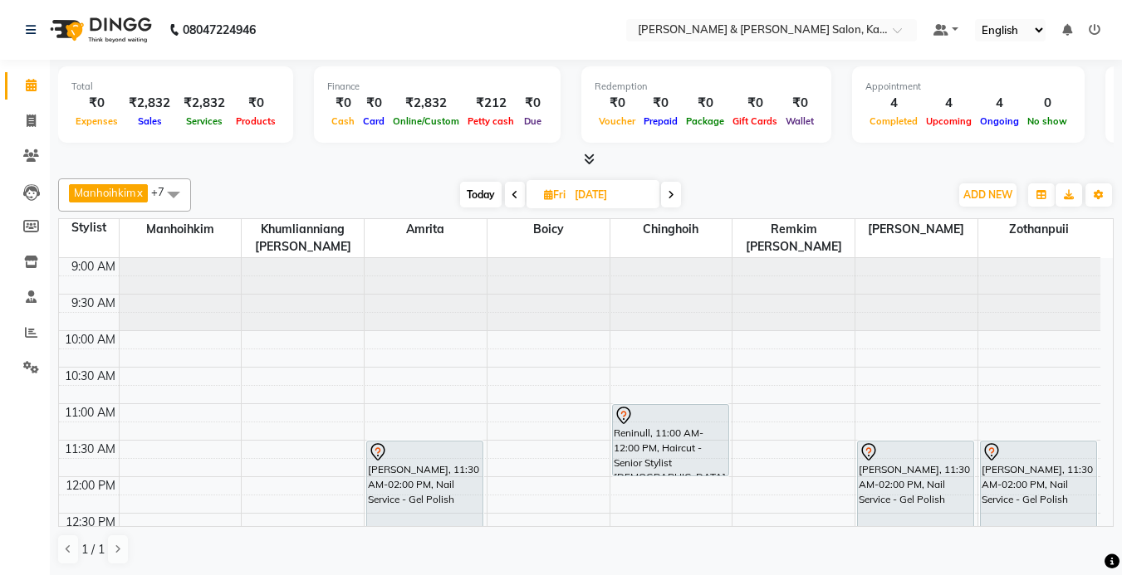
click at [475, 190] on span "Today" at bounding box center [481, 195] width 42 height 26
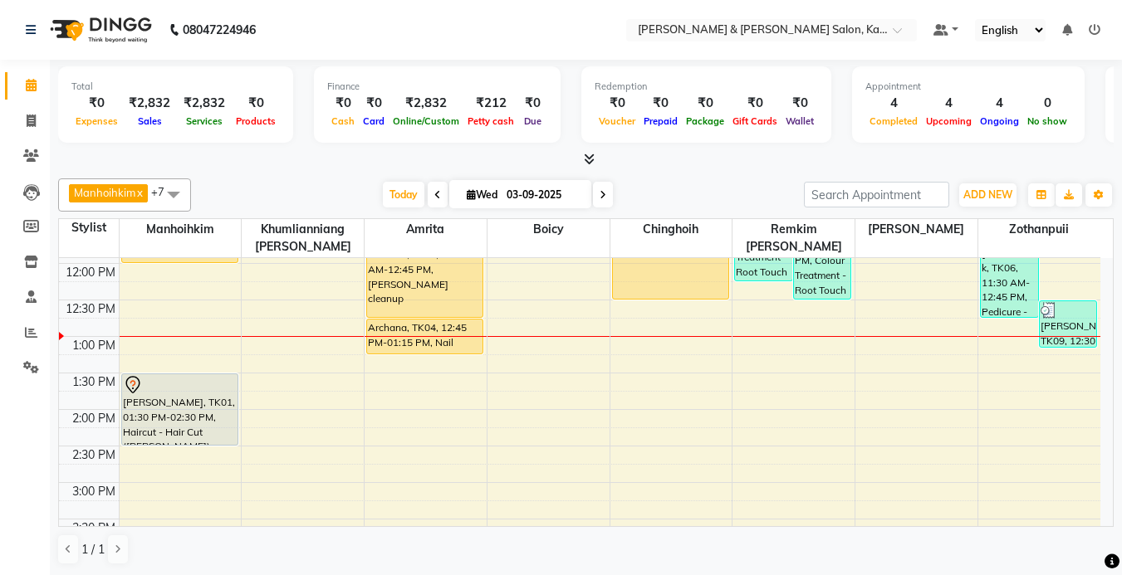
scroll to position [217, 0]
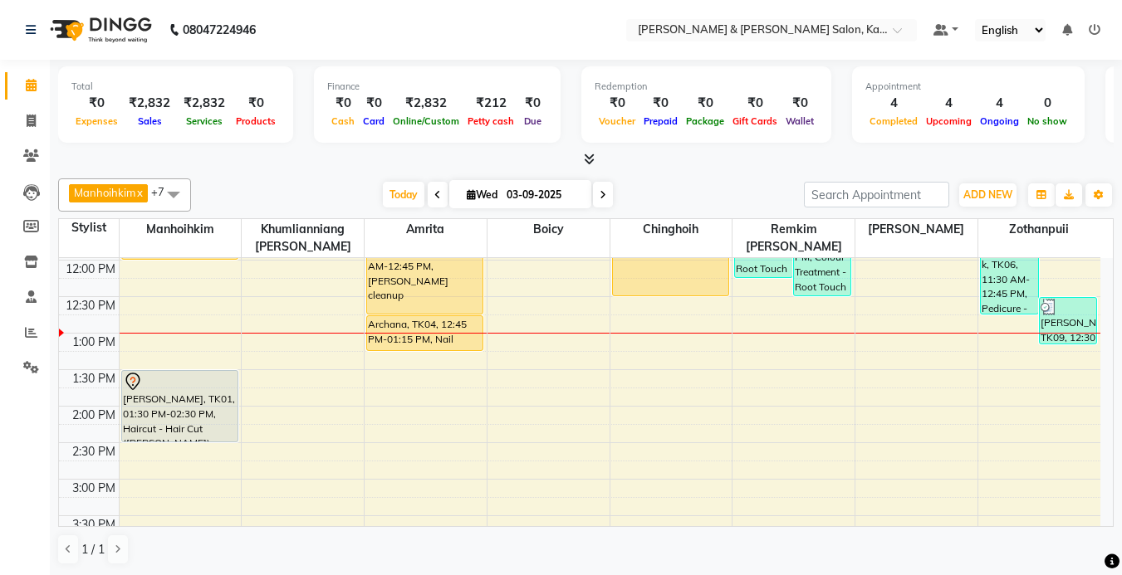
click at [996, 386] on div "9:00 AM 9:30 AM 10:00 AM 10:30 AM 11:00 AM 11:30 AM 12:00 PM 12:30 PM 1:00 PM 1…" at bounding box center [579, 516] width 1041 height 949
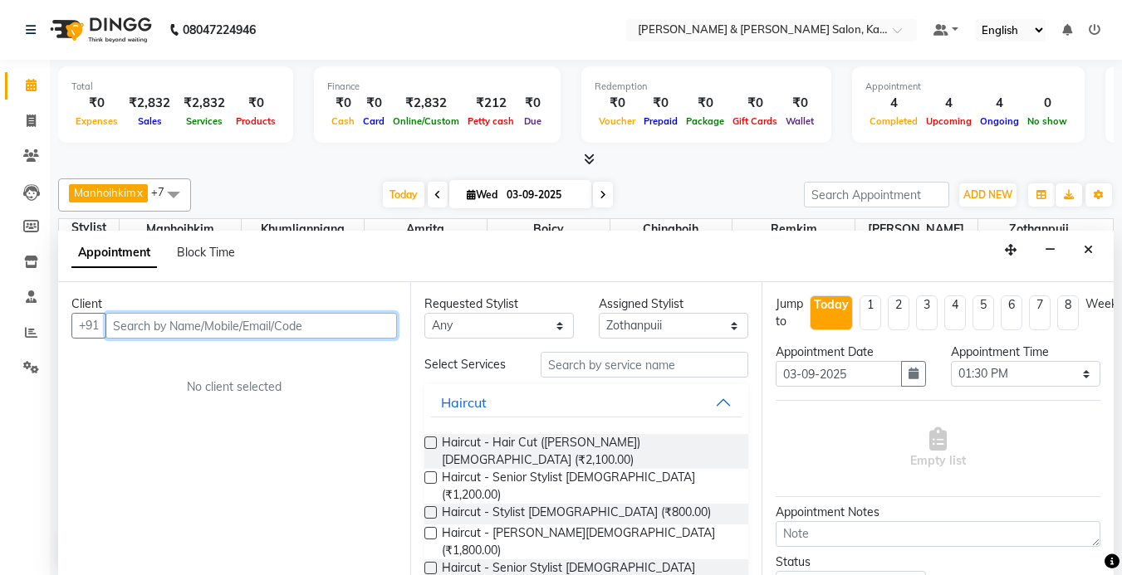
scroll to position [1, 0]
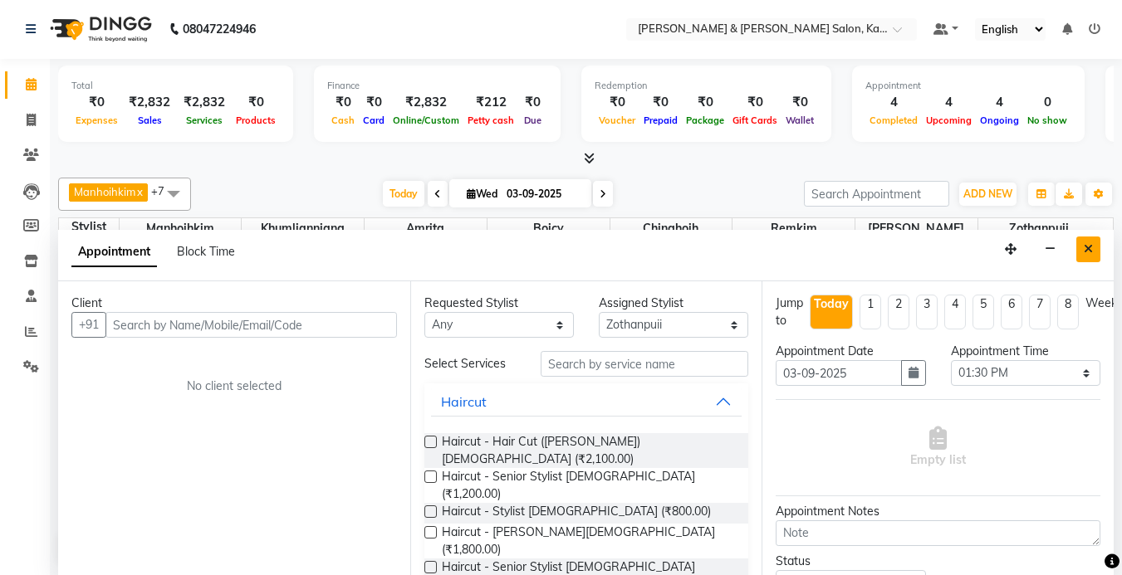
click at [1087, 251] on icon "Close" at bounding box center [1088, 249] width 9 height 12
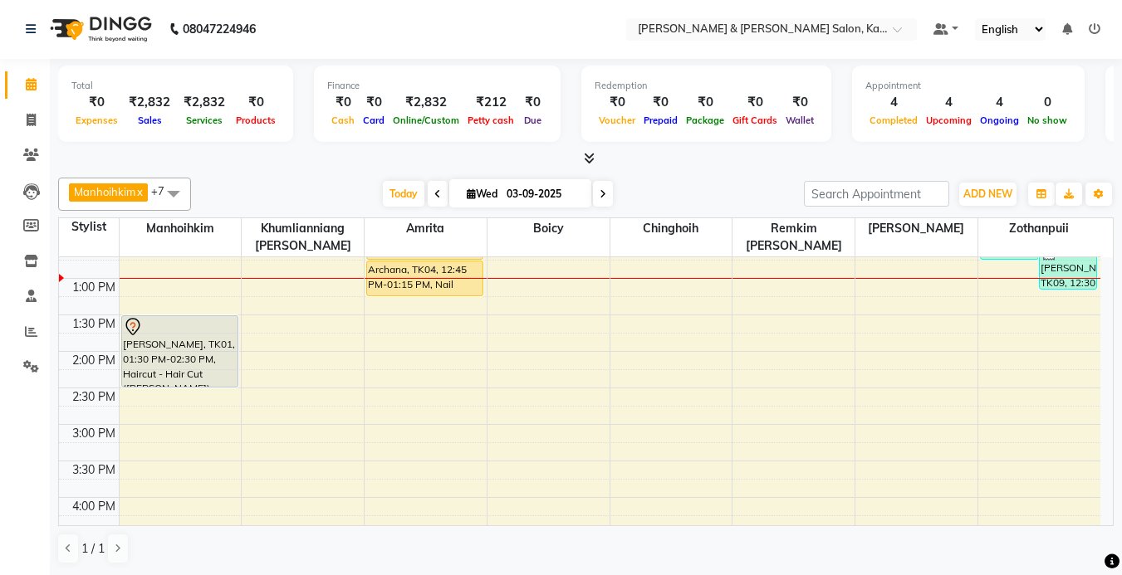
scroll to position [300, 0]
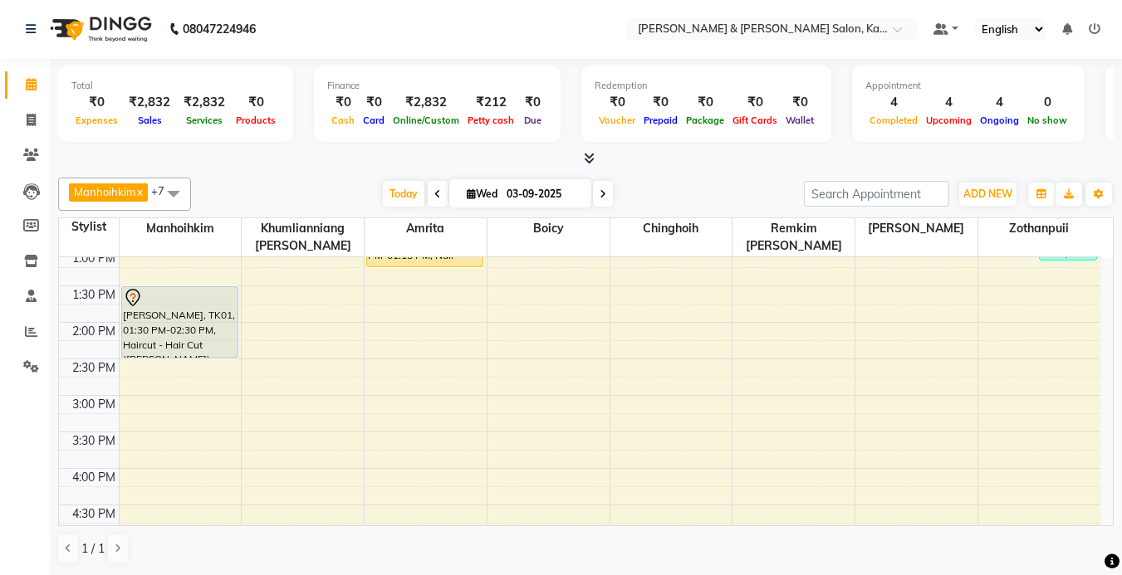
click at [463, 189] on span "Wed" at bounding box center [482, 194] width 39 height 12
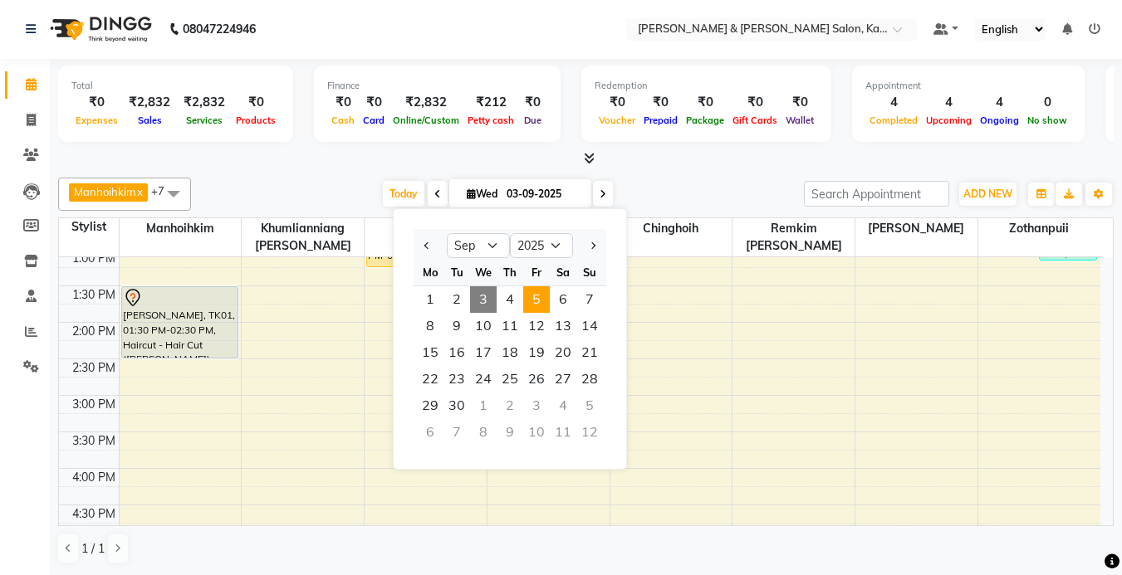
click at [543, 306] on span "5" at bounding box center [536, 299] width 27 height 27
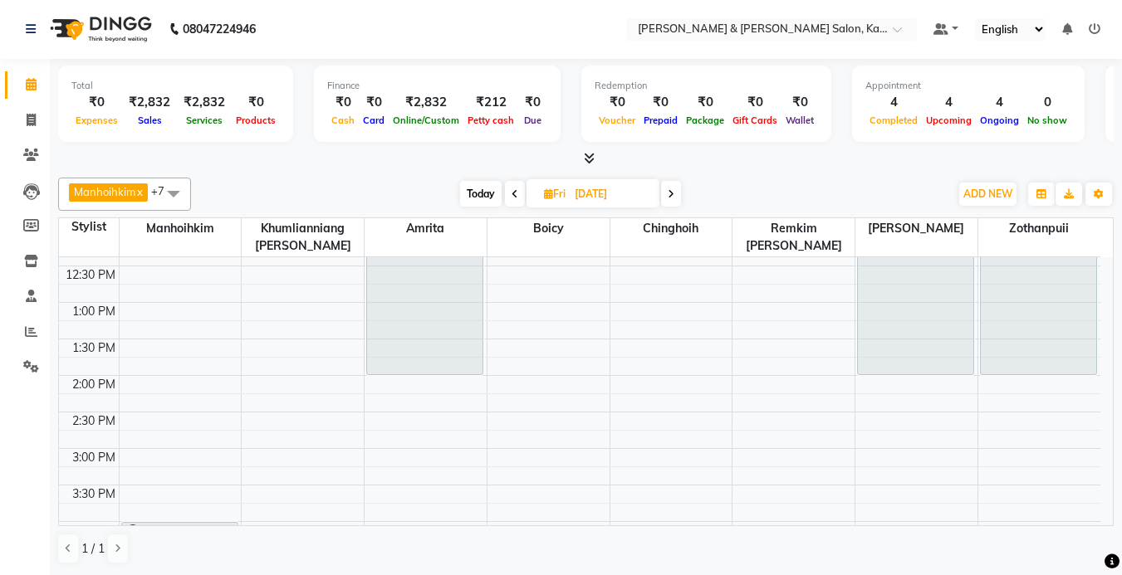
scroll to position [127, 0]
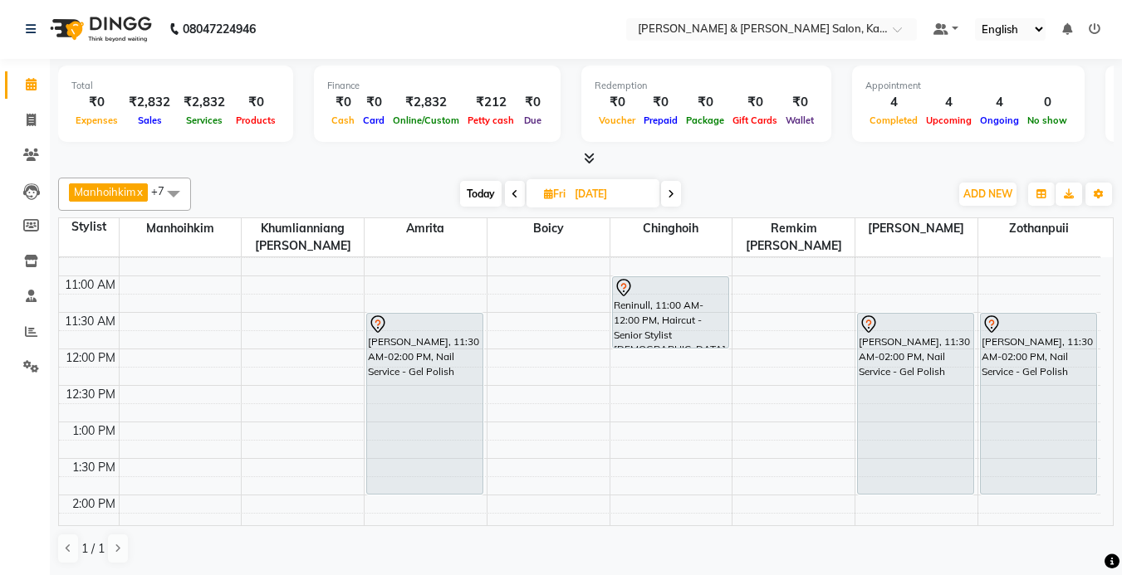
click at [676, 196] on span at bounding box center [671, 194] width 20 height 26
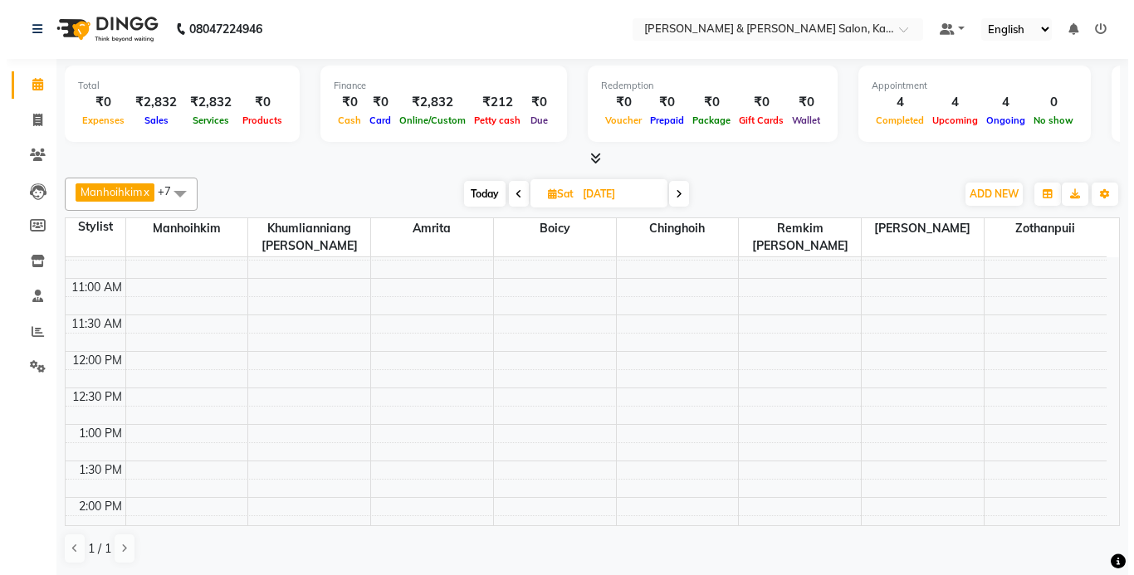
scroll to position [83, 0]
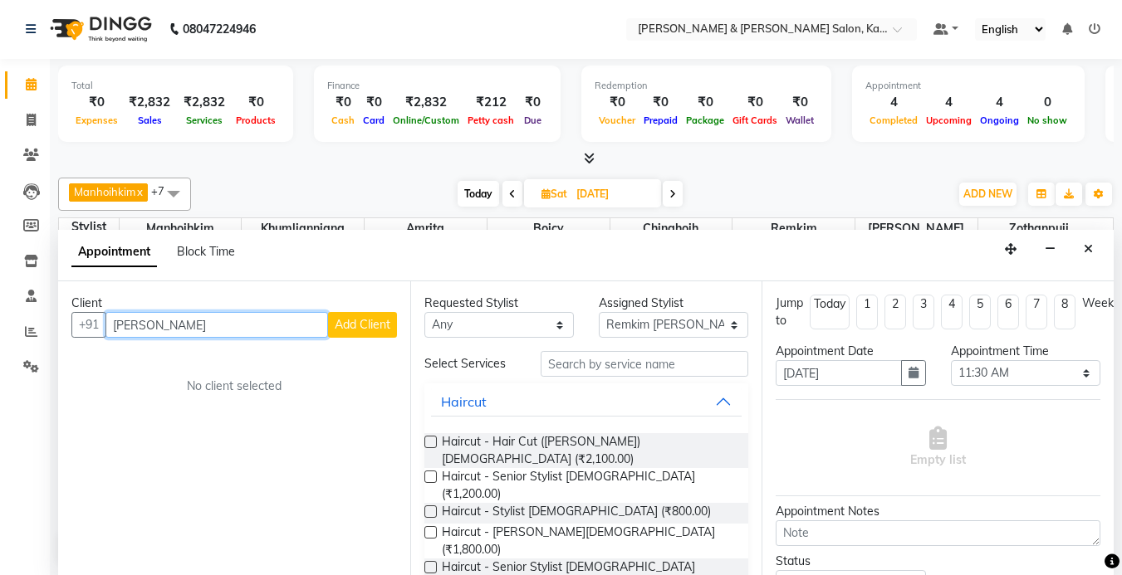
click at [115, 322] on input "[PERSON_NAME]" at bounding box center [216, 325] width 223 height 26
click at [369, 326] on span "Add Client" at bounding box center [363, 324] width 56 height 15
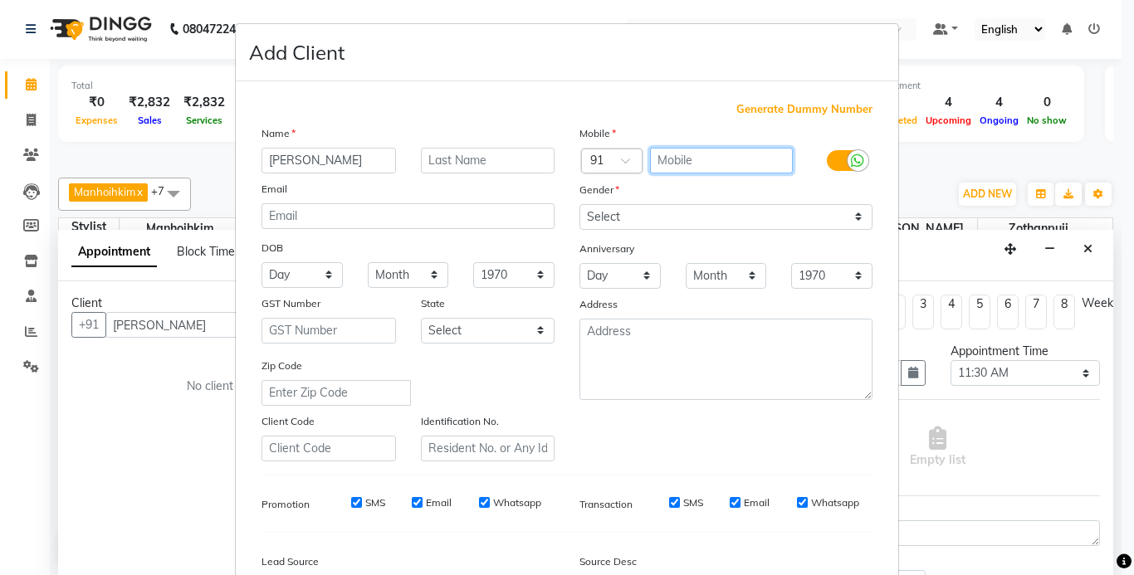
click at [712, 169] on input "text" at bounding box center [722, 161] width 144 height 26
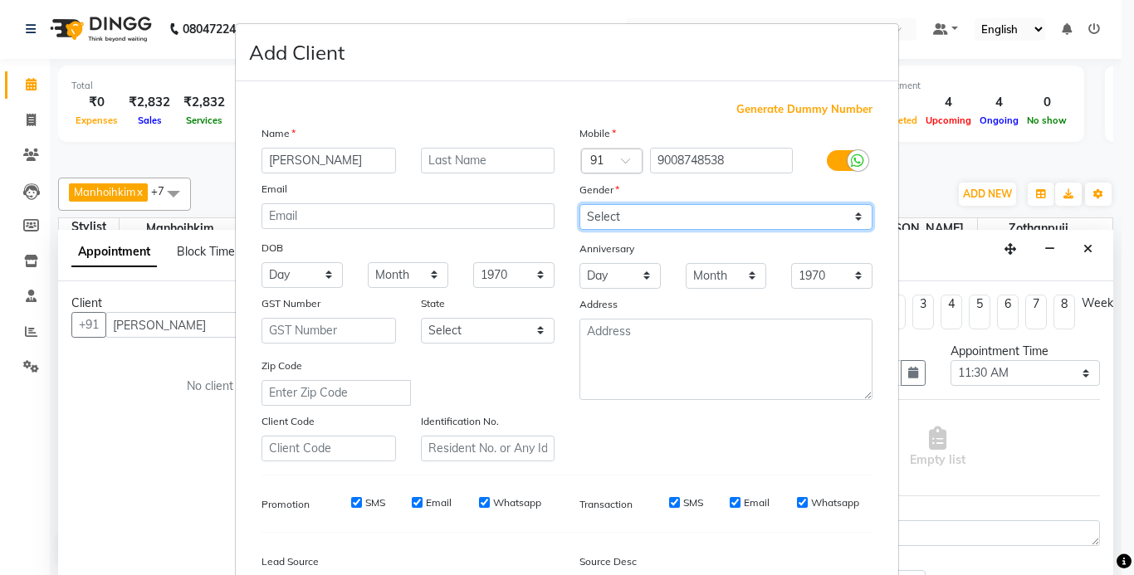
click at [715, 214] on select "Select [DEMOGRAPHIC_DATA] [DEMOGRAPHIC_DATA] Other Prefer Not To Say" at bounding box center [726, 217] width 293 height 26
click at [580, 204] on select "Select [DEMOGRAPHIC_DATA] [DEMOGRAPHIC_DATA] Other Prefer Not To Say" at bounding box center [726, 217] width 293 height 26
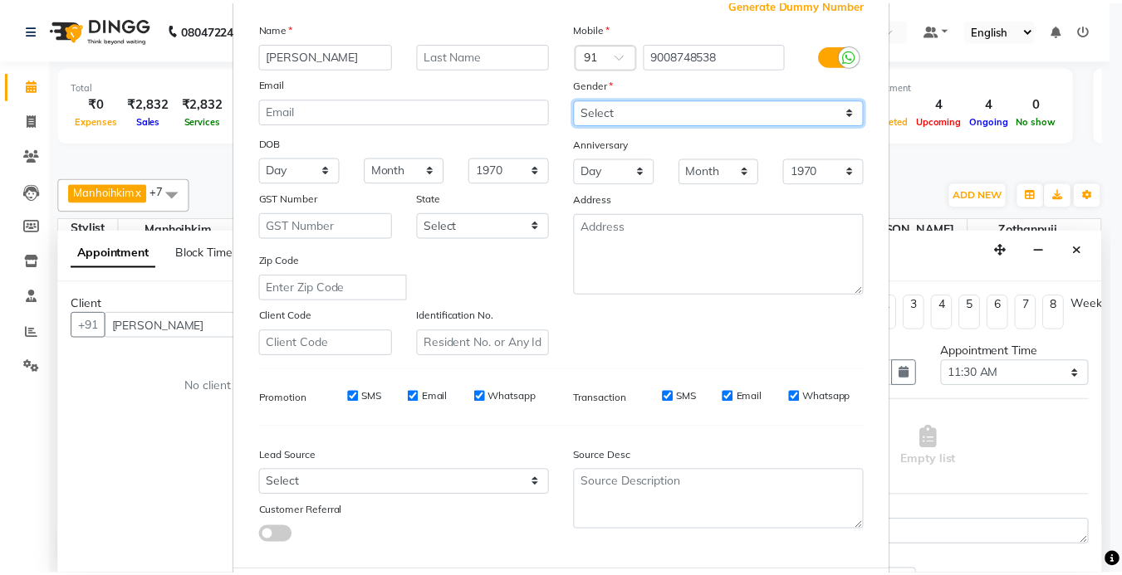
scroll to position [191, 0]
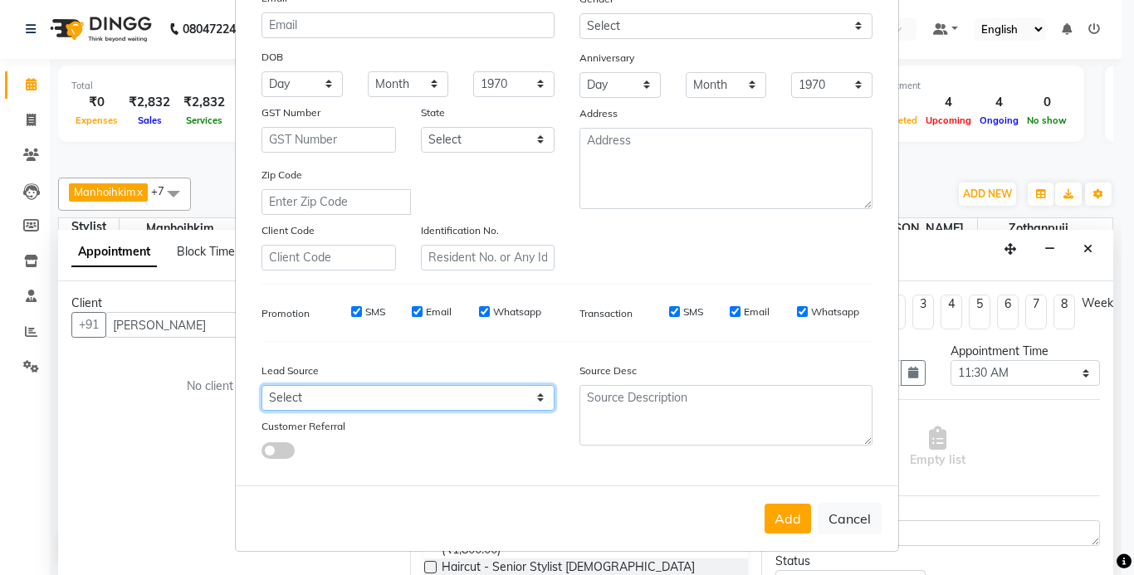
click at [382, 391] on select "Select Walk-in Referral Internet Friend Word of Mouth Advertisement Facebook Ju…" at bounding box center [408, 398] width 293 height 26
click at [262, 385] on select "Select Walk-in Referral Internet Friend Word of Mouth Advertisement Facebook Ju…" at bounding box center [408, 398] width 293 height 26
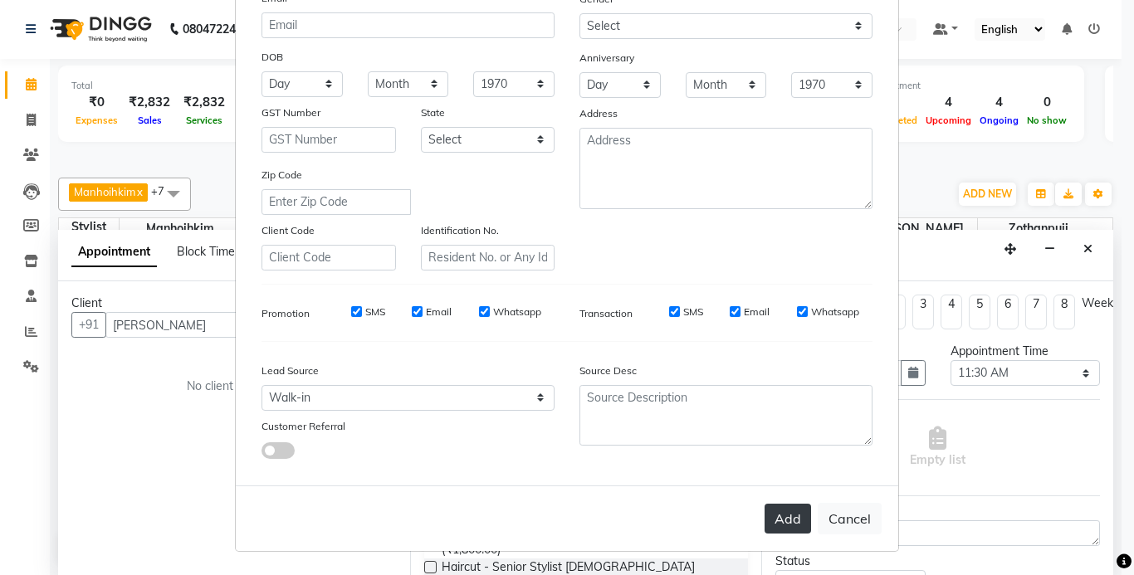
click at [773, 522] on button "Add" at bounding box center [788, 519] width 47 height 30
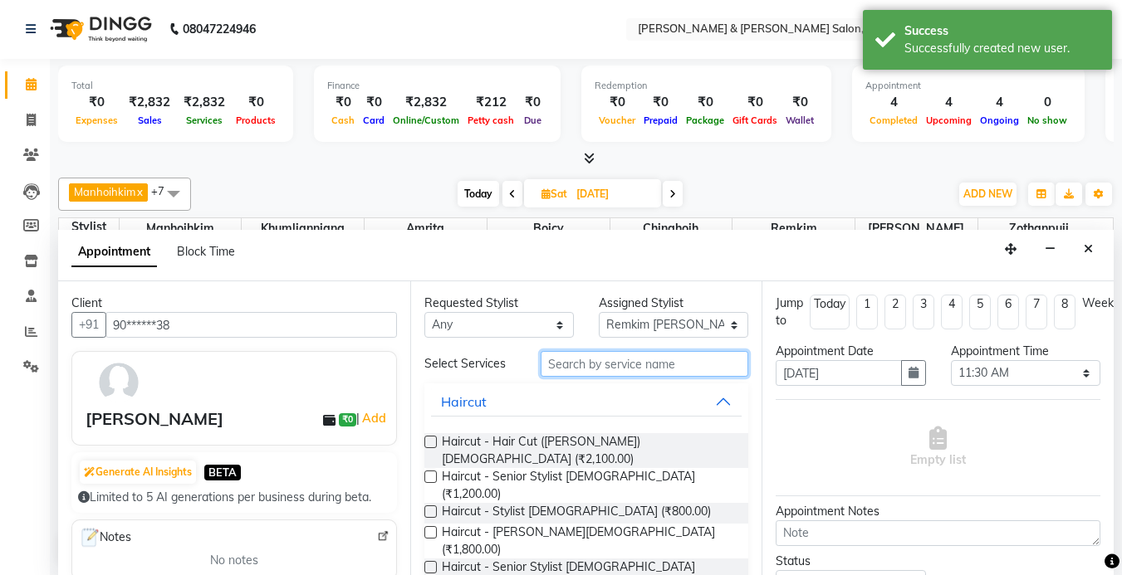
click at [609, 362] on input "text" at bounding box center [645, 364] width 208 height 26
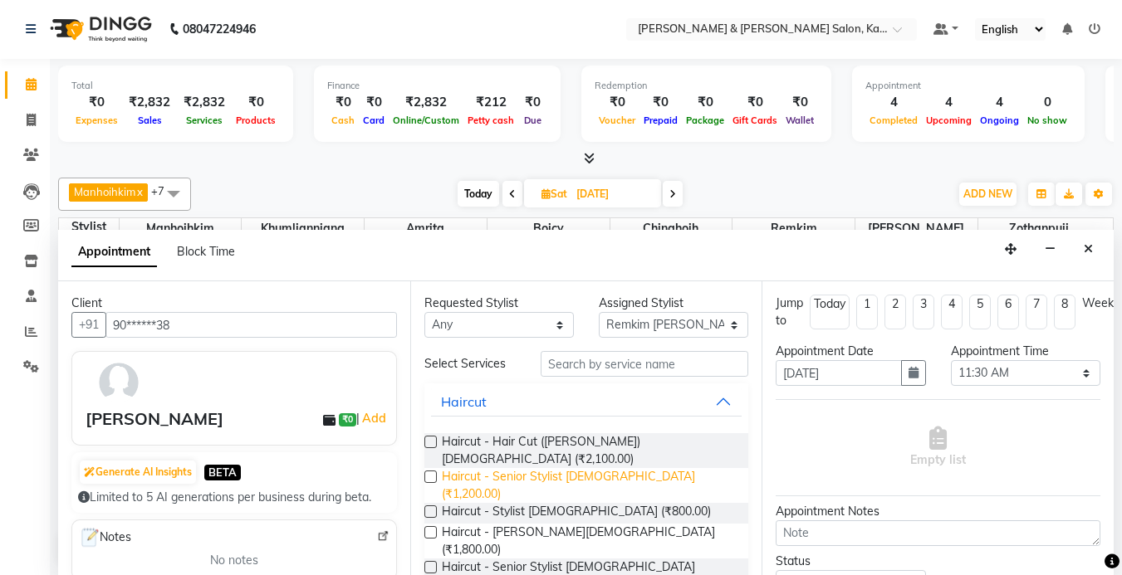
click at [567, 468] on span "Haircut - Senior Stylist [DEMOGRAPHIC_DATA] (₹1,200.00)" at bounding box center [589, 485] width 294 height 35
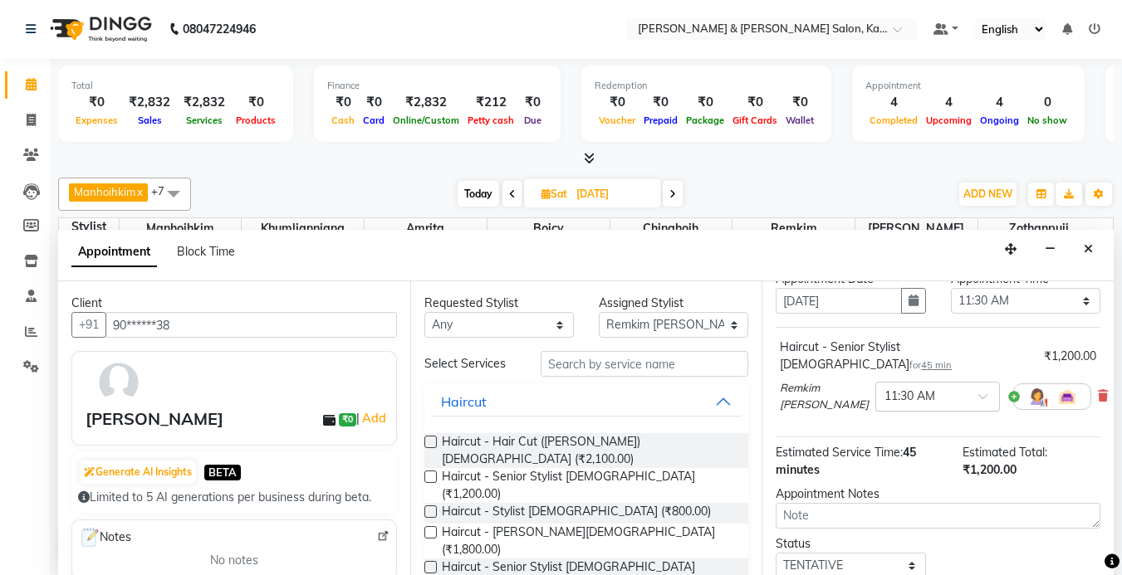
scroll to position [166, 0]
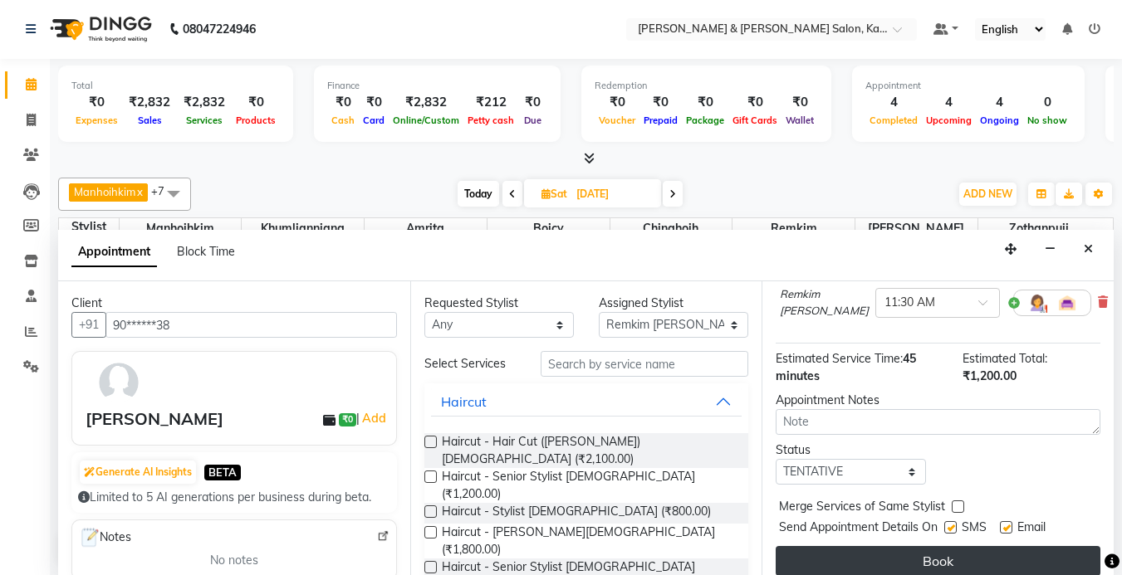
click at [913, 546] on button "Book" at bounding box center [938, 561] width 325 height 30
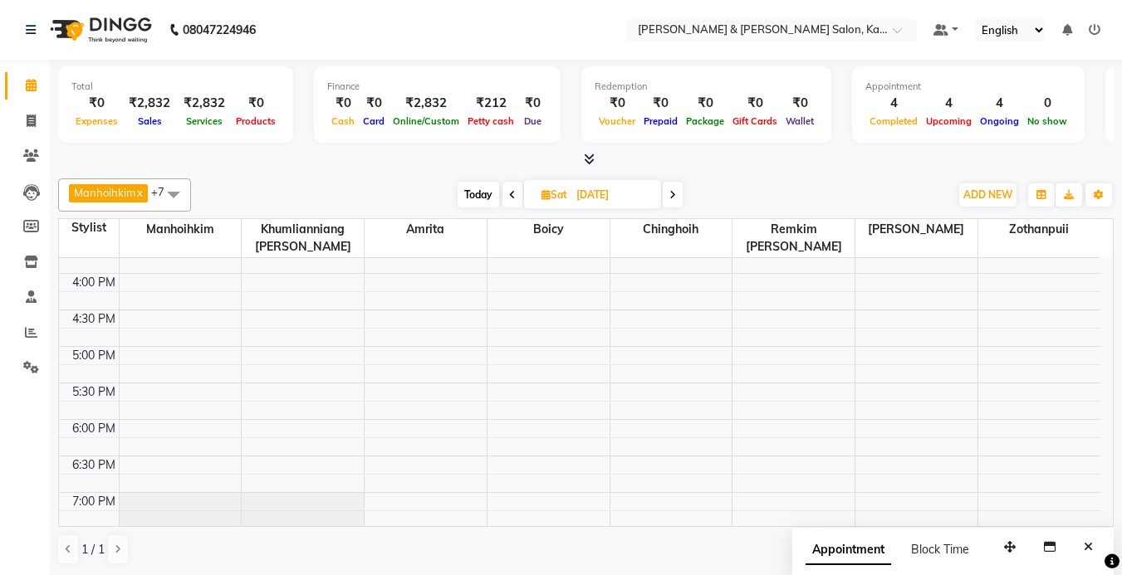
scroll to position [249, 0]
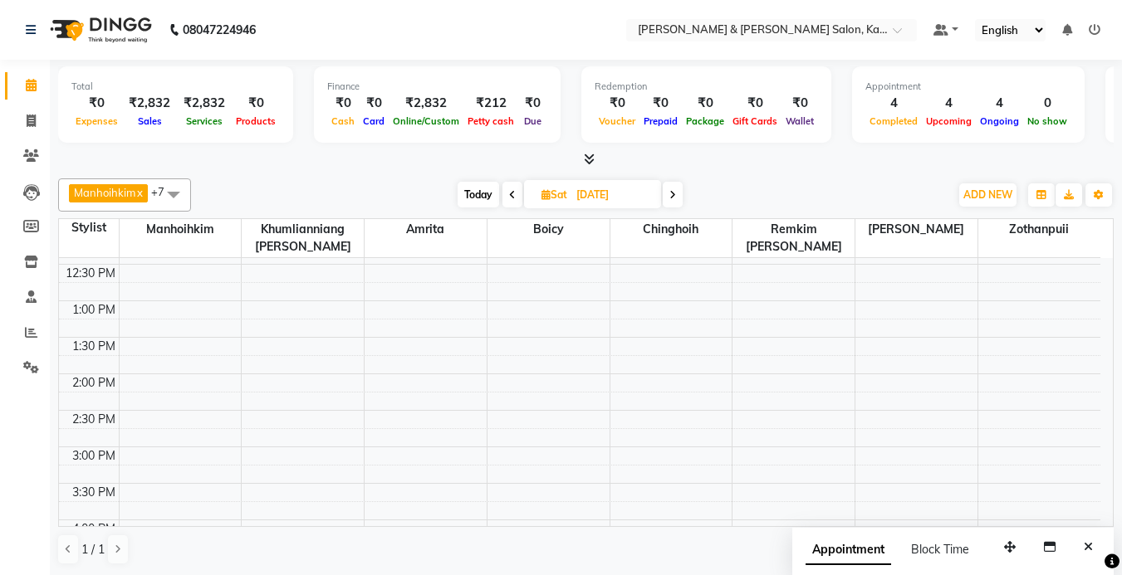
click at [482, 183] on span "Today" at bounding box center [479, 195] width 42 height 26
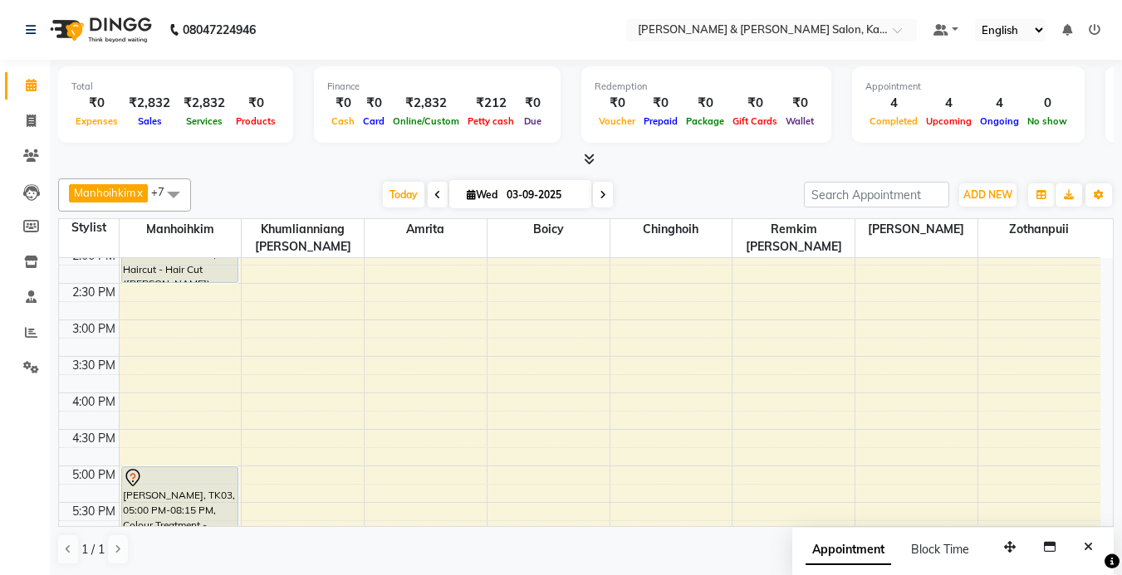
scroll to position [210, 0]
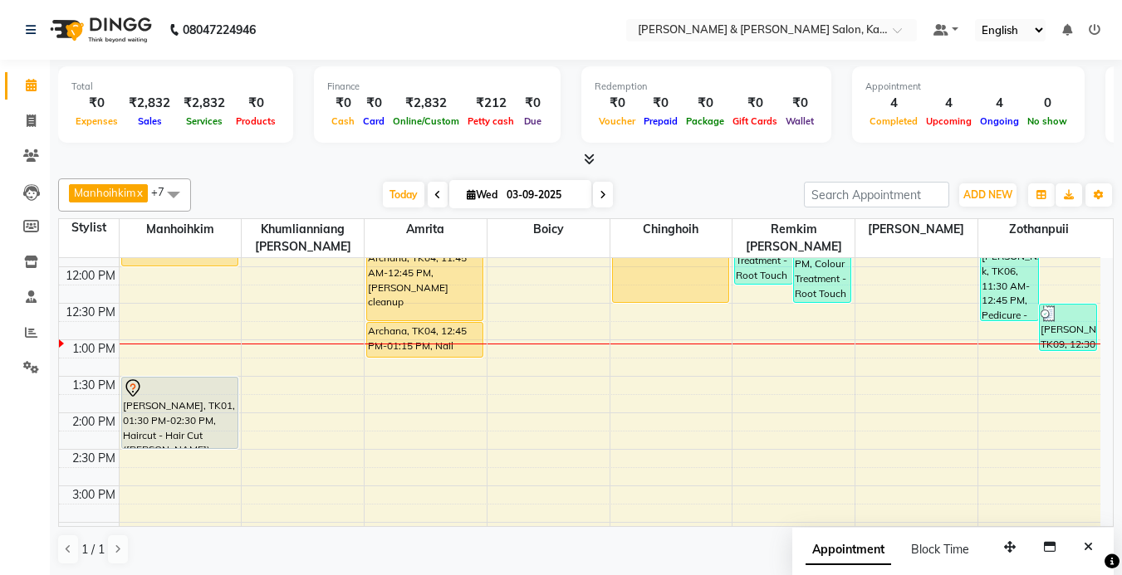
click at [998, 424] on div "9:00 AM 9:30 AM 10:00 AM 10:30 AM 11:00 AM 11:30 AM 12:00 PM 12:30 PM 1:00 PM 1…" at bounding box center [579, 522] width 1041 height 949
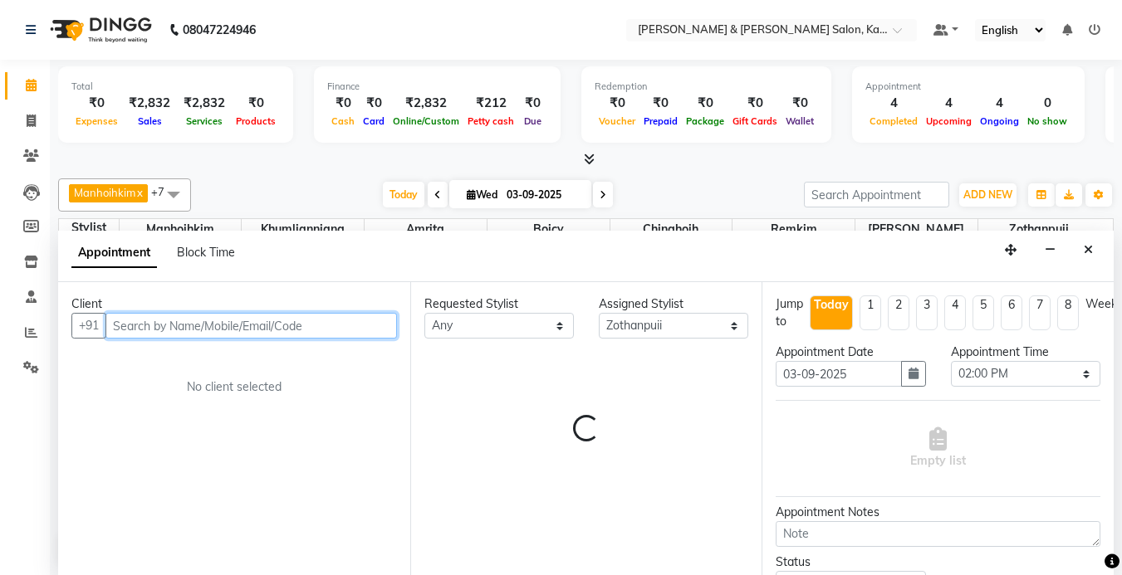
scroll to position [1, 0]
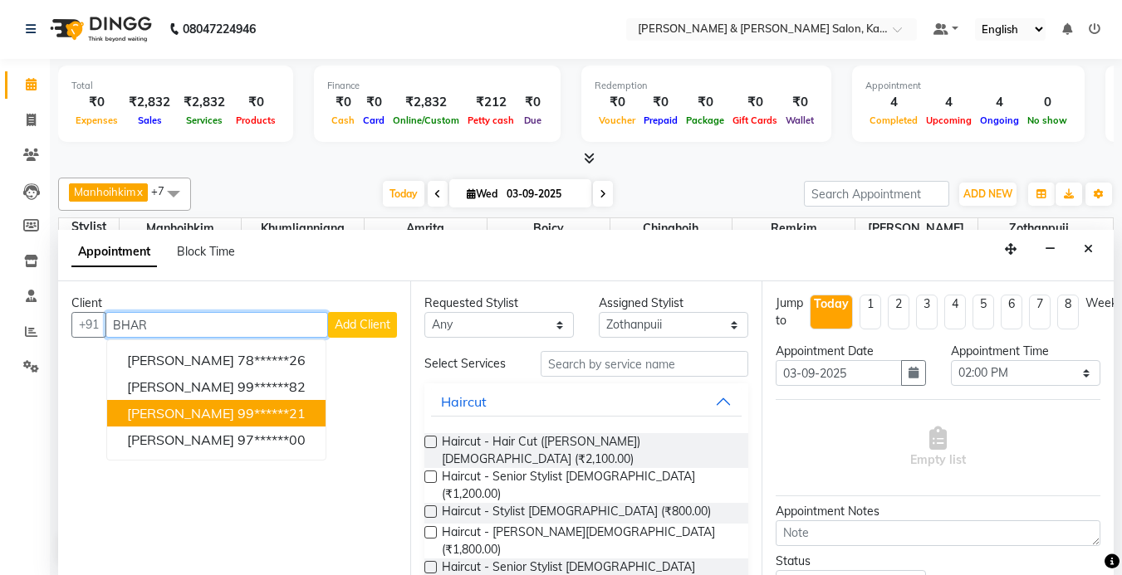
click at [237, 417] on ngb-highlight "99******21" at bounding box center [271, 413] width 68 height 17
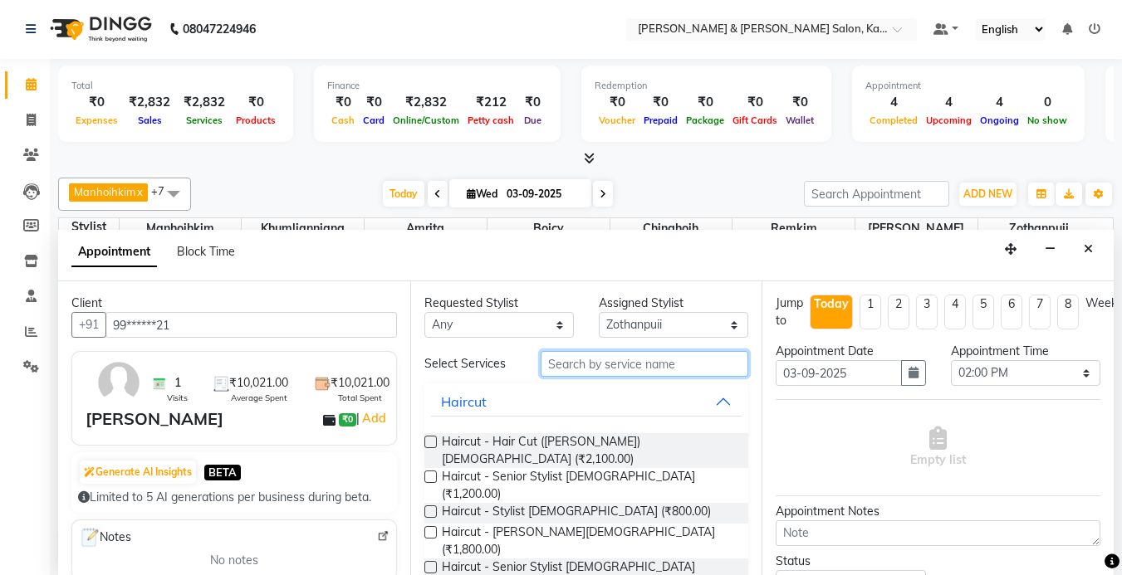
click at [618, 358] on input "text" at bounding box center [645, 364] width 208 height 26
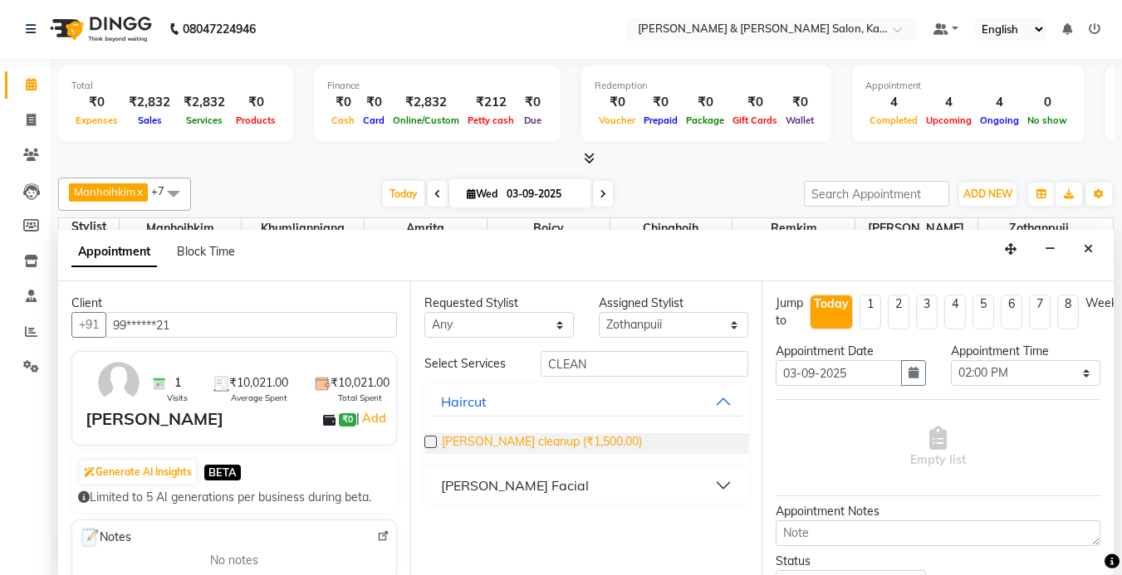
click at [483, 445] on span "[PERSON_NAME] cleanup (₹1,500.00)" at bounding box center [542, 443] width 200 height 21
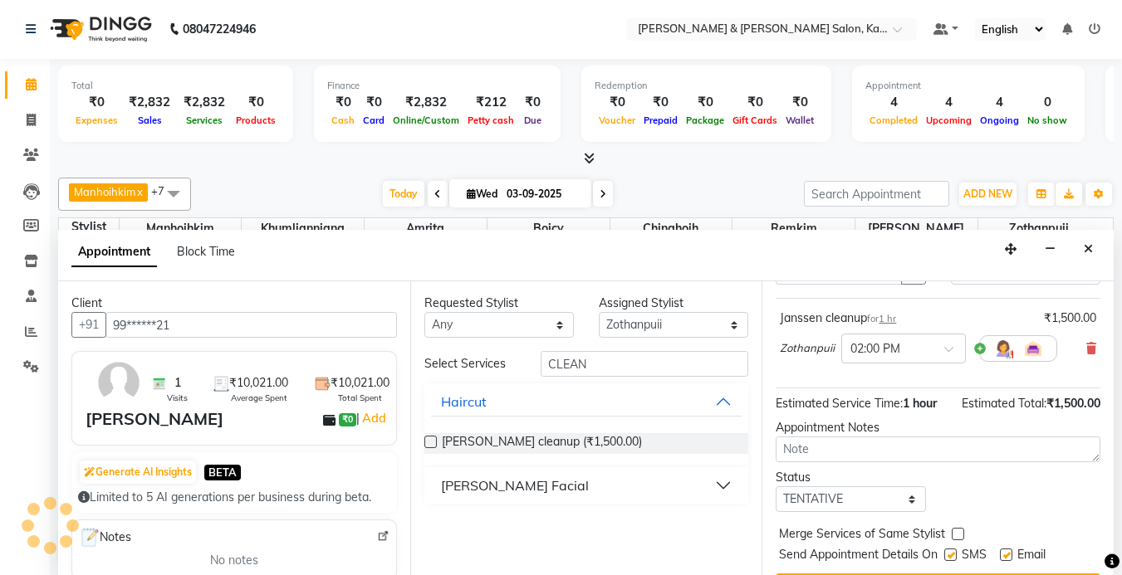
scroll to position [155, 0]
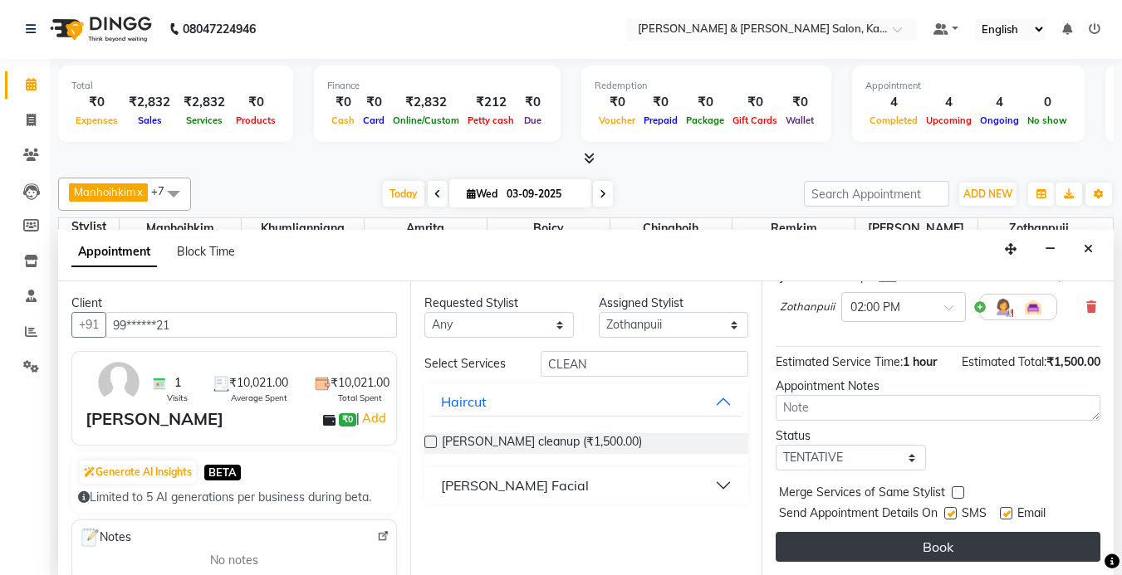
click at [957, 532] on button "Book" at bounding box center [938, 547] width 325 height 30
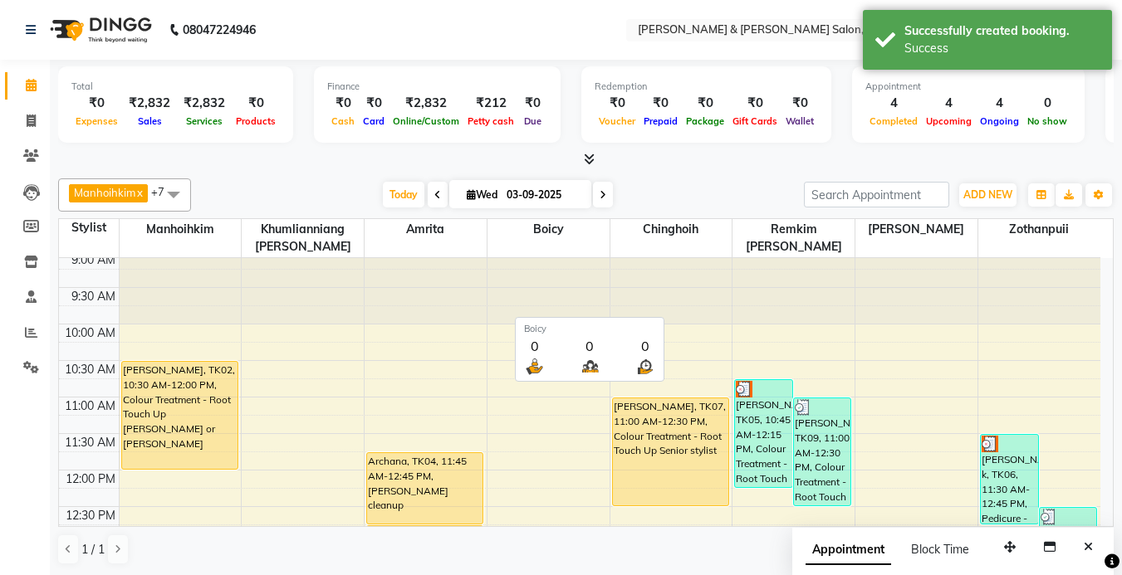
scroll to position [0, 0]
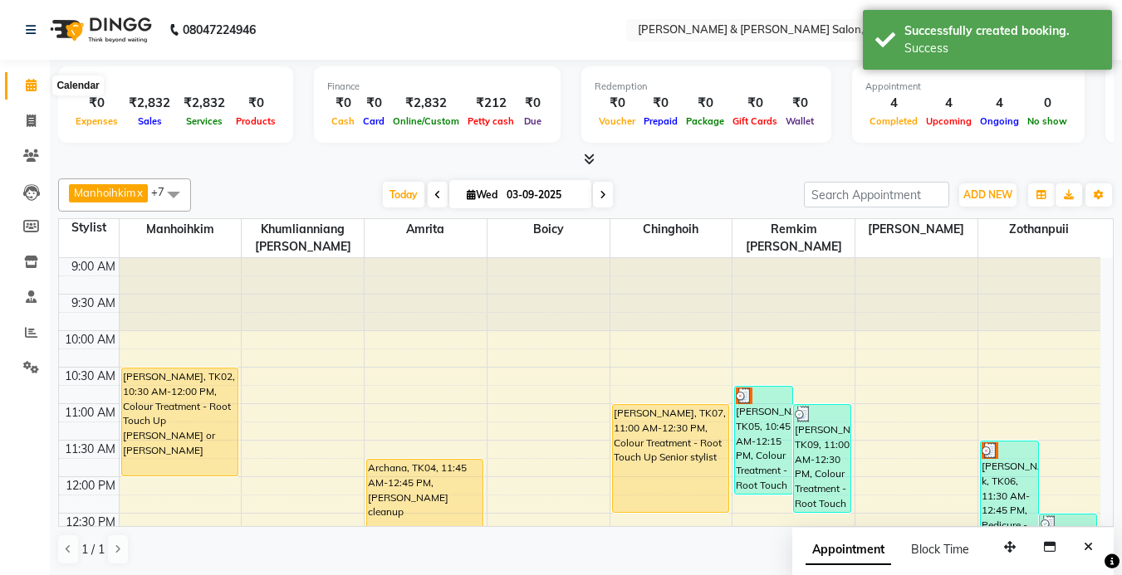
click at [34, 88] on icon at bounding box center [31, 85] width 11 height 12
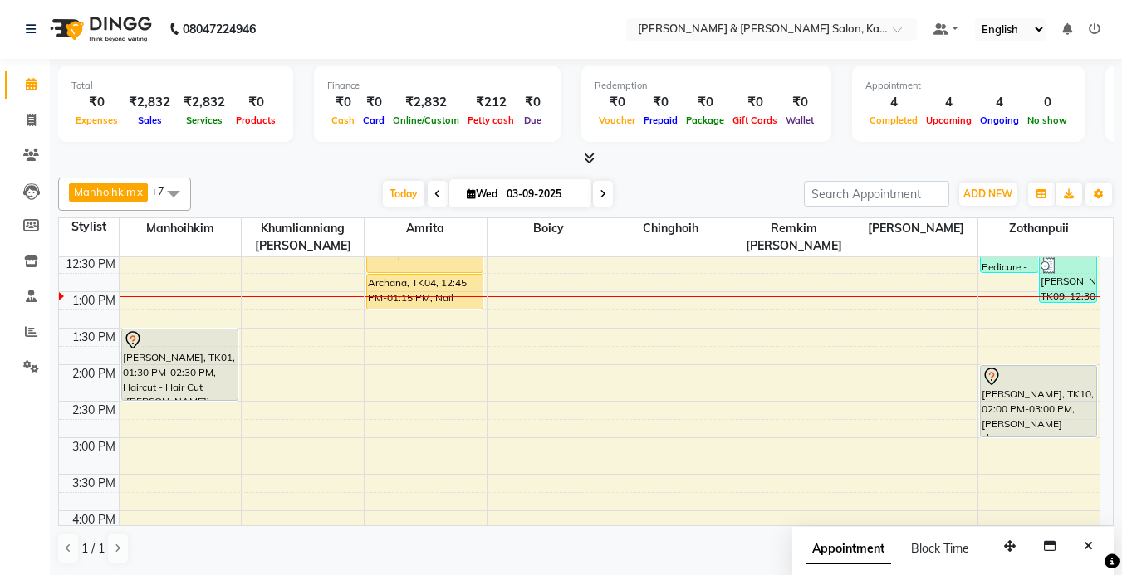
scroll to position [340, 0]
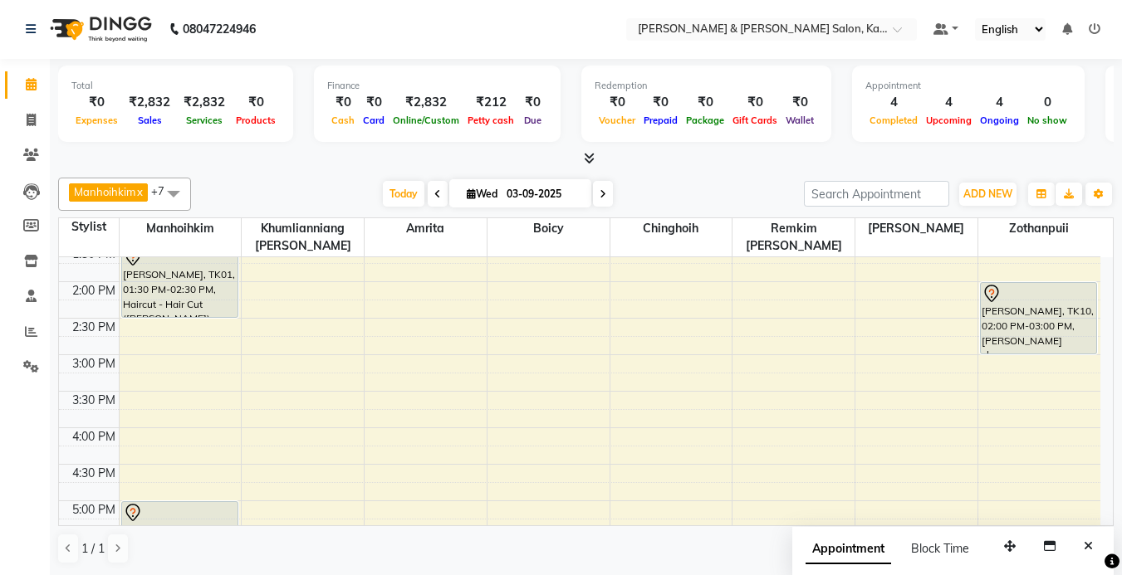
click at [874, 361] on div "9:00 AM 9:30 AM 10:00 AM 10:30 AM 11:00 AM 11:30 AM 12:00 PM 12:30 PM 1:00 PM 1…" at bounding box center [579, 391] width 1041 height 949
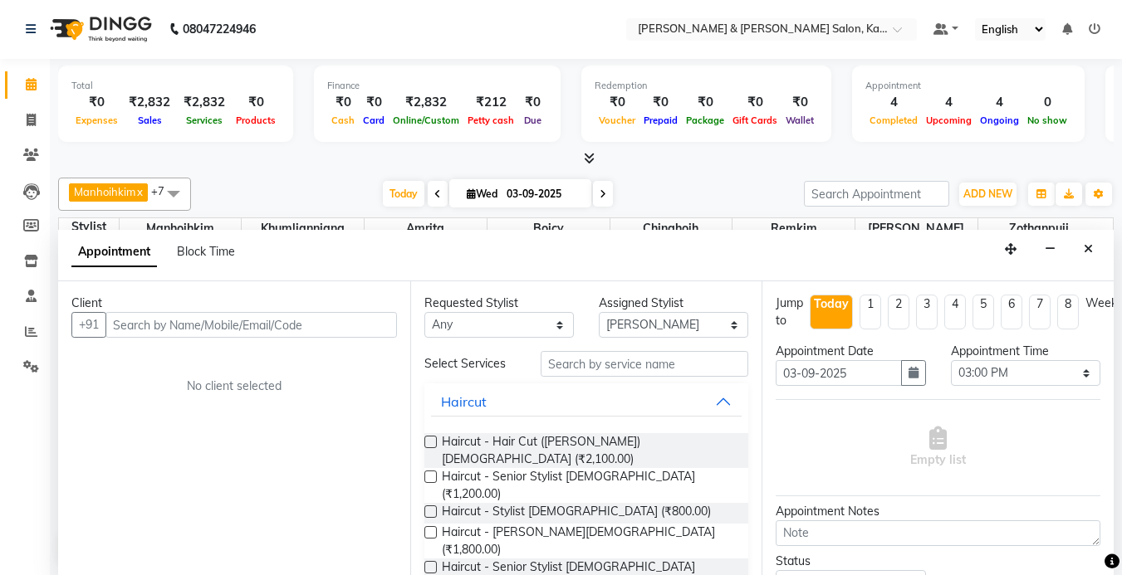
click at [241, 321] on input "text" at bounding box center [250, 325] width 291 height 26
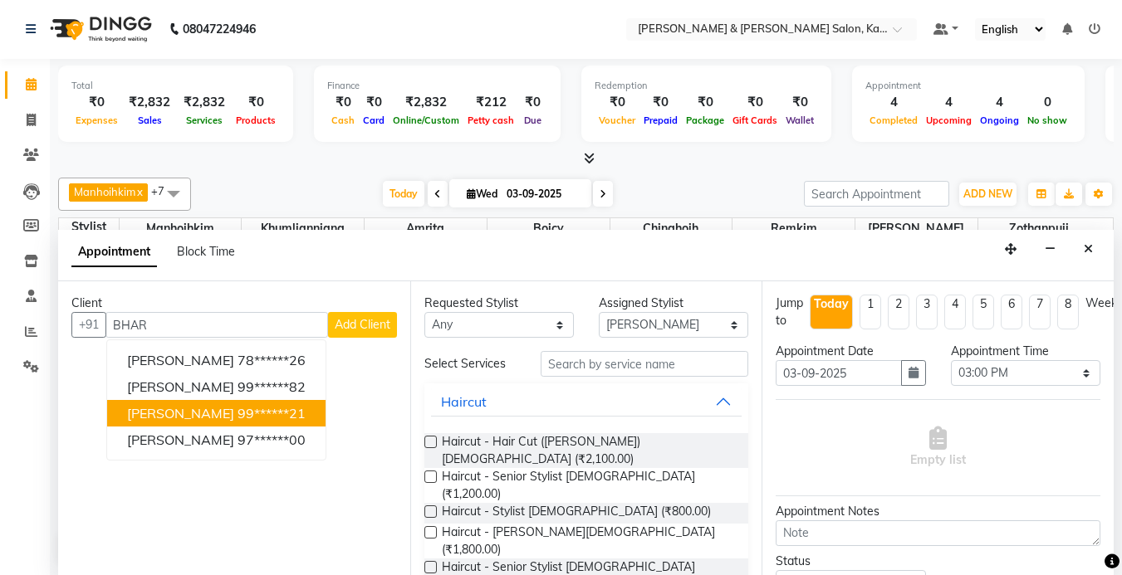
click at [237, 414] on ngb-highlight "99******21" at bounding box center [271, 413] width 68 height 17
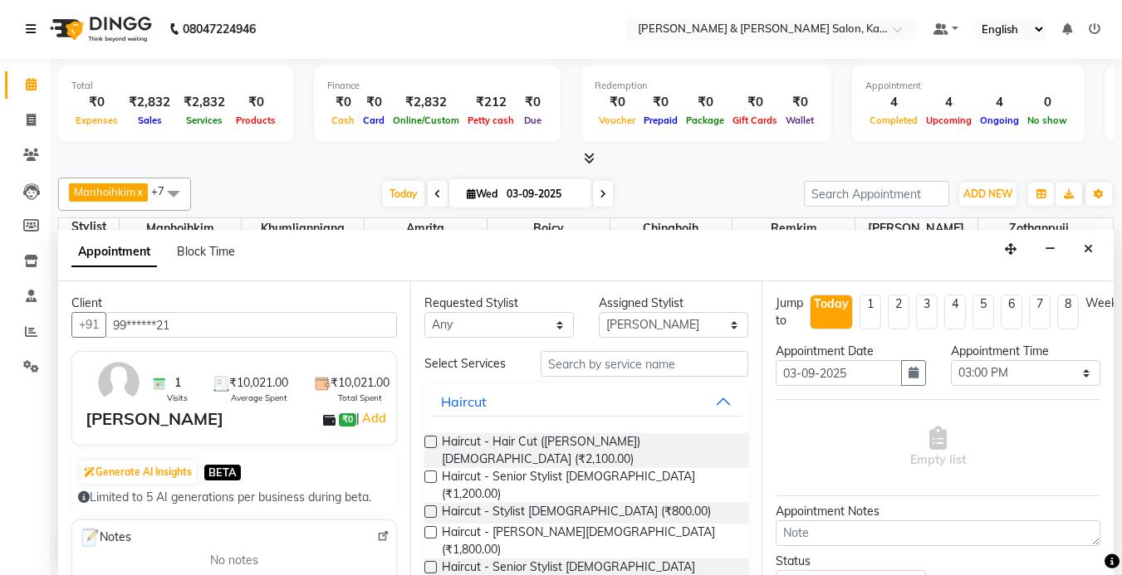
click at [29, 27] on icon at bounding box center [31, 29] width 10 height 12
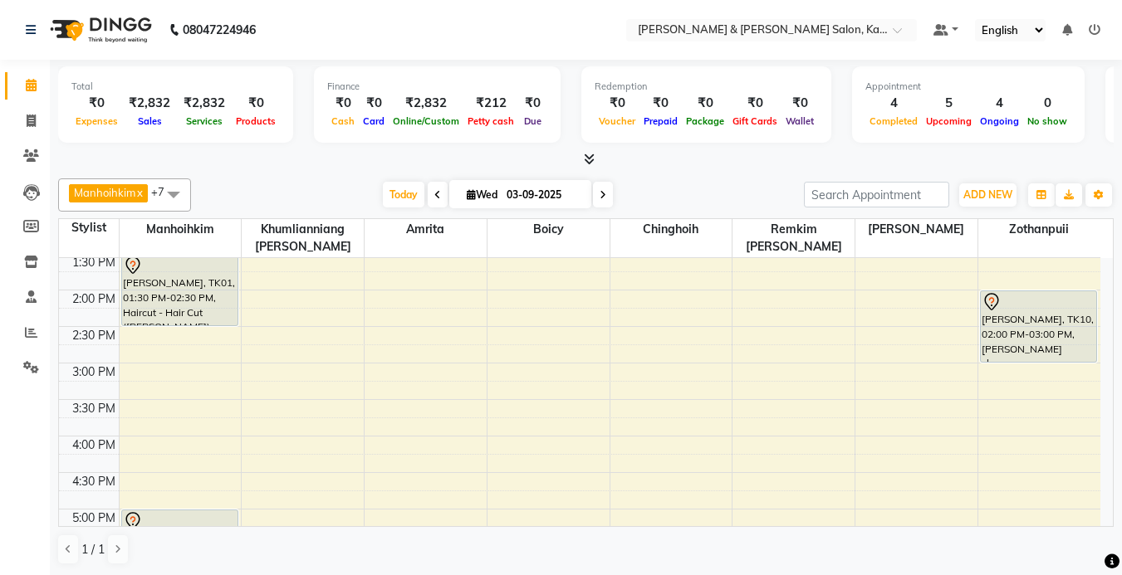
scroll to position [332, 0]
click at [756, 377] on div "9:00 AM 9:30 AM 10:00 AM 10:30 AM 11:00 AM 11:30 AM 12:00 PM 12:30 PM 1:00 PM 1…" at bounding box center [579, 400] width 1041 height 949
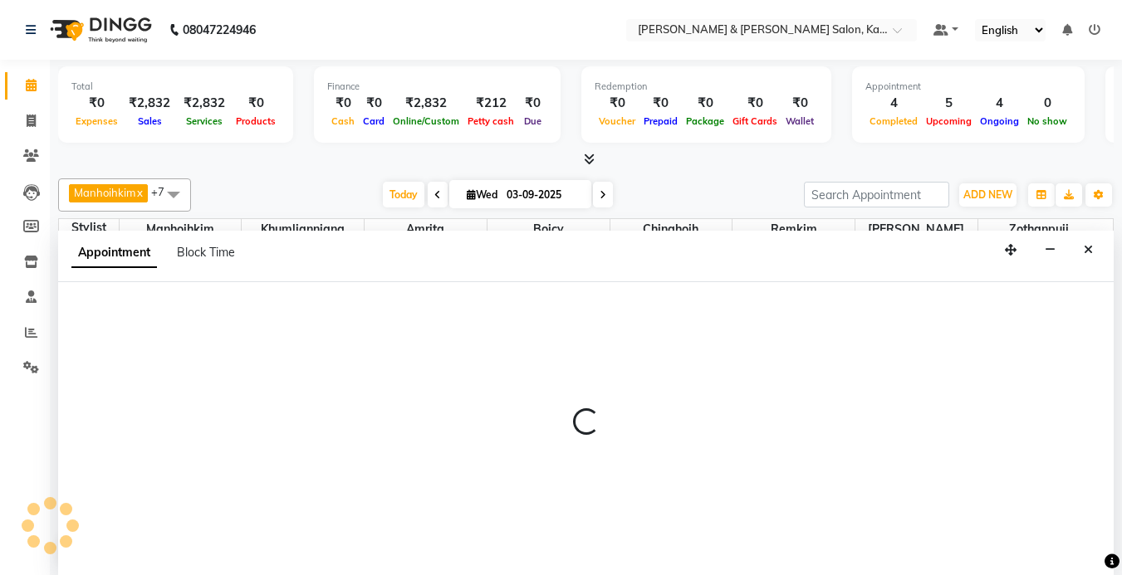
select select "79473"
select select "tentative"
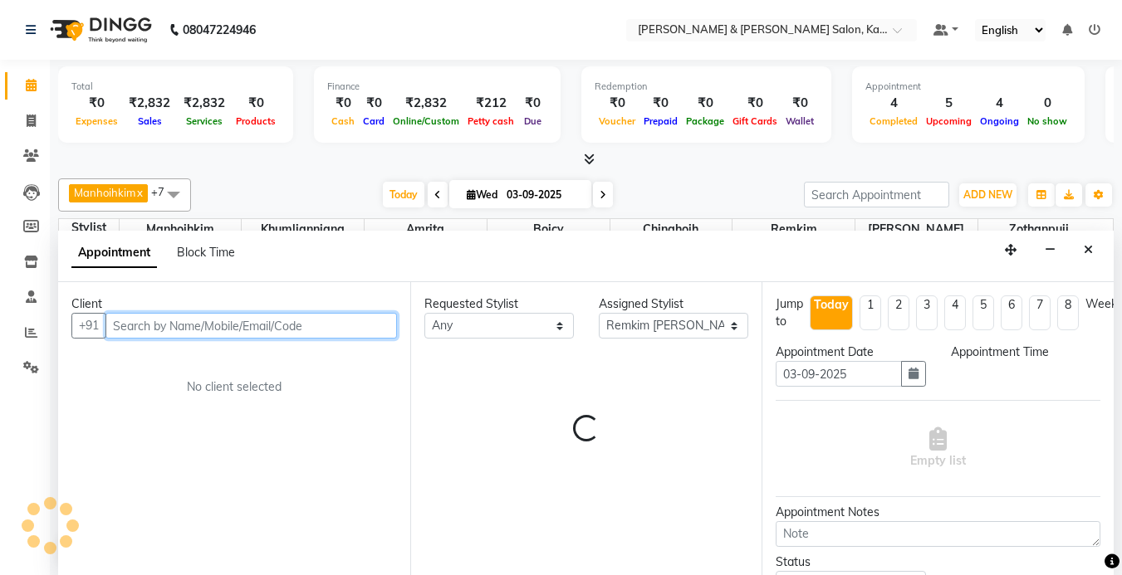
select select "900"
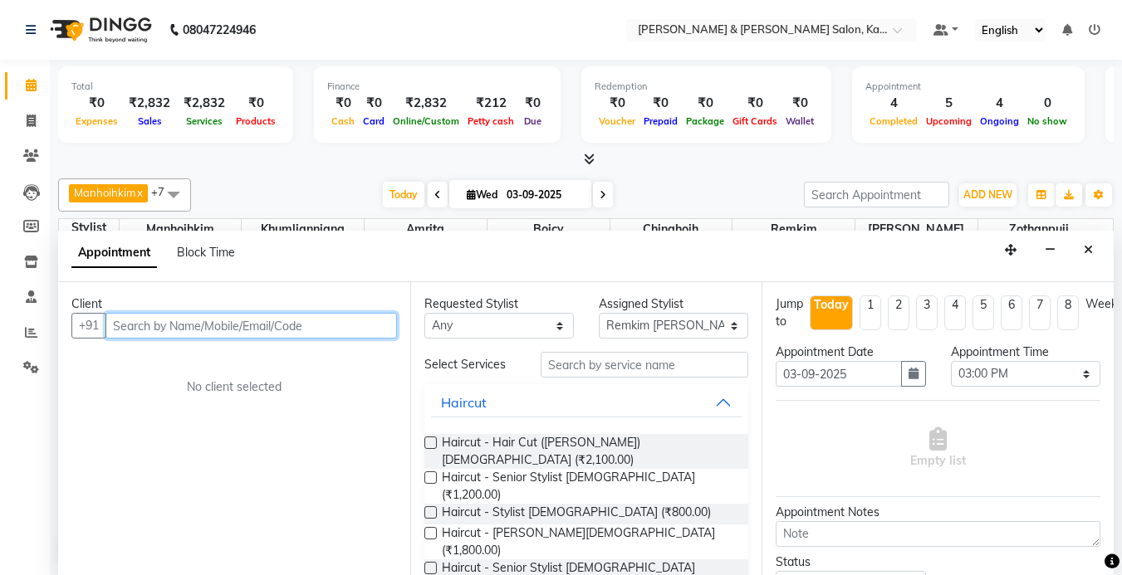
scroll to position [1, 0]
click at [193, 331] on input "text" at bounding box center [250, 325] width 291 height 26
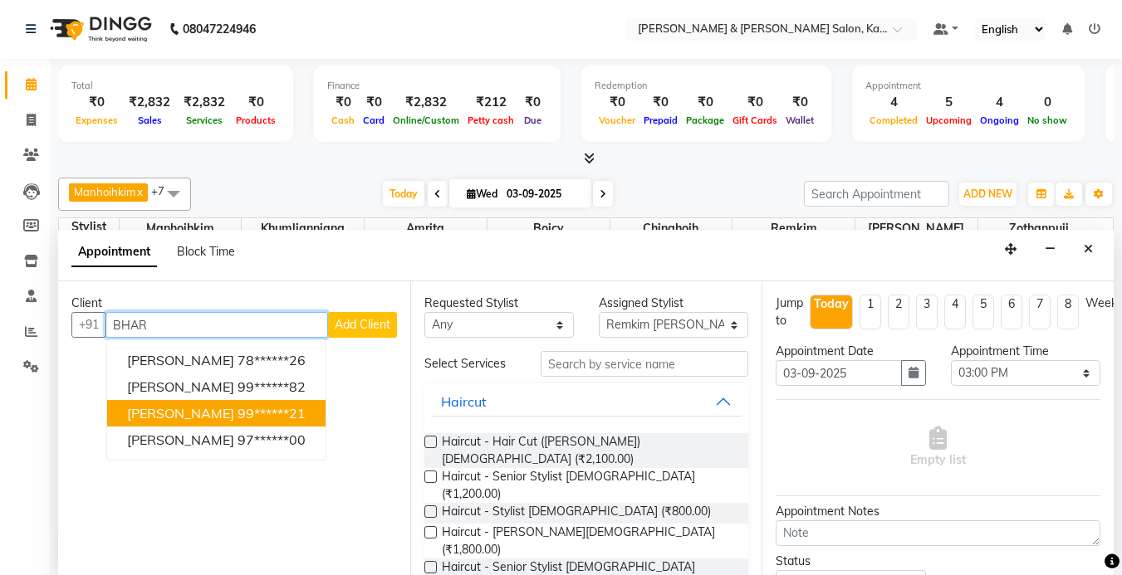
click at [237, 414] on ngb-highlight "99******21" at bounding box center [271, 413] width 68 height 17
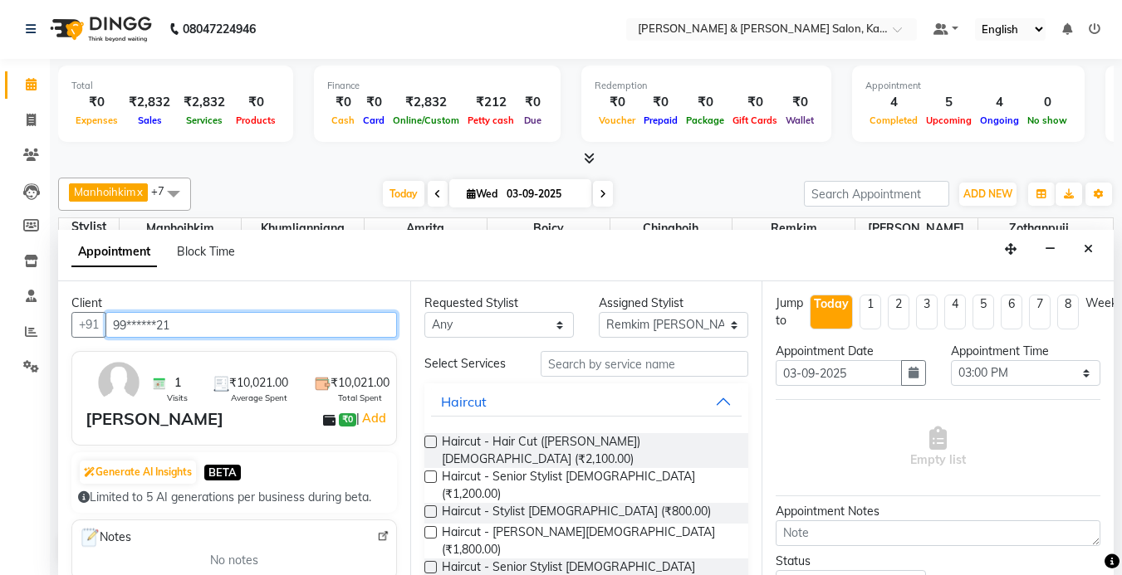
type input "99******21"
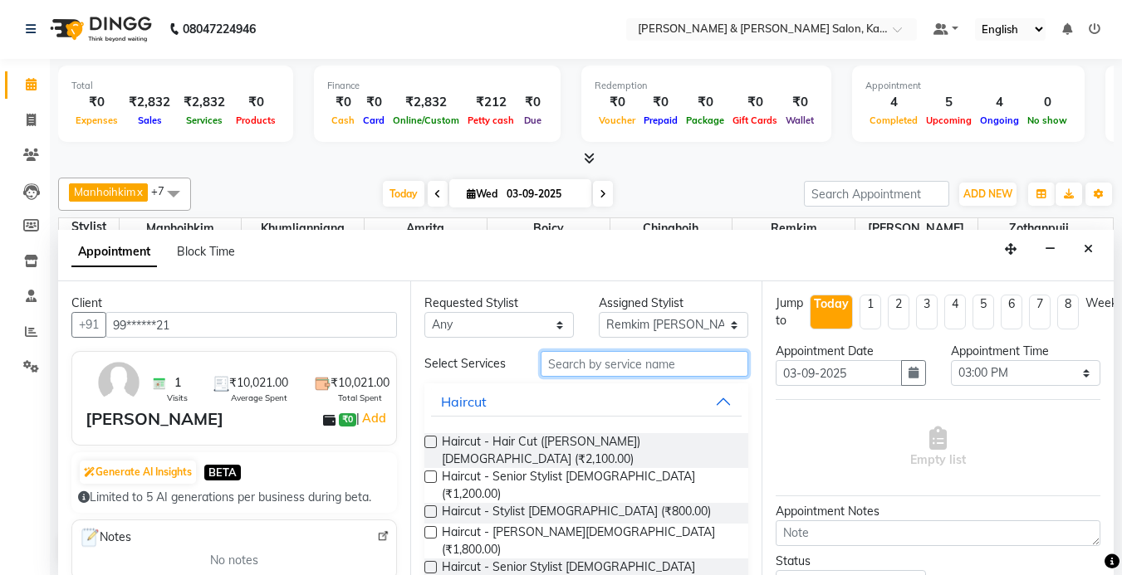
click at [612, 365] on input "text" at bounding box center [645, 364] width 208 height 26
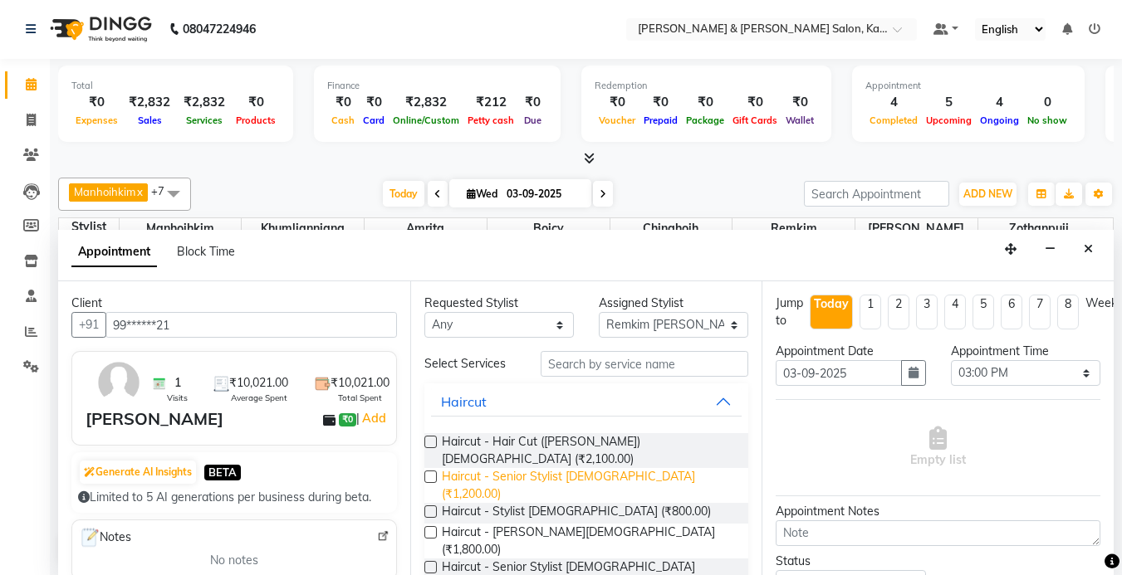
click at [528, 468] on span "Haircut - Senior Stylist [DEMOGRAPHIC_DATA] (₹1,200.00)" at bounding box center [589, 485] width 294 height 35
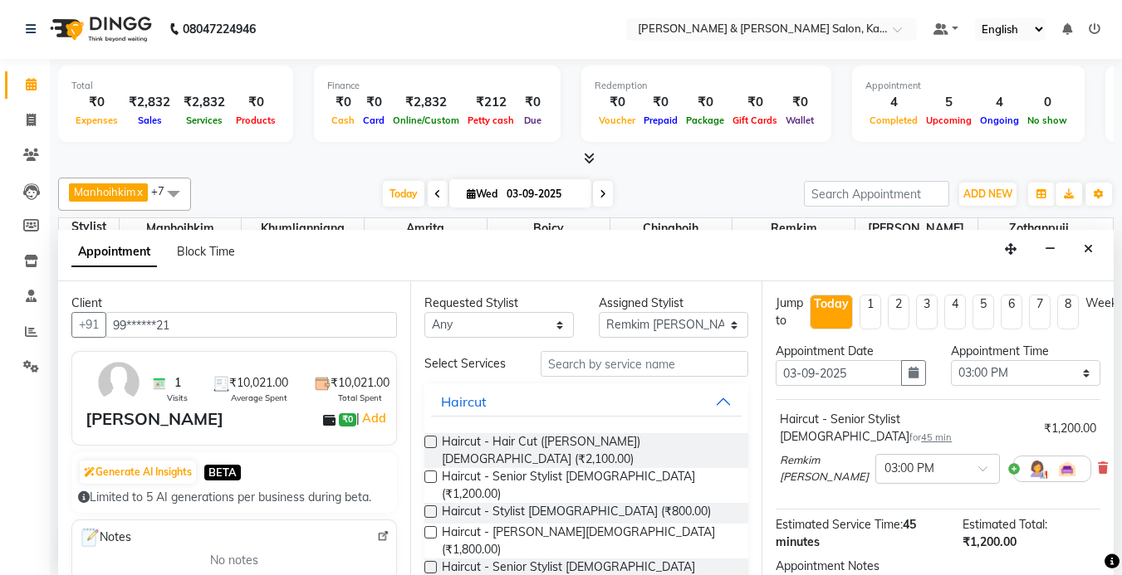
click at [424, 471] on label at bounding box center [430, 477] width 12 height 12
click at [424, 473] on input "checkbox" at bounding box center [429, 478] width 11 height 11
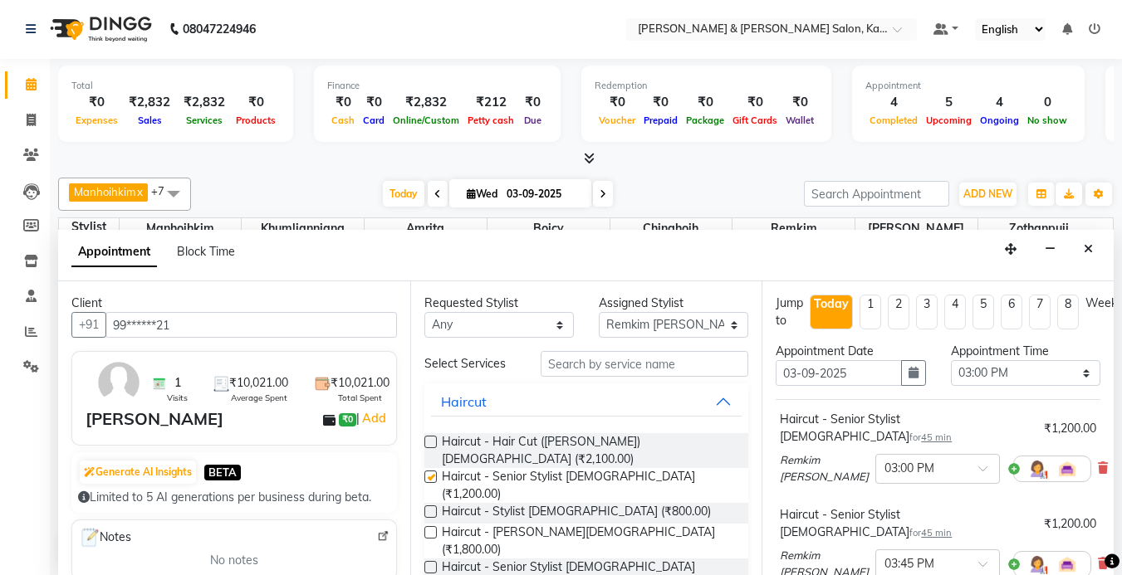
checkbox input "false"
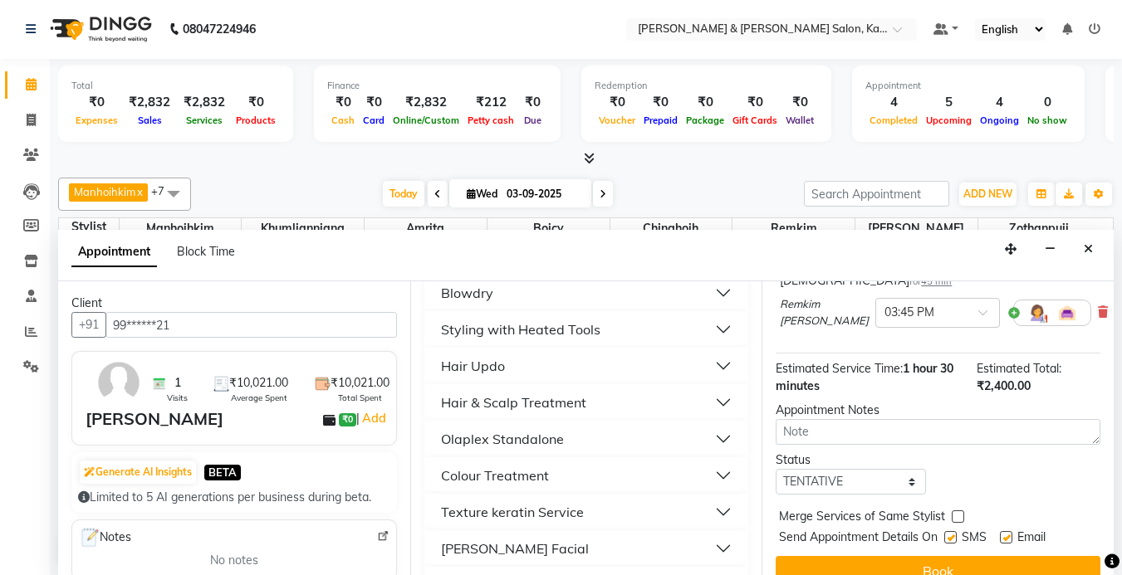
scroll to position [253, 0]
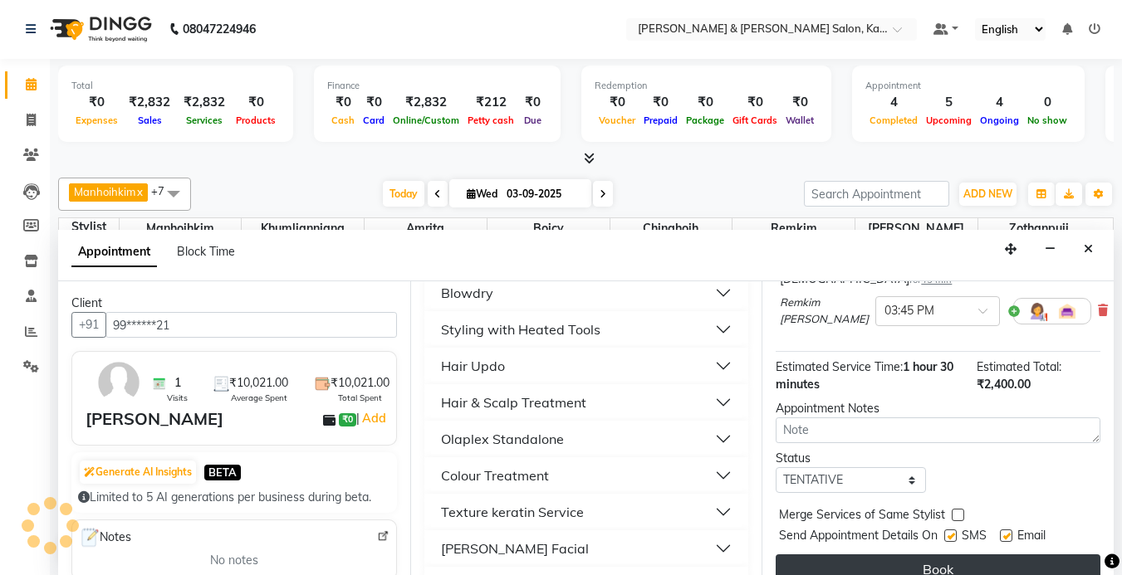
click at [980, 555] on button "Book" at bounding box center [938, 570] width 325 height 30
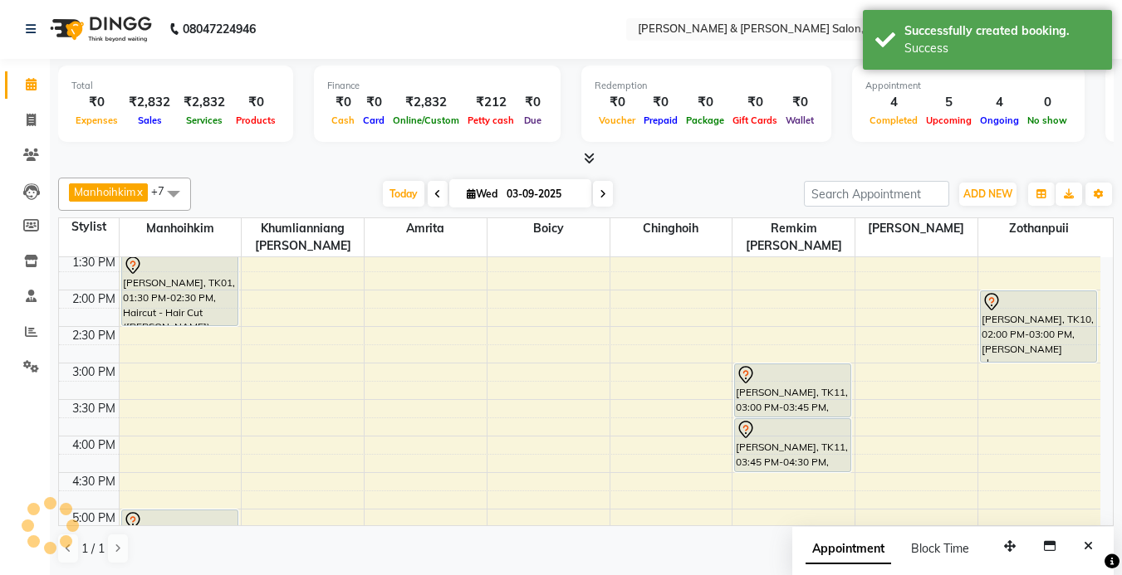
scroll to position [0, 0]
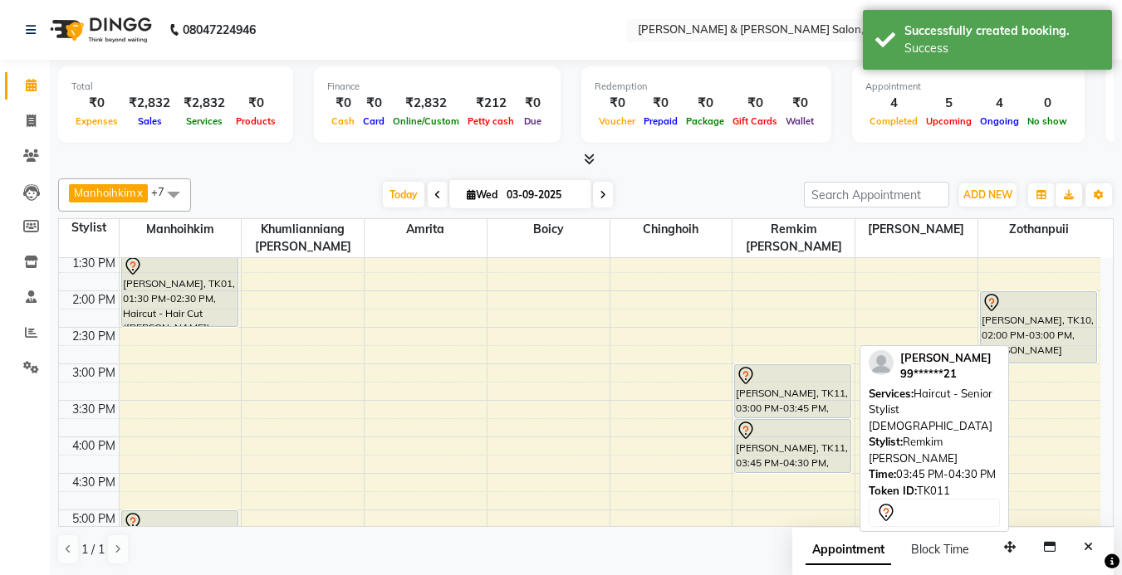
click at [784, 438] on div at bounding box center [793, 431] width 114 height 20
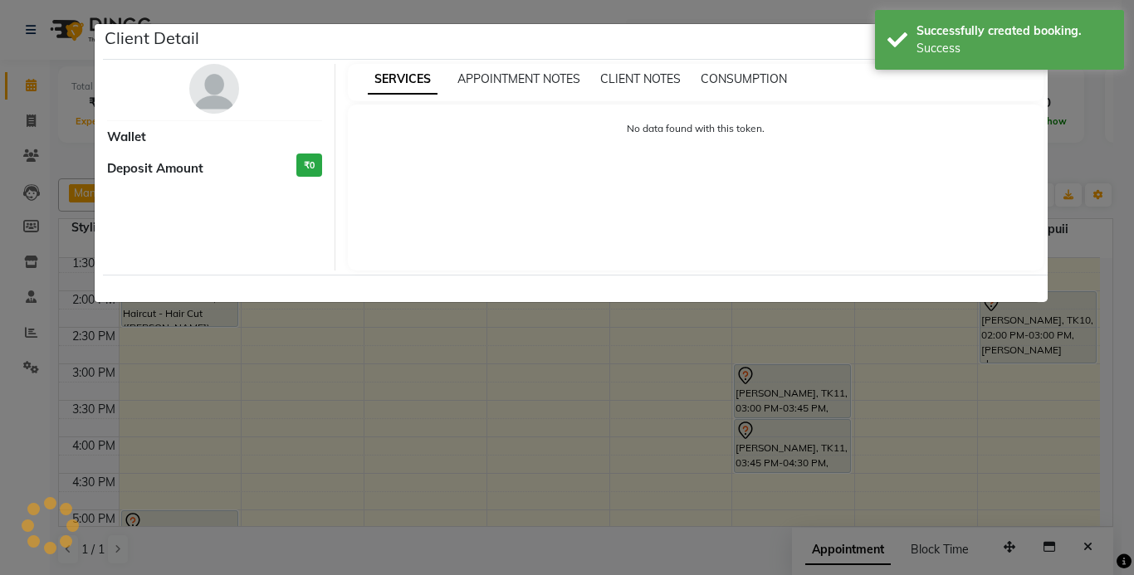
select select "7"
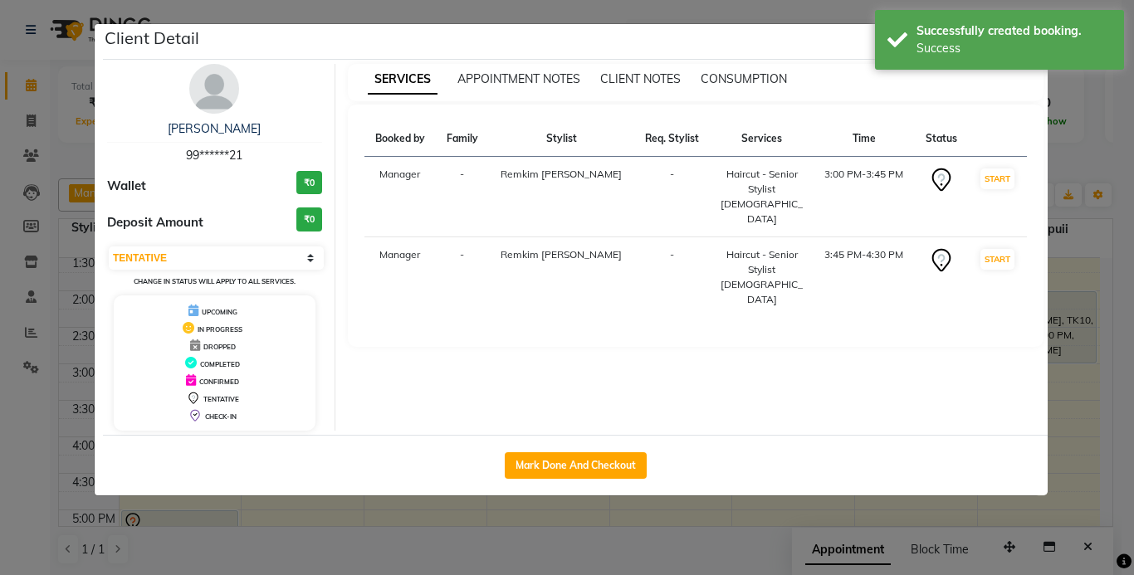
click at [398, 237] on td "Manager" at bounding box center [401, 277] width 72 height 81
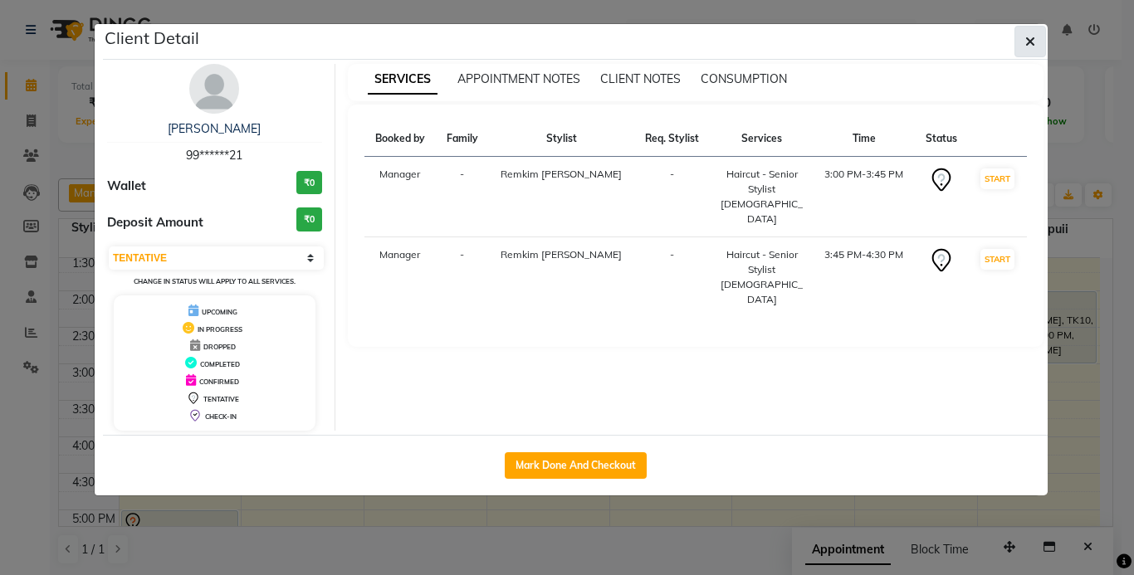
click at [1030, 33] on span "button" at bounding box center [1031, 41] width 10 height 17
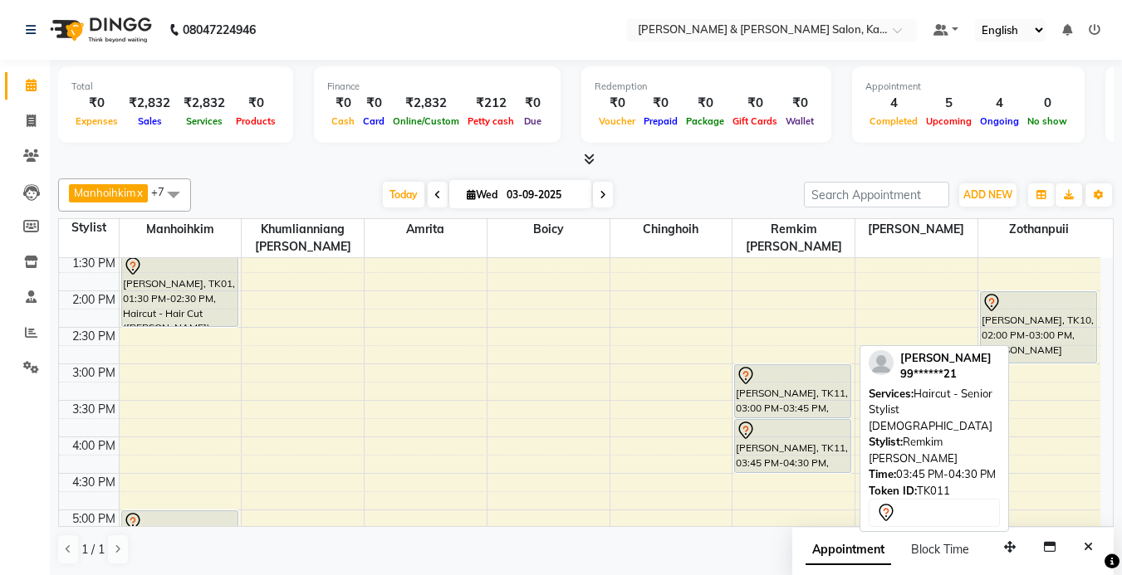
click at [787, 443] on div "Bhargav, TK11, 03:45 PM-04:30 PM, Haircut - Senior Stylist Female" at bounding box center [792, 446] width 115 height 52
select select "7"
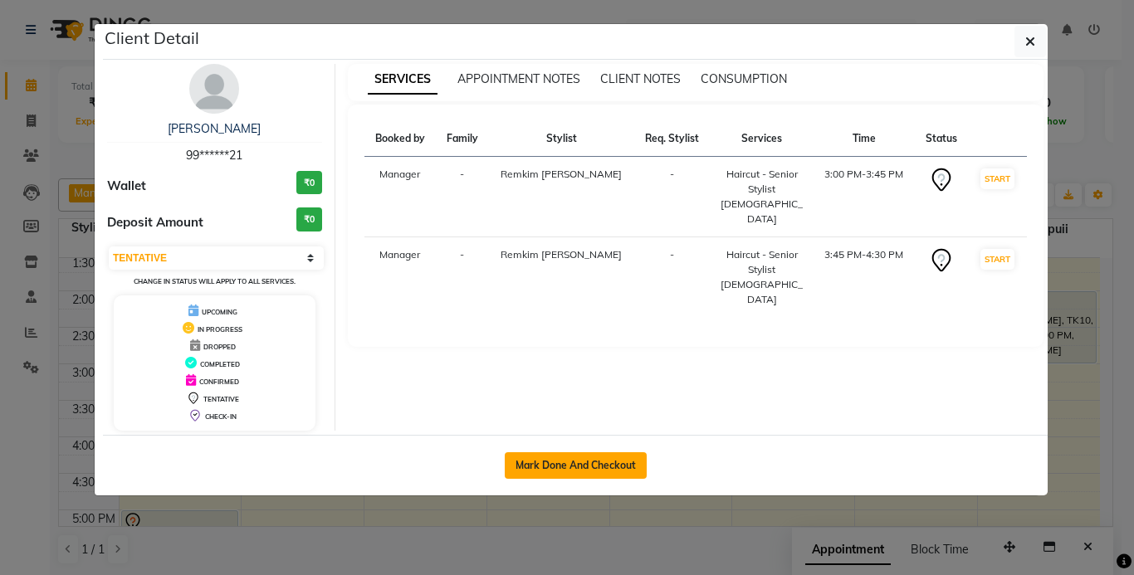
click at [566, 467] on button "Mark Done And Checkout" at bounding box center [576, 466] width 142 height 27
select select "service"
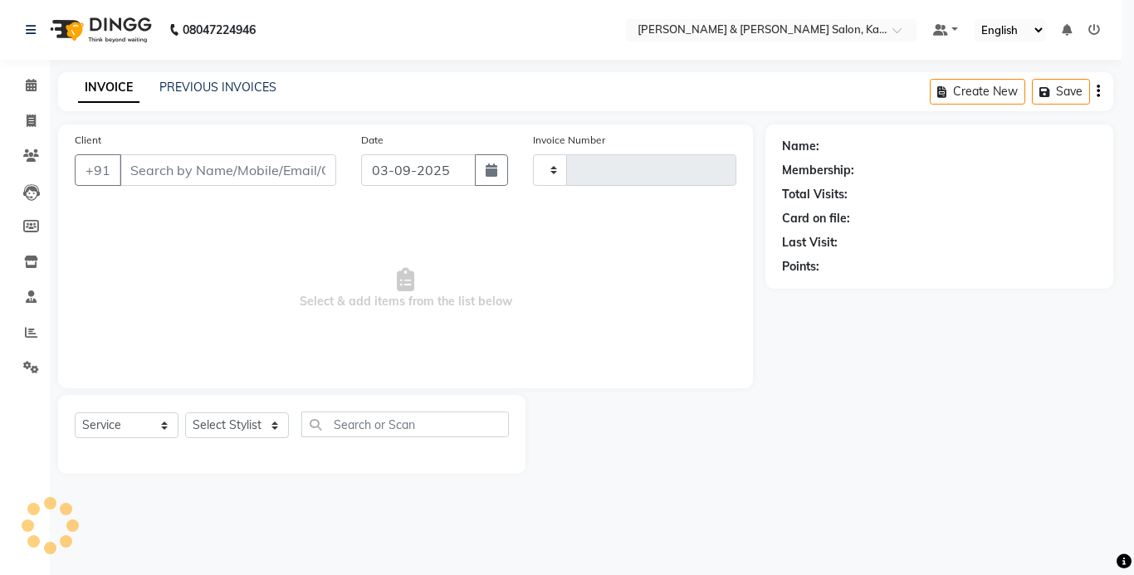
type input "1229"
select select "7750"
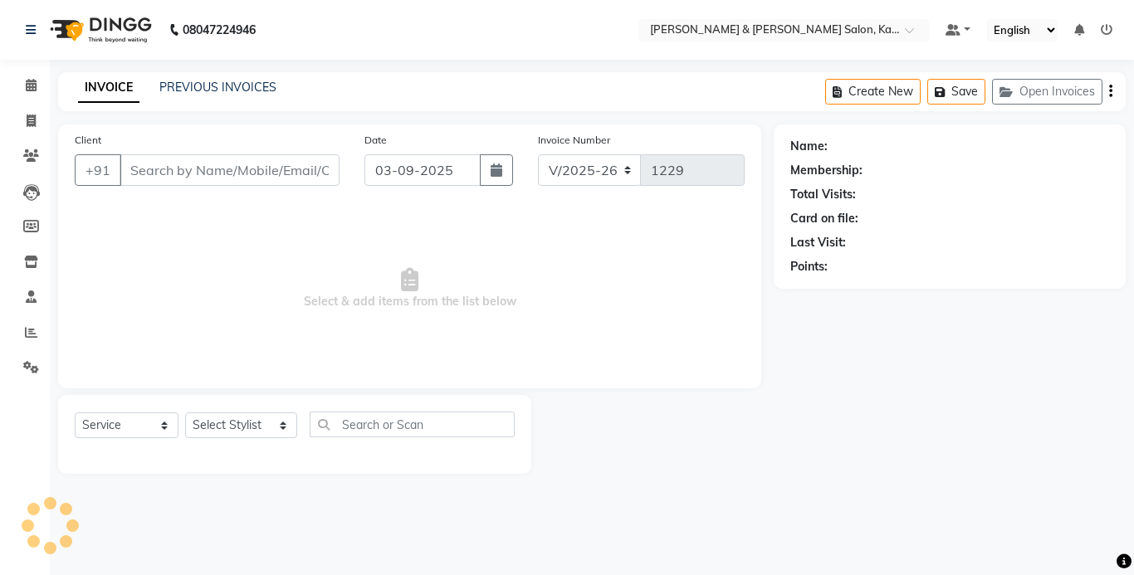
type input "99******21"
select select "79473"
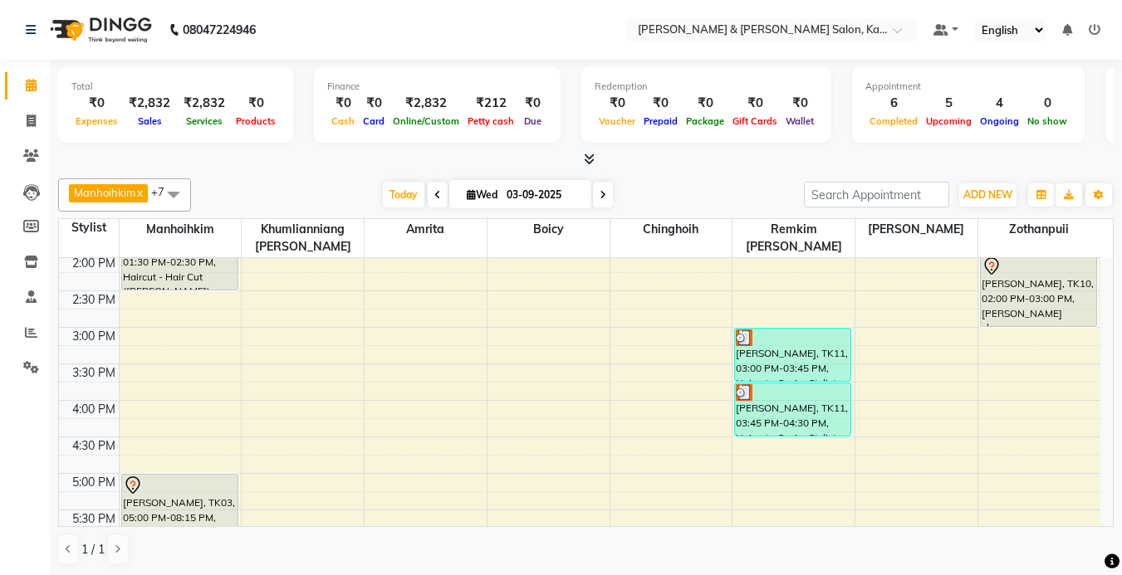
scroll to position [332, 0]
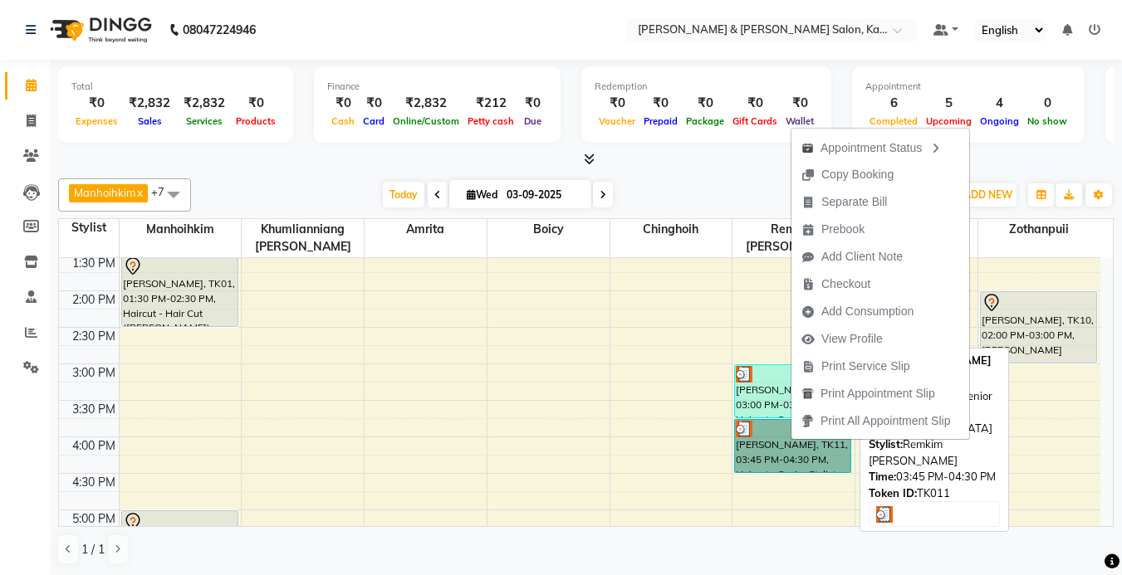
click at [765, 468] on link "Bhargav, TK11, 03:45 PM-04:30 PM, Haircut - Senior Stylist Female" at bounding box center [792, 446] width 117 height 54
select select "3"
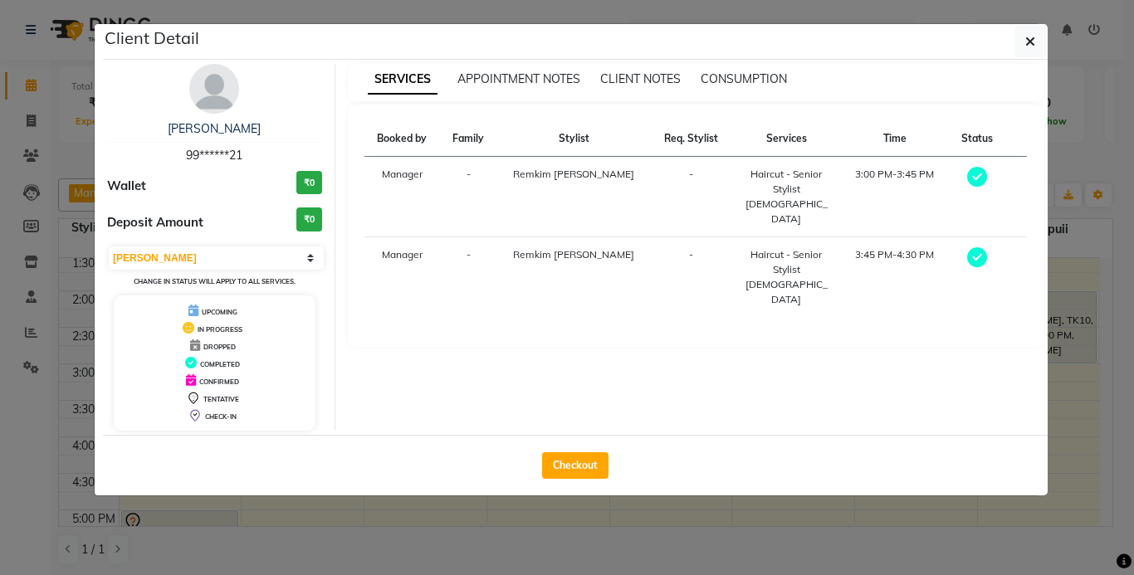
click at [982, 247] on icon at bounding box center [977, 257] width 20 height 20
click at [973, 247] on icon at bounding box center [977, 257] width 20 height 20
click at [1032, 35] on icon "button" at bounding box center [1031, 41] width 10 height 13
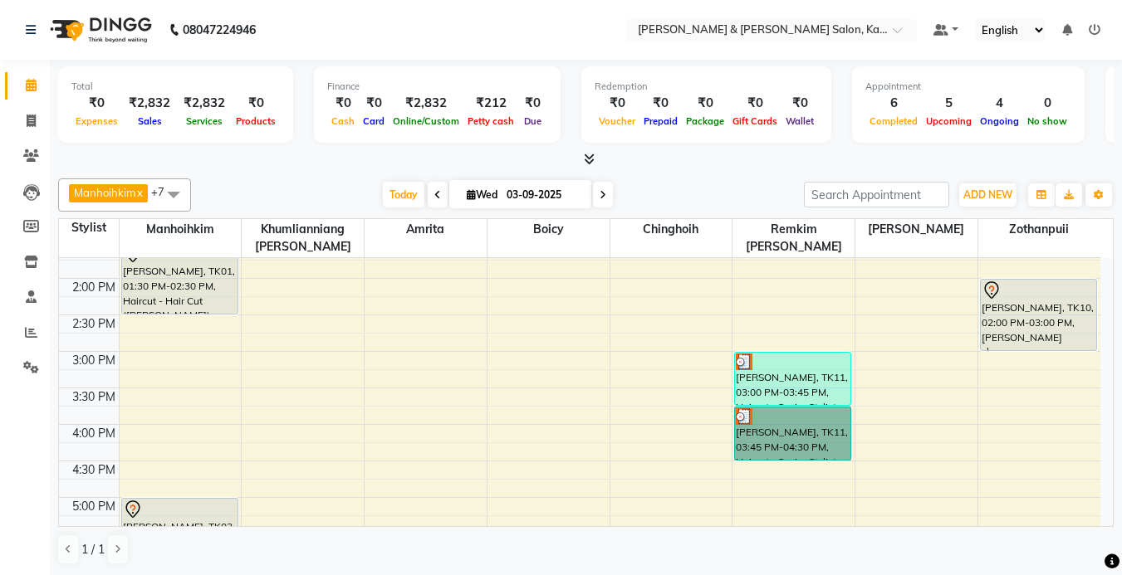
scroll to position [249, 0]
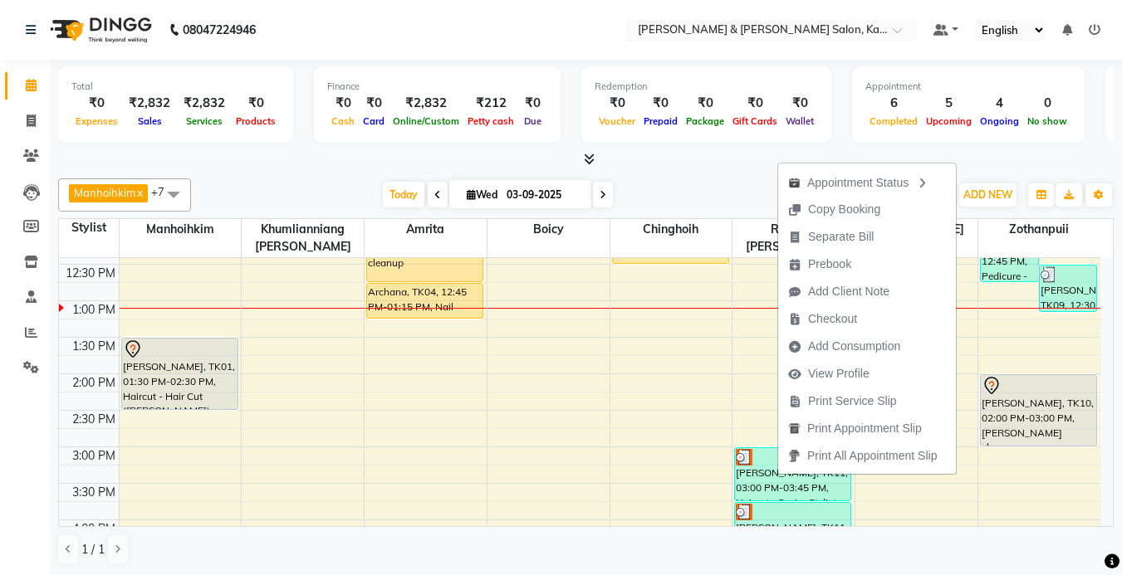
click at [684, 195] on div "Today Wed 03-09-2025" at bounding box center [497, 195] width 596 height 25
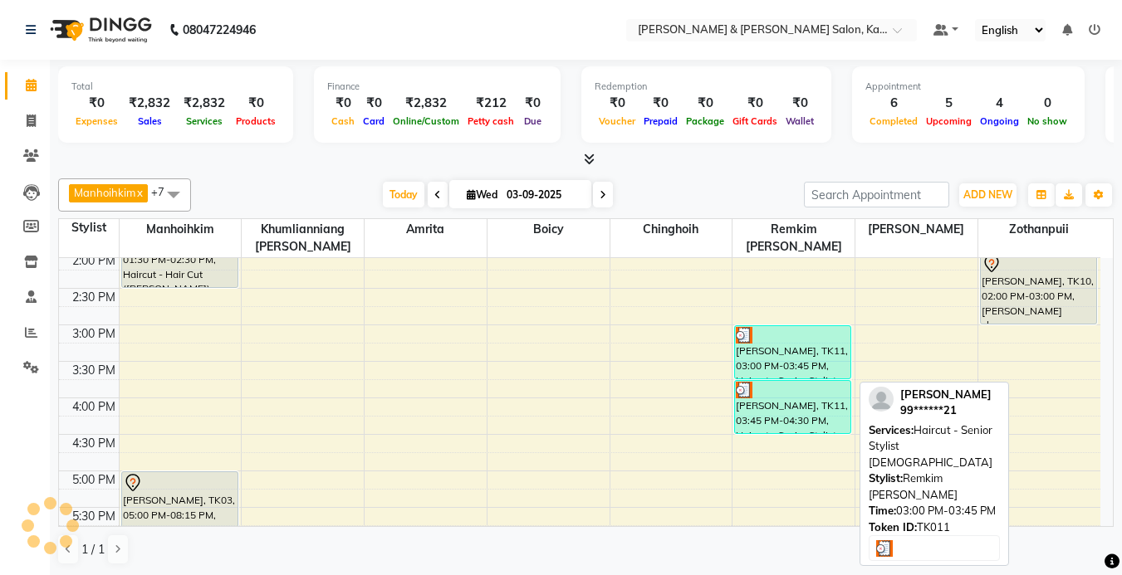
scroll to position [332, 0]
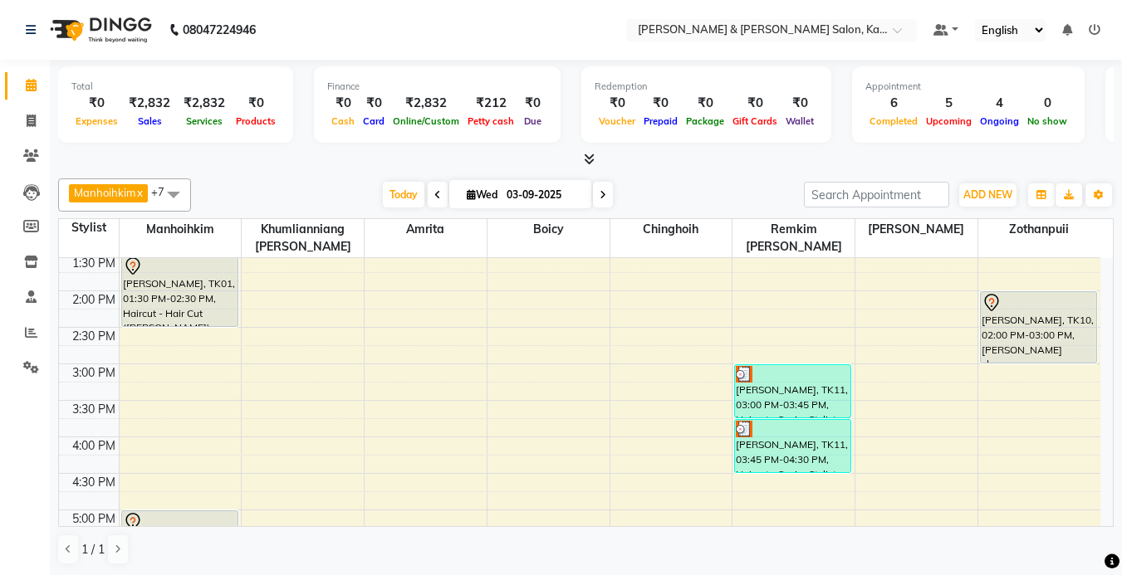
click at [481, 193] on span "Wed" at bounding box center [482, 195] width 39 height 12
select select "9"
select select "2025"
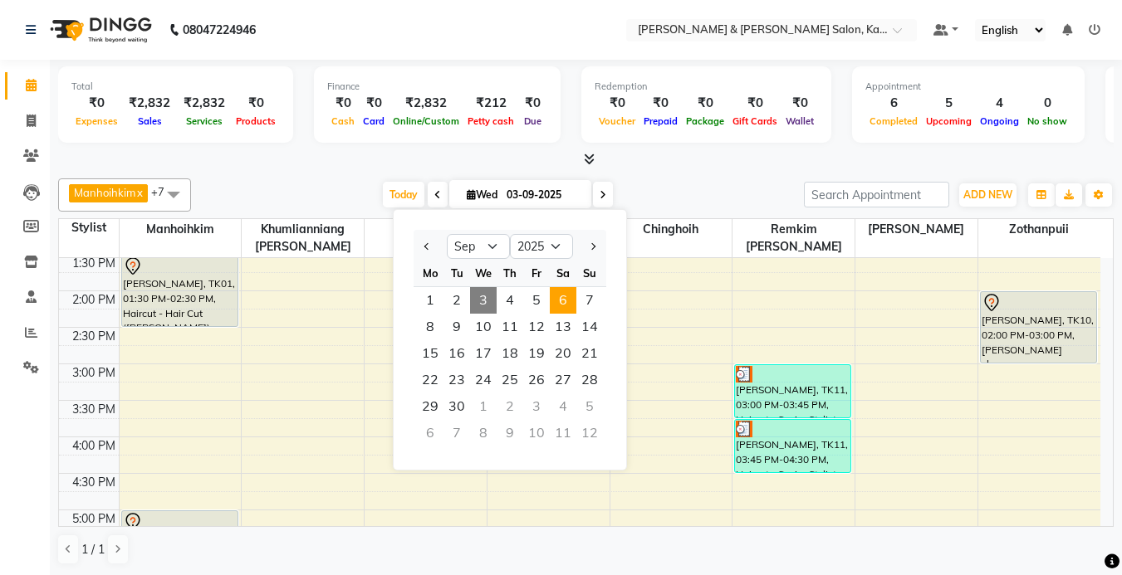
click at [573, 306] on span "6" at bounding box center [563, 300] width 27 height 27
type input "[DATE]"
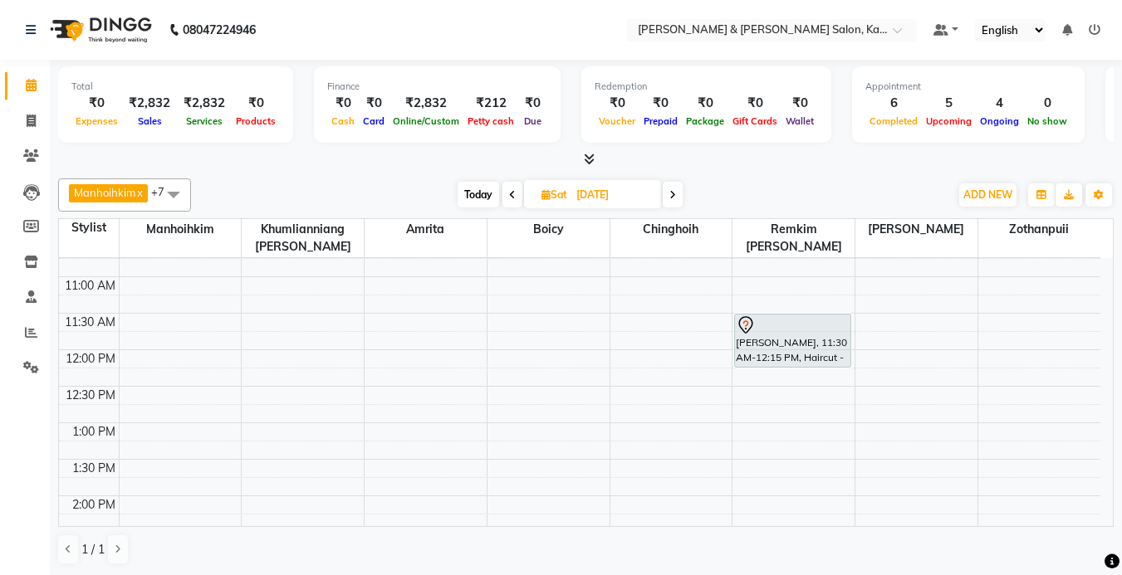
scroll to position [44, 0]
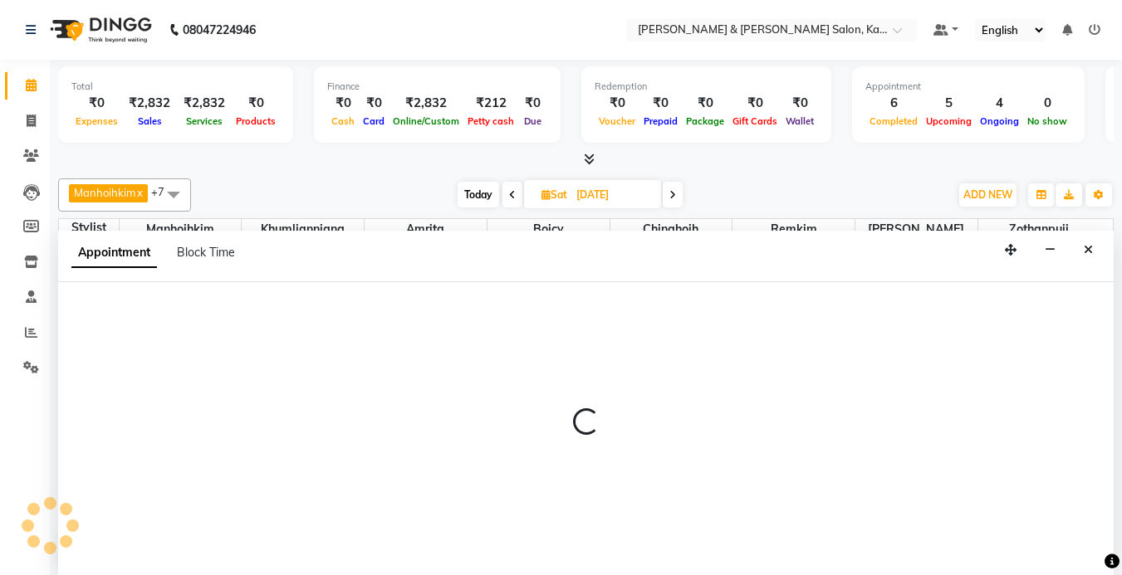
scroll to position [1, 0]
select select "70737"
select select "660"
select select "tentative"
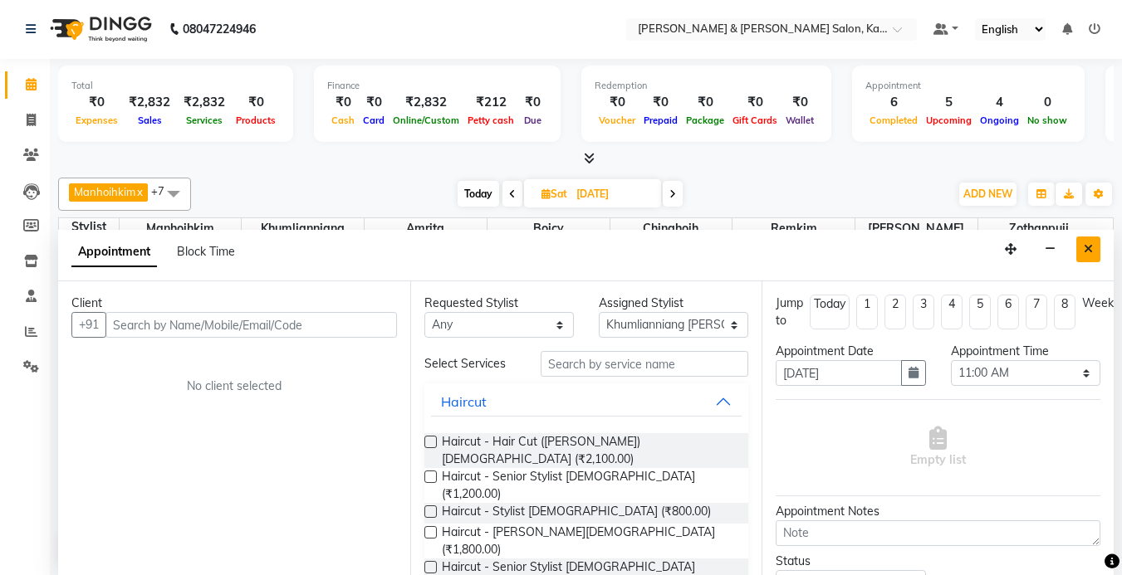
click at [1089, 248] on icon "Close" at bounding box center [1088, 249] width 9 height 12
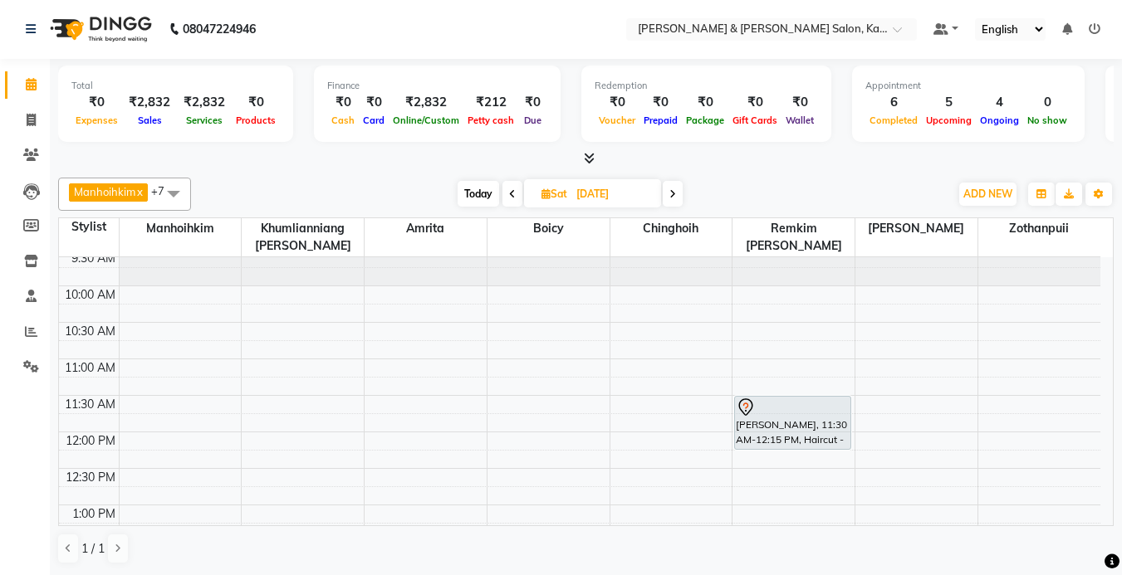
click at [552, 185] on span "Sat 06-09-2025" at bounding box center [592, 193] width 137 height 28
click at [560, 191] on span "Sat" at bounding box center [554, 194] width 34 height 12
select select "9"
select select "2025"
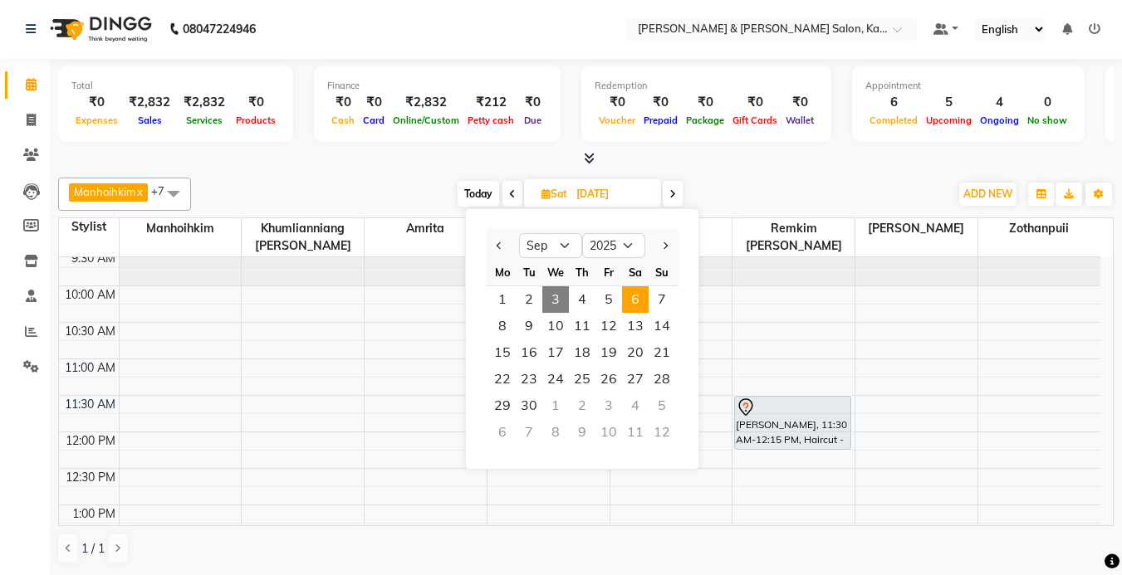
click at [638, 302] on span "6" at bounding box center [635, 299] width 27 height 27
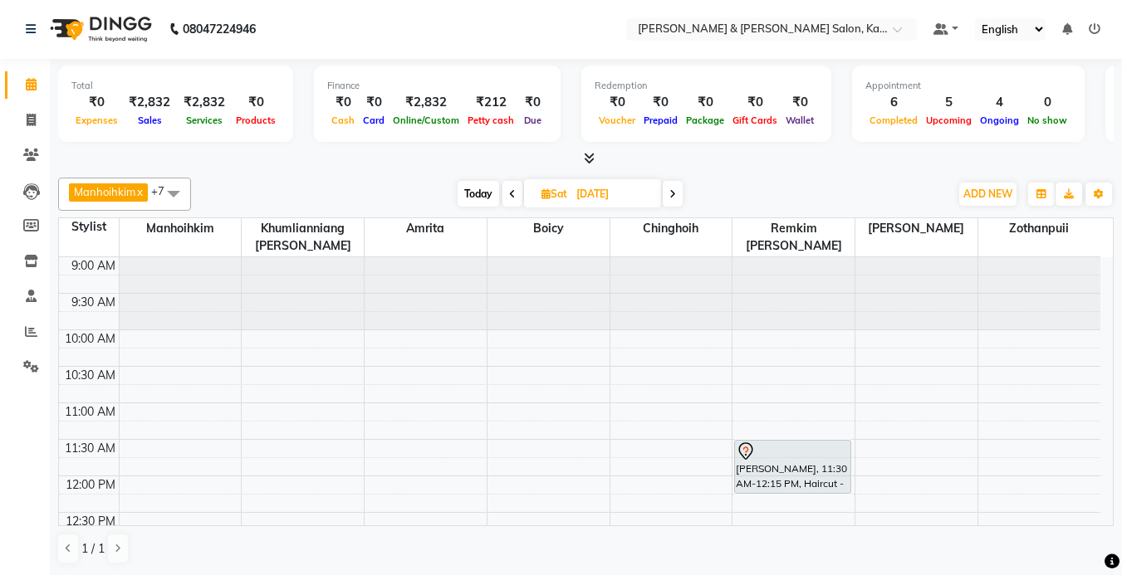
scroll to position [83, 0]
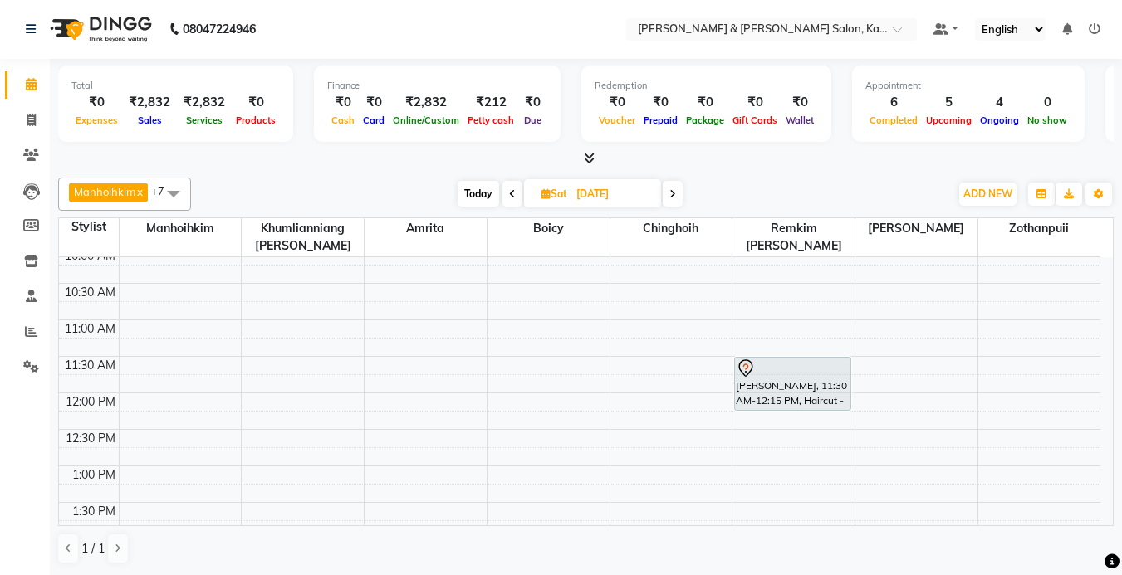
click at [508, 195] on span at bounding box center [512, 194] width 20 height 26
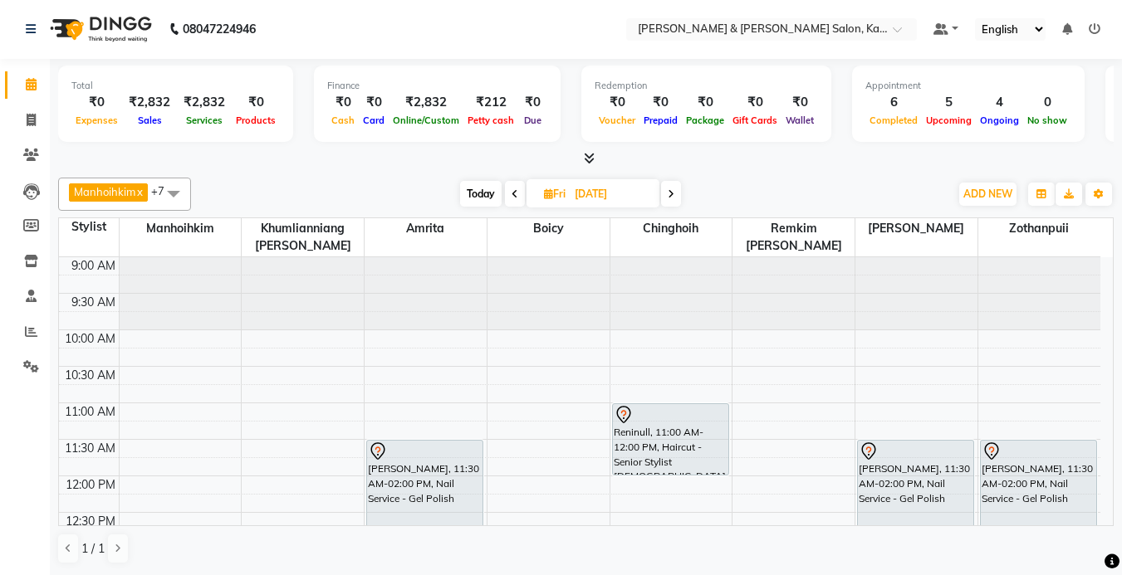
scroll to position [249, 0]
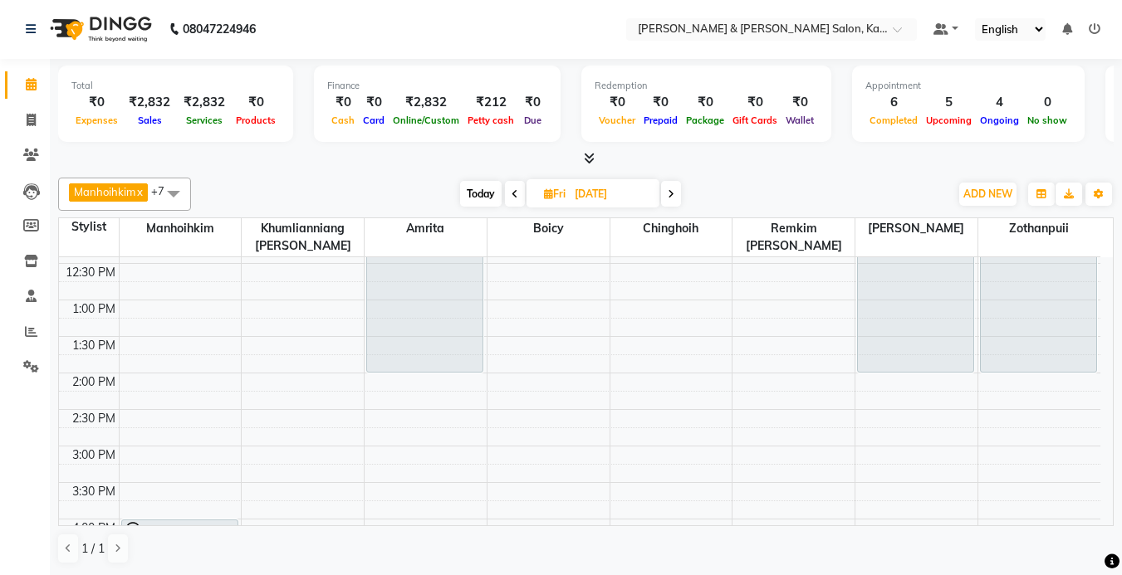
click at [676, 198] on span at bounding box center [671, 194] width 20 height 26
type input "[DATE]"
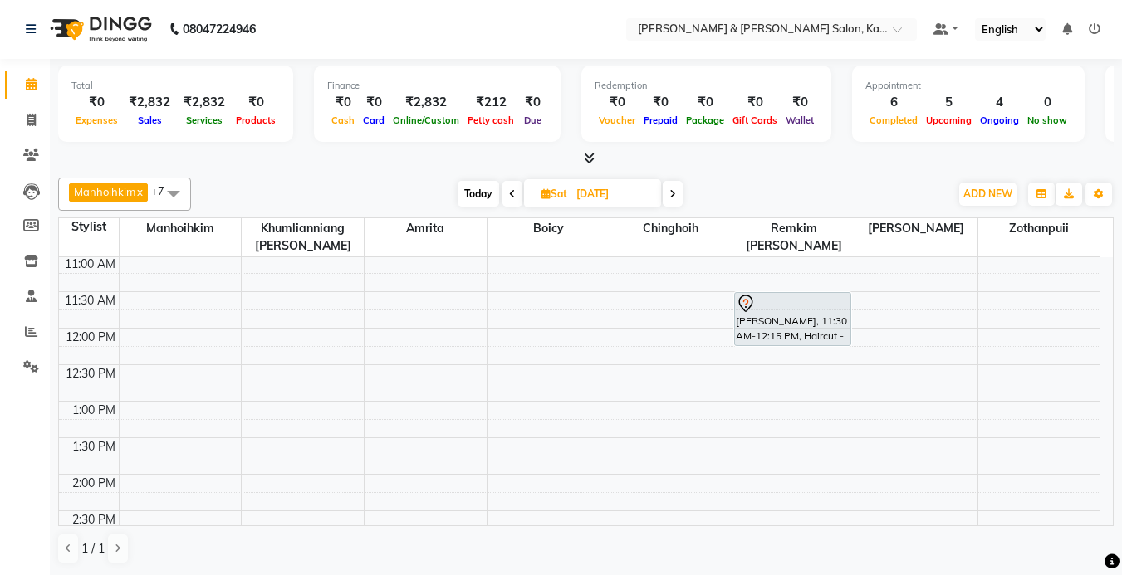
scroll to position [127, 0]
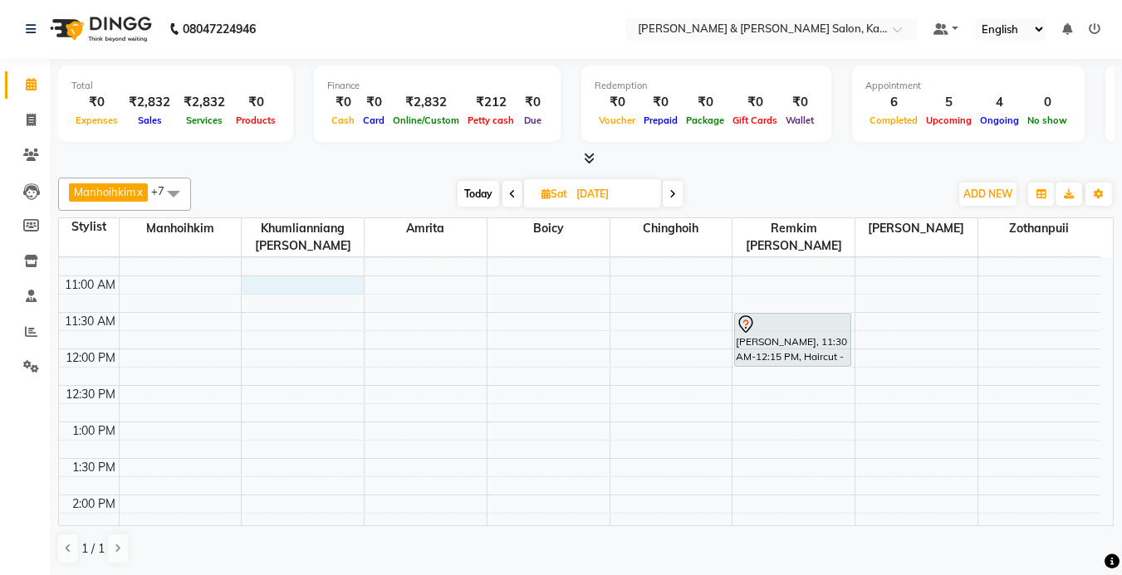
select select "70737"
select select "tentative"
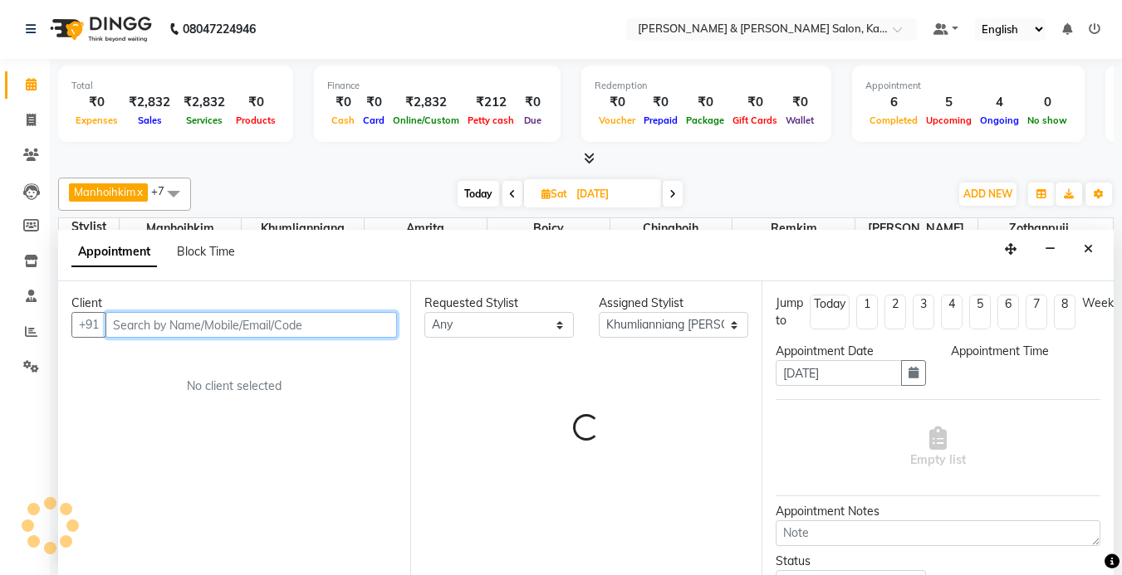
select select "660"
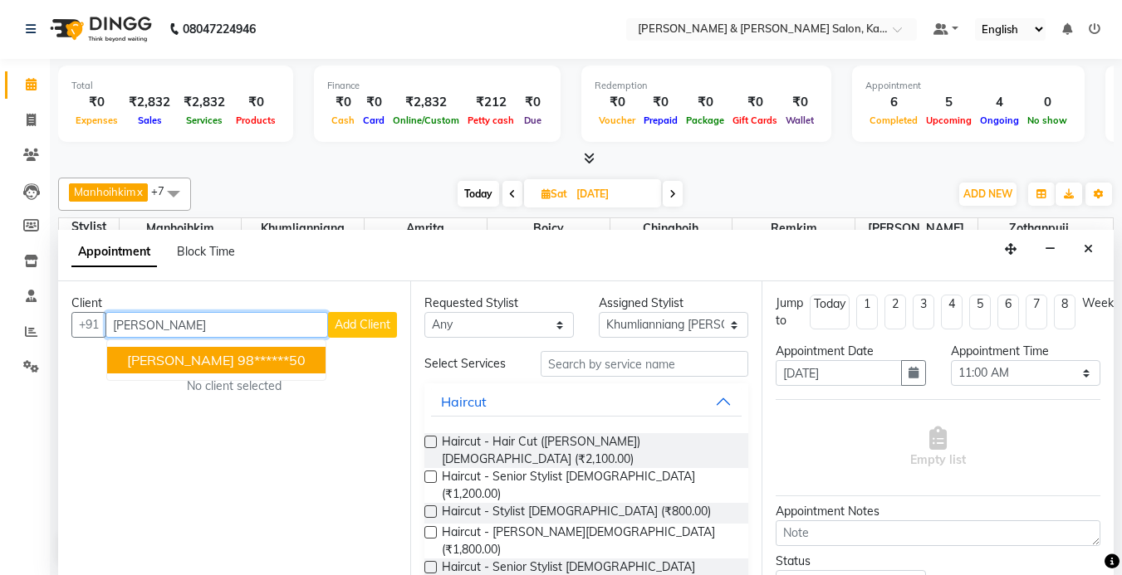
click at [237, 352] on ngb-highlight "98******50" at bounding box center [271, 360] width 68 height 17
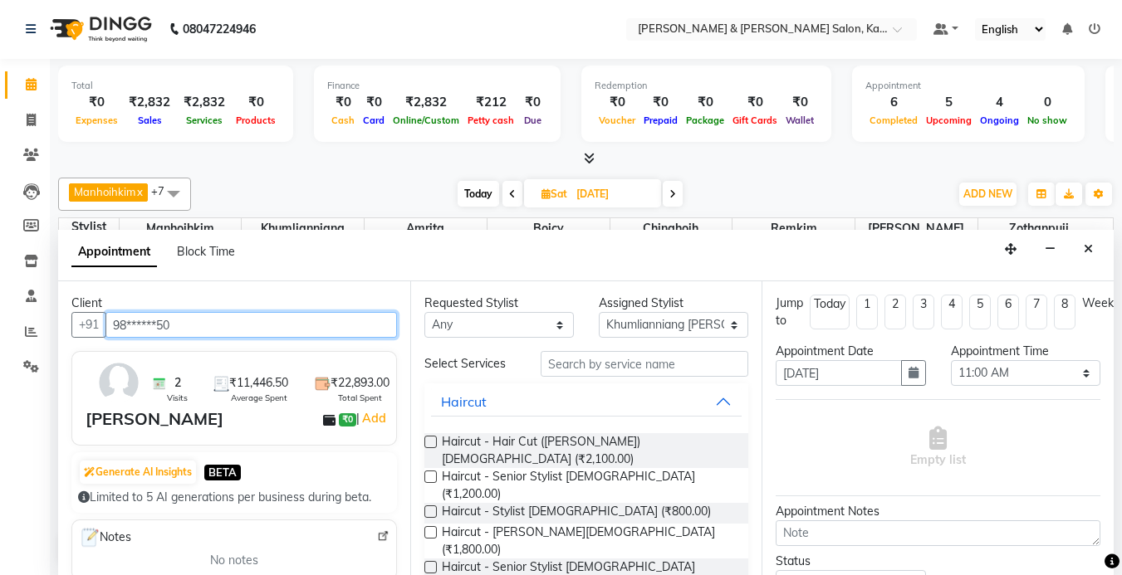
type input "98******50"
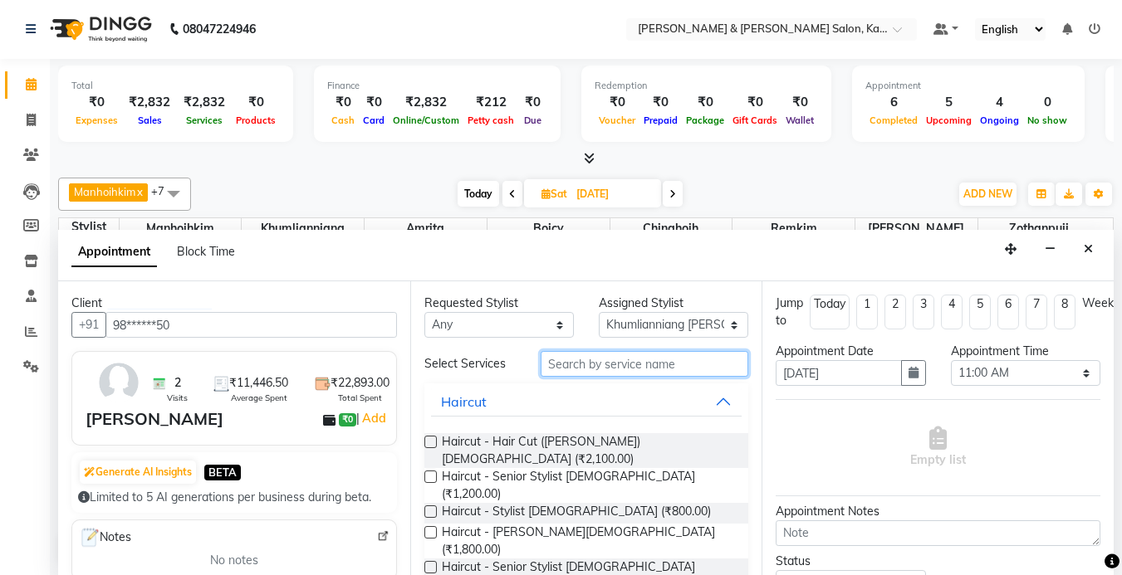
click at [597, 367] on input "text" at bounding box center [645, 364] width 208 height 26
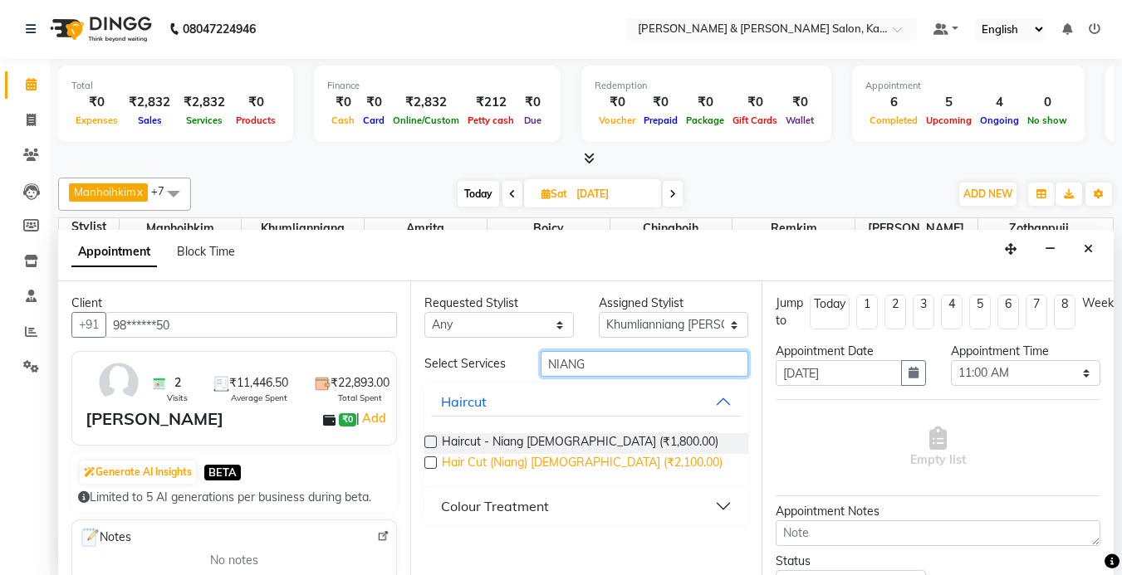
type input "NIANG"
click at [507, 463] on span "Hair Cut (Niang) [DEMOGRAPHIC_DATA] (₹2,100.00)" at bounding box center [582, 464] width 281 height 21
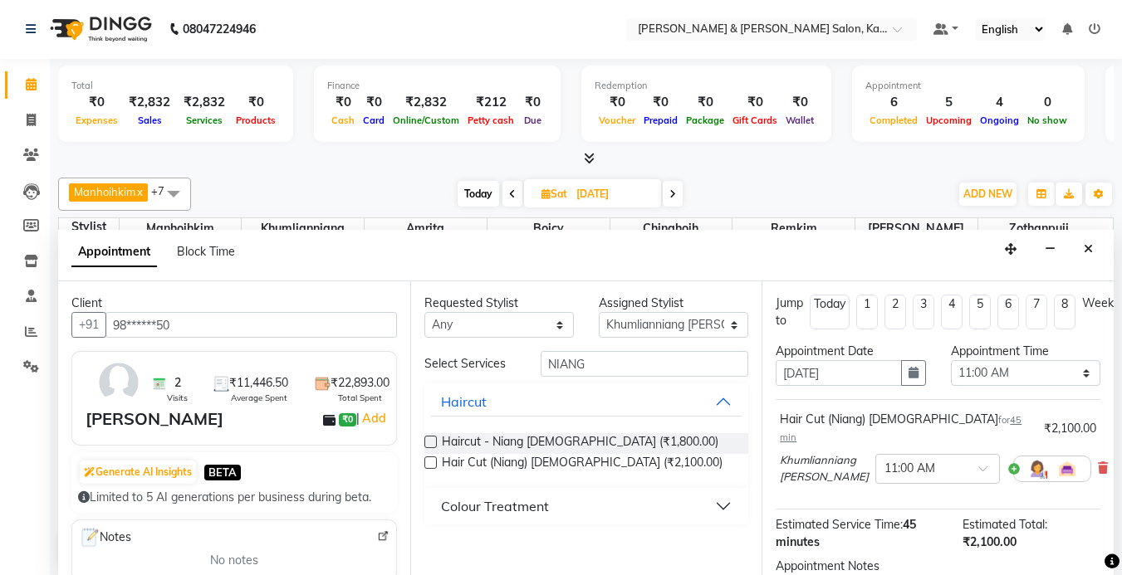
click at [429, 462] on label at bounding box center [430, 463] width 12 height 12
click at [429, 462] on input "checkbox" at bounding box center [429, 464] width 11 height 11
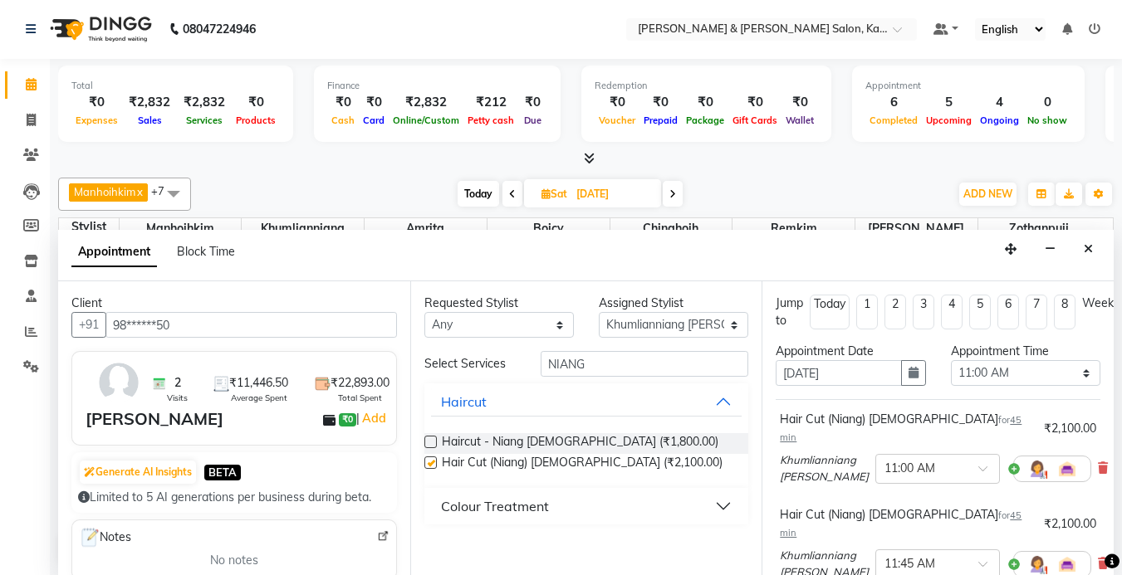
checkbox input "false"
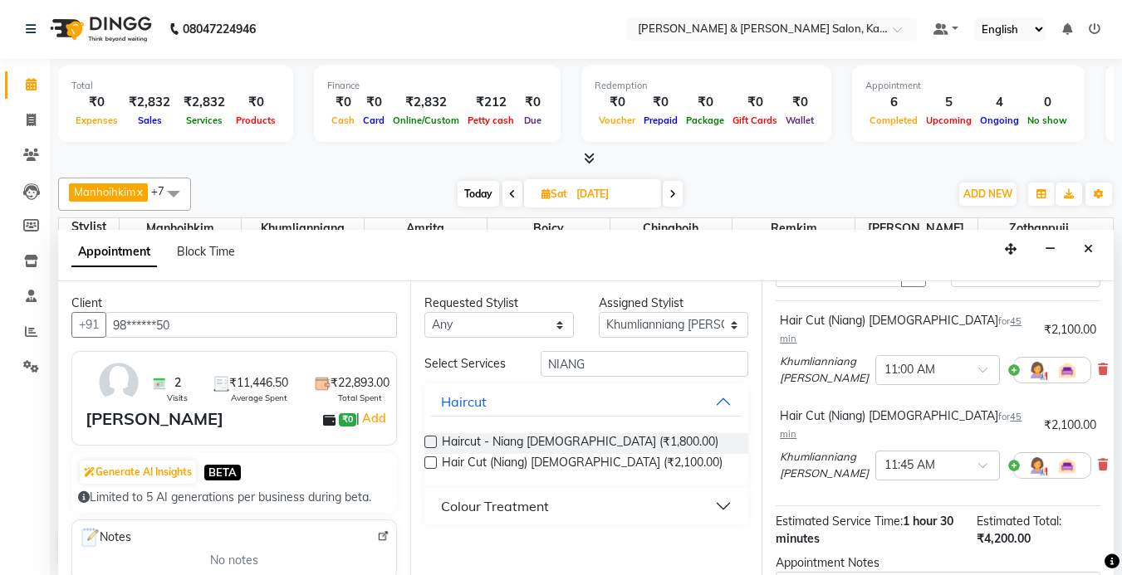
scroll to position [253, 0]
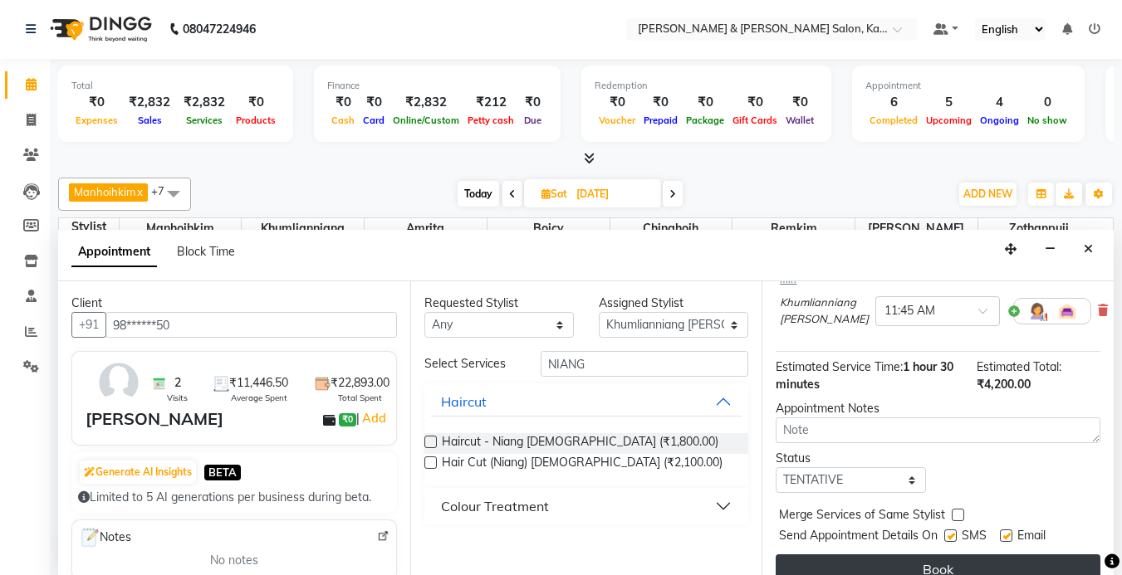
click at [864, 555] on button "Book" at bounding box center [938, 570] width 325 height 30
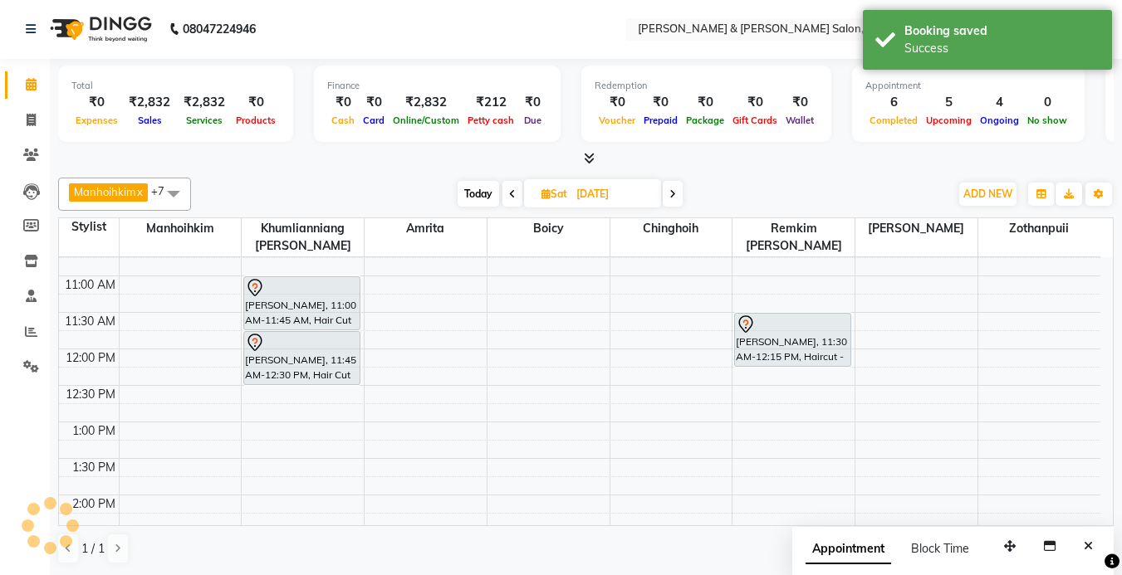
scroll to position [0, 0]
click at [484, 179] on div "Manhoihkim x Amrita x Chinghoih x Sonia vaiphei x Remkim Tonsing x Boicy x Khum…" at bounding box center [585, 195] width 1055 height 33
click at [490, 196] on span "Today" at bounding box center [479, 195] width 42 height 26
type input "03-09-2025"
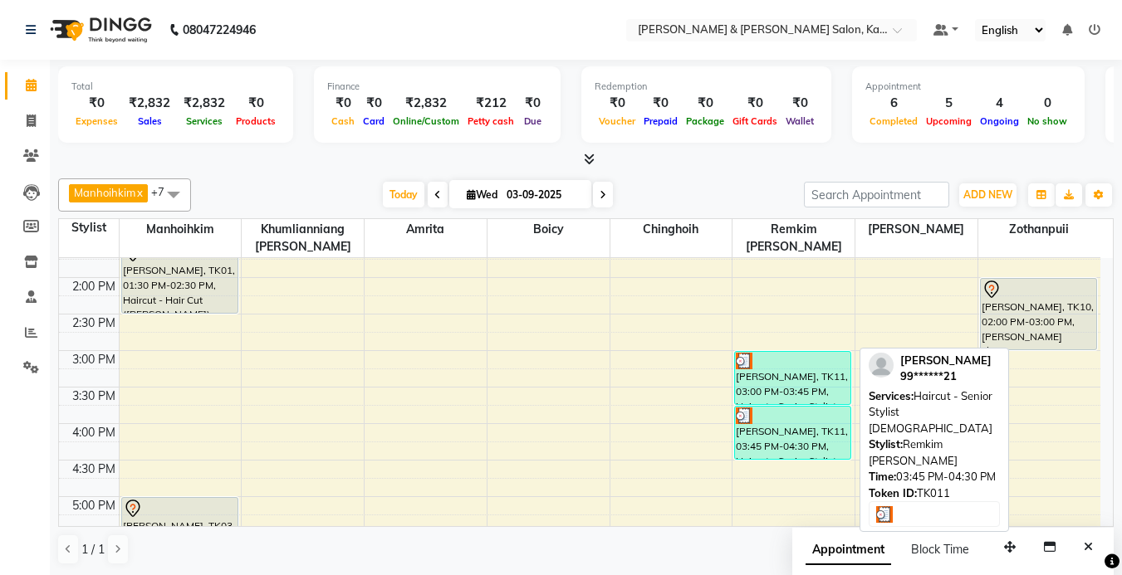
scroll to position [459, 0]
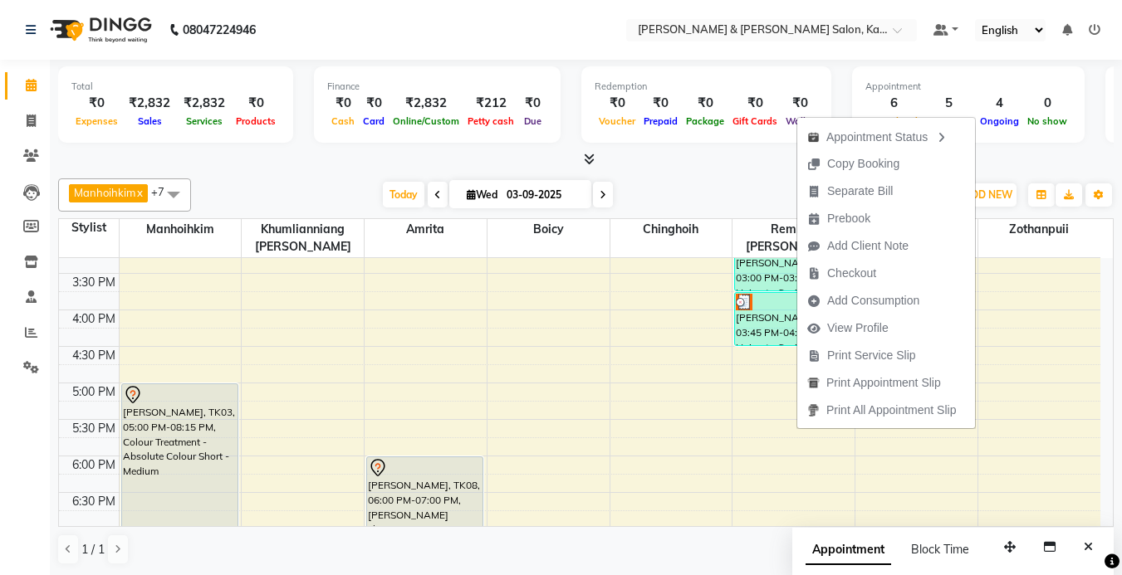
click at [703, 196] on div "Today Wed 03-09-2025" at bounding box center [497, 195] width 596 height 25
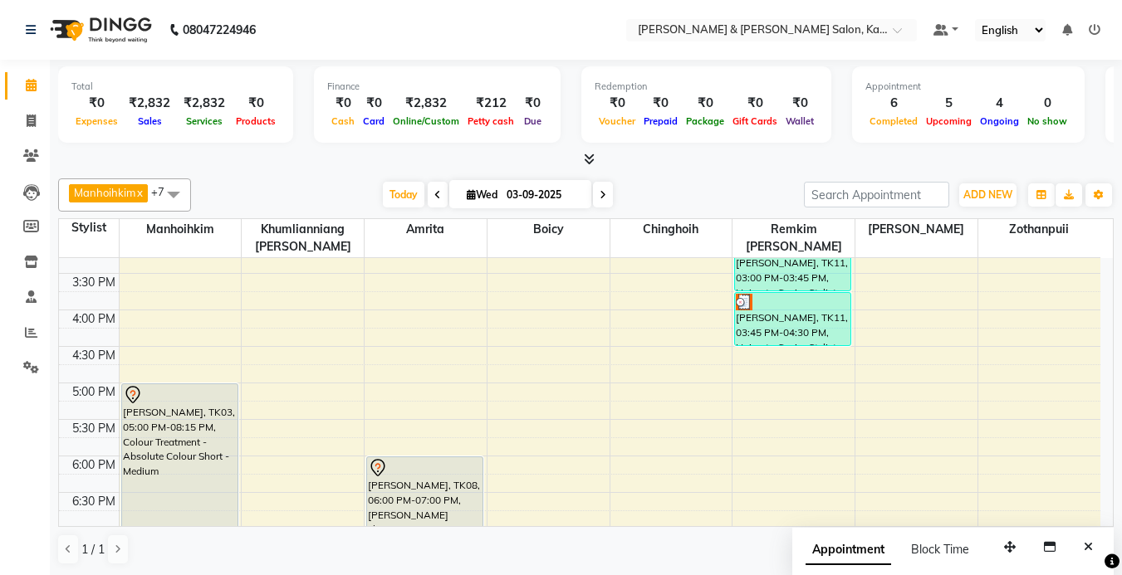
scroll to position [376, 0]
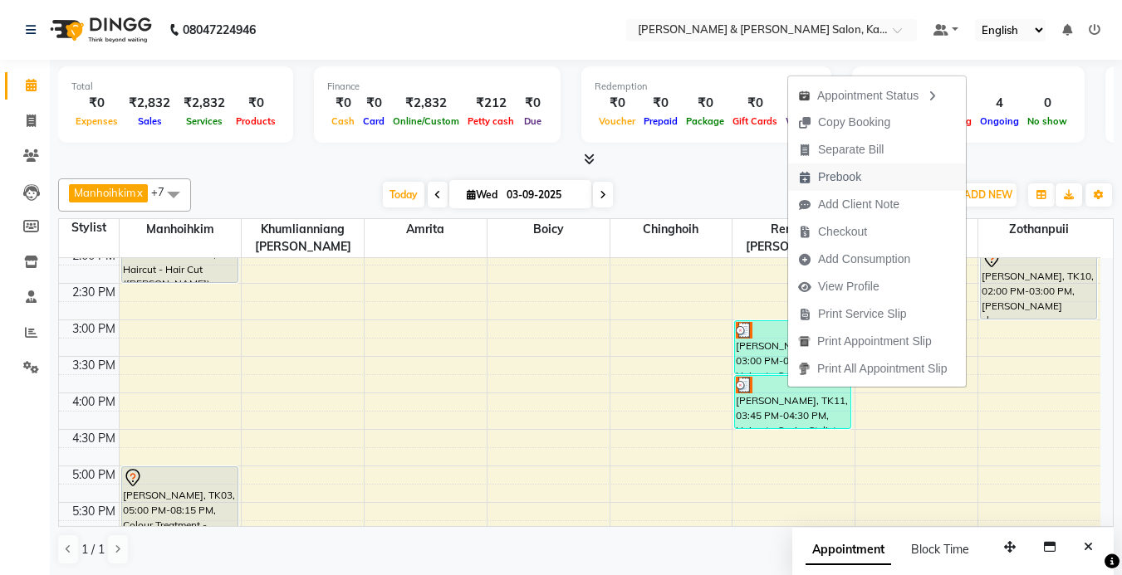
click at [854, 172] on span "Prebook" at bounding box center [839, 177] width 43 height 17
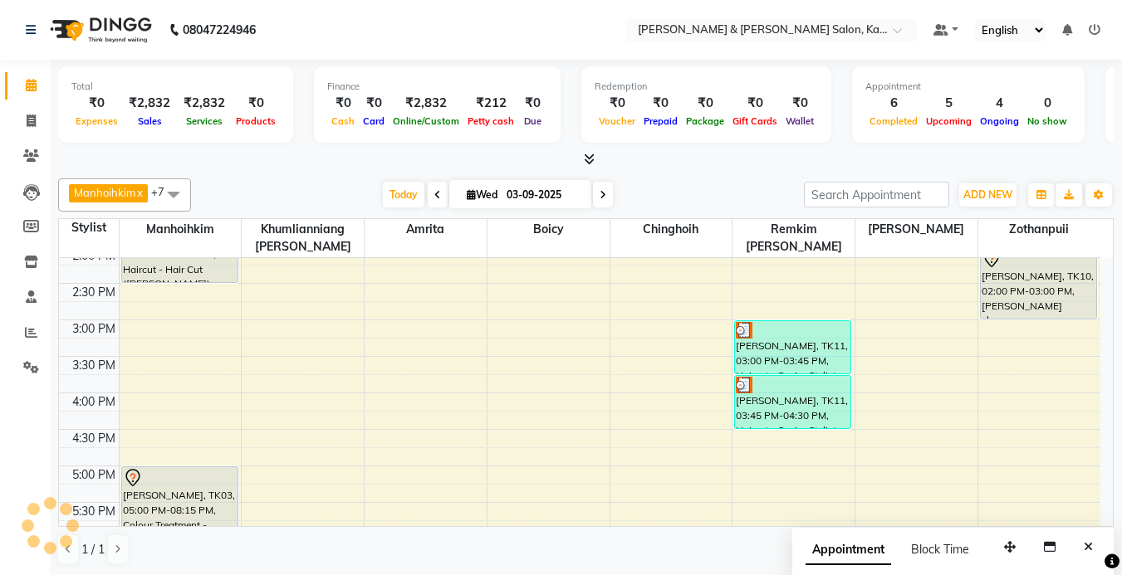
select select "79473"
select select "tentative"
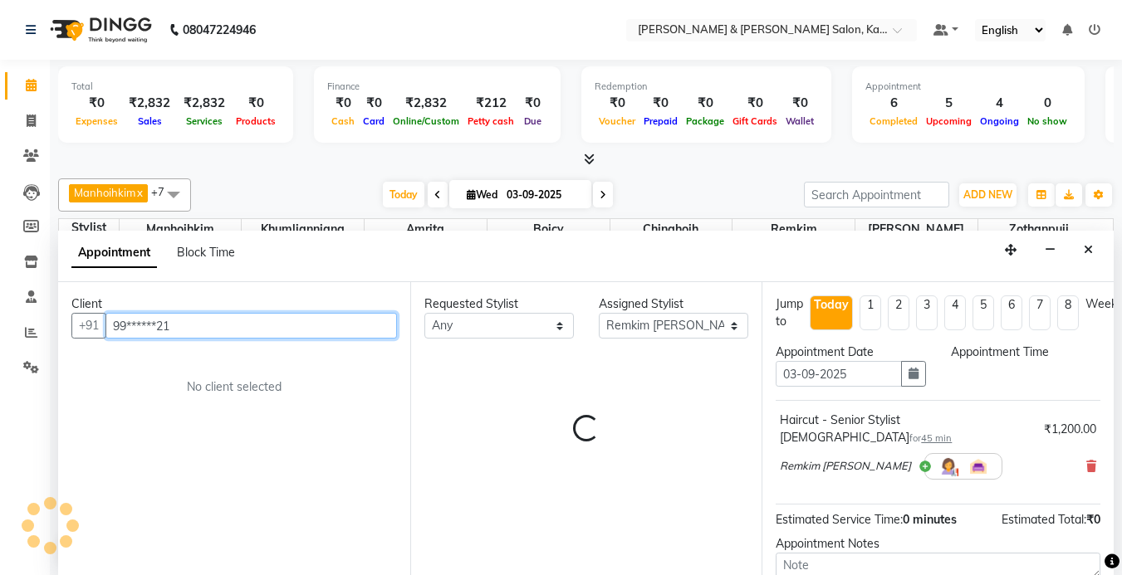
select select "600"
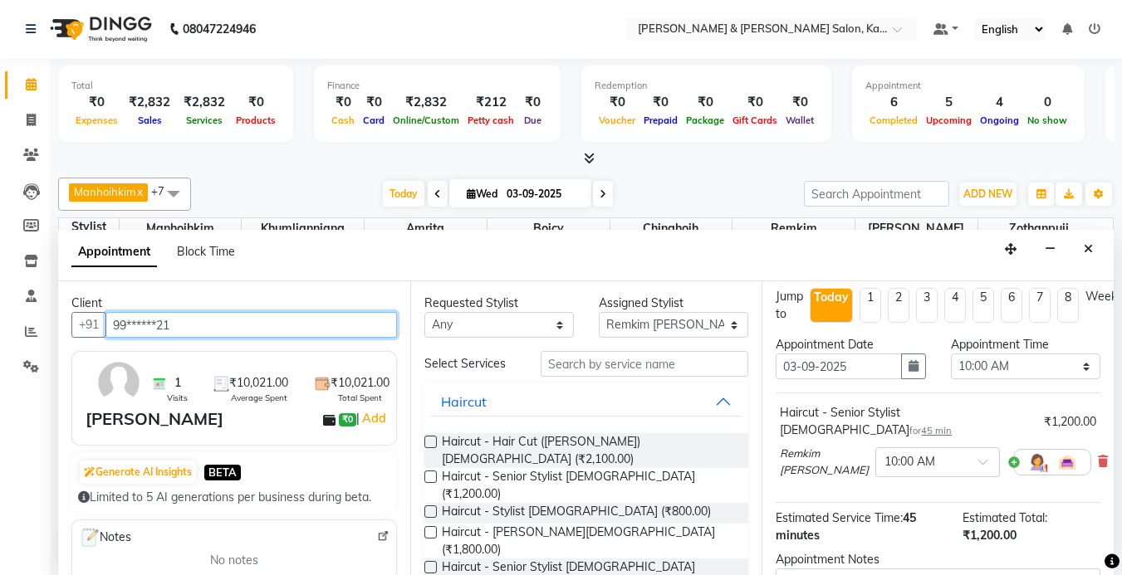
scroll to position [0, 0]
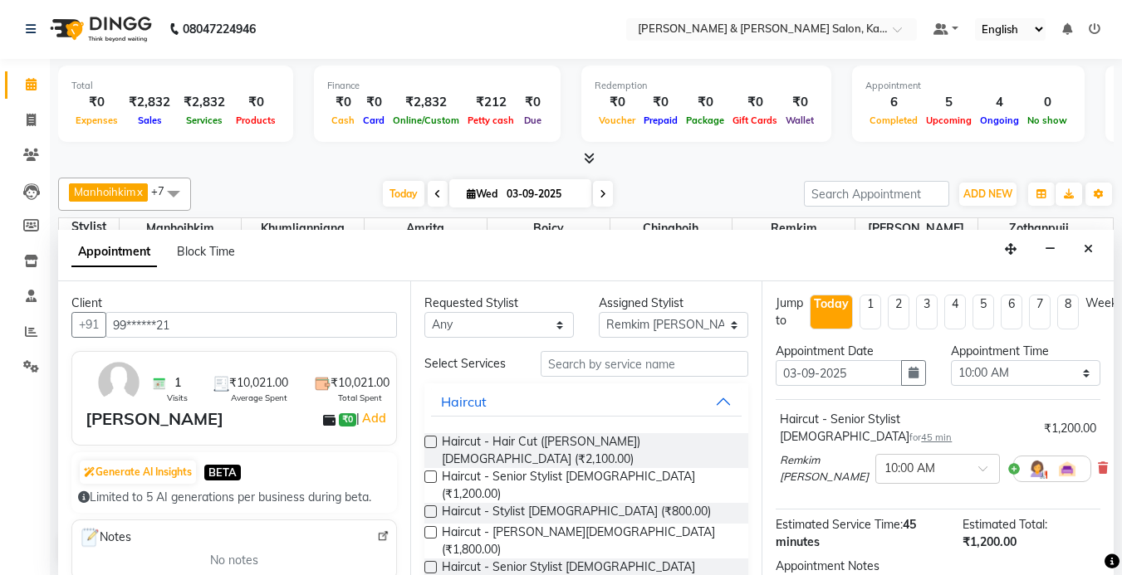
click at [1085, 446] on div "Haircut - Senior Stylist Female for 45 min ₹1,200.00 Remkim Tonsing × 10:00 AM" at bounding box center [938, 451] width 325 height 89
click at [1098, 463] on icon at bounding box center [1103, 469] width 10 height 12
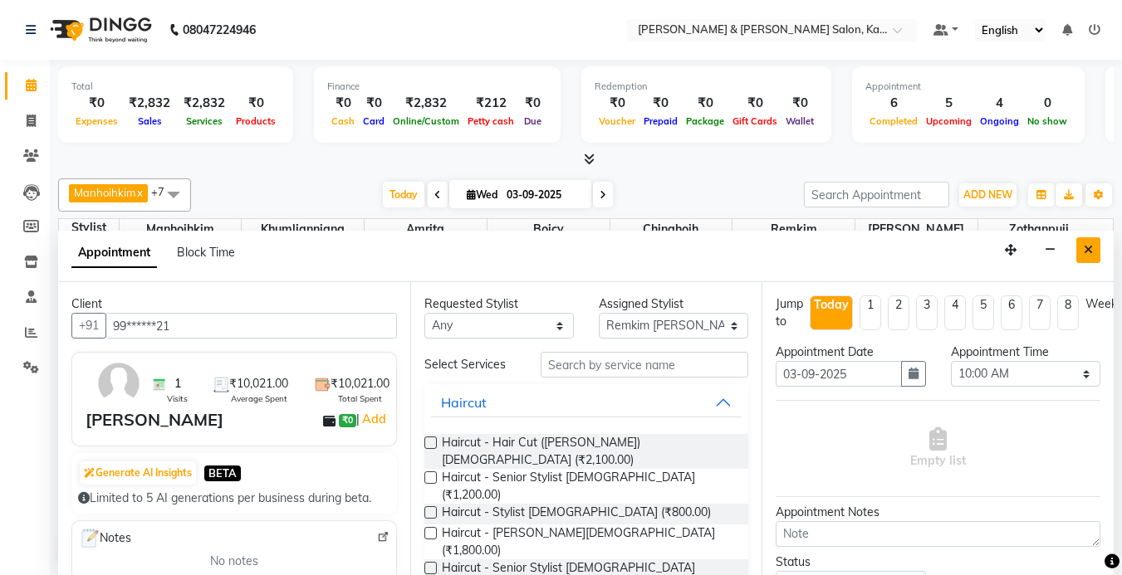
click at [1089, 252] on icon "Close" at bounding box center [1088, 250] width 9 height 12
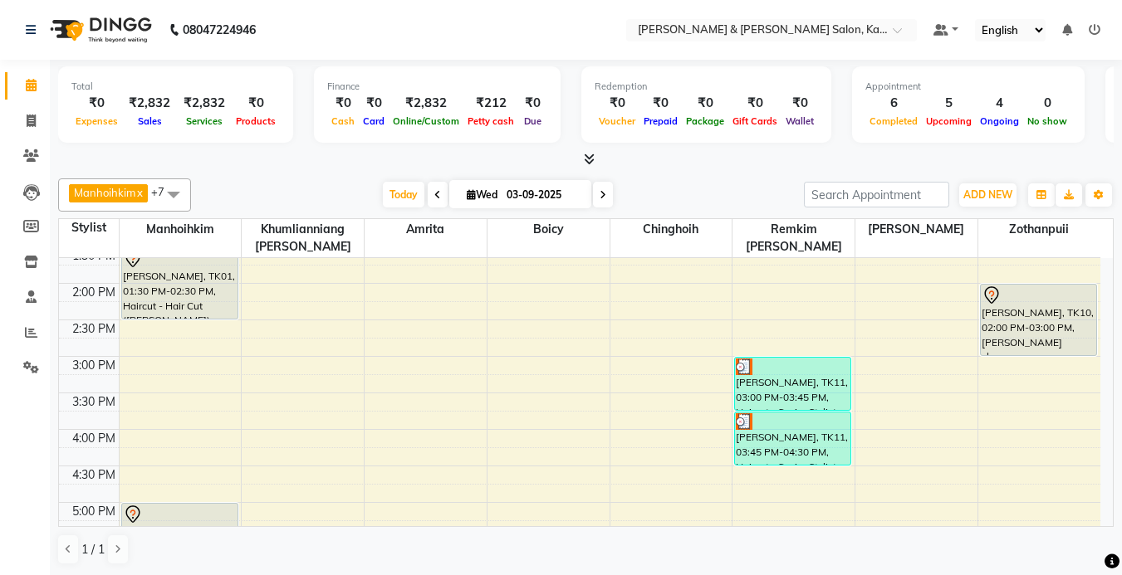
scroll to position [376, 0]
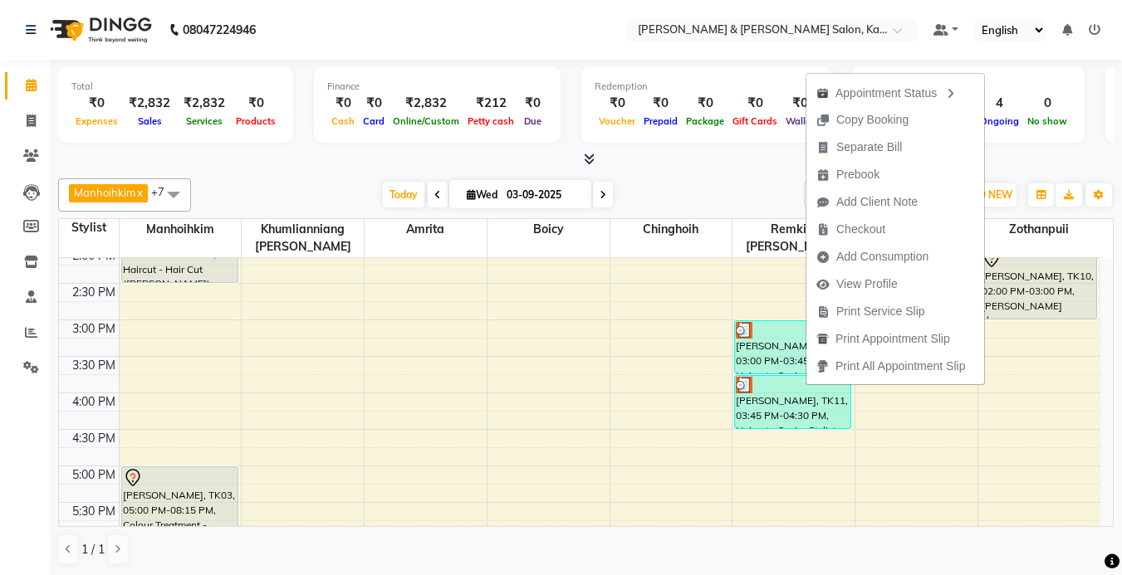
click at [668, 167] on div at bounding box center [585, 159] width 1055 height 17
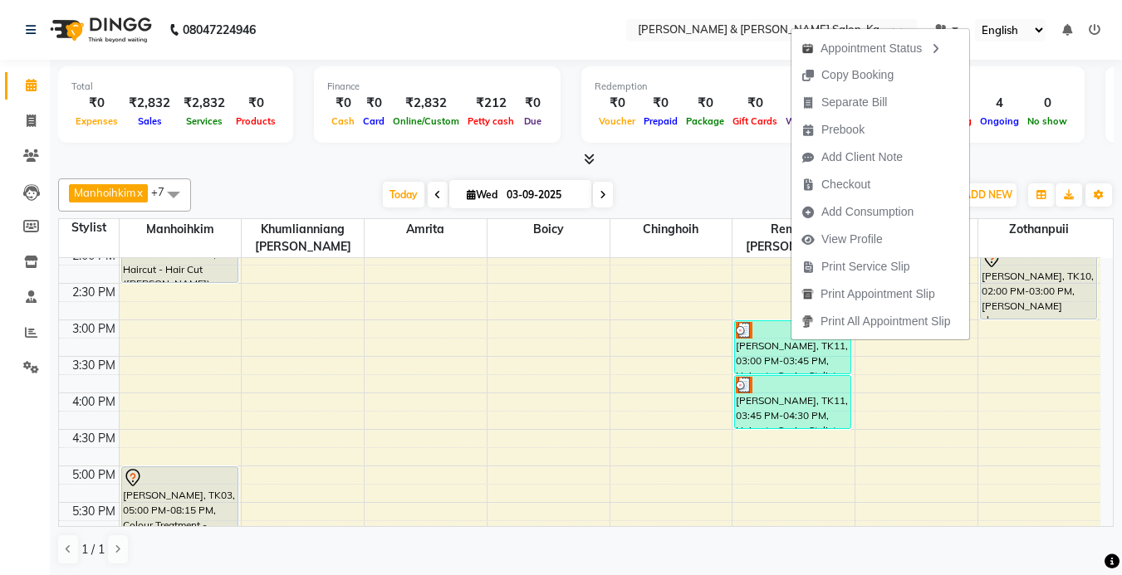
click at [748, 179] on div "Manhoihkim x Amrita x [PERSON_NAME] x [PERSON_NAME] x Remkim [PERSON_NAME] x Bo…" at bounding box center [585, 195] width 1055 height 33
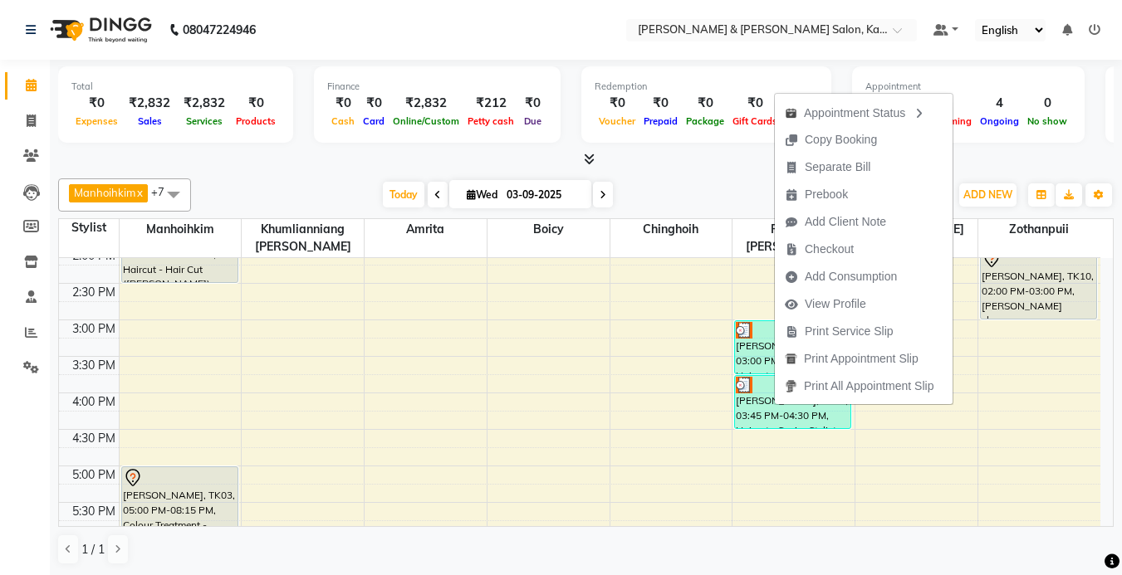
click at [727, 184] on div "Today Wed 03-09-2025" at bounding box center [497, 195] width 596 height 25
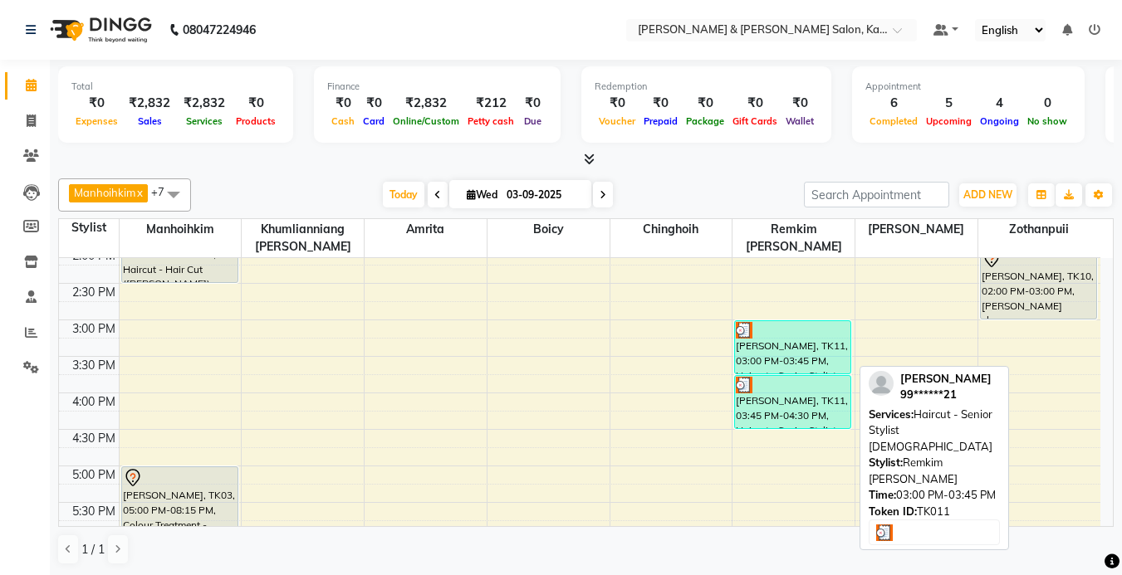
click at [761, 345] on div "Bhargav, TK11, 03:00 PM-03:45 PM, Haircut - Senior Stylist Female" at bounding box center [792, 347] width 115 height 52
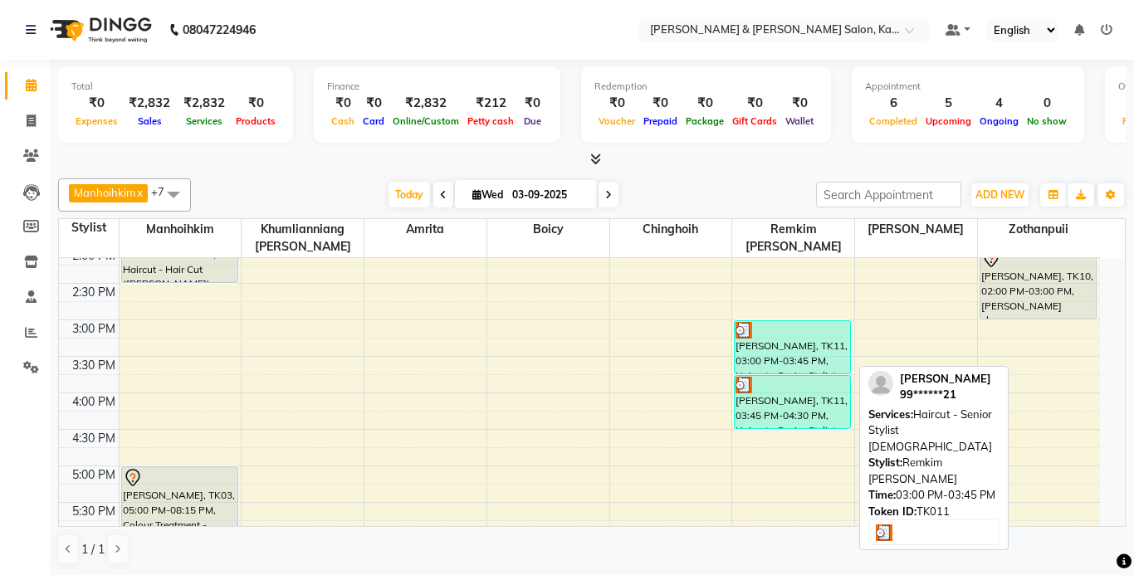
select select "3"
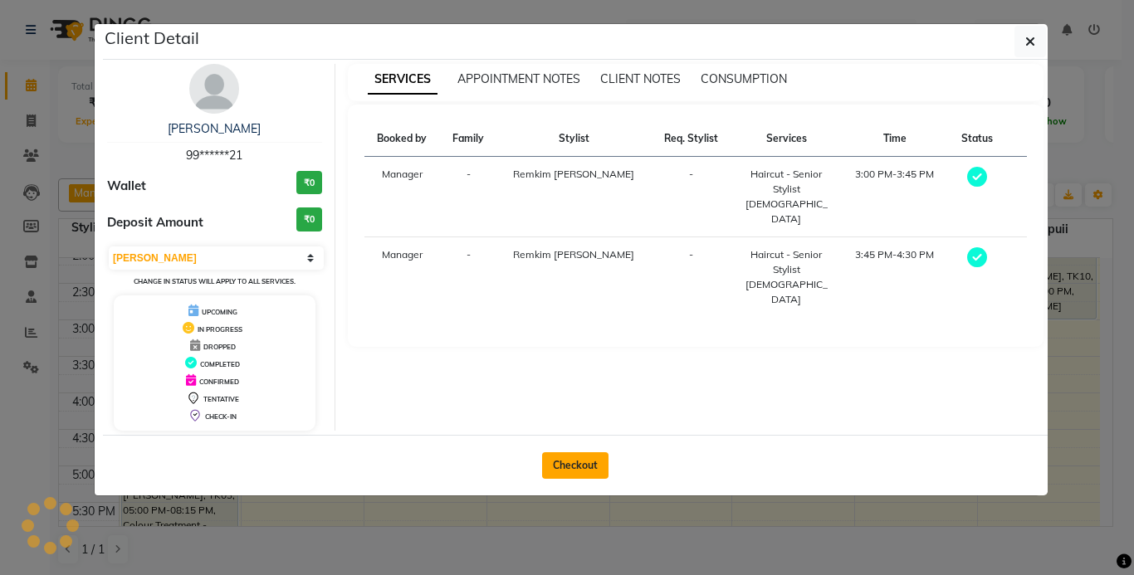
click at [569, 459] on button "Checkout" at bounding box center [575, 466] width 66 height 27
select select "service"
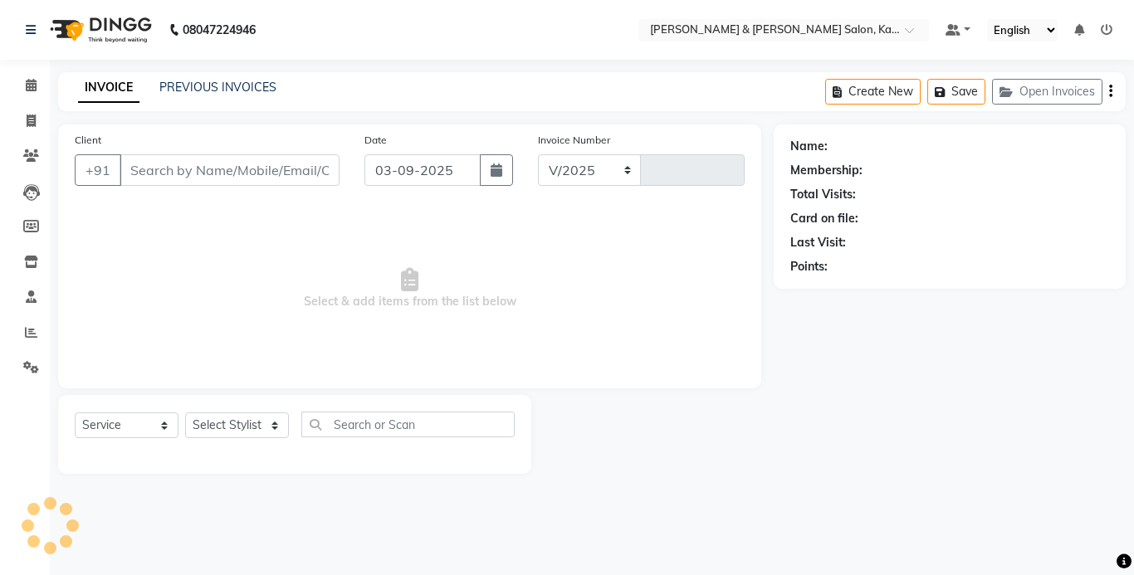
select select "7750"
type input "1229"
type input "99******21"
select select "79473"
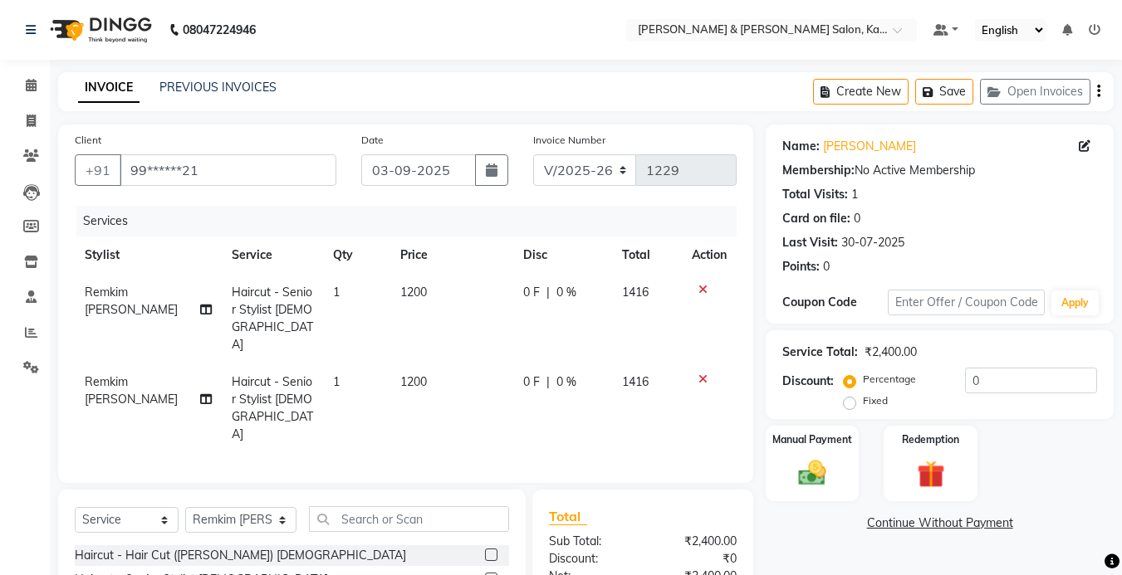
click at [703, 374] on icon at bounding box center [702, 380] width 9 height 12
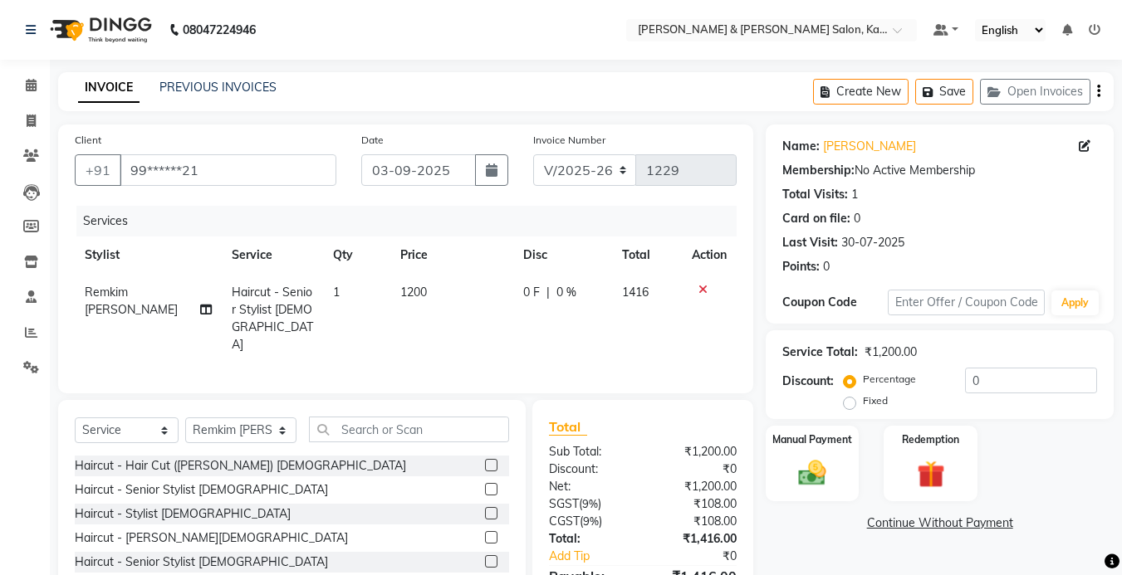
click at [703, 291] on icon at bounding box center [702, 290] width 9 height 12
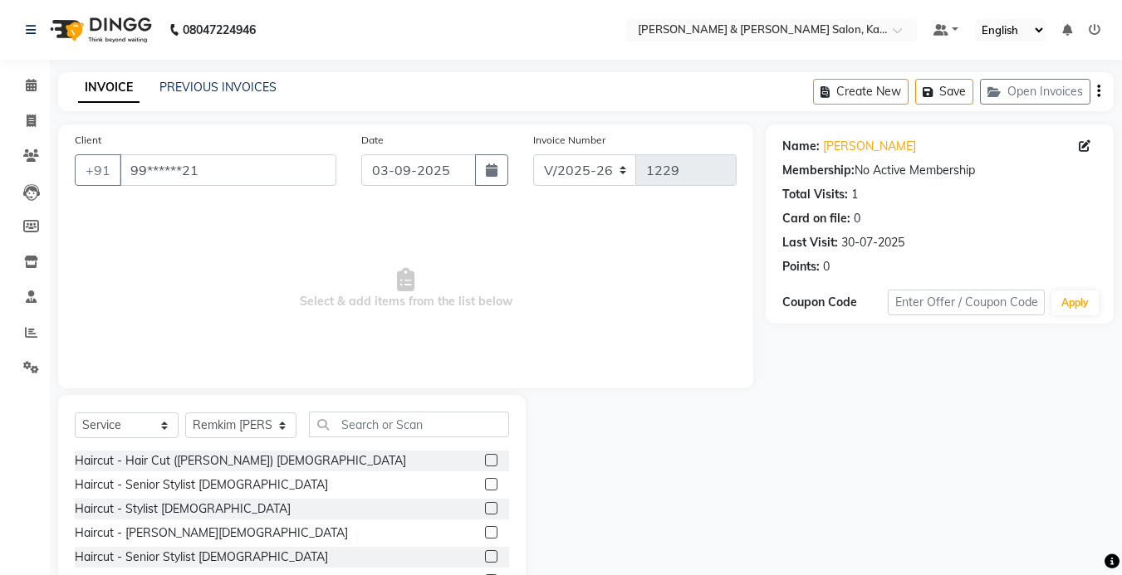
drag, startPoint x: 370, startPoint y: 70, endPoint x: 535, endPoint y: 144, distance: 181.4
click at [383, 81] on div "08047224946 Select Location × Kim & Niang Salon, Kalyan Nagar Default Panel My …" at bounding box center [561, 332] width 1122 height 665
click at [32, 86] on icon at bounding box center [31, 85] width 11 height 12
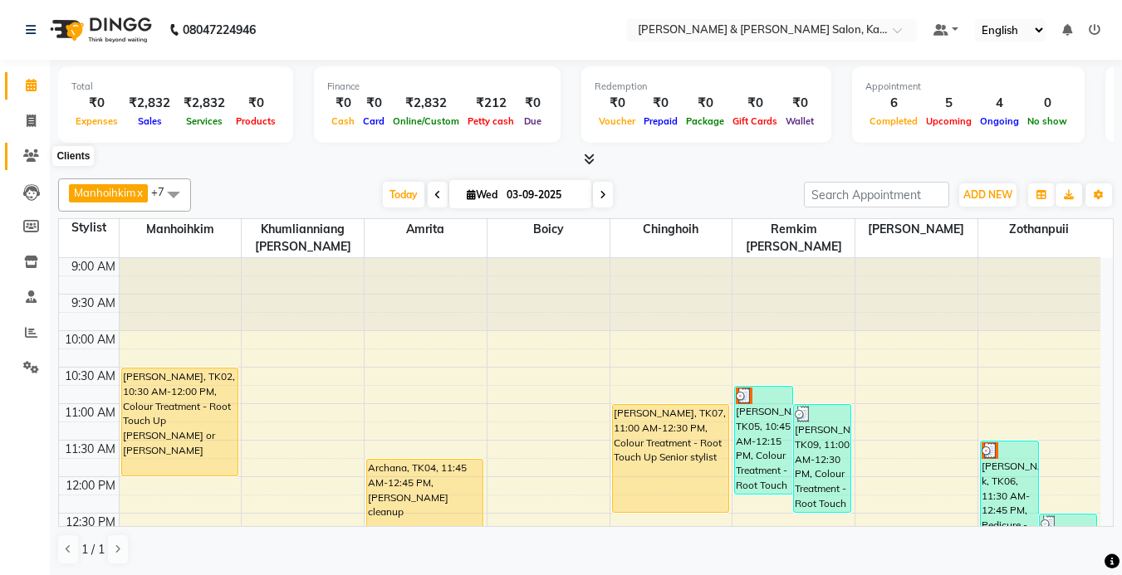
click at [37, 149] on span at bounding box center [31, 156] width 29 height 19
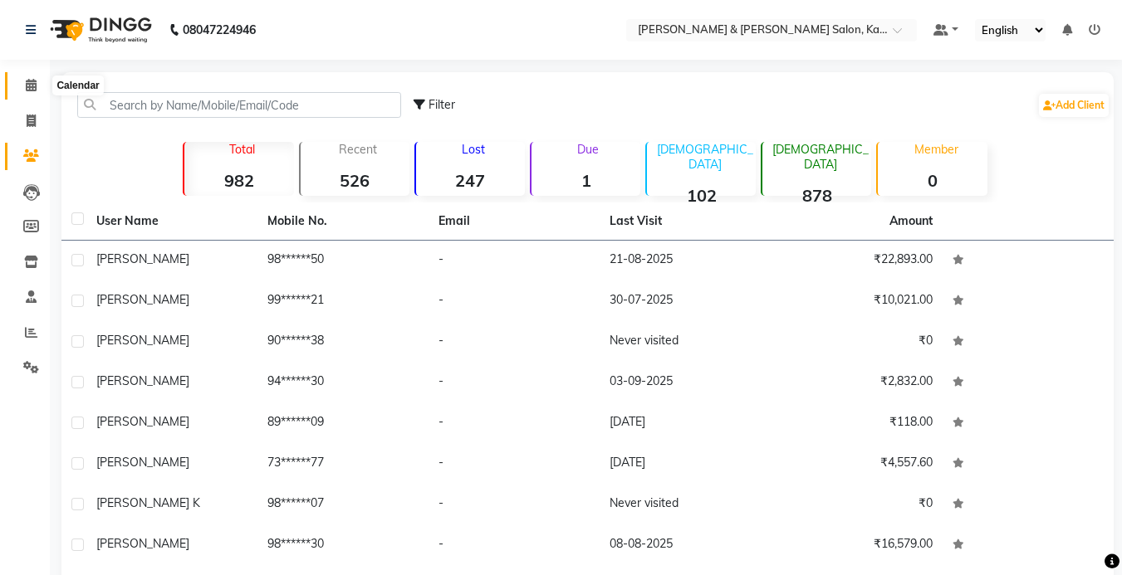
click at [36, 89] on icon at bounding box center [31, 85] width 11 height 12
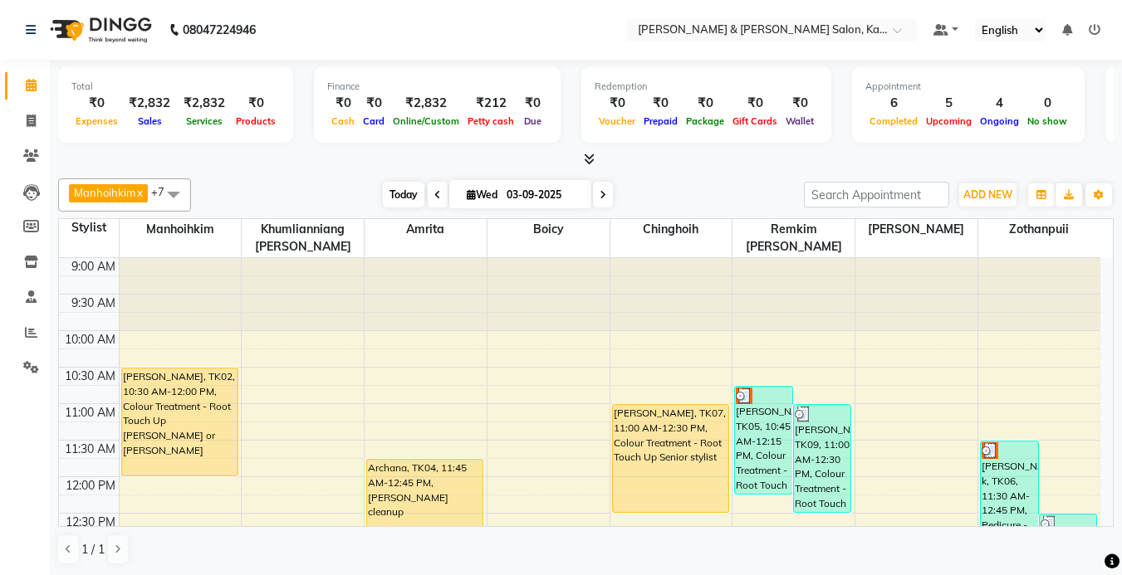
click at [399, 193] on span "Today" at bounding box center [404, 195] width 42 height 26
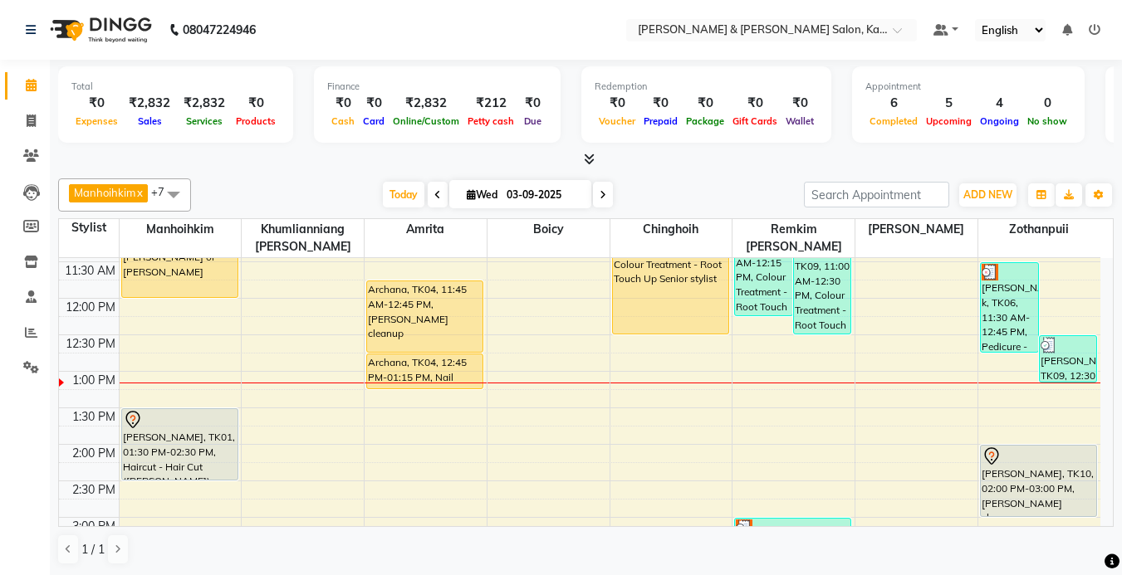
scroll to position [127, 0]
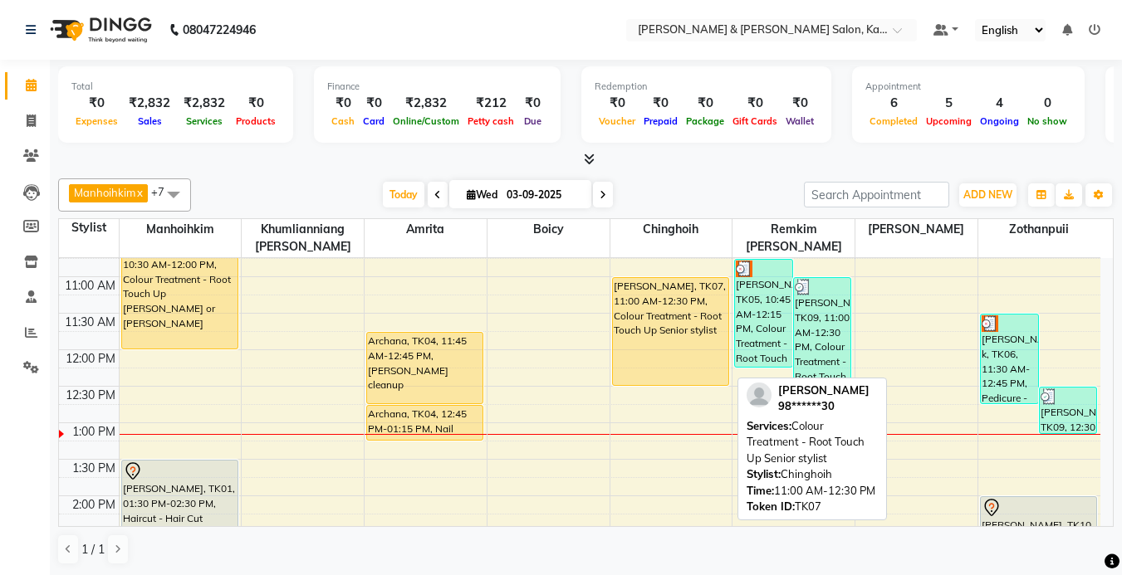
click at [669, 306] on div "[PERSON_NAME], TK07, 11:00 AM-12:30 PM, Colour Treatment - Root Touch Up Senior…" at bounding box center [670, 331] width 115 height 107
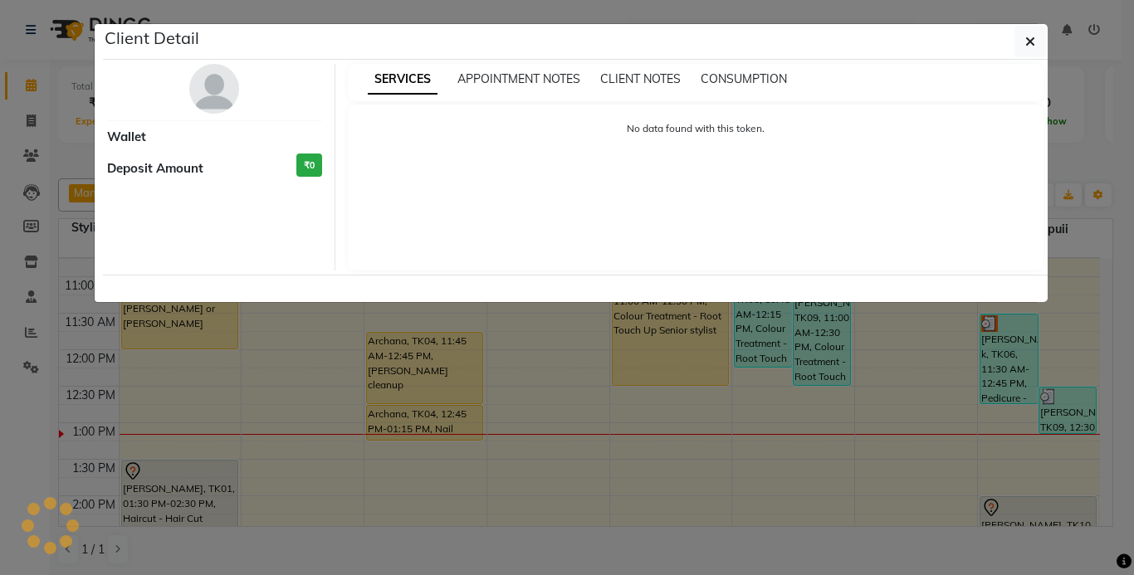
select select "1"
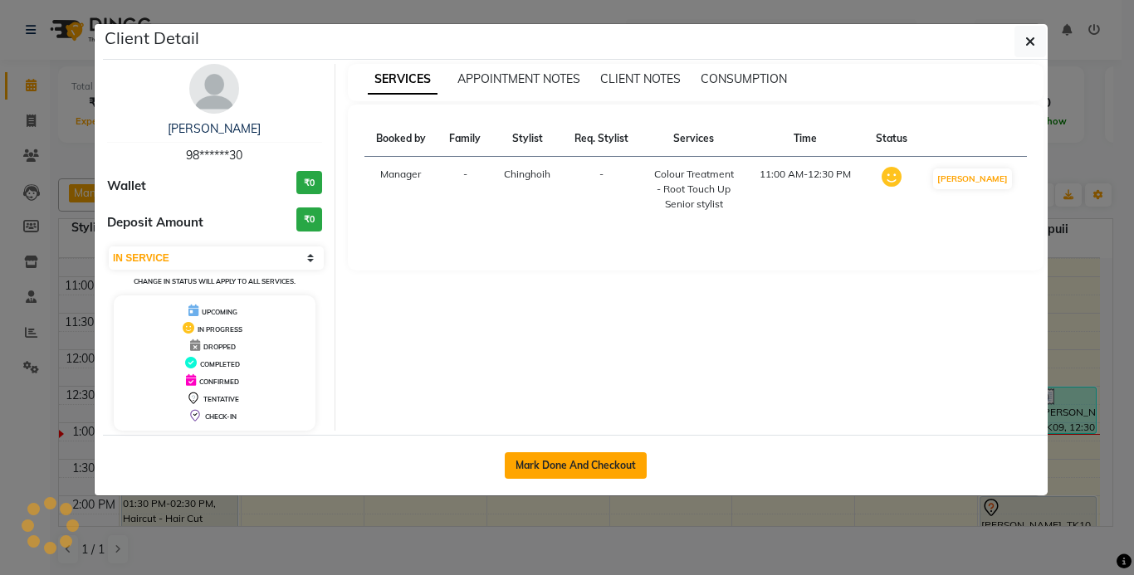
click at [567, 469] on button "Mark Done And Checkout" at bounding box center [576, 466] width 142 height 27
select select "7750"
select select "service"
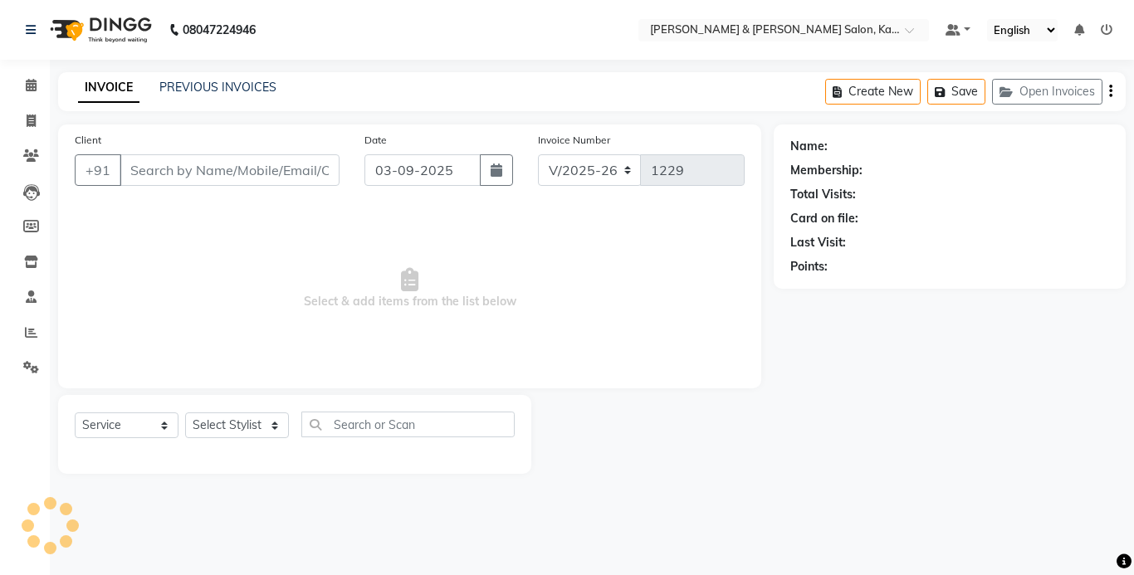
type input "98******30"
select select "77123"
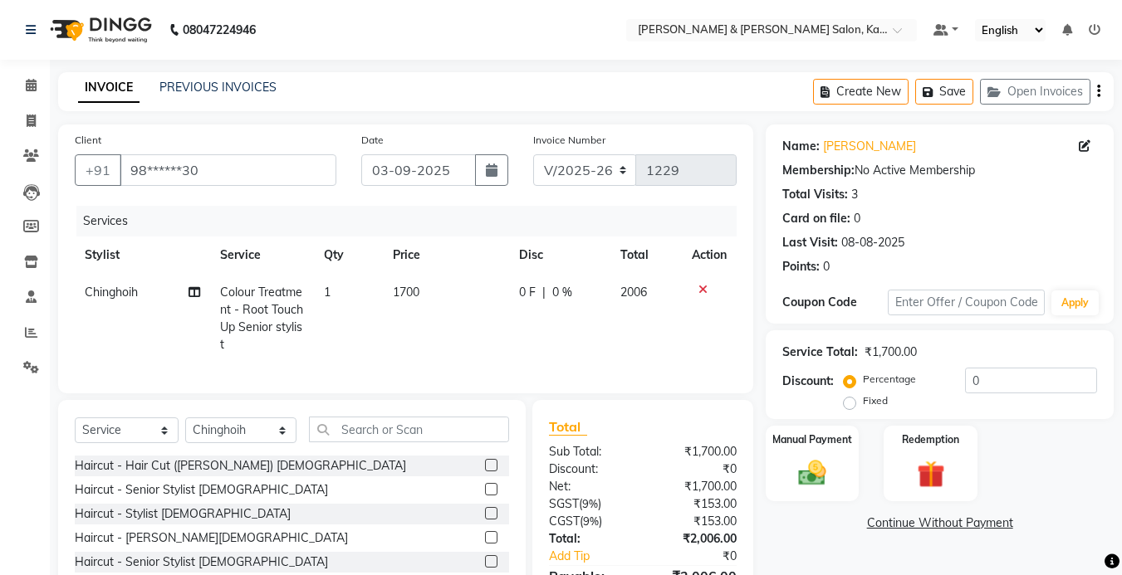
click at [698, 285] on icon at bounding box center [702, 290] width 9 height 12
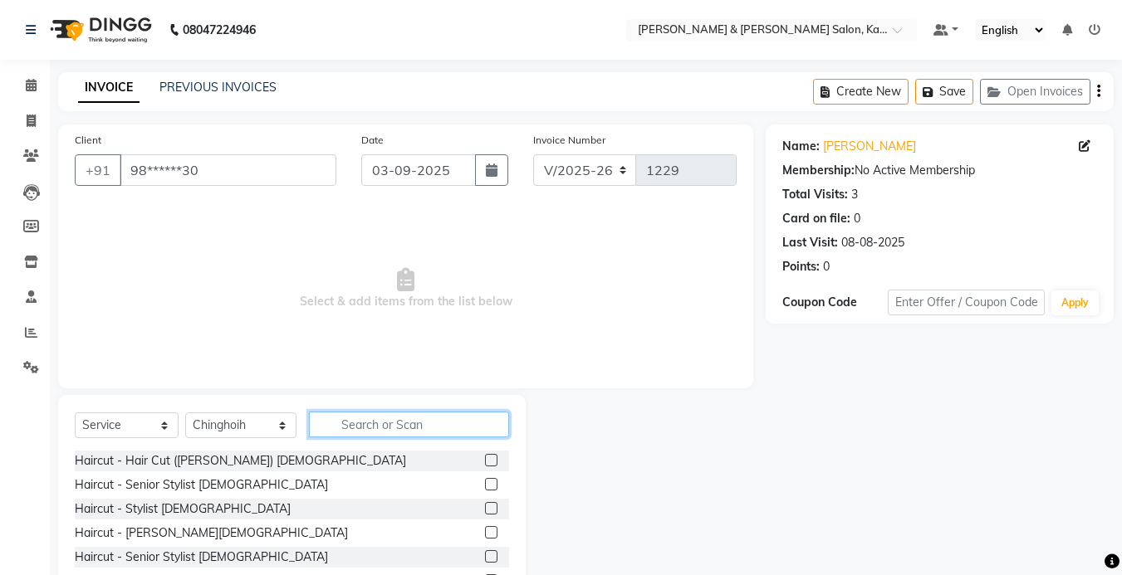
click at [355, 424] on input "text" at bounding box center [409, 425] width 200 height 26
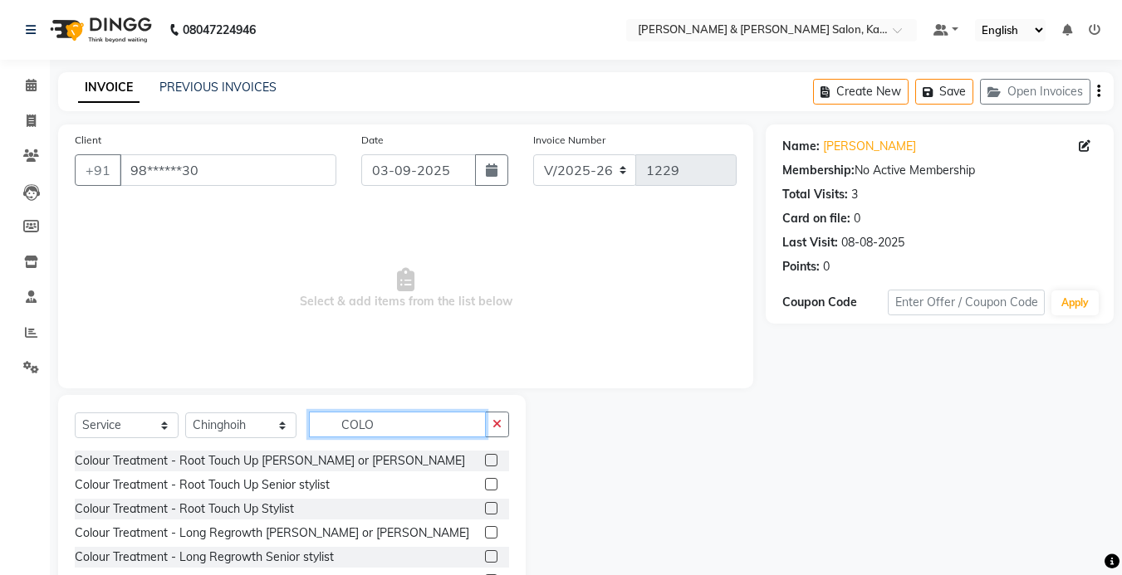
type input "COLO"
click at [485, 509] on label at bounding box center [491, 508] width 12 height 12
click at [485, 509] on input "checkbox" at bounding box center [490, 509] width 11 height 11
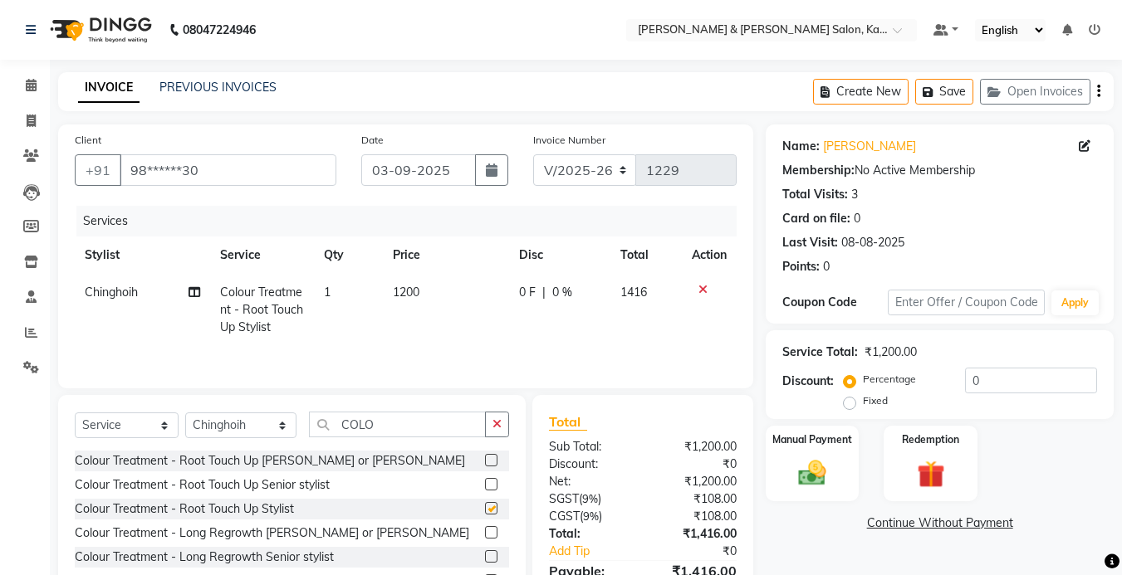
checkbox input "false"
click at [495, 420] on icon "button" at bounding box center [496, 425] width 9 height 12
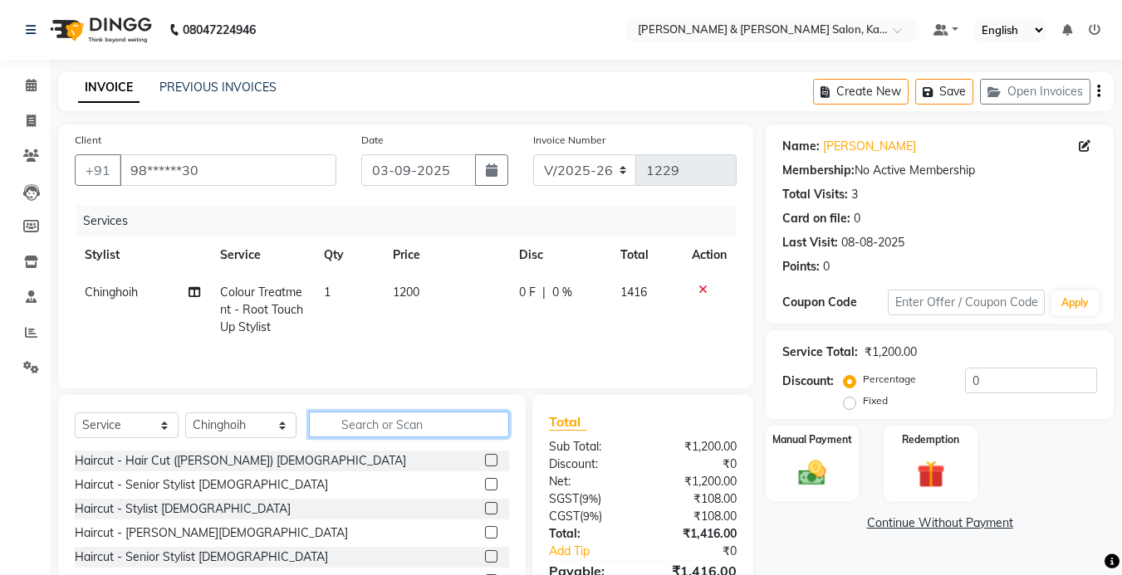
click at [402, 432] on input "text" at bounding box center [409, 425] width 200 height 26
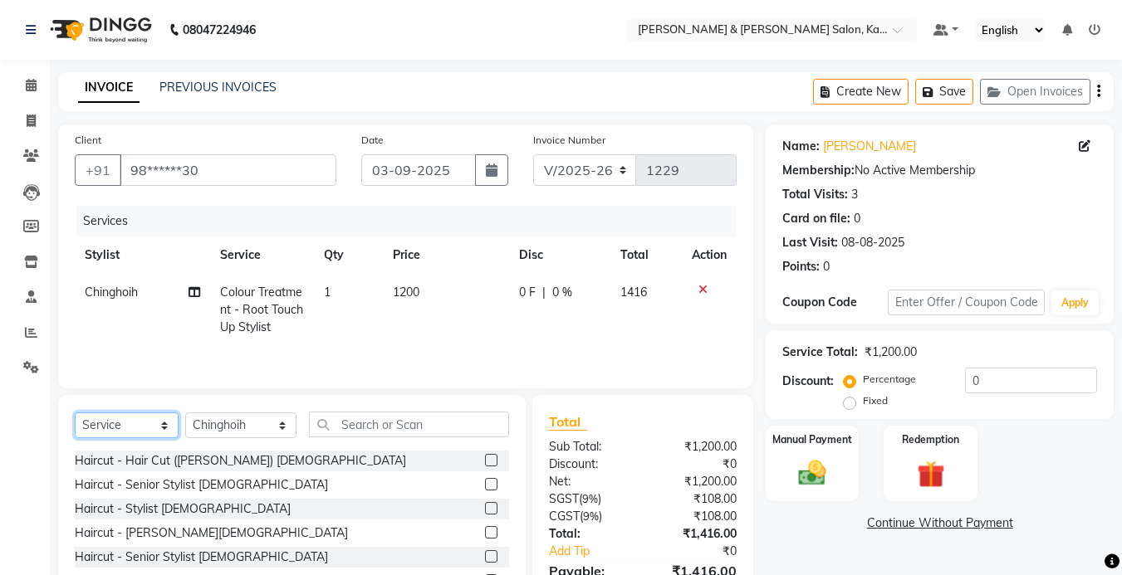
click at [137, 436] on select "Select Service Product Membership Package Voucher Prepaid Gift Card" at bounding box center [127, 426] width 104 height 26
select select "product"
click at [75, 413] on select "Select Service Product Membership Package Voucher Prepaid Gift Card" at bounding box center [127, 426] width 104 height 26
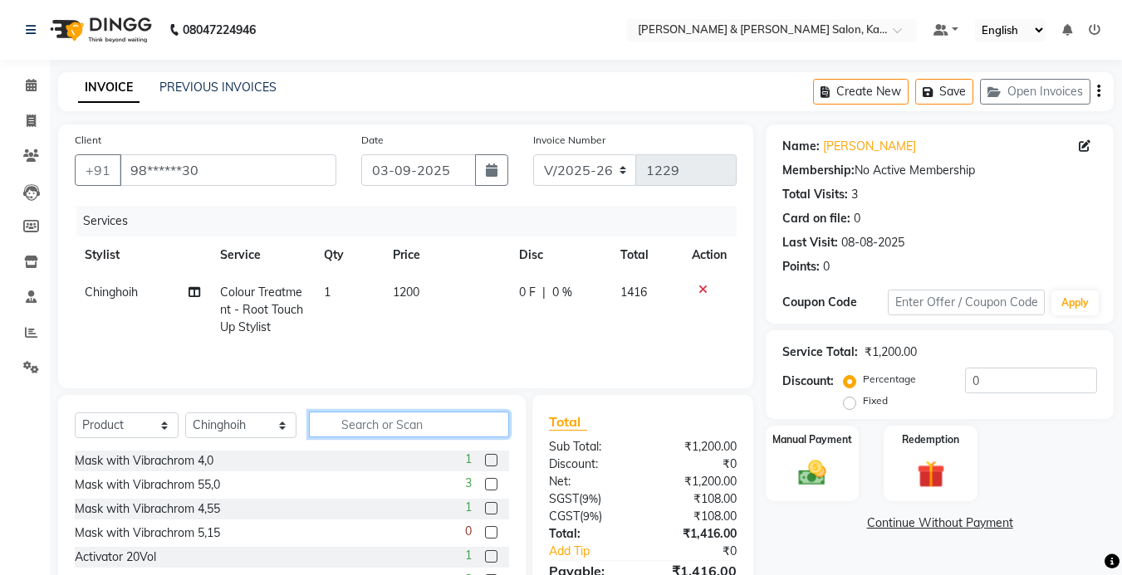
click at [350, 424] on input "text" at bounding box center [409, 425] width 200 height 26
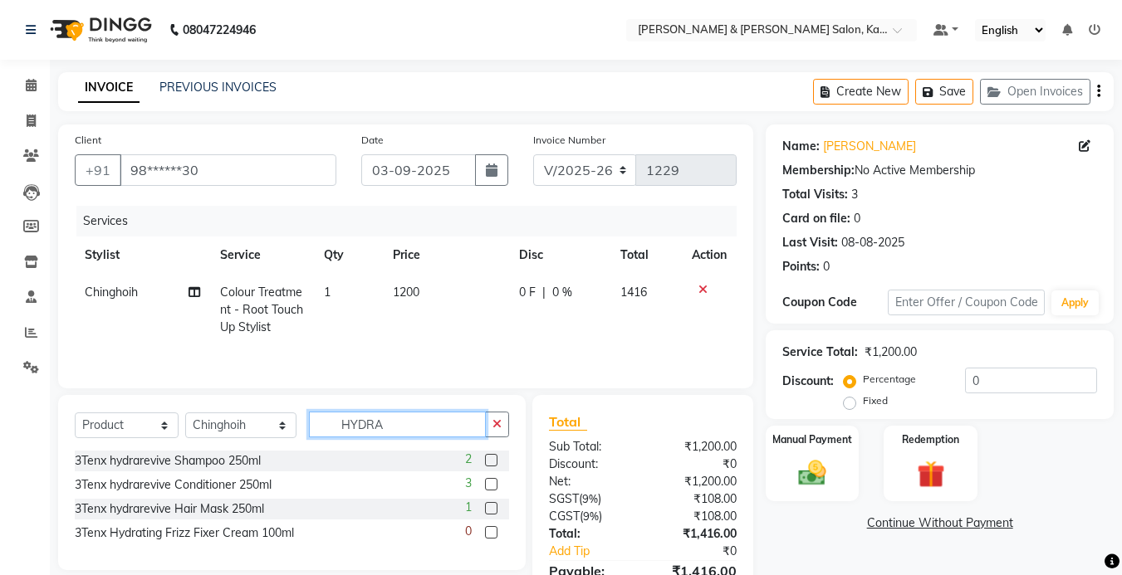
type input "HYDRA"
click at [493, 487] on label at bounding box center [491, 484] width 12 height 12
click at [493, 487] on input "checkbox" at bounding box center [490, 485] width 11 height 11
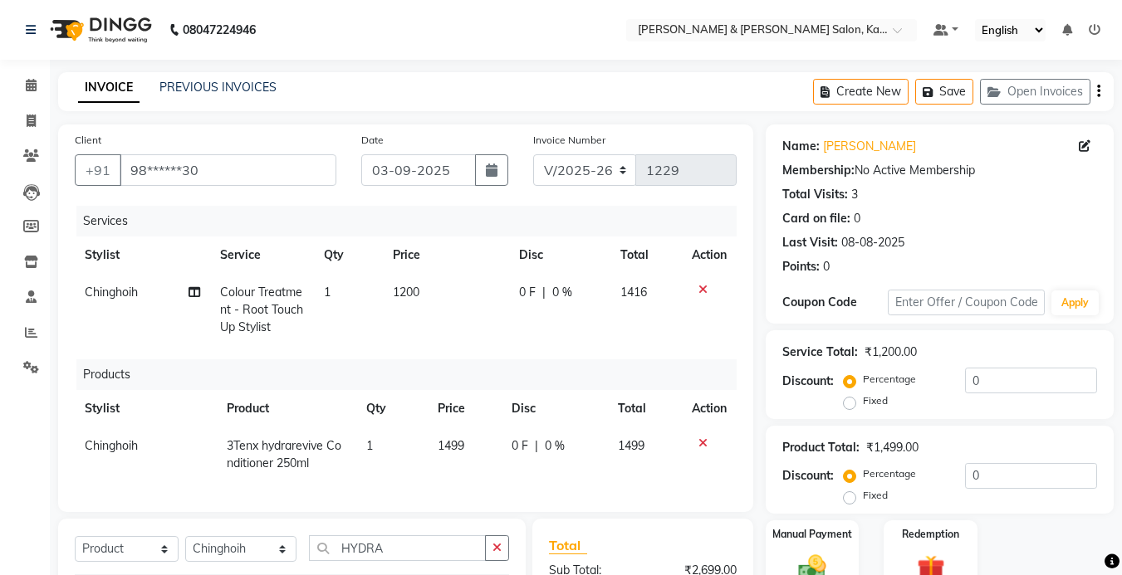
checkbox input "false"
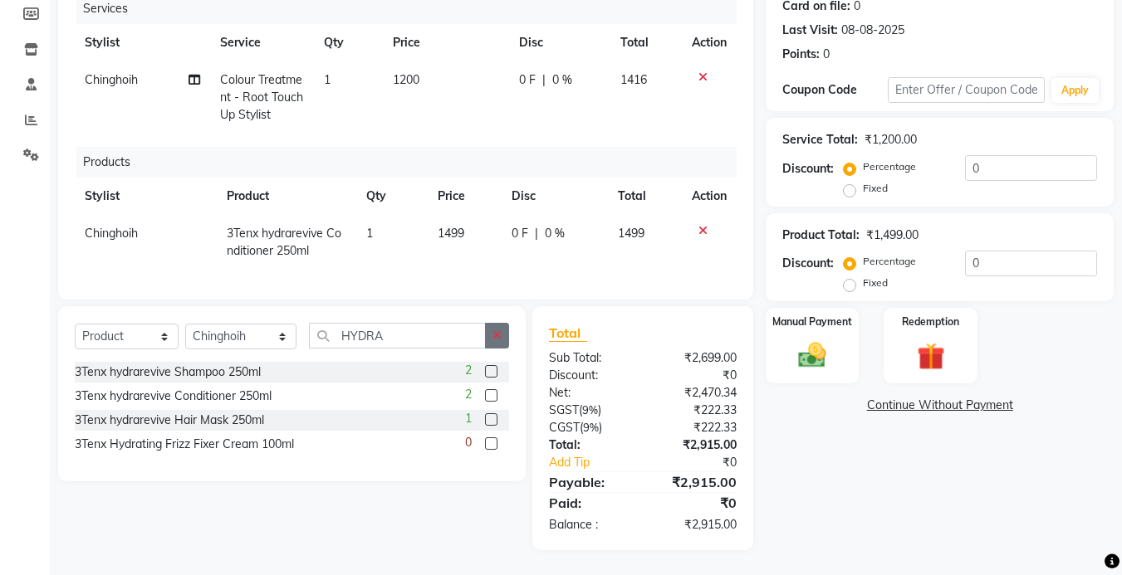
click at [507, 345] on button "button" at bounding box center [497, 336] width 24 height 26
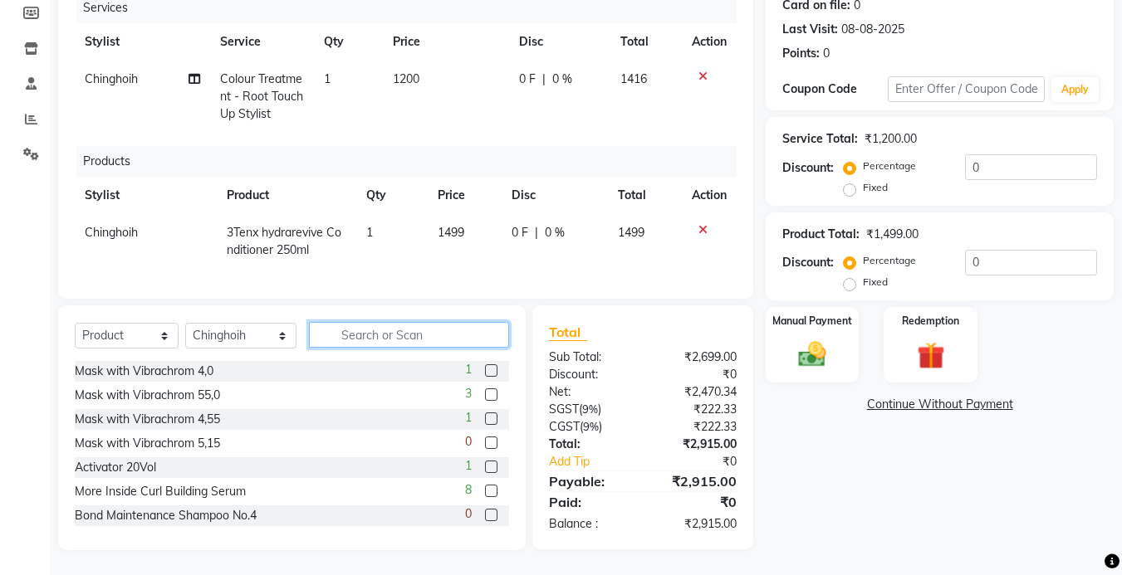
click at [394, 340] on input "text" at bounding box center [409, 335] width 200 height 26
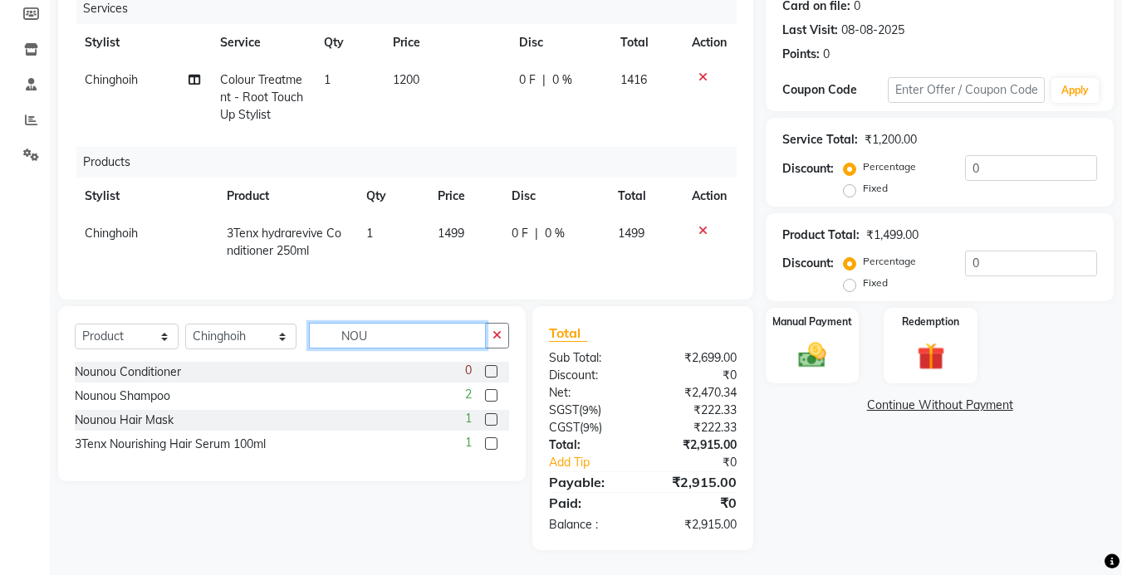
type input "NOU"
click at [487, 398] on label at bounding box center [491, 395] width 12 height 12
click at [487, 398] on input "checkbox" at bounding box center [490, 396] width 11 height 11
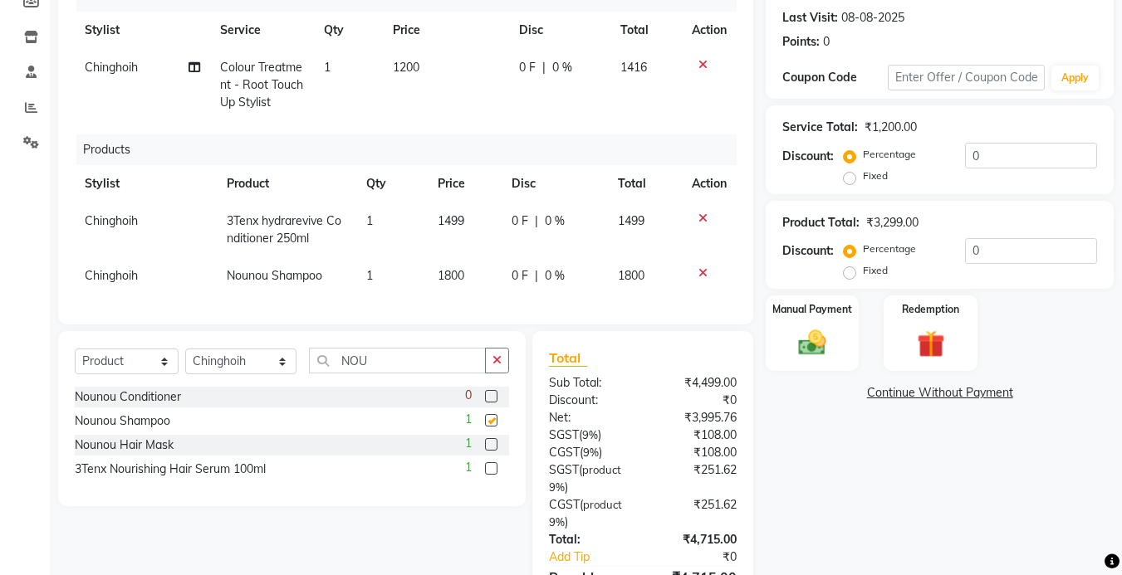
checkbox input "false"
click at [820, 355] on img at bounding box center [812, 343] width 47 height 33
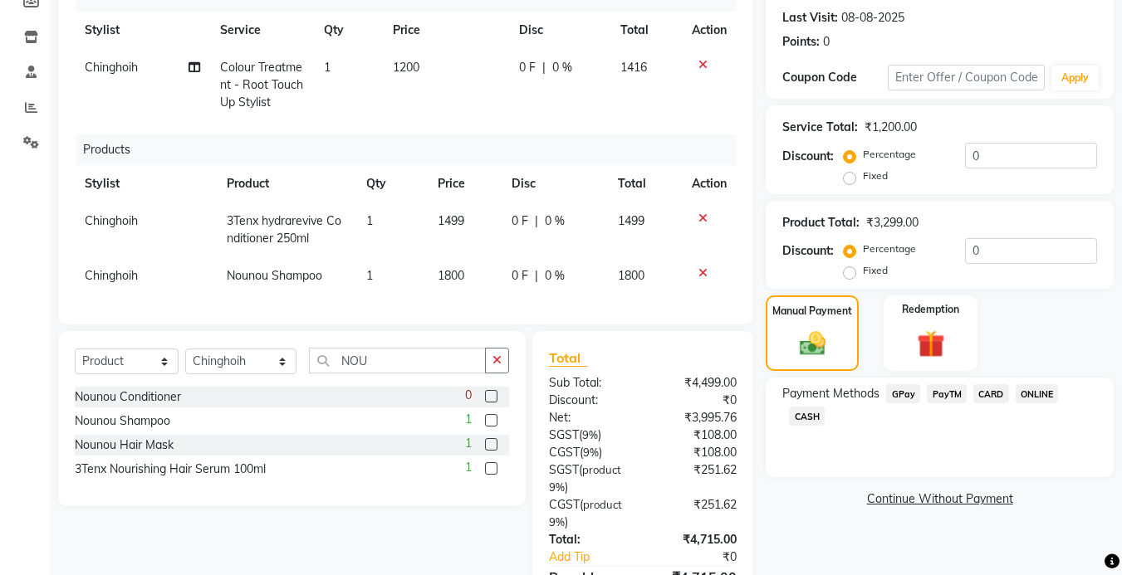
click at [904, 394] on span "GPay" at bounding box center [903, 393] width 34 height 19
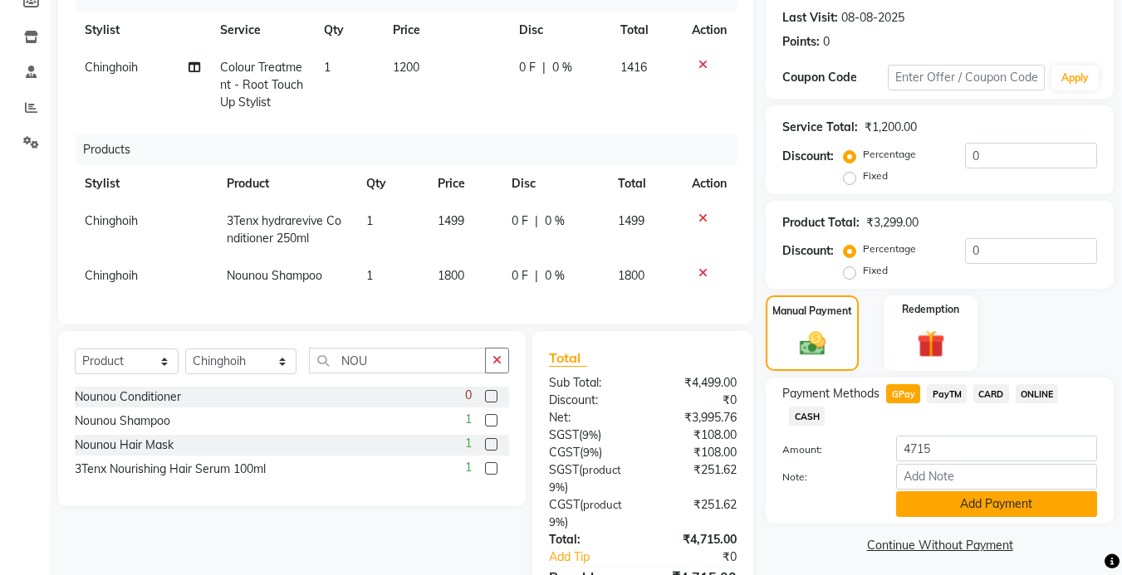
click at [982, 501] on button "Add Payment" at bounding box center [996, 505] width 201 height 26
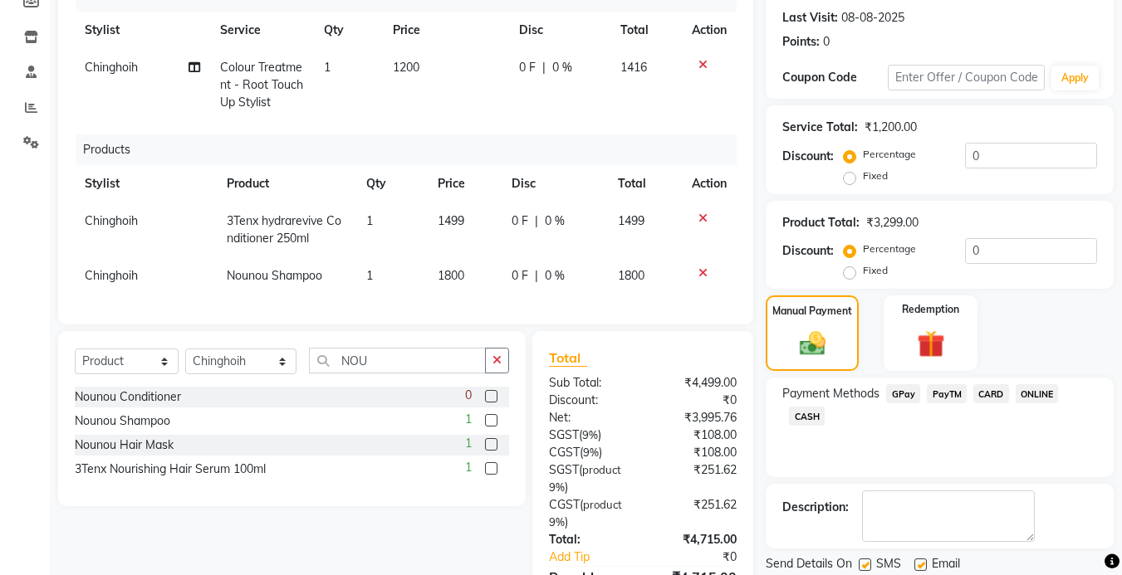
scroll to position [367, 0]
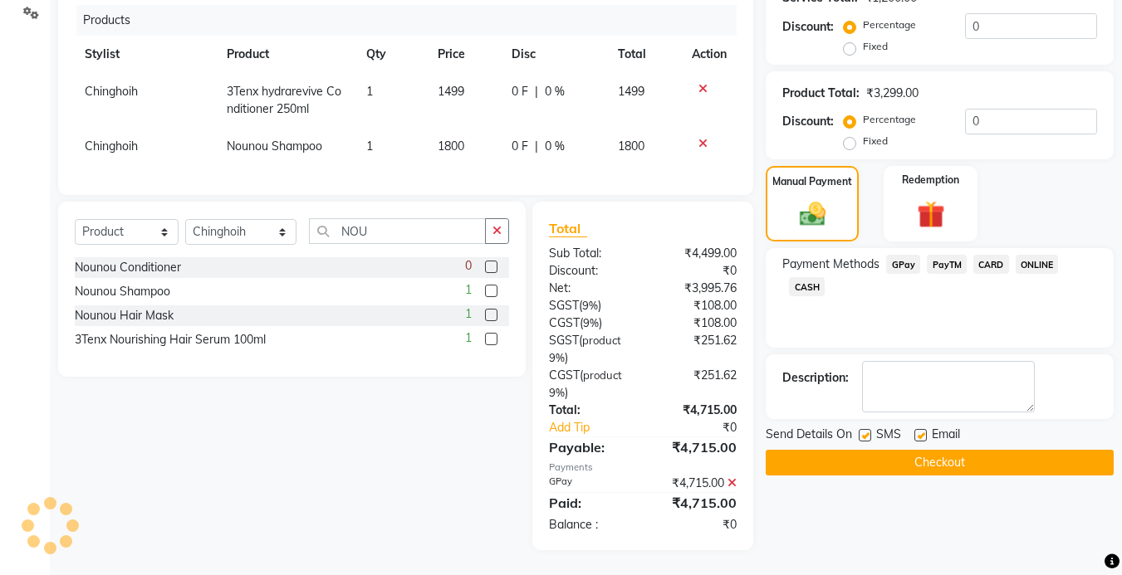
click at [823, 450] on button "Checkout" at bounding box center [940, 463] width 348 height 26
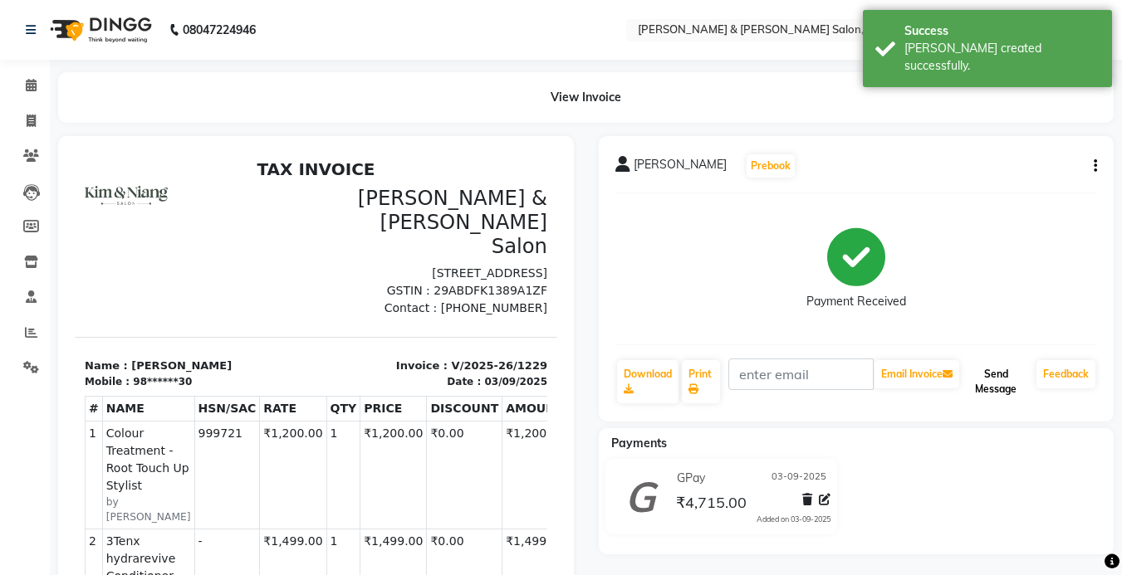
click at [1008, 381] on button "Send Message" at bounding box center [995, 381] width 67 height 43
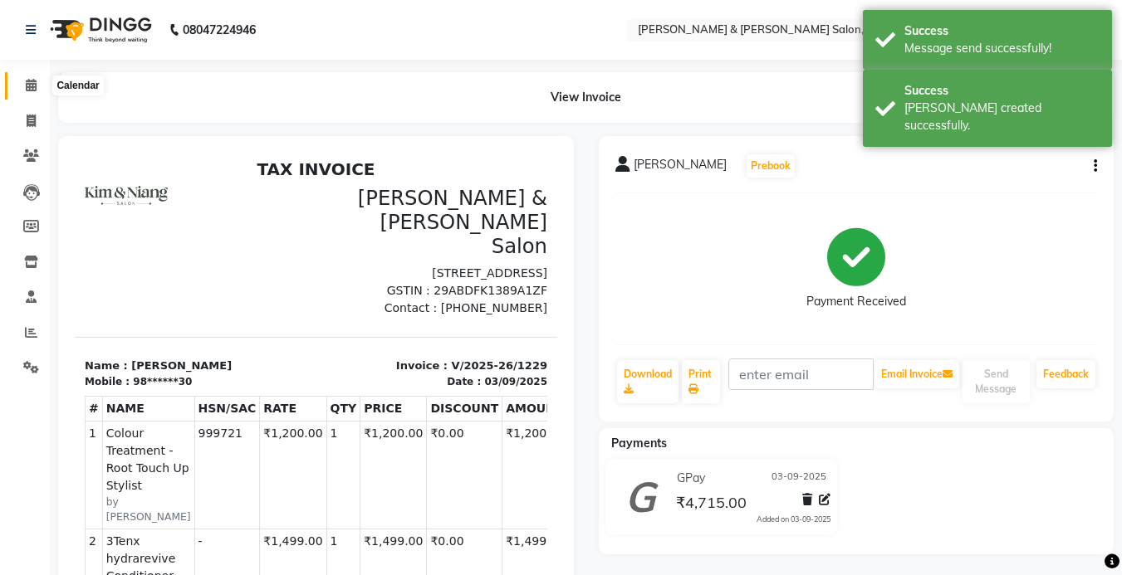
click at [19, 81] on span at bounding box center [31, 85] width 29 height 19
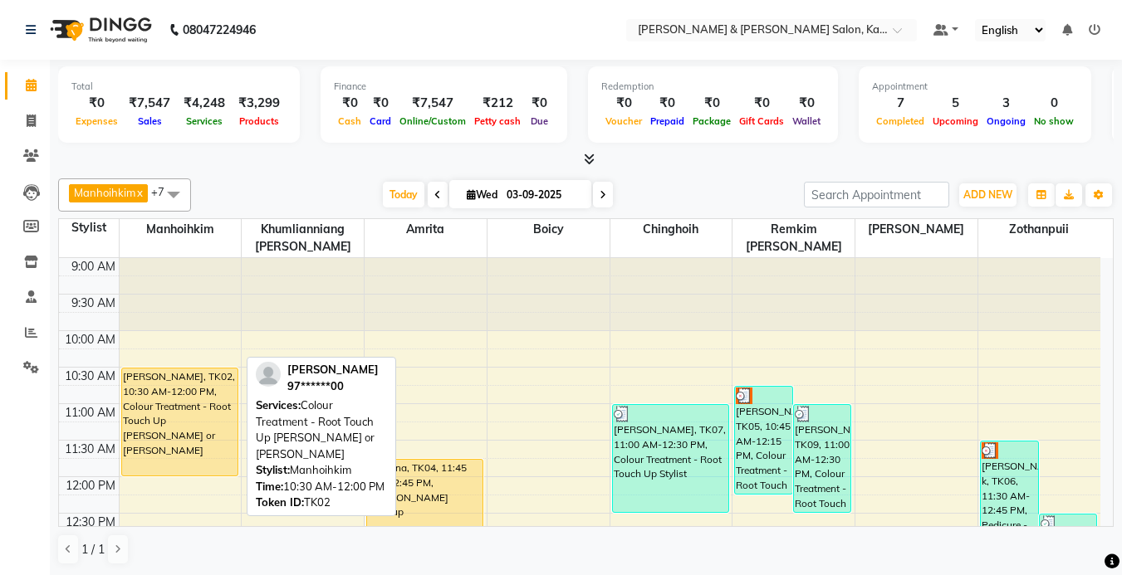
click at [122, 401] on div "[PERSON_NAME], TK02, 10:30 AM-12:00 PM, Colour Treatment - Root Touch Up [PERSO…" at bounding box center [179, 422] width 115 height 107
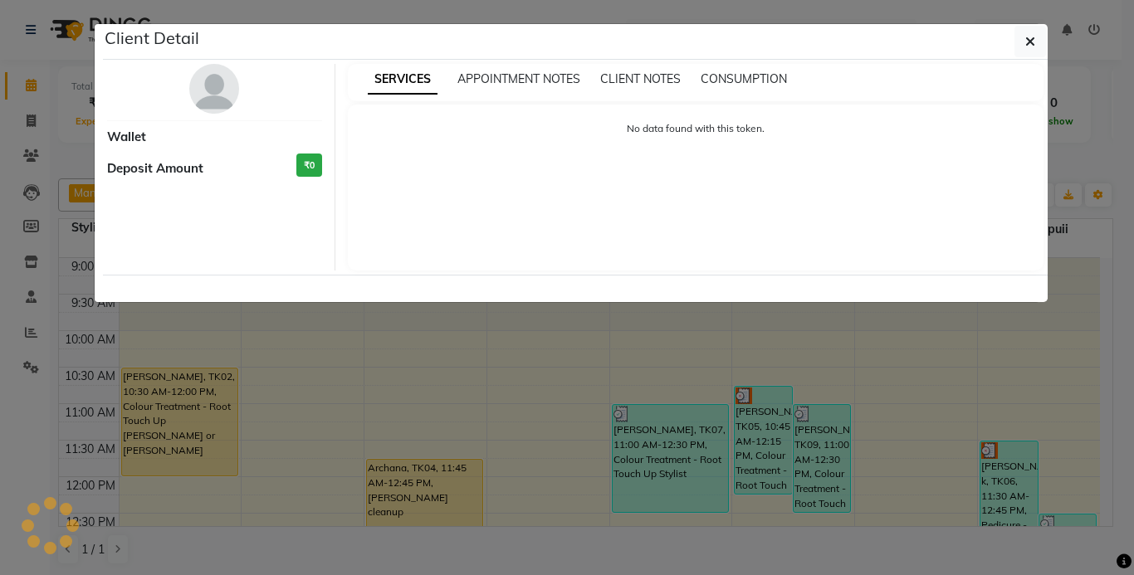
select select "1"
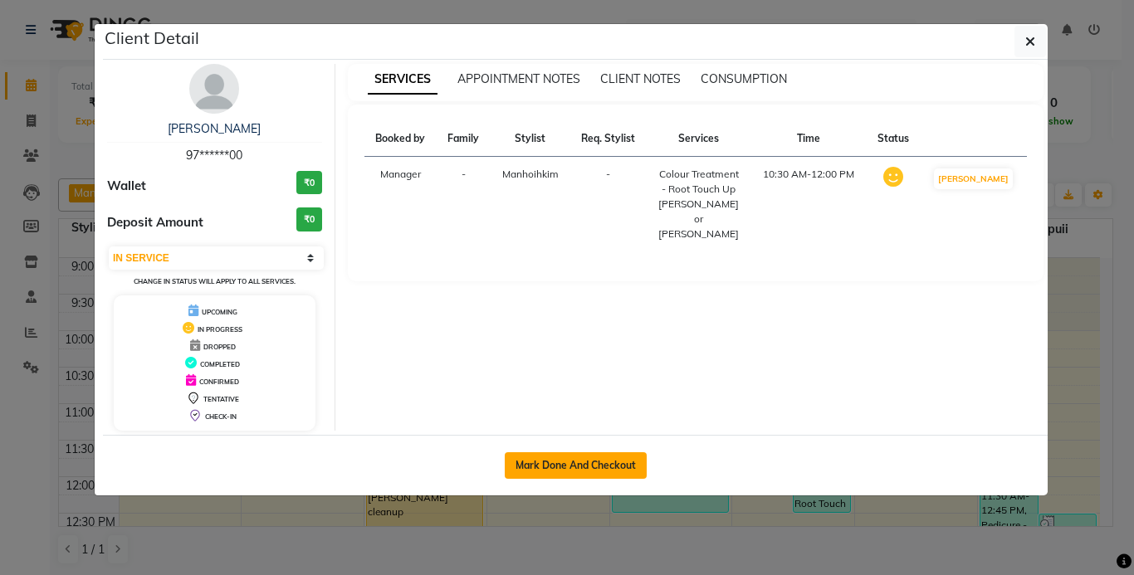
click at [584, 473] on button "Mark Done And Checkout" at bounding box center [576, 466] width 142 height 27
select select "7750"
select select "service"
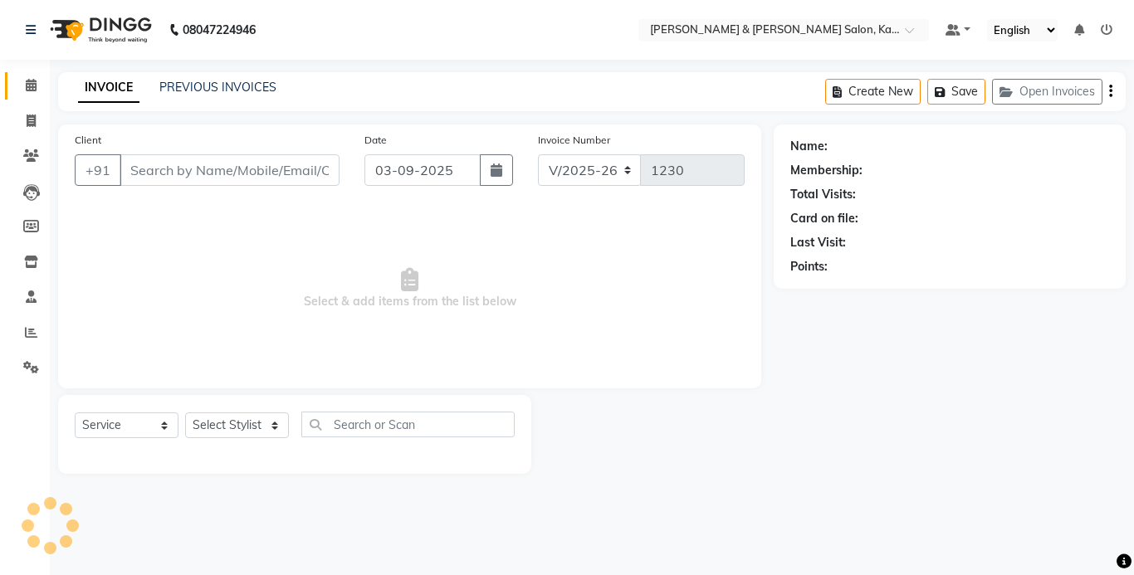
type input "97******00"
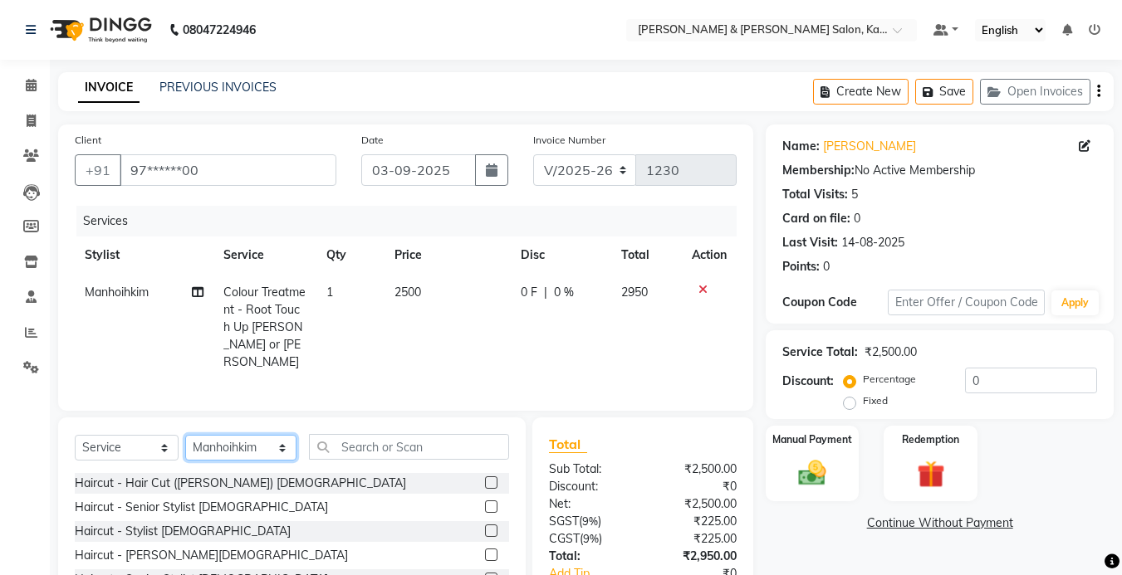
click at [204, 451] on select "Select Stylist Amrita [PERSON_NAME] Khumlianniang [PERSON_NAME] Manager Manhoih…" at bounding box center [240, 448] width 111 height 26
click at [185, 435] on select "Select Stylist Amrita [PERSON_NAME] Khumlianniang [PERSON_NAME] Manager Manhoih…" at bounding box center [240, 448] width 111 height 26
click at [242, 448] on select "Select Stylist Amrita [PERSON_NAME] Khumlianniang [PERSON_NAME] Manager Manhoih…" at bounding box center [240, 448] width 111 height 26
select select "83049"
click at [185, 435] on select "Select Stylist Amrita [PERSON_NAME] Khumlianniang [PERSON_NAME] Manager Manhoih…" at bounding box center [240, 448] width 111 height 26
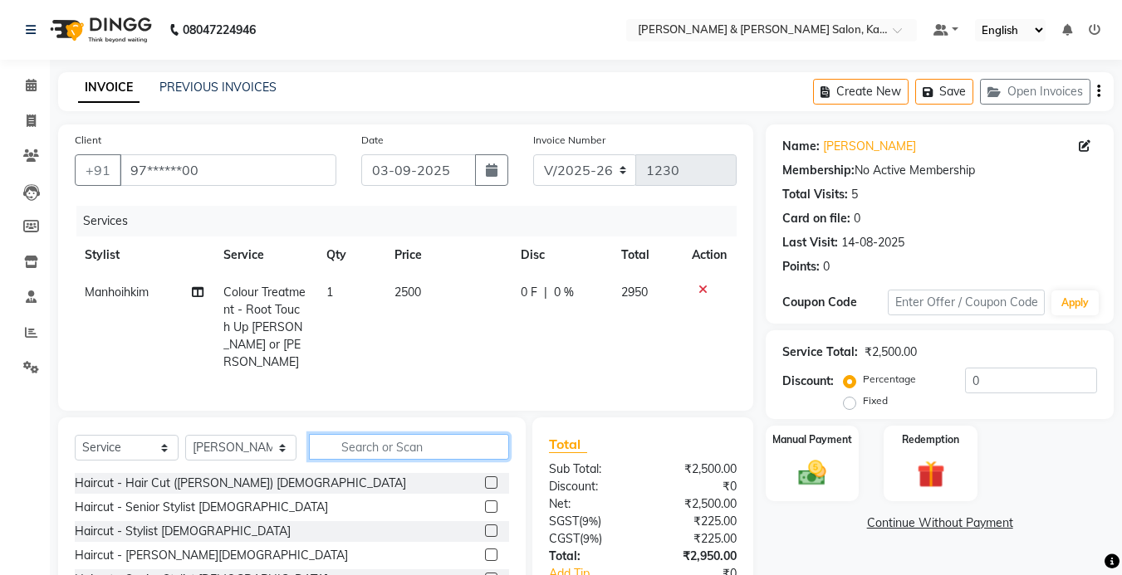
click at [376, 442] on input "text" at bounding box center [409, 447] width 200 height 26
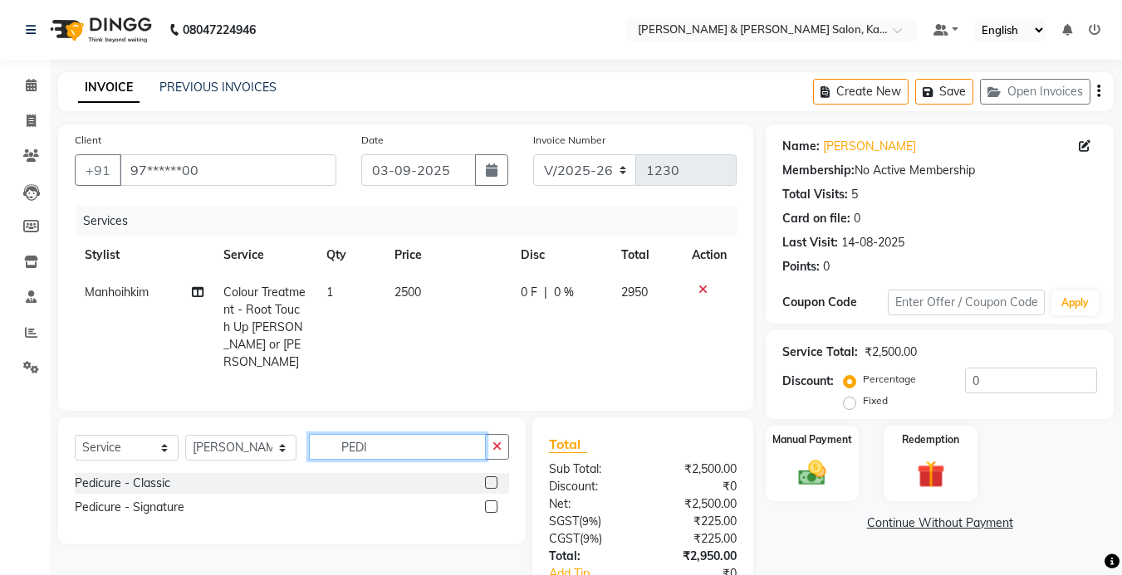
type input "PEDI"
click at [492, 478] on label at bounding box center [491, 483] width 12 height 12
click at [492, 478] on input "checkbox" at bounding box center [490, 483] width 11 height 11
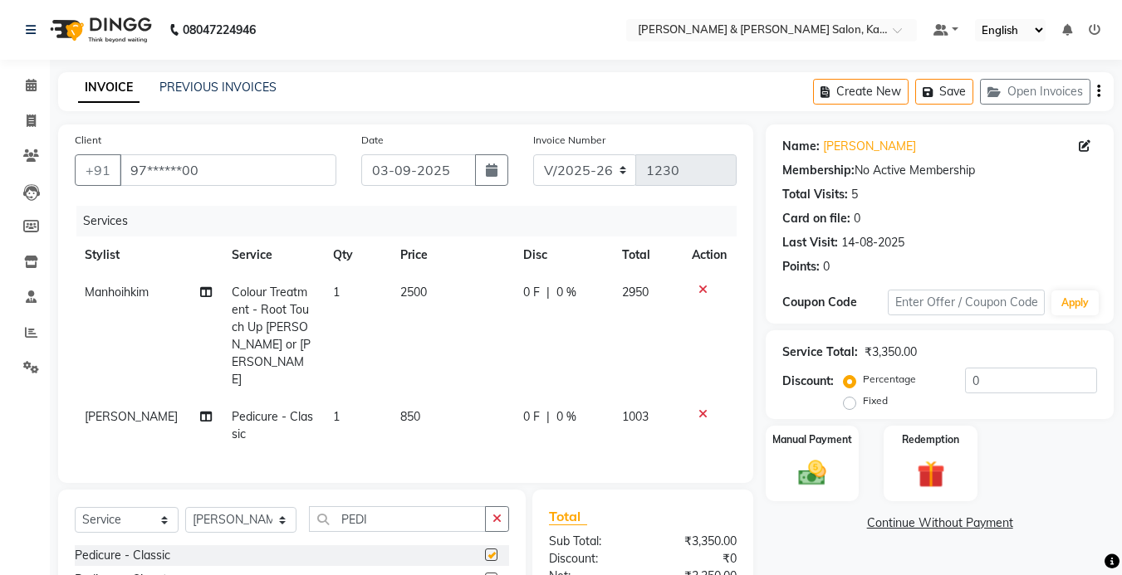
checkbox input "false"
click at [494, 490] on div "Select Service Product Membership Package Voucher Prepaid Gift Card Select Styl…" at bounding box center [292, 553] width 468 height 127
click at [494, 513] on icon "button" at bounding box center [496, 519] width 9 height 12
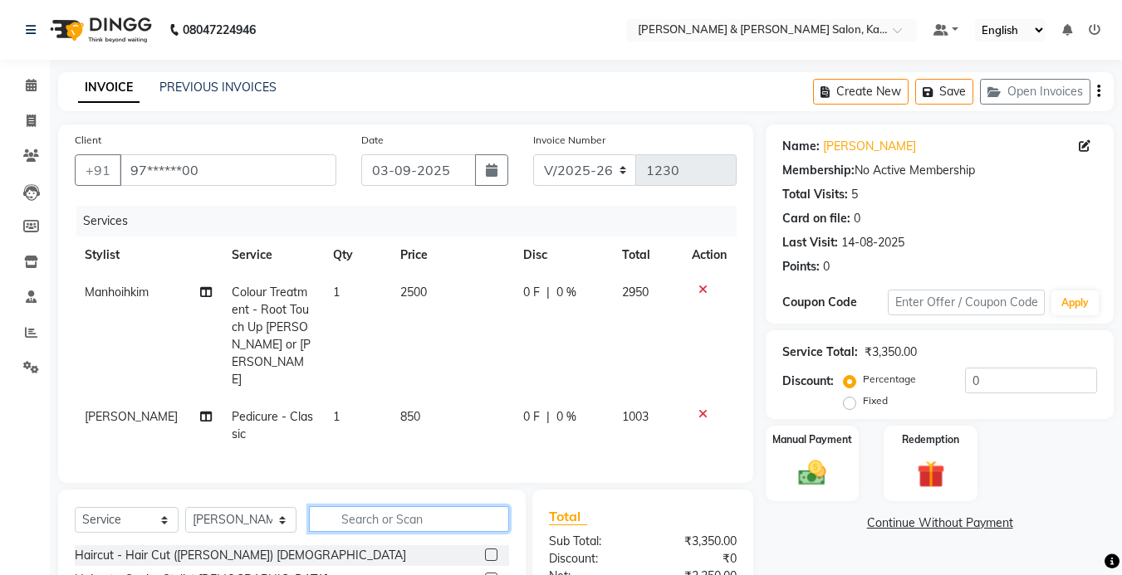
click at [389, 507] on input "text" at bounding box center [409, 520] width 200 height 26
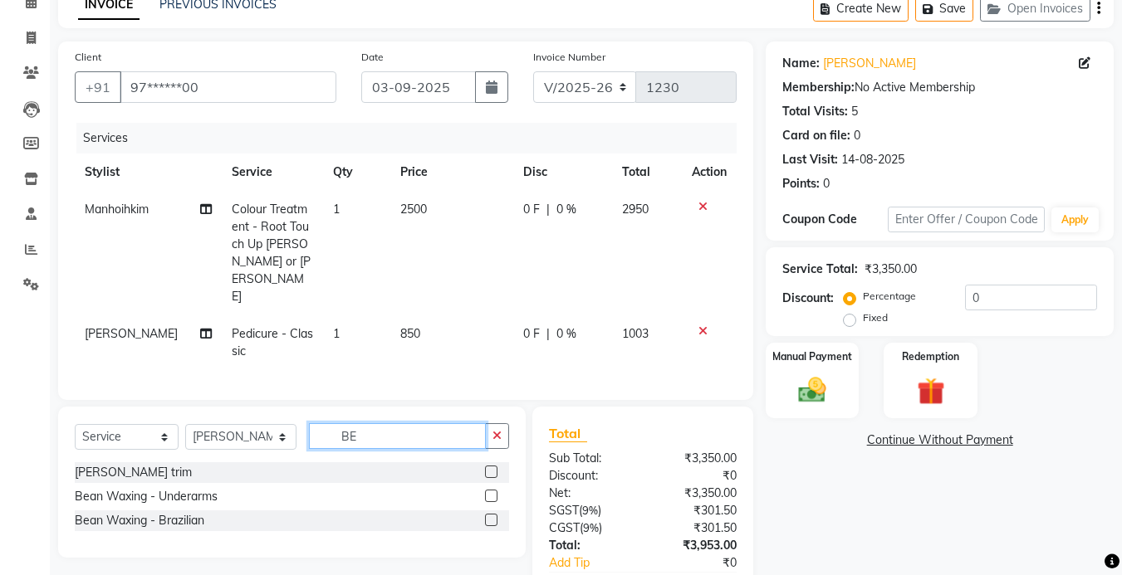
type input "BE"
click at [491, 490] on label at bounding box center [491, 496] width 12 height 12
click at [491, 492] on input "checkbox" at bounding box center [490, 497] width 11 height 11
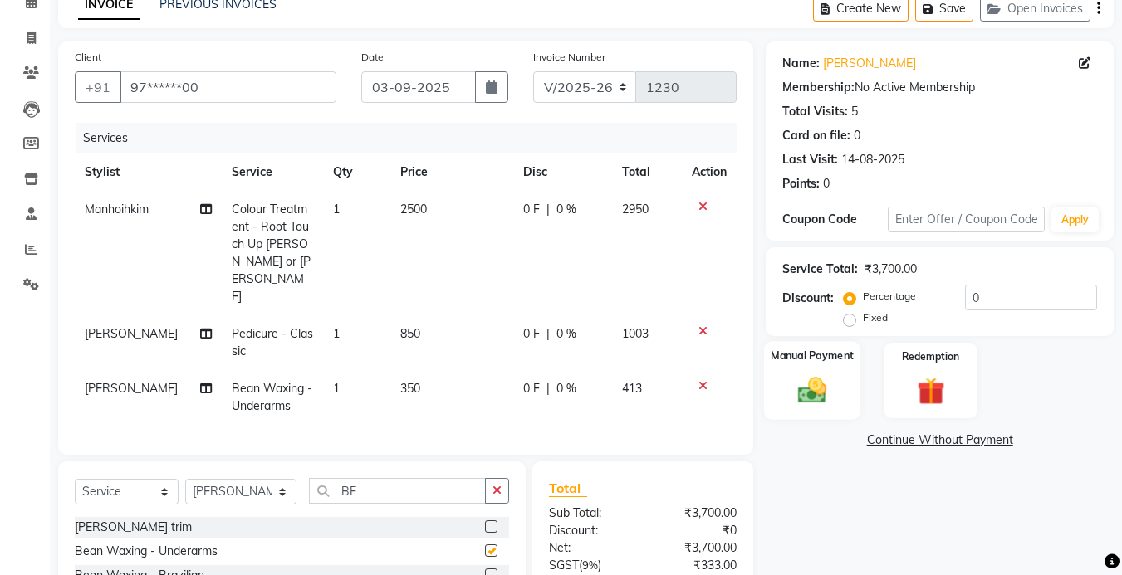
checkbox input "false"
click at [821, 389] on img at bounding box center [812, 390] width 47 height 33
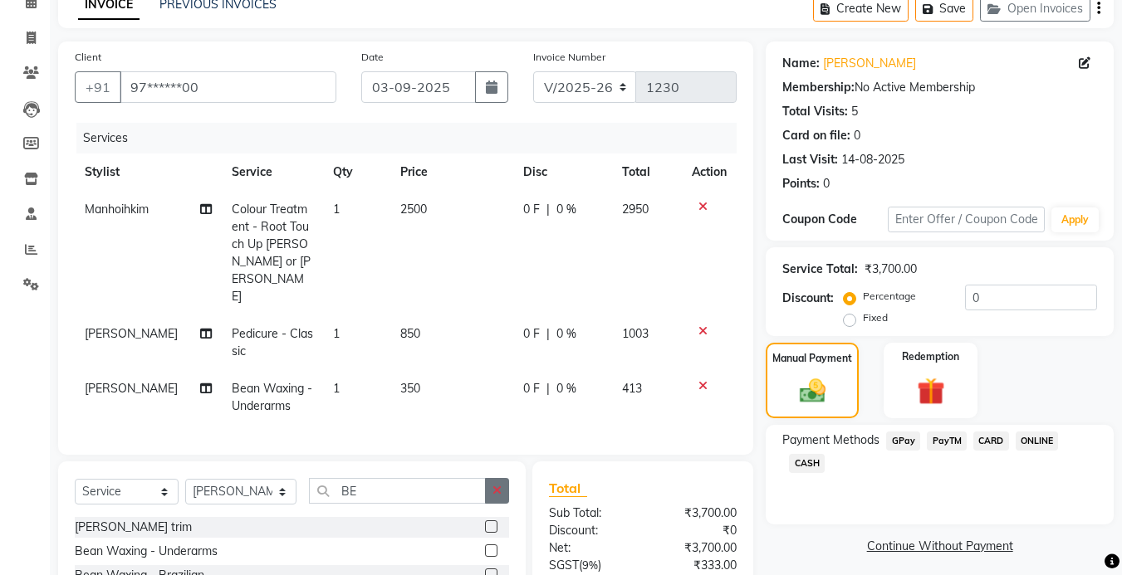
click at [501, 485] on icon "button" at bounding box center [496, 491] width 9 height 12
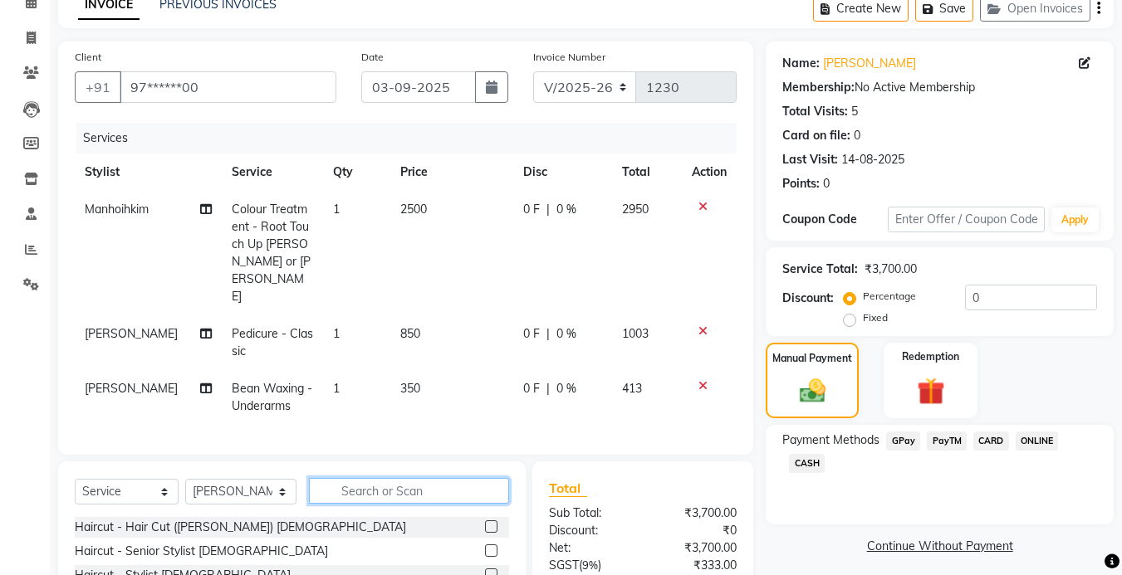
scroll to position [217, 0]
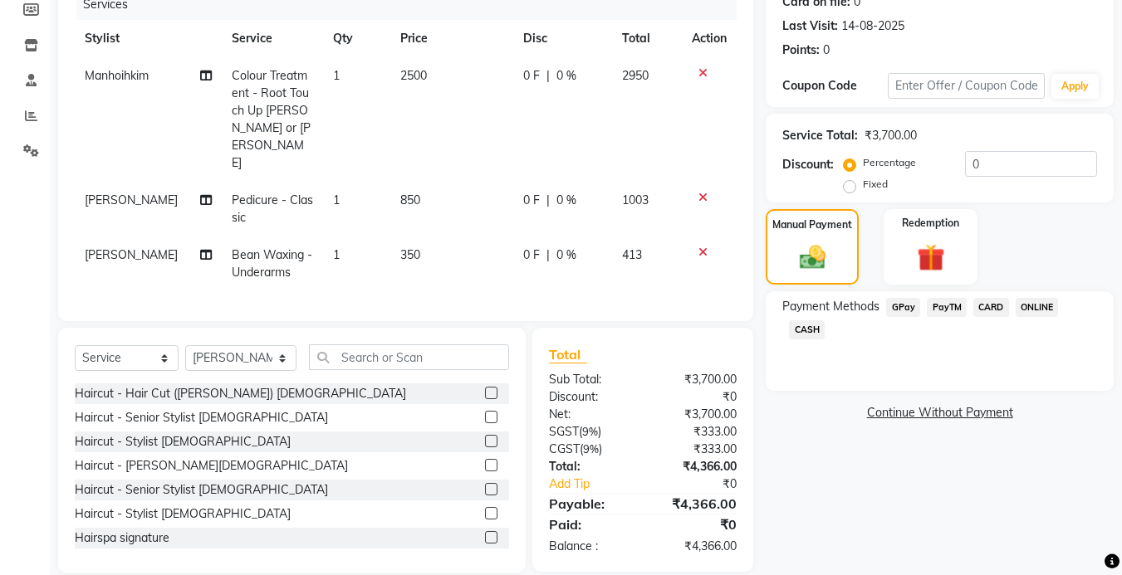
click at [954, 306] on span "PayTM" at bounding box center [947, 307] width 40 height 19
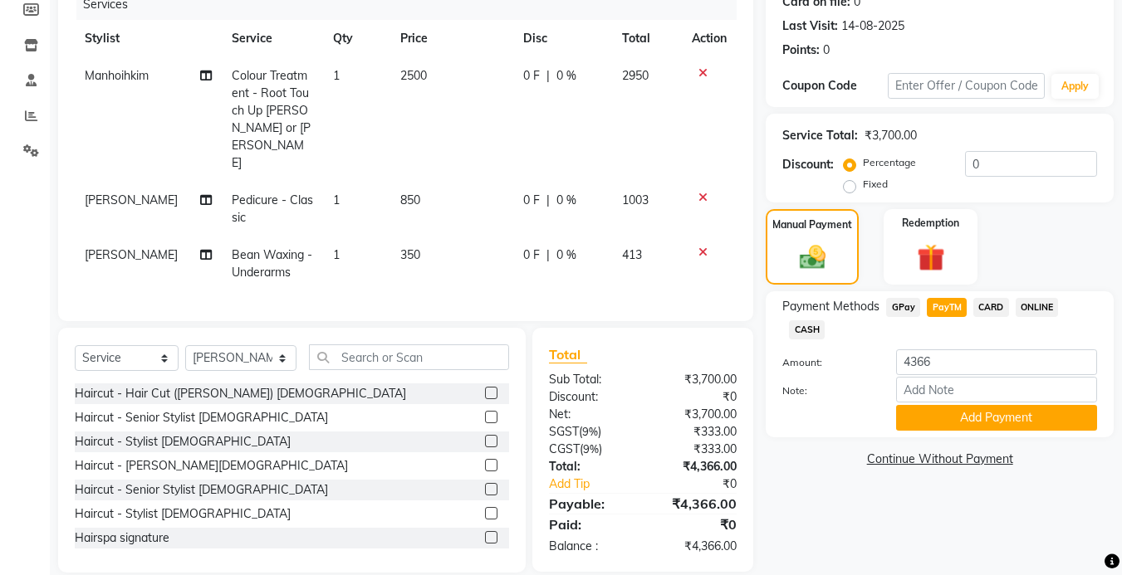
click at [890, 306] on span "GPay" at bounding box center [903, 307] width 34 height 19
click at [933, 311] on span "PayTM" at bounding box center [947, 307] width 40 height 19
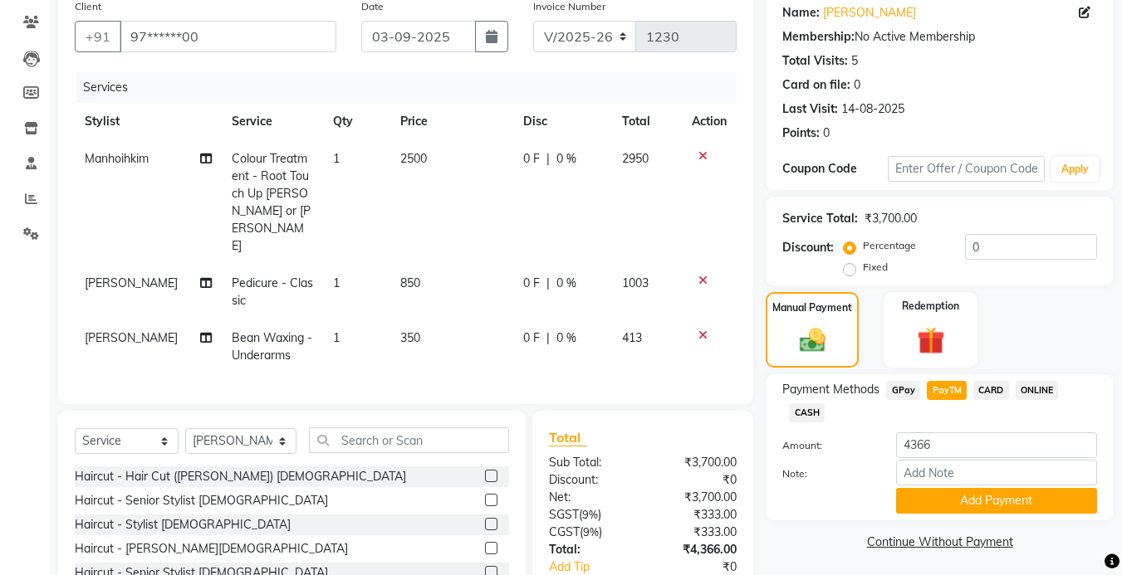
scroll to position [0, 0]
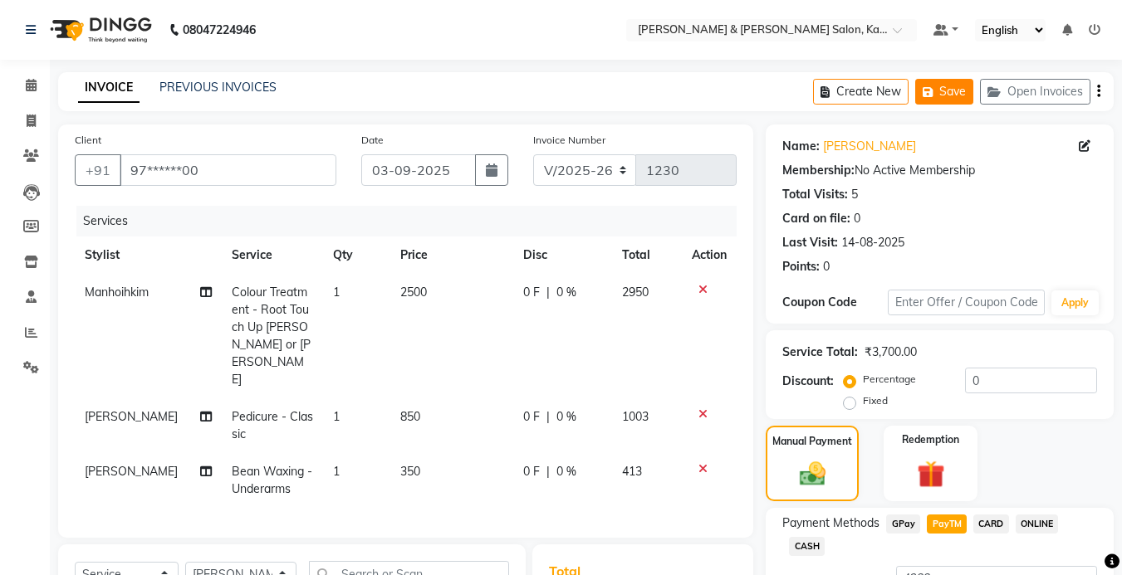
click at [953, 96] on button "Save" at bounding box center [944, 92] width 58 height 26
click at [951, 94] on button "Save" at bounding box center [944, 92] width 58 height 26
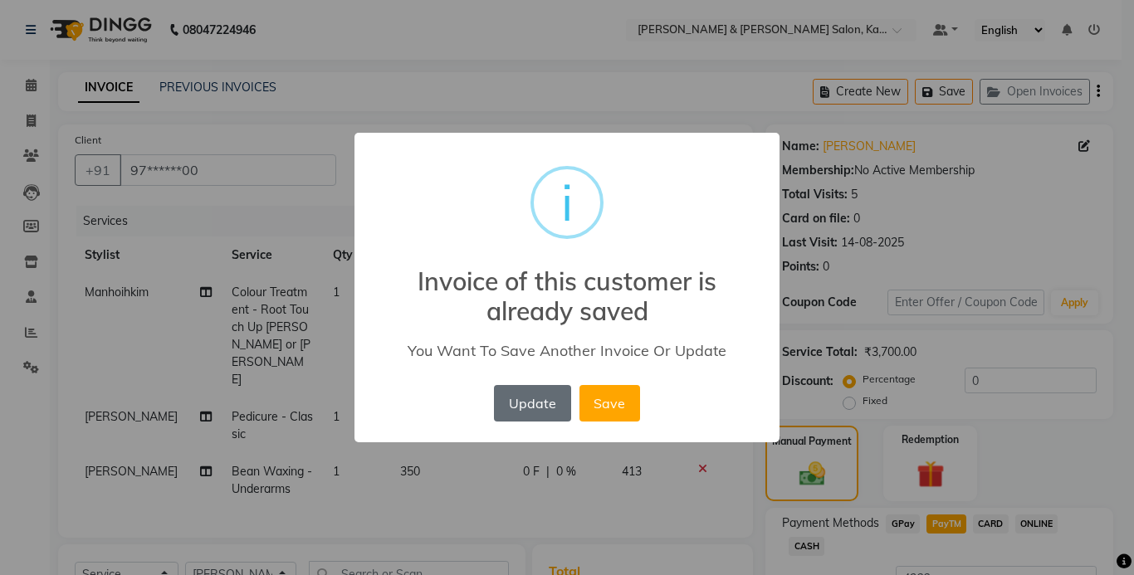
click at [549, 414] on button "Update" at bounding box center [532, 403] width 76 height 37
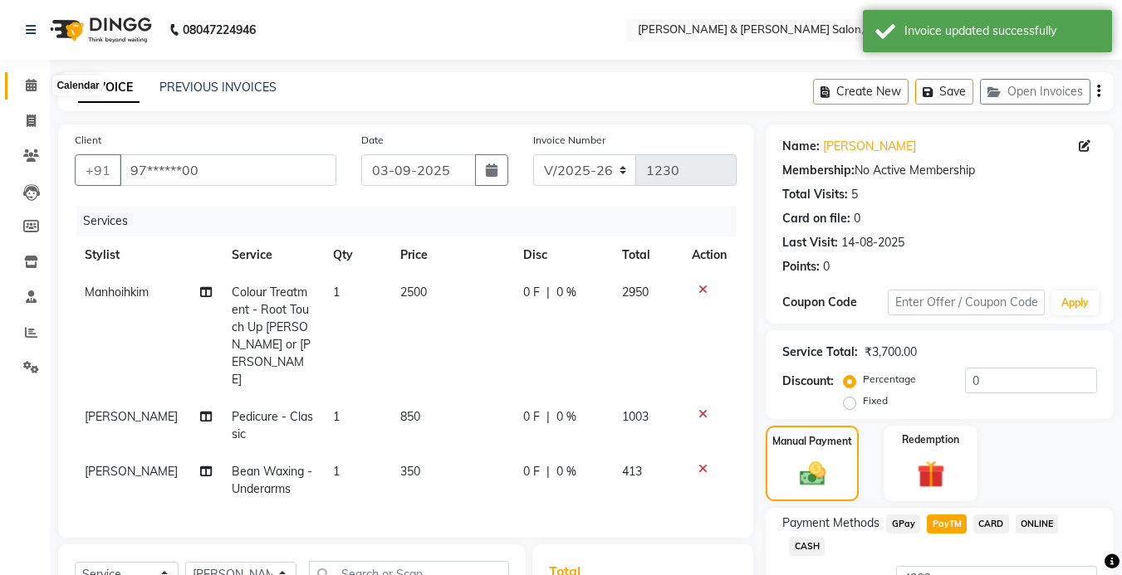
click at [41, 85] on span at bounding box center [31, 85] width 29 height 19
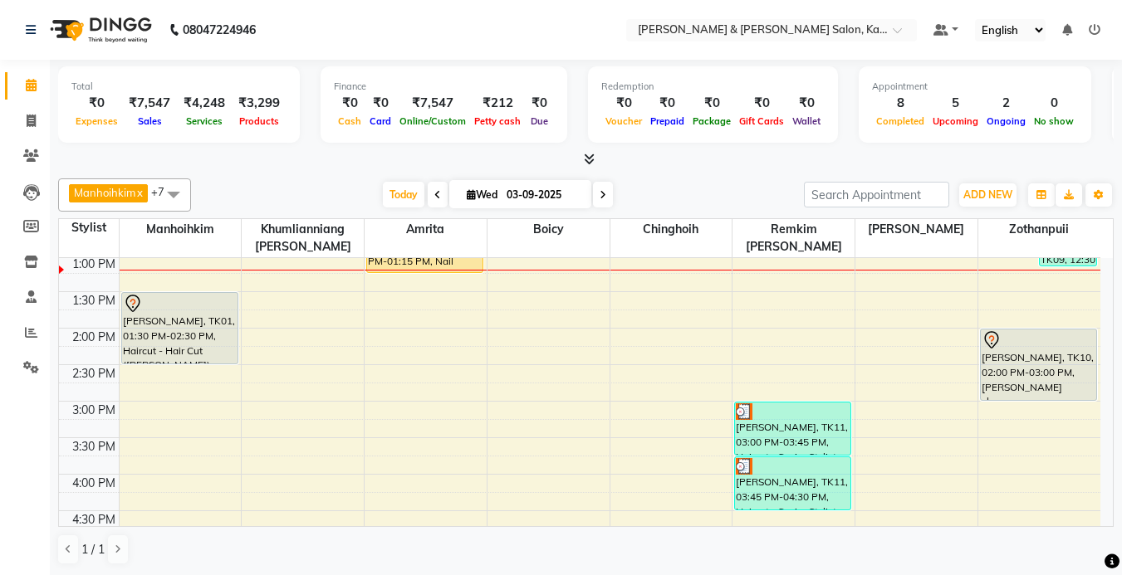
scroll to position [332, 0]
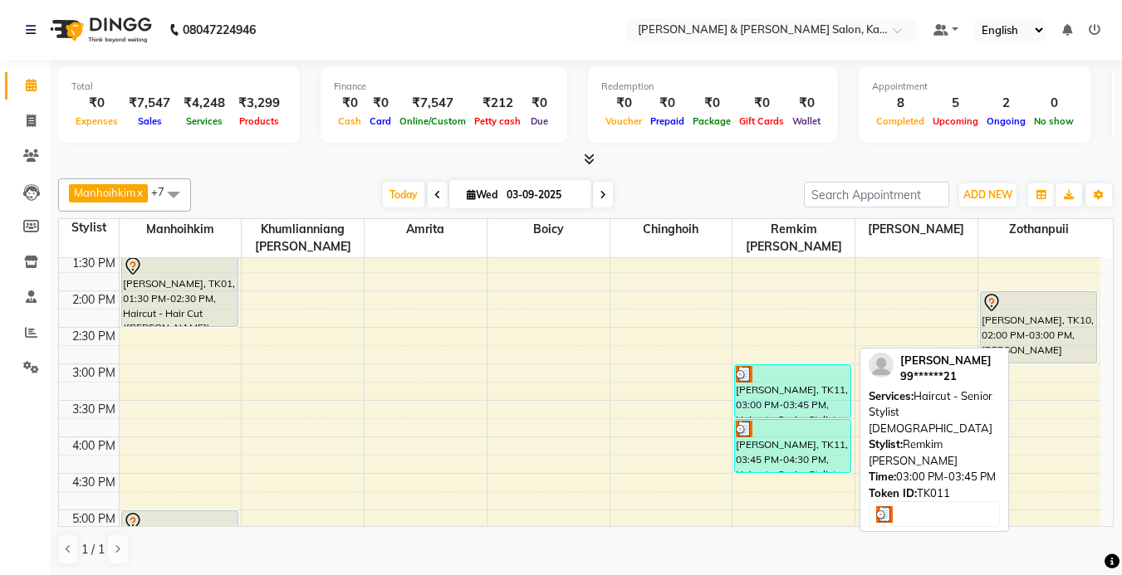
click at [773, 399] on div "Bhargav, TK11, 03:00 PM-03:45 PM, Haircut - Senior Stylist Female" at bounding box center [792, 391] width 115 height 52
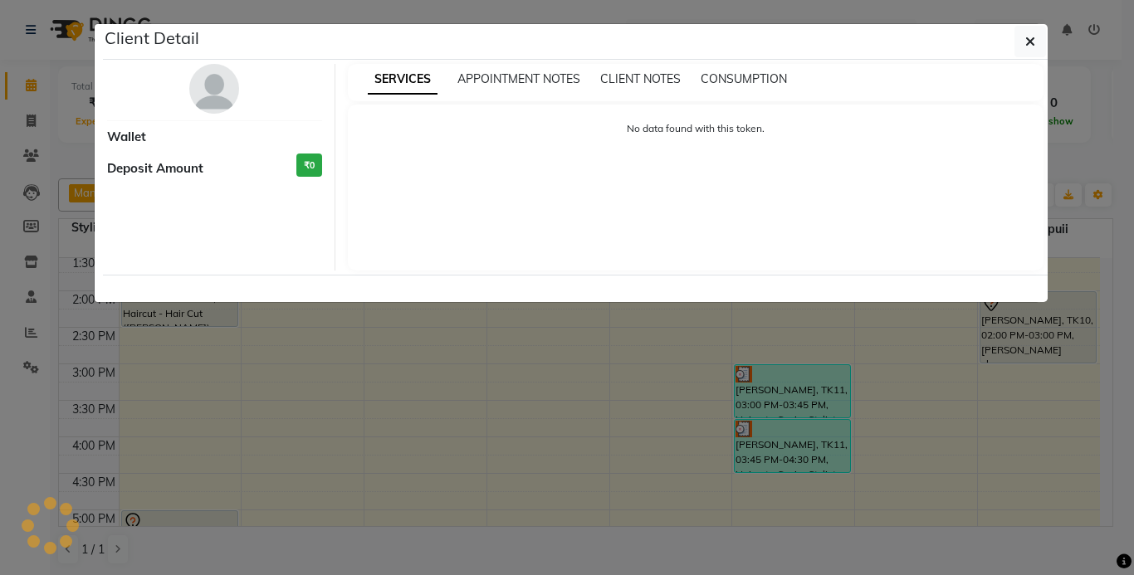
select select "3"
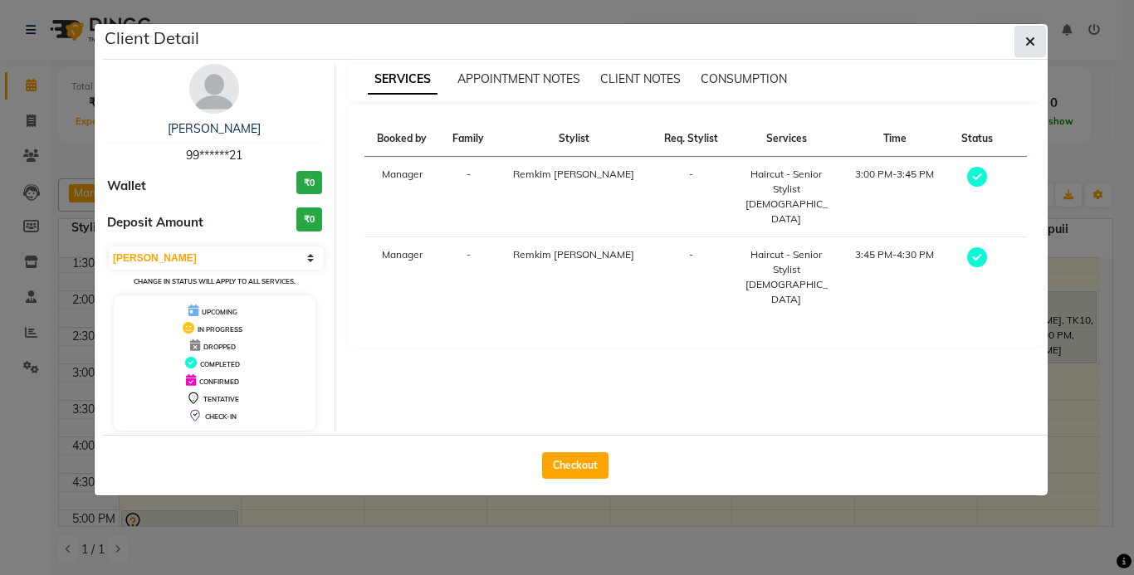
click at [1034, 40] on icon "button" at bounding box center [1031, 41] width 10 height 13
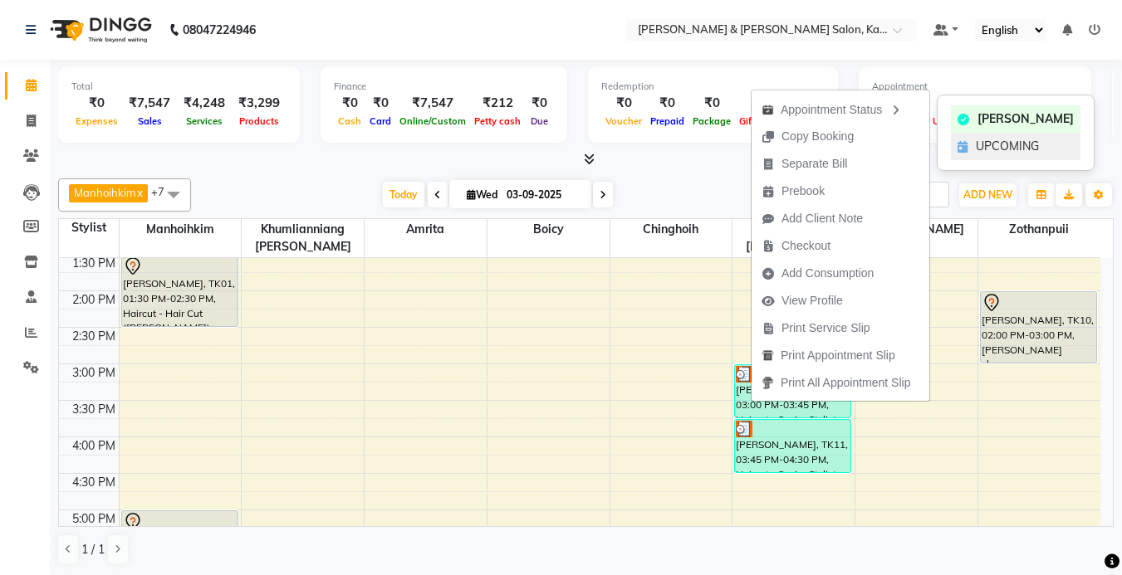
click at [976, 146] on span "UPCOMING" at bounding box center [1007, 146] width 63 height 17
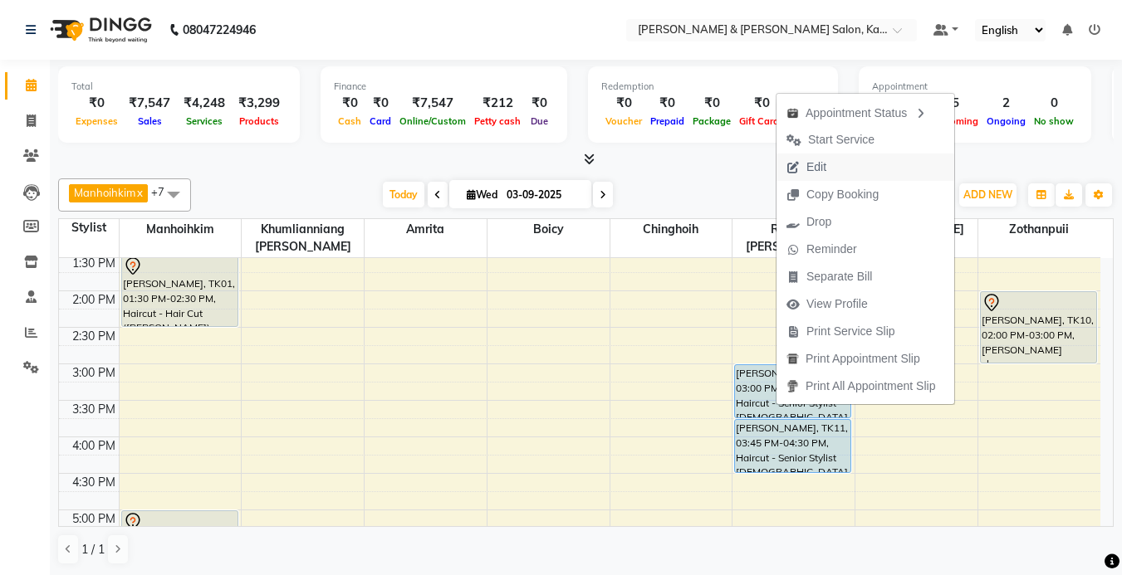
click at [824, 164] on span "Edit" at bounding box center [816, 167] width 20 height 17
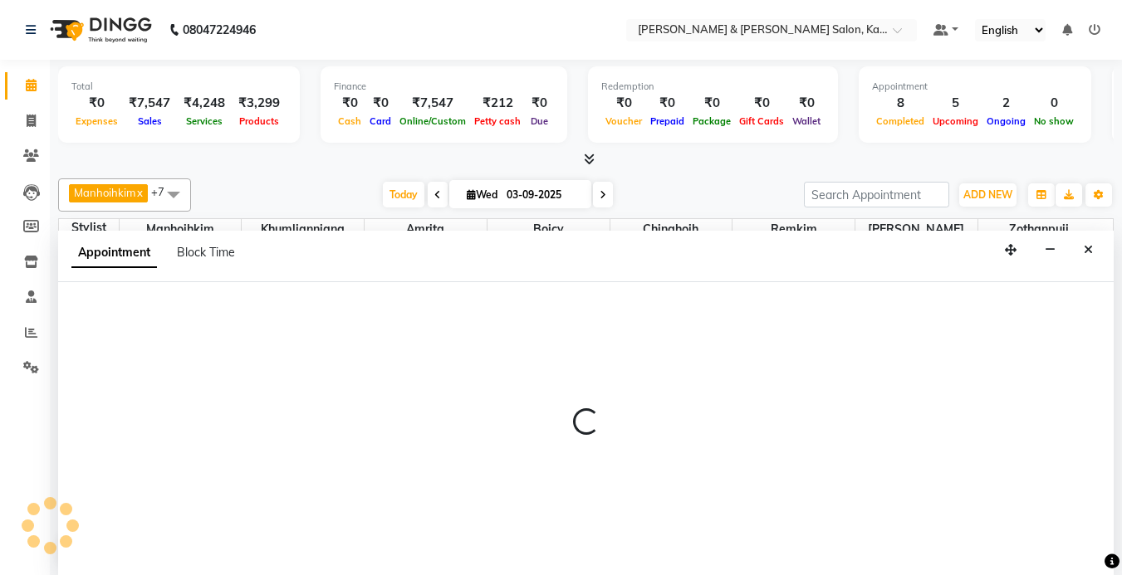
select select "tentative"
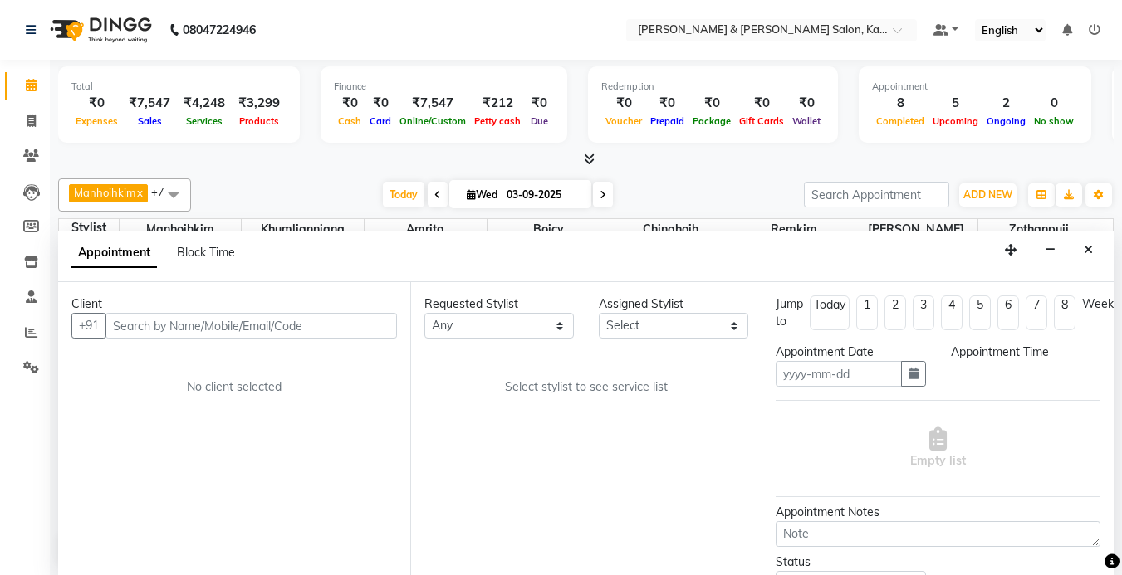
scroll to position [1, 0]
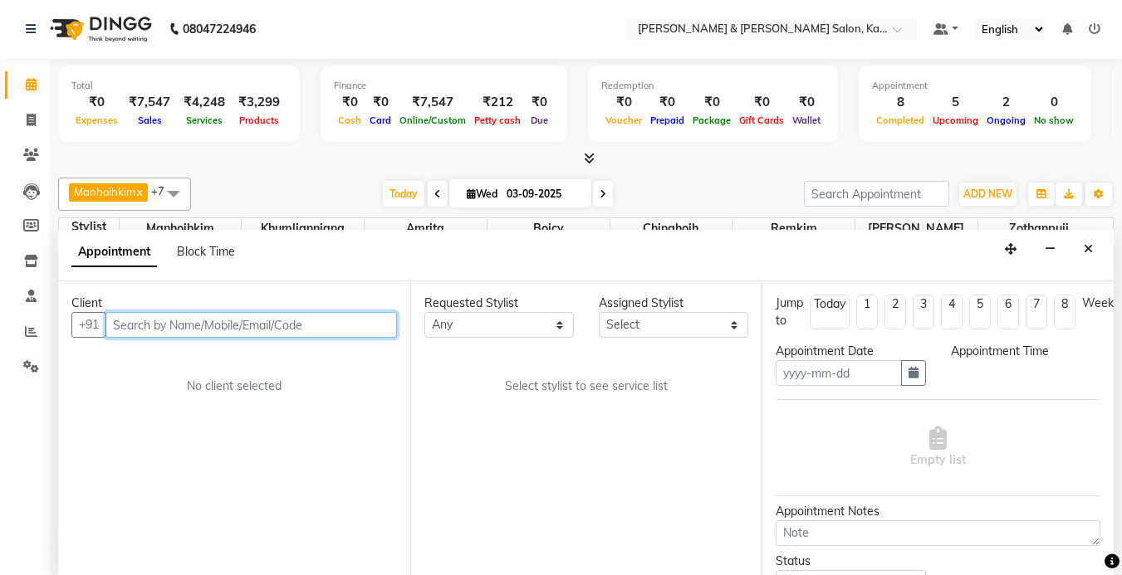
type input "03-09-2025"
select select "upcoming"
select select "79473"
select select "900"
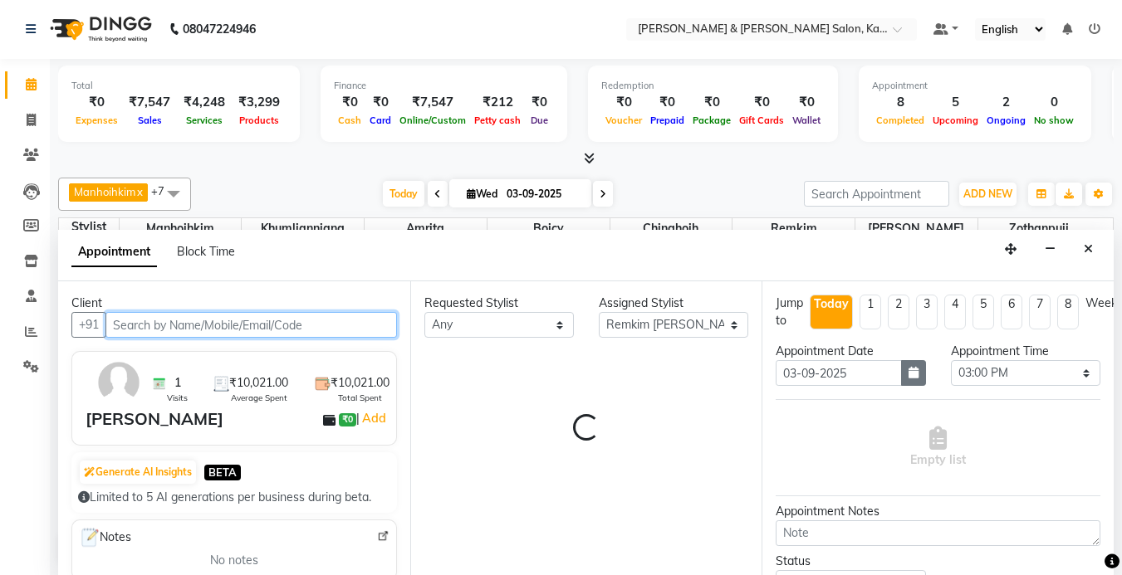
select select "3938"
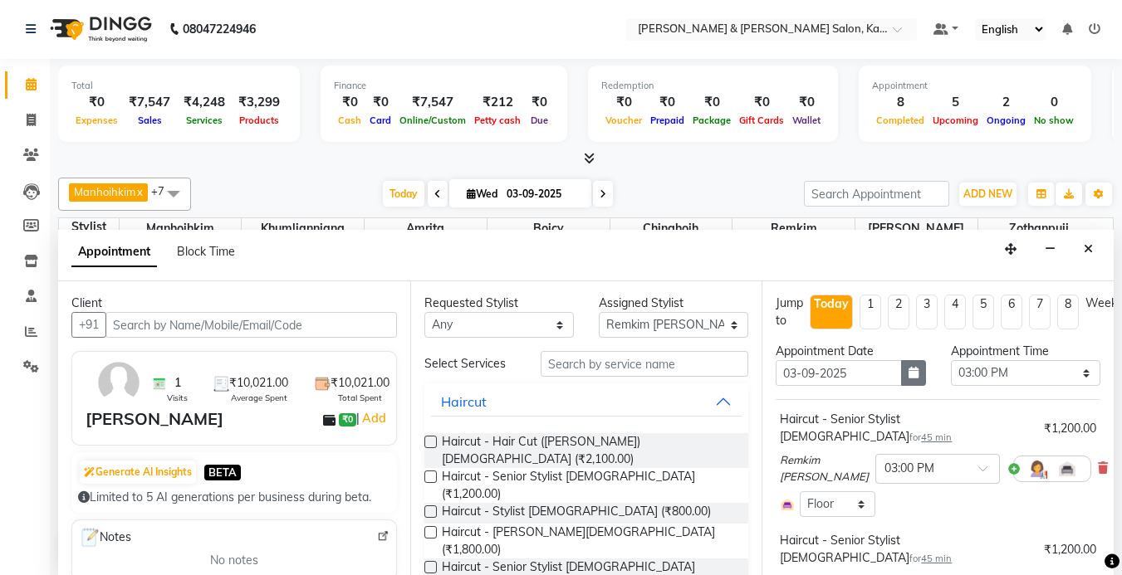
click at [908, 370] on icon "button" at bounding box center [913, 373] width 10 height 12
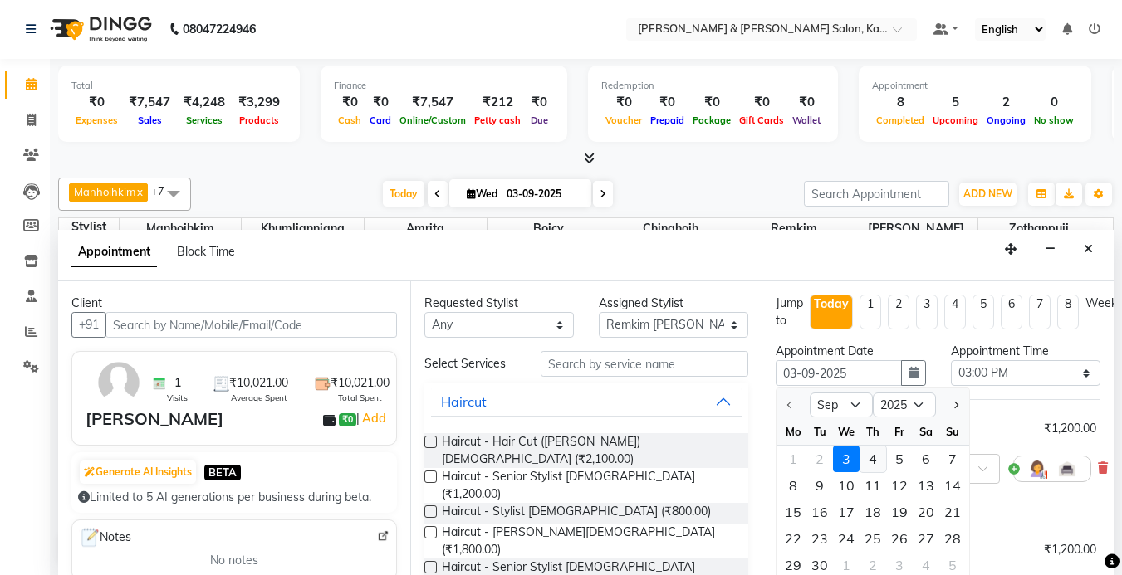
click at [882, 460] on div "4" at bounding box center [872, 459] width 27 height 27
type input "[DATE]"
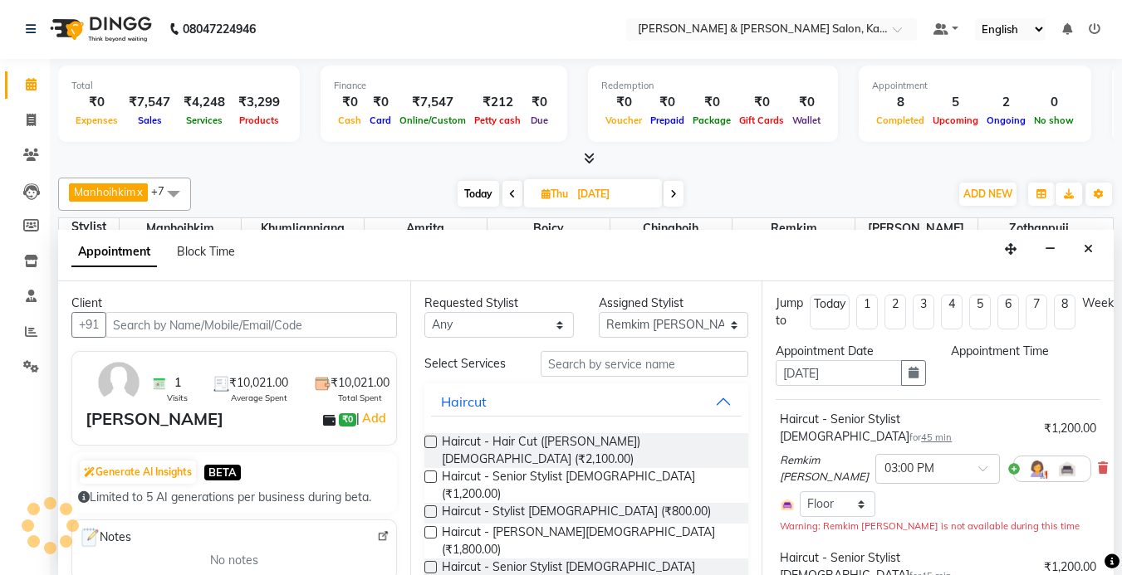
select select "900"
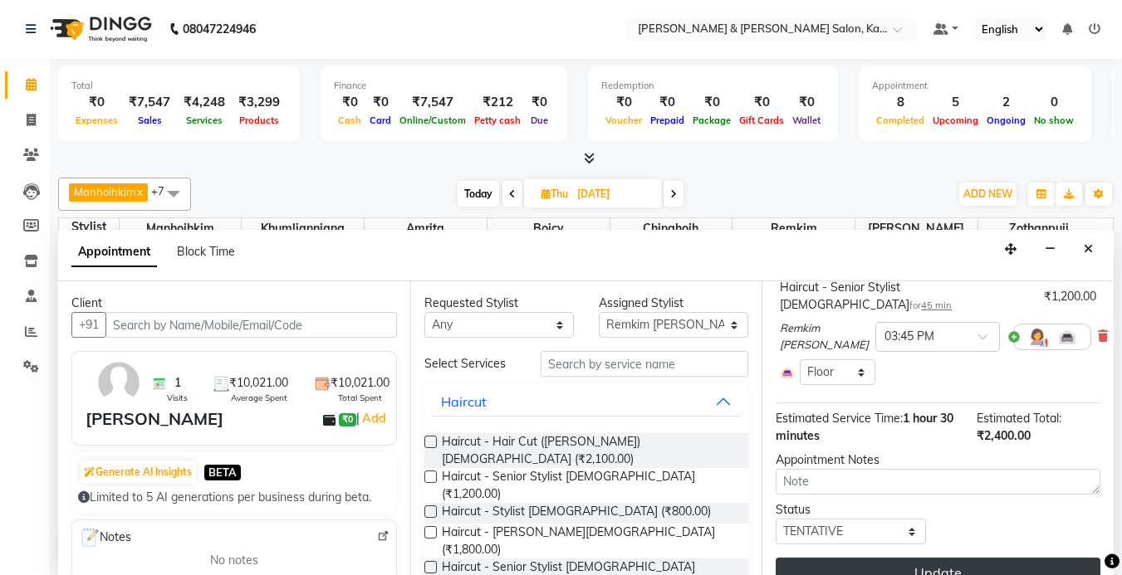
scroll to position [257, 0]
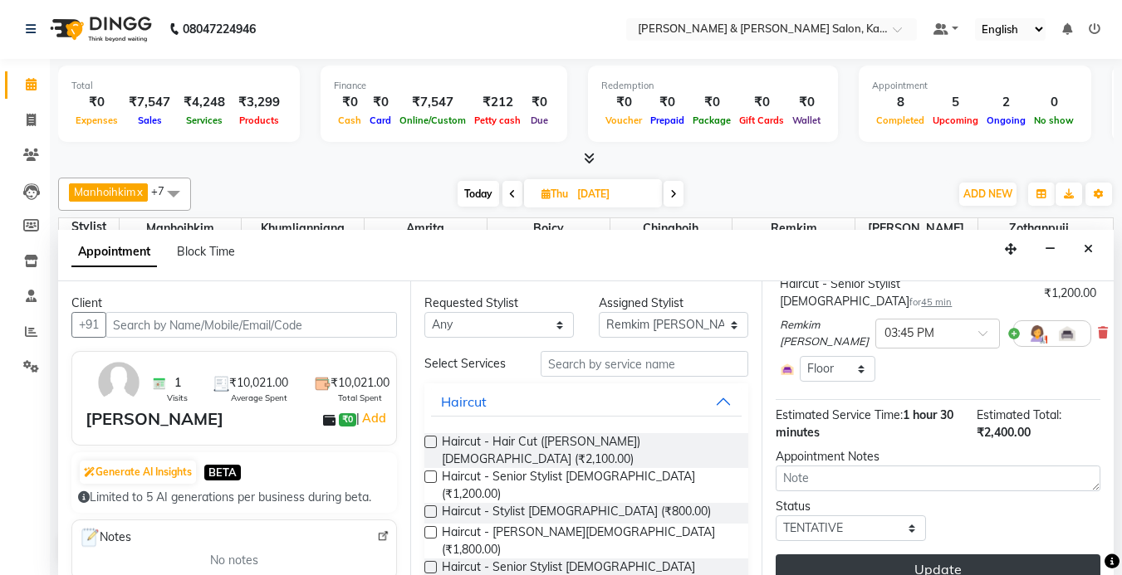
click at [963, 555] on button "Update" at bounding box center [938, 570] width 325 height 30
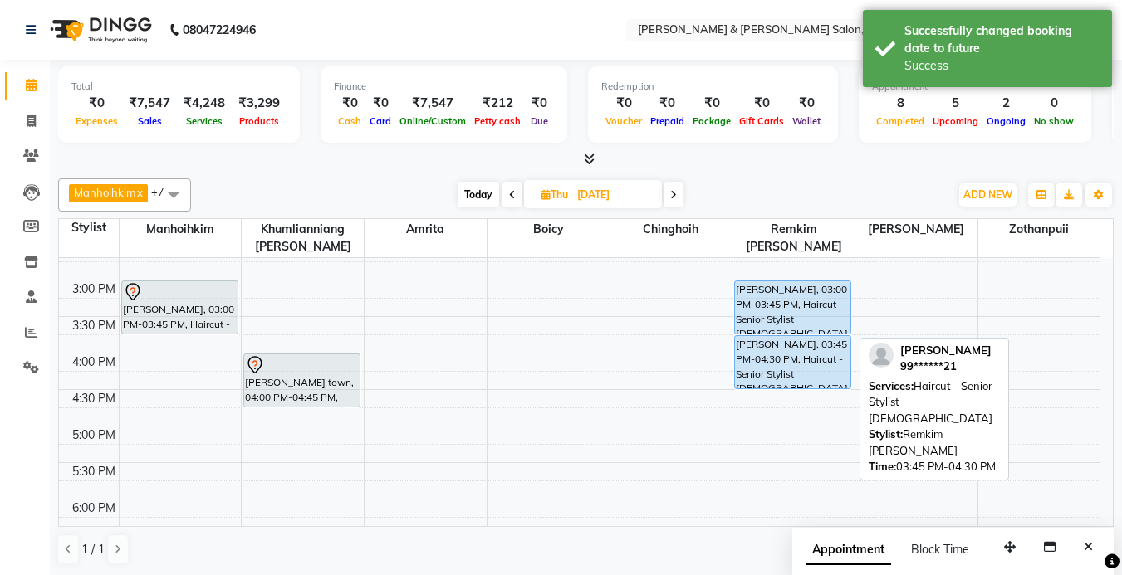
scroll to position [376, 0]
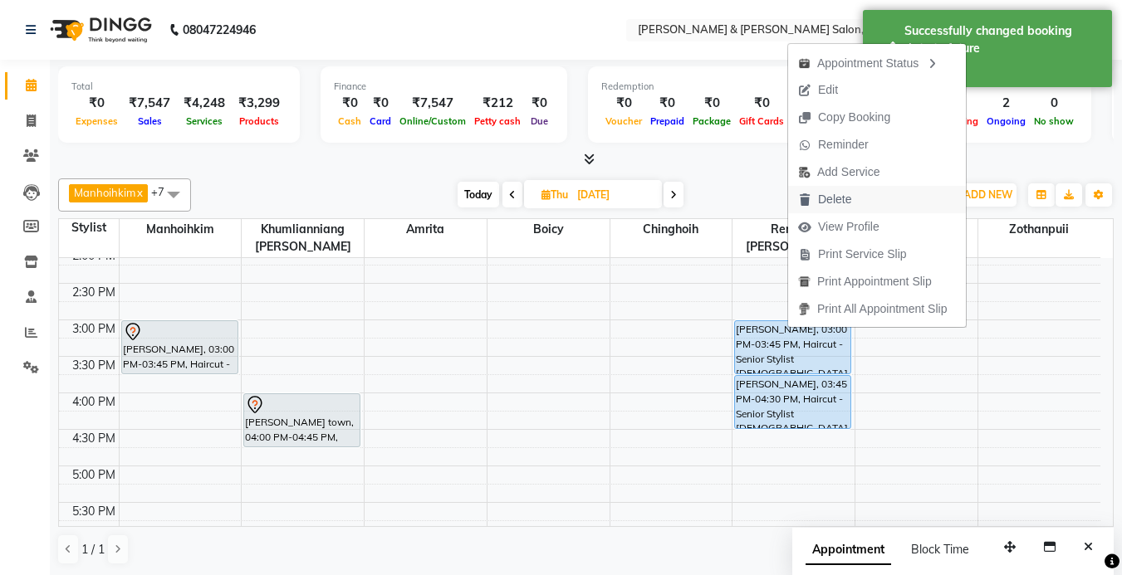
click at [846, 202] on span "Delete" at bounding box center [834, 199] width 33 height 17
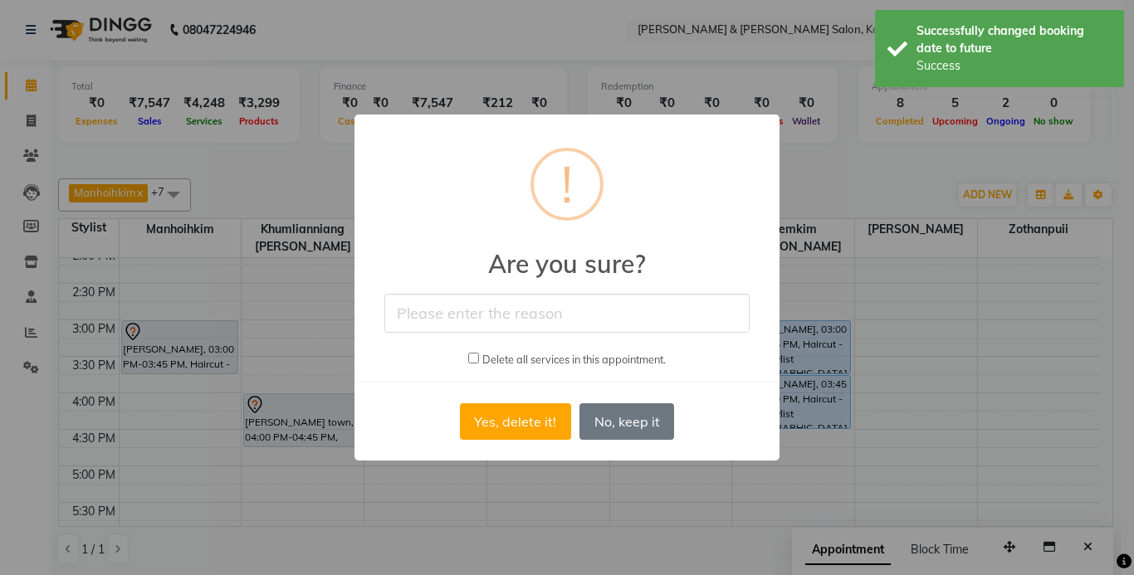
click at [468, 355] on input "checkbox" at bounding box center [473, 358] width 11 height 11
checkbox input "true"
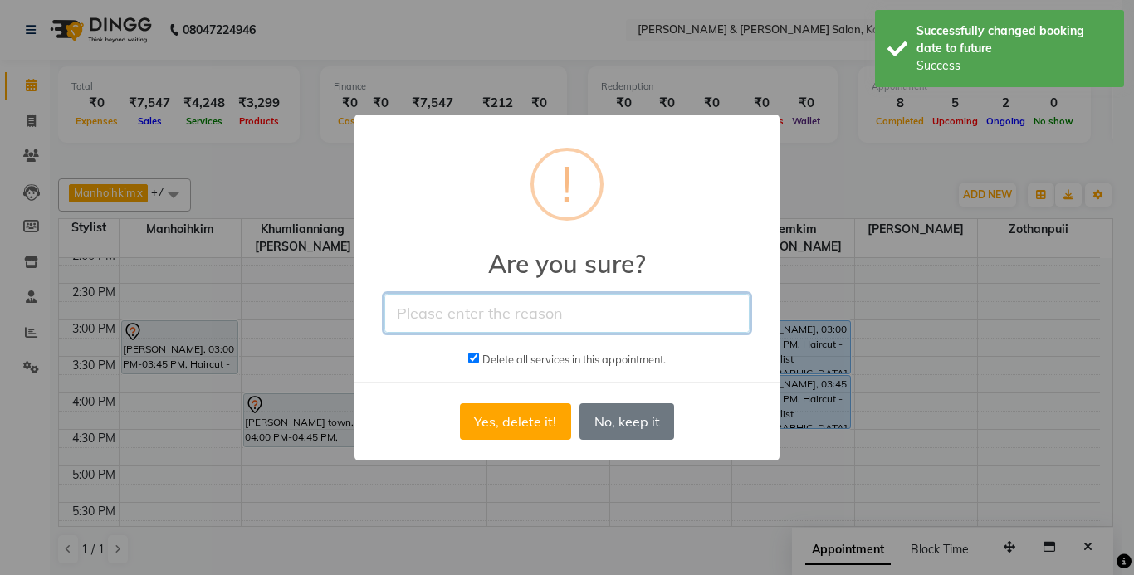
click at [512, 314] on input "text" at bounding box center [566, 313] width 365 height 39
type input "cancel"
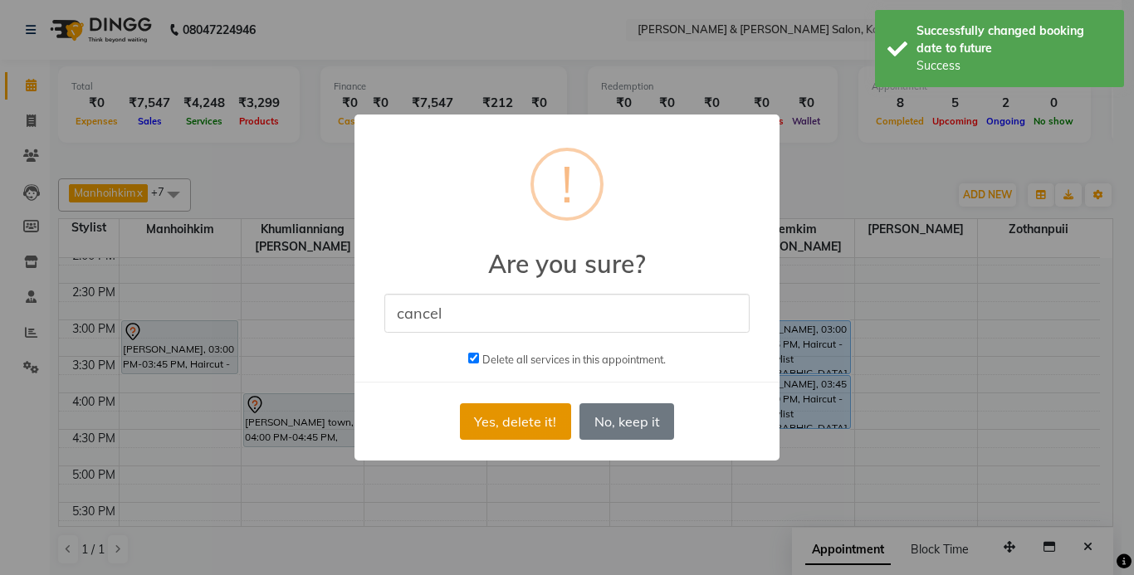
click at [518, 419] on button "Yes, delete it!" at bounding box center [515, 422] width 111 height 37
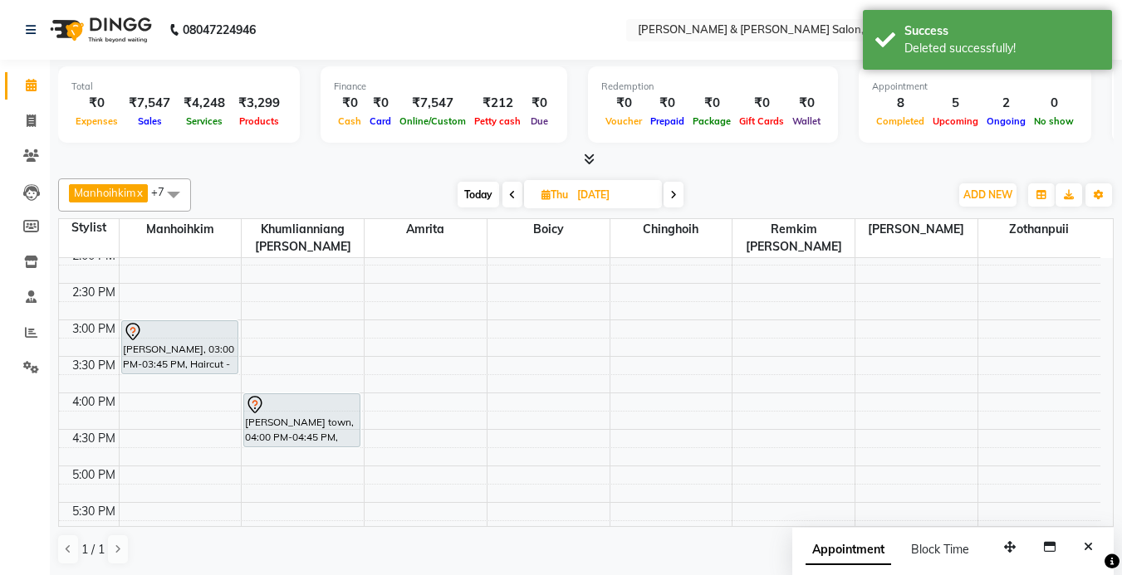
click at [515, 196] on span at bounding box center [512, 195] width 20 height 26
type input "03-09-2025"
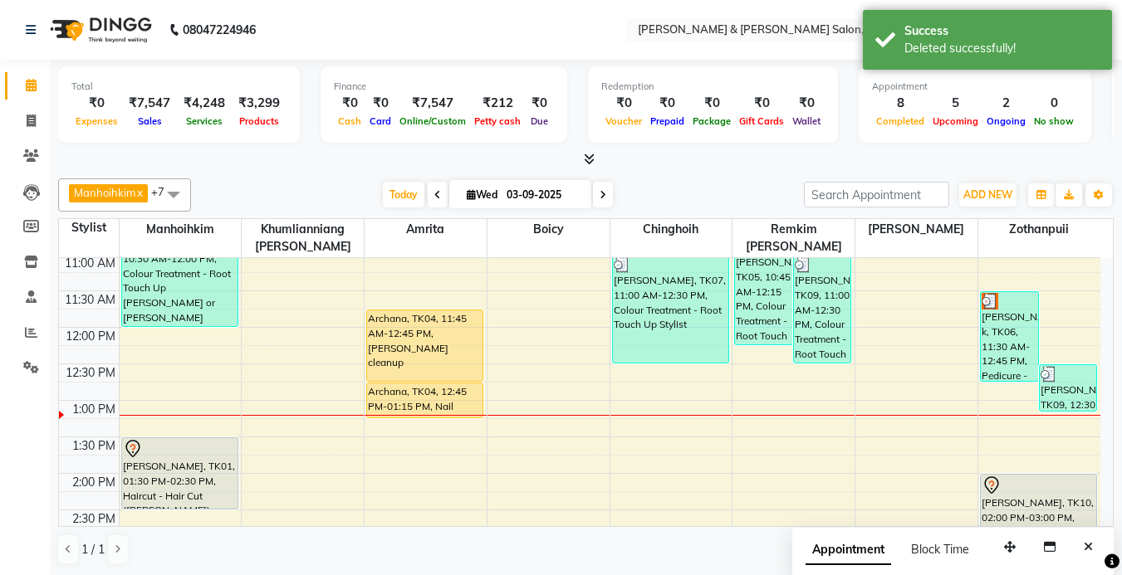
scroll to position [293, 0]
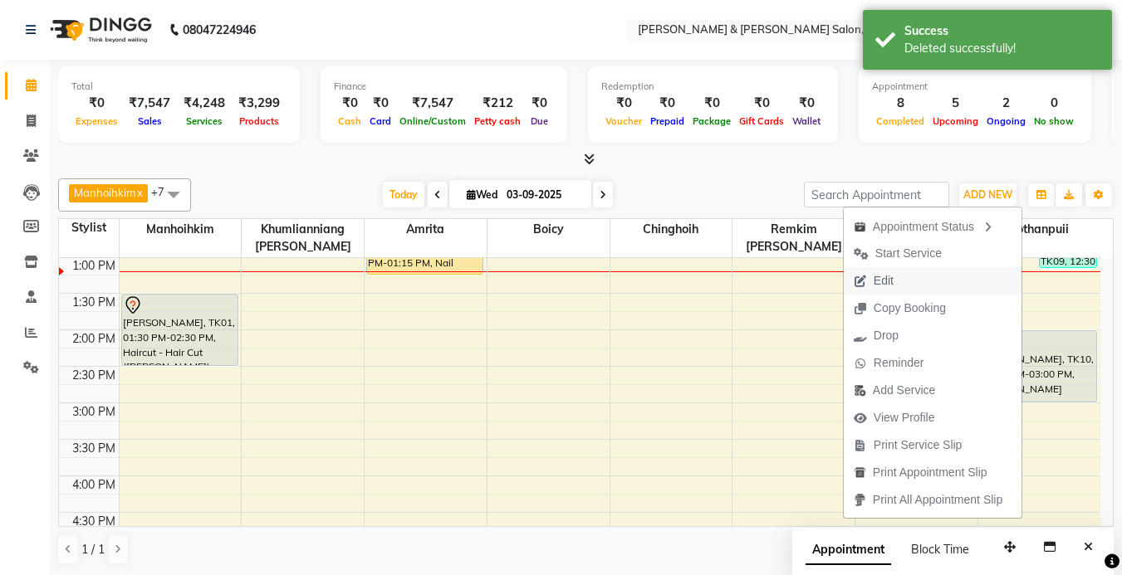
click at [888, 279] on span "Edit" at bounding box center [874, 280] width 60 height 27
select select "tentative"
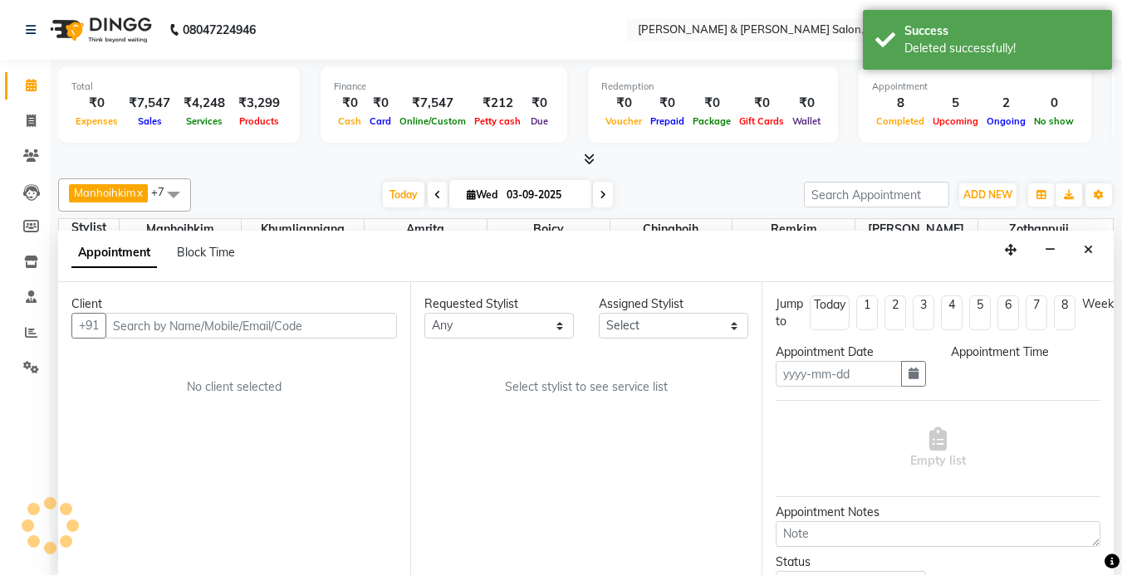
type input "03-09-2025"
select select "840"
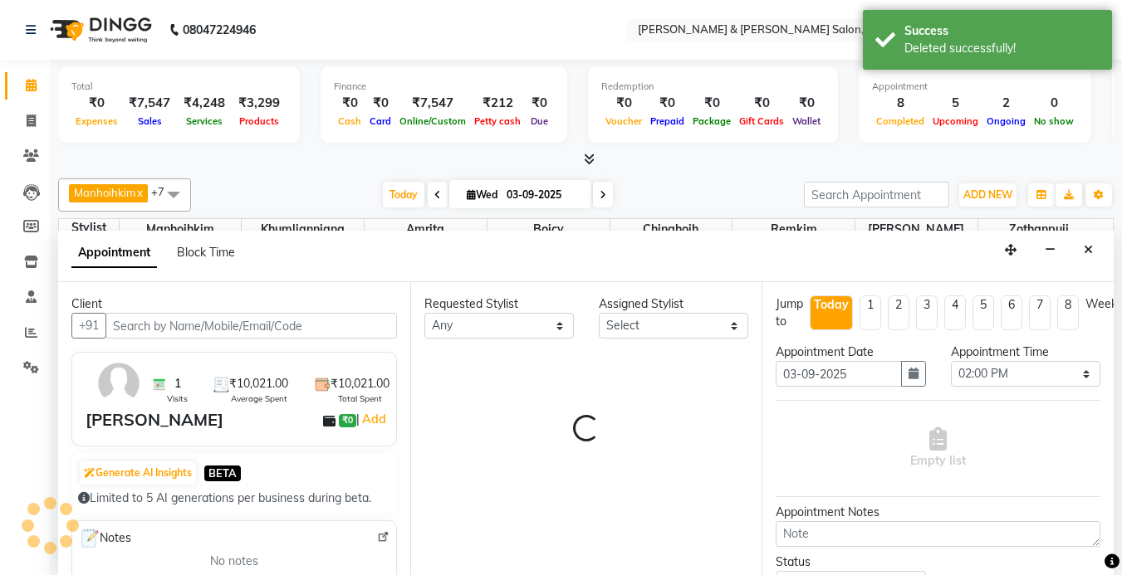
select select "83708"
select select "3938"
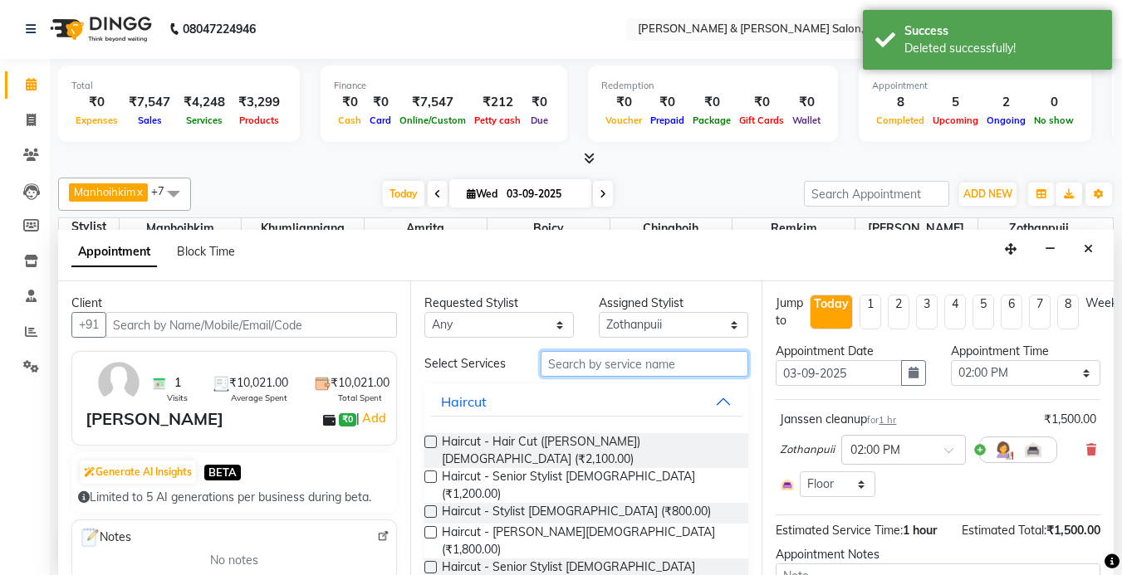
click at [585, 365] on input "text" at bounding box center [645, 364] width 208 height 26
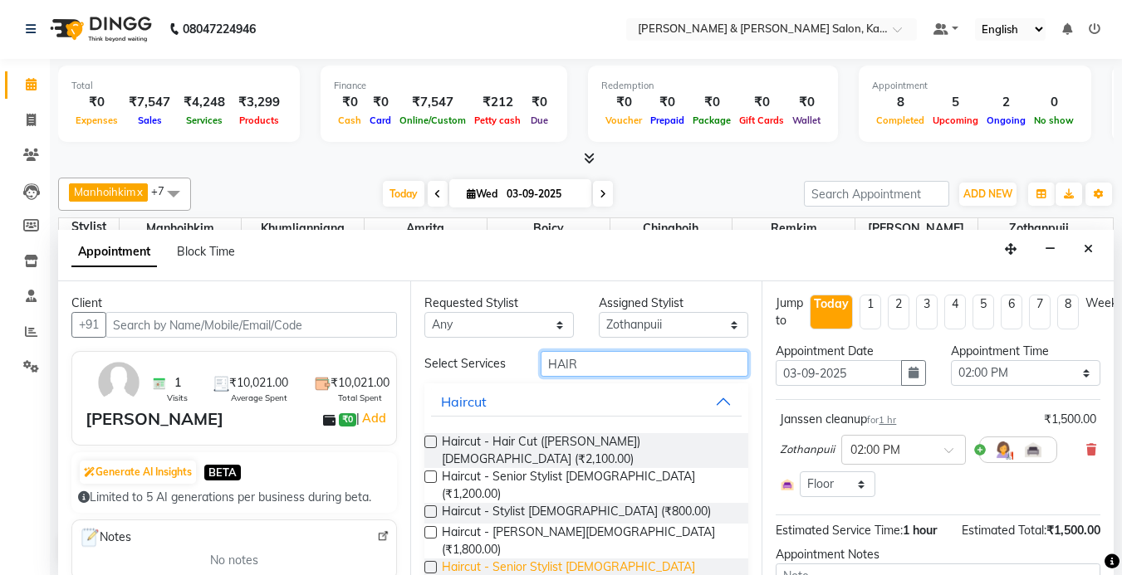
type input "HAIR"
click at [575, 559] on span "Haircut - Senior Stylist [DEMOGRAPHIC_DATA] (₹1,000.00)" at bounding box center [589, 576] width 294 height 35
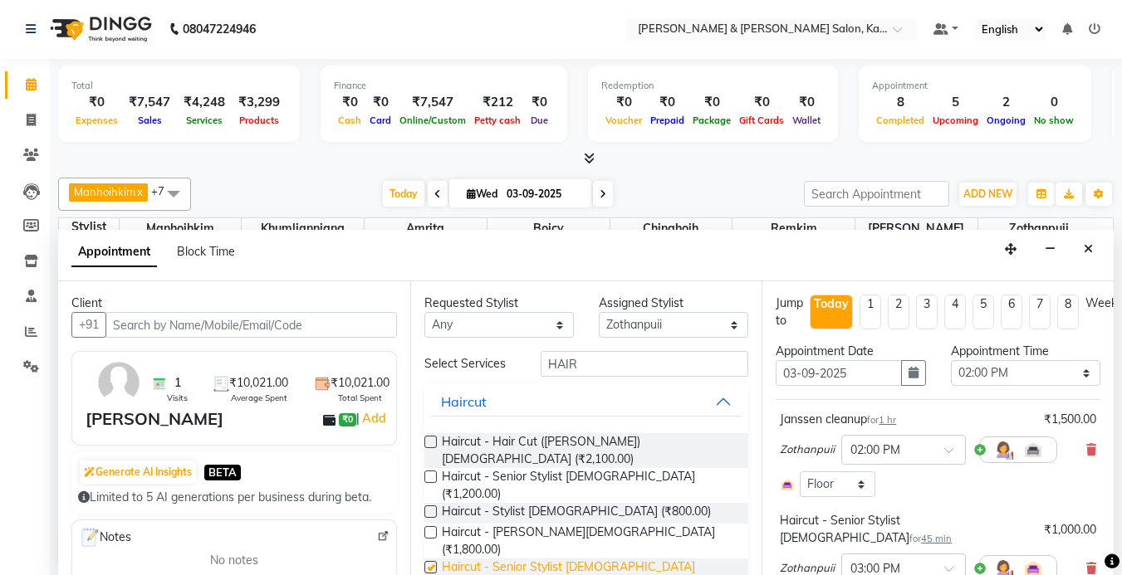
checkbox input "false"
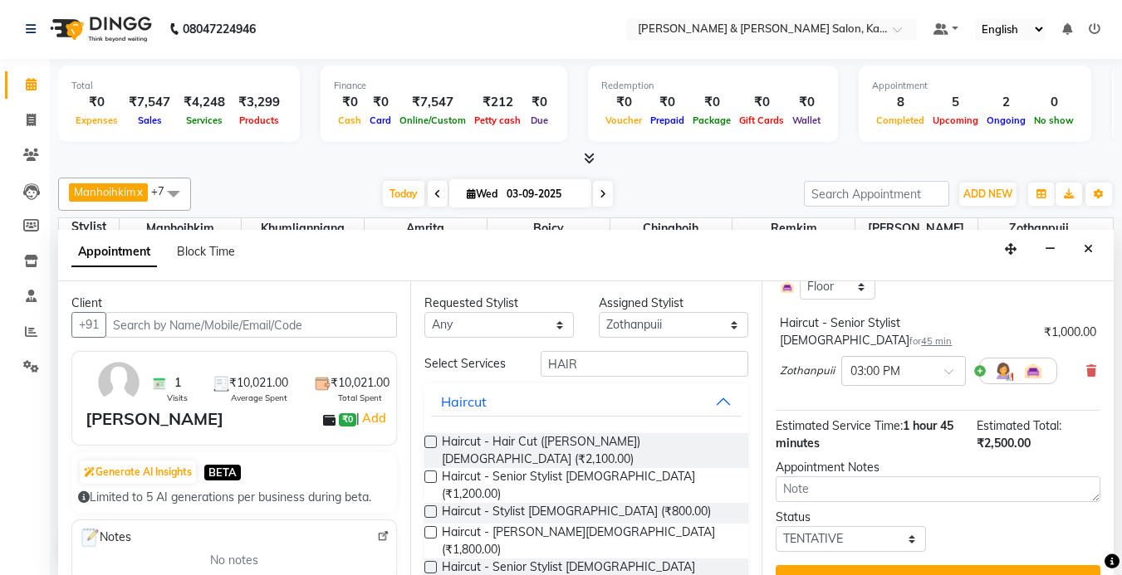
scroll to position [226, 0]
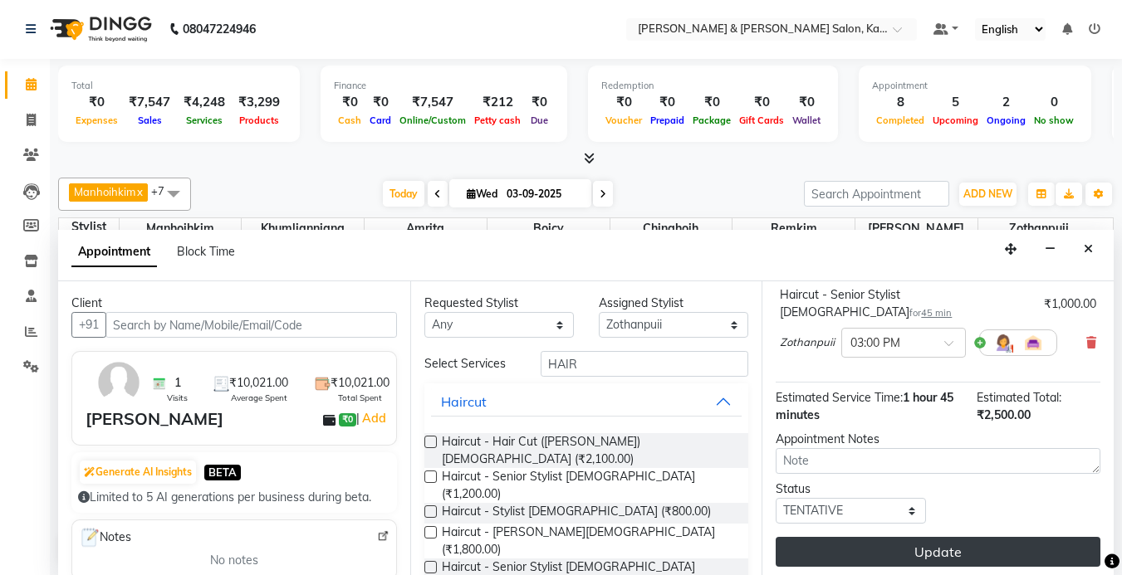
click at [950, 541] on button "Update" at bounding box center [938, 552] width 325 height 30
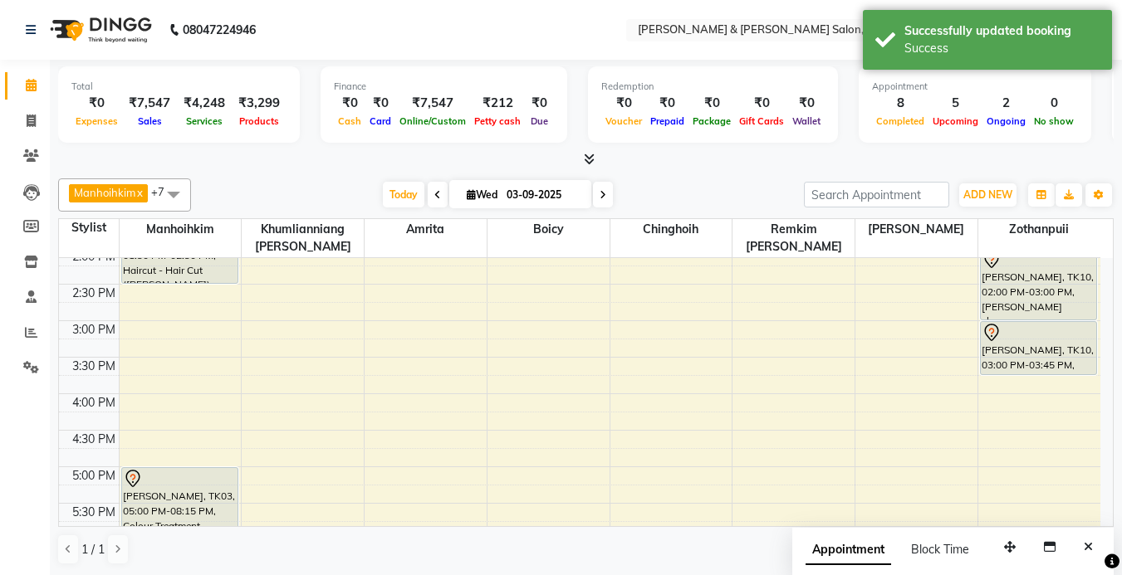
scroll to position [376, 0]
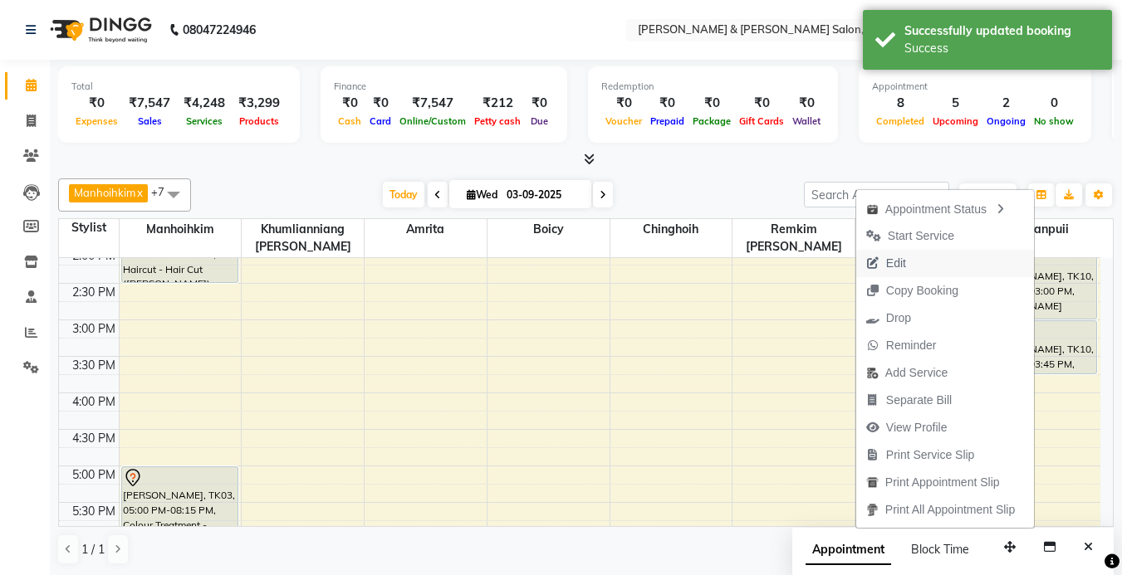
click at [903, 260] on span "Edit" at bounding box center [886, 263] width 60 height 27
select select "tentative"
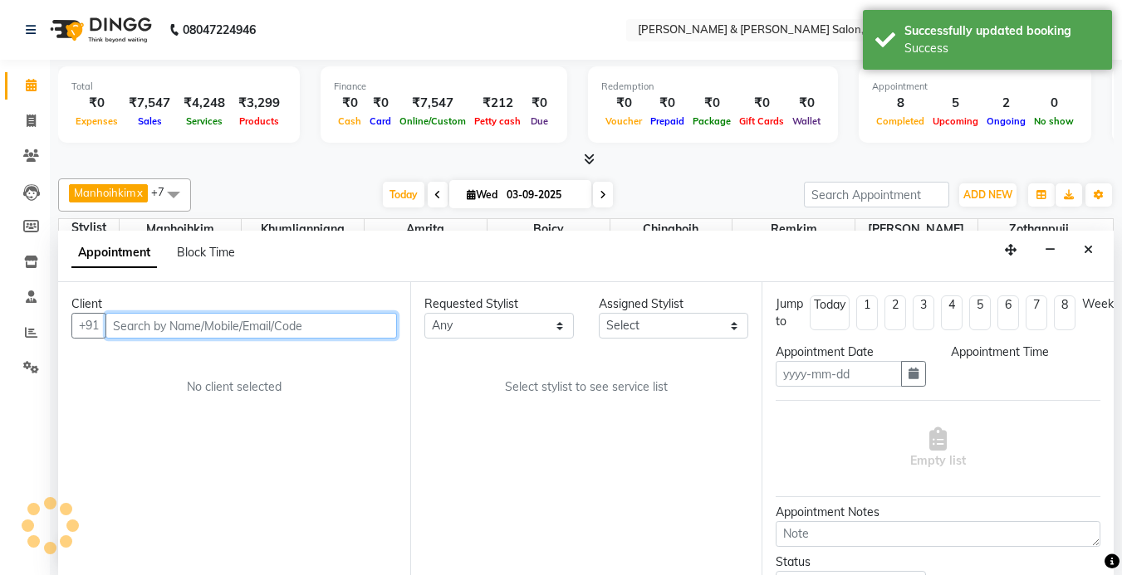
type input "03-09-2025"
select select "840"
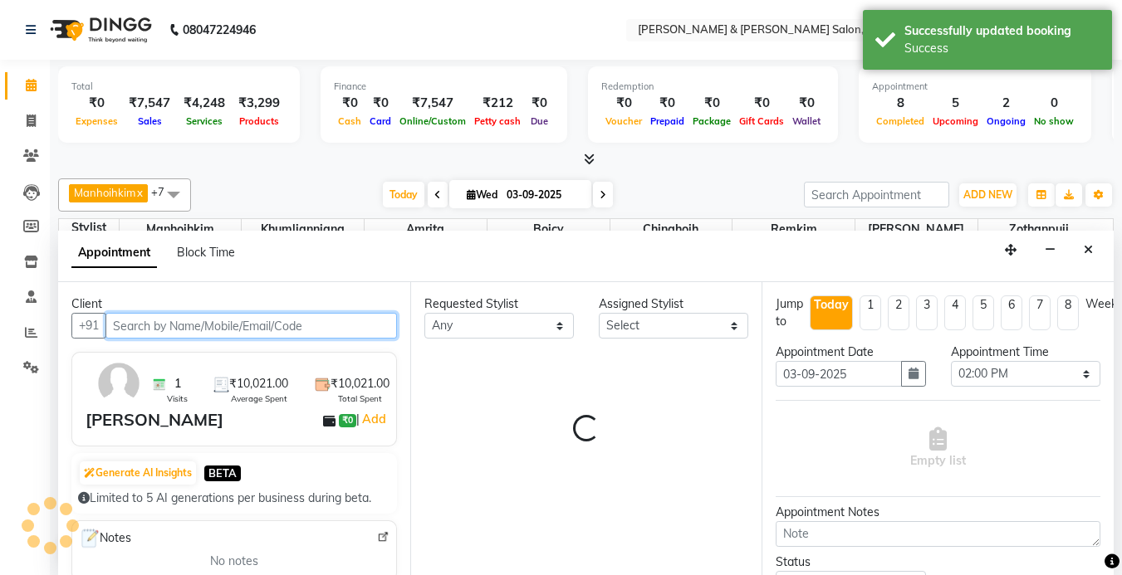
select select "83708"
select select "3938"
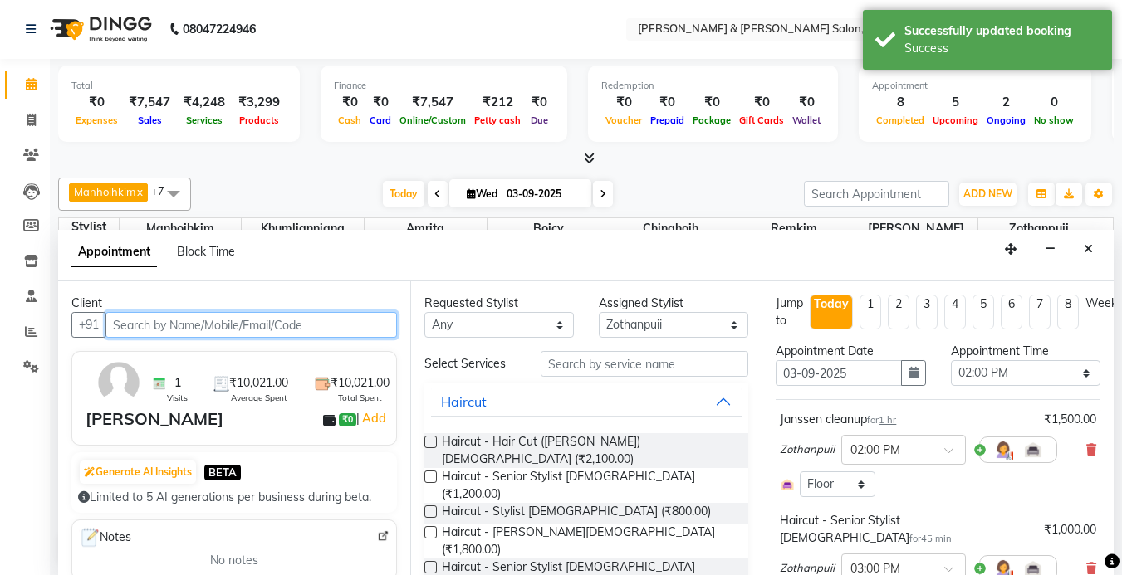
scroll to position [83, 0]
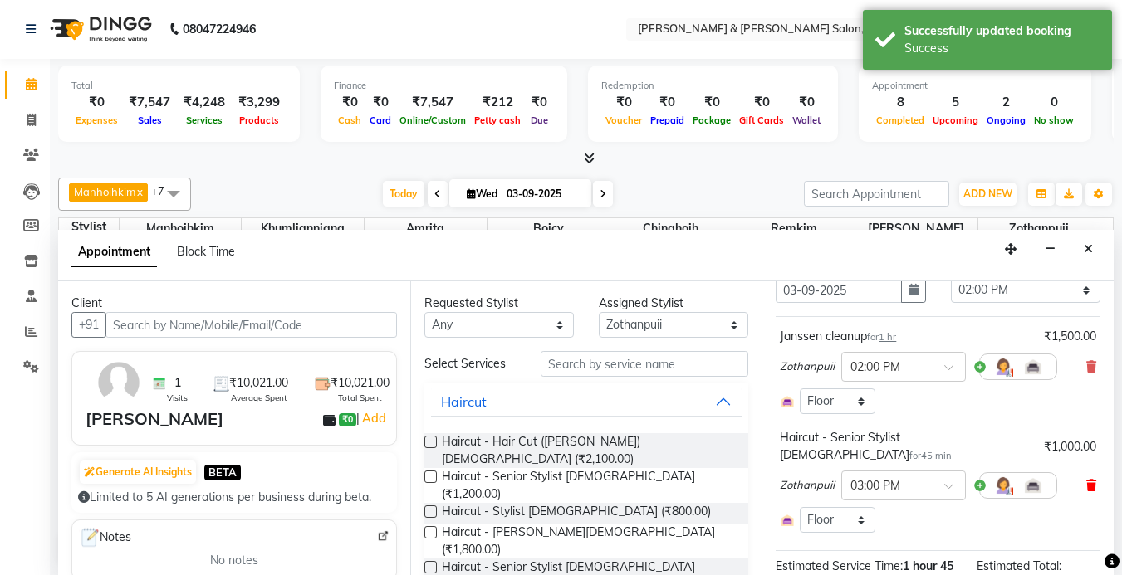
click at [1086, 480] on icon at bounding box center [1091, 486] width 10 height 12
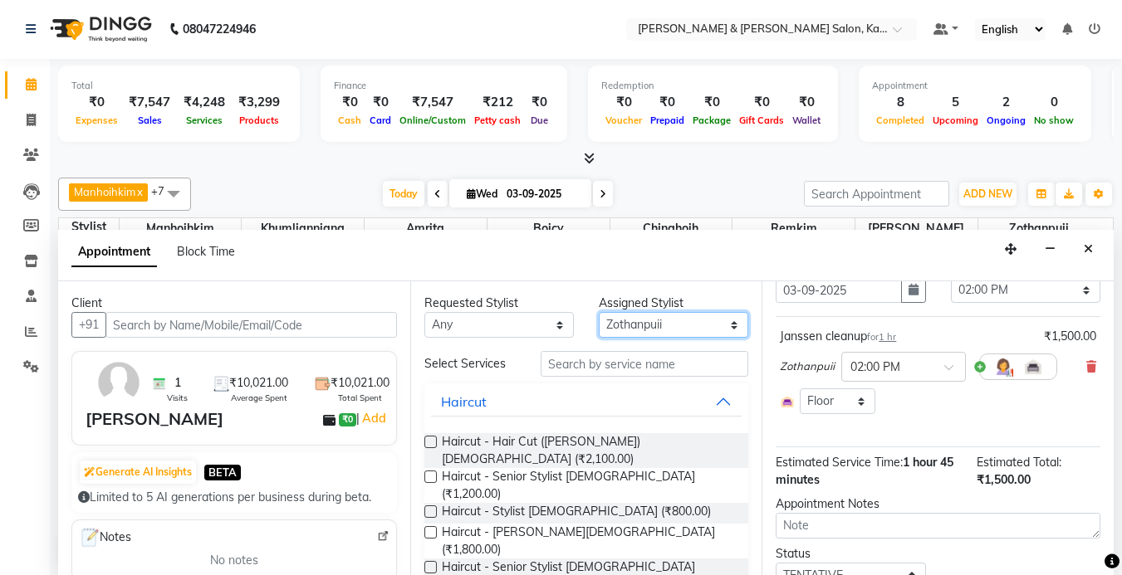
drag, startPoint x: 667, startPoint y: 321, endPoint x: 667, endPoint y: 312, distance: 9.1
click at [667, 321] on select "Select Amrita Anna Boicy Chinghoih Khumlianniang Guite Manhoihkim Remkim Tonsin…" at bounding box center [673, 325] width 149 height 26
select select "79473"
click at [599, 312] on select "Select Amrita Anna Boicy Chinghoih Khumlianniang Guite Manhoihkim Remkim Tonsin…" at bounding box center [673, 325] width 149 height 26
click at [605, 372] on input "text" at bounding box center [645, 364] width 208 height 26
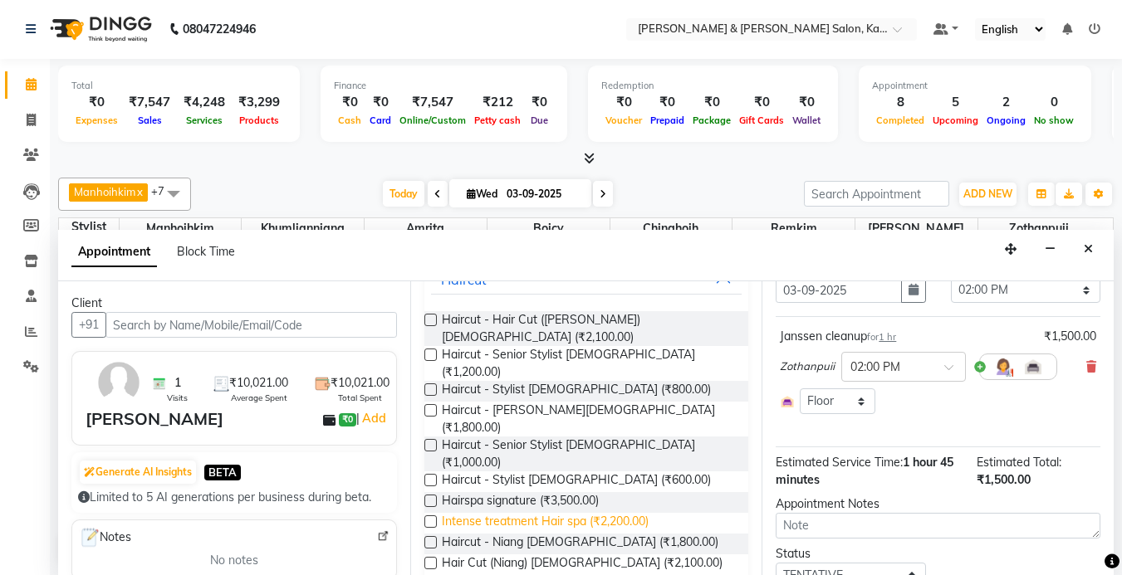
scroll to position [82, 0]
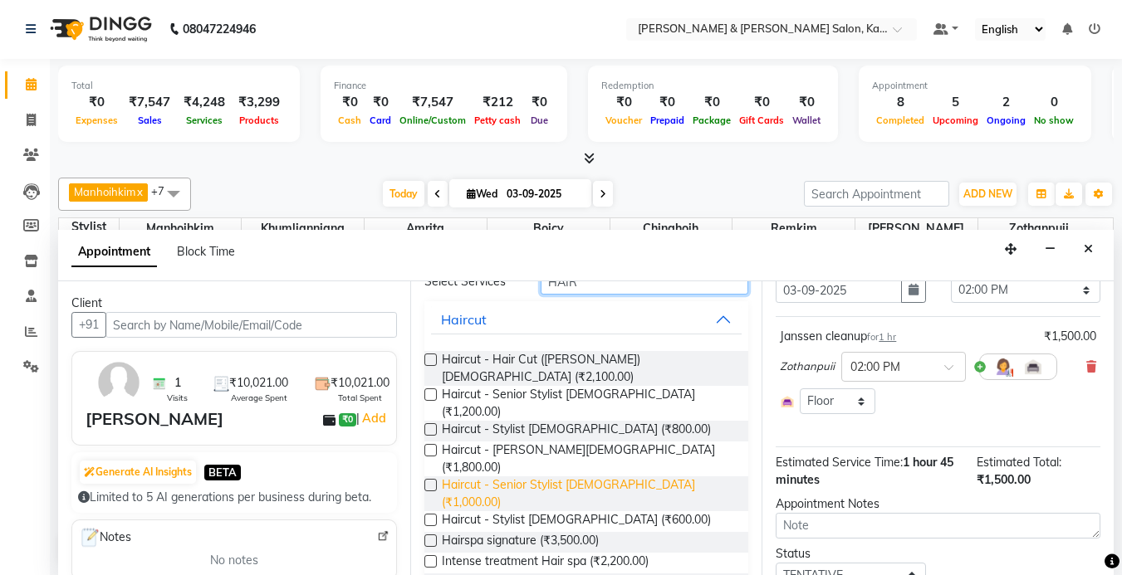
type input "HAIR"
click at [585, 477] on span "Haircut - Senior Stylist [DEMOGRAPHIC_DATA] (₹1,000.00)" at bounding box center [589, 494] width 294 height 35
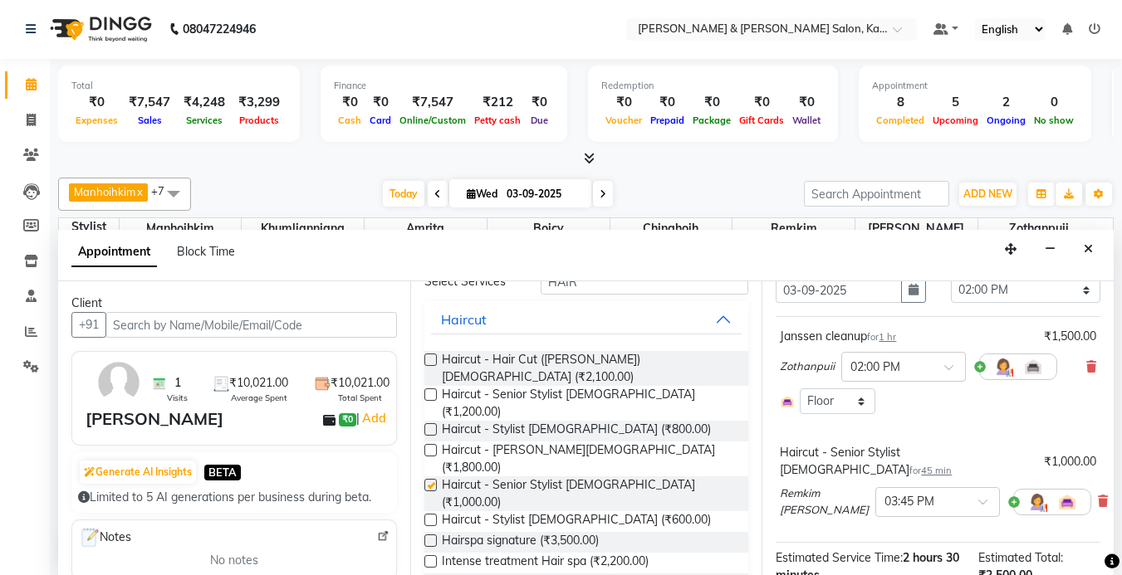
checkbox input "false"
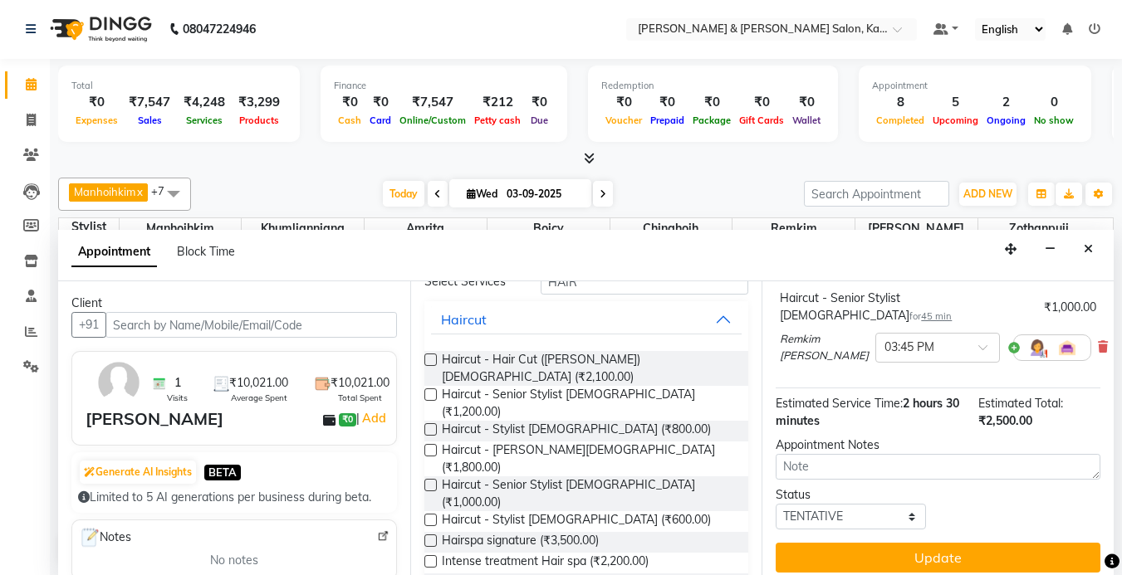
scroll to position [243, 0]
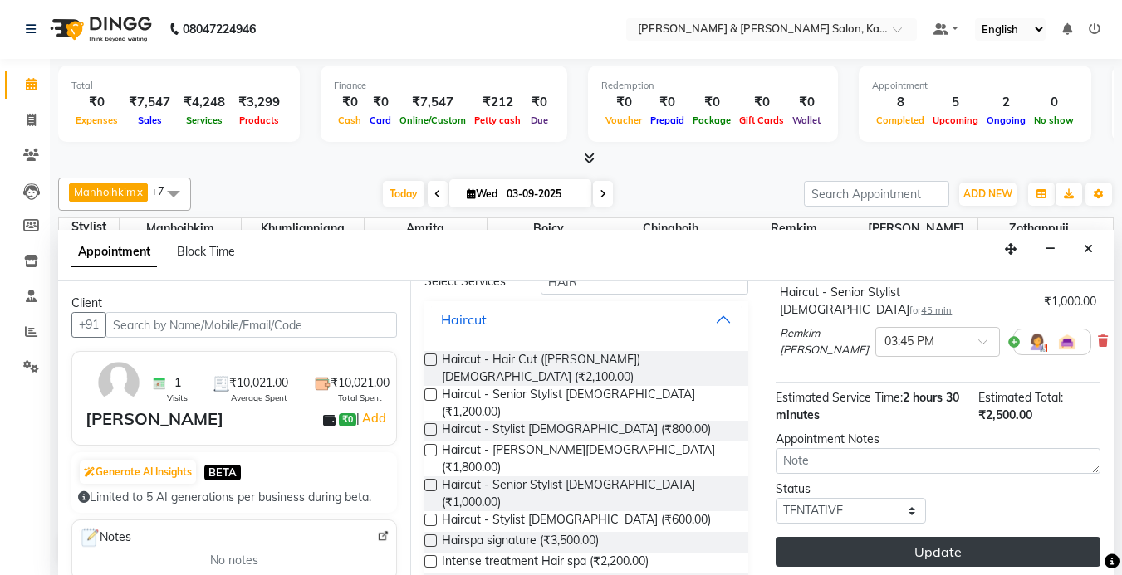
click at [930, 537] on button "Update" at bounding box center [938, 552] width 325 height 30
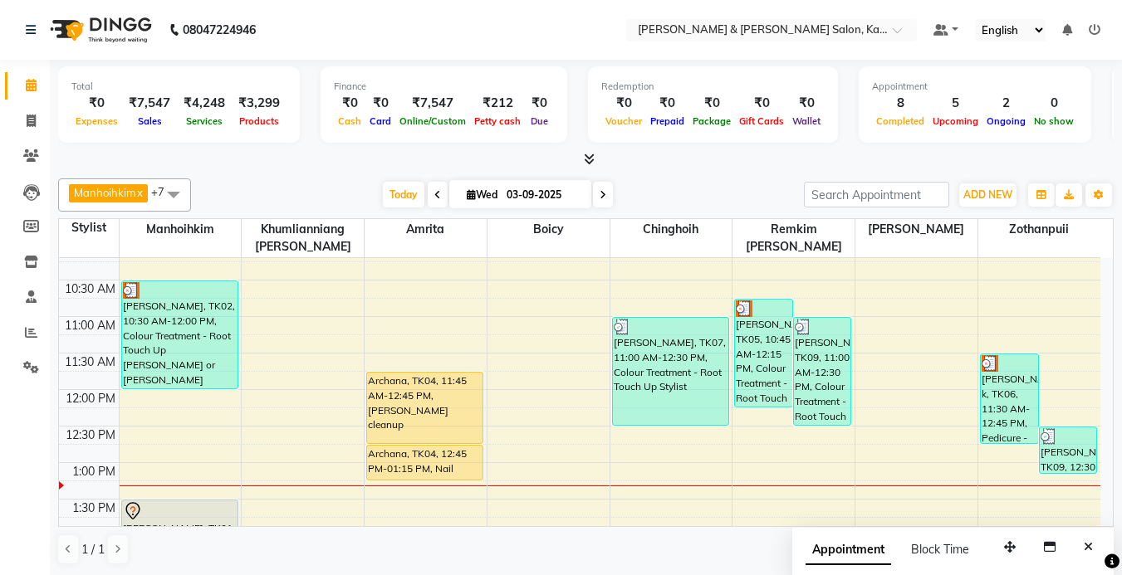
scroll to position [127, 0]
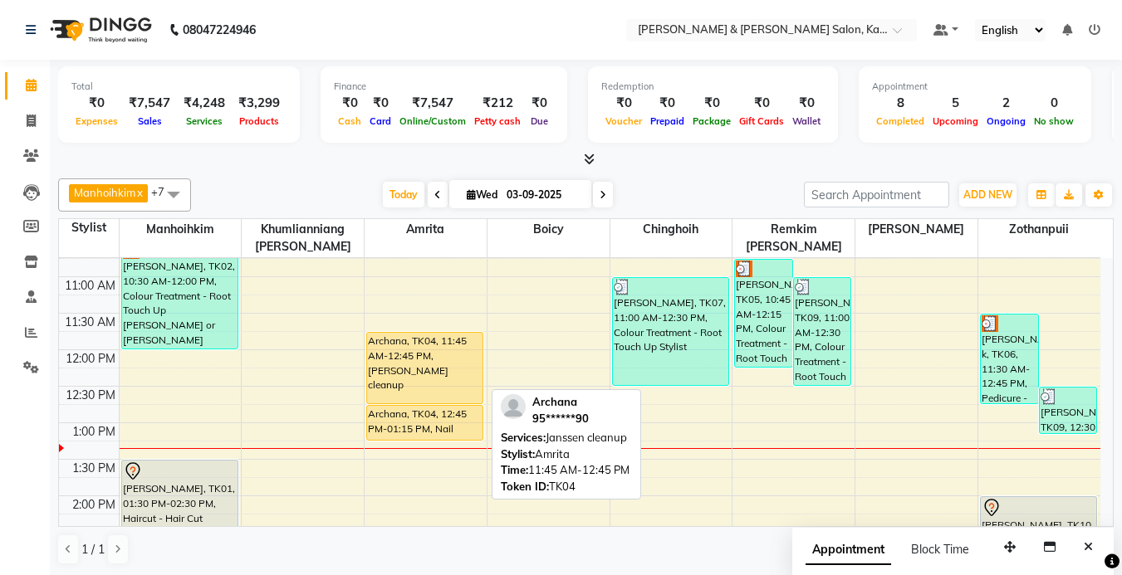
click at [421, 372] on div "Archana, TK04, 11:45 AM-12:45 PM, [PERSON_NAME] cleanup" at bounding box center [424, 368] width 115 height 71
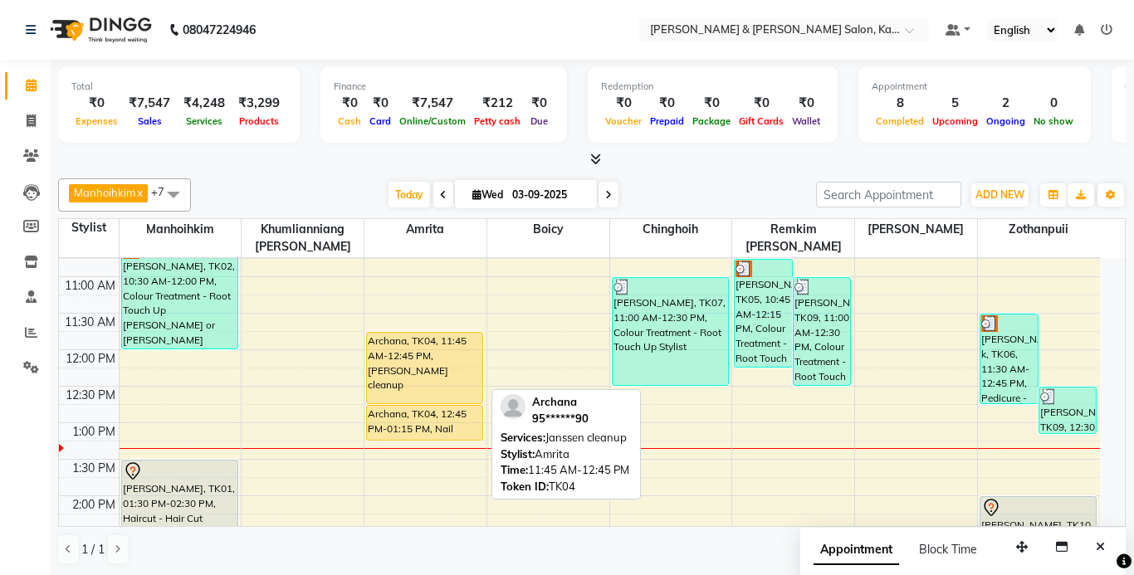
select select "1"
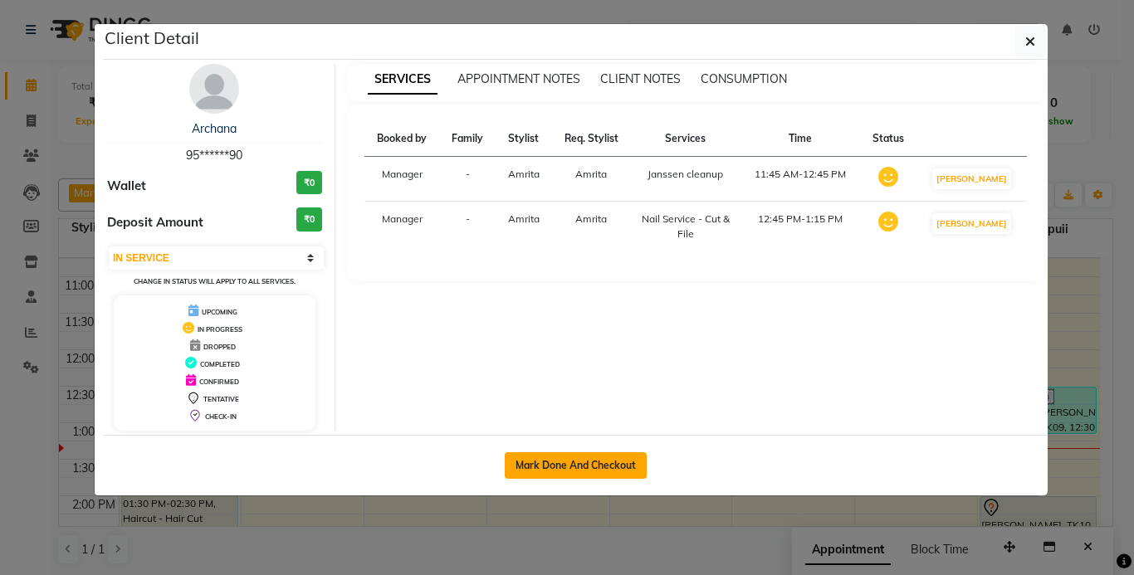
click at [594, 456] on button "Mark Done And Checkout" at bounding box center [576, 466] width 142 height 27
select select "service"
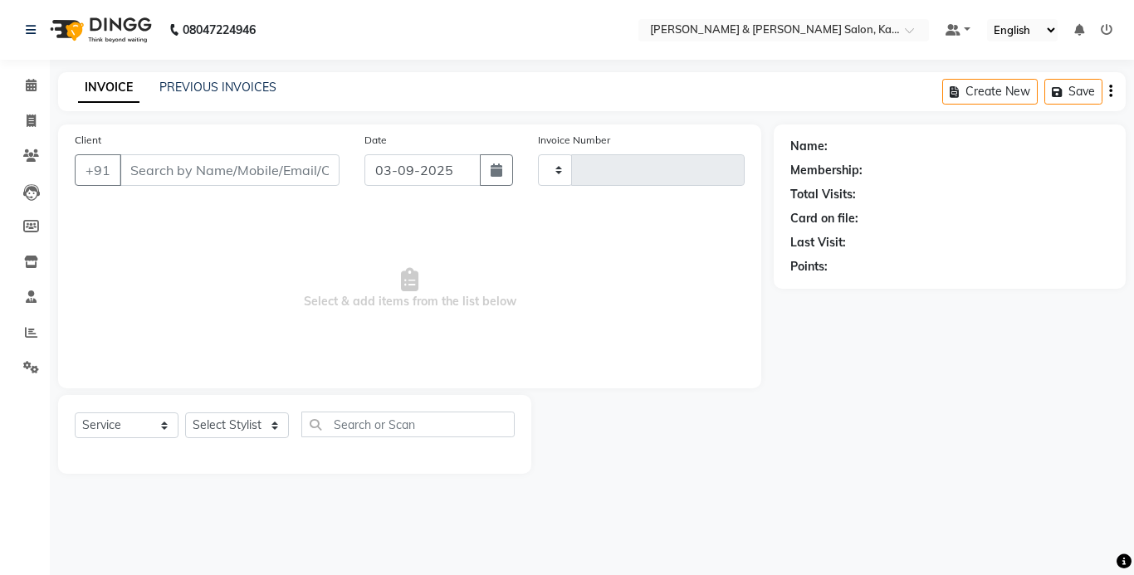
type input "1230"
select select "7750"
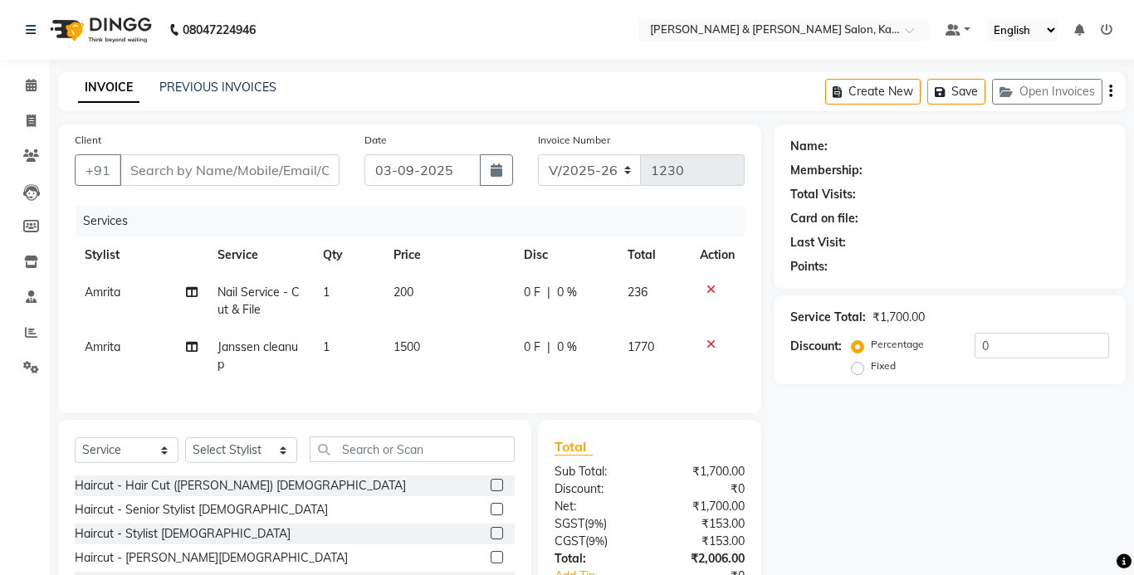
type input "95******90"
select select "72579"
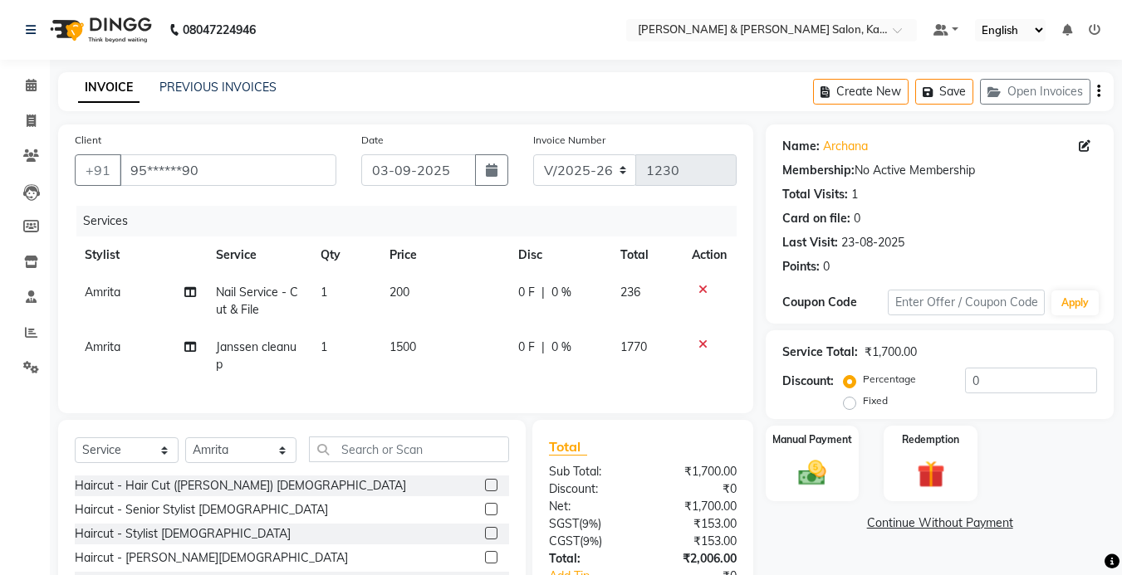
scroll to position [83, 0]
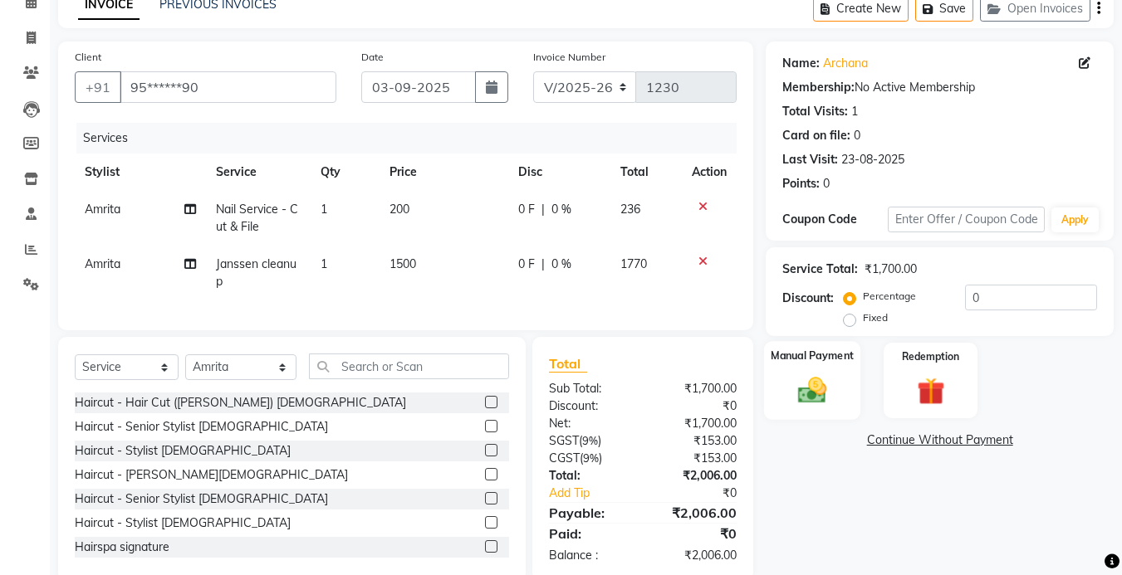
click at [835, 400] on img at bounding box center [812, 390] width 47 height 33
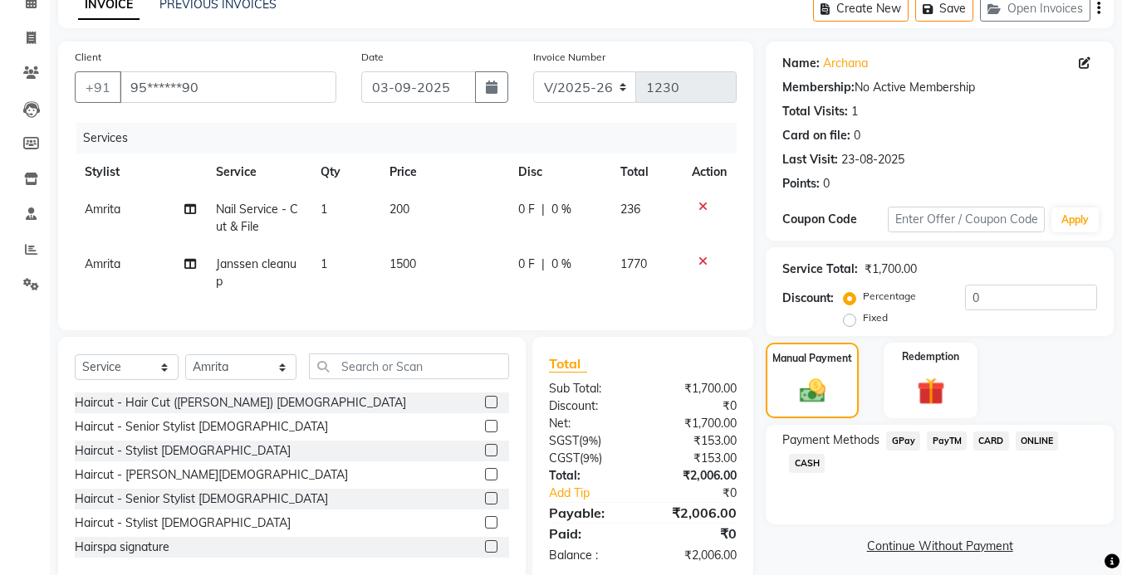
scroll to position [0, 0]
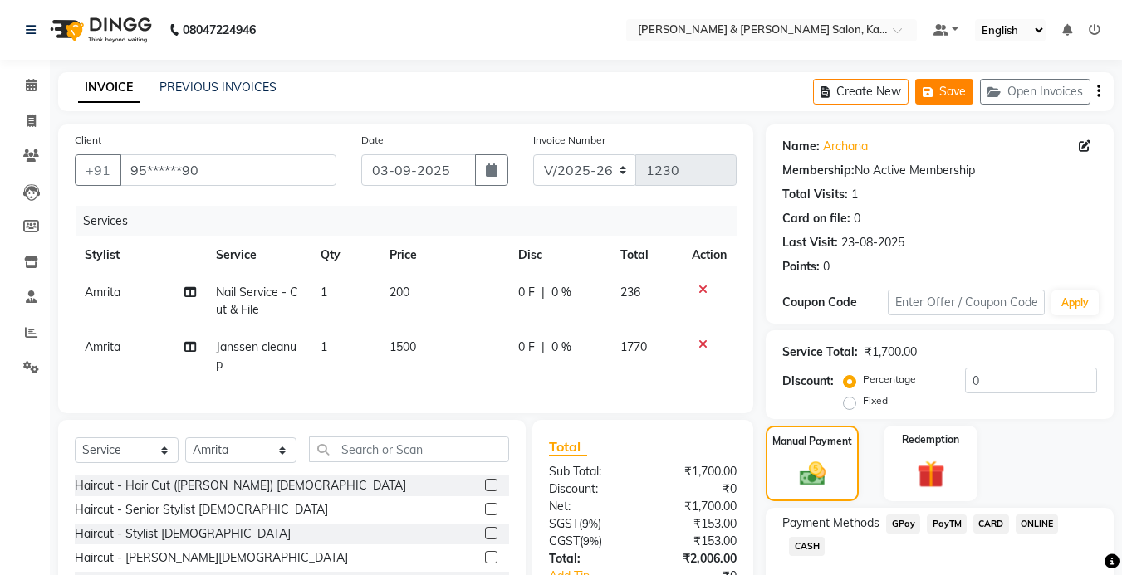
click at [957, 95] on button "Save" at bounding box center [944, 92] width 58 height 26
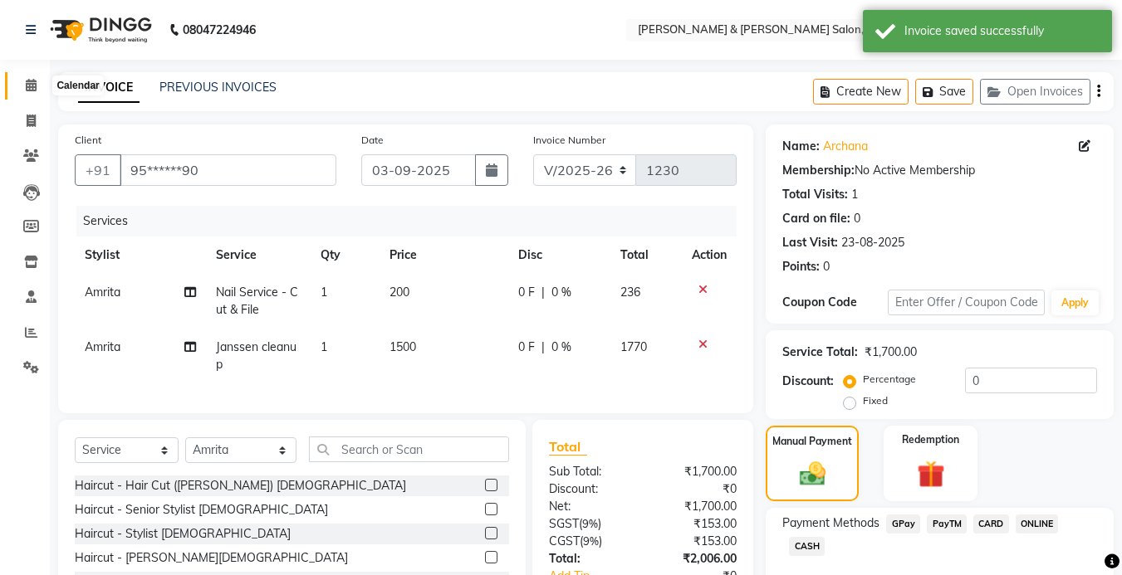
click at [30, 83] on icon at bounding box center [31, 85] width 11 height 12
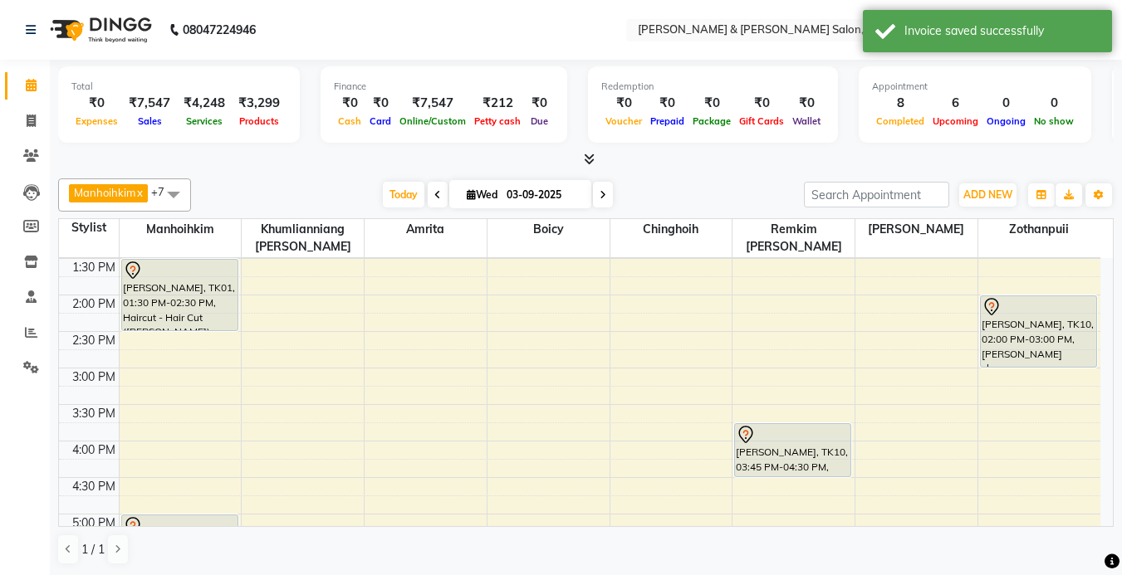
scroll to position [249, 0]
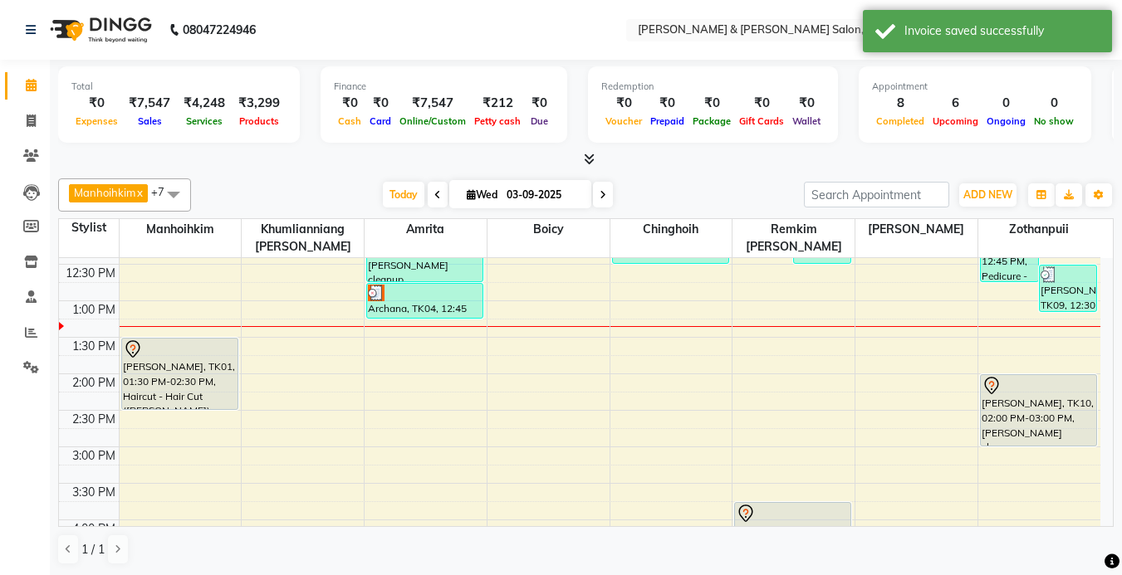
click at [477, 194] on span "Wed" at bounding box center [482, 195] width 39 height 12
select select "9"
select select "2025"
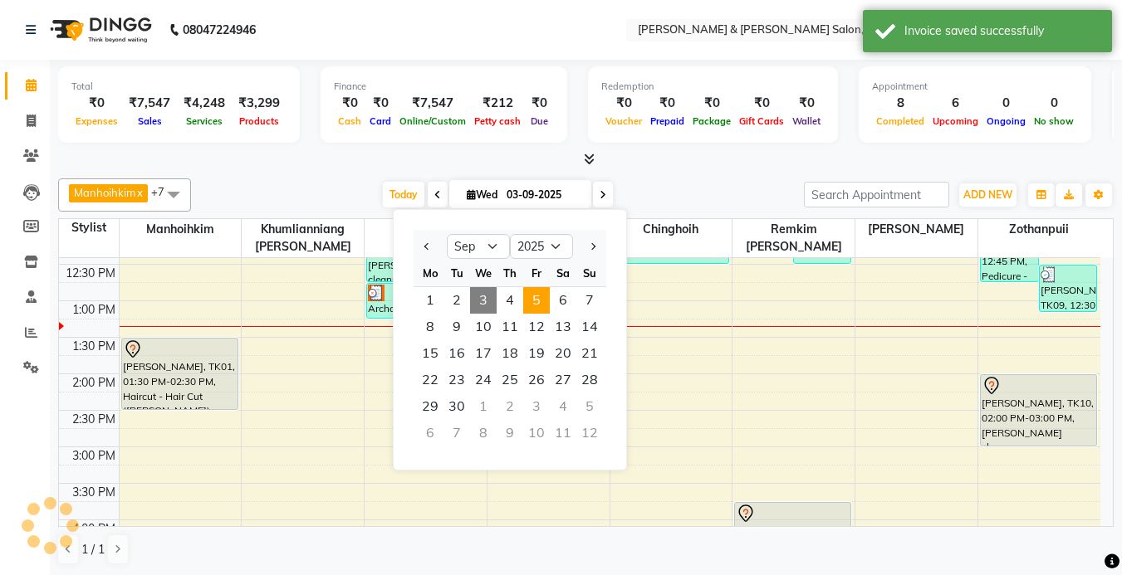
click at [536, 296] on span "5" at bounding box center [536, 300] width 27 height 27
type input "[DATE]"
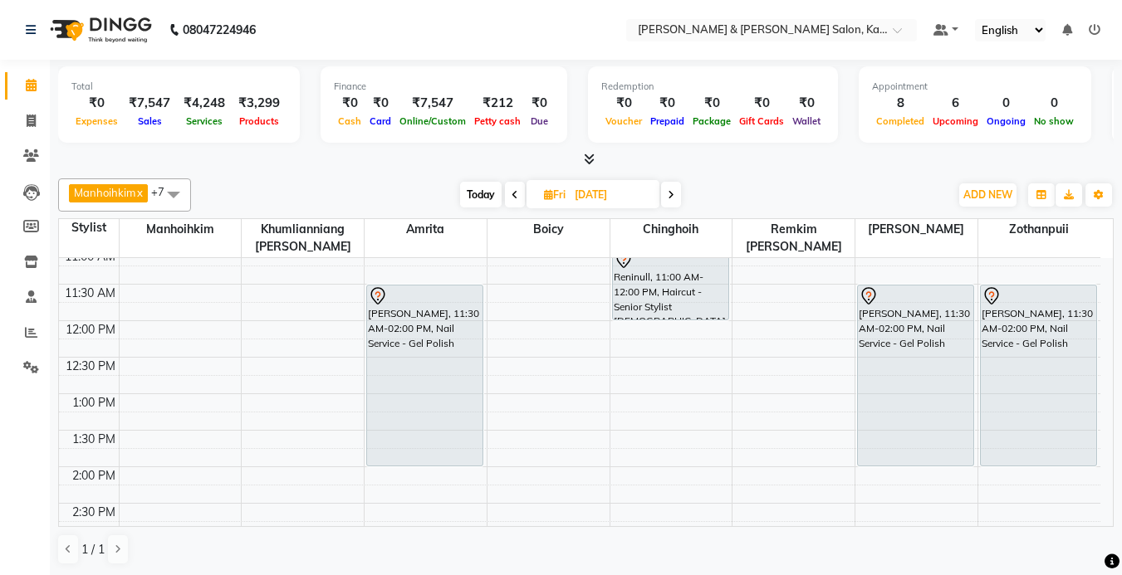
scroll to position [127, 0]
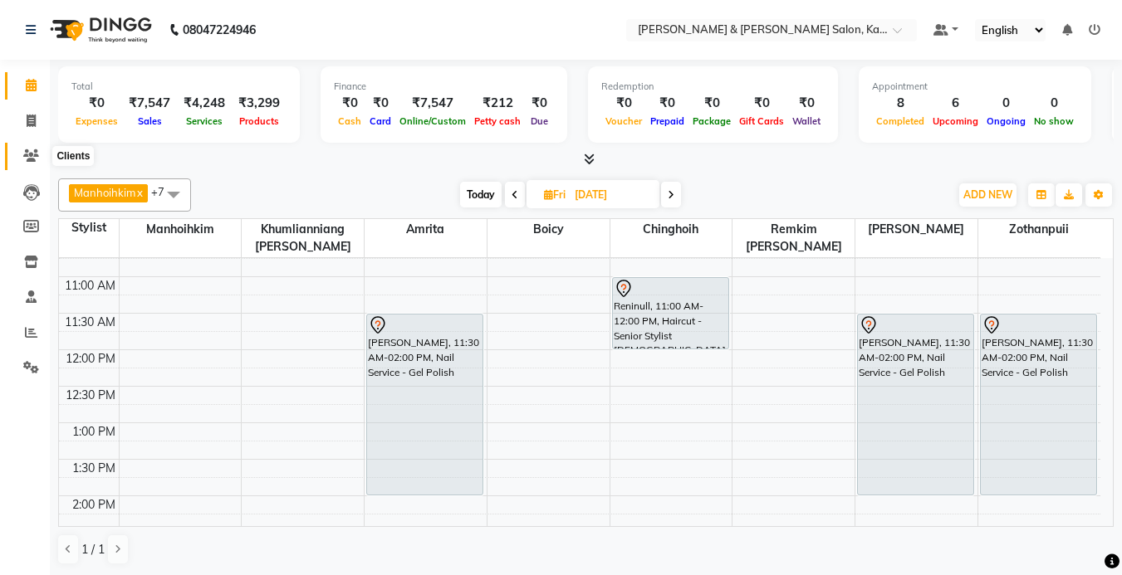
click at [34, 155] on icon at bounding box center [31, 155] width 16 height 12
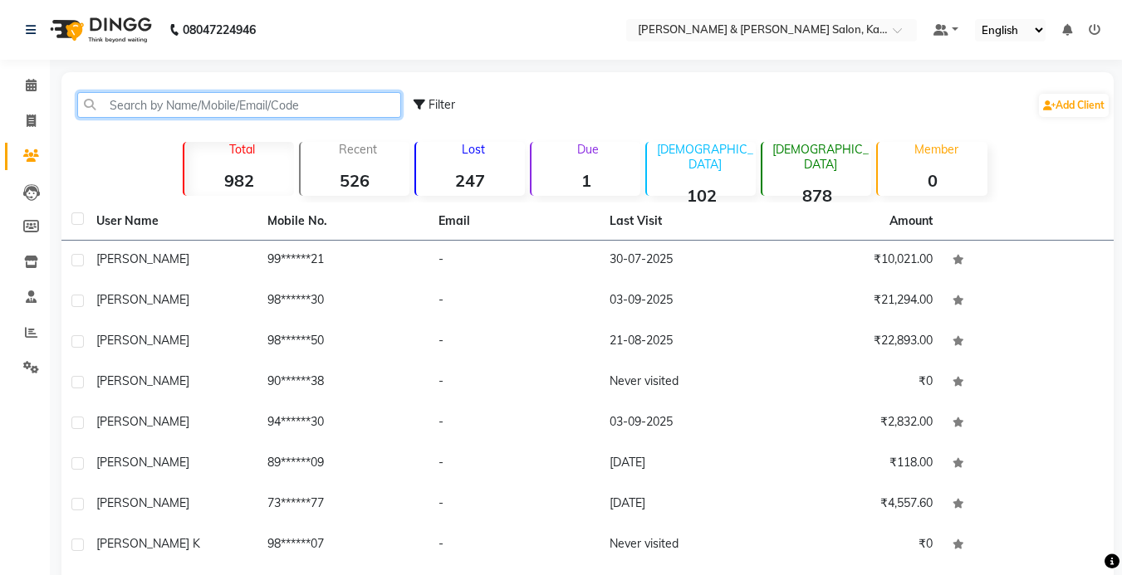
click at [141, 102] on input "text" at bounding box center [239, 105] width 324 height 26
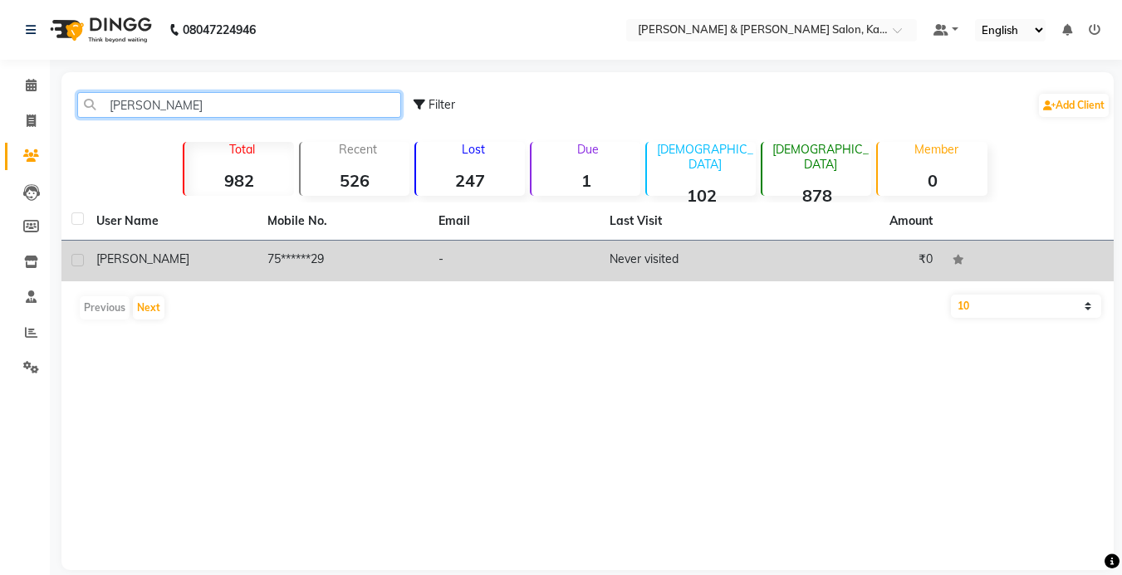
type input "SAUM"
click at [363, 257] on td "75******29" at bounding box center [342, 261] width 171 height 41
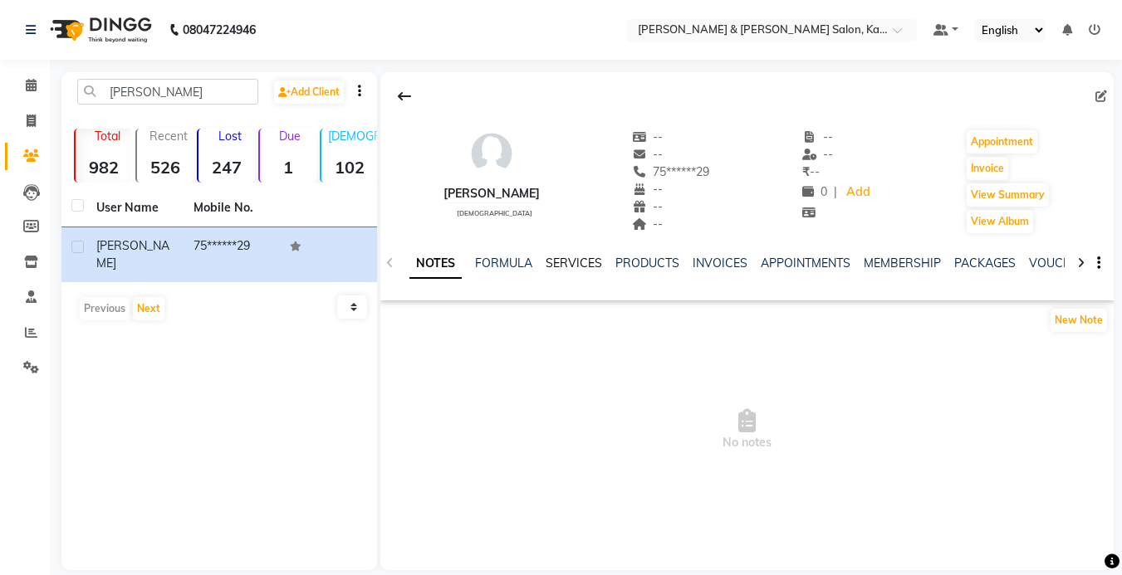
click at [561, 262] on link "SERVICES" at bounding box center [574, 263] width 56 height 15
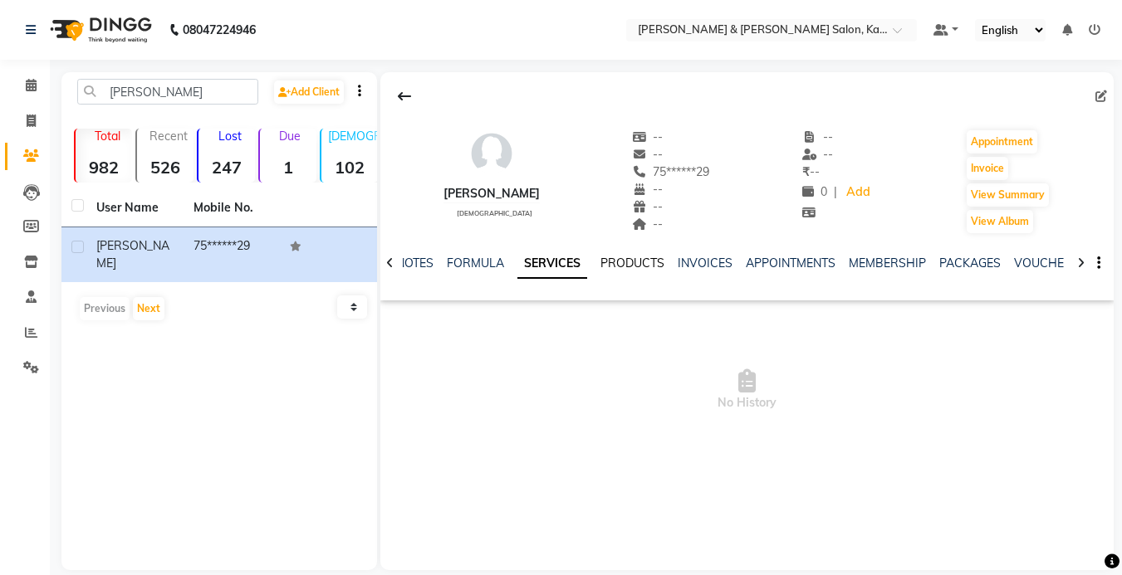
click at [615, 263] on link "PRODUCTS" at bounding box center [632, 263] width 64 height 15
click at [25, 91] on span at bounding box center [31, 85] width 29 height 19
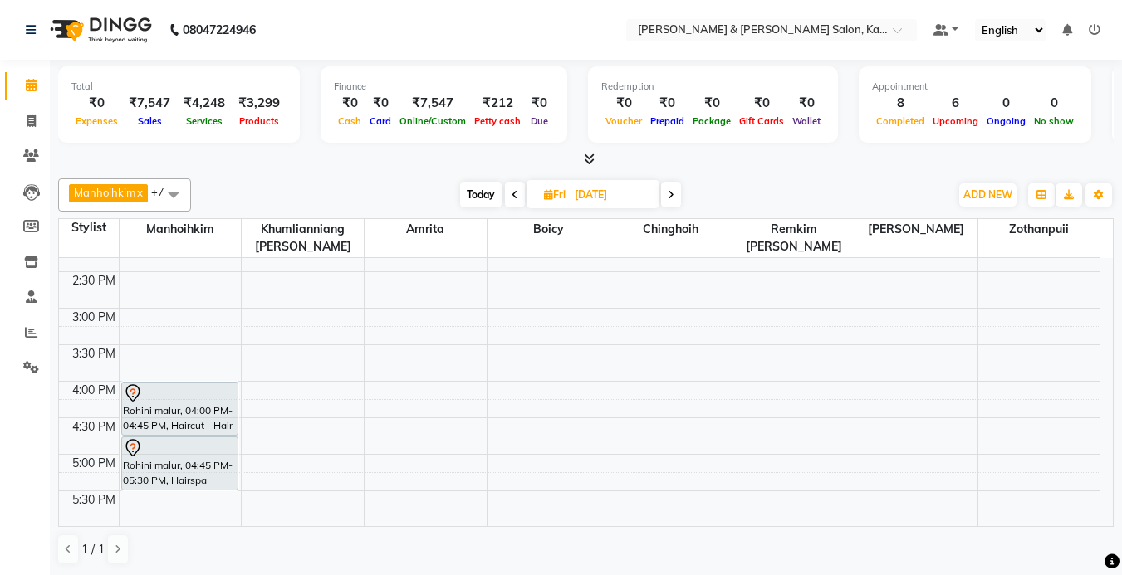
scroll to position [415, 0]
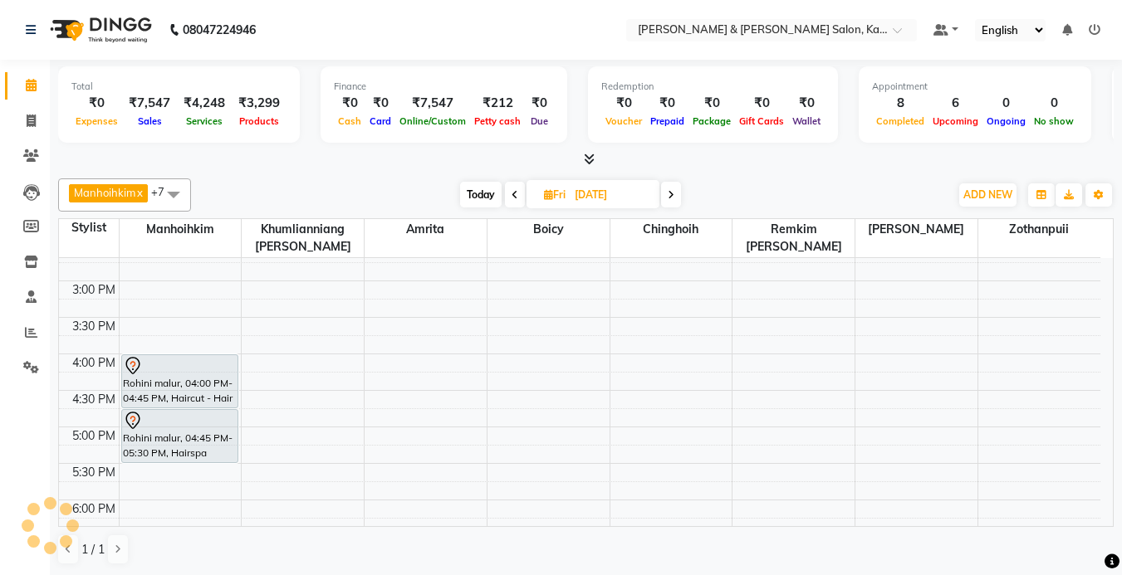
click at [272, 359] on div "9:00 AM 9:30 AM 10:00 AM 10:30 AM 11:00 AM 11:30 AM 12:00 PM 12:30 PM 1:00 PM 1…" at bounding box center [579, 317] width 1041 height 949
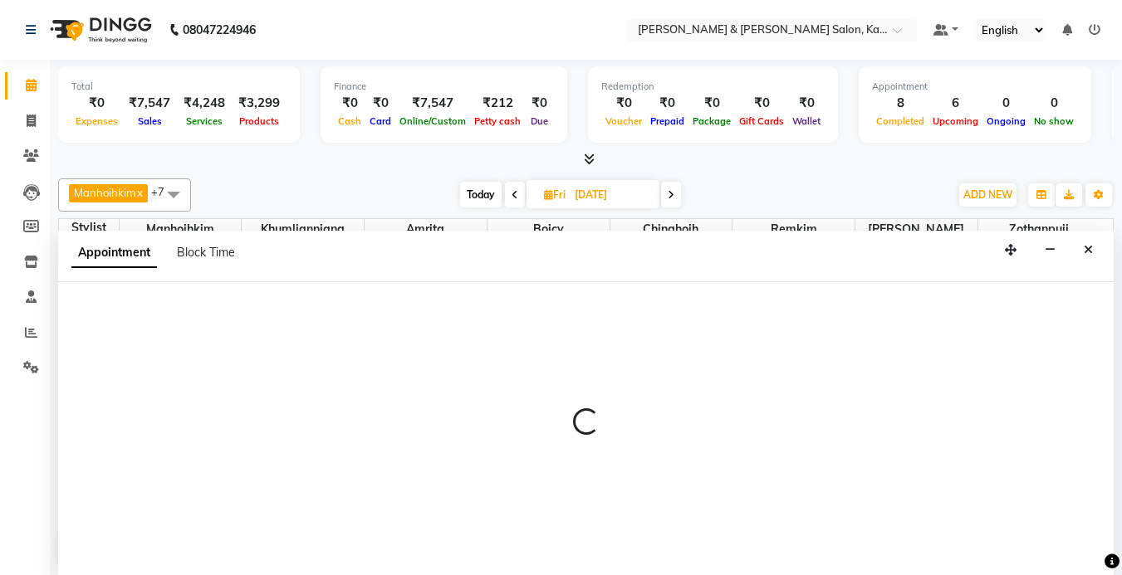
select select "70737"
select select "tentative"
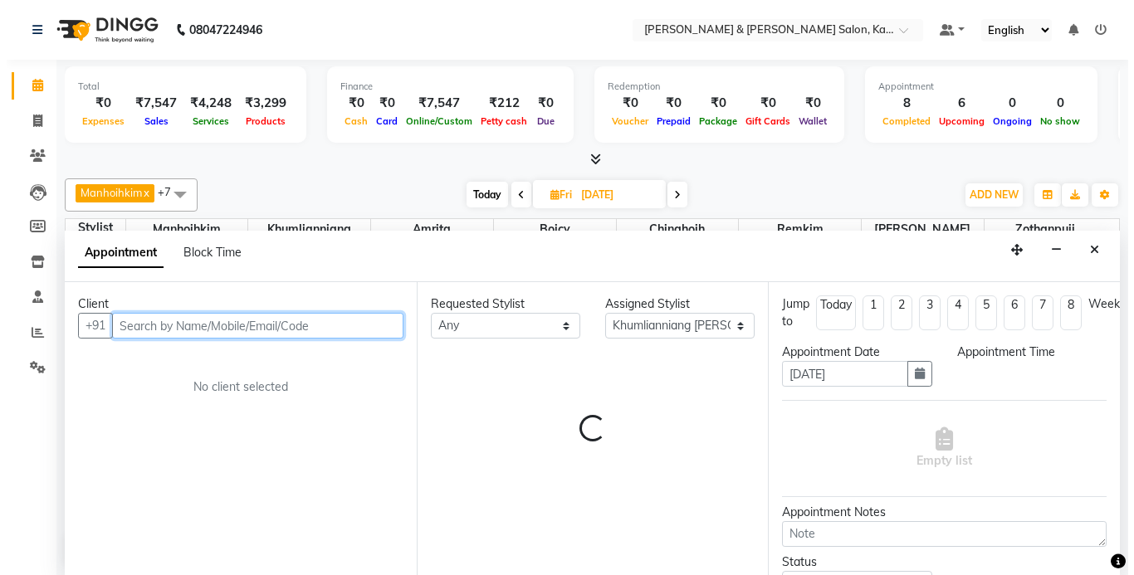
scroll to position [1, 0]
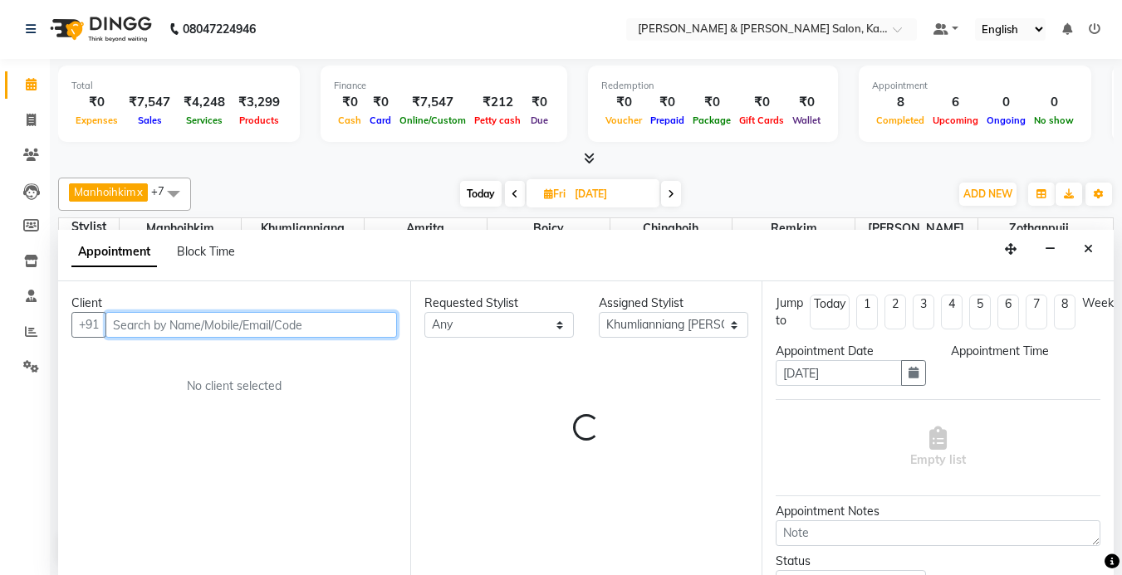
select select "960"
click at [172, 326] on input "text" at bounding box center [250, 325] width 291 height 26
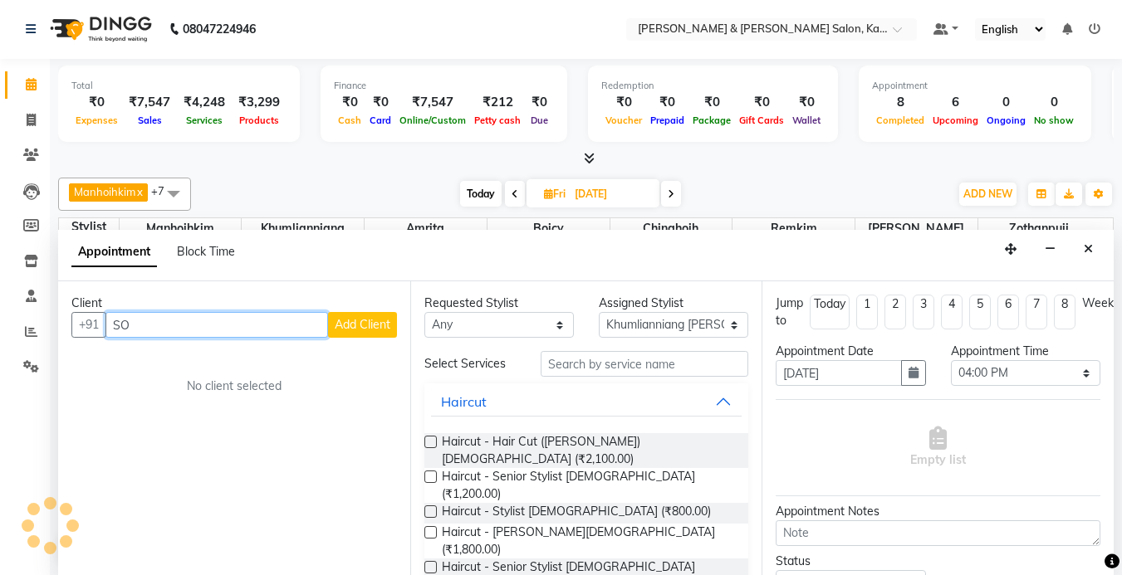
type input "S"
type input "9900645860"
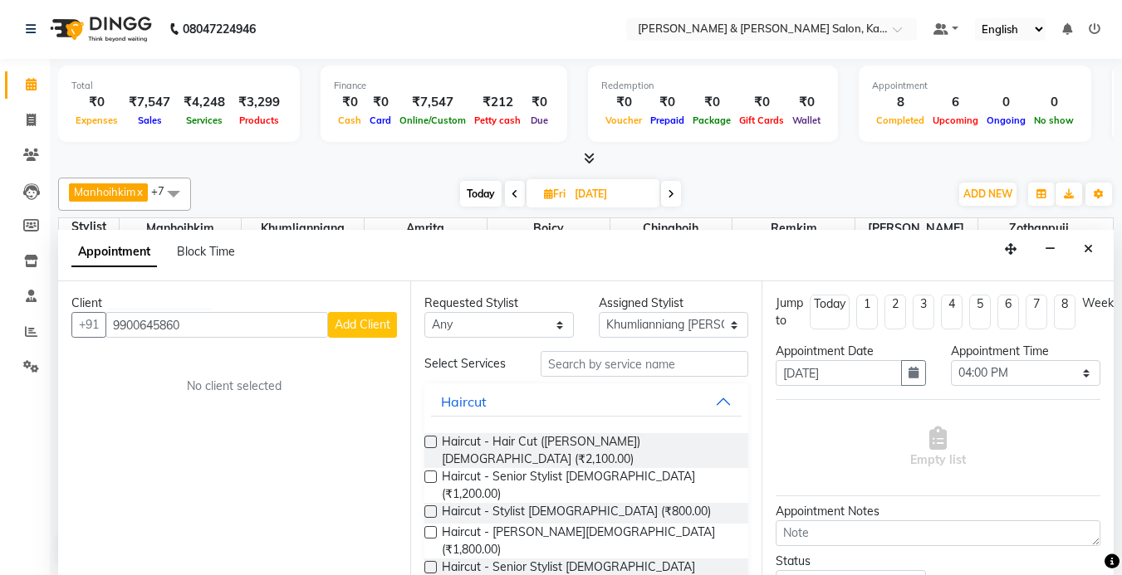
click at [350, 314] on button "Add Client" at bounding box center [362, 325] width 69 height 26
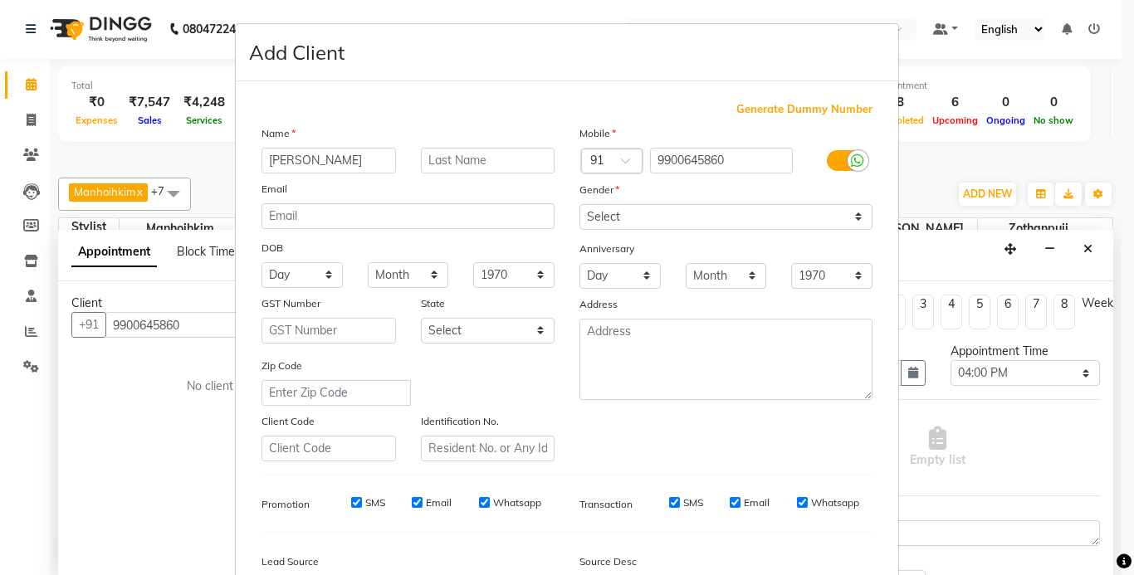
type input "Soumya narayan"
click at [625, 223] on select "Select [DEMOGRAPHIC_DATA] [DEMOGRAPHIC_DATA] Other Prefer Not To Say" at bounding box center [726, 217] width 293 height 26
select select "[DEMOGRAPHIC_DATA]"
click at [580, 204] on select "Select [DEMOGRAPHIC_DATA] [DEMOGRAPHIC_DATA] Other Prefer Not To Say" at bounding box center [726, 217] width 293 height 26
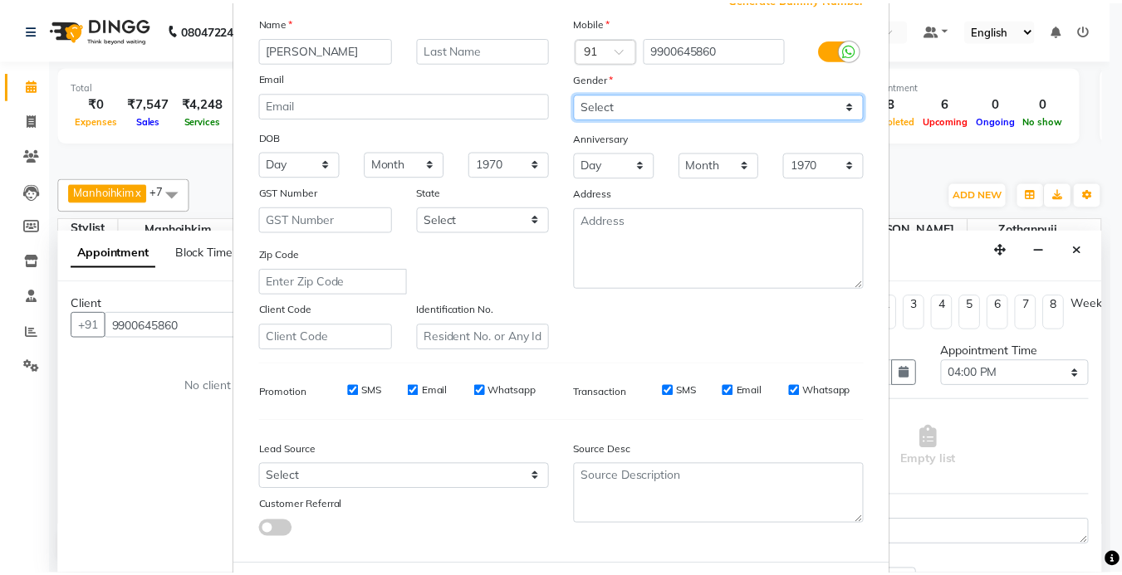
scroll to position [191, 0]
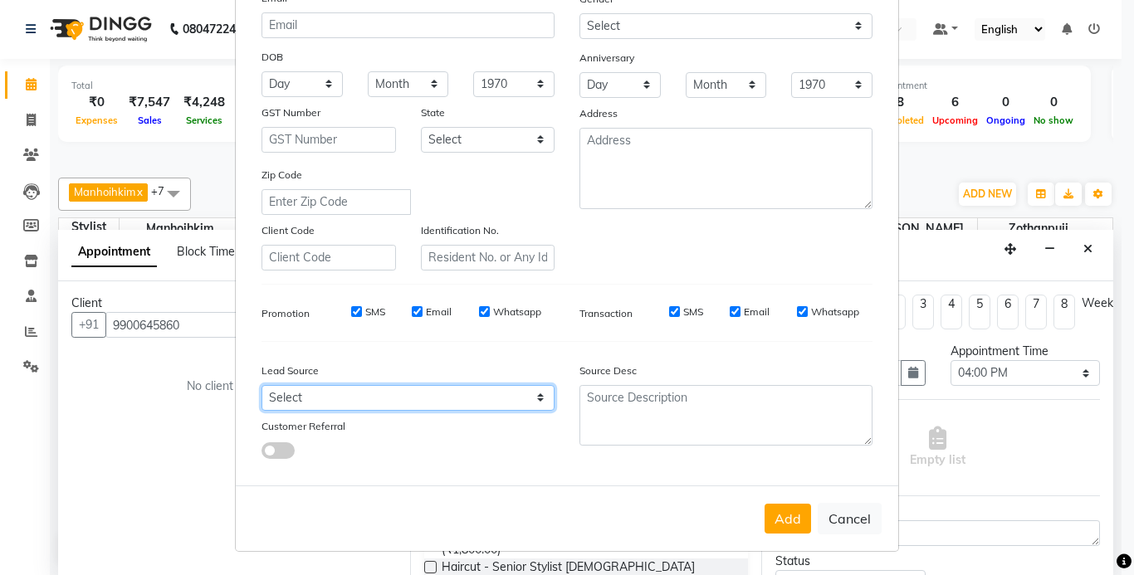
click at [347, 394] on select "Select Walk-in Referral Internet Friend Word of Mouth Advertisement Facebook Ju…" at bounding box center [408, 398] width 293 height 26
select select "52188"
click at [262, 385] on select "Select Walk-in Referral Internet Friend Word of Mouth Advertisement Facebook Ju…" at bounding box center [408, 398] width 293 height 26
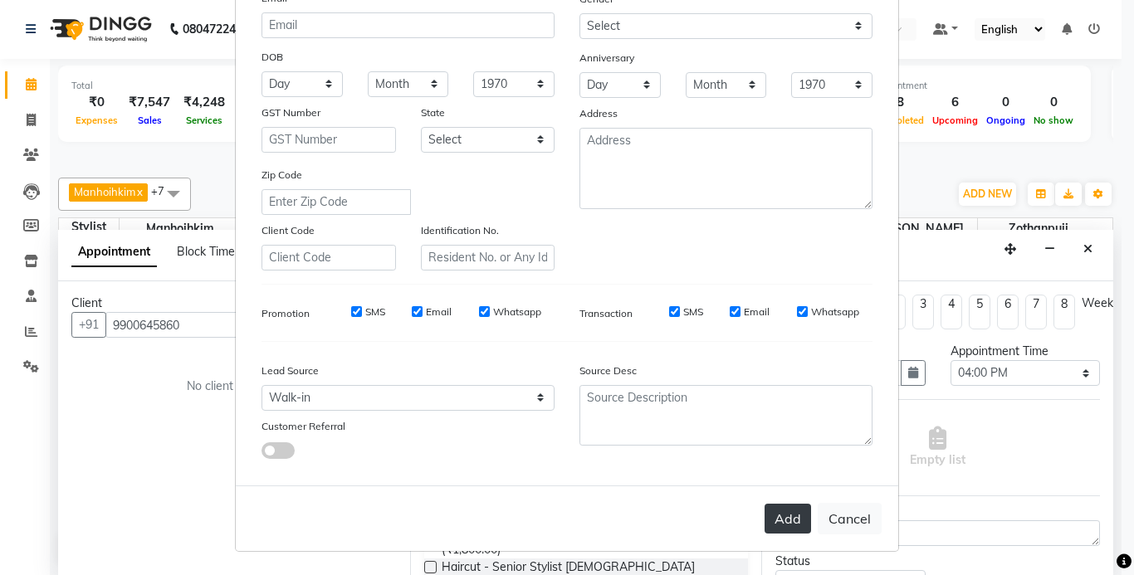
click at [790, 514] on button "Add" at bounding box center [788, 519] width 47 height 30
type input "99******60"
select select
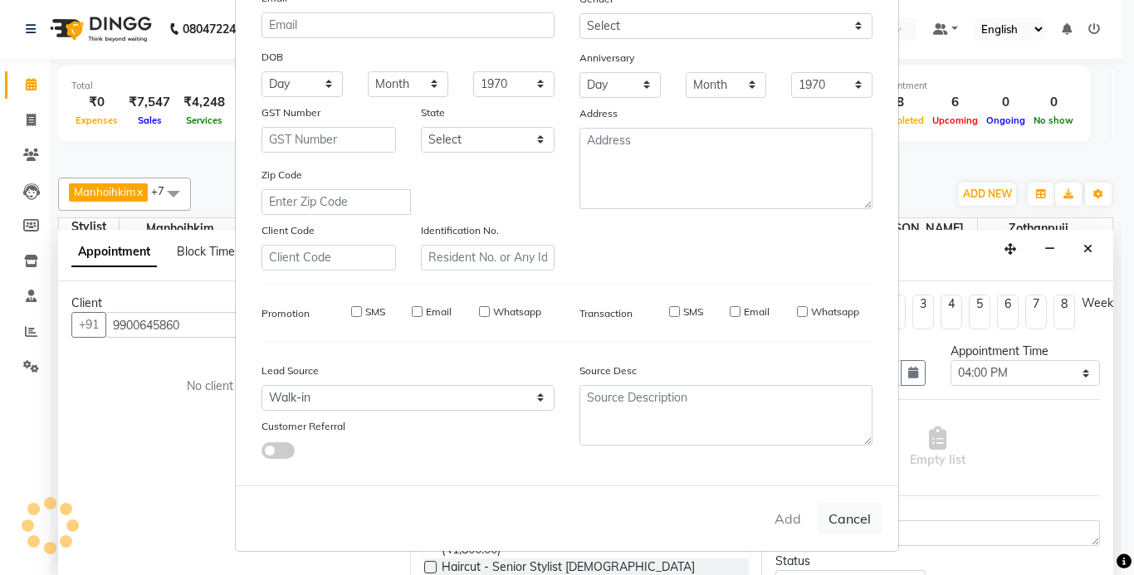
select select
checkbox input "false"
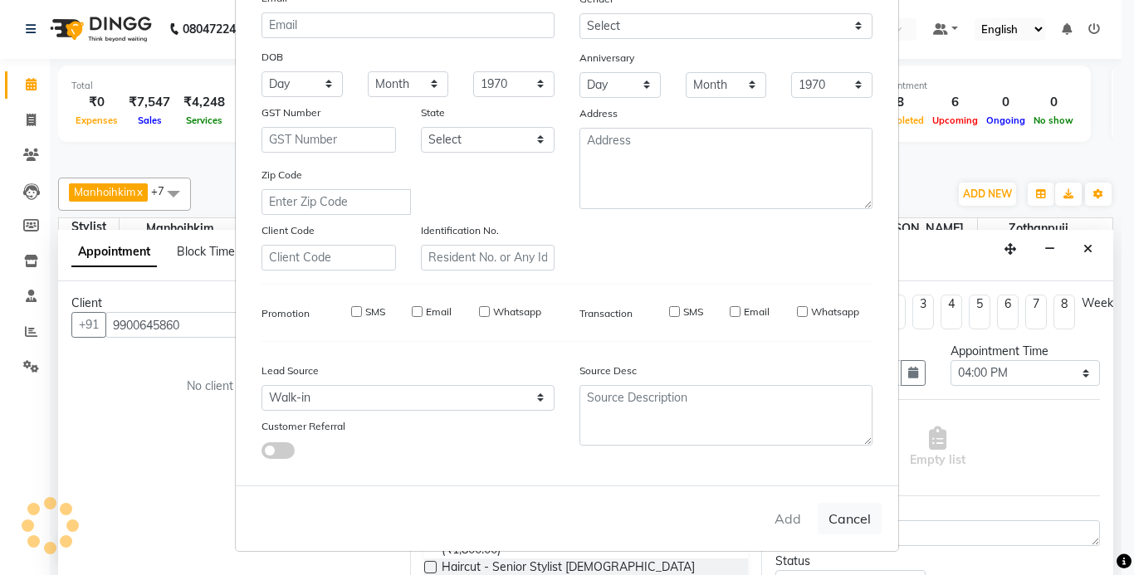
checkbox input "false"
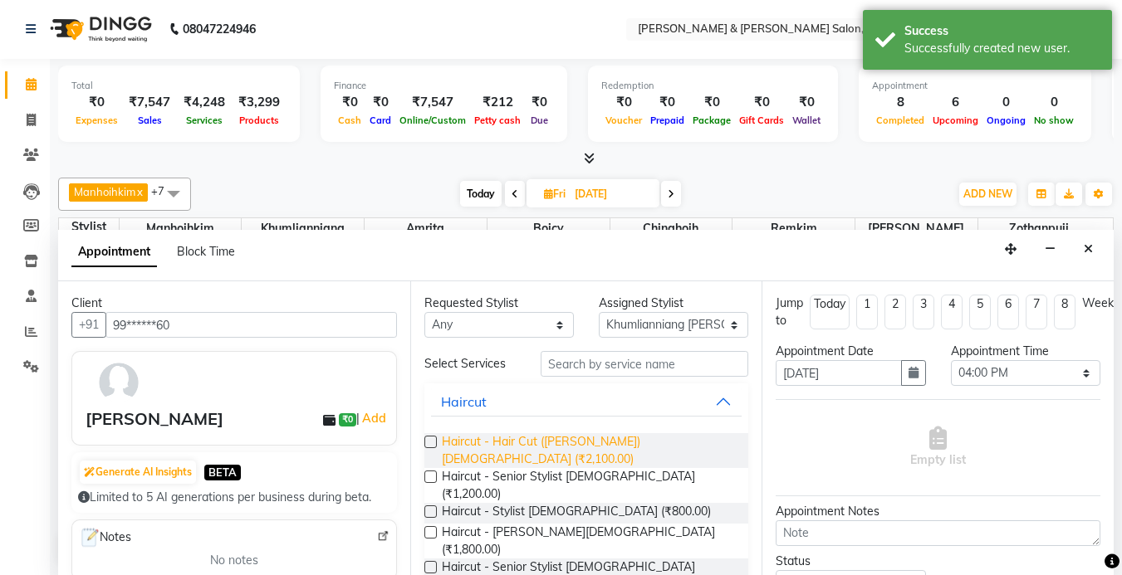
click at [550, 444] on span "Haircut - Hair Cut ([PERSON_NAME]) [DEMOGRAPHIC_DATA] (₹2,100.00)" at bounding box center [589, 450] width 294 height 35
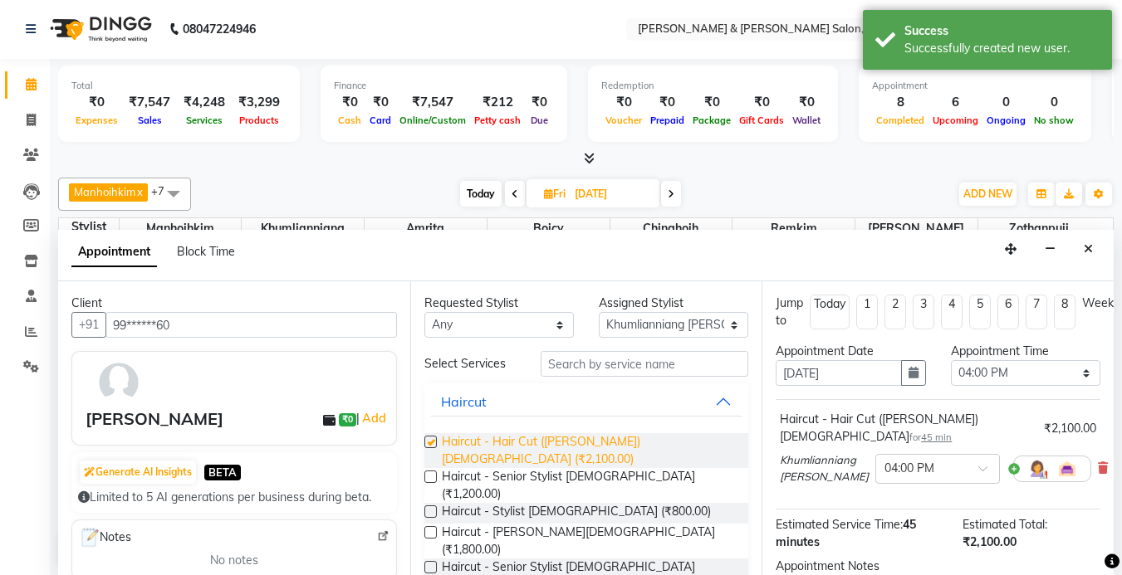
checkbox input "false"
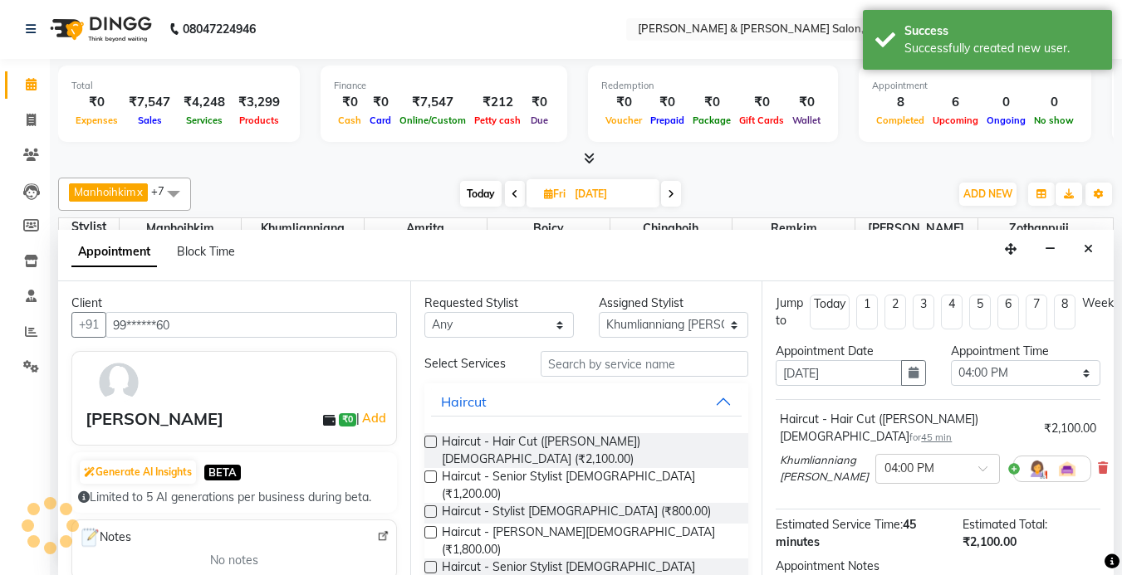
click at [1099, 458] on div "Jump to Today 1 2 3 4 5 6 7 8 Weeks Appointment Date 05-09-2025 Appointment Tim…" at bounding box center [937, 429] width 352 height 294
click at [1098, 463] on icon at bounding box center [1103, 469] width 10 height 12
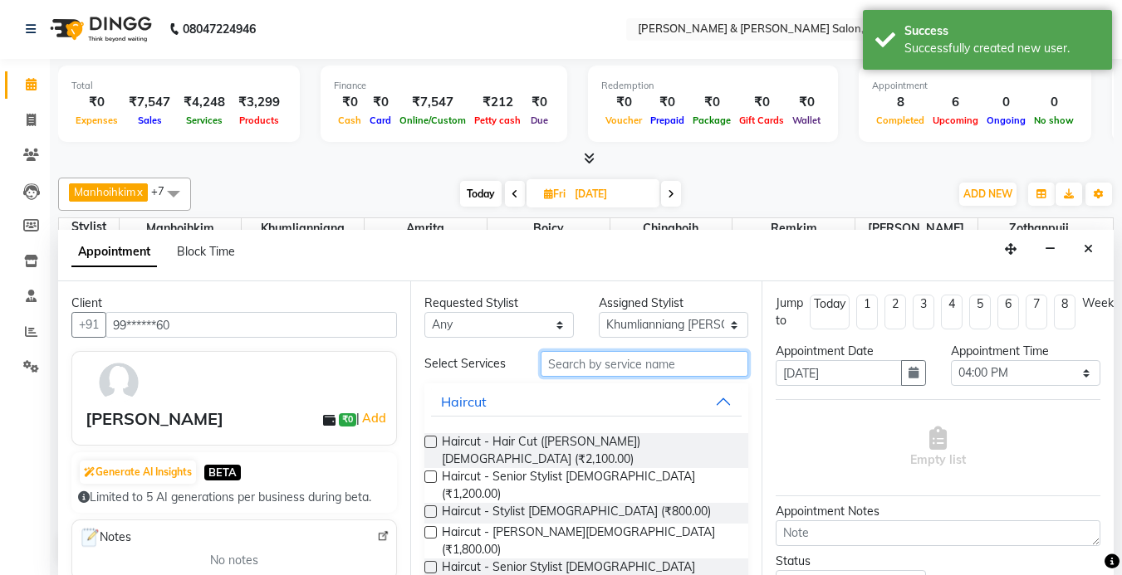
click at [572, 363] on input "text" at bounding box center [645, 364] width 208 height 26
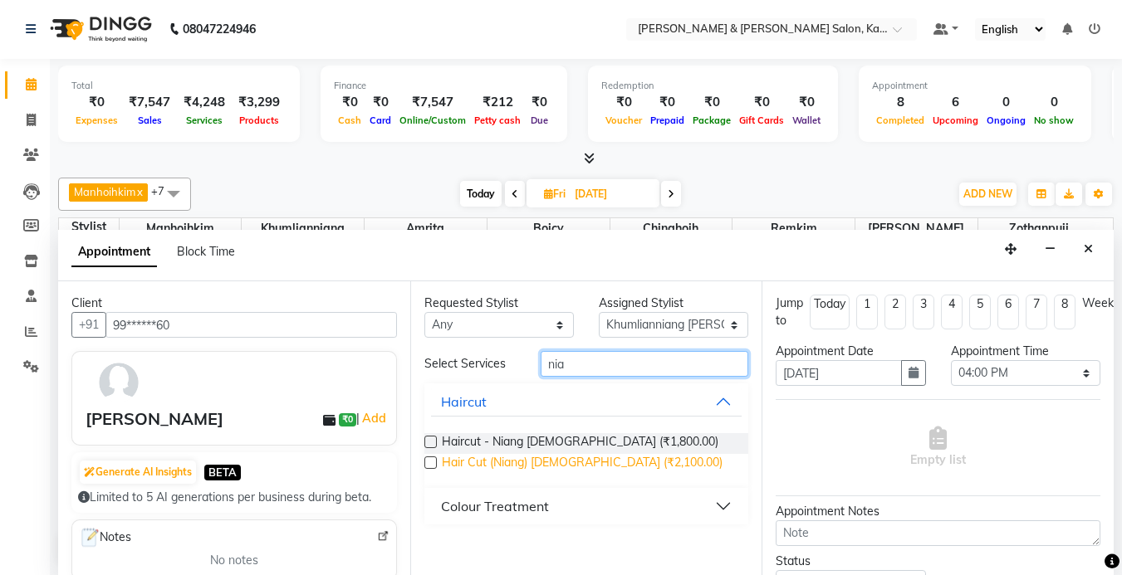
type input "nia"
click at [539, 467] on span "Hair Cut (Niang) [DEMOGRAPHIC_DATA] (₹2,100.00)" at bounding box center [582, 464] width 281 height 21
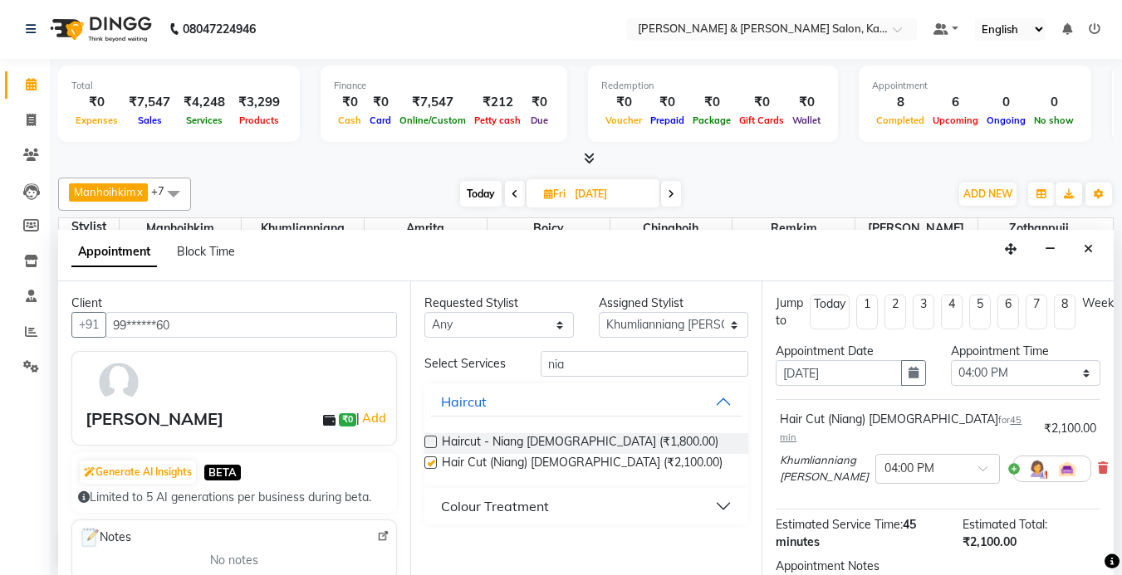
checkbox input "false"
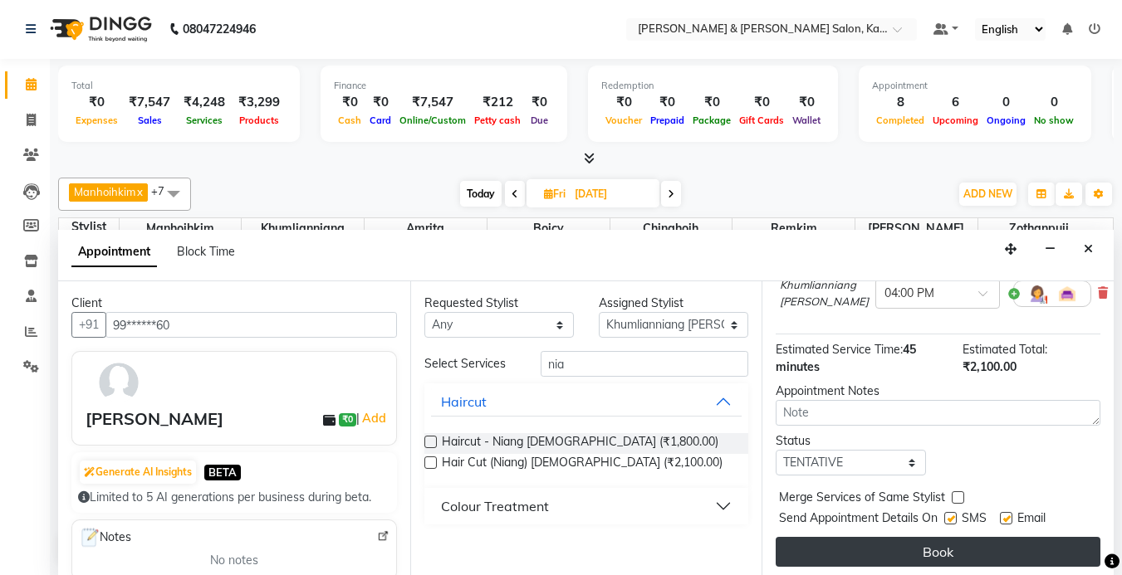
click at [928, 537] on button "Book" at bounding box center [938, 552] width 325 height 30
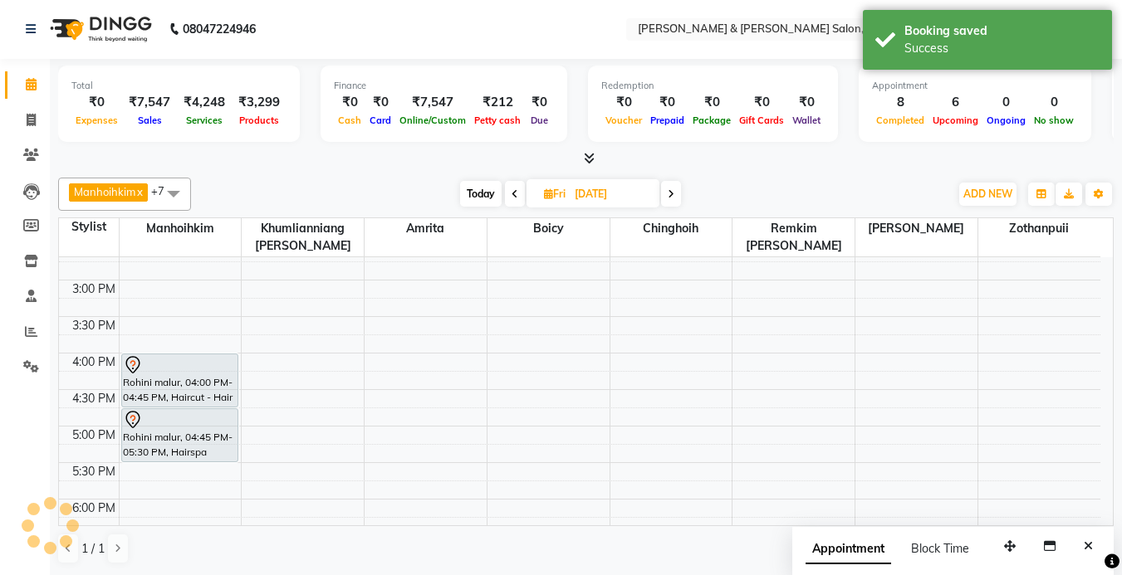
scroll to position [0, 0]
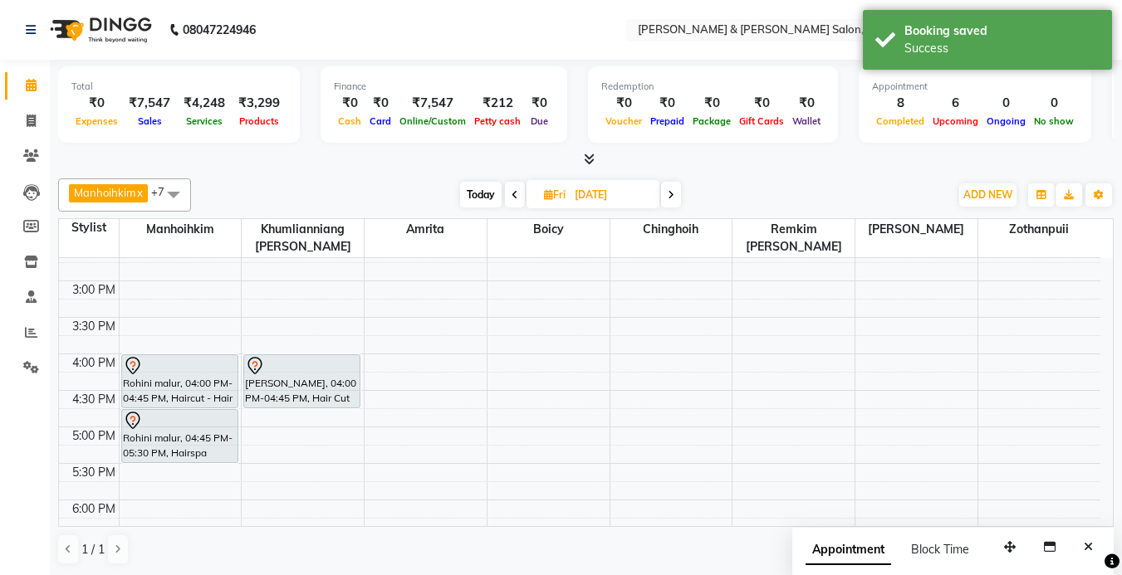
click at [483, 191] on span "Today" at bounding box center [481, 195] width 42 height 26
type input "03-09-2025"
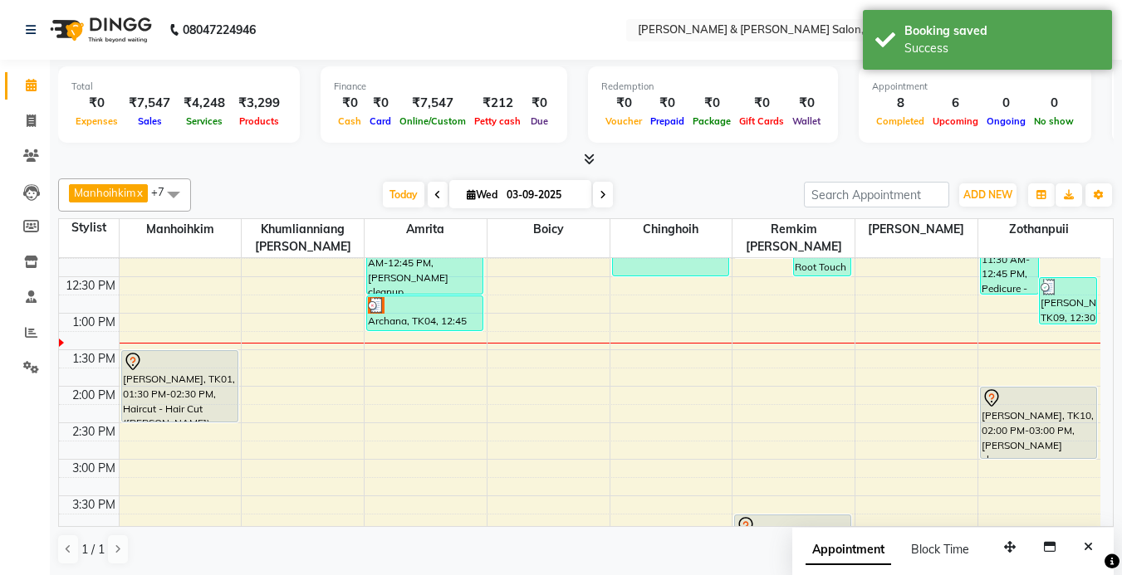
scroll to position [127, 0]
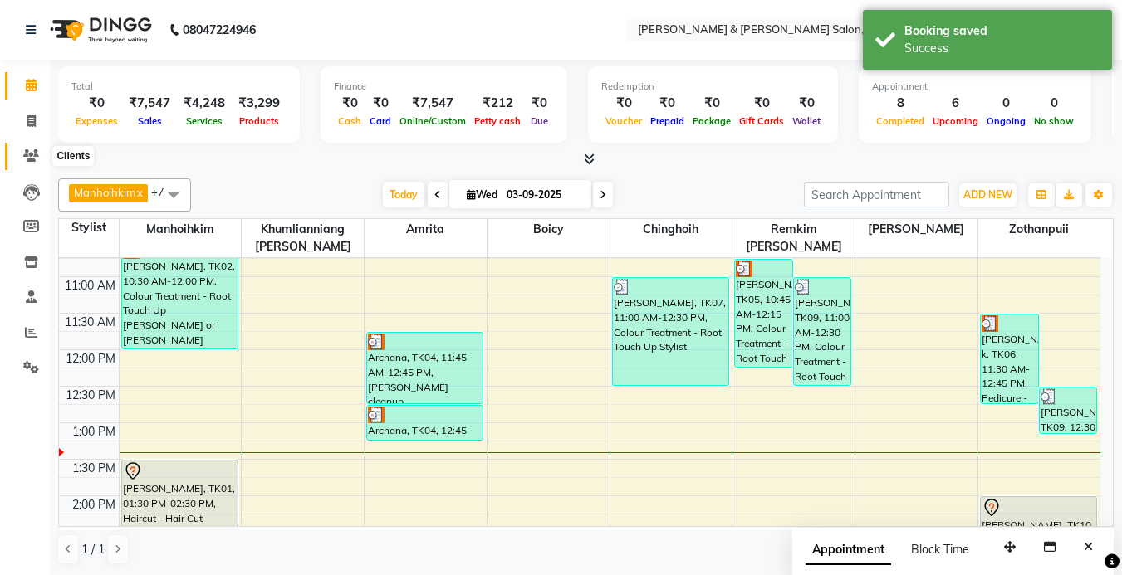
click at [29, 149] on span at bounding box center [31, 156] width 29 height 19
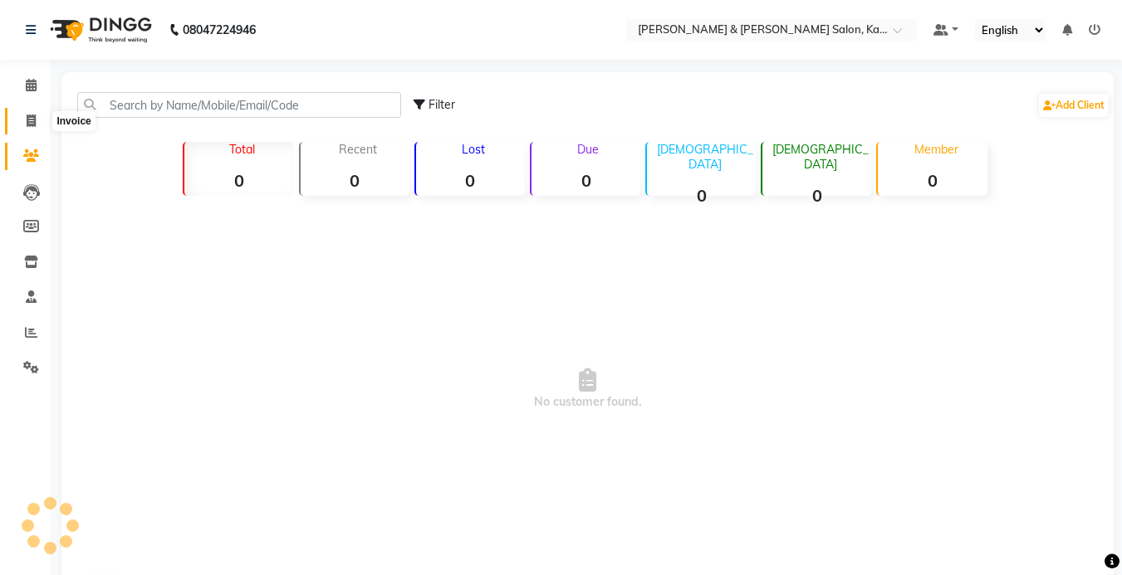
click at [22, 121] on span at bounding box center [31, 121] width 29 height 19
select select "service"
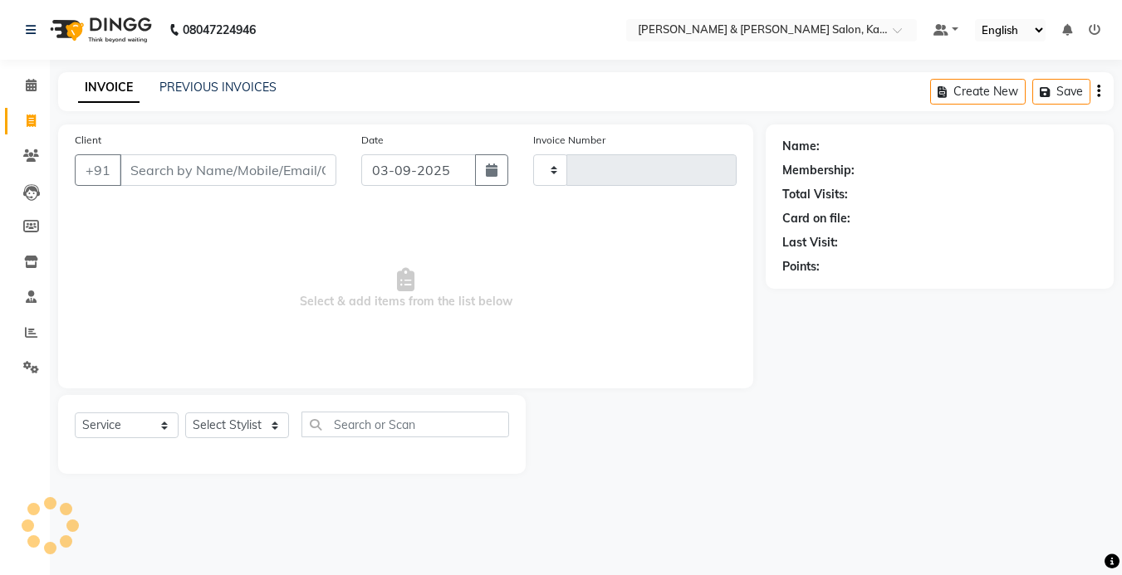
type input "1230"
select select "7750"
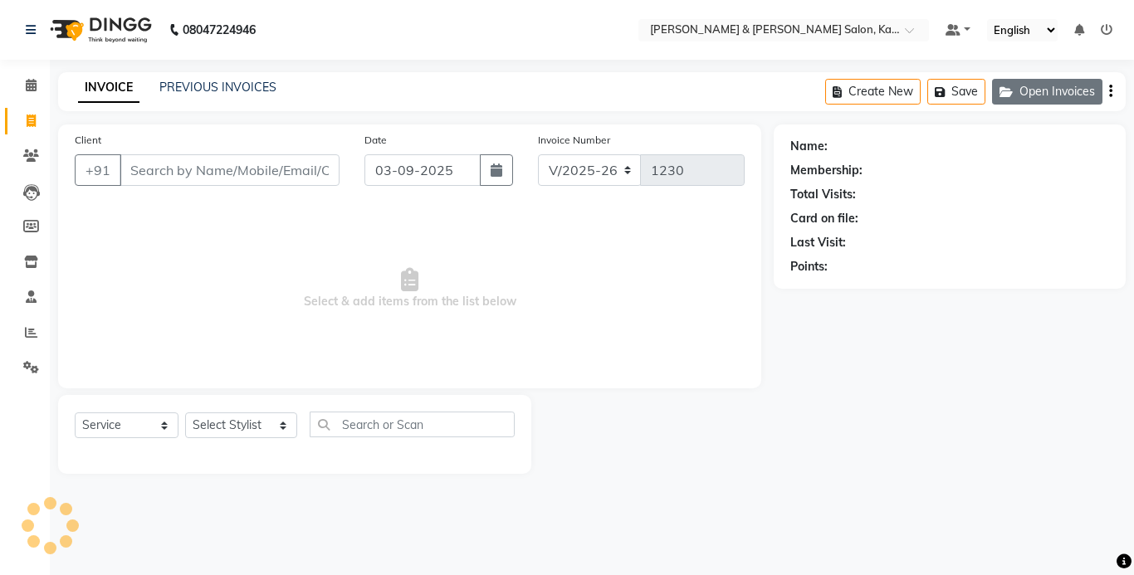
click at [1027, 86] on button "Open Invoices" at bounding box center [1047, 92] width 110 height 26
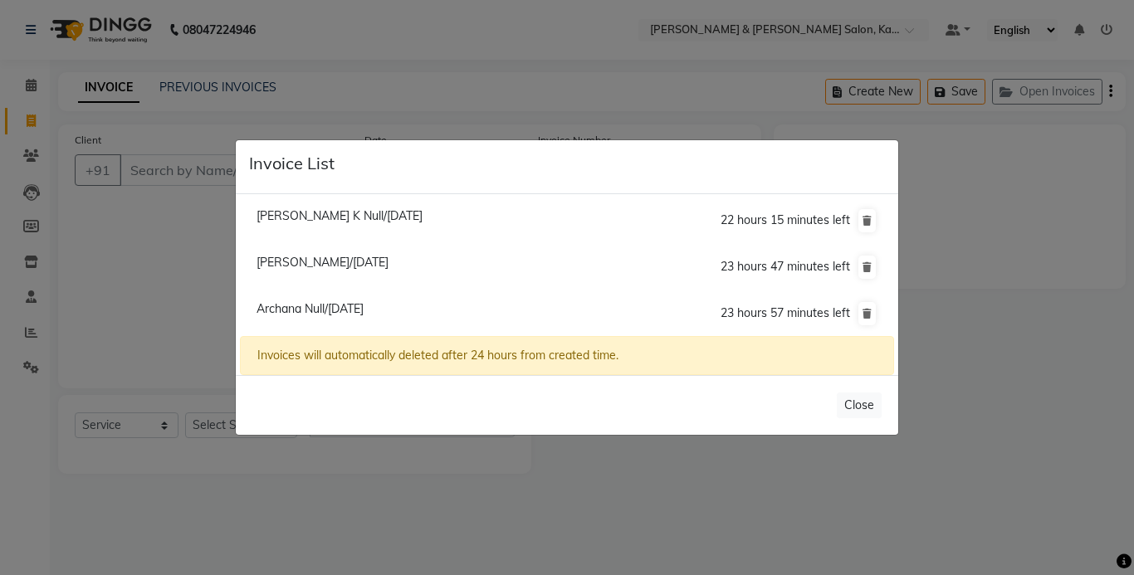
click at [308, 311] on span "Archana Null/03 September 2025" at bounding box center [310, 308] width 107 height 15
type input "95******90"
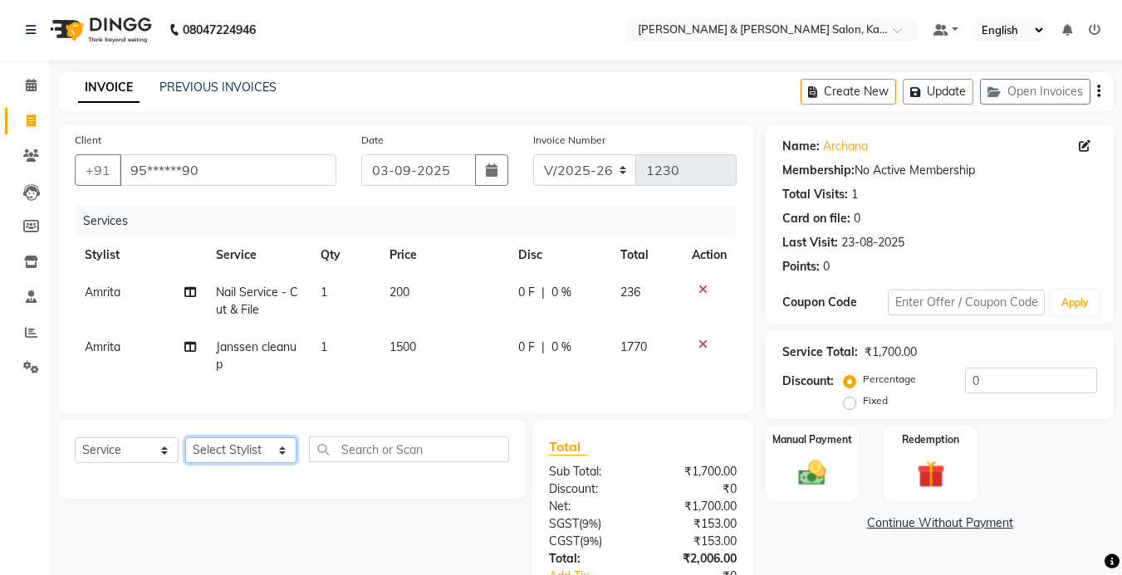
click at [252, 457] on select "Select Stylist Amrita [PERSON_NAME] Khumlianniang [PERSON_NAME] Manager Manhoih…" at bounding box center [240, 451] width 111 height 26
select select "72579"
click at [185, 450] on select "Select Stylist Amrita [PERSON_NAME] Khumlianniang [PERSON_NAME] Manager Manhoih…" at bounding box center [240, 451] width 111 height 26
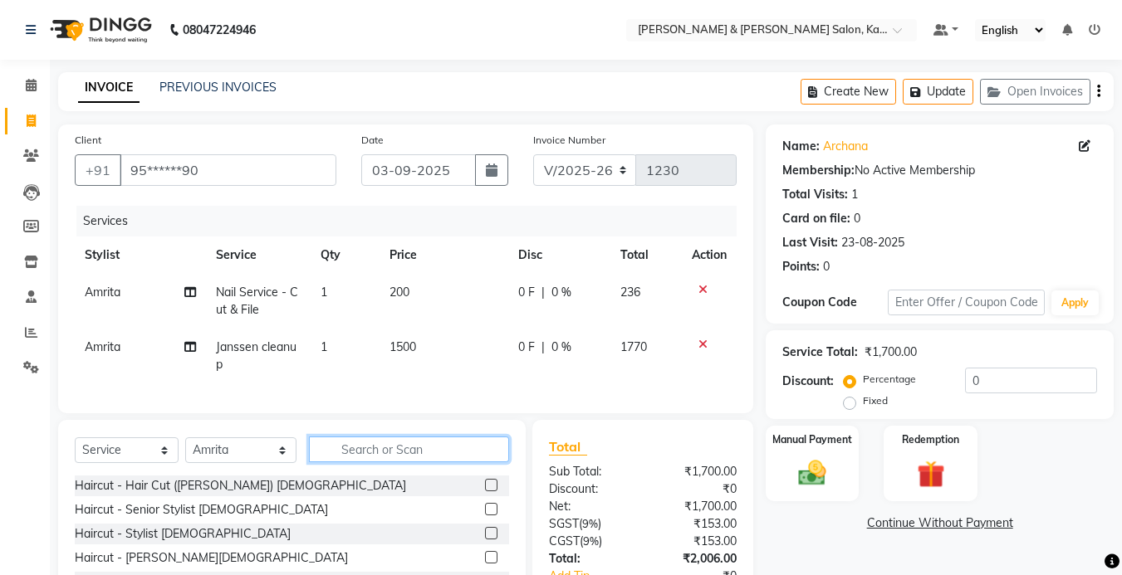
click at [382, 463] on input "text" at bounding box center [409, 450] width 200 height 26
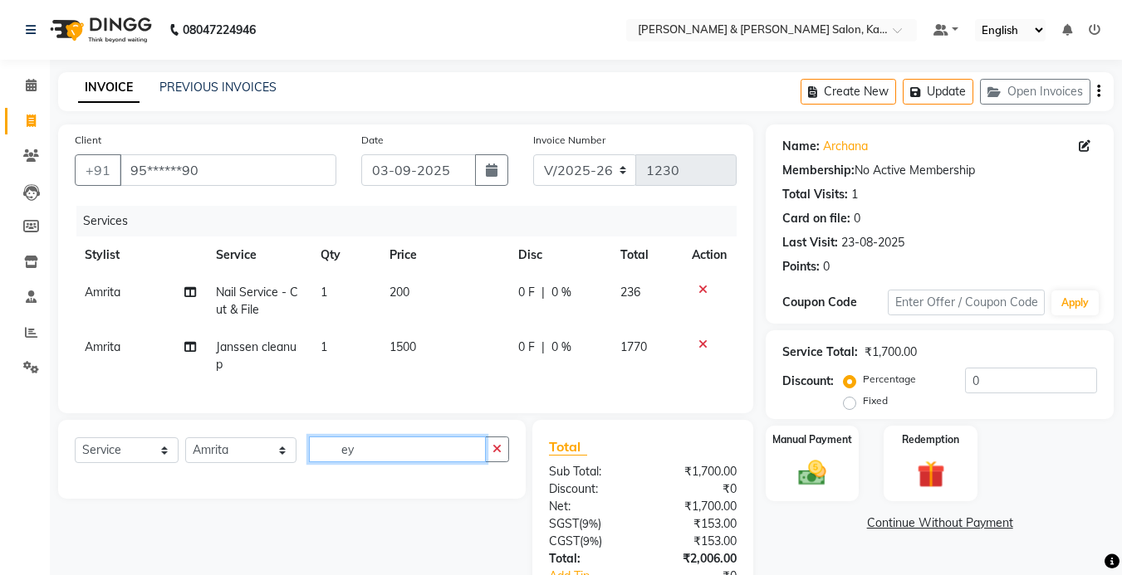
type input "e"
type input "chin"
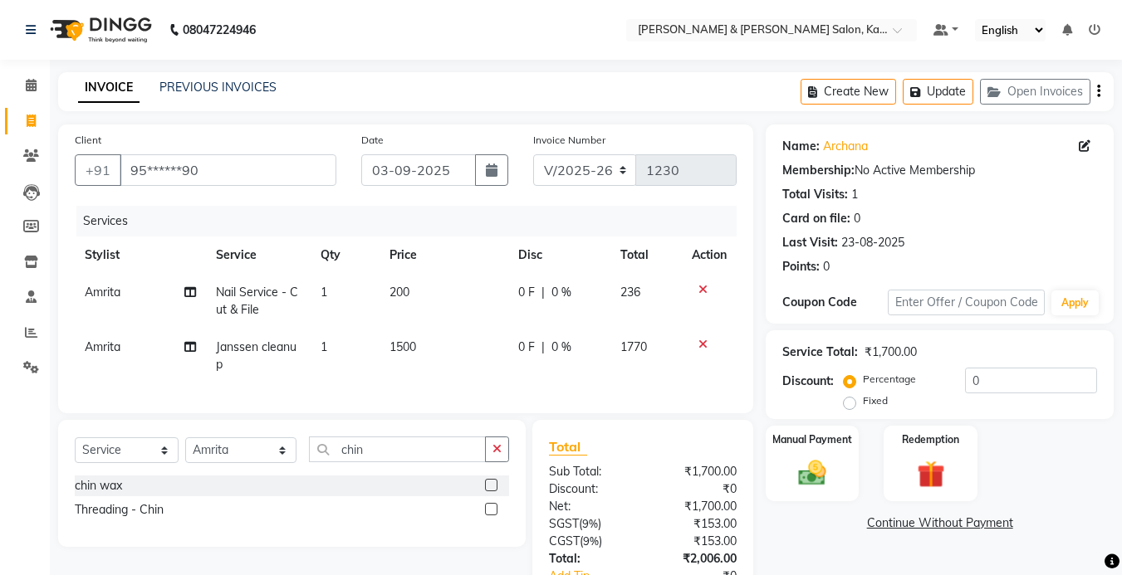
click at [494, 516] on label at bounding box center [491, 509] width 12 height 12
click at [494, 516] on input "checkbox" at bounding box center [490, 510] width 11 height 11
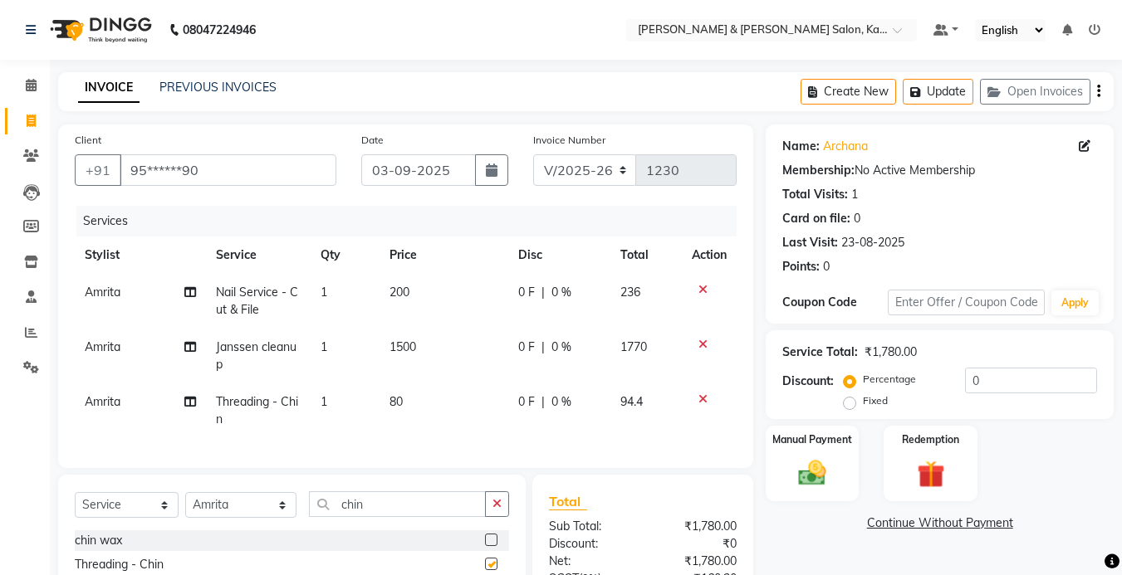
checkbox input "false"
click at [490, 517] on button "button" at bounding box center [497, 505] width 24 height 26
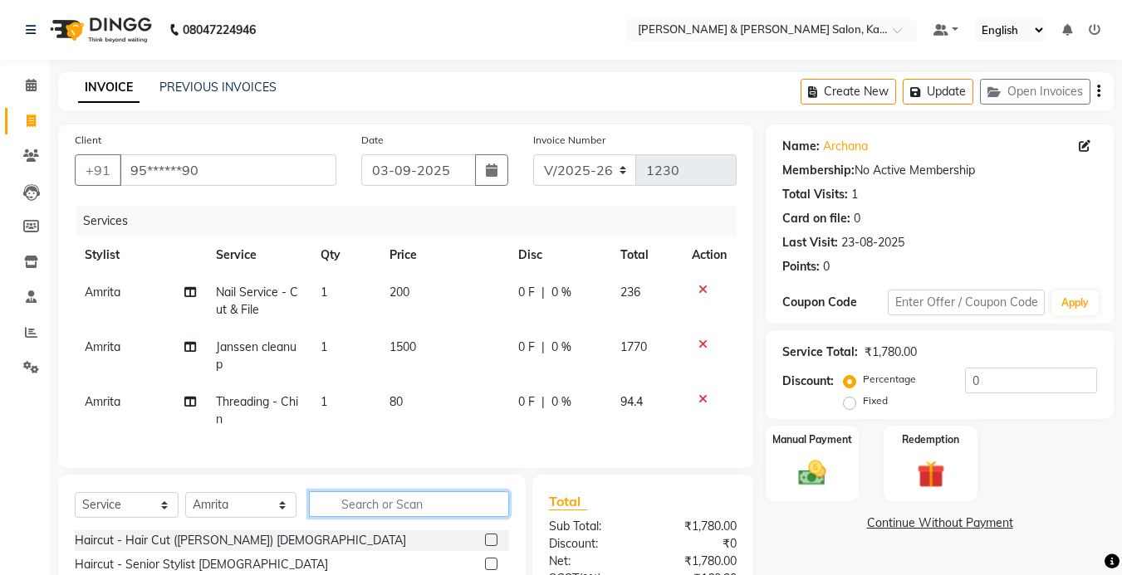
click at [402, 517] on input "text" at bounding box center [409, 505] width 200 height 26
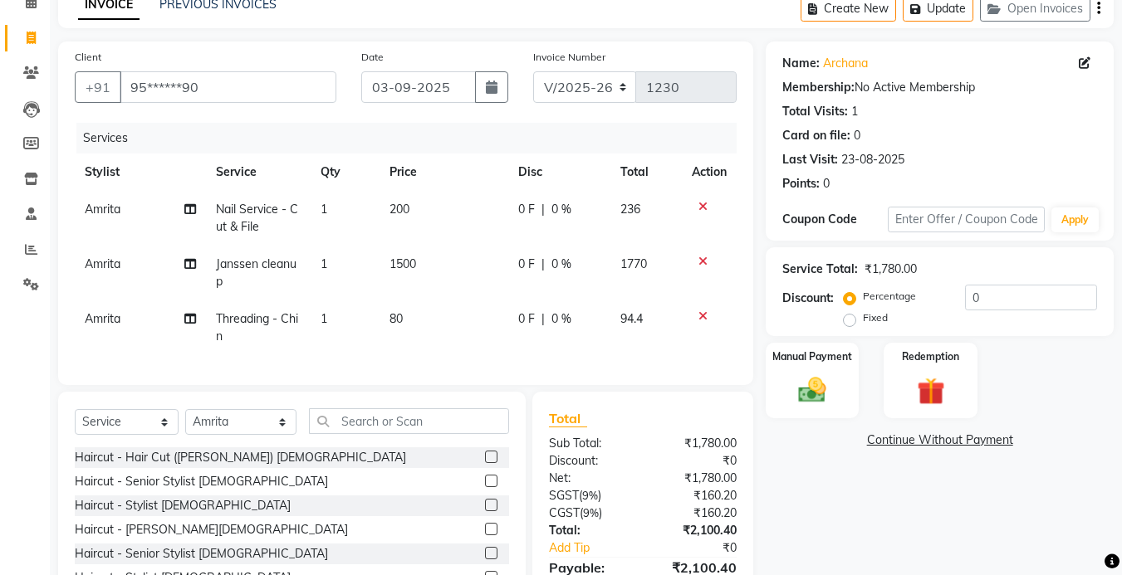
click at [703, 205] on icon at bounding box center [702, 207] width 9 height 12
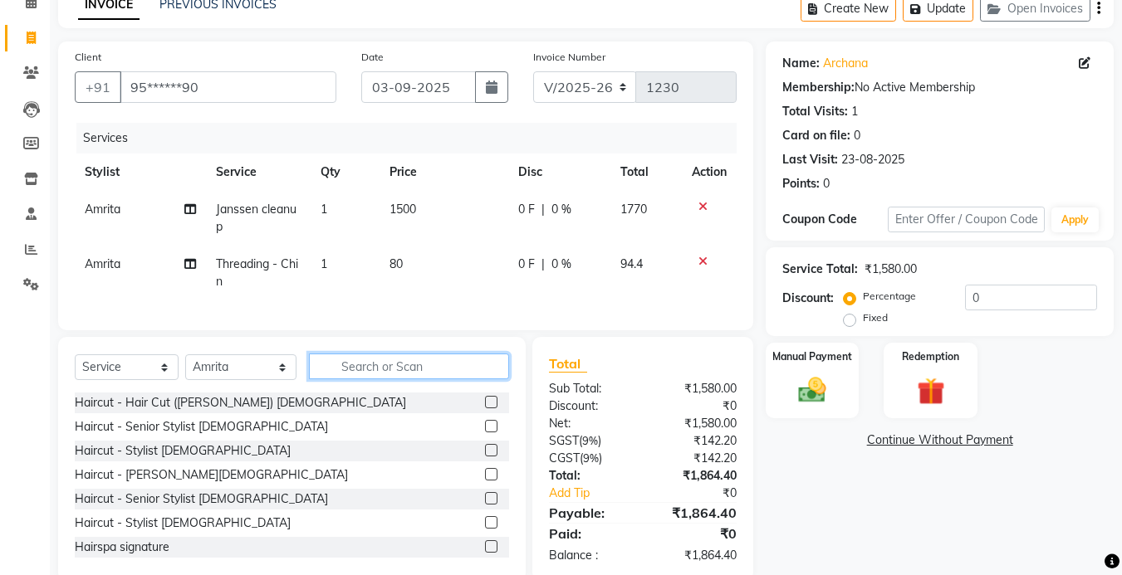
click at [402, 379] on input "text" at bounding box center [409, 367] width 200 height 26
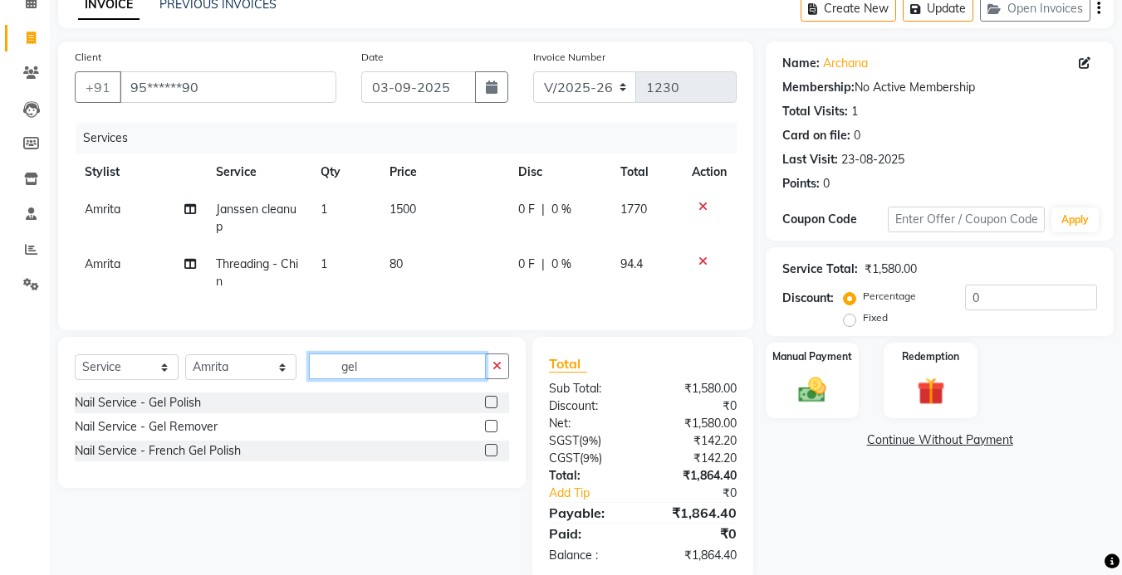
type input "gel"
click at [492, 409] on label at bounding box center [491, 402] width 12 height 12
click at [492, 409] on input "checkbox" at bounding box center [490, 403] width 11 height 11
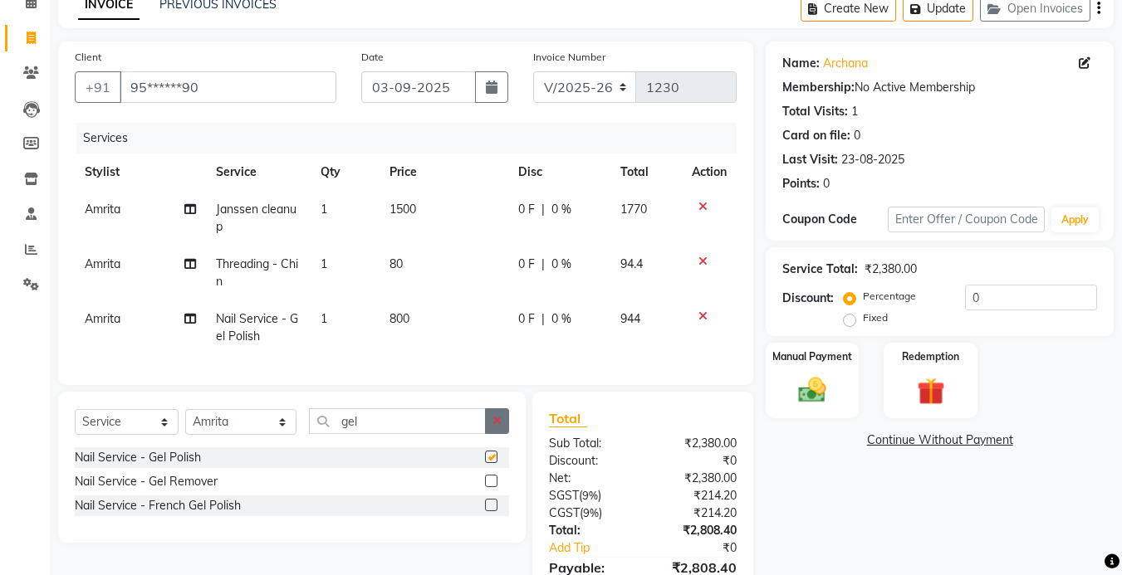
checkbox input "false"
click at [489, 431] on button "button" at bounding box center [497, 422] width 24 height 26
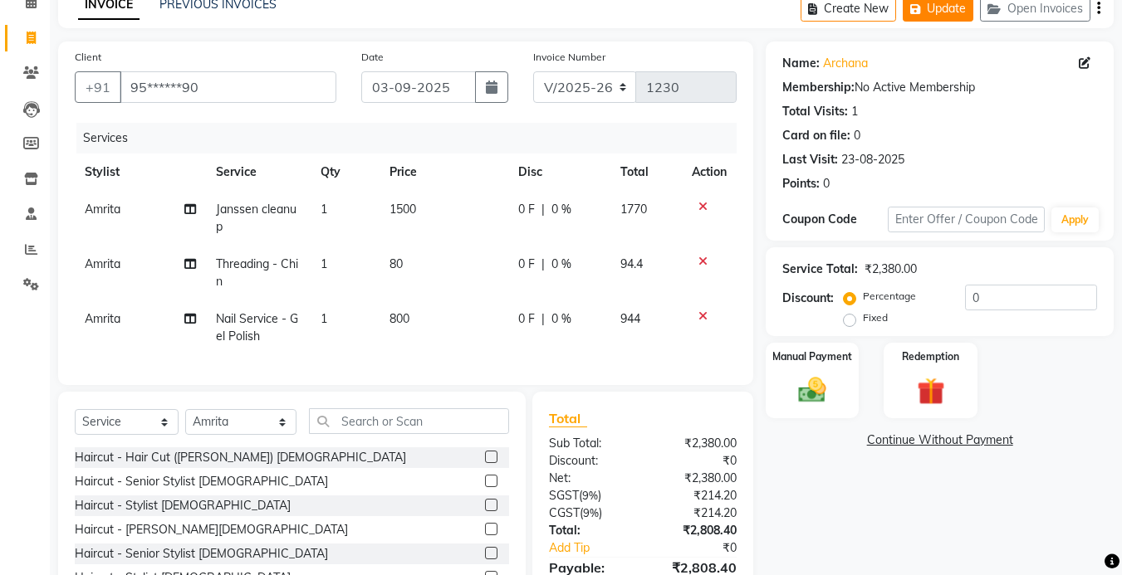
click at [923, 10] on icon "button" at bounding box center [918, 9] width 17 height 12
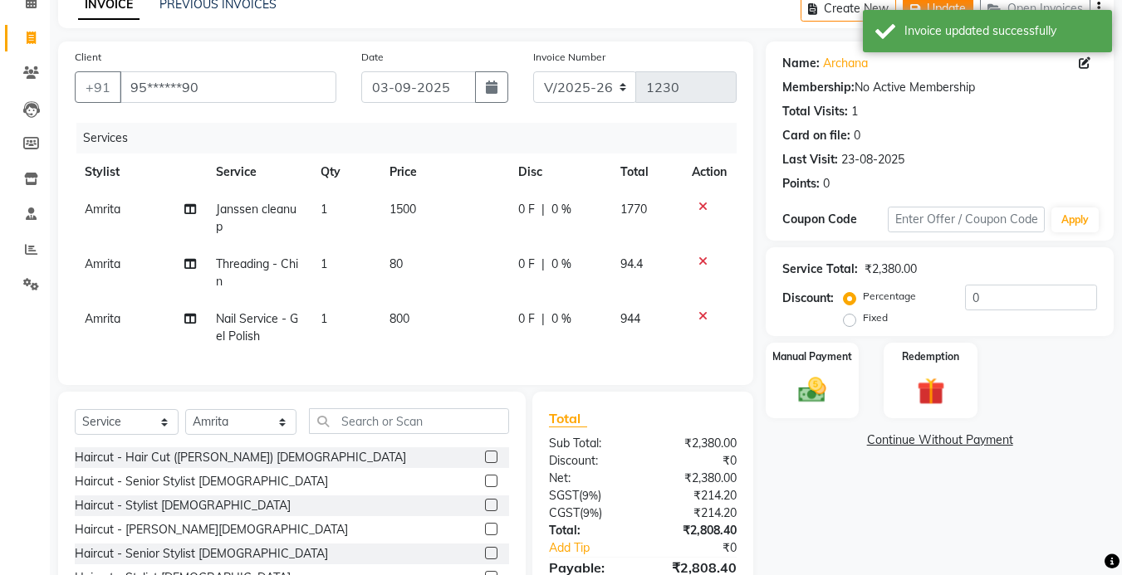
click at [948, 22] on button "Update" at bounding box center [938, 9] width 71 height 26
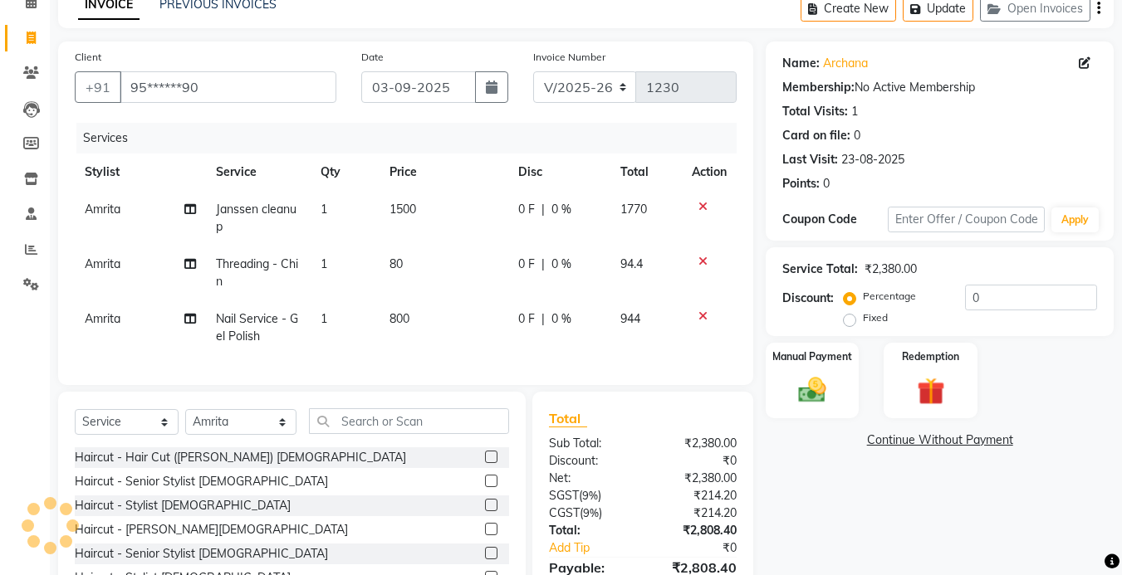
scroll to position [0, 0]
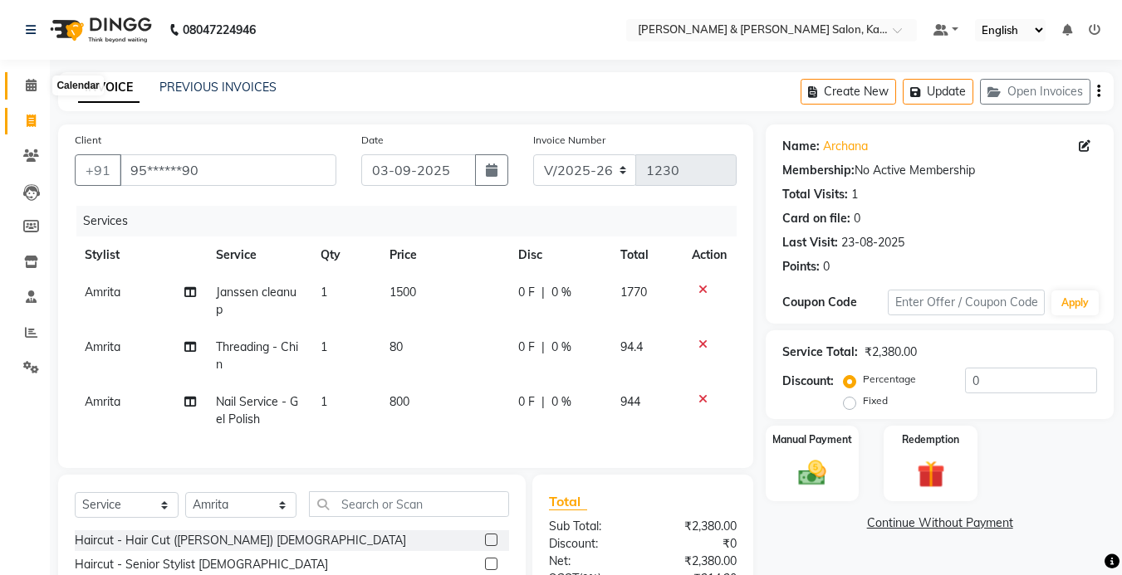
click at [40, 91] on span at bounding box center [31, 85] width 29 height 19
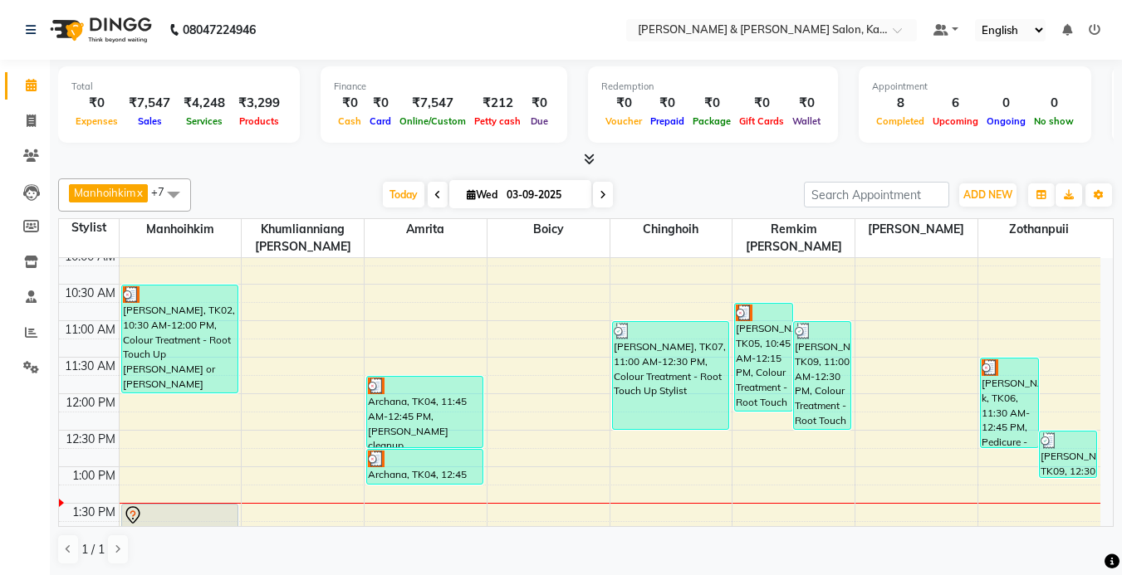
scroll to position [166, 0]
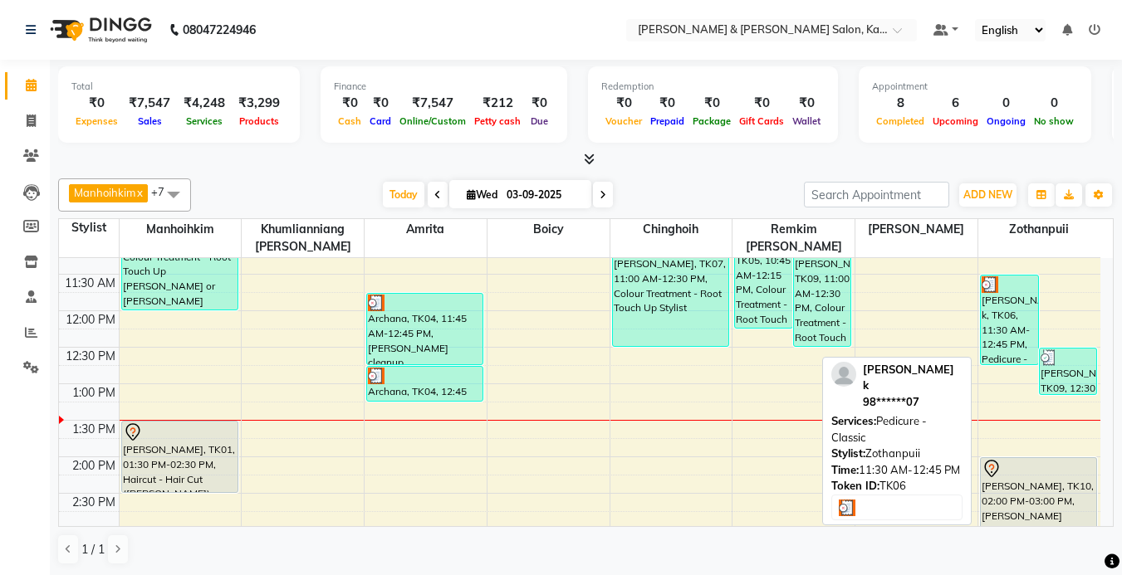
click at [1019, 321] on div "[PERSON_NAME] k, TK06, 11:30 AM-12:45 PM, Pedicure - Classic" at bounding box center [1009, 320] width 57 height 89
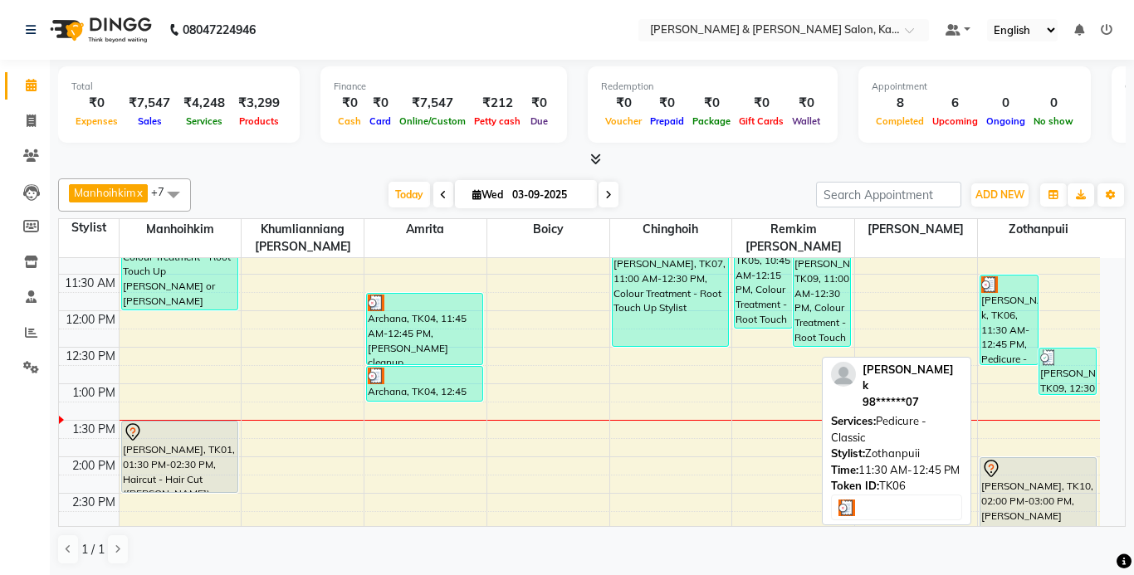
select select "3"
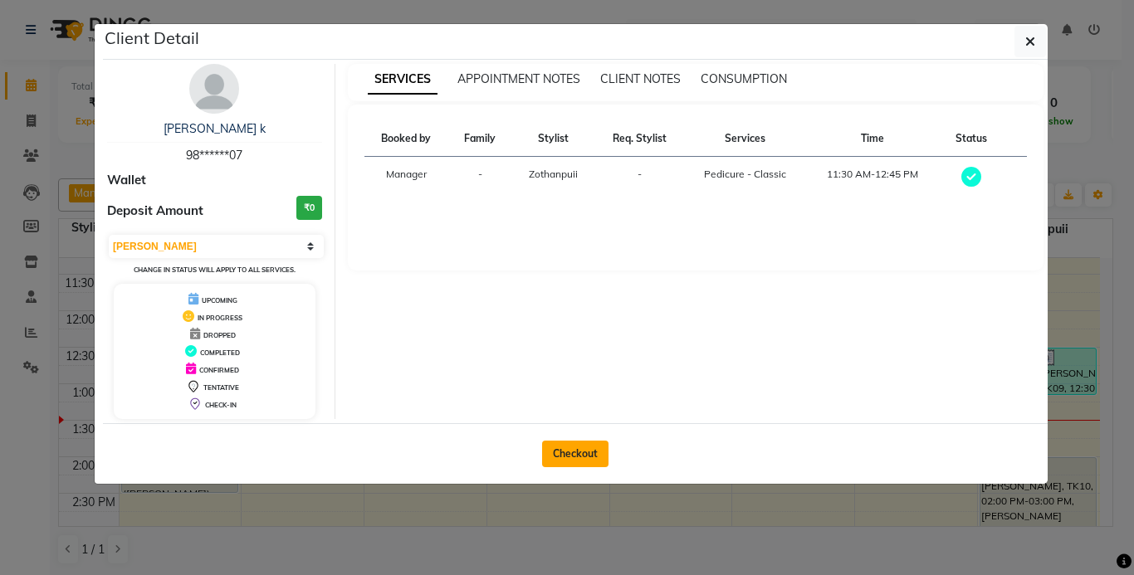
click at [583, 446] on button "Checkout" at bounding box center [575, 454] width 66 height 27
select select "7750"
select select "service"
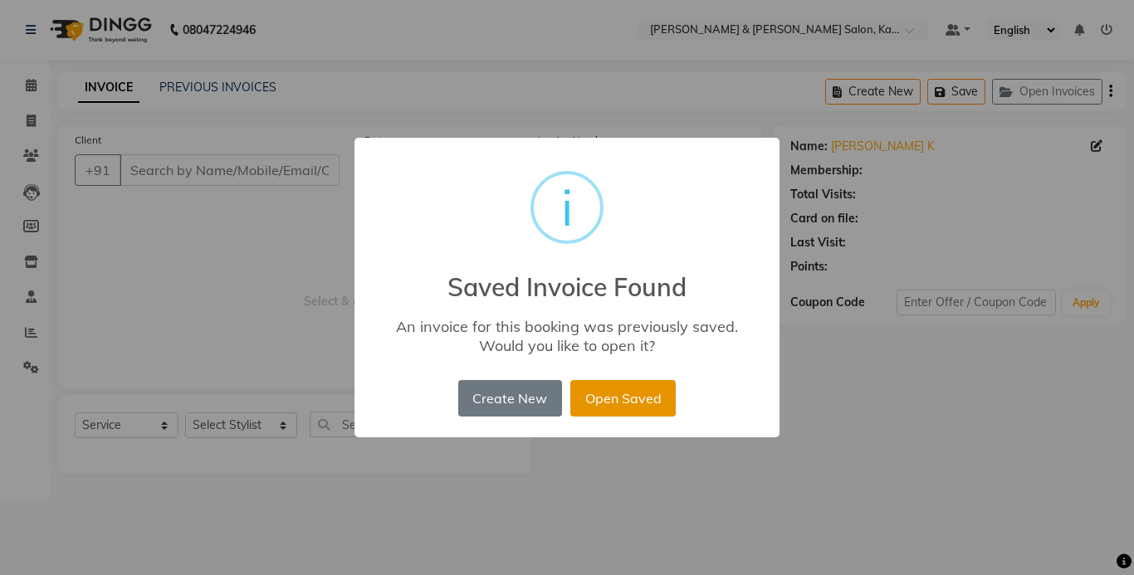
click at [619, 409] on button "Open Saved" at bounding box center [622, 398] width 105 height 37
type input "98******07"
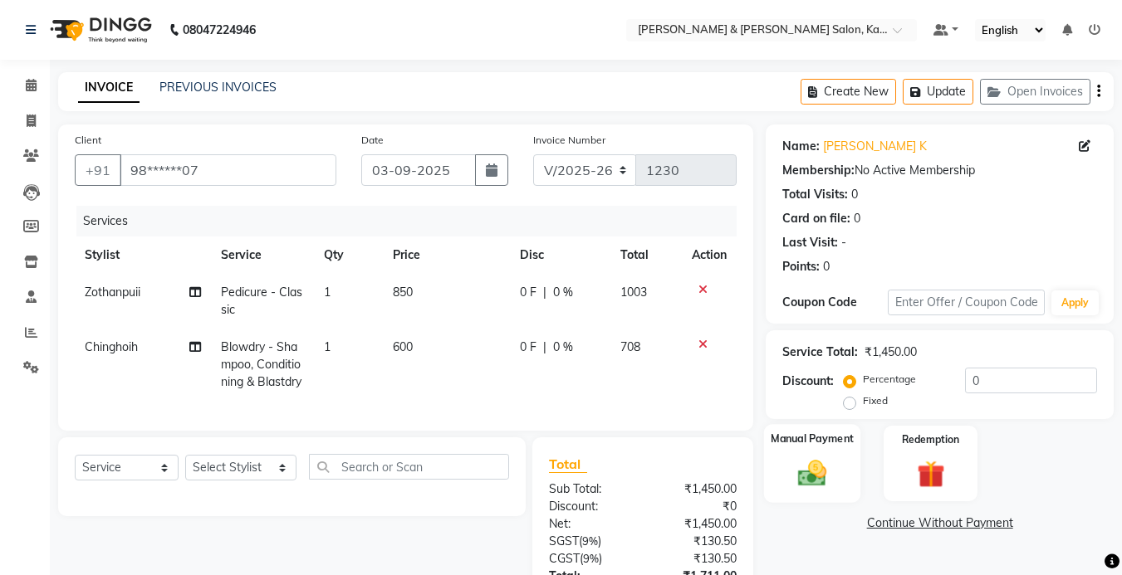
click at [820, 466] on img at bounding box center [812, 473] width 47 height 33
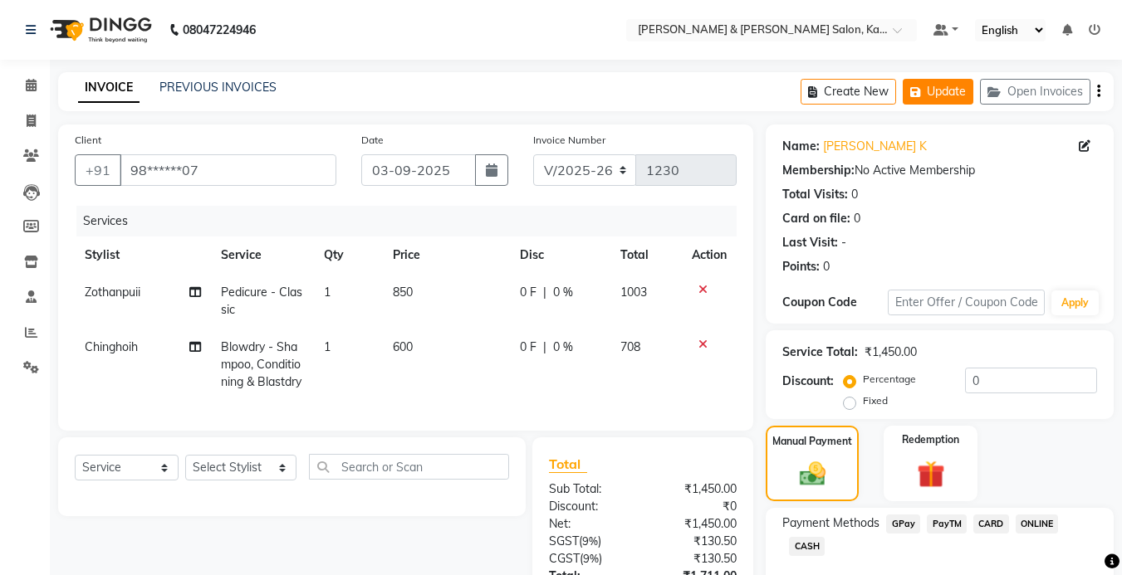
click at [933, 102] on button "Update" at bounding box center [938, 92] width 71 height 26
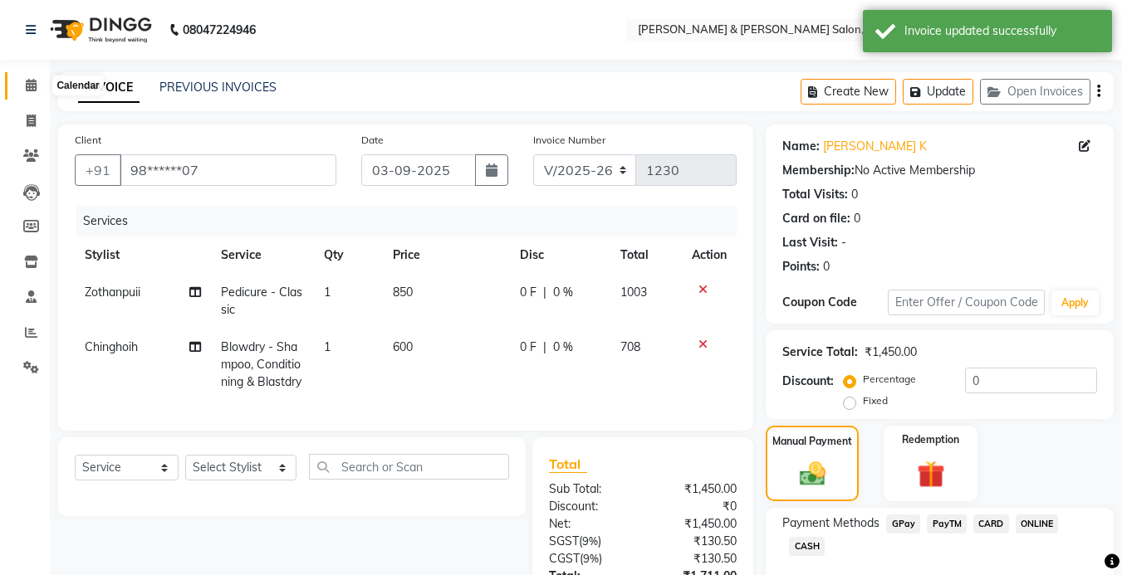
click at [33, 91] on span at bounding box center [31, 85] width 29 height 19
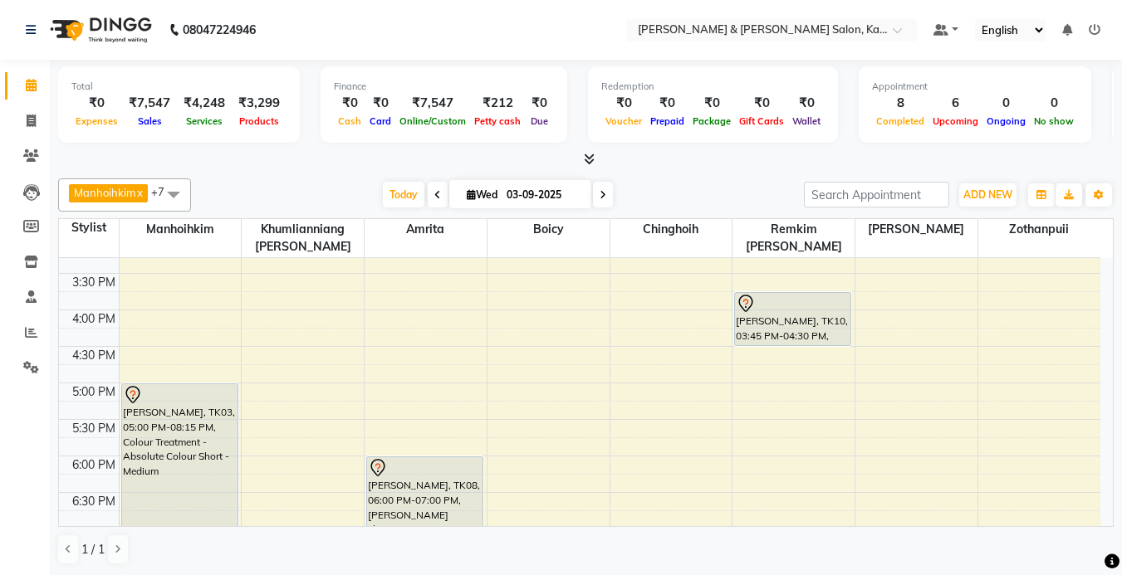
scroll to position [498, 0]
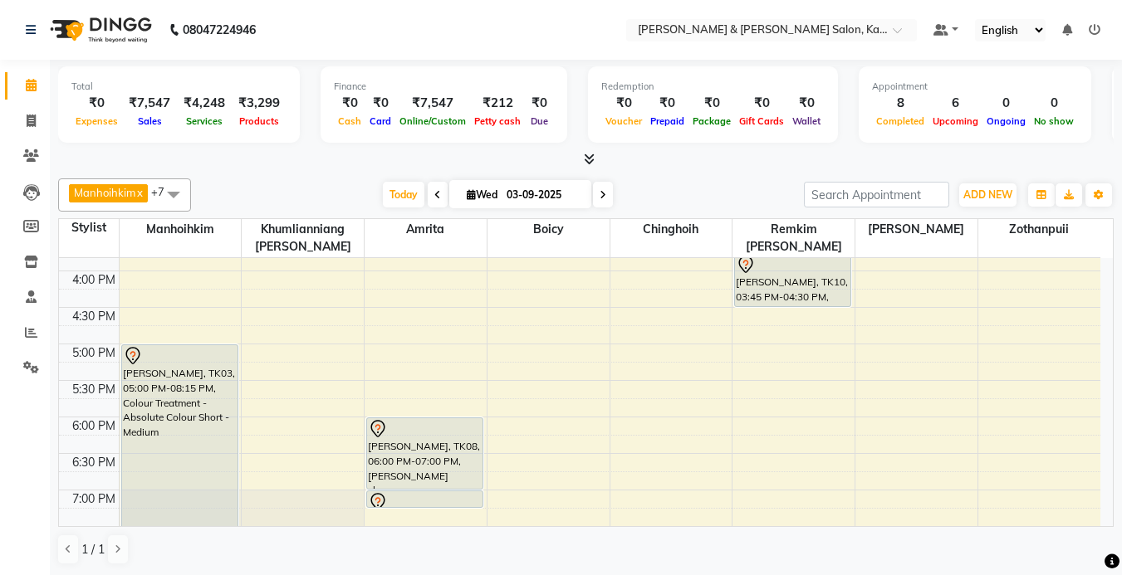
click at [1001, 351] on div "9:00 AM 9:30 AM 10:00 AM 10:30 AM 11:00 AM 11:30 AM 12:00 PM 12:30 PM 1:00 PM 1…" at bounding box center [579, 234] width 1041 height 949
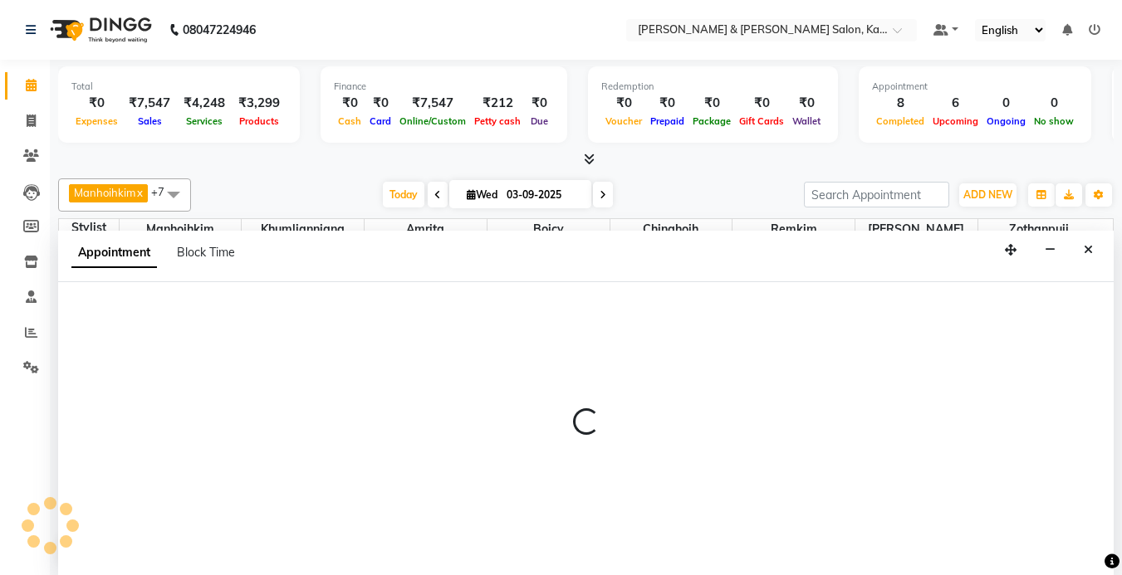
scroll to position [1, 0]
select select "83708"
select select "1020"
select select "tentative"
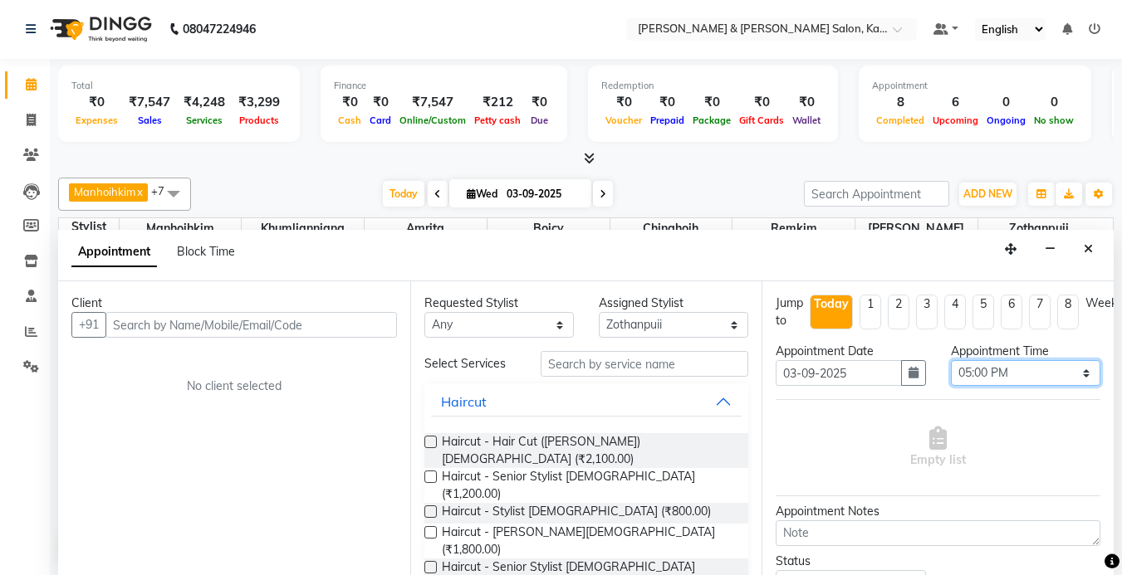
click at [1011, 377] on select "Select 10:00 AM 10:15 AM 10:30 AM 10:45 AM 11:00 AM 11:15 AM 11:30 AM 11:45 AM …" at bounding box center [1025, 373] width 149 height 26
select select "1005"
click at [951, 360] on select "Select 10:00 AM 10:15 AM 10:30 AM 10:45 AM 11:00 AM 11:15 AM 11:30 AM 11:45 AM …" at bounding box center [1025, 373] width 149 height 26
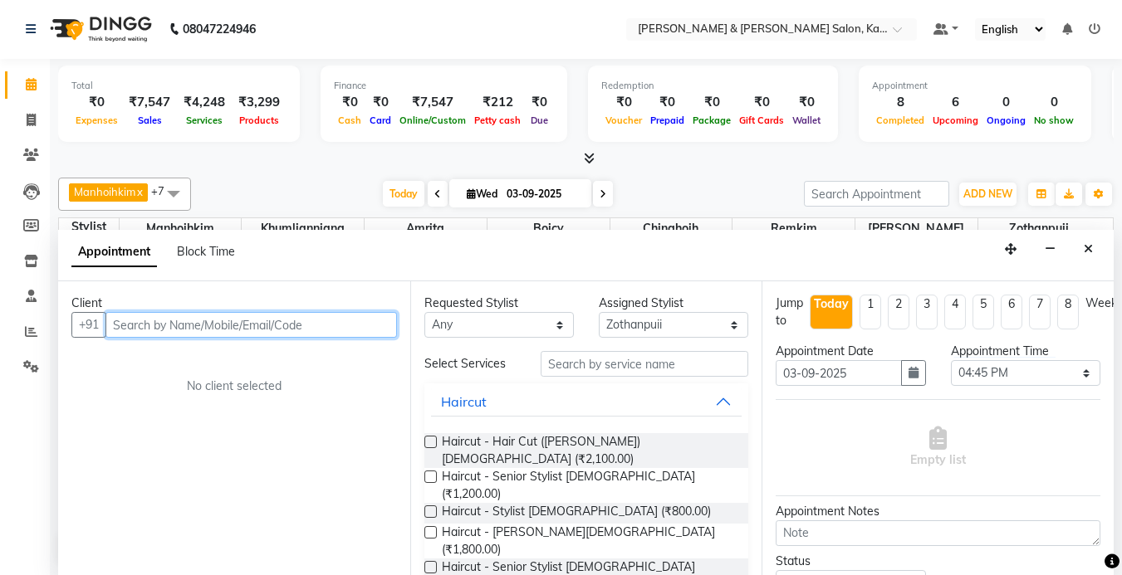
click at [287, 324] on input "text" at bounding box center [250, 325] width 291 height 26
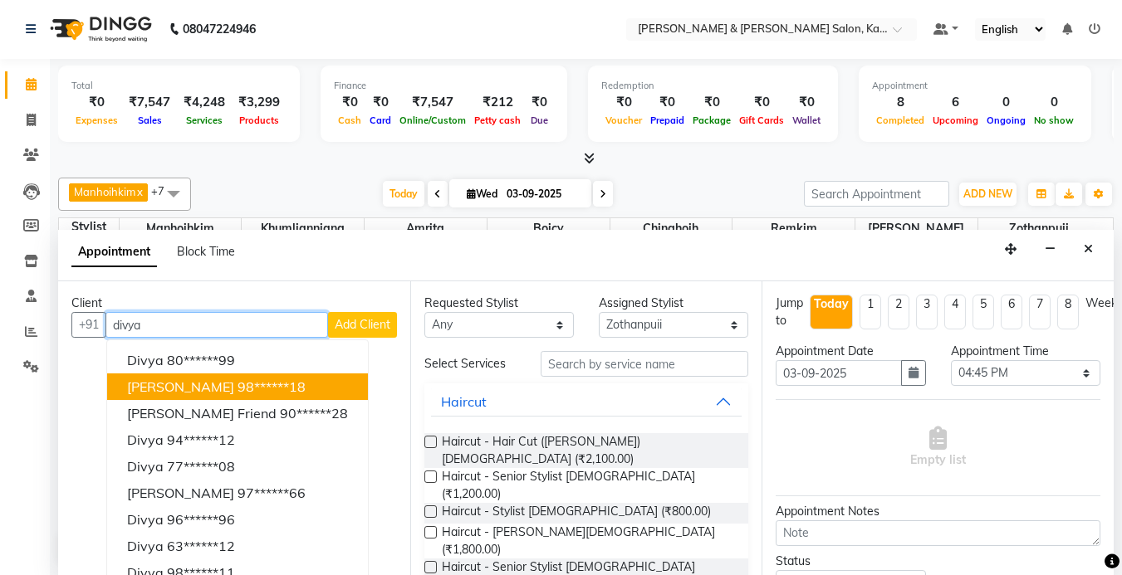
click at [203, 383] on span "Divya Nambiar" at bounding box center [180, 387] width 107 height 17
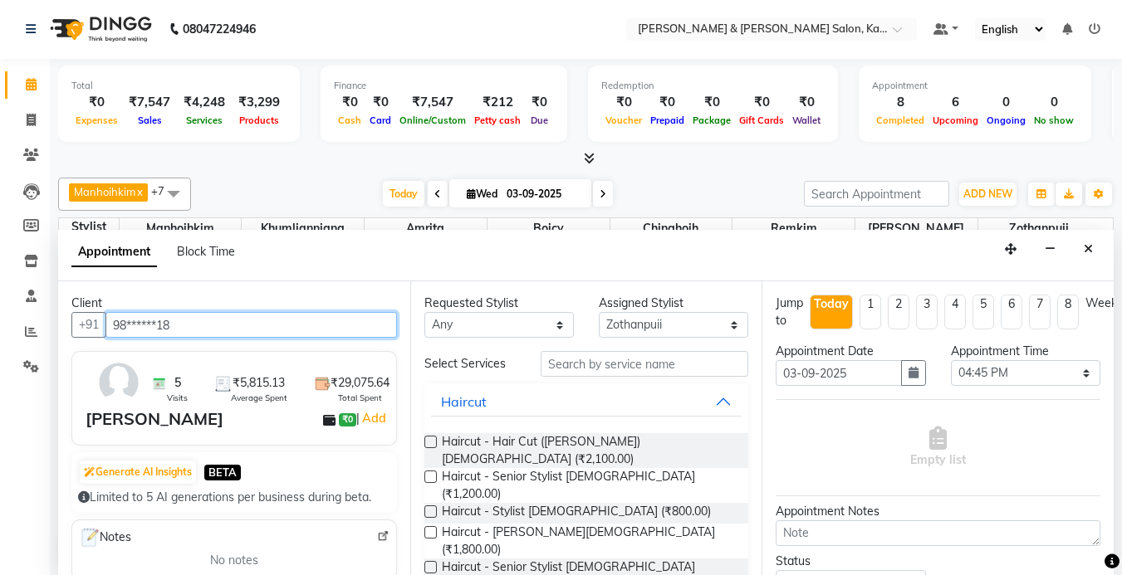
type input "98******18"
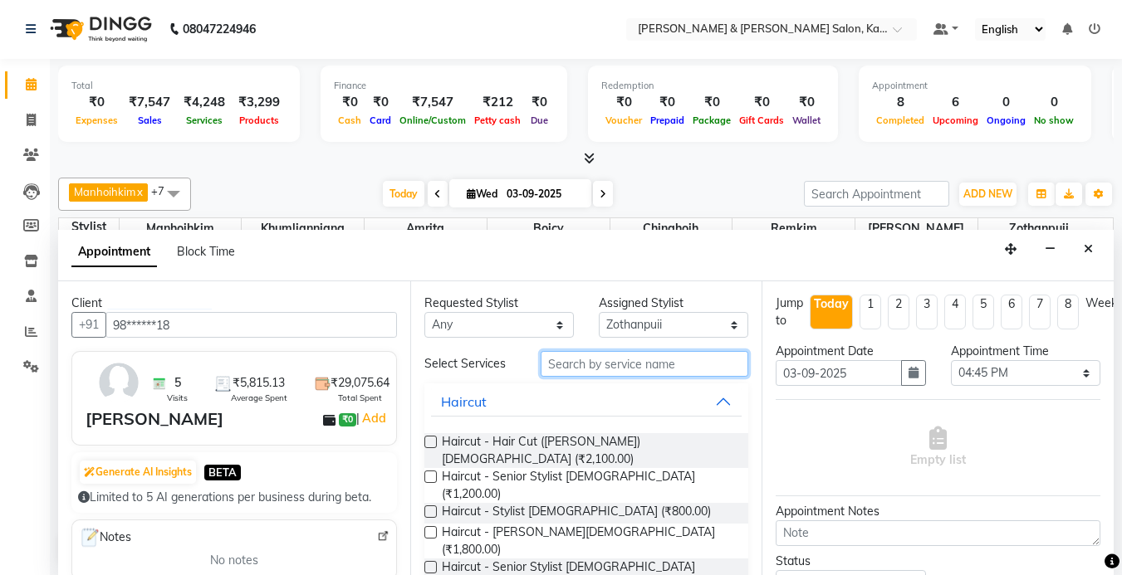
click at [595, 369] on input "text" at bounding box center [645, 364] width 208 height 26
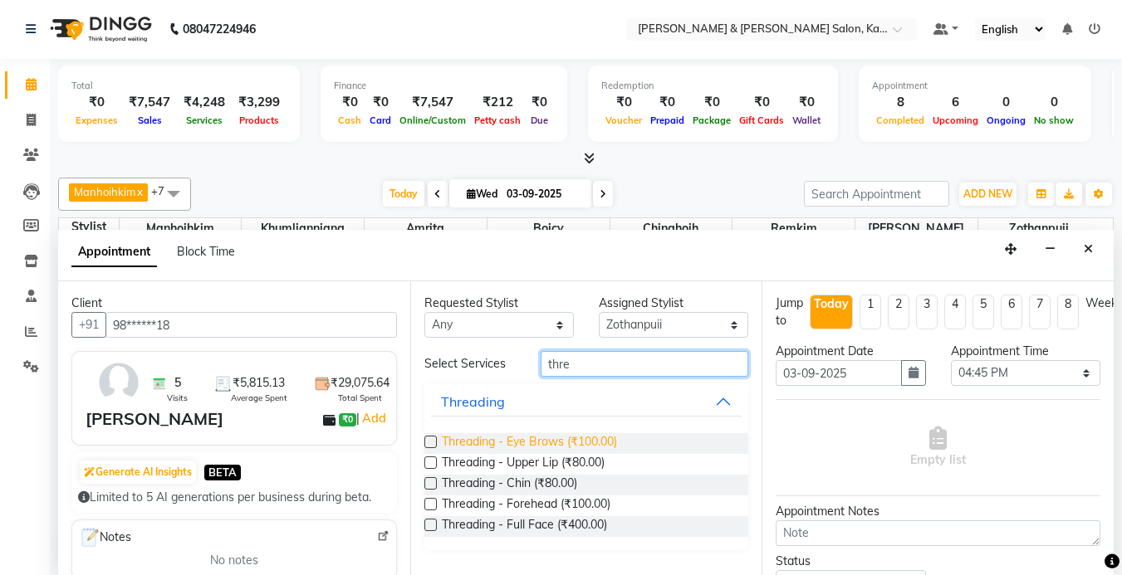
type input "thre"
click at [559, 438] on span "Threading - Eye Brows (₹100.00)" at bounding box center [529, 443] width 175 height 21
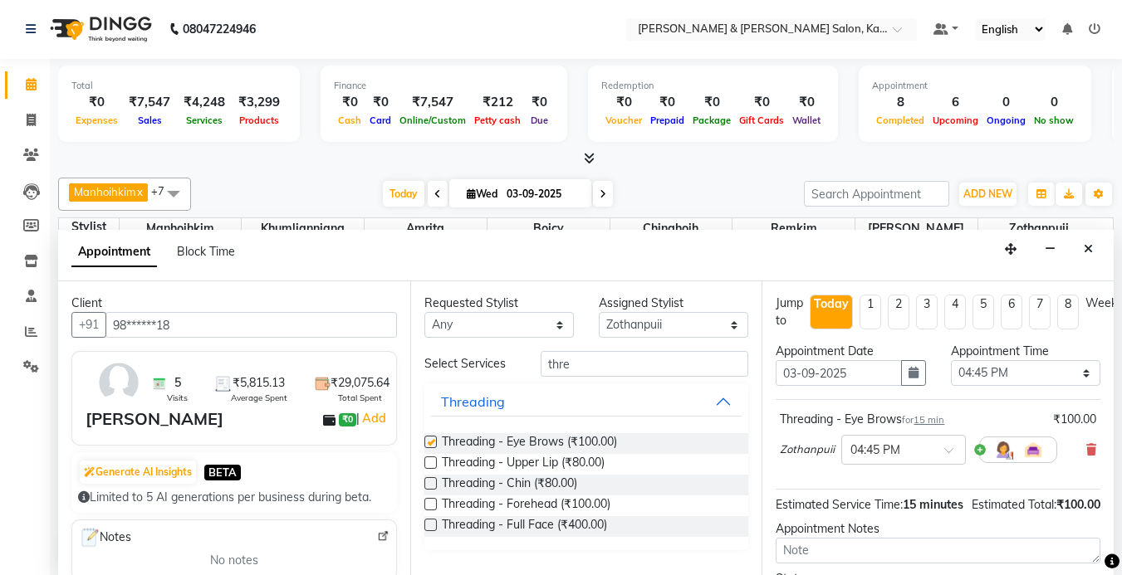
checkbox input "false"
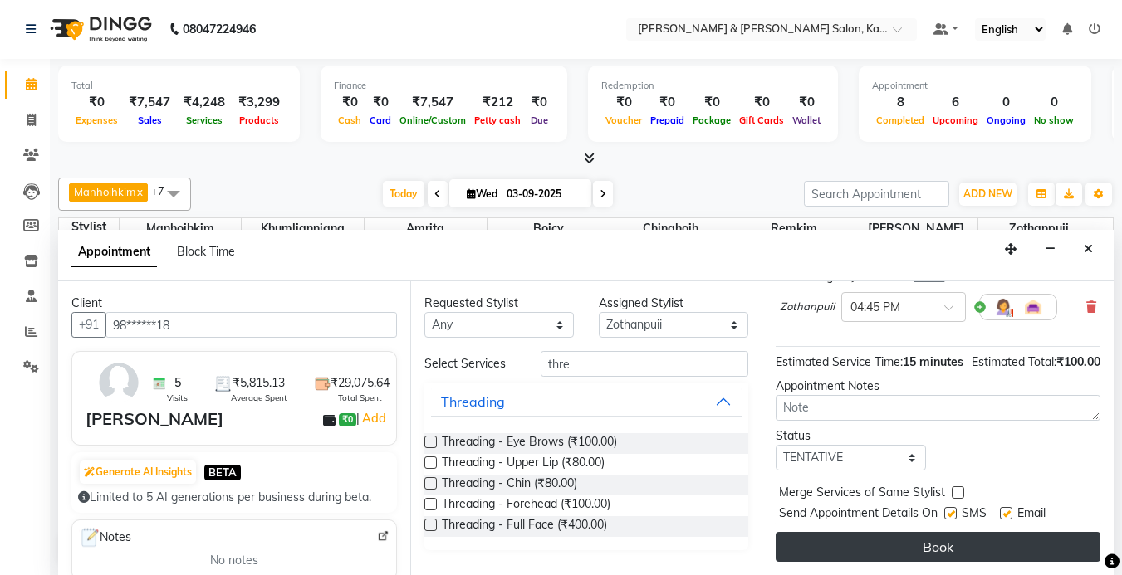
scroll to position [173, 0]
click at [928, 532] on button "Book" at bounding box center [938, 547] width 325 height 30
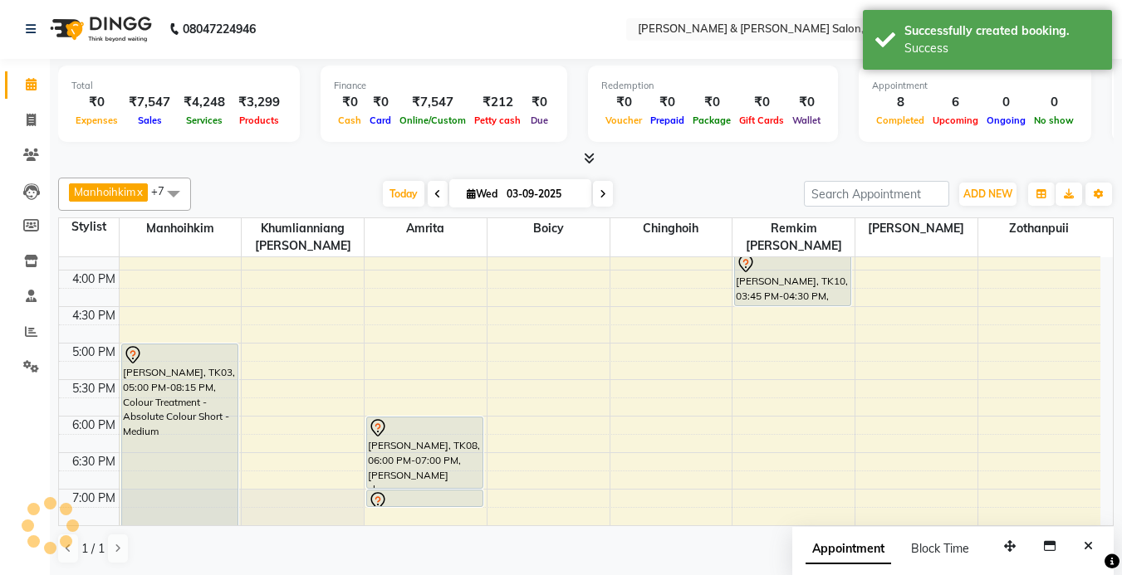
scroll to position [0, 0]
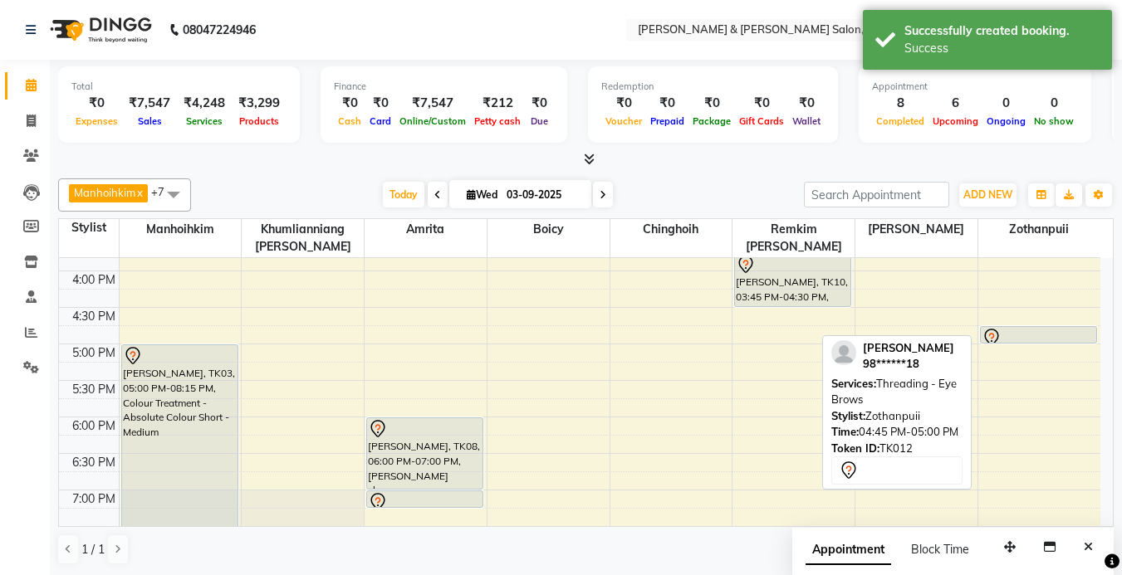
click at [1012, 336] on div at bounding box center [1039, 338] width 115 height 20
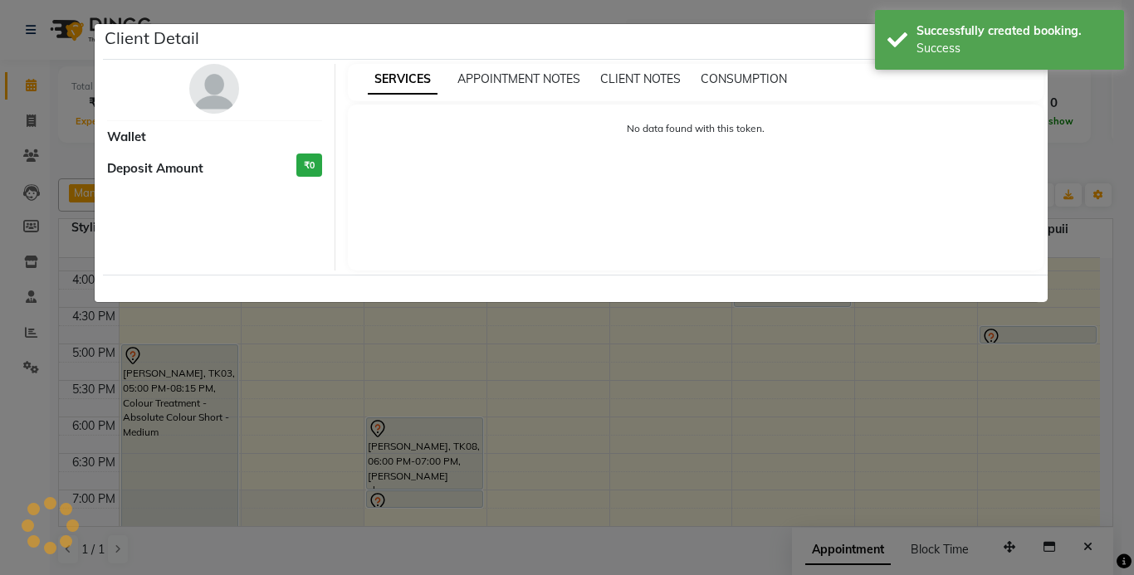
select select "7"
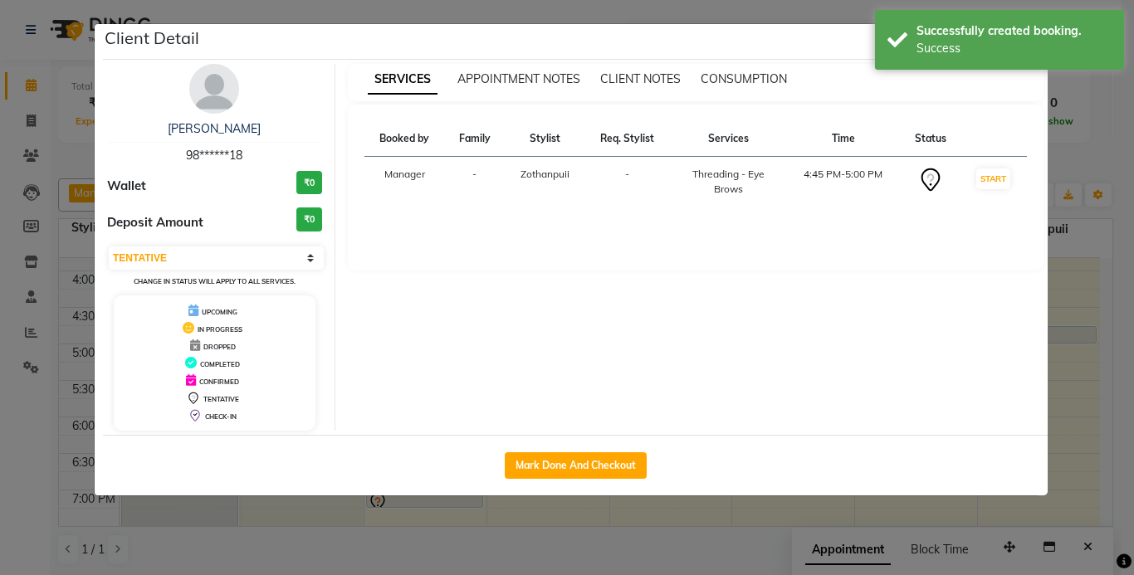
click at [1108, 265] on ngb-modal-window "Client Detail Divya Nambiar 98******18 Wallet ₹0 Deposit Amount ₹0 Select IN SE…" at bounding box center [567, 287] width 1134 height 575
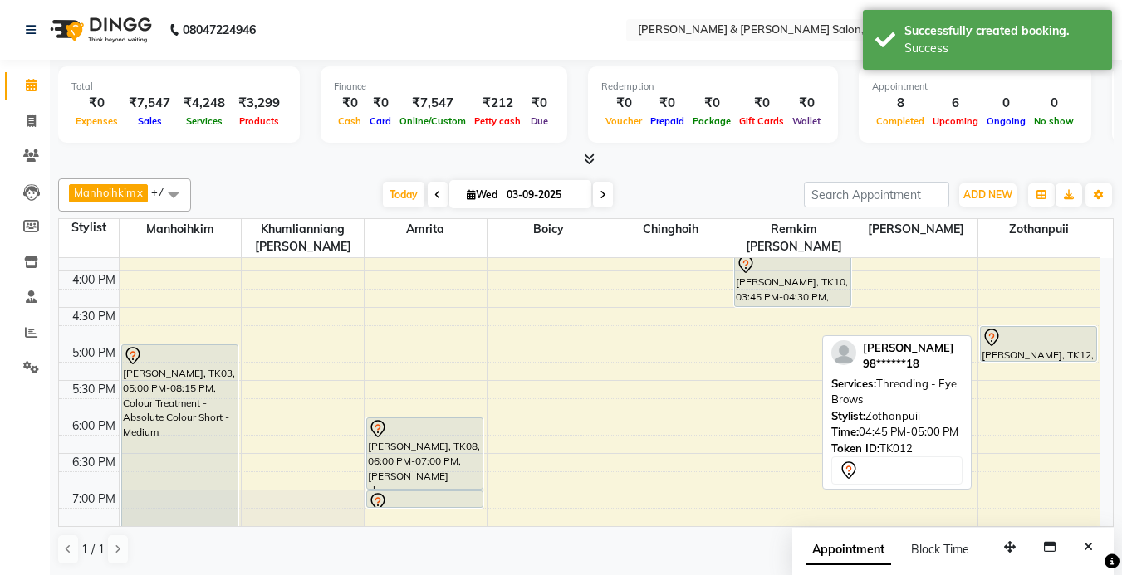
click at [1008, 346] on div "Manjula k, TK06, 11:30 AM-12:45 PM, Pedicure - Classic Apeksha, TK09, 12:30 PM-…" at bounding box center [1039, 234] width 122 height 949
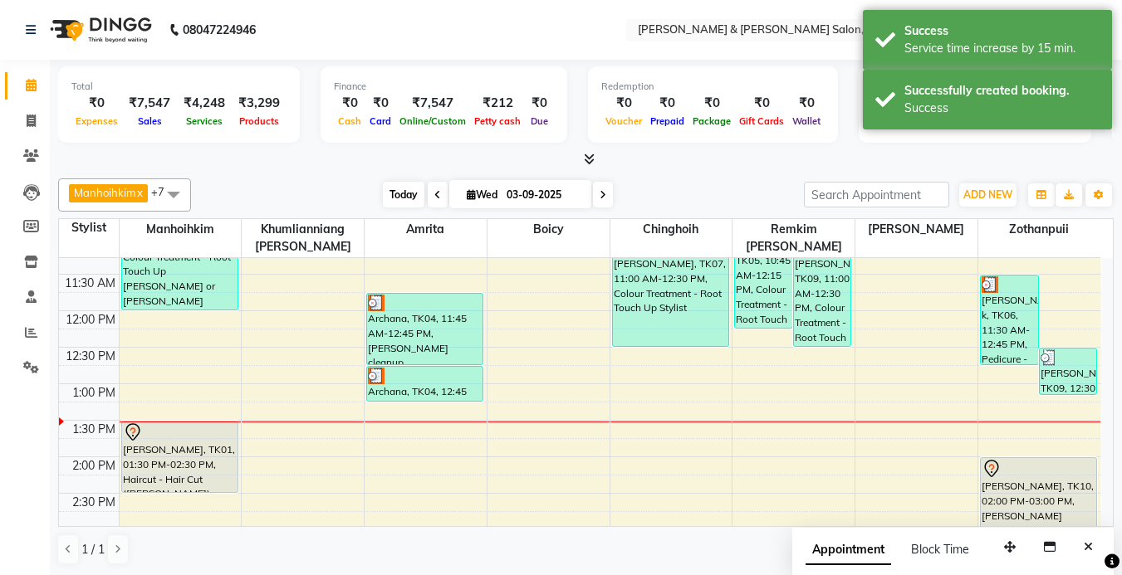
click at [400, 188] on span "Today" at bounding box center [404, 195] width 42 height 26
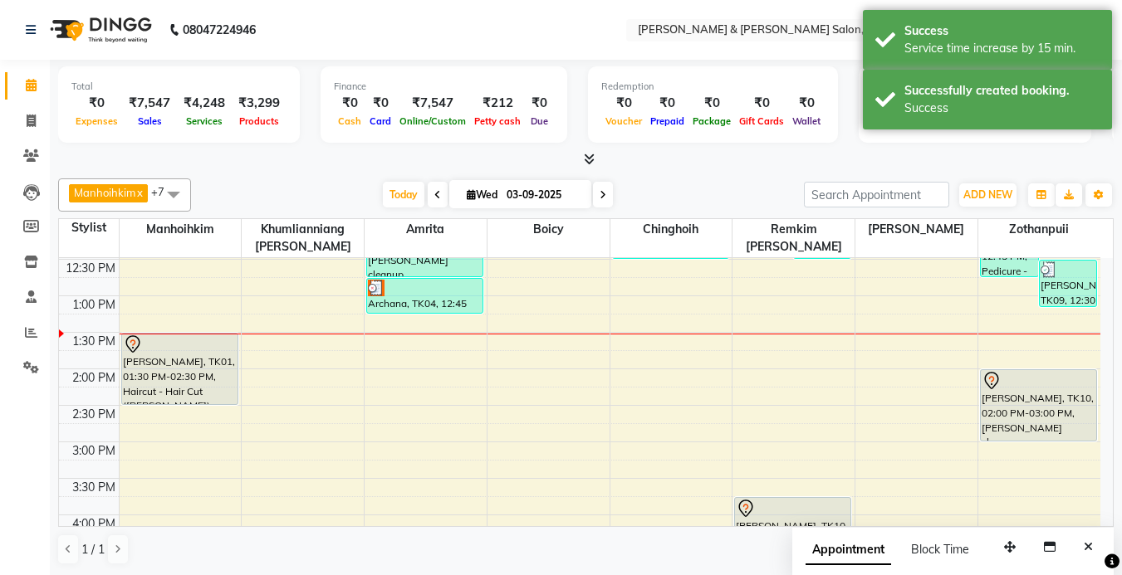
scroll to position [210, 0]
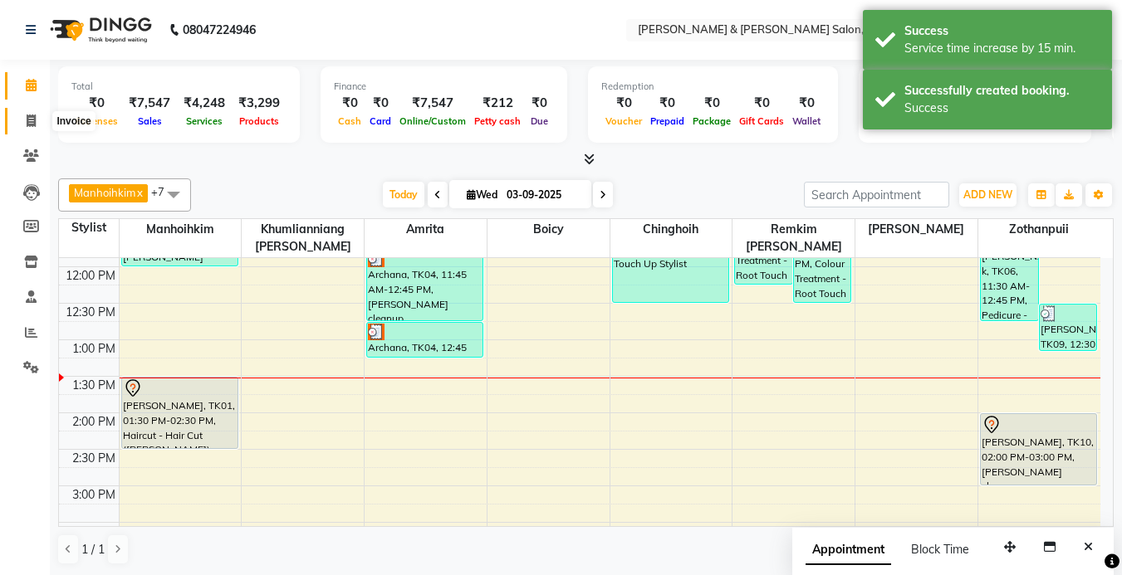
click at [32, 118] on icon at bounding box center [31, 121] width 9 height 12
select select "service"
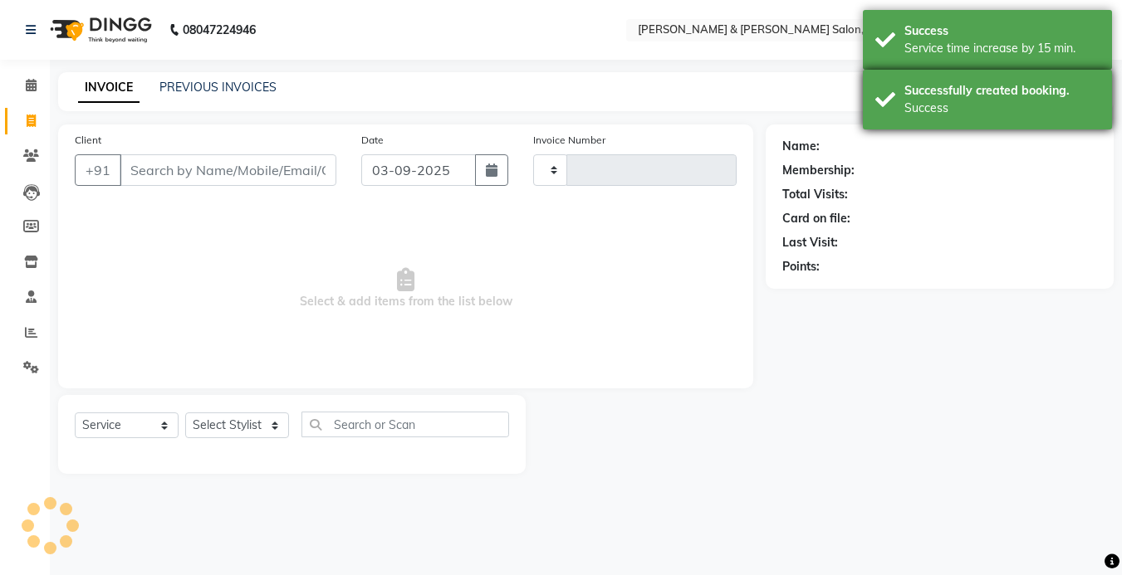
type input "1230"
select select "7750"
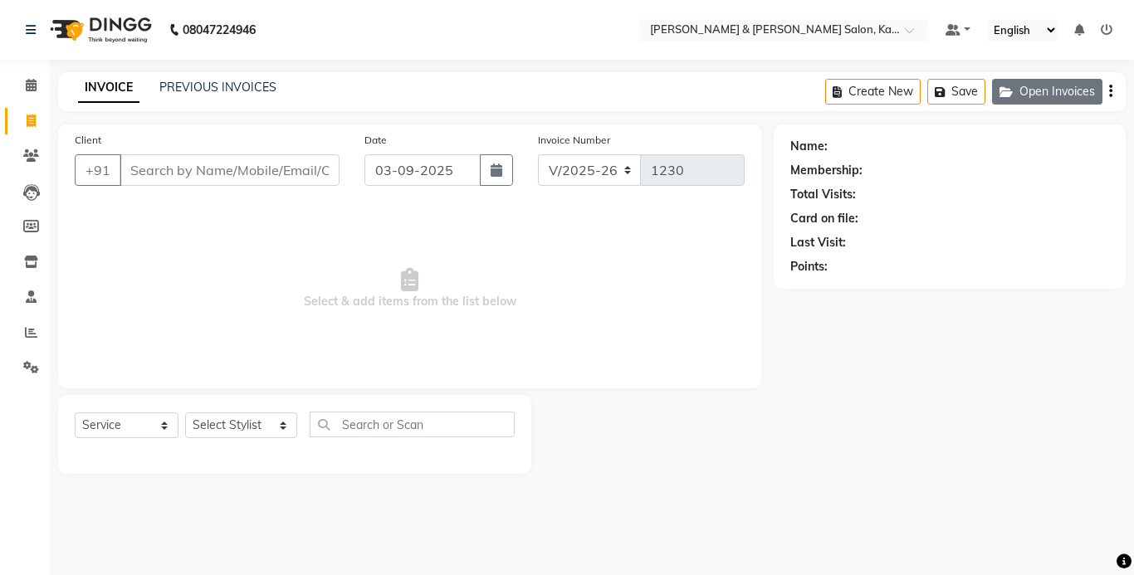
click at [1039, 87] on button "Open Invoices" at bounding box center [1047, 92] width 110 height 26
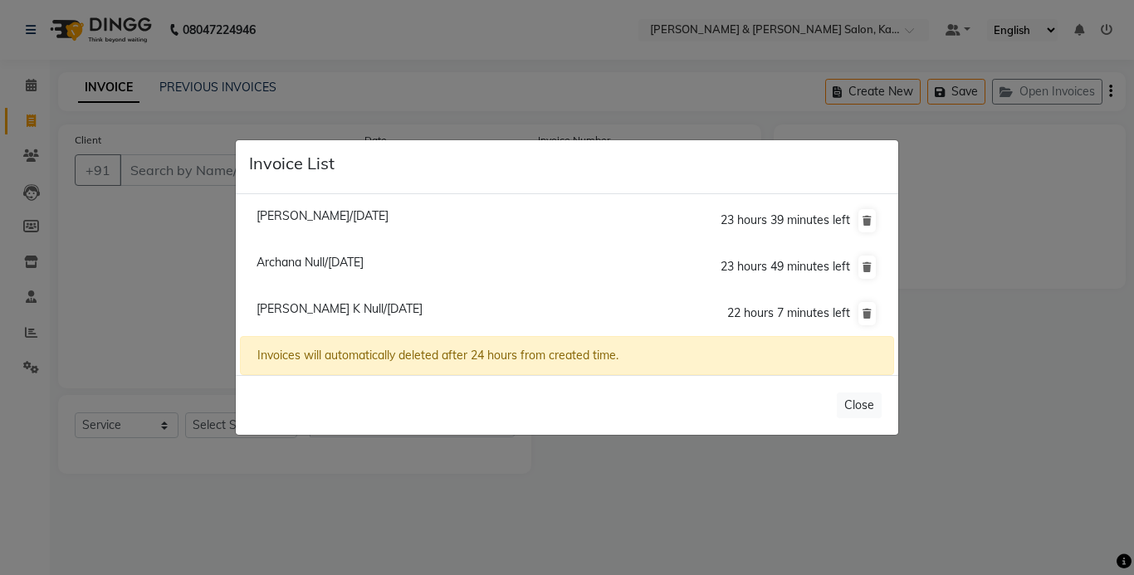
click at [316, 309] on span "Manjula K Null/03 September 2025" at bounding box center [340, 308] width 166 height 15
type input "98******07"
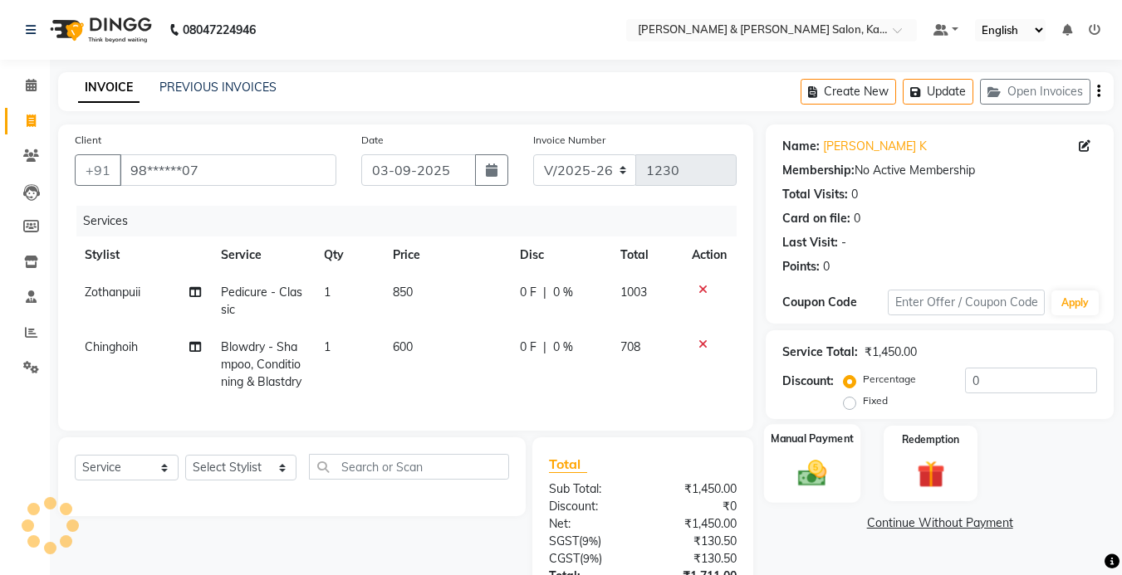
scroll to position [144, 0]
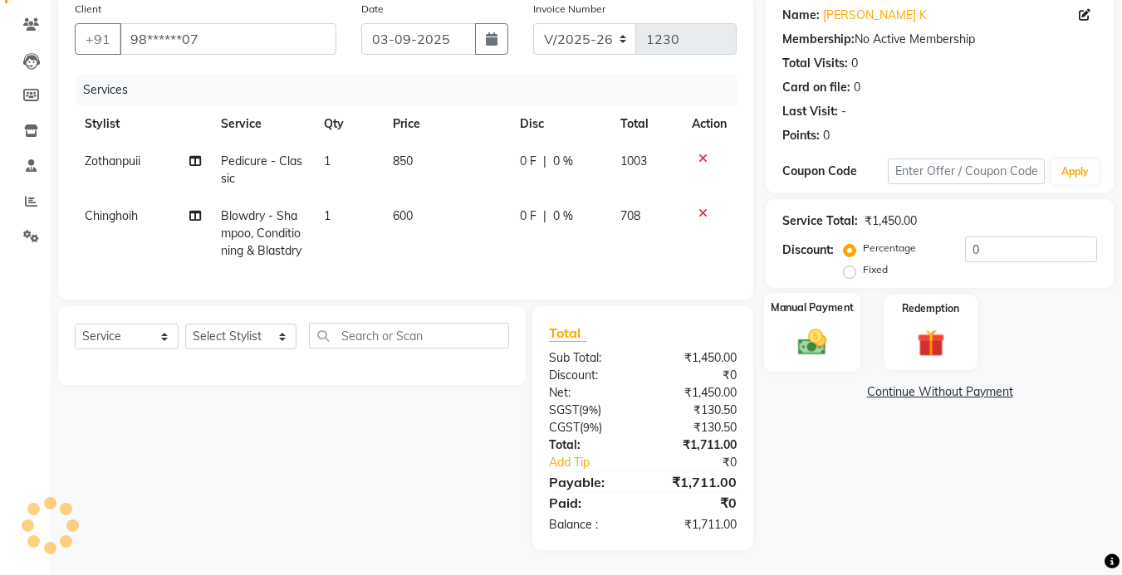
click at [815, 334] on img at bounding box center [812, 342] width 47 height 33
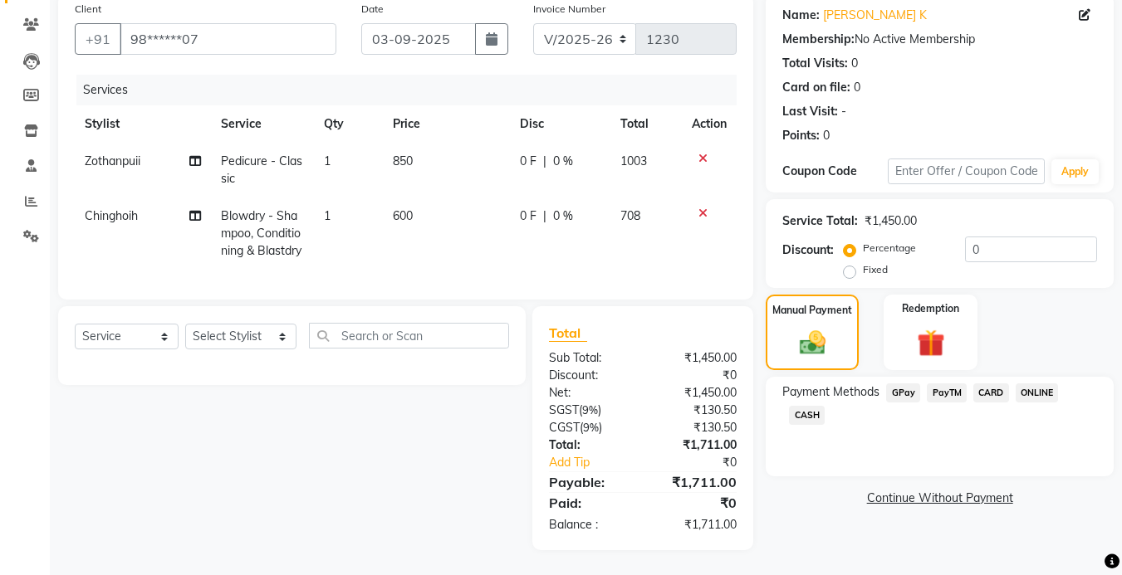
drag, startPoint x: 795, startPoint y: 335, endPoint x: 521, endPoint y: 384, distance: 278.2
click at [453, 424] on div "Select Service Product Membership Package Voucher Prepaid Gift Card Select Styl…" at bounding box center [286, 428] width 480 height 244
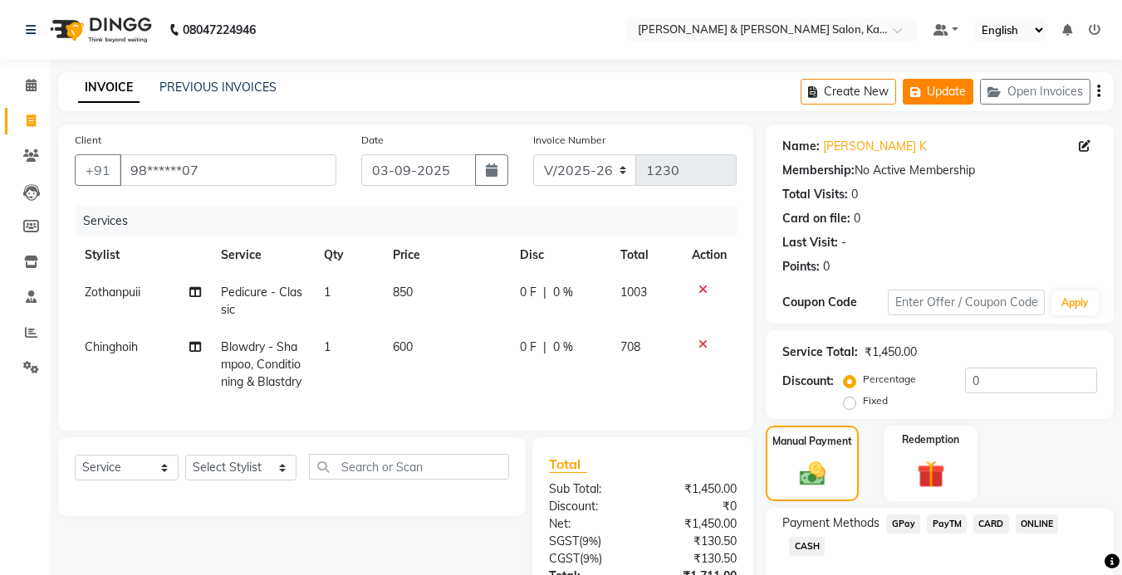
click at [926, 104] on button "Update" at bounding box center [938, 92] width 71 height 26
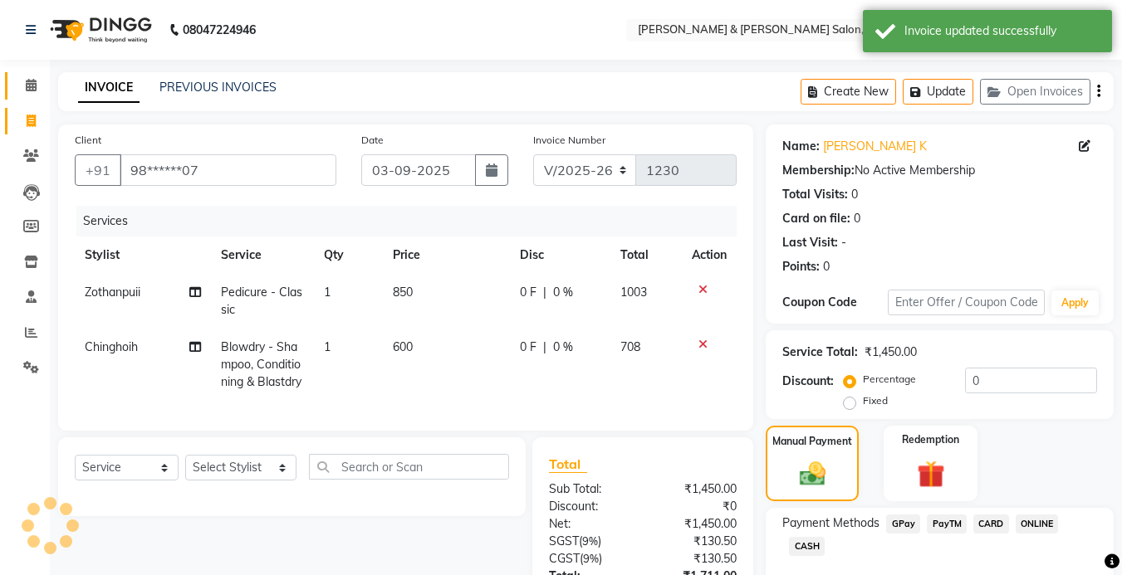
click at [16, 87] on link "Calendar" at bounding box center [25, 85] width 40 height 27
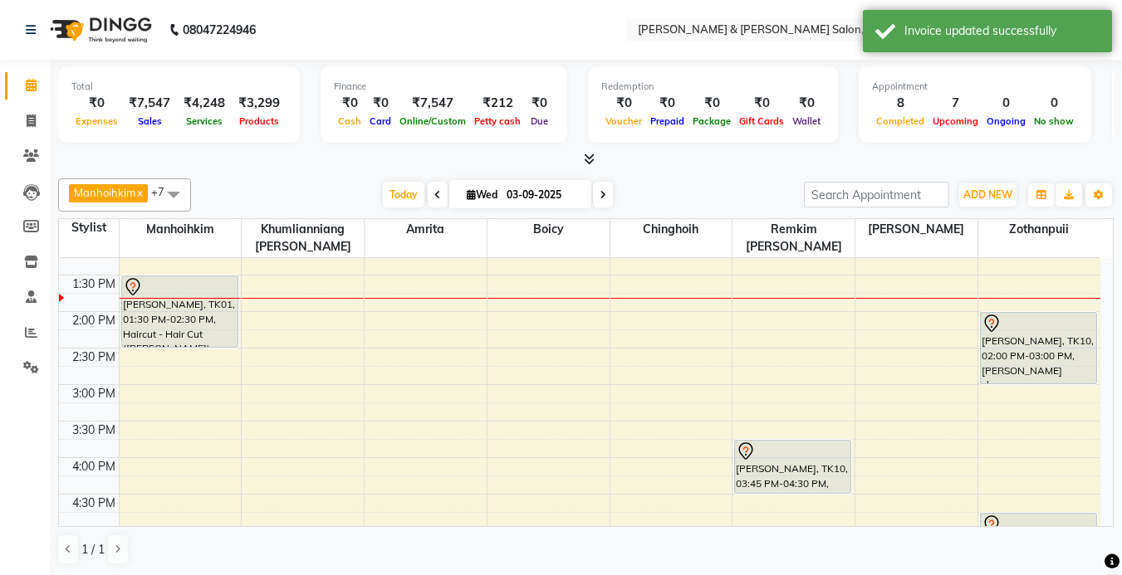
scroll to position [332, 0]
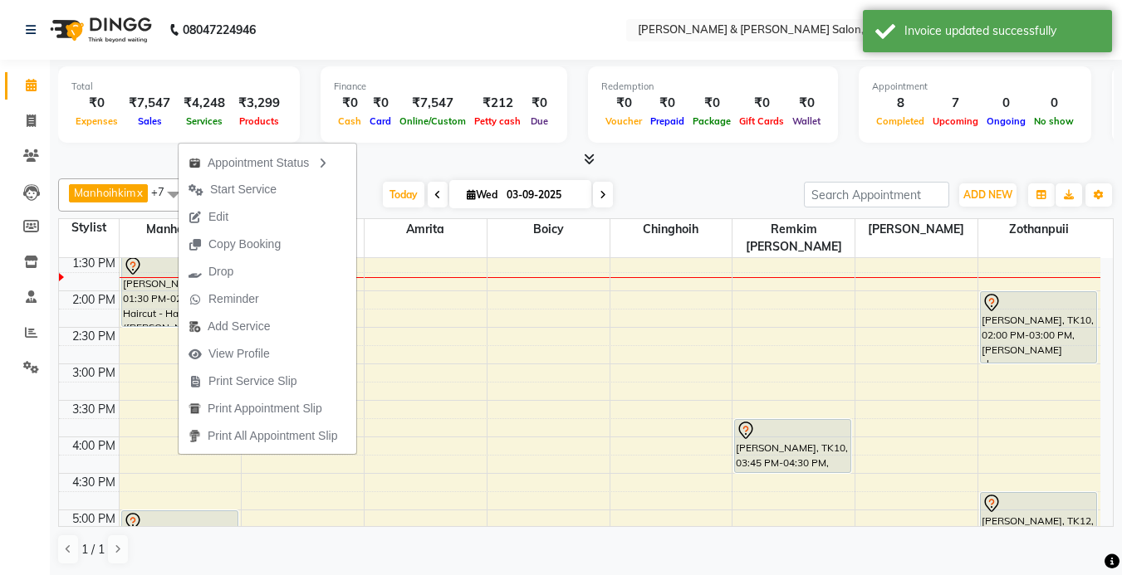
click at [334, 7] on nav "08047224946 Select Location × Kim & Niang Salon, Kalyan Nagar Default Panel My …" at bounding box center [561, 30] width 1122 height 60
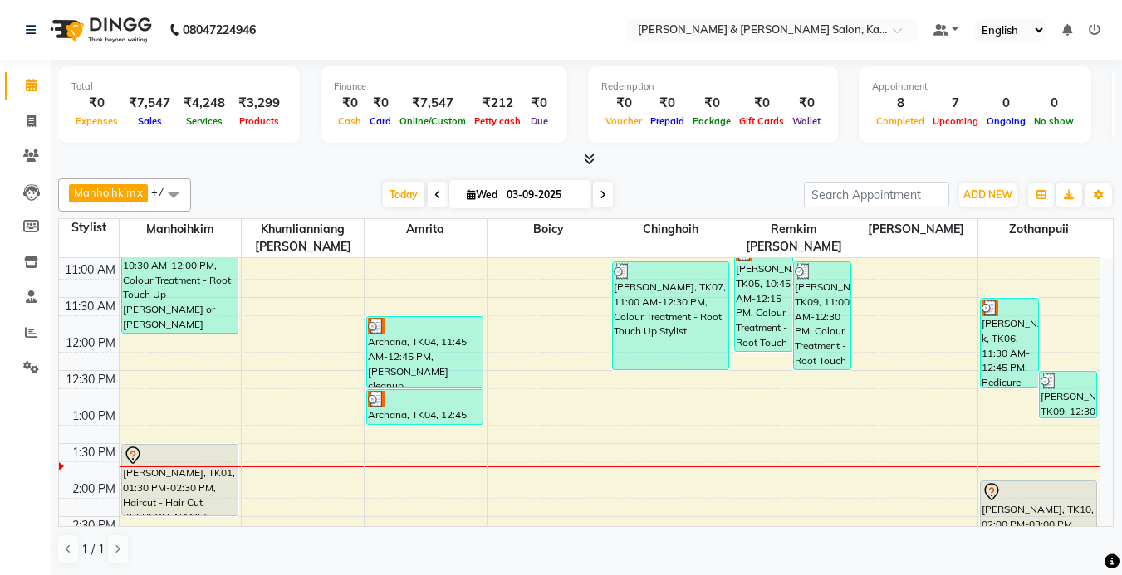
scroll to position [83, 0]
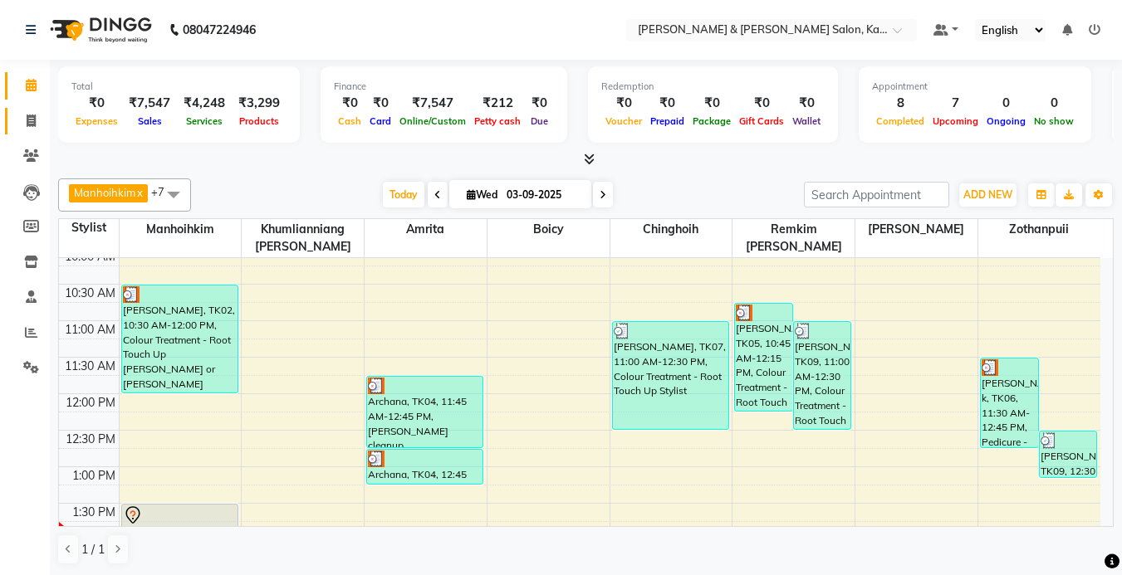
click at [28, 130] on link "Invoice" at bounding box center [25, 121] width 40 height 27
select select "7750"
select select "service"
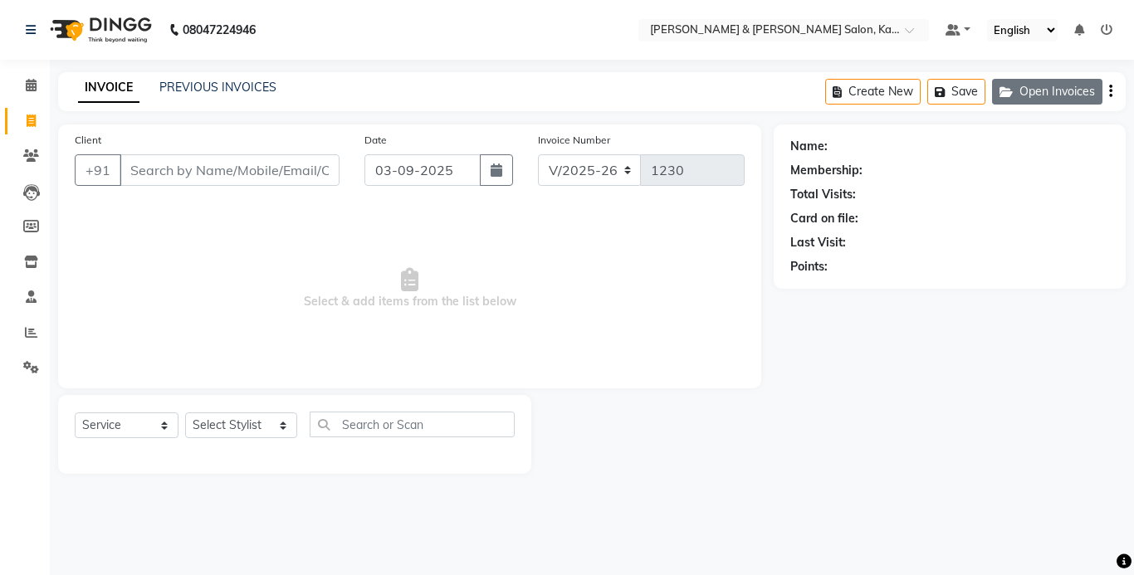
click at [1057, 88] on button "Open Invoices" at bounding box center [1047, 92] width 110 height 26
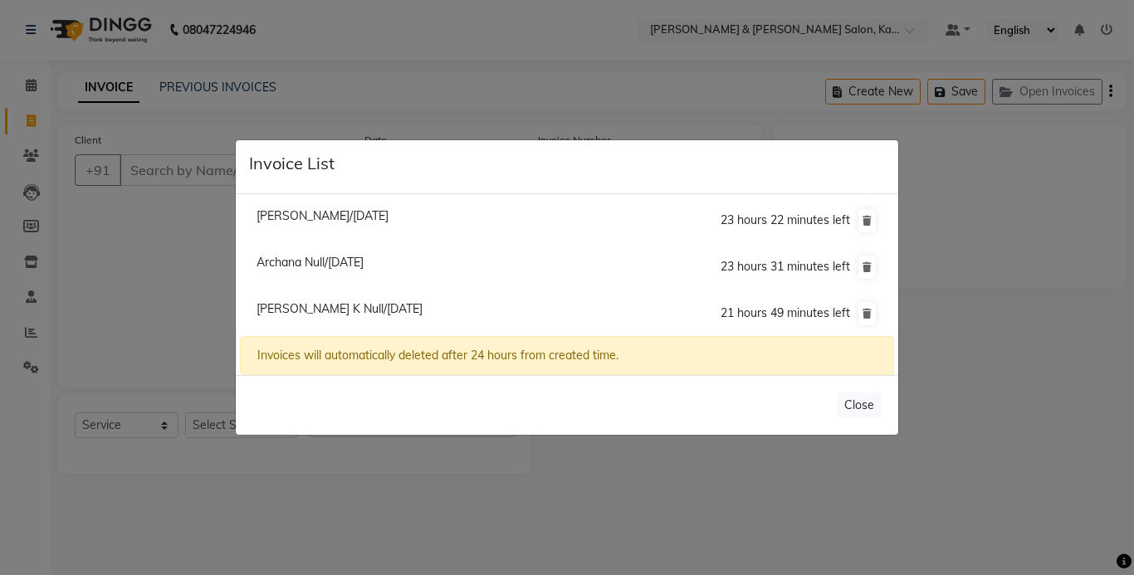
click at [309, 306] on span "Manjula K Null/03 September 2025" at bounding box center [340, 308] width 166 height 15
type input "98******07"
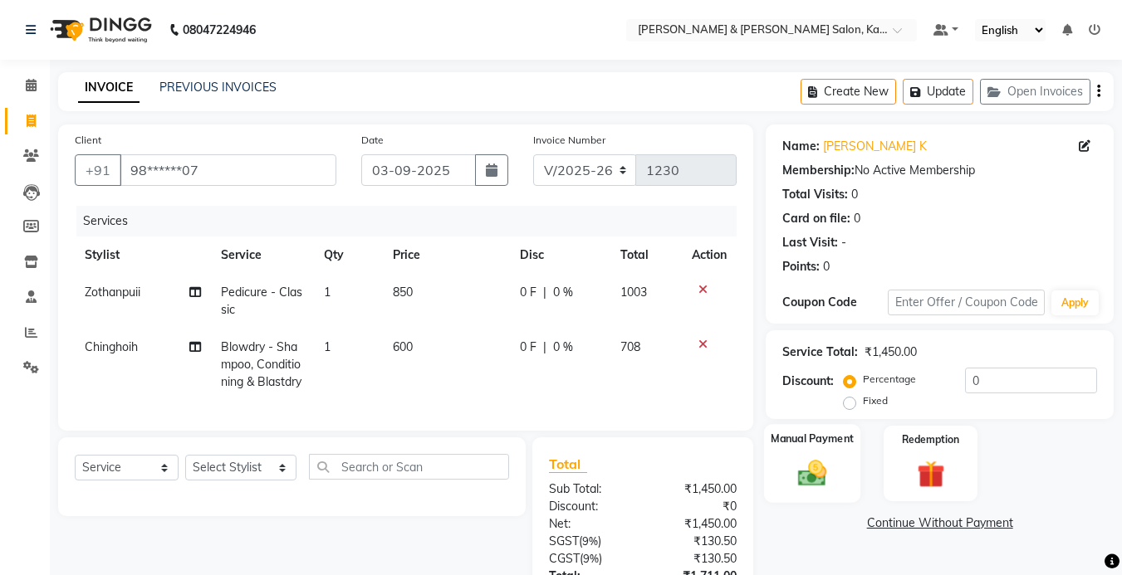
scroll to position [83, 0]
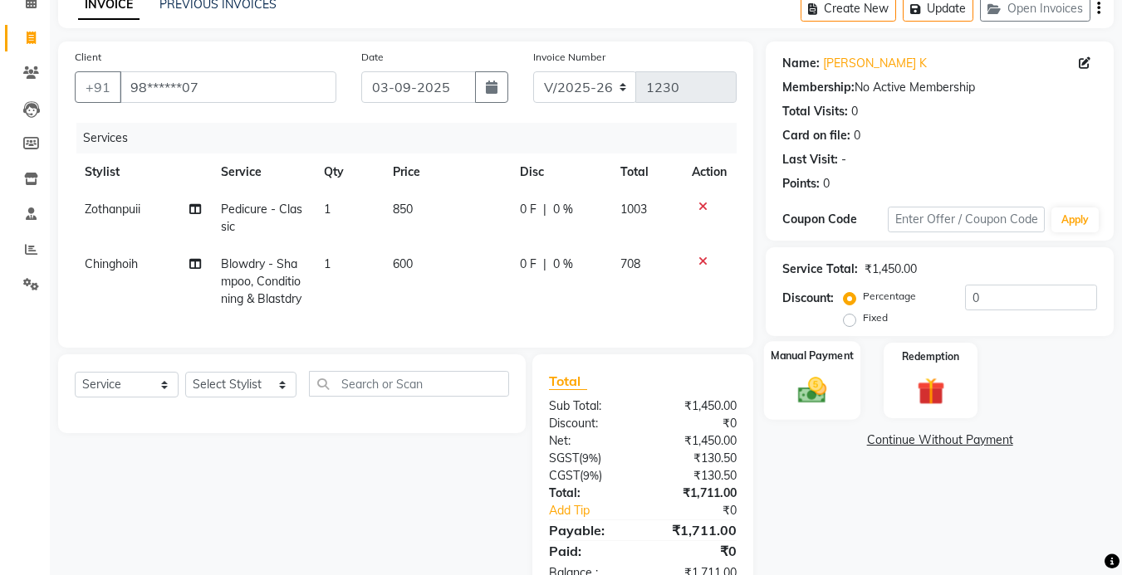
click at [819, 399] on img at bounding box center [812, 390] width 47 height 33
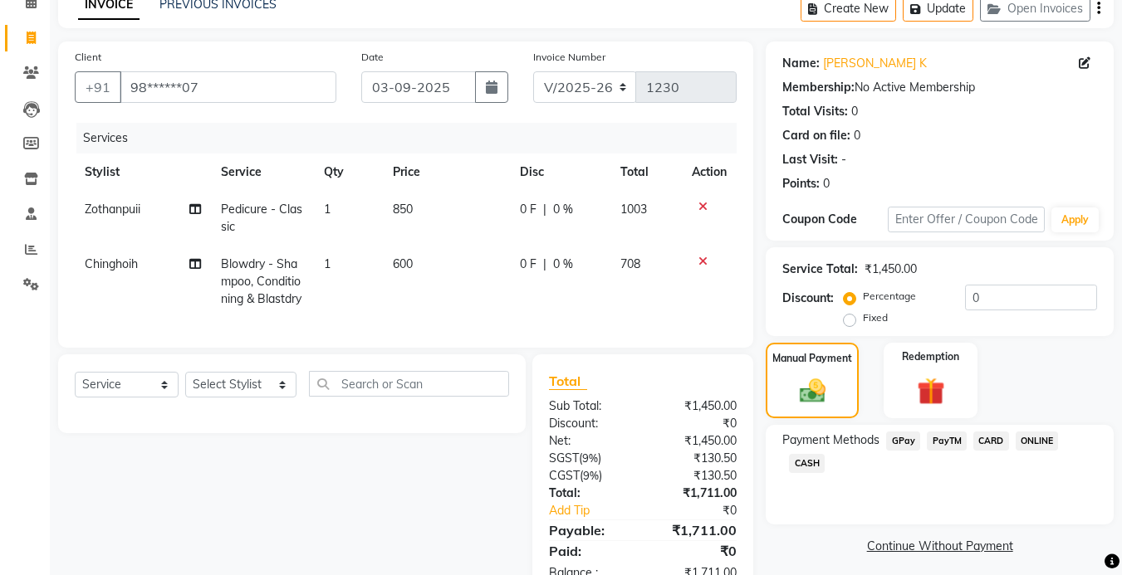
click at [898, 443] on span "GPay" at bounding box center [903, 441] width 34 height 19
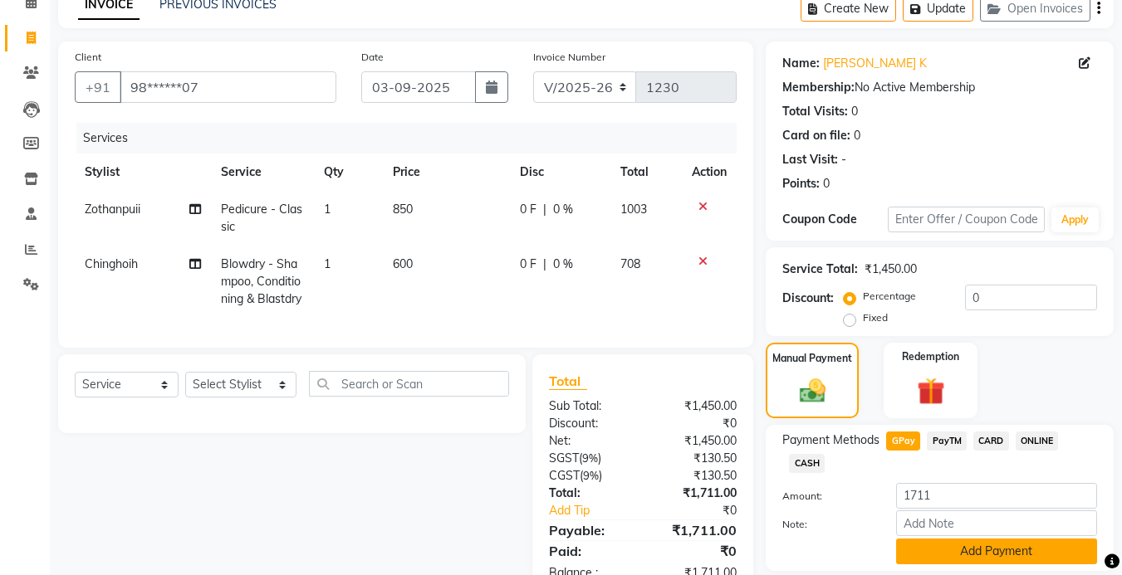
click at [952, 553] on button "Add Payment" at bounding box center [996, 552] width 201 height 26
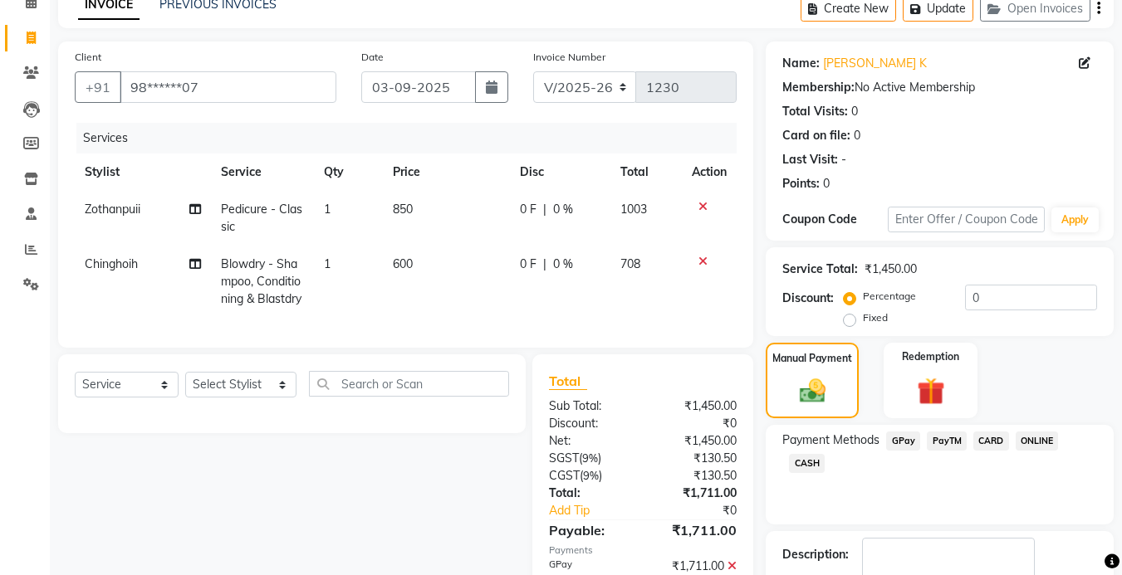
scroll to position [185, 0]
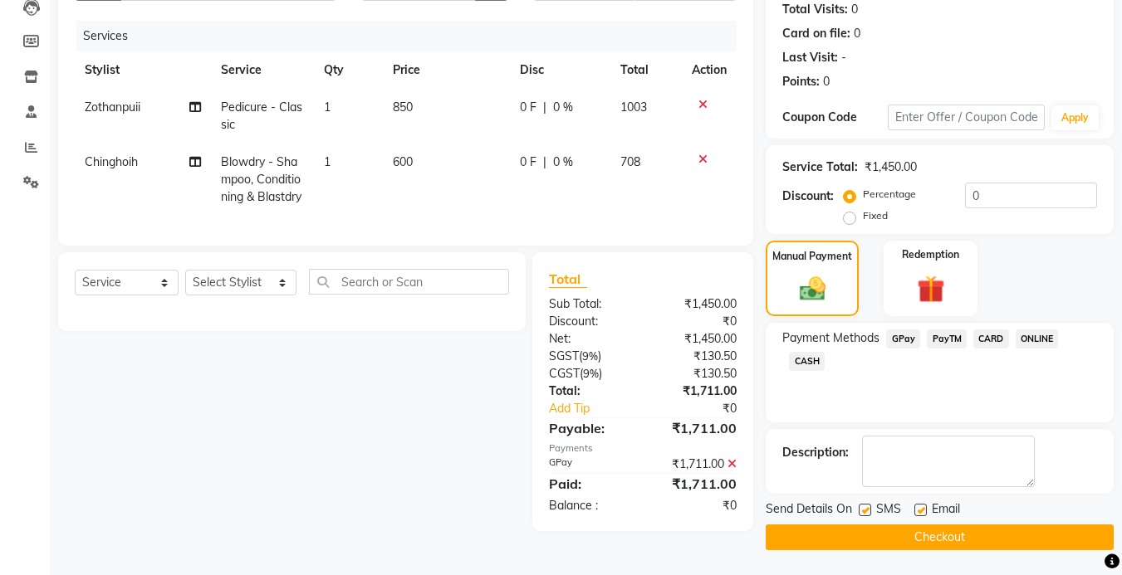
click at [957, 532] on button "Checkout" at bounding box center [940, 538] width 348 height 26
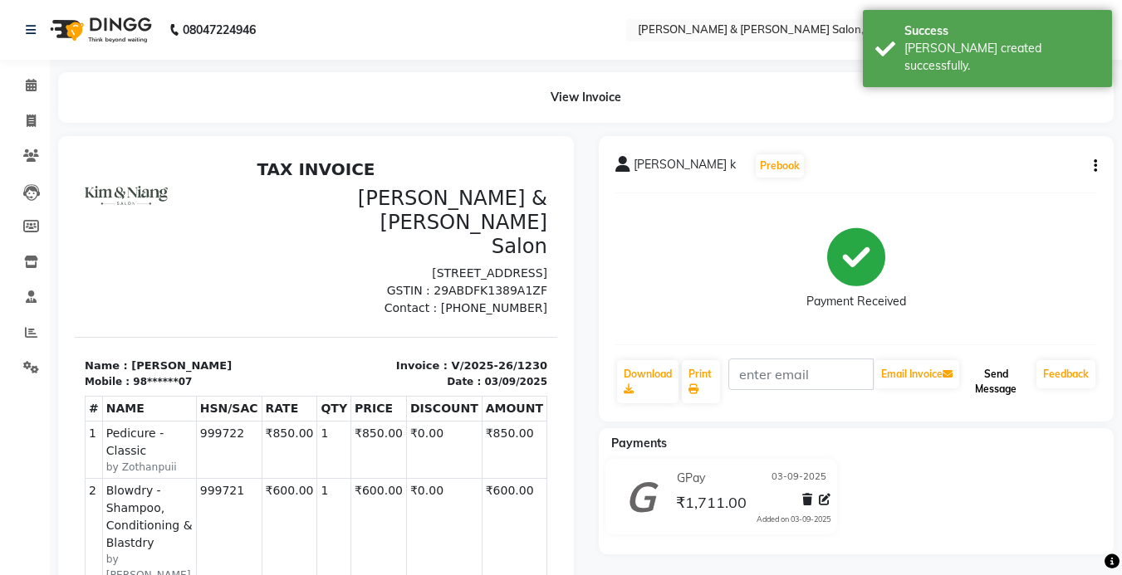
click at [993, 384] on button "Send Message" at bounding box center [995, 381] width 67 height 43
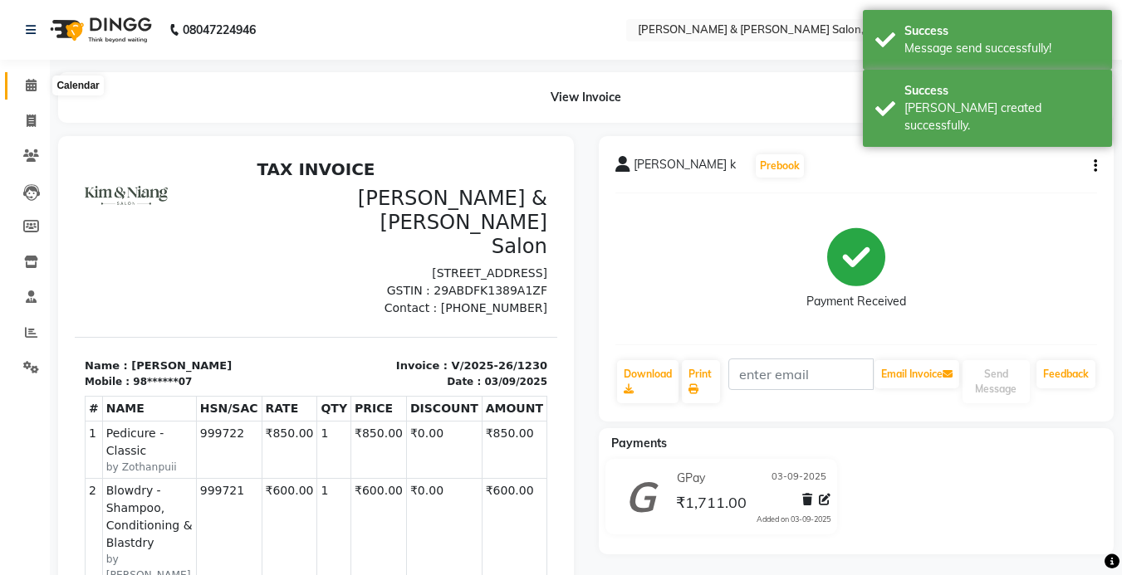
click at [34, 88] on icon at bounding box center [31, 85] width 11 height 12
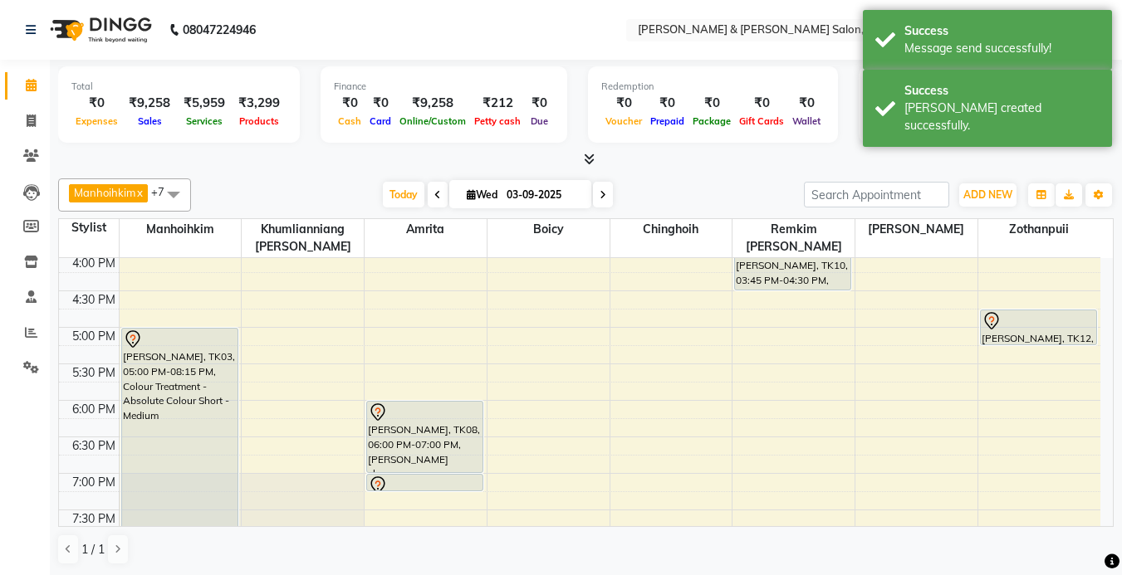
scroll to position [349, 0]
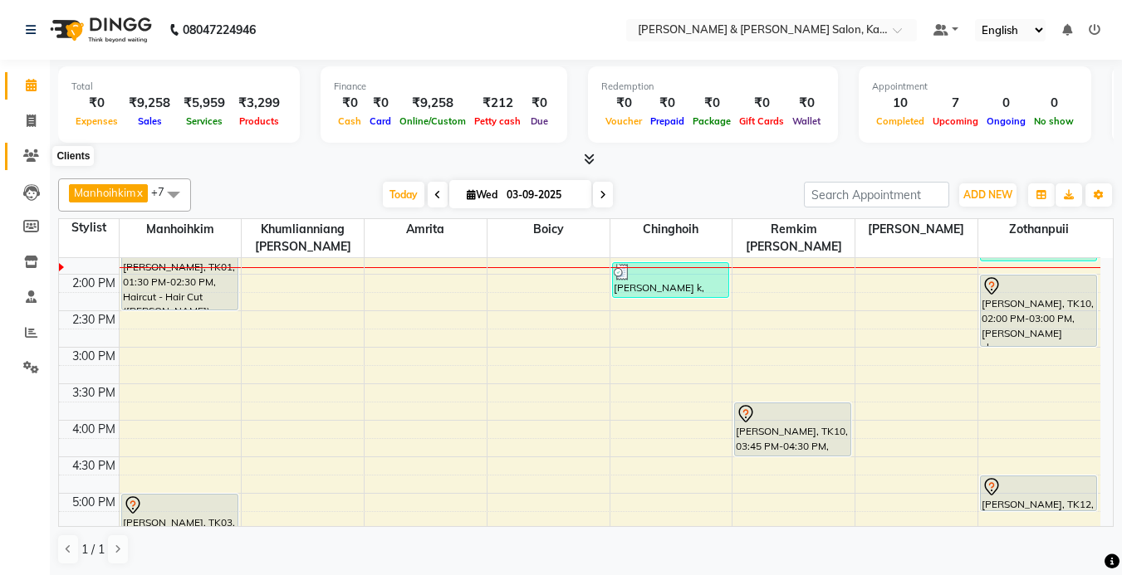
click at [32, 156] on icon at bounding box center [31, 155] width 16 height 12
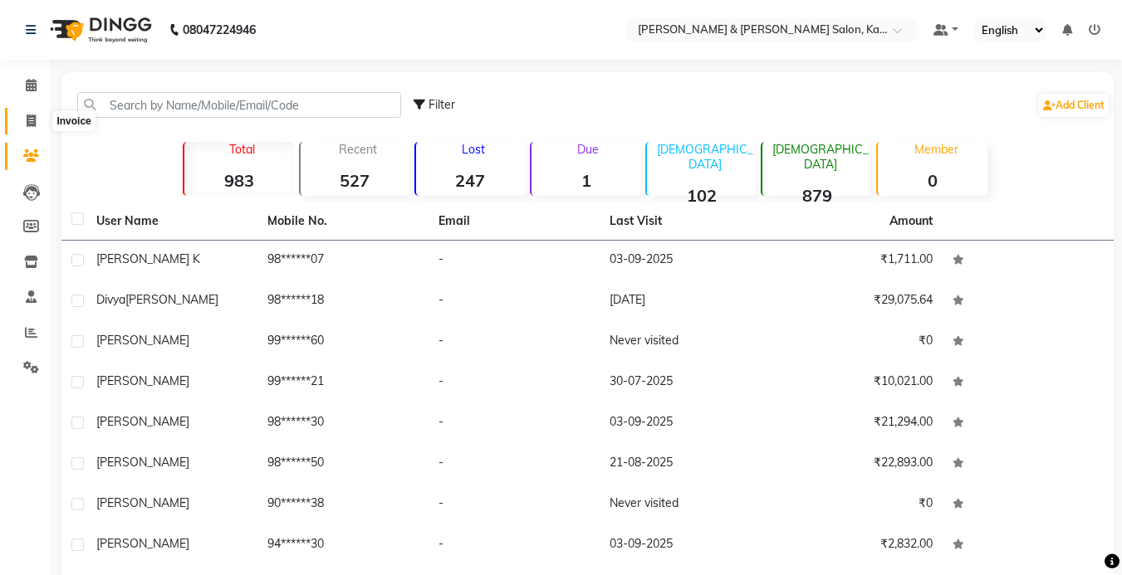
click at [24, 120] on span at bounding box center [31, 121] width 29 height 19
select select "service"
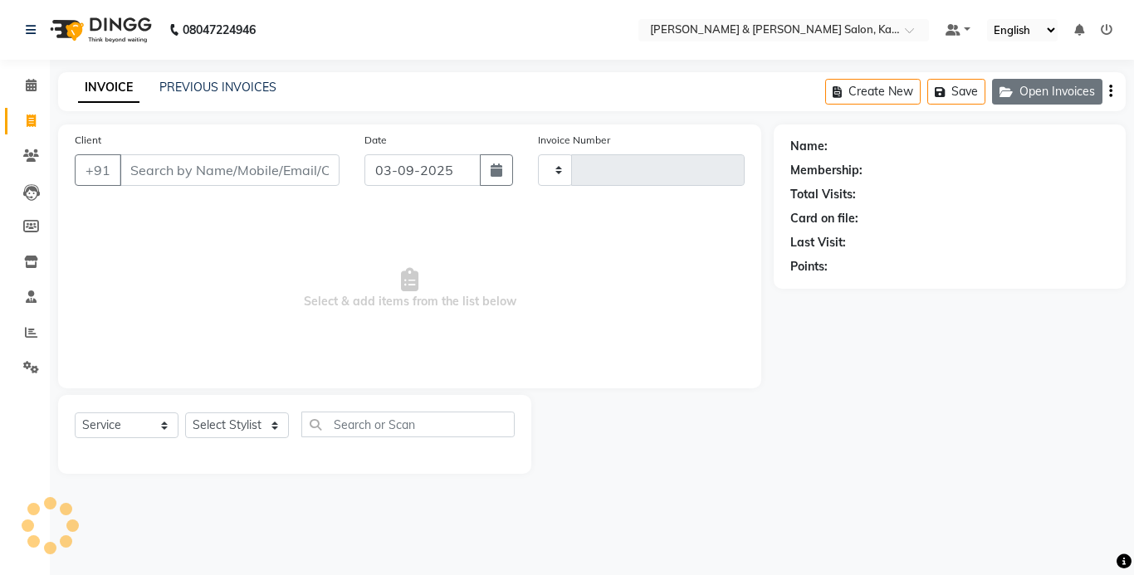
click at [1036, 94] on button "Open Invoices" at bounding box center [1047, 92] width 110 height 26
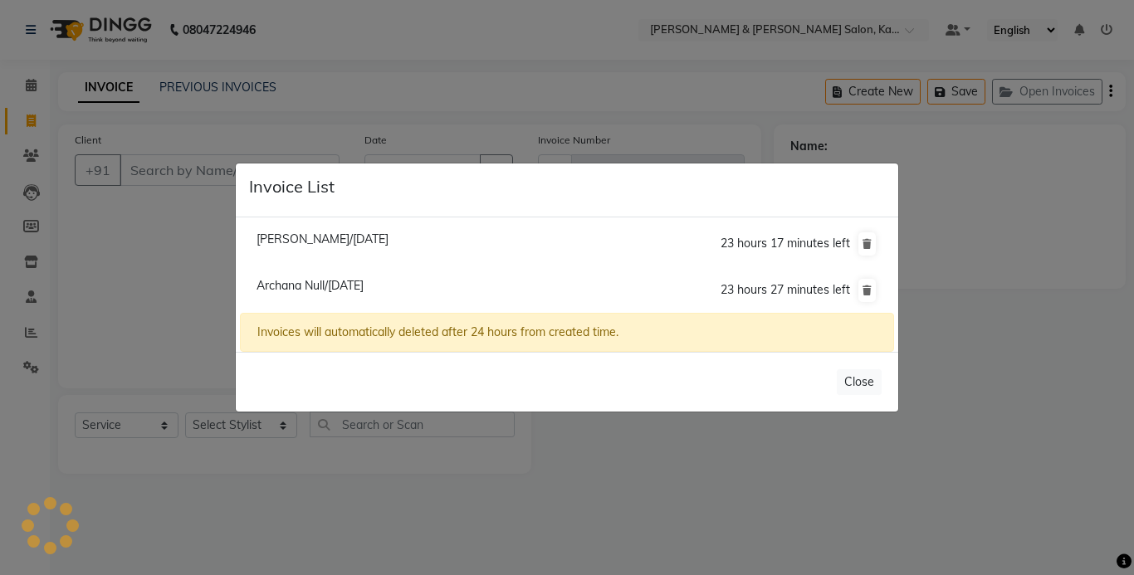
type input "1231"
select select "7750"
click at [316, 284] on span "Archana Null/03 September 2025" at bounding box center [310, 285] width 107 height 15
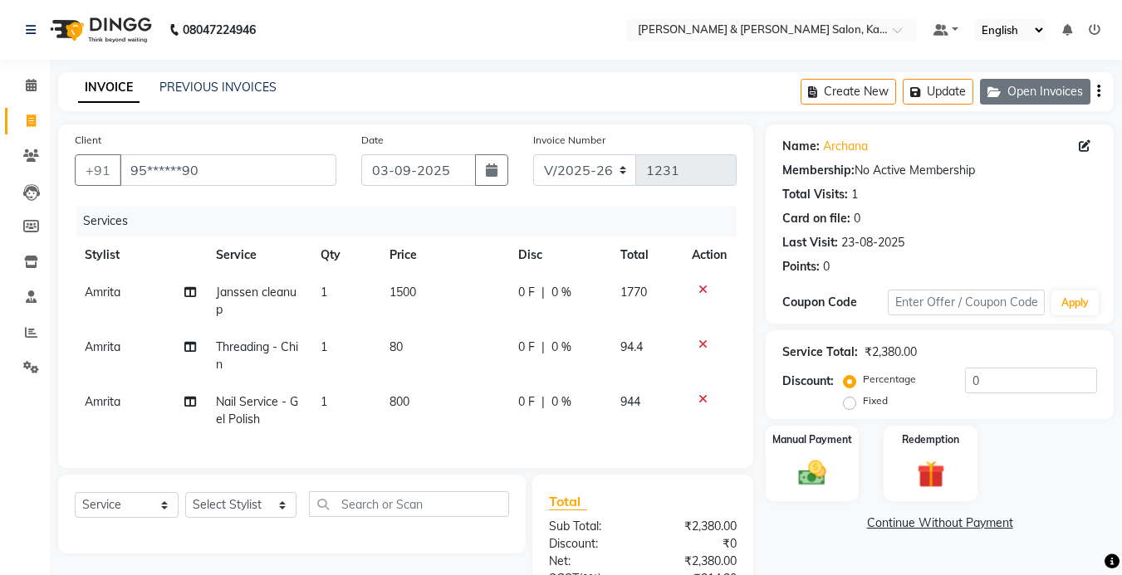
click at [1035, 95] on button "Open Invoices" at bounding box center [1035, 92] width 110 height 26
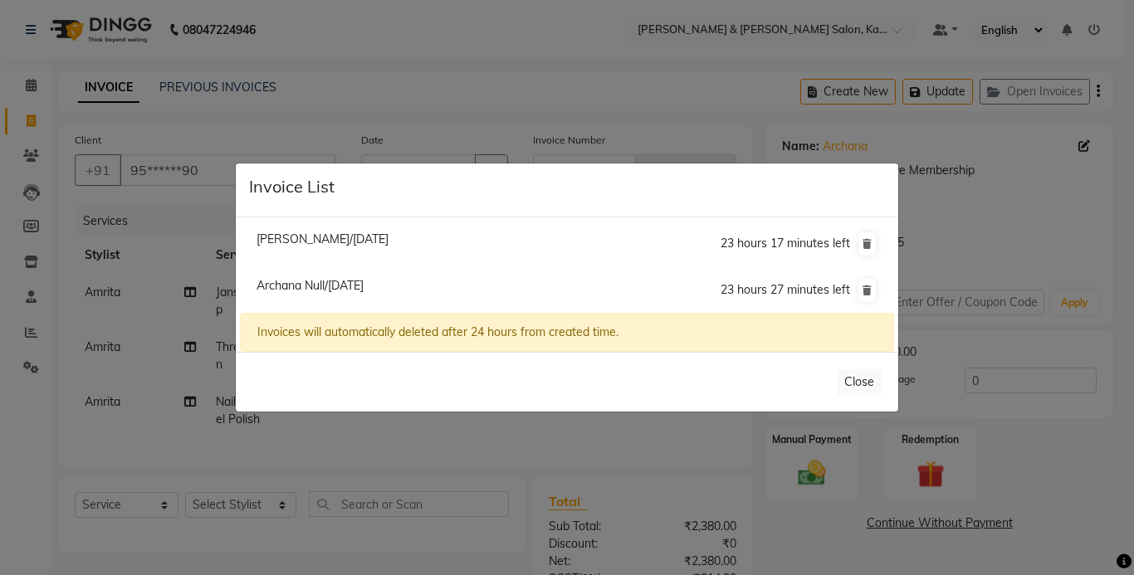
click at [371, 235] on span "Sarita Raju/03 September 2025" at bounding box center [323, 239] width 132 height 15
type input "97******00"
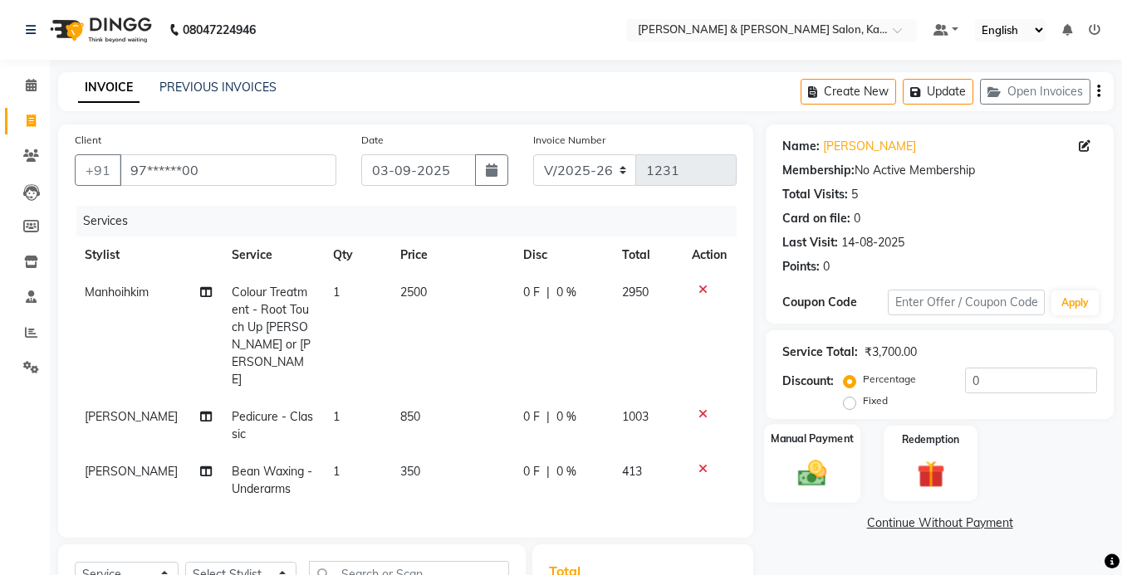
click at [811, 457] on img at bounding box center [812, 473] width 47 height 33
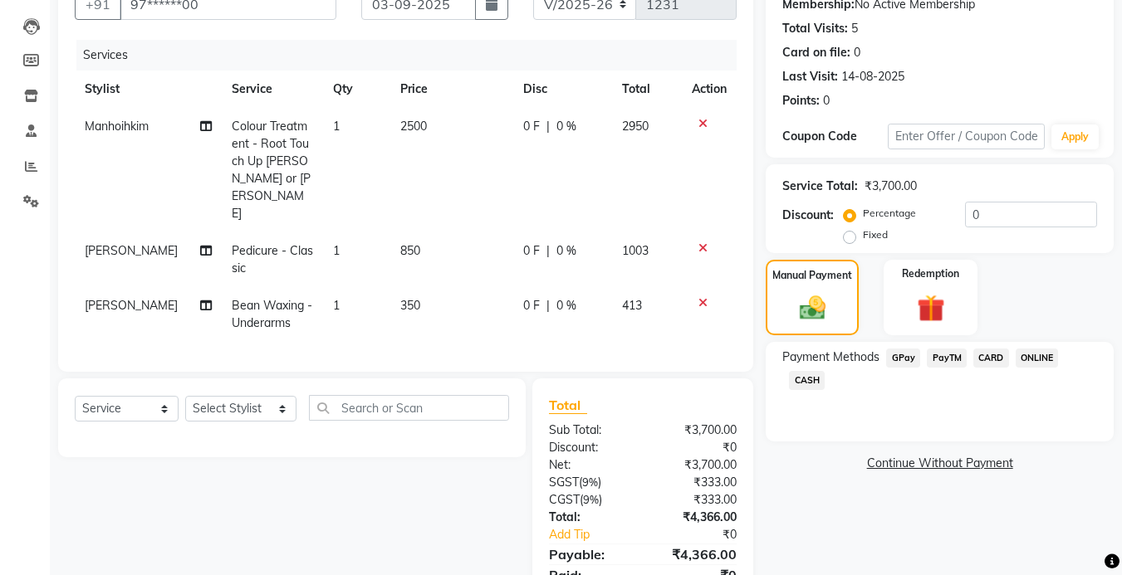
click at [899, 360] on span "GPay" at bounding box center [903, 358] width 34 height 19
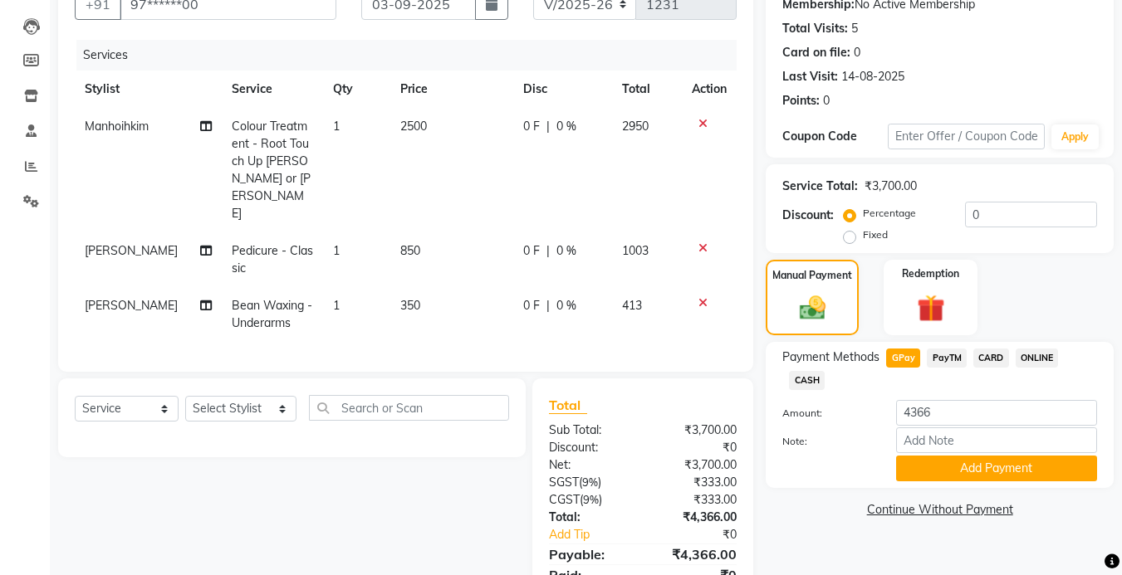
click at [931, 358] on span "PayTM" at bounding box center [947, 358] width 40 height 19
click at [910, 358] on span "GPay" at bounding box center [903, 358] width 34 height 19
click at [952, 462] on button "Add Payment" at bounding box center [996, 469] width 201 height 26
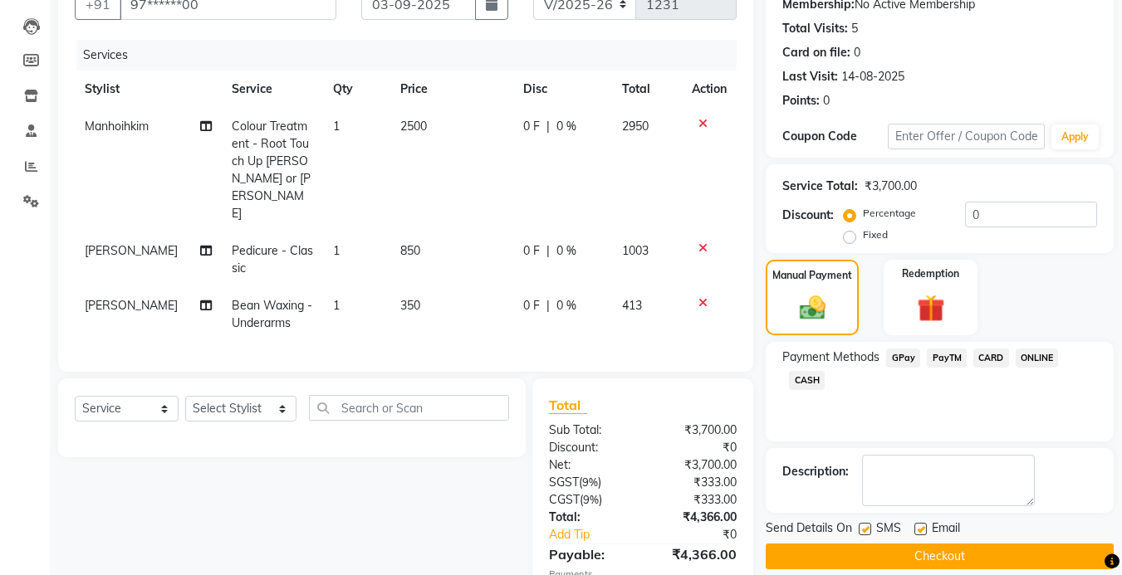
scroll to position [249, 0]
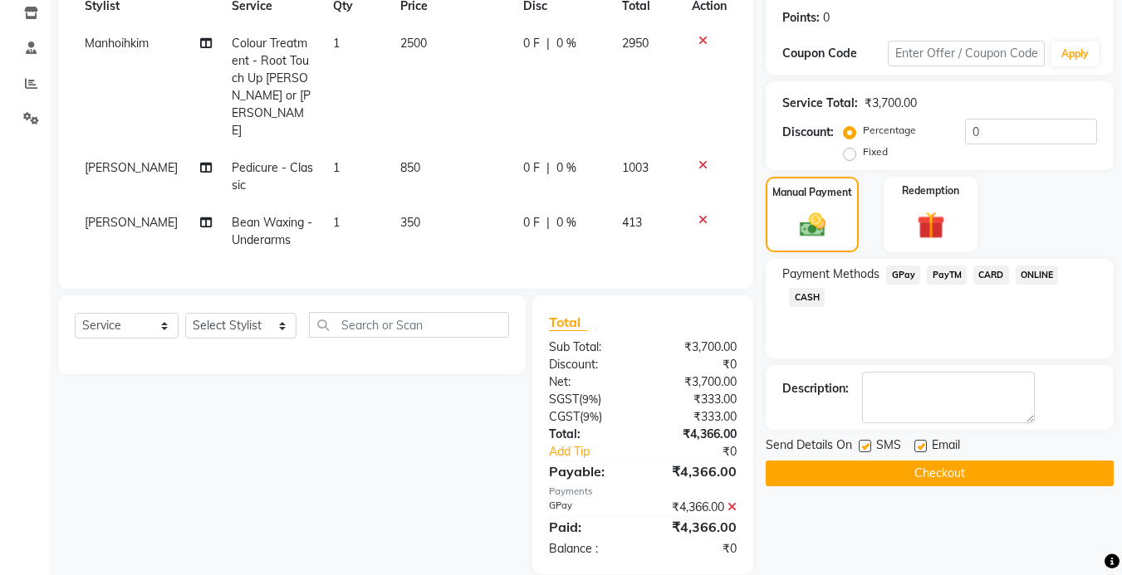
click at [859, 475] on button "Checkout" at bounding box center [940, 474] width 348 height 26
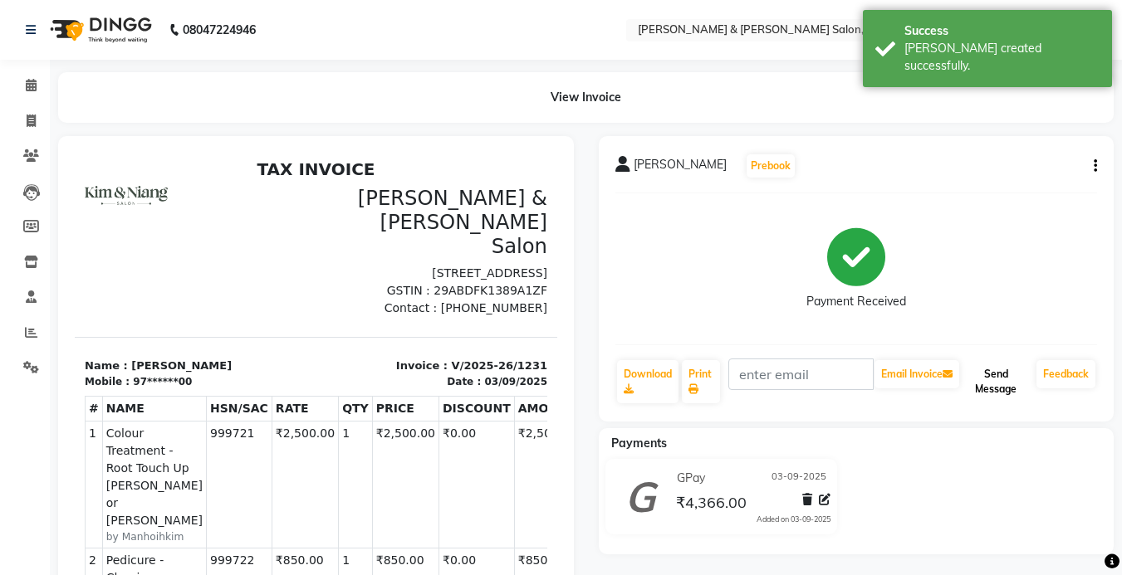
click at [1001, 383] on button "Send Message" at bounding box center [995, 381] width 67 height 43
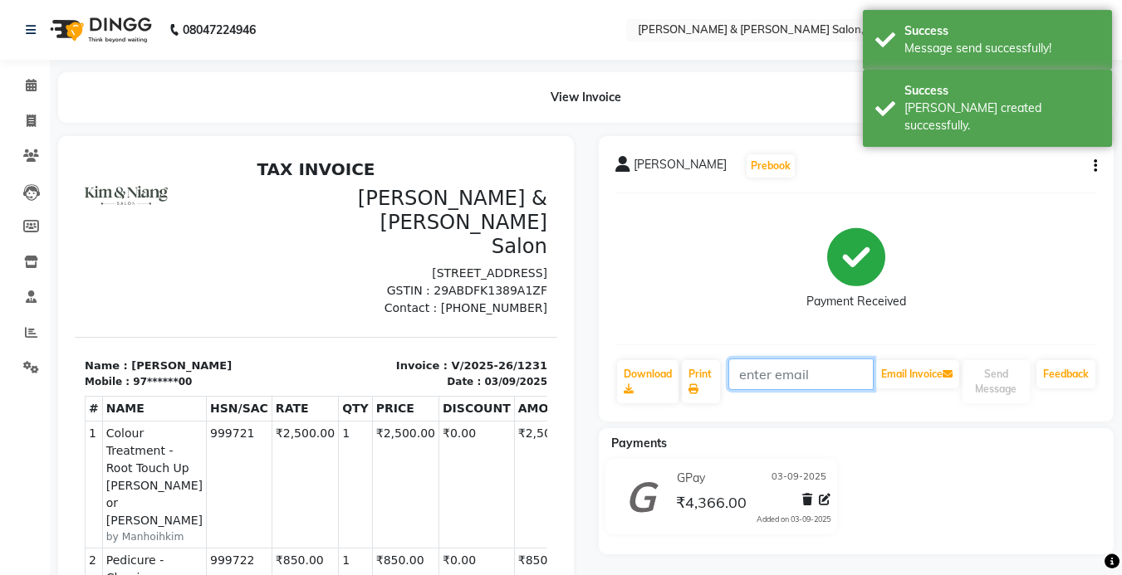
click at [774, 374] on input "text" at bounding box center [800, 375] width 145 height 32
drag, startPoint x: 965, startPoint y: 444, endPoint x: 956, endPoint y: 436, distance: 12.3
click at [964, 444] on div "Payments" at bounding box center [863, 443] width 528 height 17
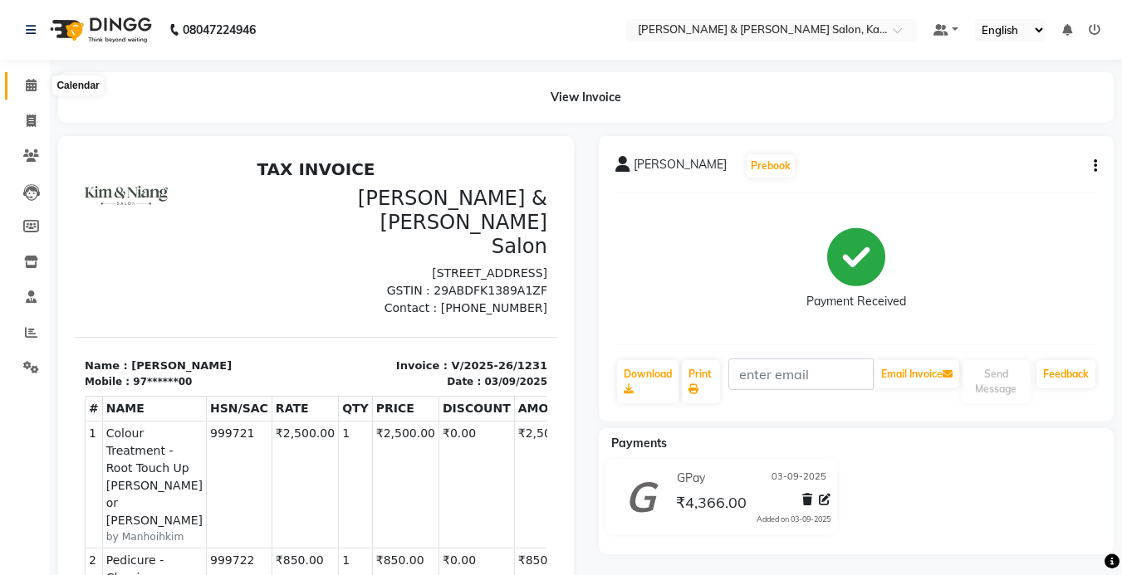
click at [36, 88] on icon at bounding box center [31, 85] width 11 height 12
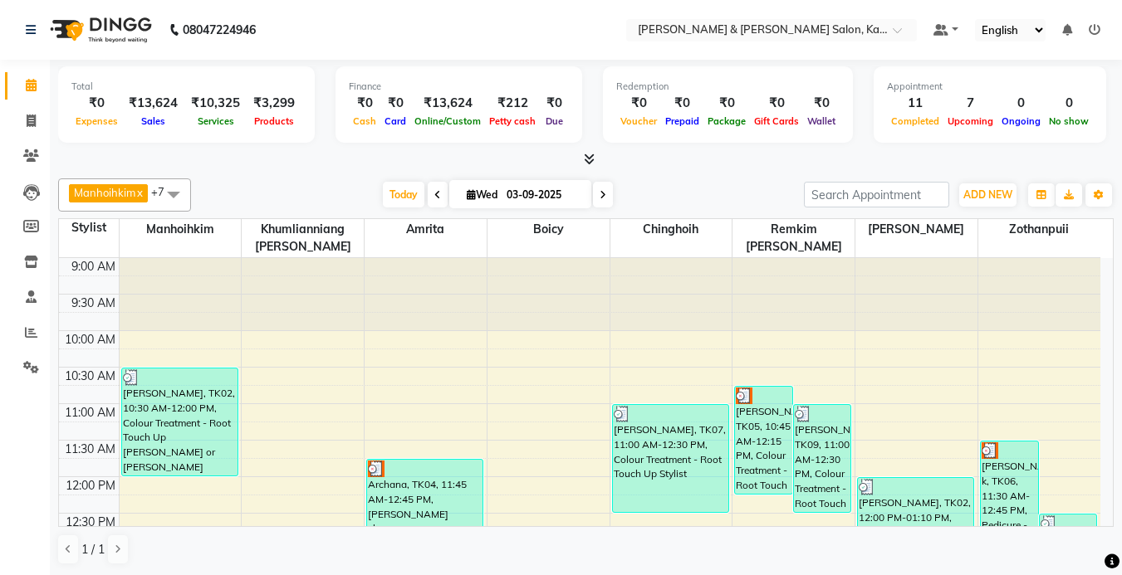
click at [479, 199] on span "Wed" at bounding box center [482, 195] width 39 height 12
select select "9"
select select "2025"
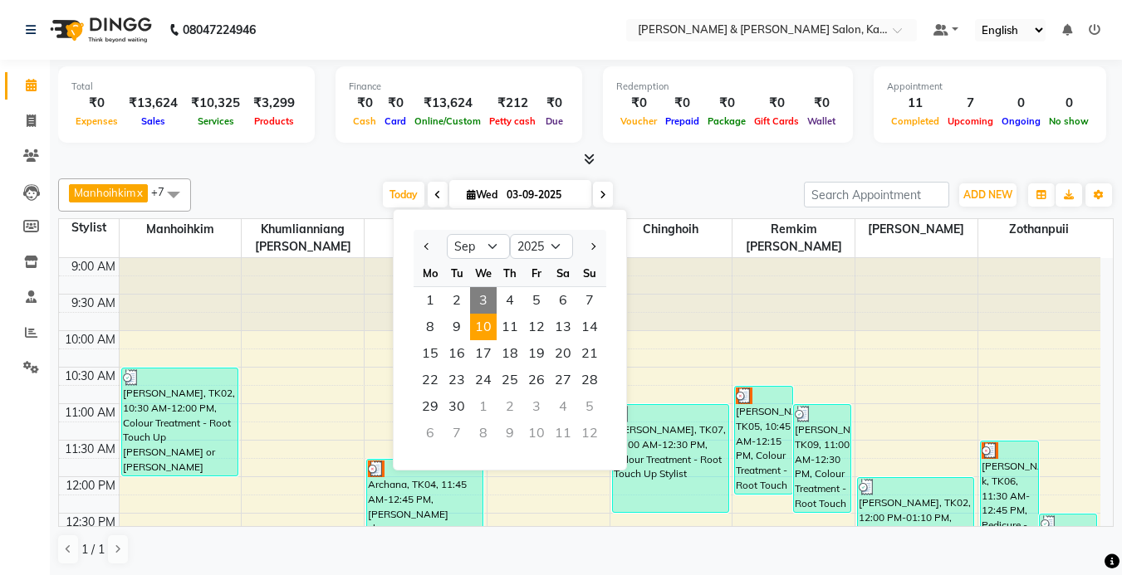
click at [481, 329] on span "10" at bounding box center [483, 327] width 27 height 27
type input "10-09-2025"
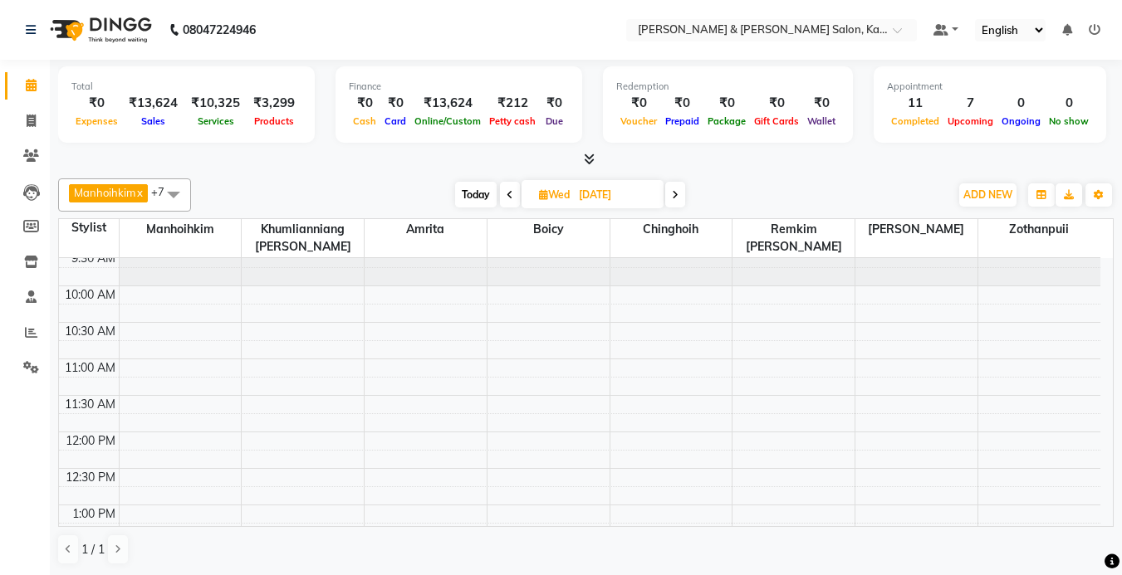
scroll to position [83, 0]
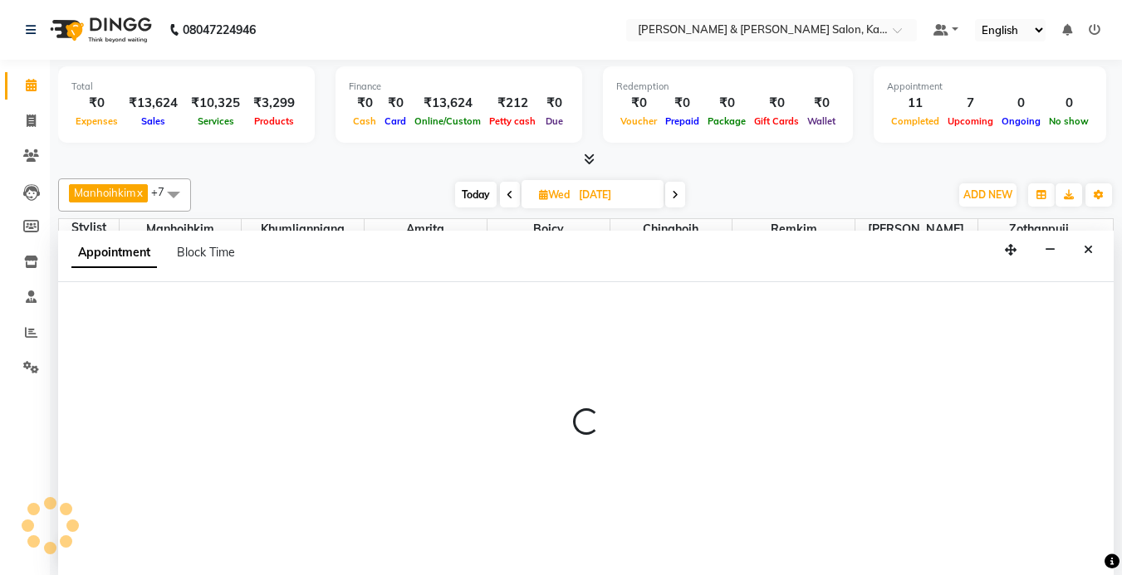
select select "70736"
select select "tentative"
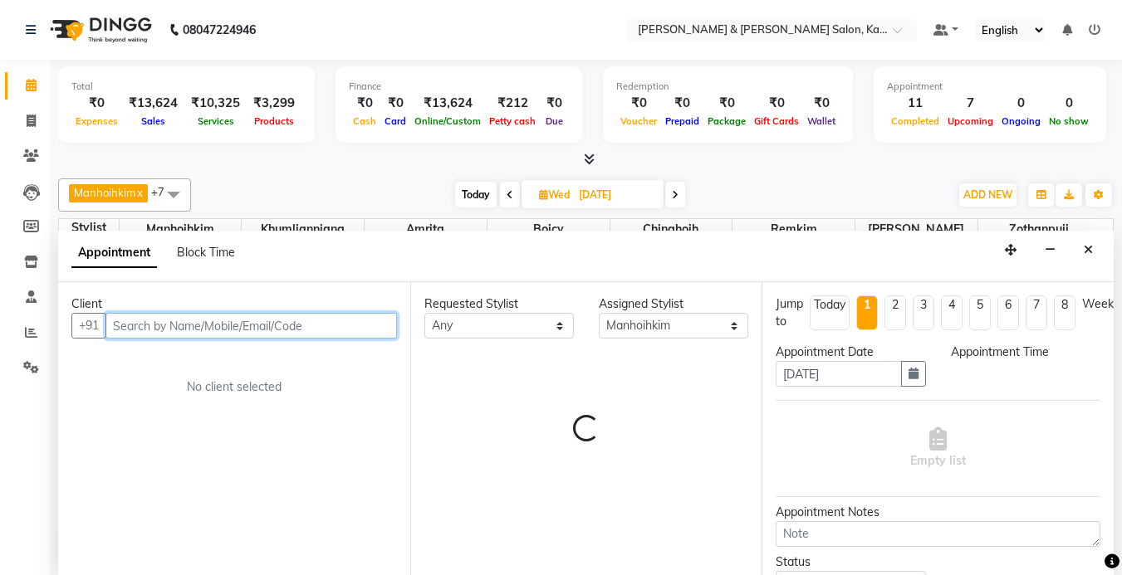
select select "630"
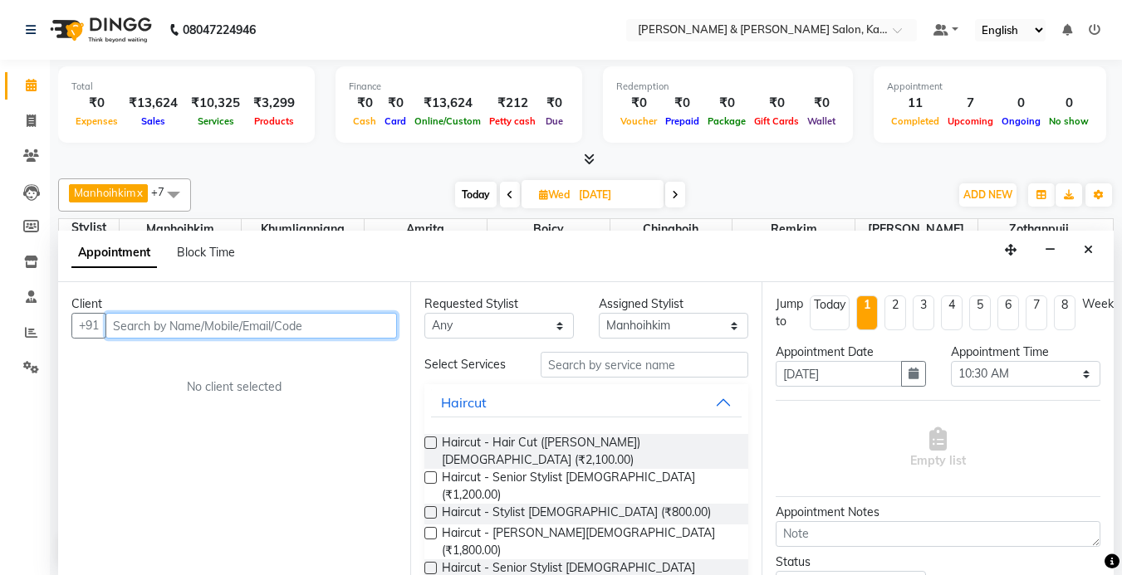
scroll to position [1, 0]
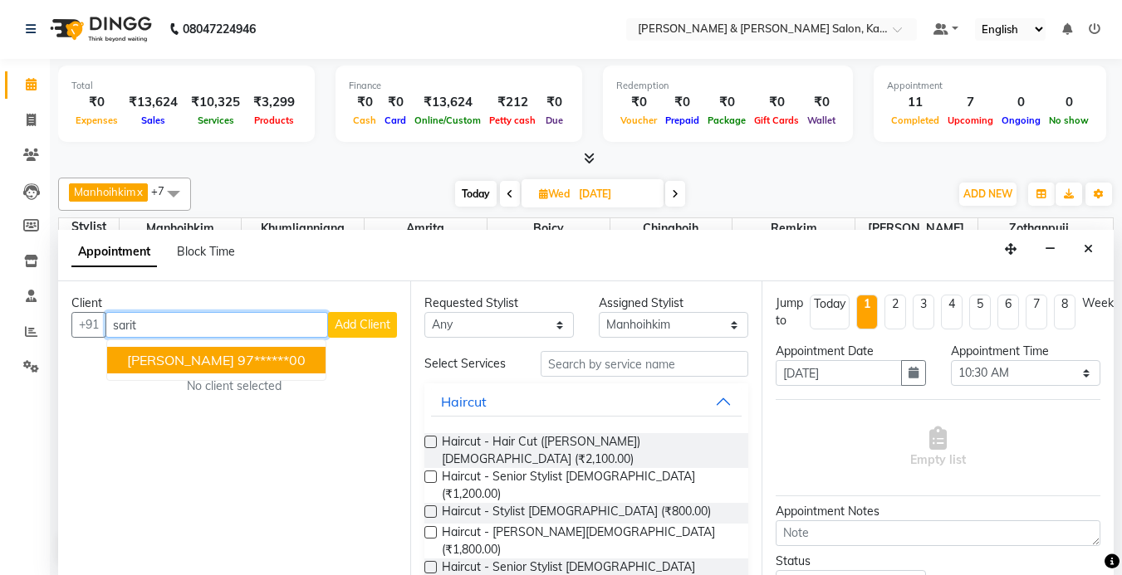
click at [191, 361] on span "[PERSON_NAME]" at bounding box center [180, 360] width 107 height 17
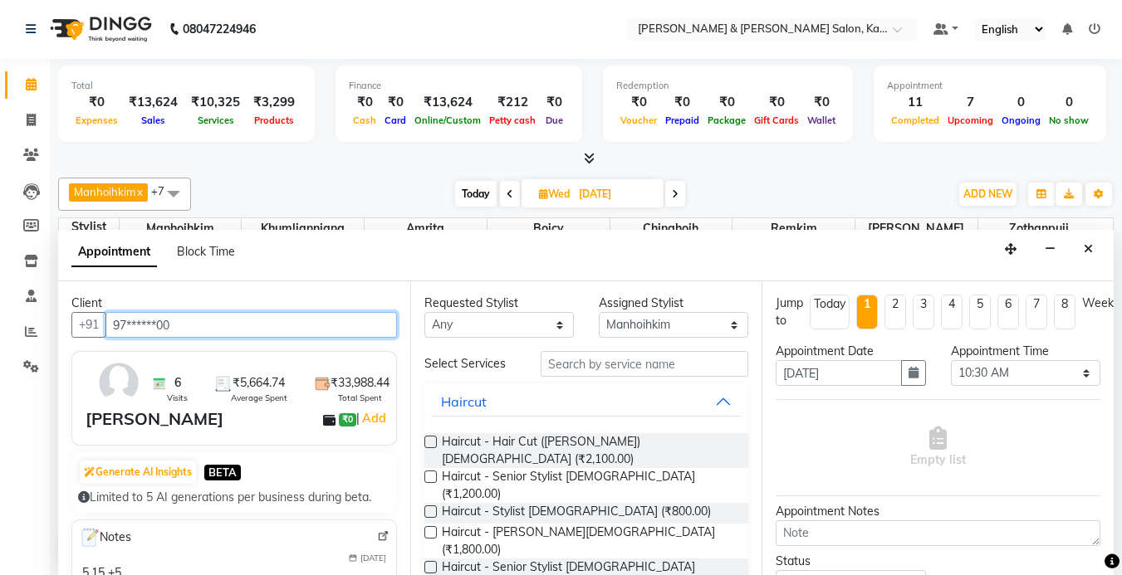
type input "97******00"
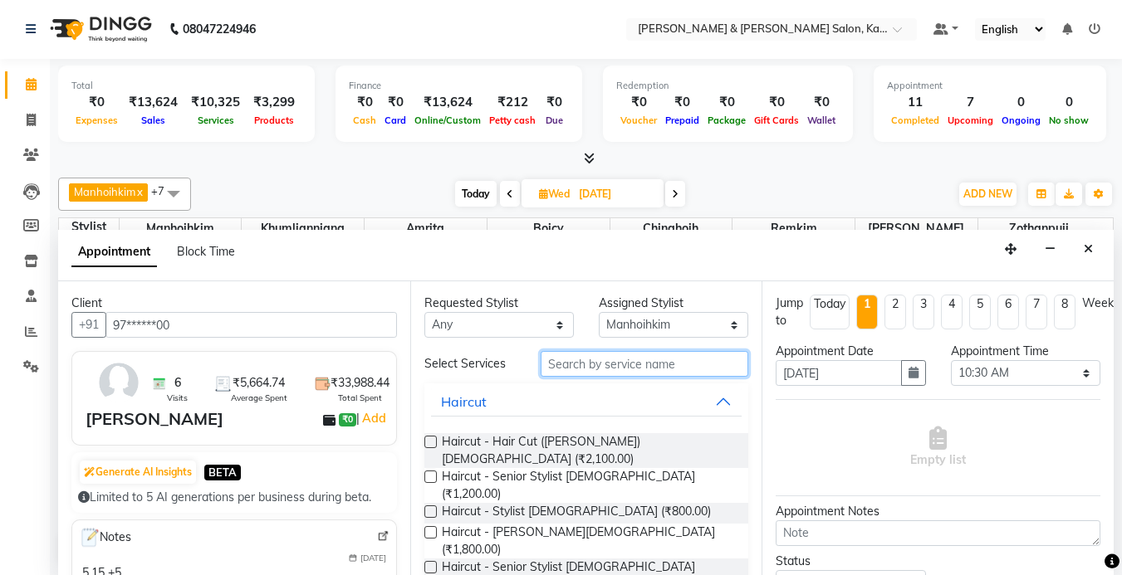
click at [603, 361] on input "text" at bounding box center [645, 364] width 208 height 26
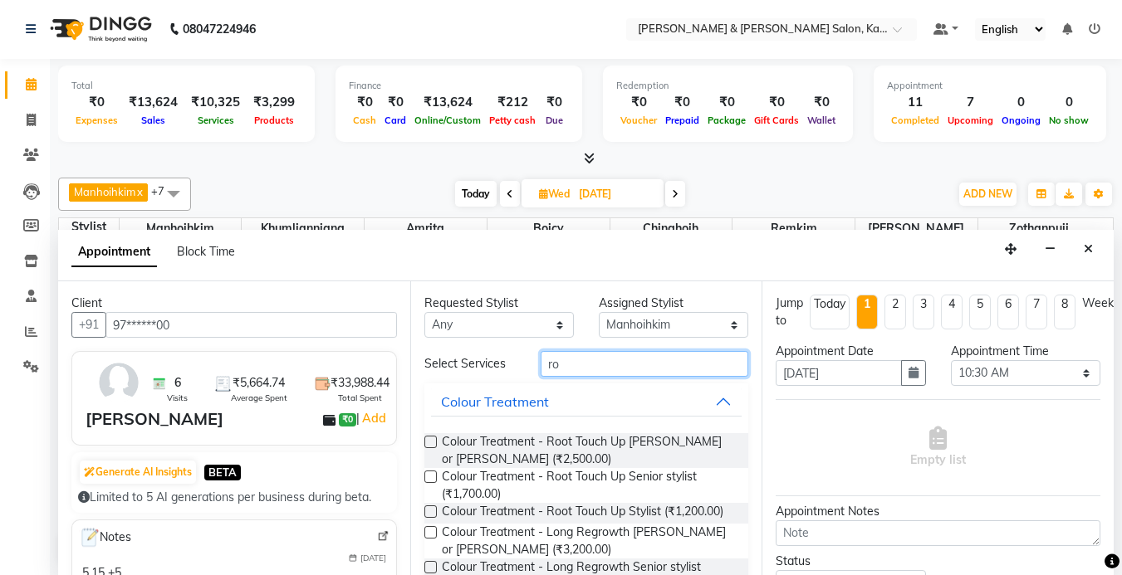
type input "r"
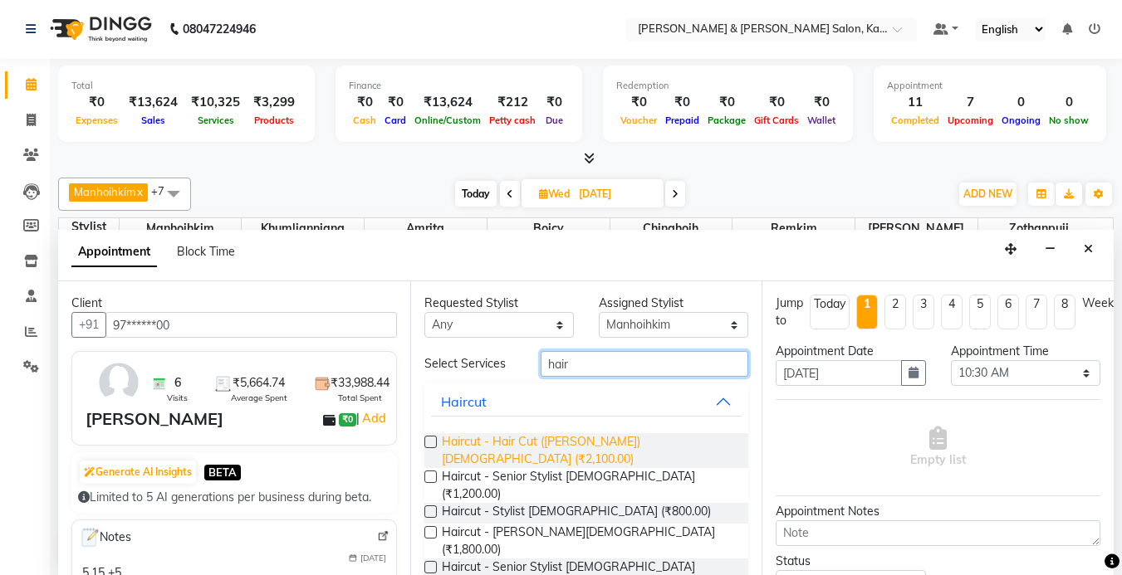
type input "hair"
click at [597, 445] on span "Haircut - Hair Cut ([PERSON_NAME]) [DEMOGRAPHIC_DATA] (₹2,100.00)" at bounding box center [589, 450] width 294 height 35
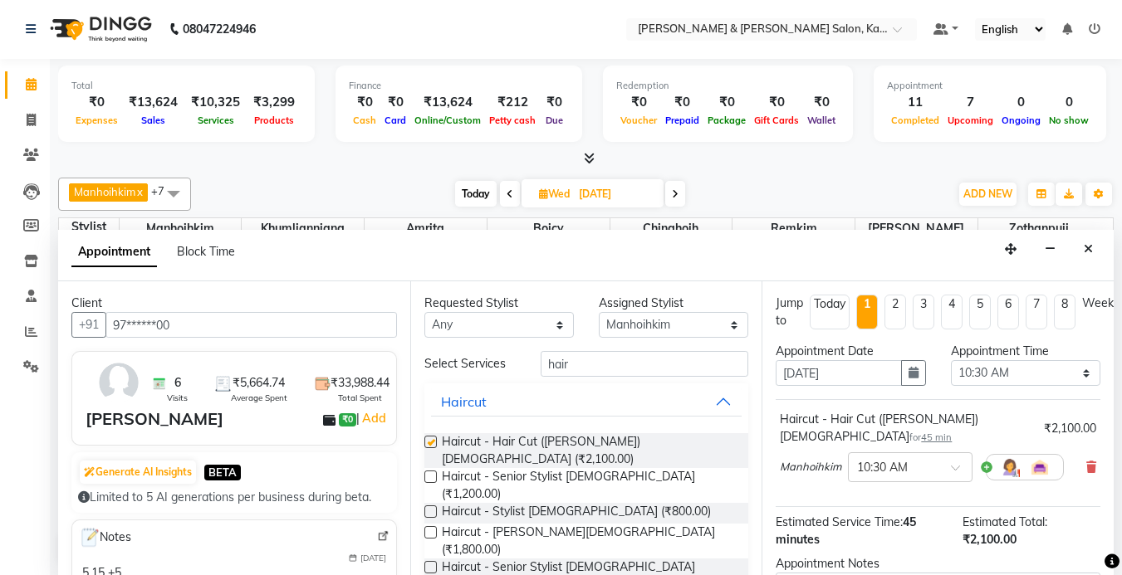
checkbox input "false"
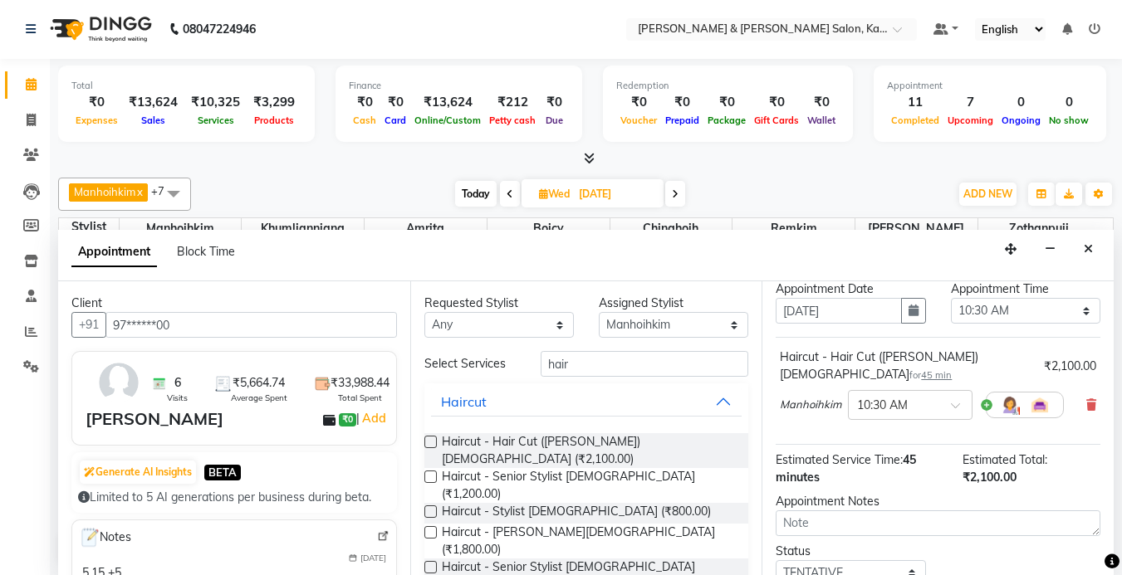
scroll to position [173, 0]
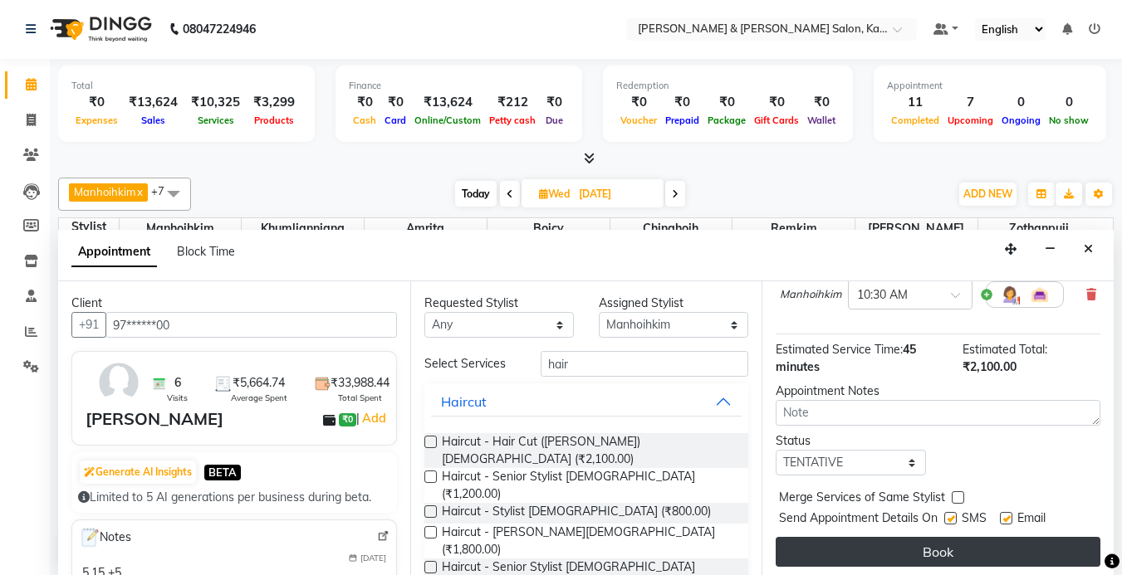
click at [901, 537] on button "Book" at bounding box center [938, 552] width 325 height 30
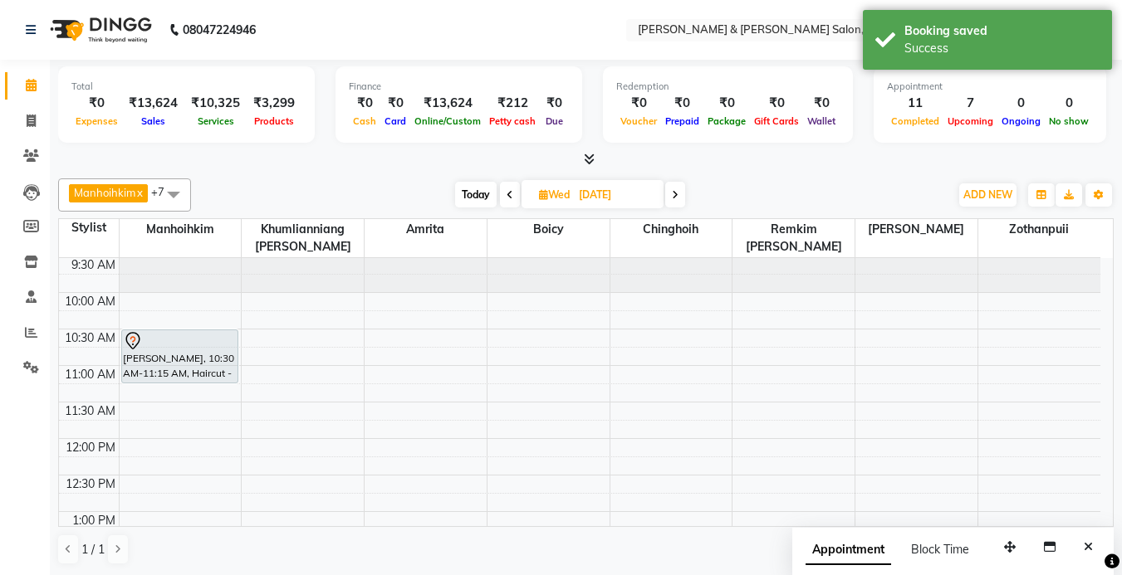
scroll to position [0, 0]
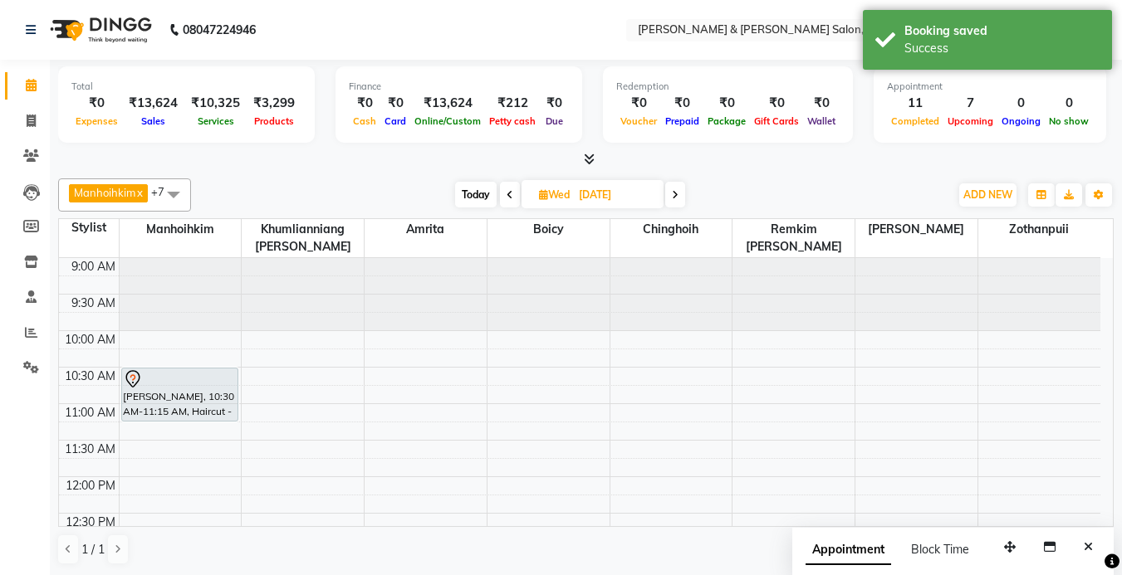
click at [491, 192] on span "Today" at bounding box center [476, 195] width 42 height 26
type input "03-09-2025"
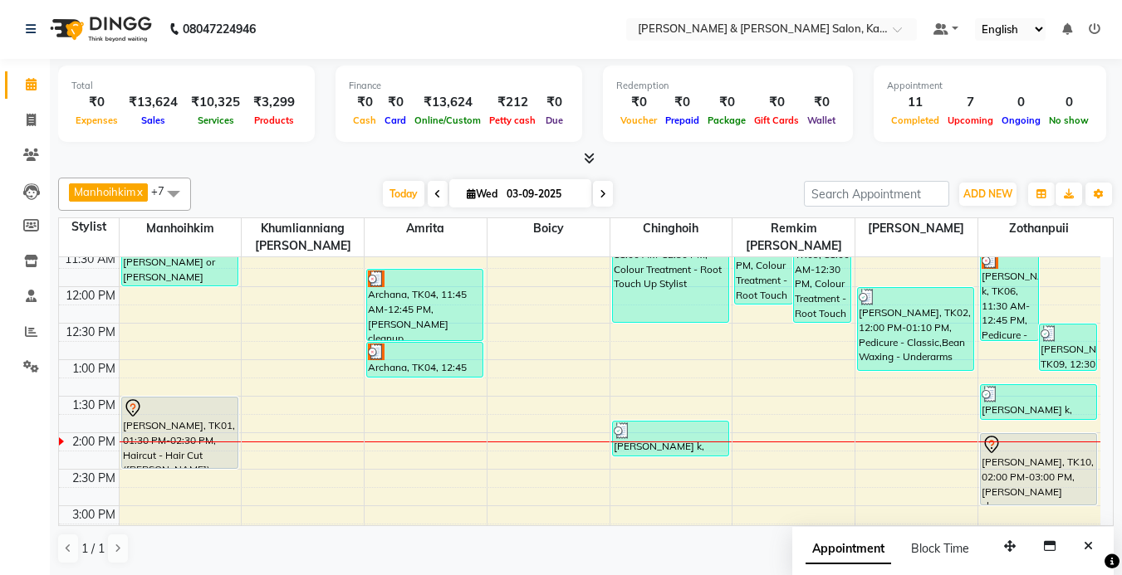
scroll to position [183, 0]
